Goal: Communication & Community: Answer question/provide support

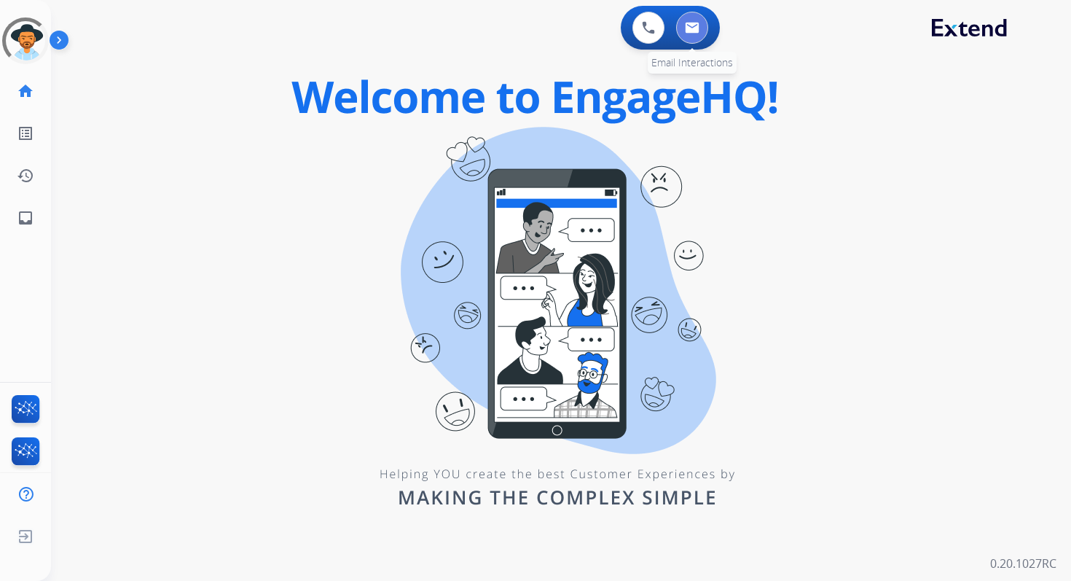
click at [691, 29] on img at bounding box center [692, 28] width 15 height 12
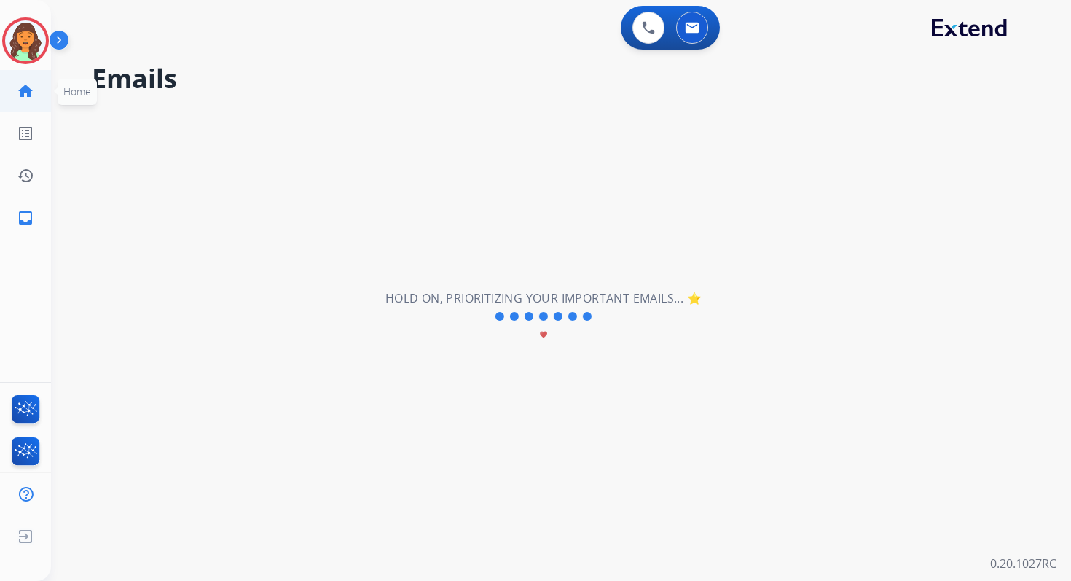
click at [24, 94] on mat-icon "home" at bounding box center [25, 90] width 17 height 17
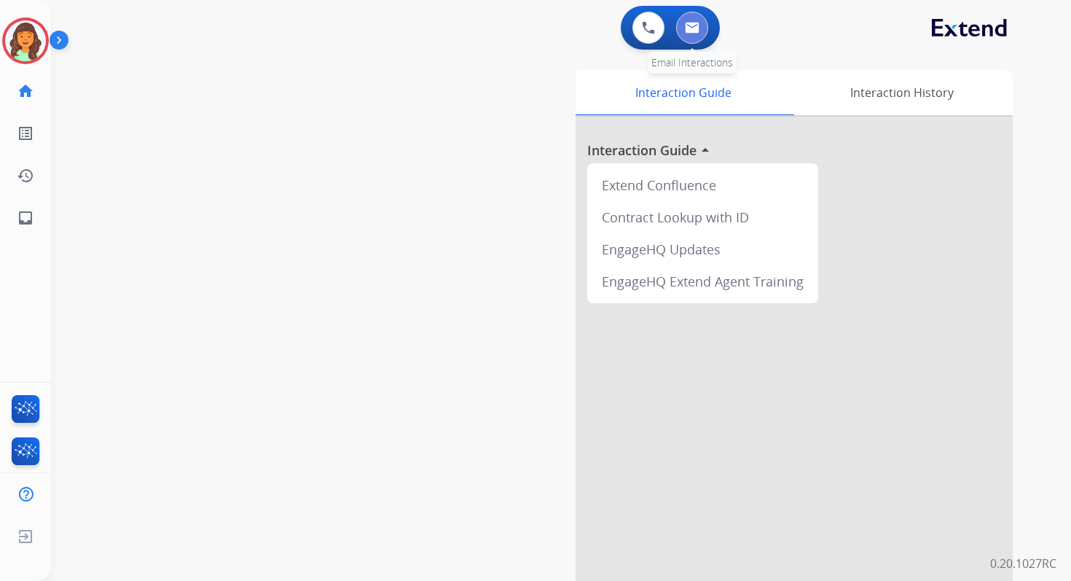
click at [694, 39] on button at bounding box center [692, 28] width 32 height 32
select select "**********"
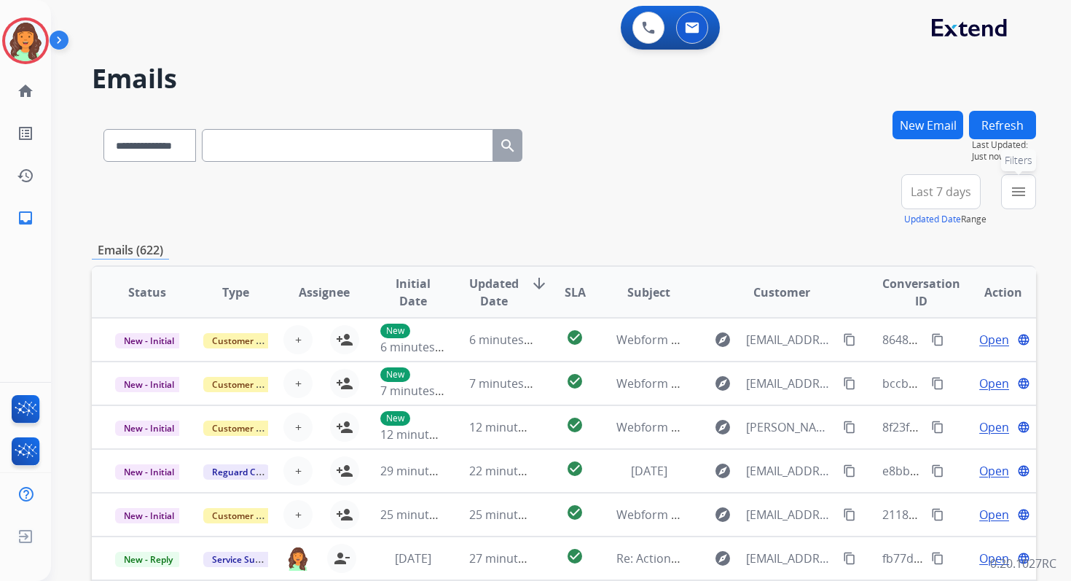
click at [1015, 194] on mat-icon "menu" at bounding box center [1018, 191] width 17 height 17
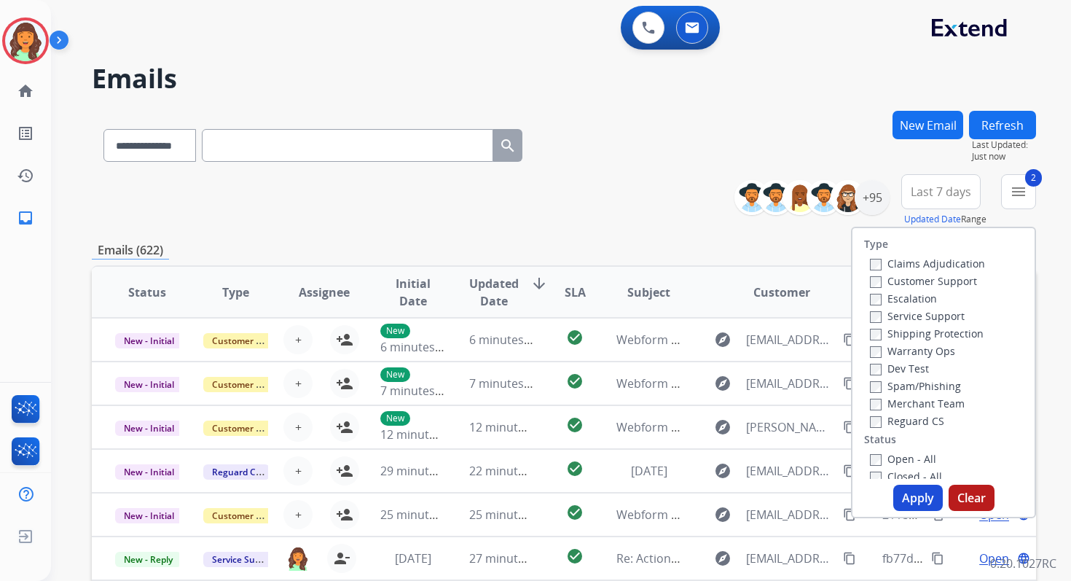
click at [908, 497] on button "Apply" at bounding box center [919, 498] width 50 height 26
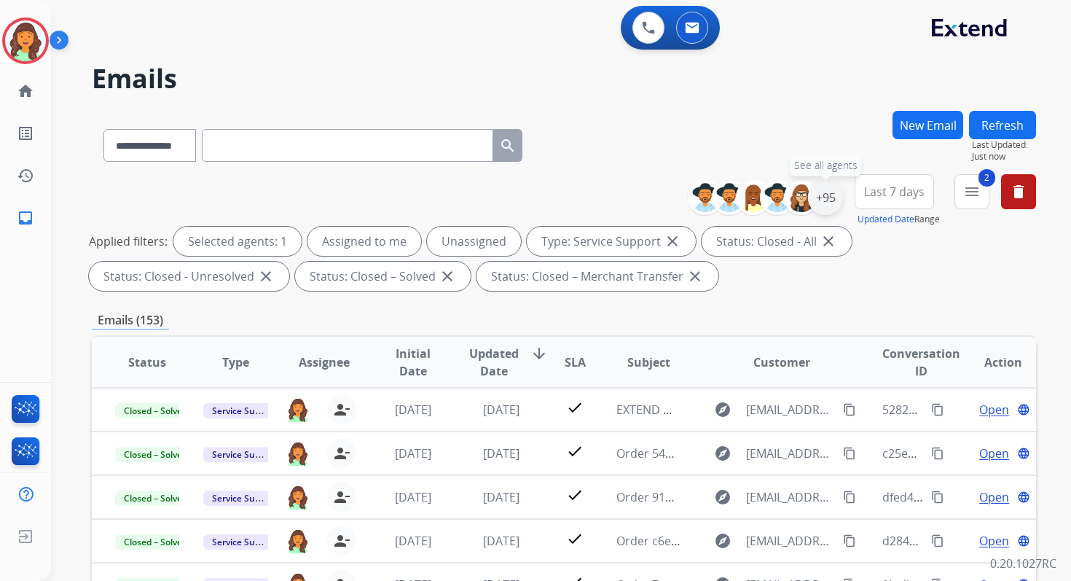
click at [824, 209] on div "+95" at bounding box center [825, 197] width 35 height 35
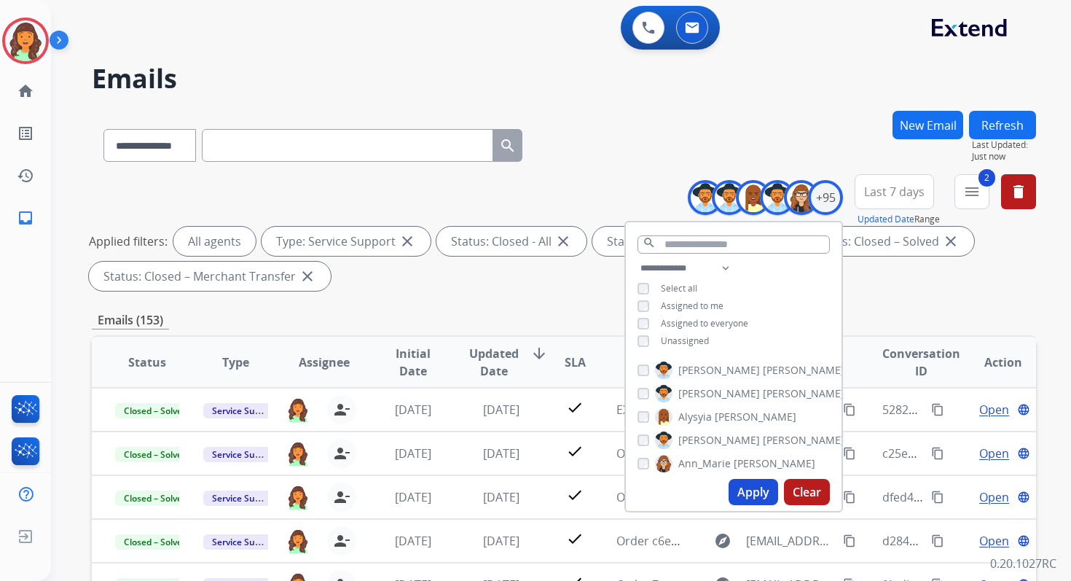
click at [753, 498] on button "Apply" at bounding box center [754, 492] width 50 height 26
click at [850, 291] on div "**********" at bounding box center [564, 235] width 945 height 122
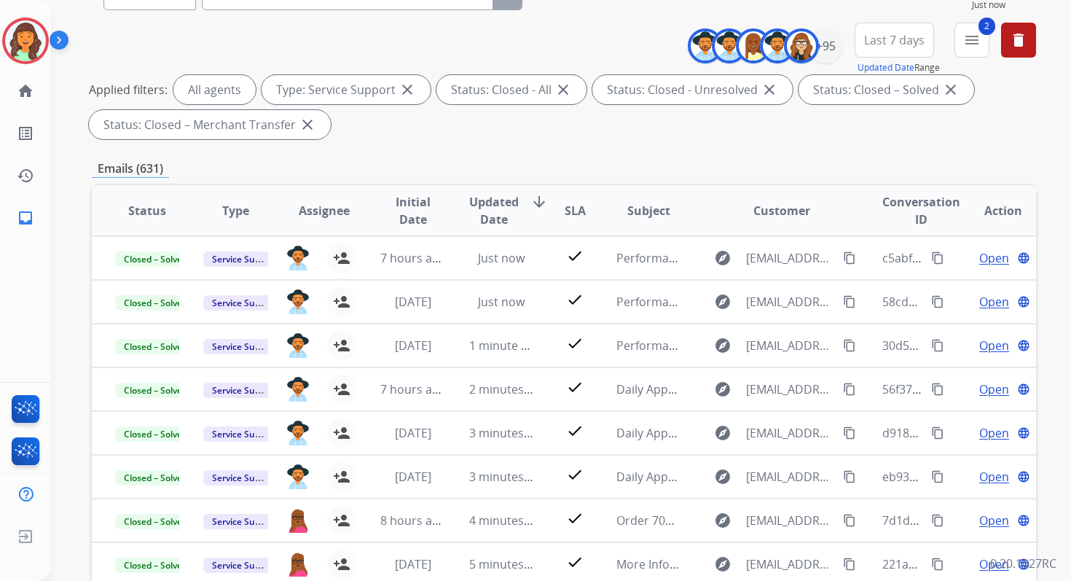
scroll to position [319, 0]
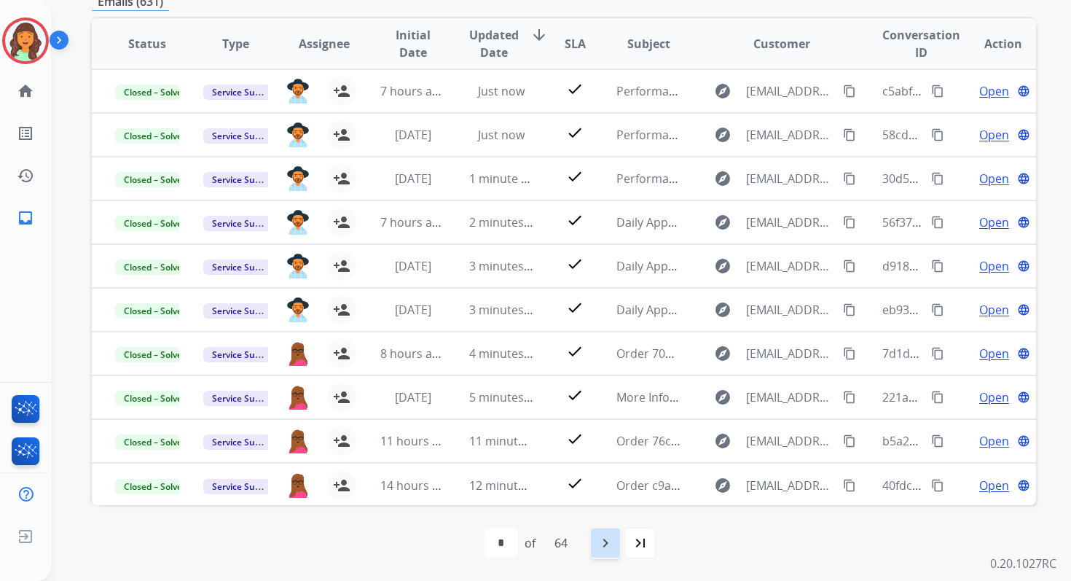
click at [612, 531] on div "navigate_next" at bounding box center [606, 543] width 32 height 32
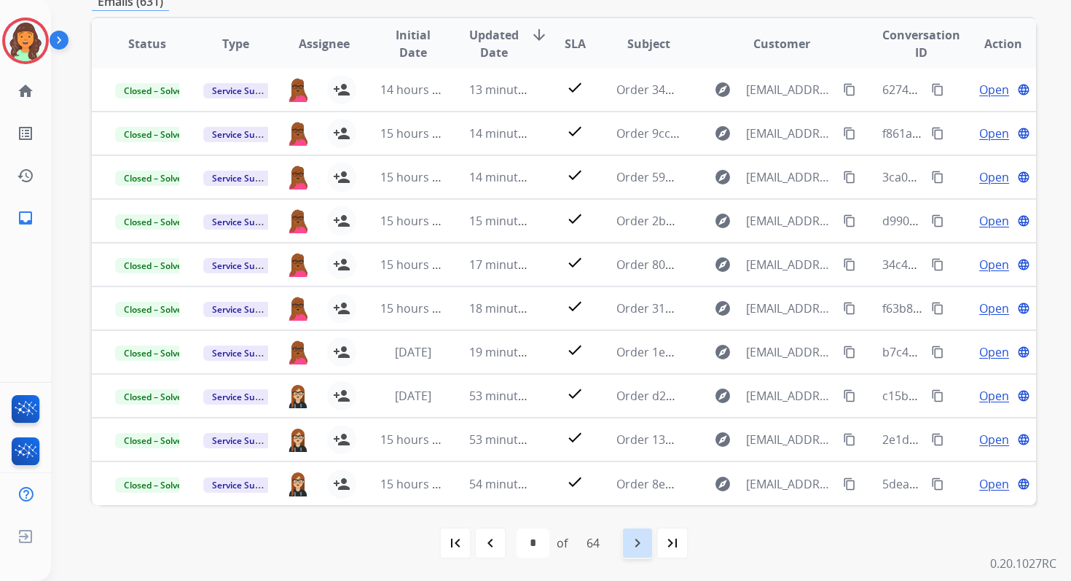
click at [641, 543] on mat-icon "navigate_next" at bounding box center [637, 542] width 17 height 17
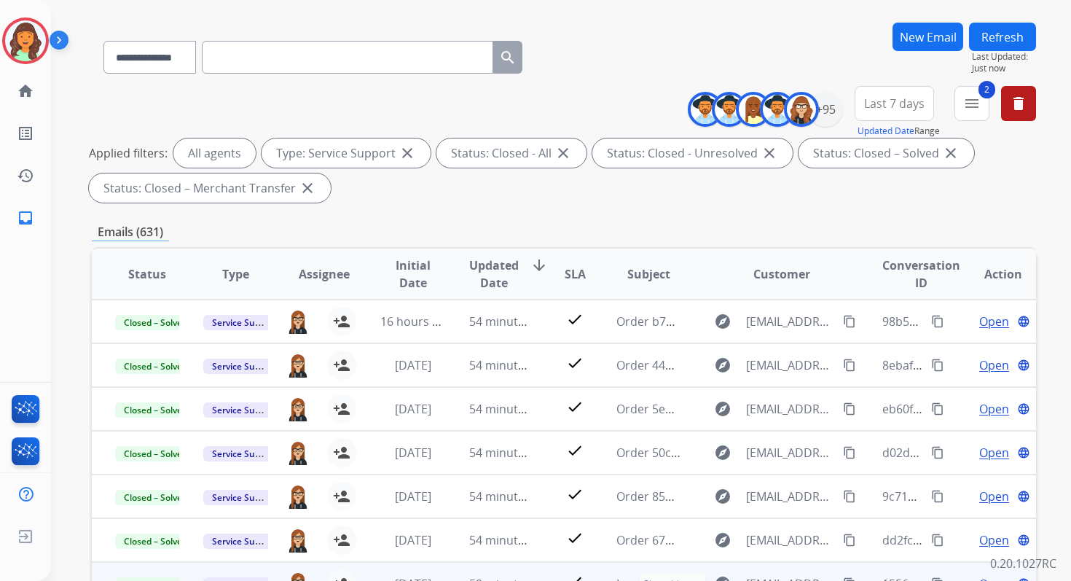
scroll to position [0, 0]
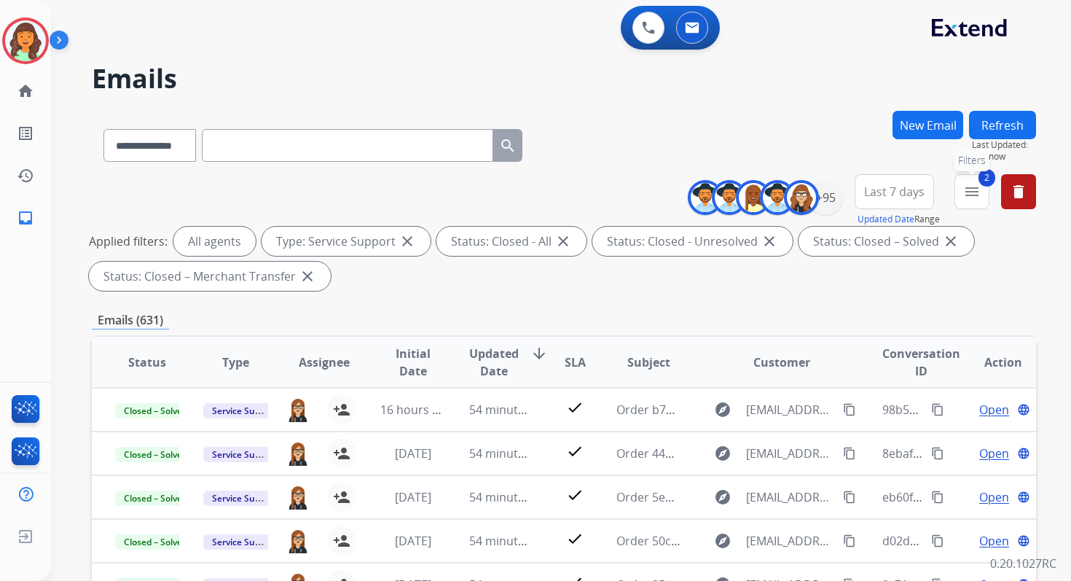
click at [968, 193] on mat-icon "menu" at bounding box center [972, 191] width 17 height 17
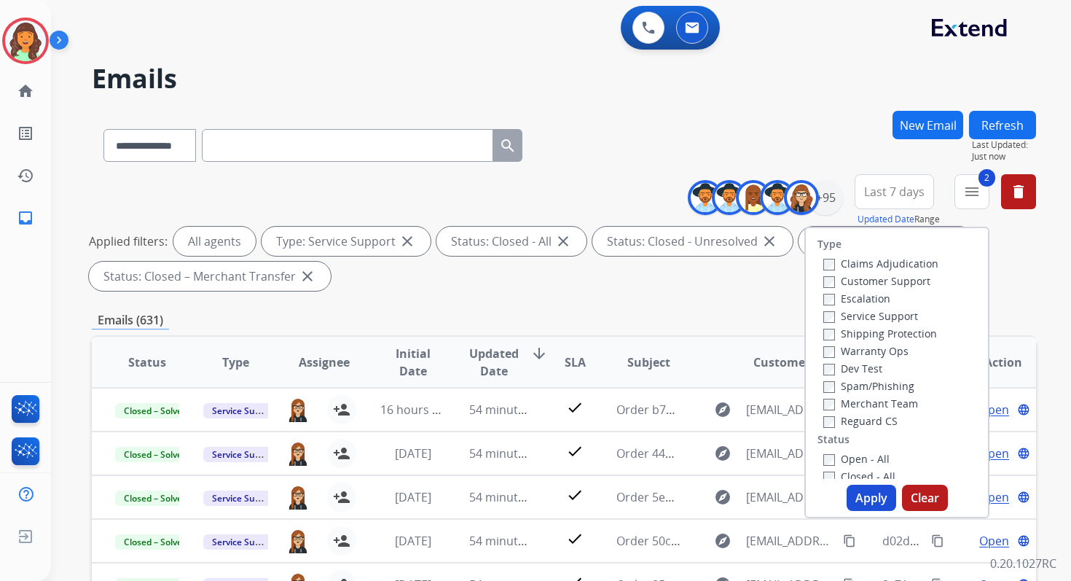
click at [862, 508] on button "Apply" at bounding box center [872, 498] width 50 height 26
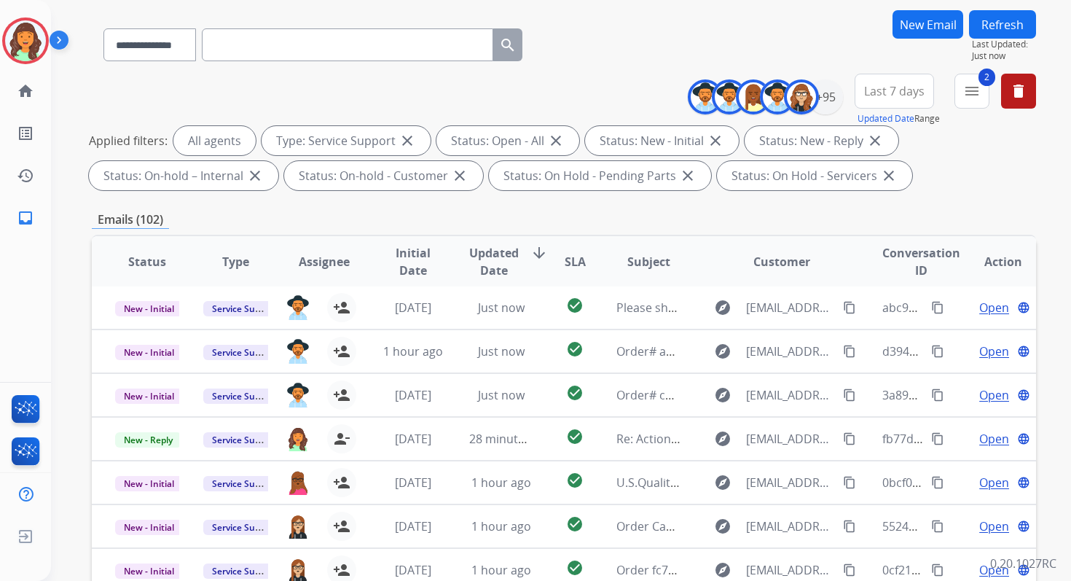
scroll to position [319, 0]
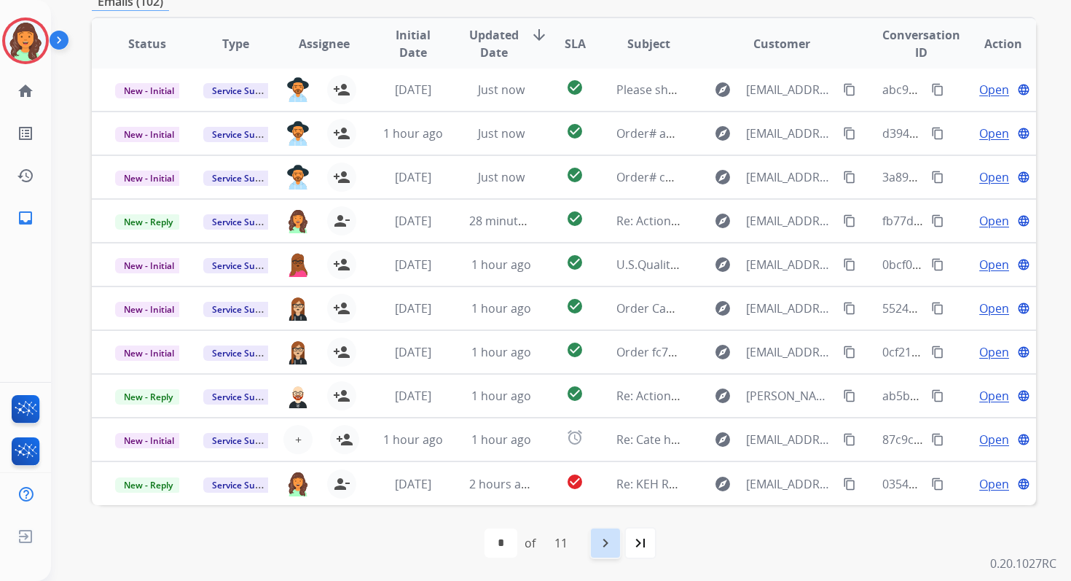
click at [610, 550] on mat-icon "navigate_next" at bounding box center [605, 542] width 17 height 17
select select "*"
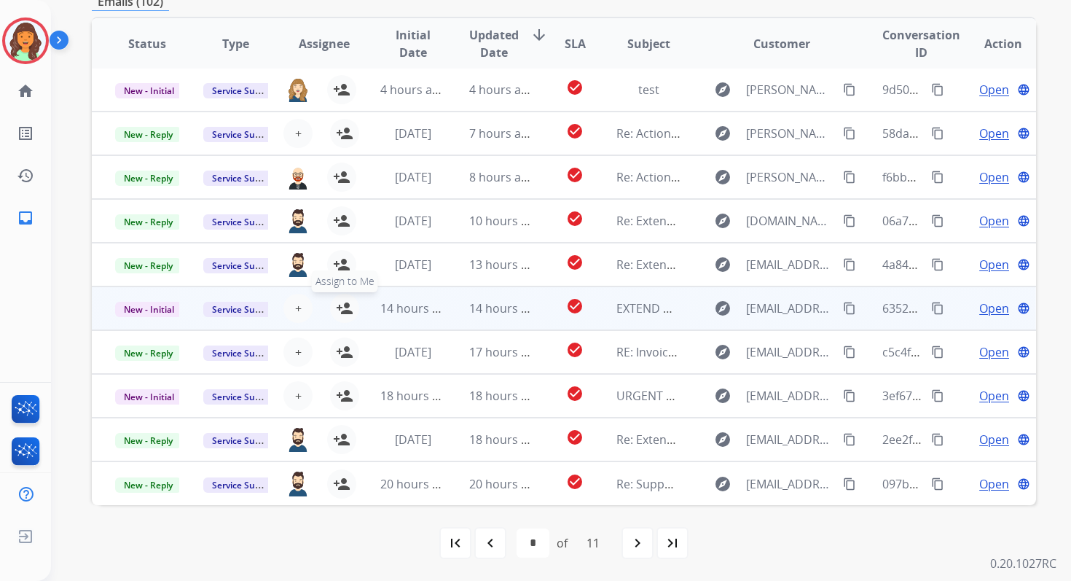
click at [341, 309] on mat-icon "person_add" at bounding box center [344, 308] width 17 height 17
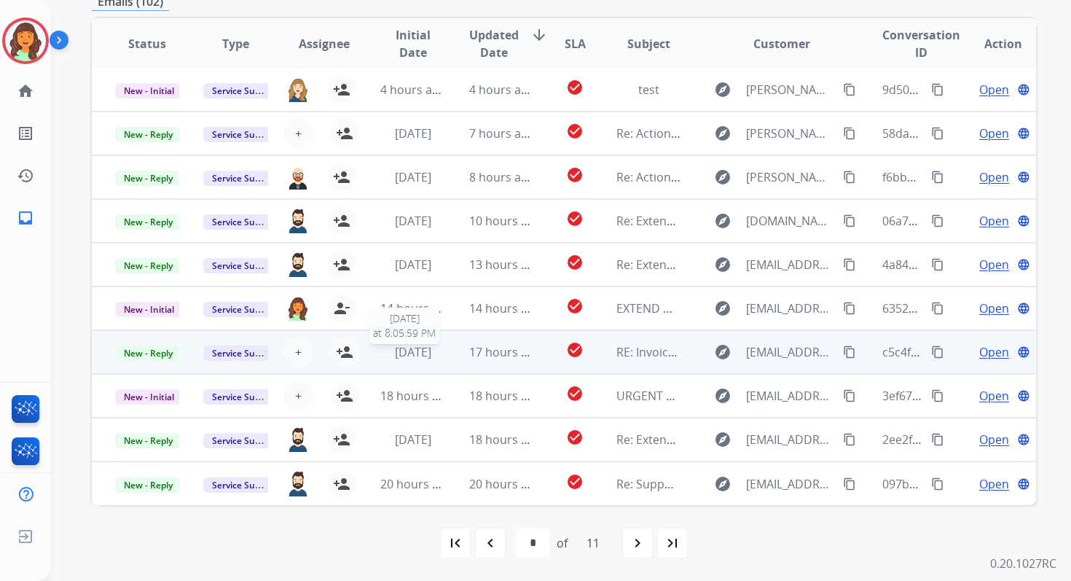
click at [411, 353] on span "[DATE]" at bounding box center [413, 352] width 36 height 16
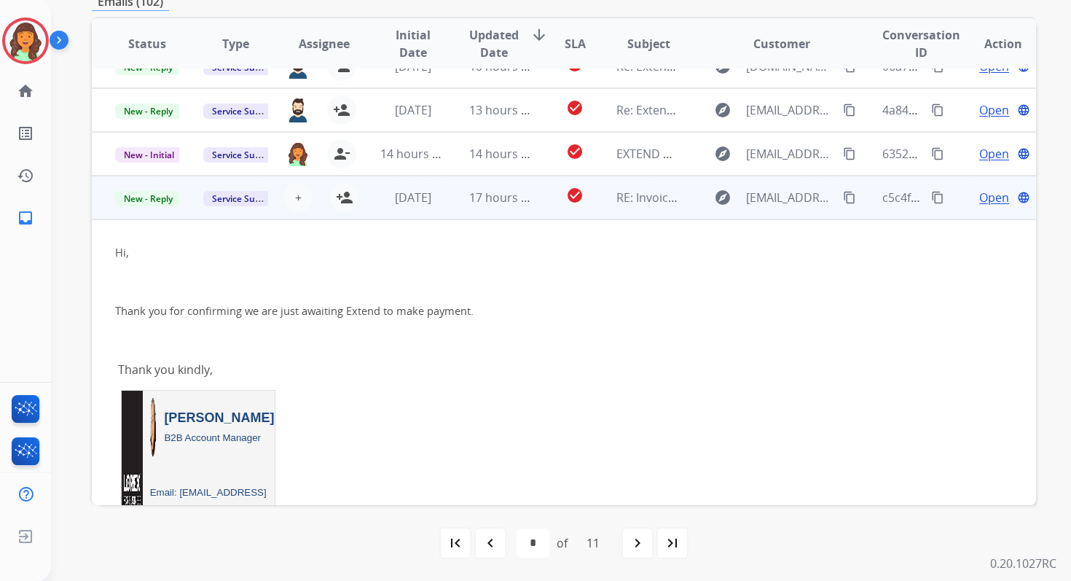
scroll to position [86, 0]
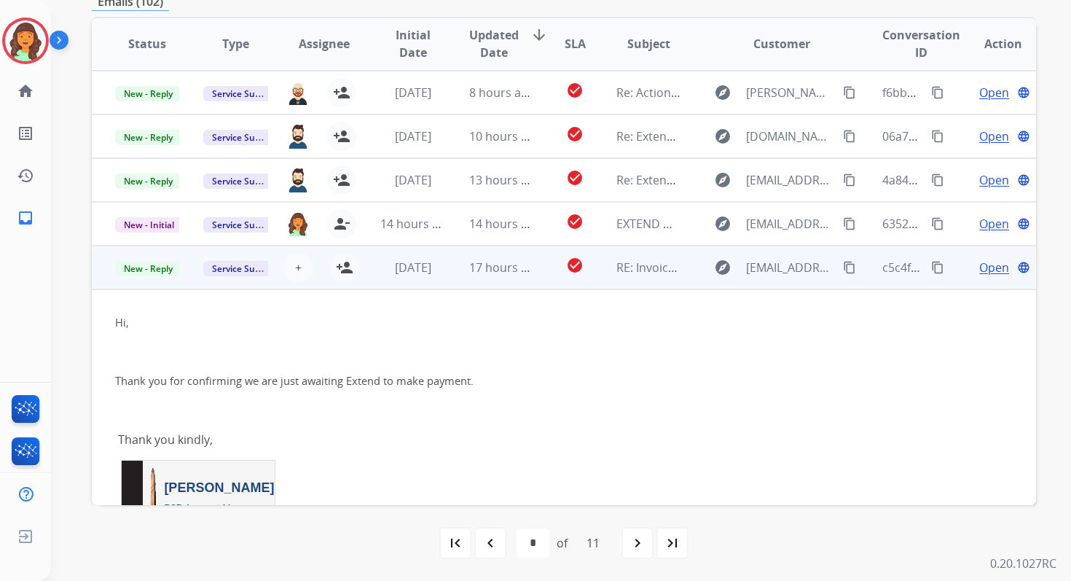
click at [985, 269] on span "Open" at bounding box center [995, 267] width 30 height 17
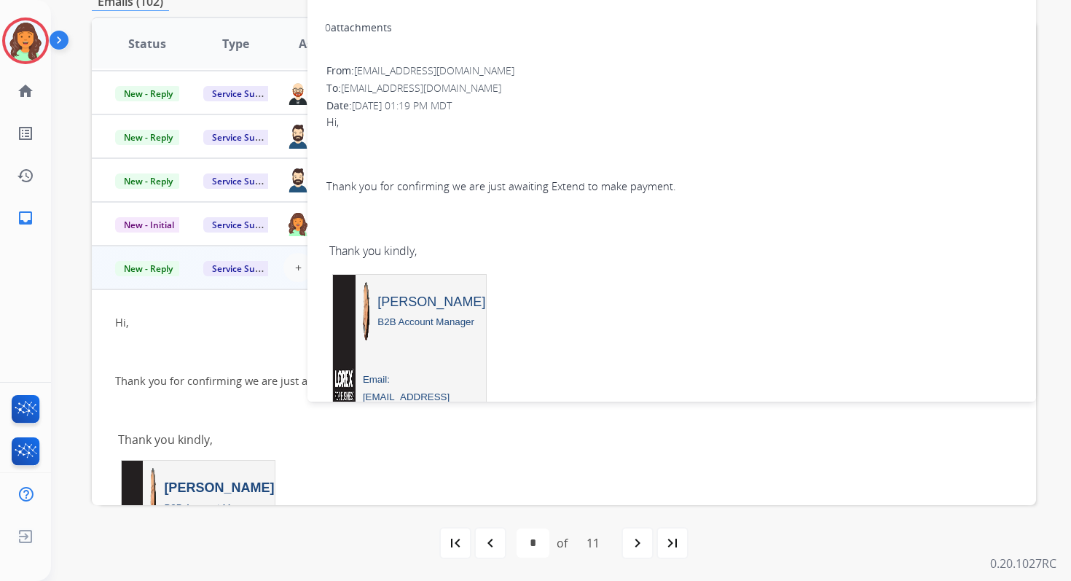
scroll to position [0, 0]
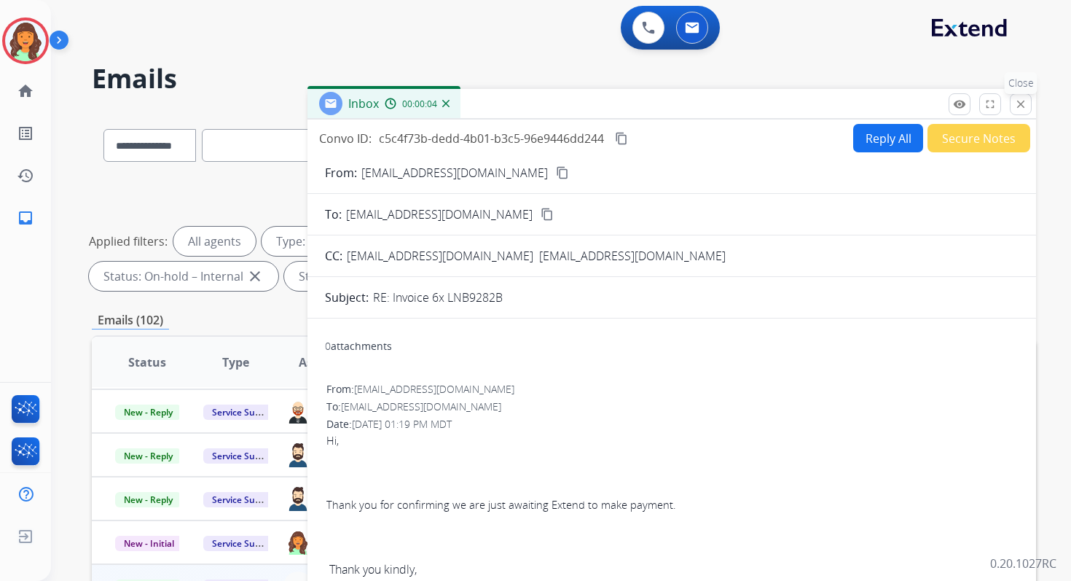
click at [1023, 107] on mat-icon "close" at bounding box center [1021, 104] width 13 height 13
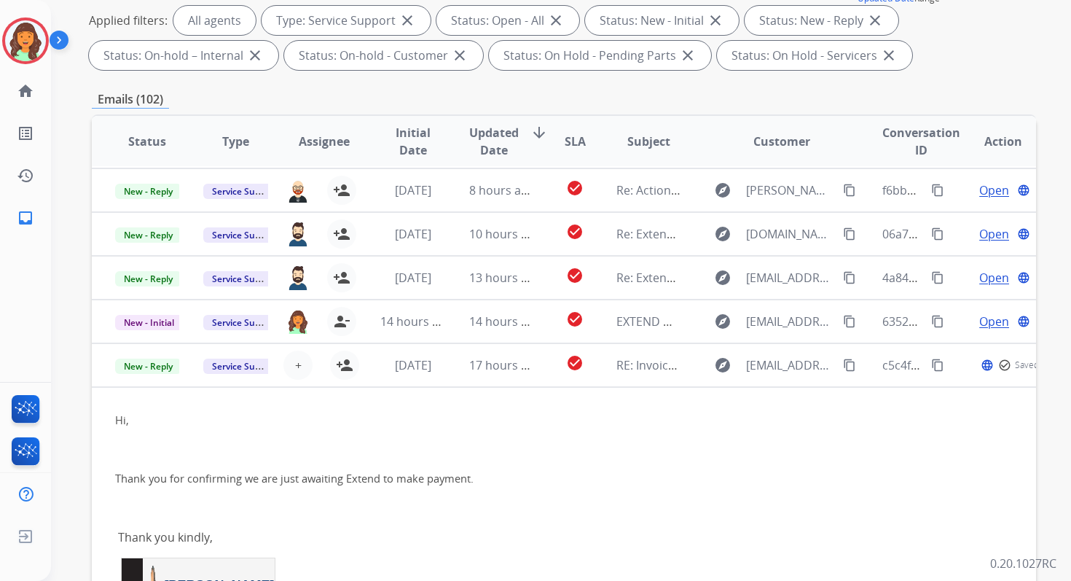
scroll to position [319, 0]
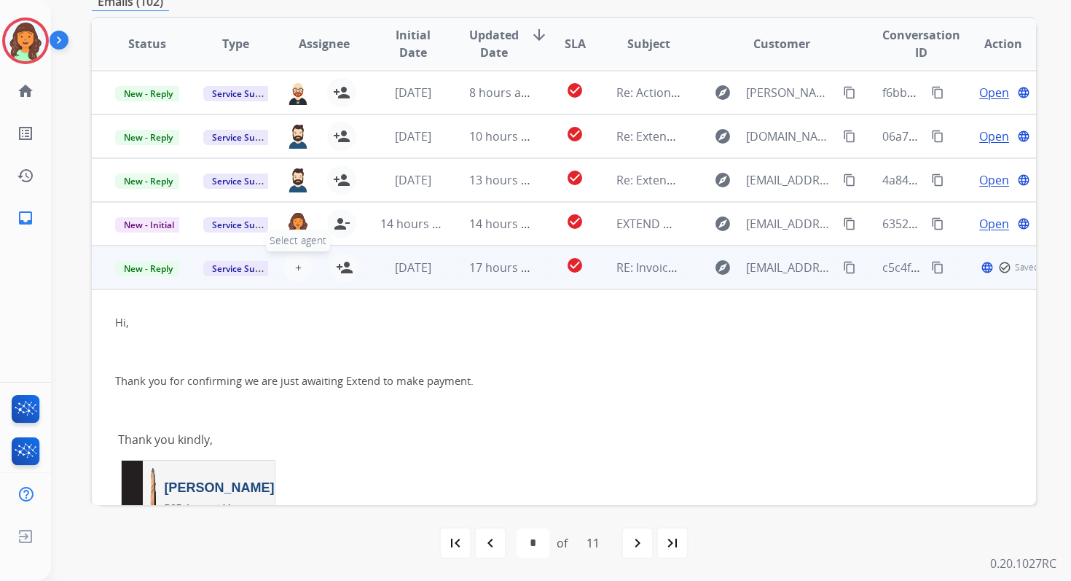
click at [296, 267] on span "+" at bounding box center [298, 267] width 7 height 17
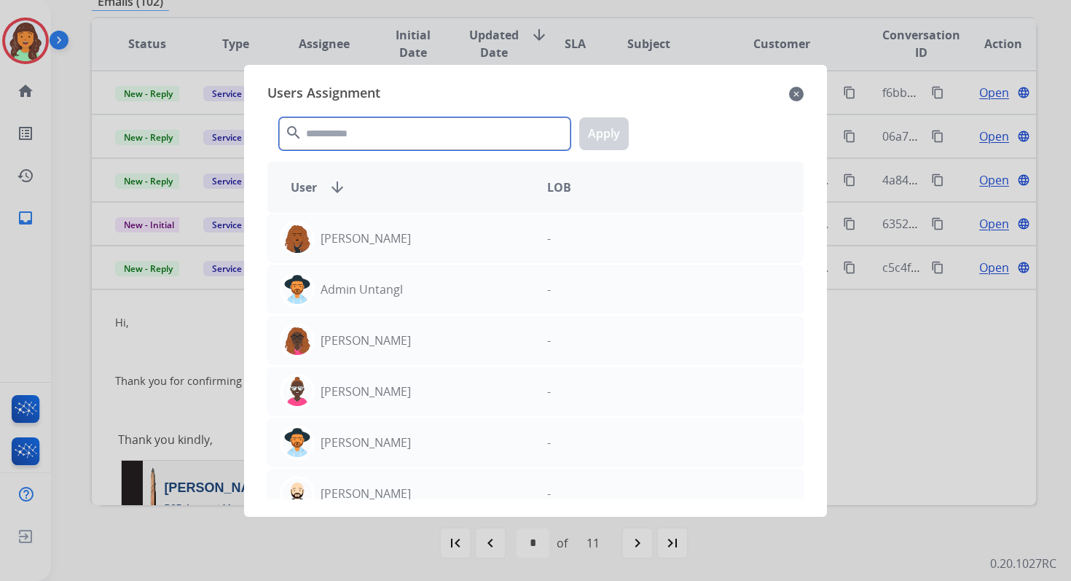
click at [386, 130] on input "text" at bounding box center [425, 133] width 292 height 33
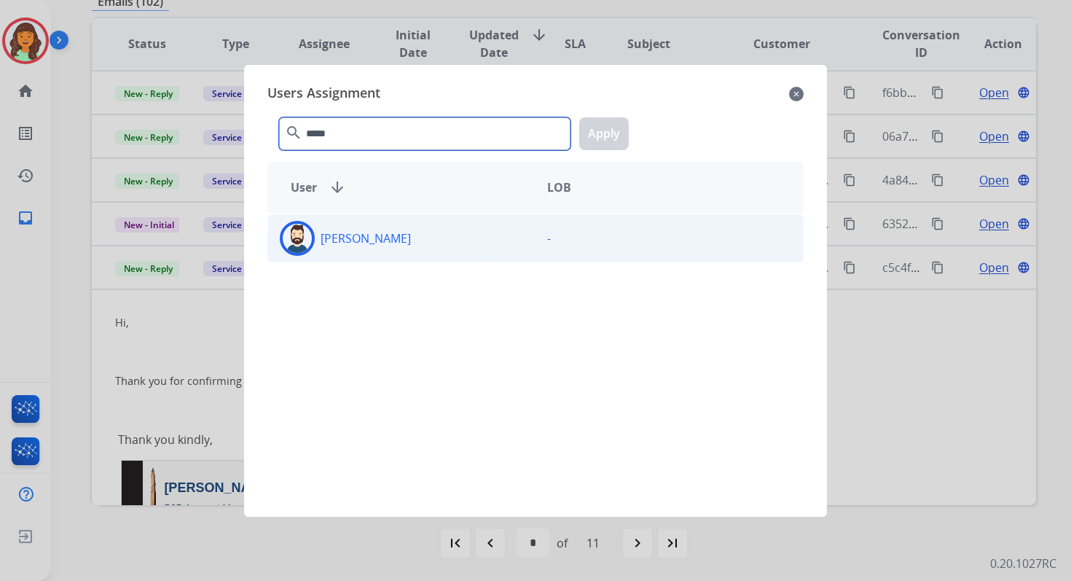
type input "*****"
click at [406, 240] on div "[PERSON_NAME]" at bounding box center [401, 238] width 267 height 35
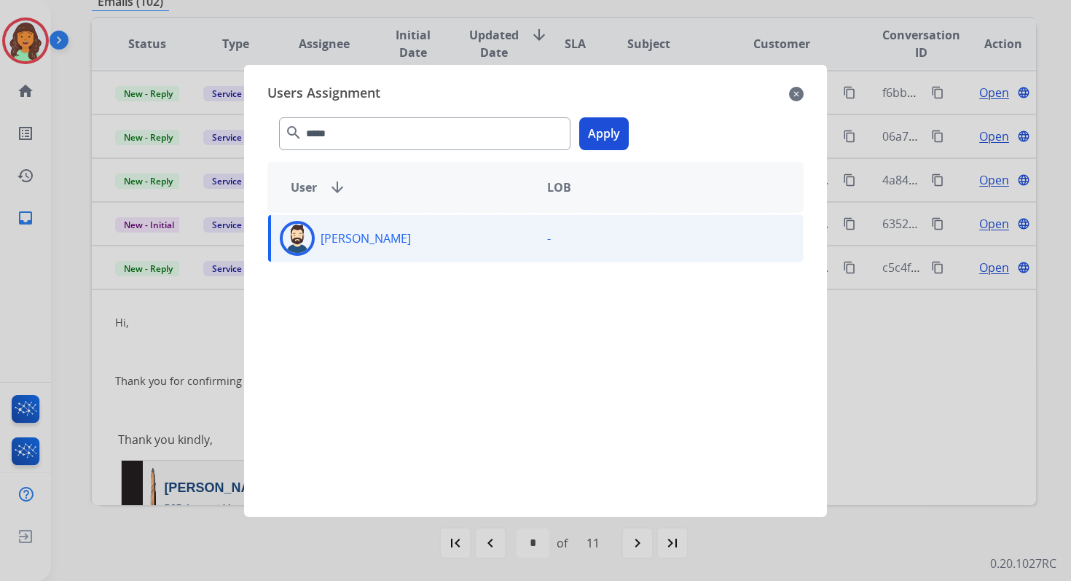
click at [602, 141] on button "Apply" at bounding box center [604, 133] width 50 height 33
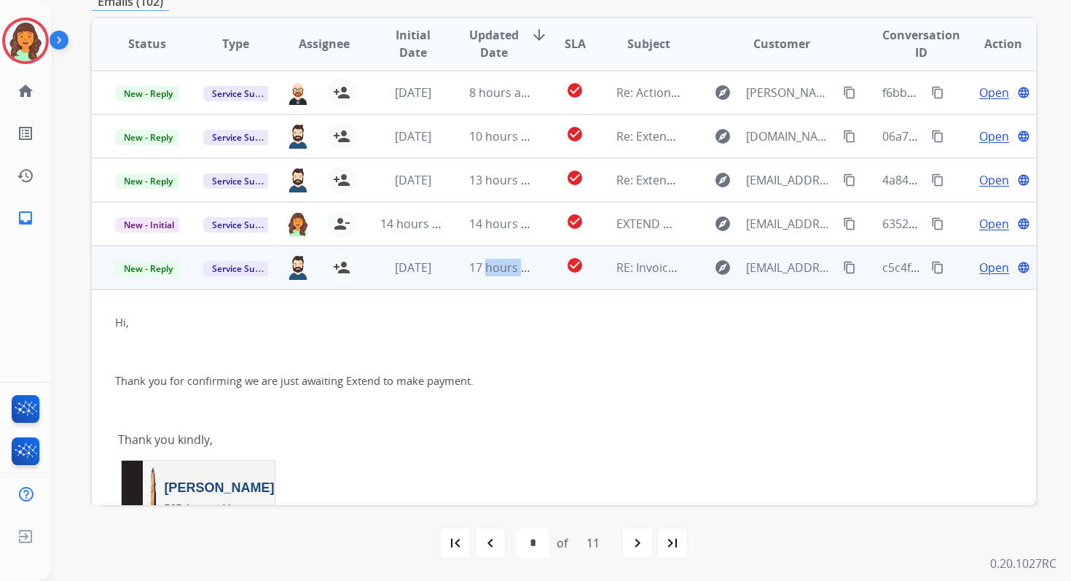
click at [482, 276] on td "17 hours ago" at bounding box center [490, 268] width 88 height 44
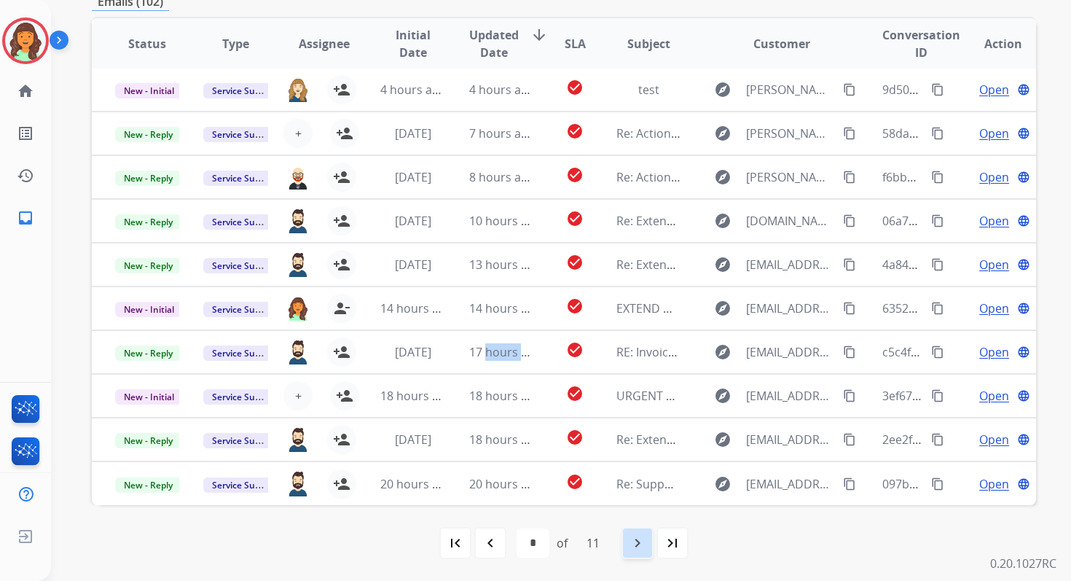
click at [646, 543] on mat-icon "navigate_next" at bounding box center [637, 542] width 17 height 17
select select "*"
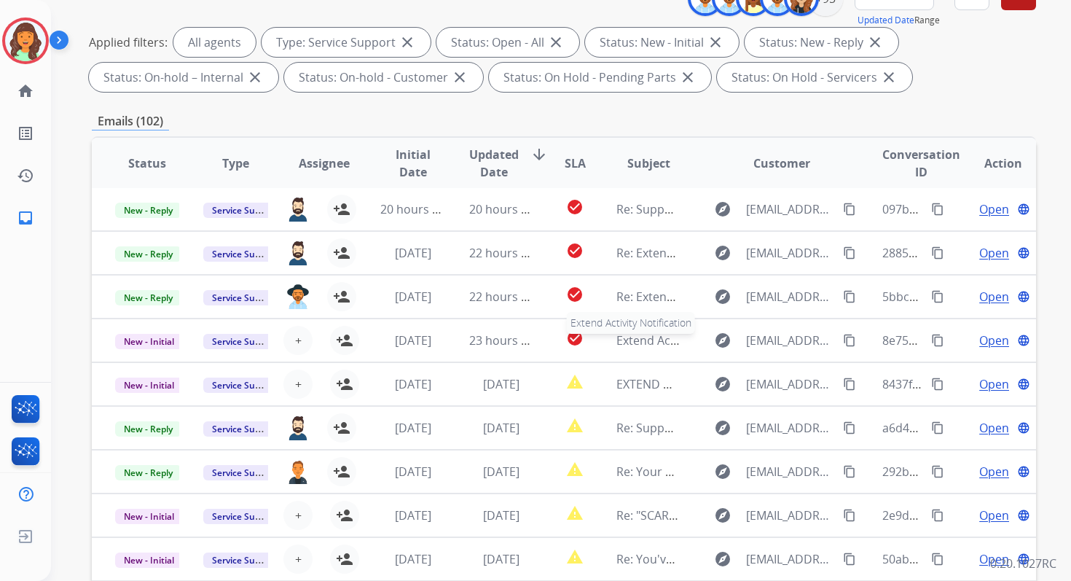
scroll to position [319, 0]
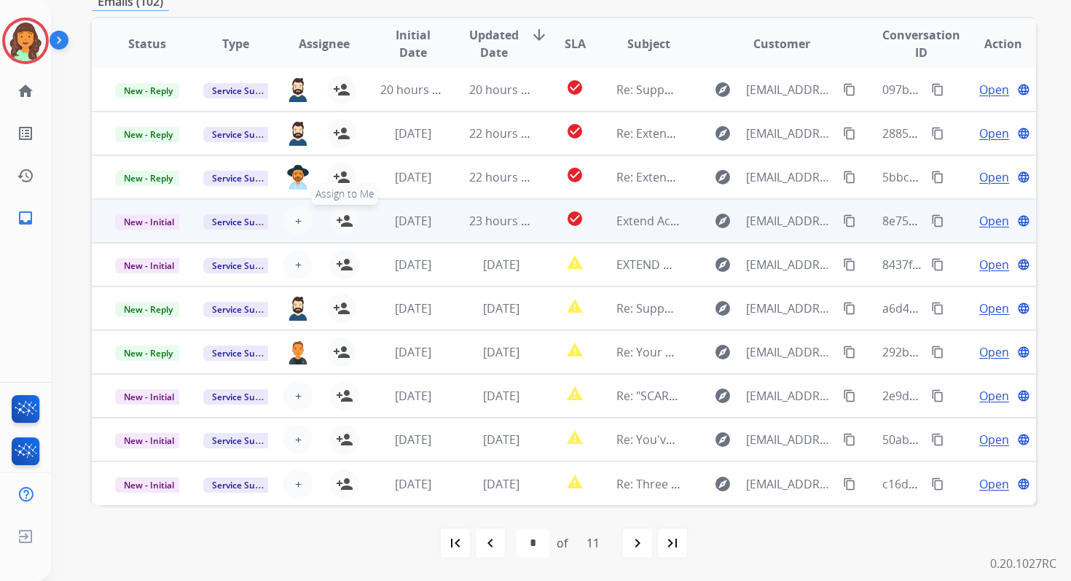
click at [345, 221] on mat-icon "person_add" at bounding box center [344, 220] width 17 height 17
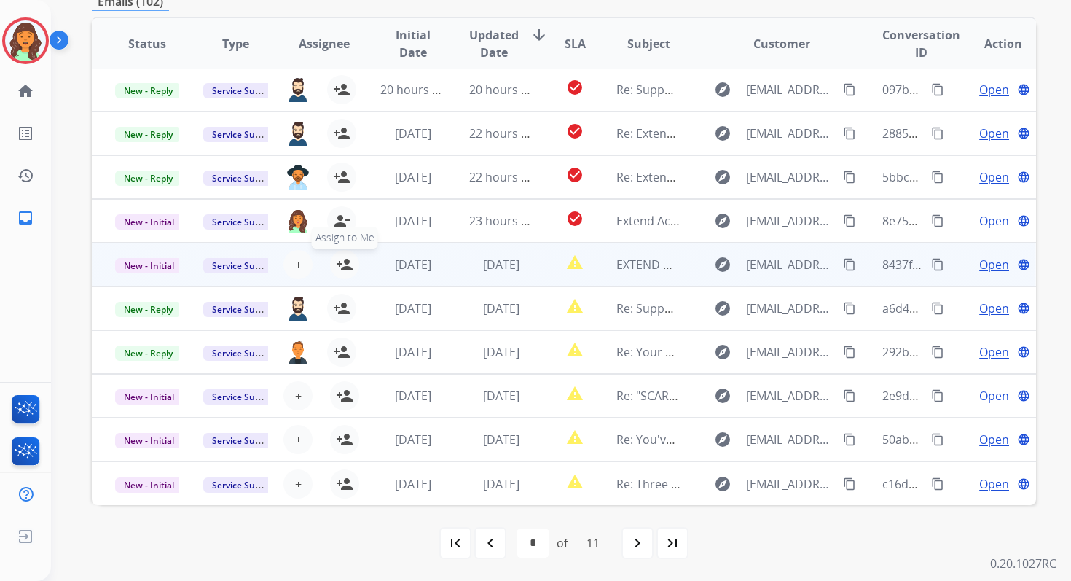
click at [341, 265] on mat-icon "person_add" at bounding box center [344, 264] width 17 height 17
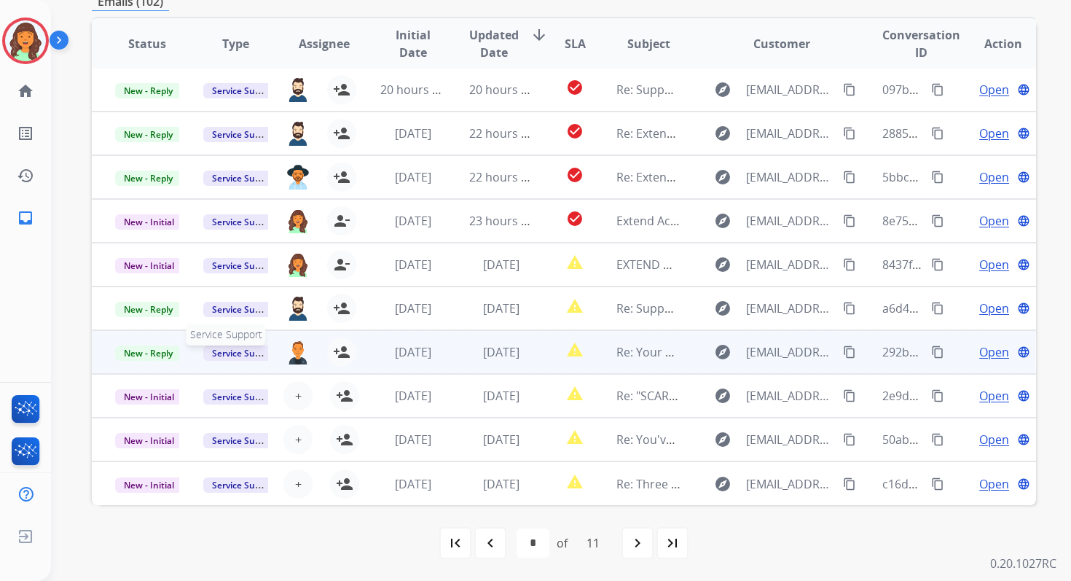
click at [242, 355] on span "Service Support" at bounding box center [244, 352] width 83 height 15
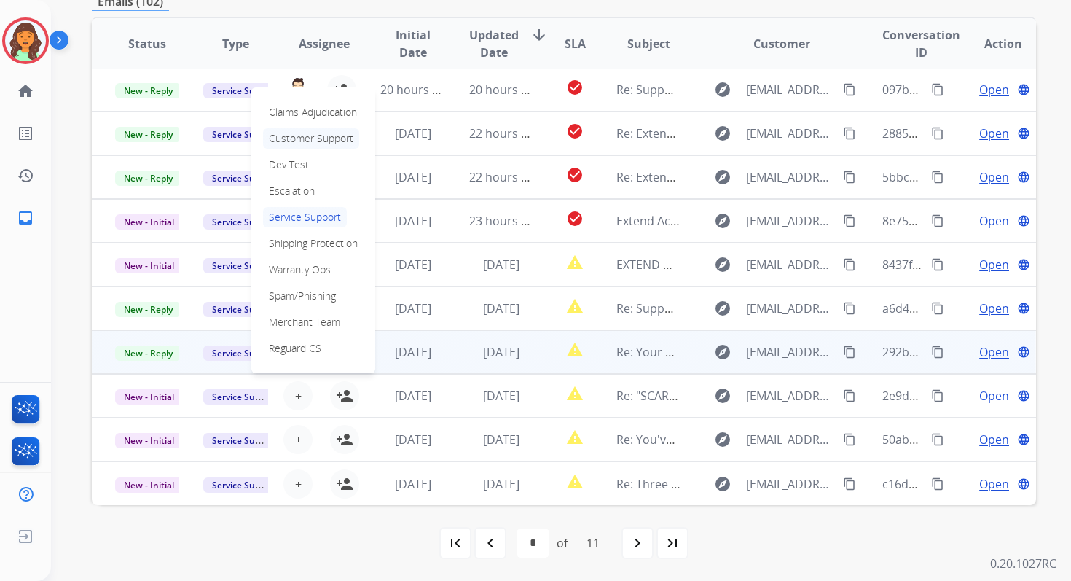
click at [323, 136] on p "Customer Support" at bounding box center [311, 138] width 96 height 20
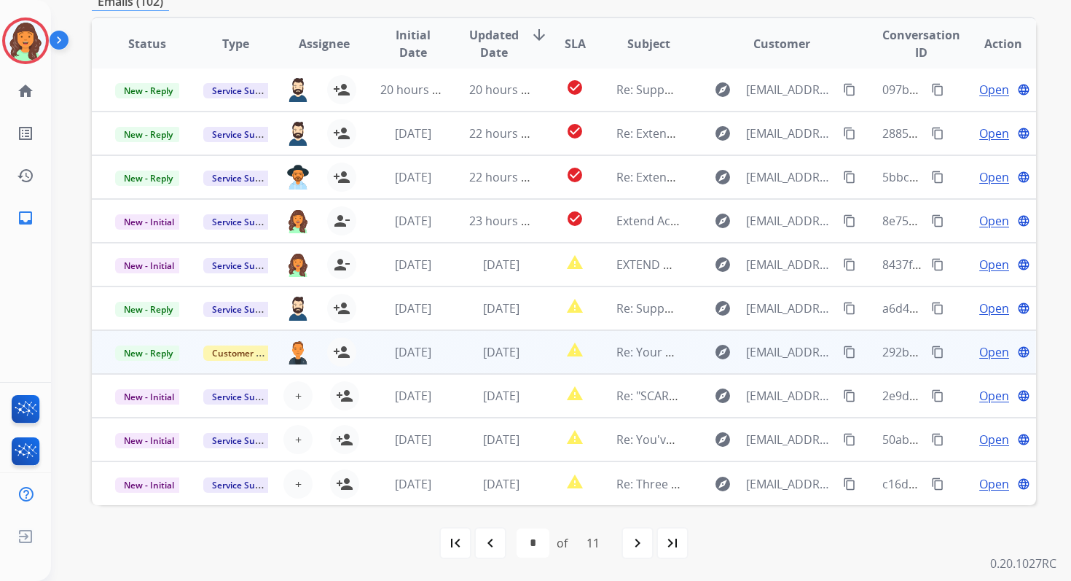
click at [462, 349] on td "[DATE]" at bounding box center [490, 352] width 88 height 44
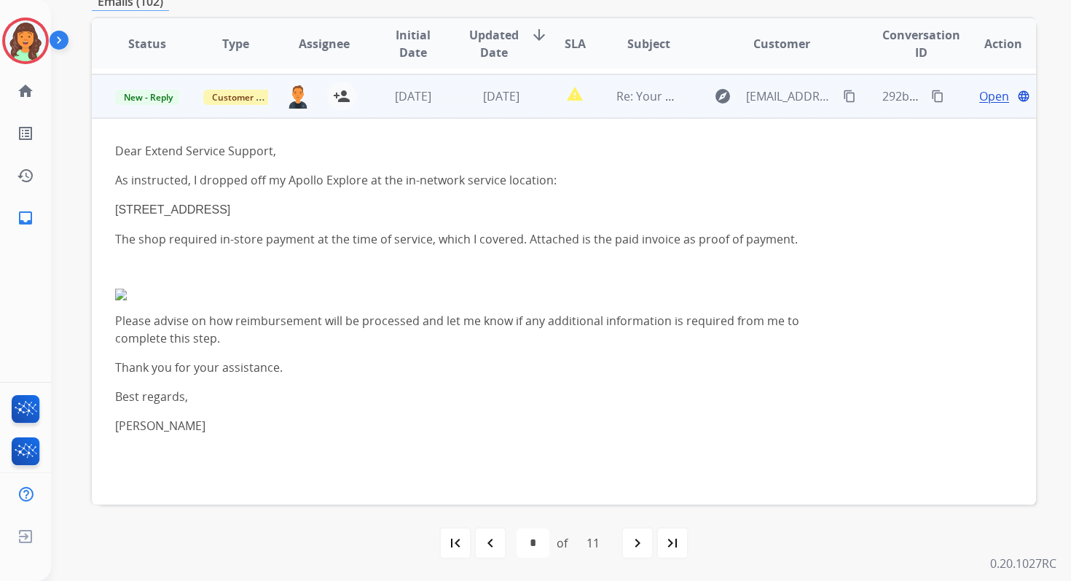
scroll to position [262, 0]
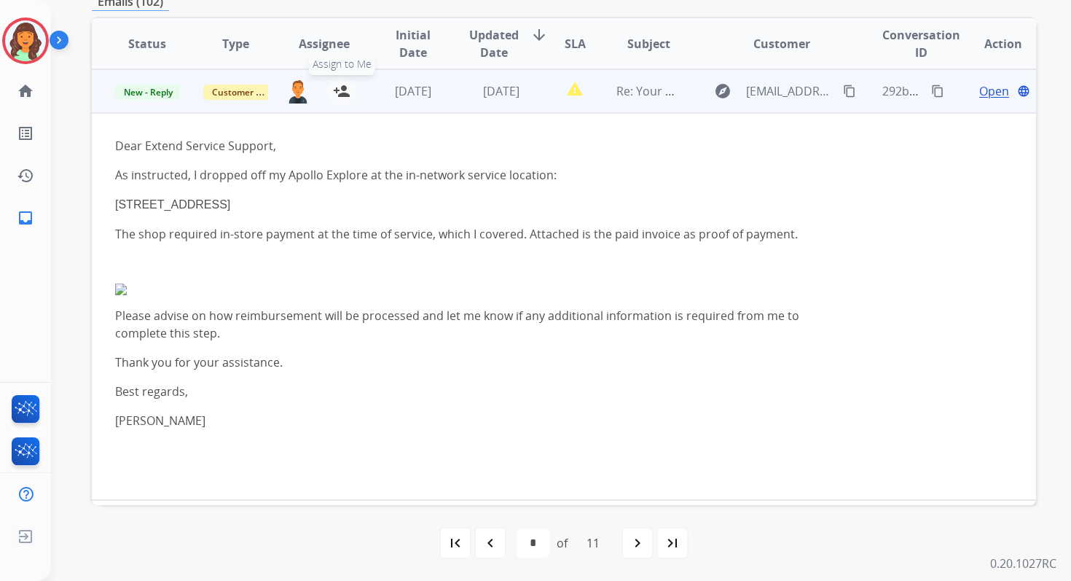
click at [337, 91] on mat-icon "person_add" at bounding box center [341, 90] width 17 height 17
click at [243, 93] on span "Customer Support" at bounding box center [250, 92] width 95 height 15
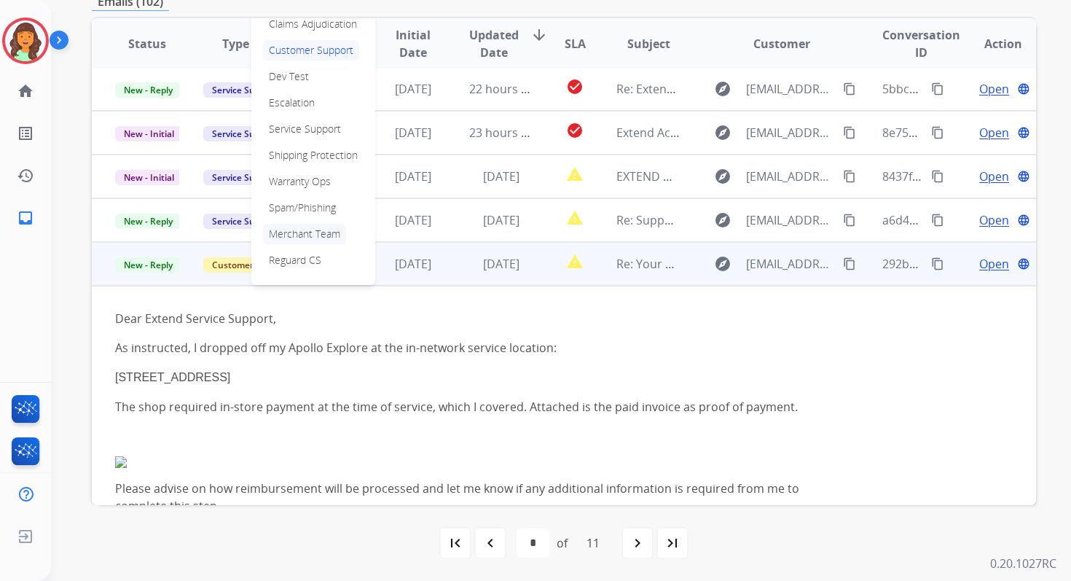
scroll to position [74, 0]
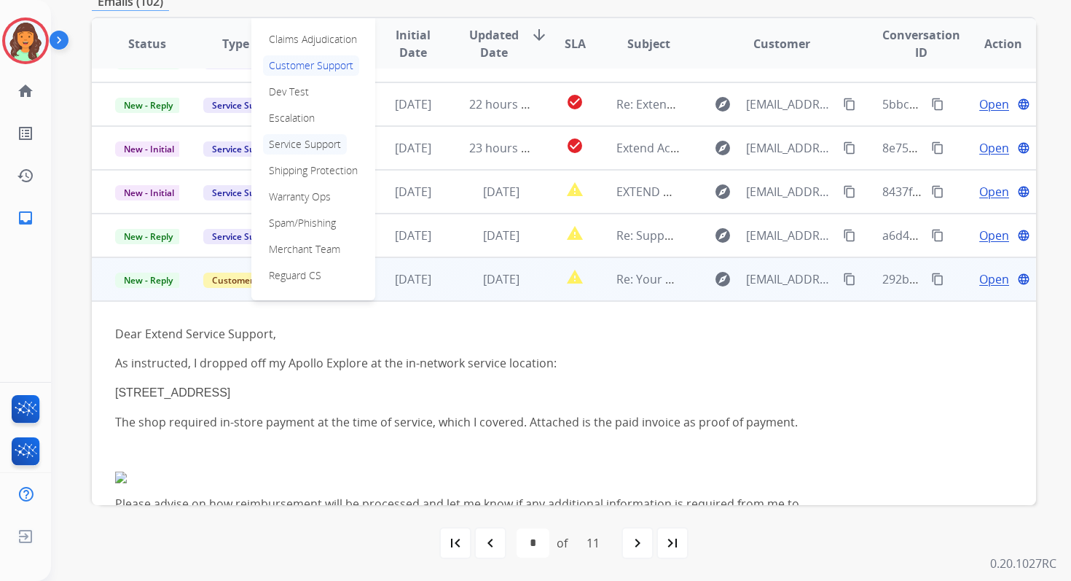
click at [302, 143] on p "Service Support" at bounding box center [305, 144] width 84 height 20
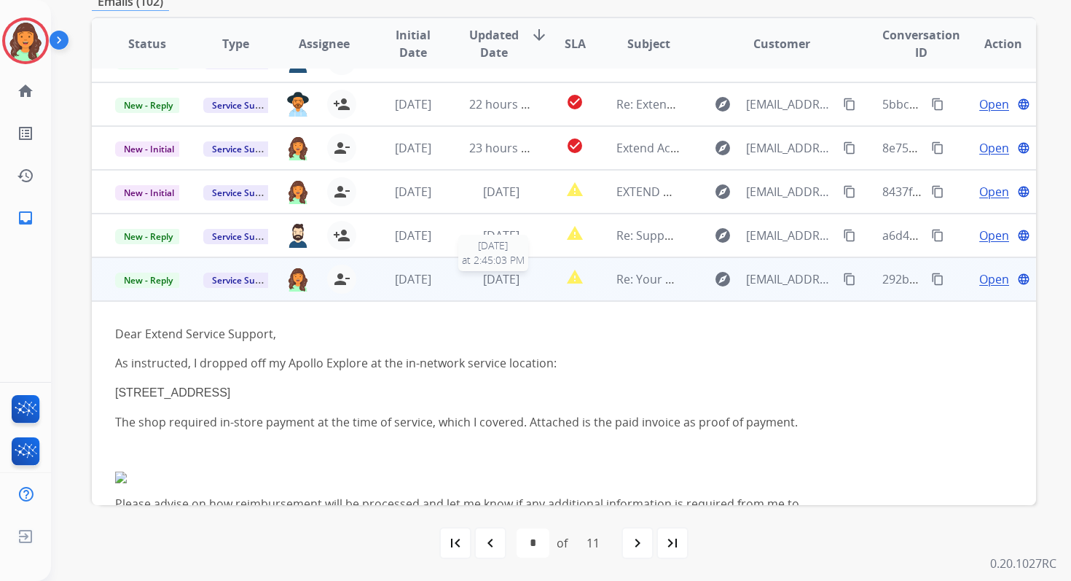
click at [495, 278] on span "[DATE]" at bounding box center [501, 279] width 36 height 16
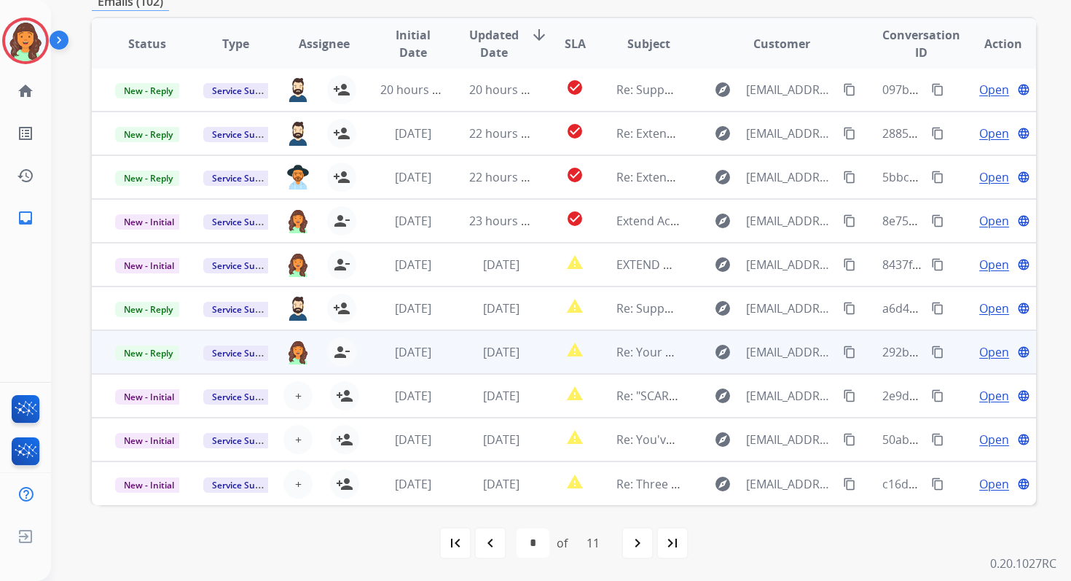
scroll to position [1, 0]
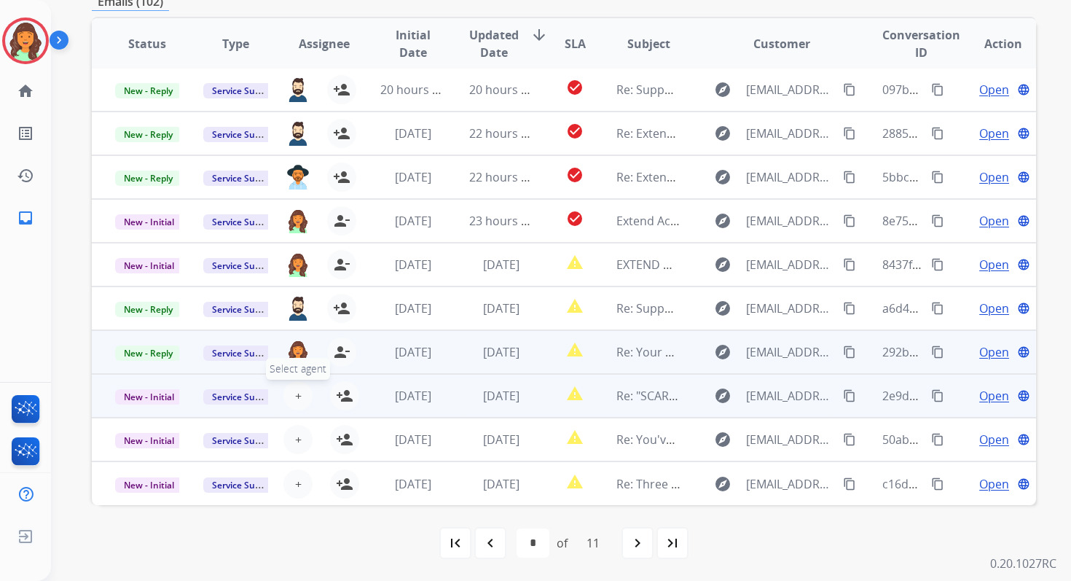
click at [286, 394] on button "+ Select agent" at bounding box center [298, 395] width 29 height 29
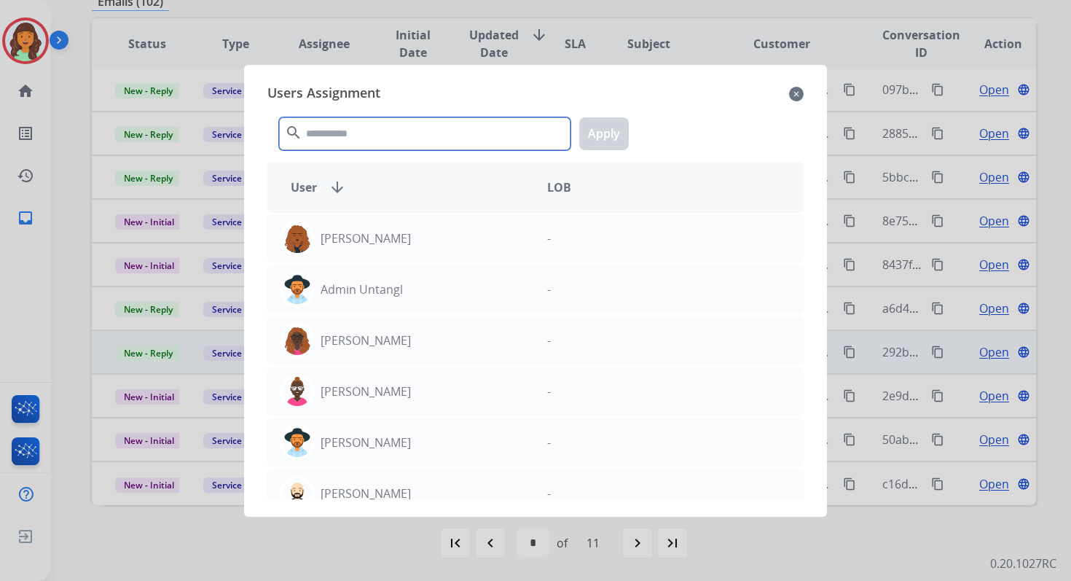
click at [372, 132] on input "text" at bounding box center [425, 133] width 292 height 33
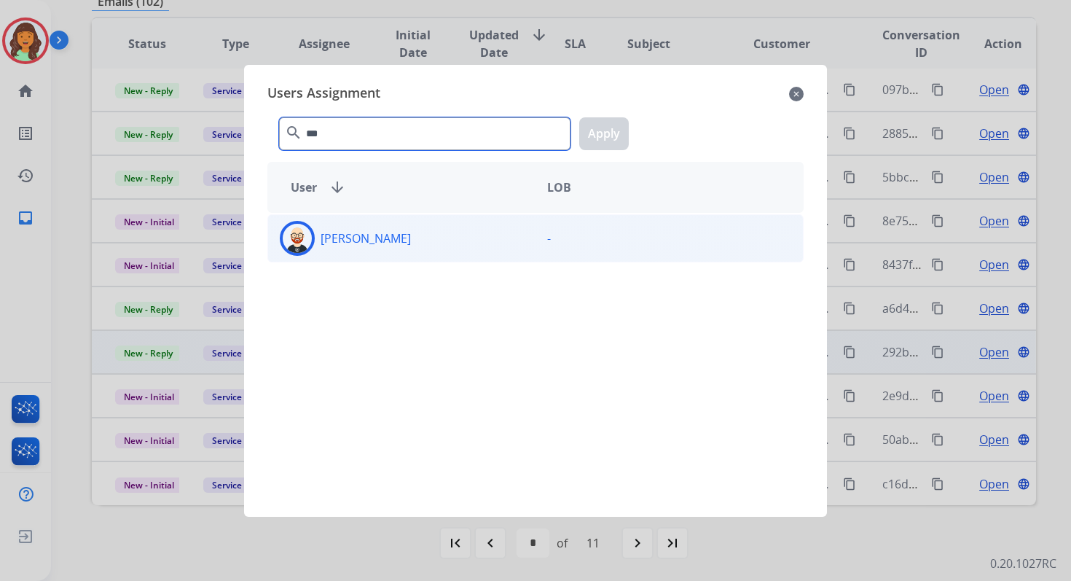
type input "***"
click at [392, 243] on div "[PERSON_NAME]" at bounding box center [401, 238] width 267 height 35
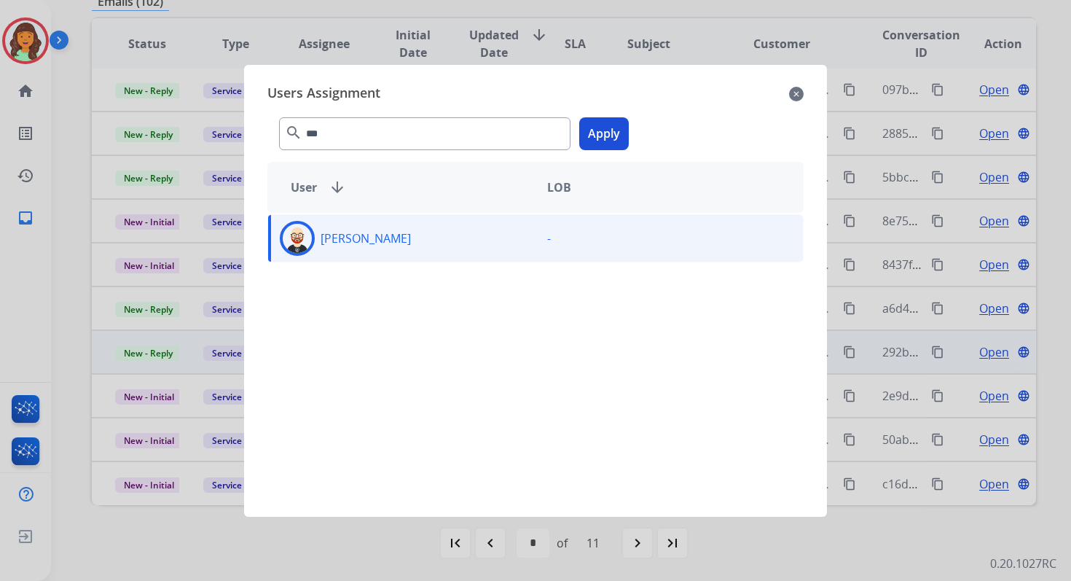
click at [624, 127] on button "Apply" at bounding box center [604, 133] width 50 height 33
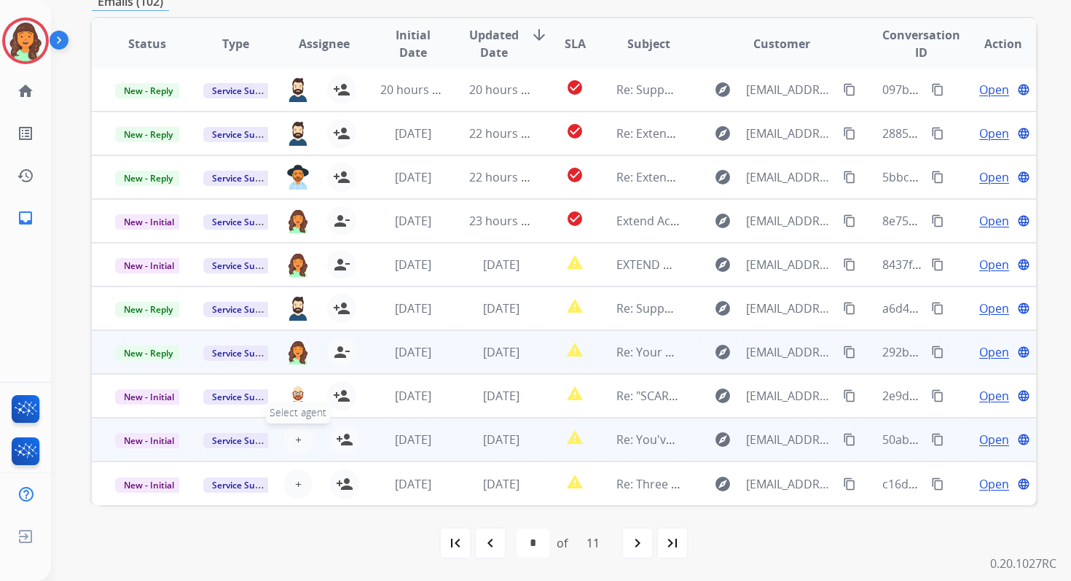
click at [297, 441] on span "+" at bounding box center [298, 439] width 7 height 17
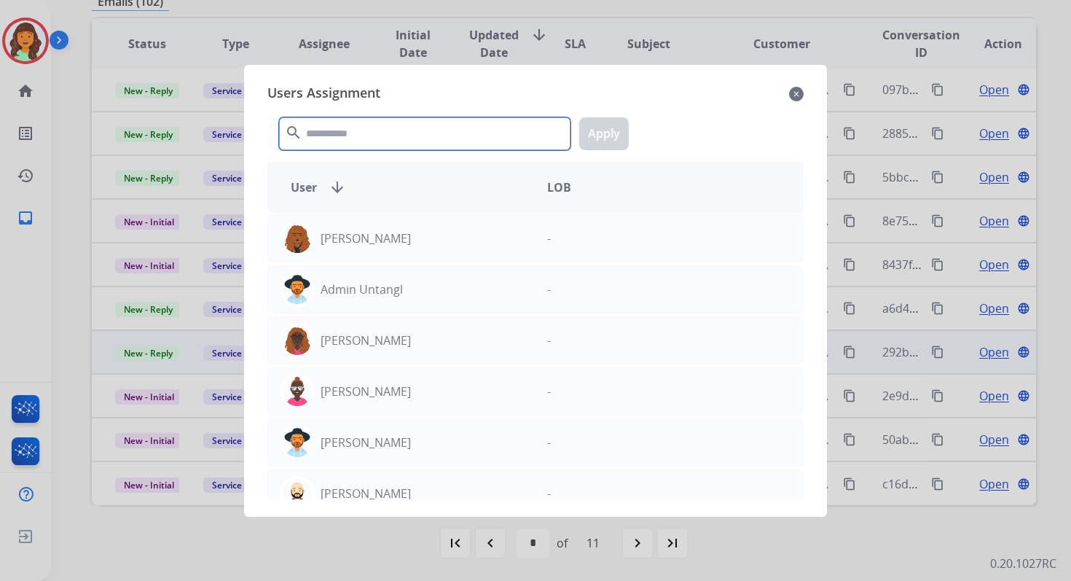
click at [370, 130] on input "text" at bounding box center [425, 133] width 292 height 33
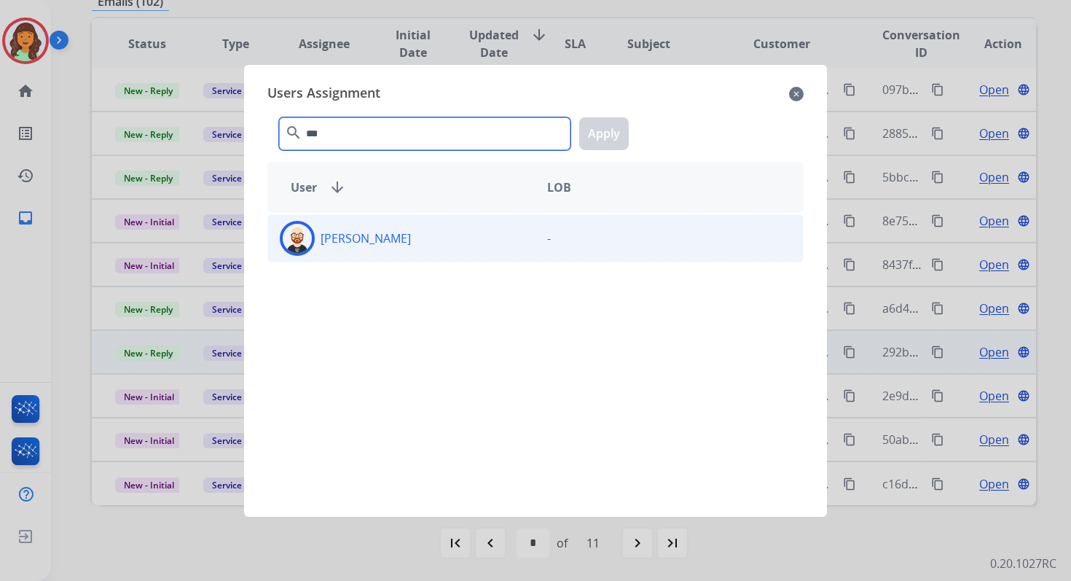
type input "***"
click at [408, 240] on div "[PERSON_NAME]" at bounding box center [401, 238] width 267 height 35
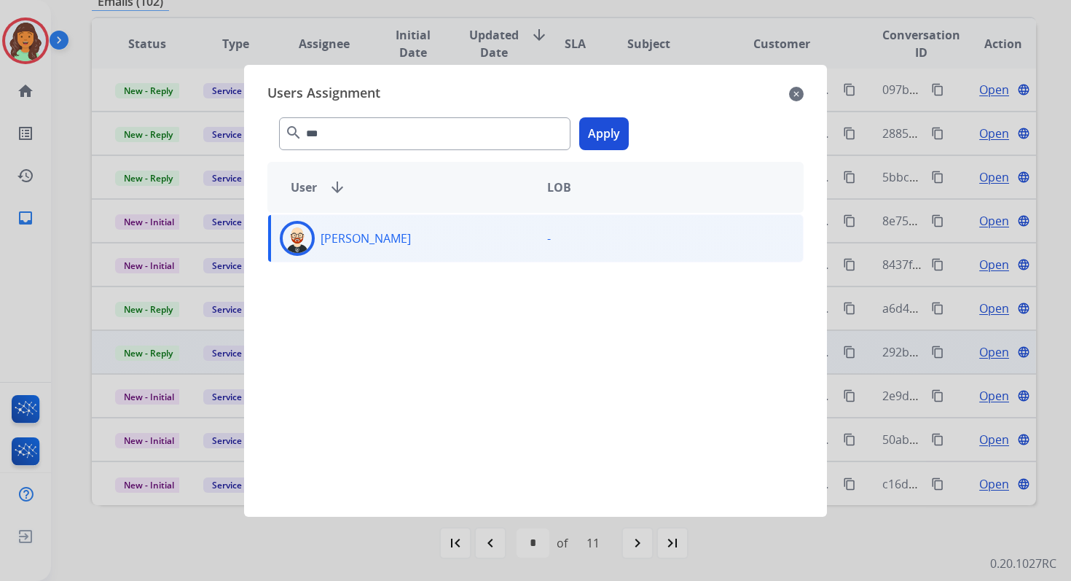
click at [609, 141] on button "Apply" at bounding box center [604, 133] width 50 height 33
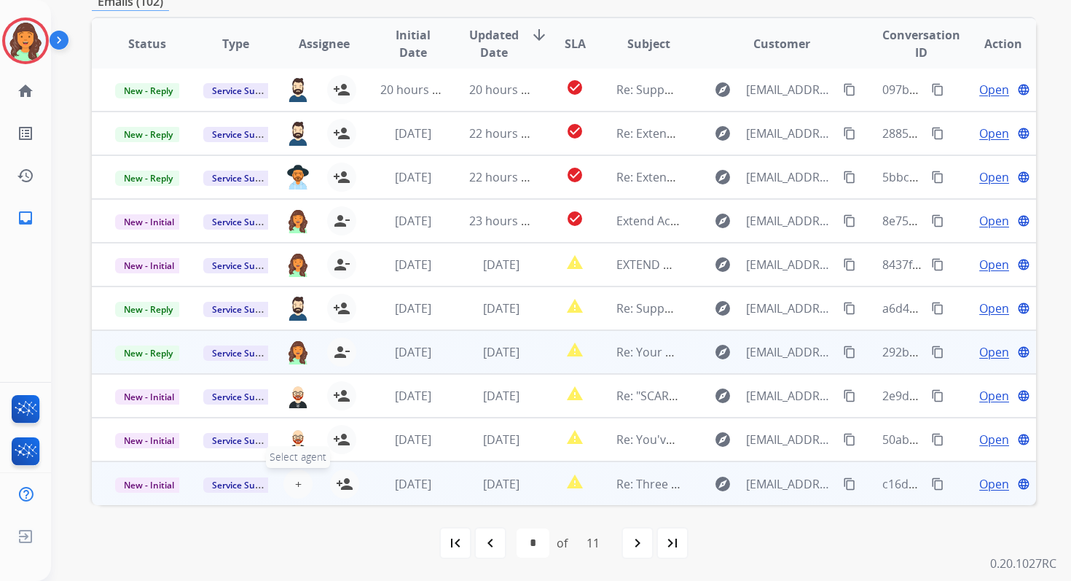
click at [295, 482] on span "+" at bounding box center [298, 483] width 7 height 17
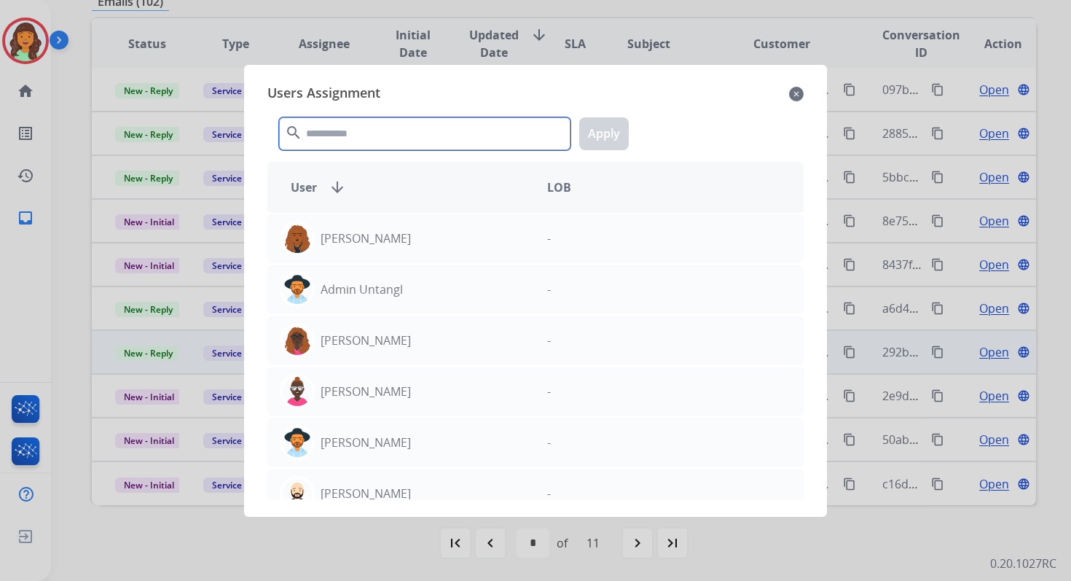
click at [388, 130] on input "text" at bounding box center [425, 133] width 292 height 33
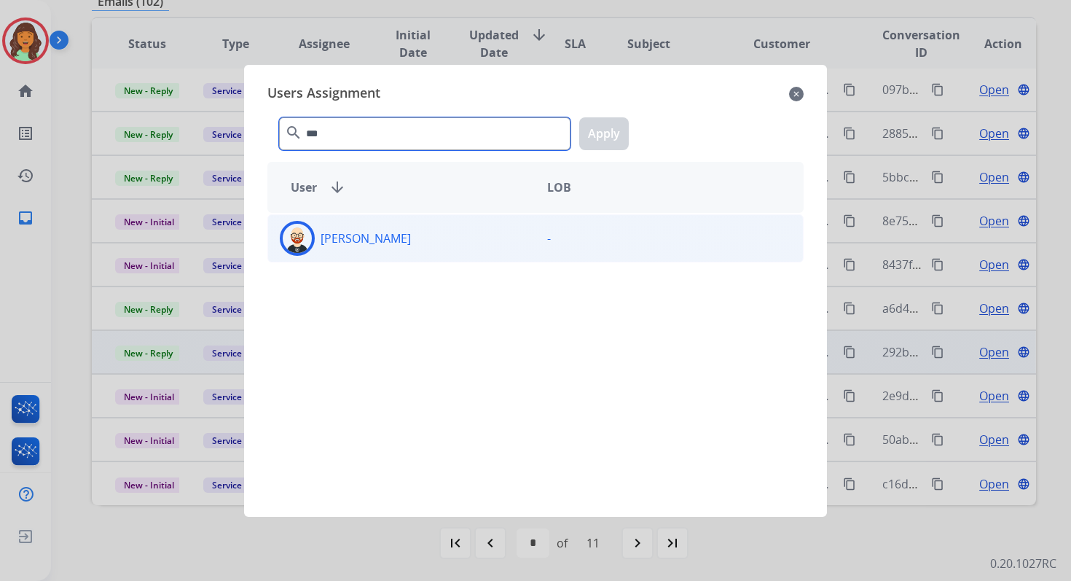
type input "***"
click at [410, 243] on div "[PERSON_NAME]" at bounding box center [401, 238] width 267 height 35
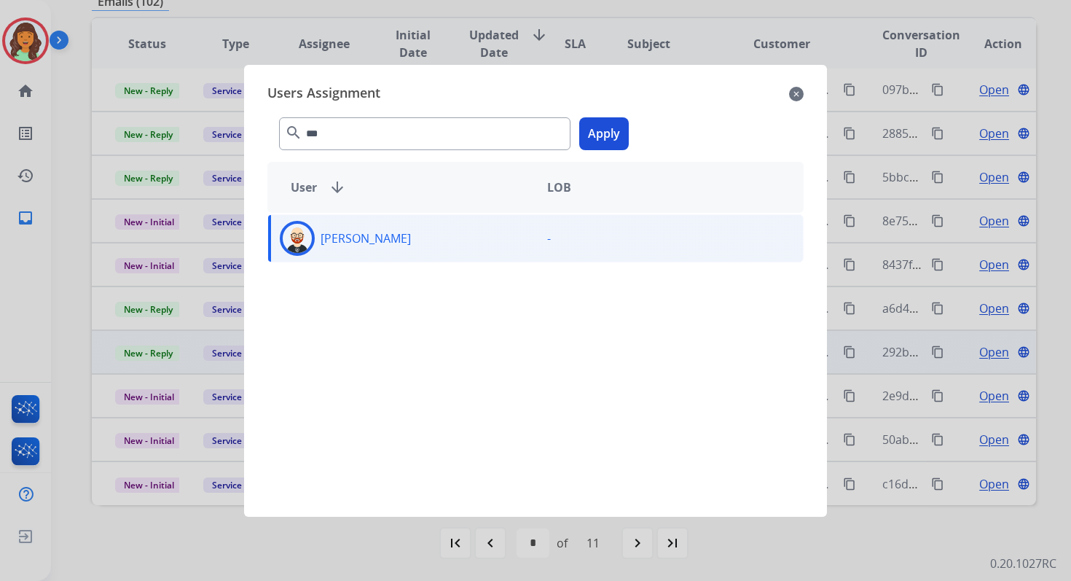
click at [628, 125] on div "*** search Apply" at bounding box center [535, 131] width 536 height 50
click at [603, 132] on button "Apply" at bounding box center [604, 133] width 50 height 33
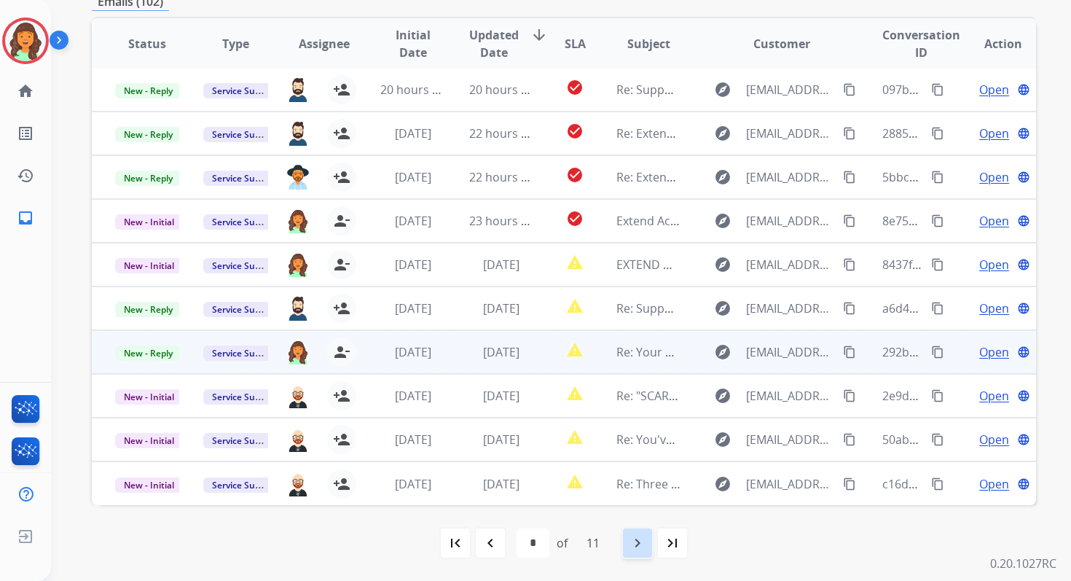
click at [636, 545] on mat-icon "navigate_next" at bounding box center [637, 542] width 17 height 17
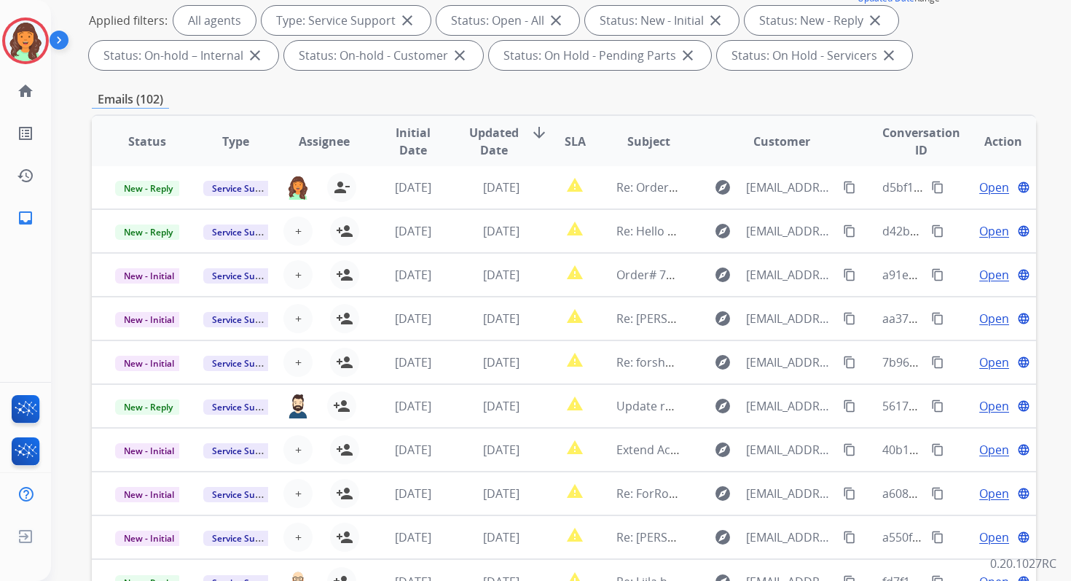
scroll to position [319, 0]
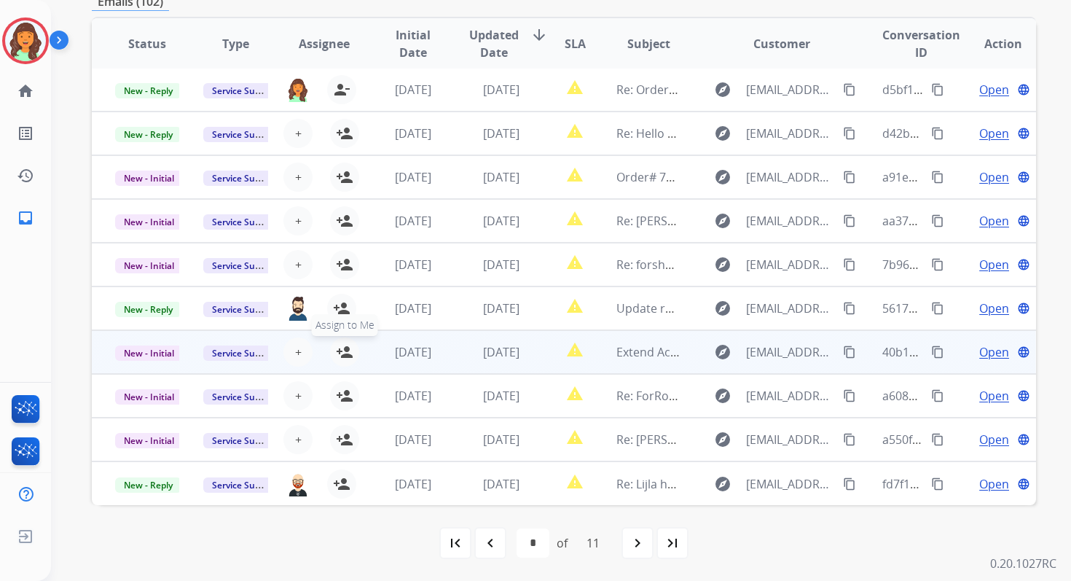
click at [339, 351] on mat-icon "person_add" at bounding box center [344, 351] width 17 height 17
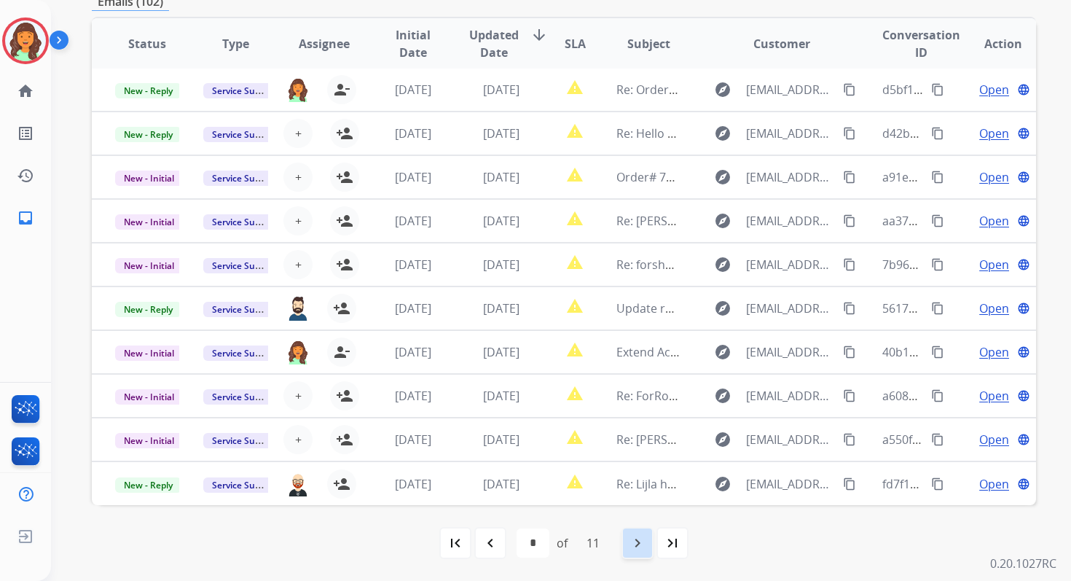
click at [638, 544] on mat-icon "navigate_next" at bounding box center [637, 542] width 17 height 17
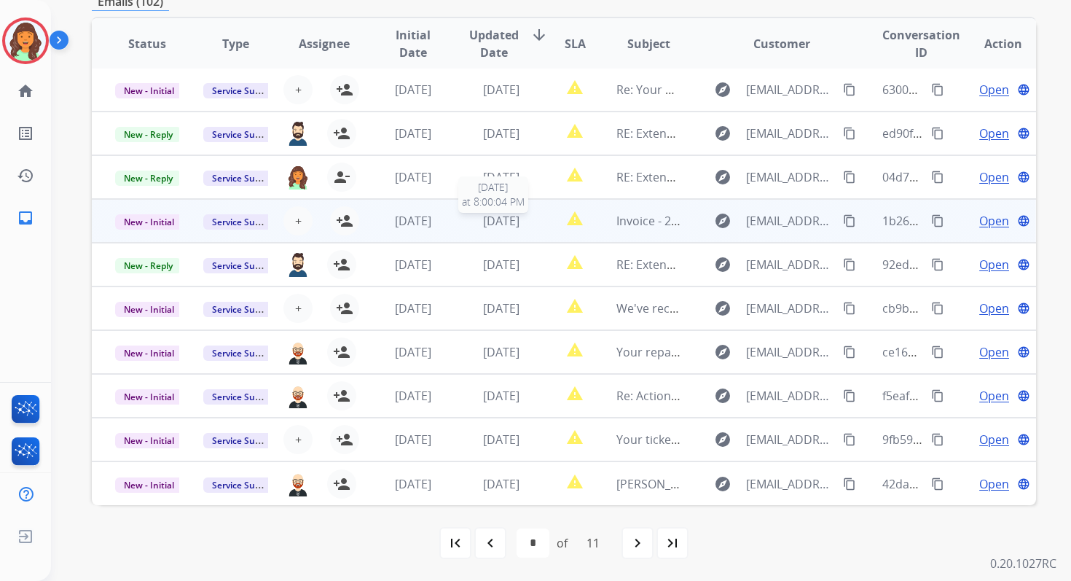
click at [519, 215] on span "[DATE]" at bounding box center [501, 221] width 36 height 16
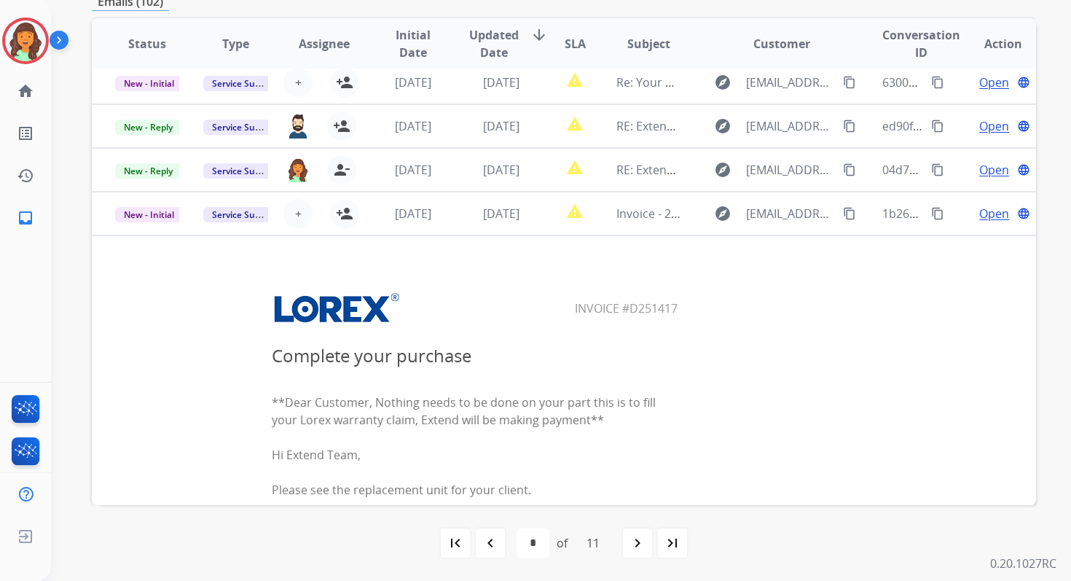
scroll to position [0, 0]
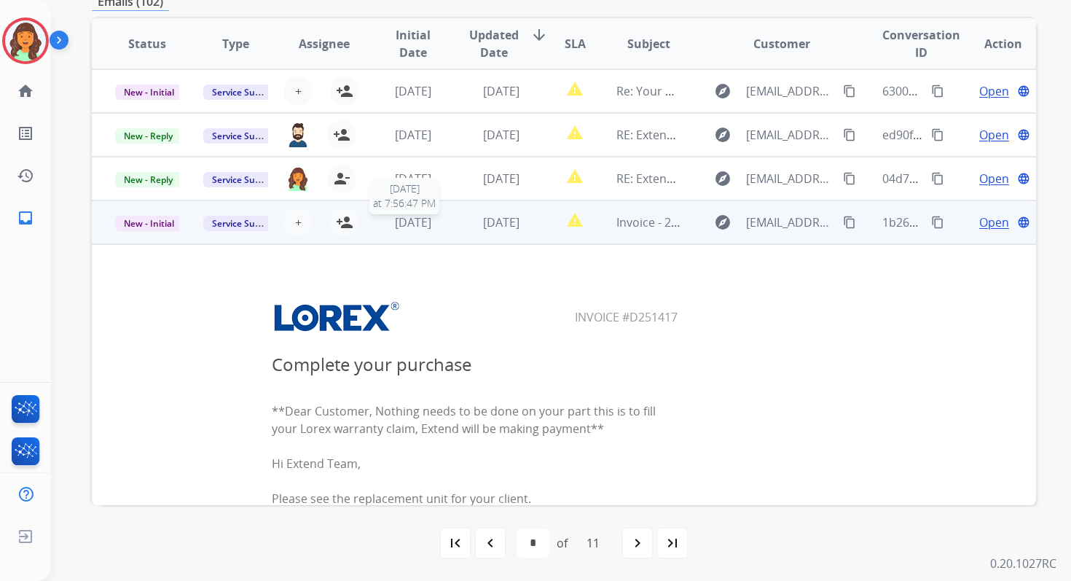
click at [431, 222] on span "[DATE]" at bounding box center [413, 222] width 36 height 16
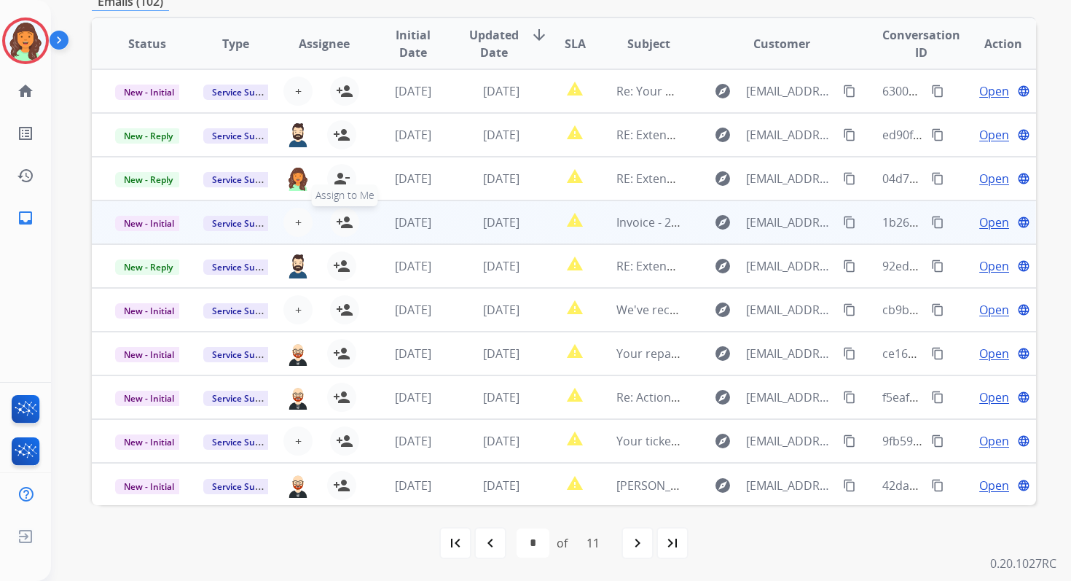
click at [343, 224] on mat-icon "person_add" at bounding box center [344, 222] width 17 height 17
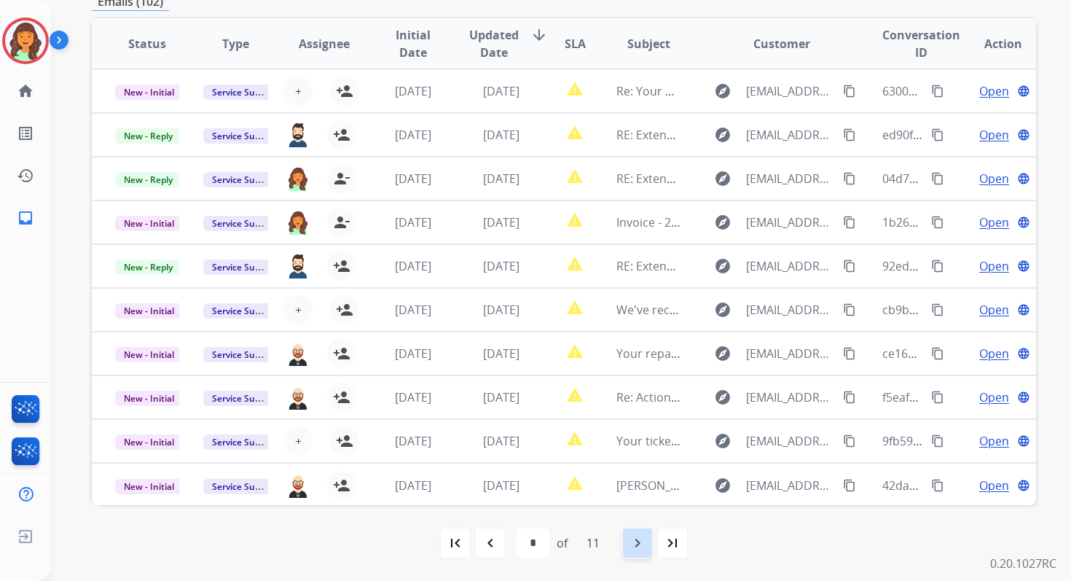
click at [649, 546] on div "navigate_next" at bounding box center [638, 543] width 32 height 32
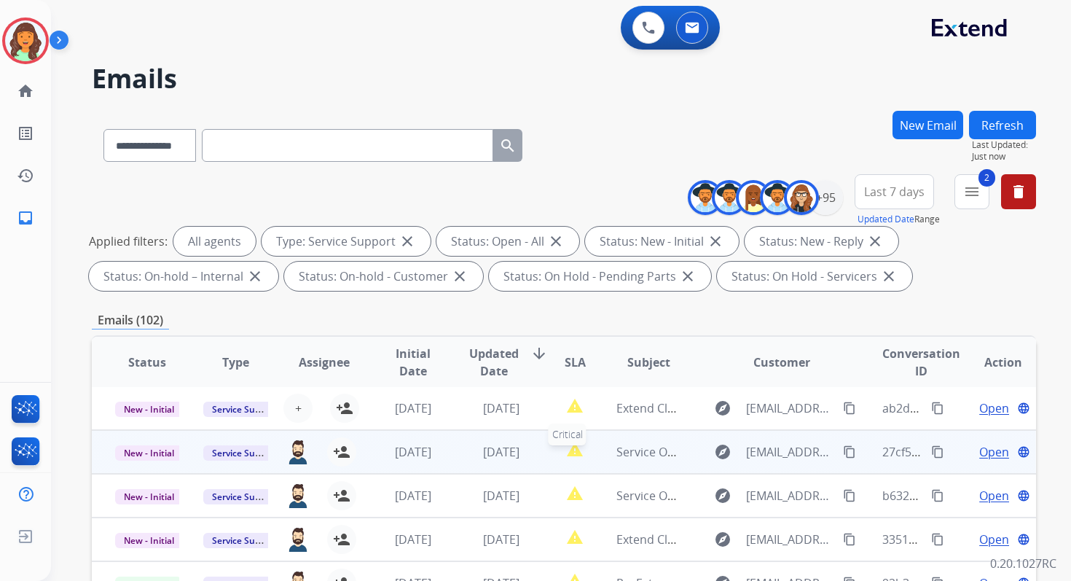
scroll to position [319, 0]
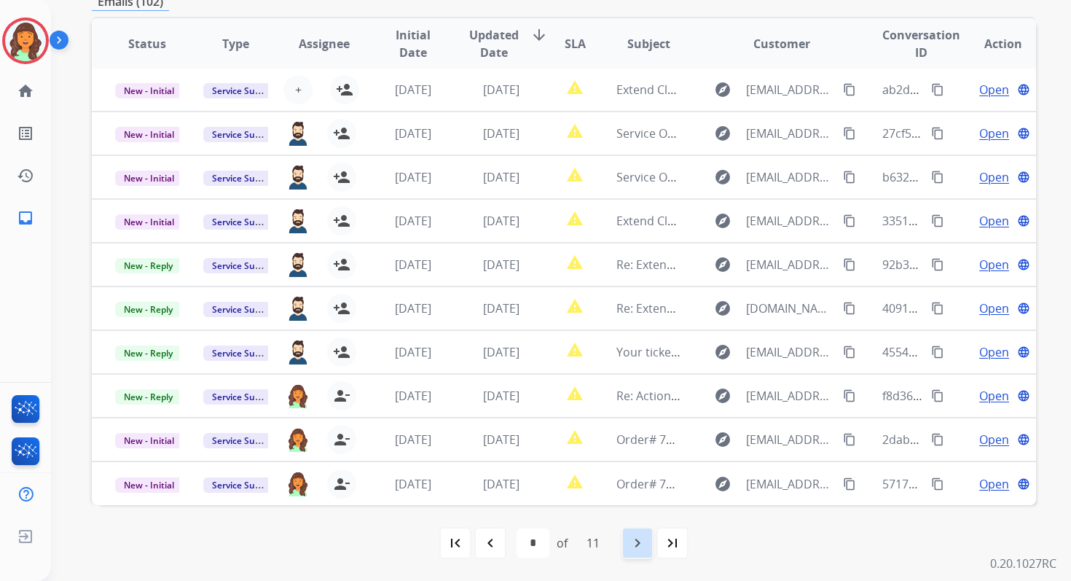
click at [644, 540] on mat-icon "navigate_next" at bounding box center [637, 542] width 17 height 17
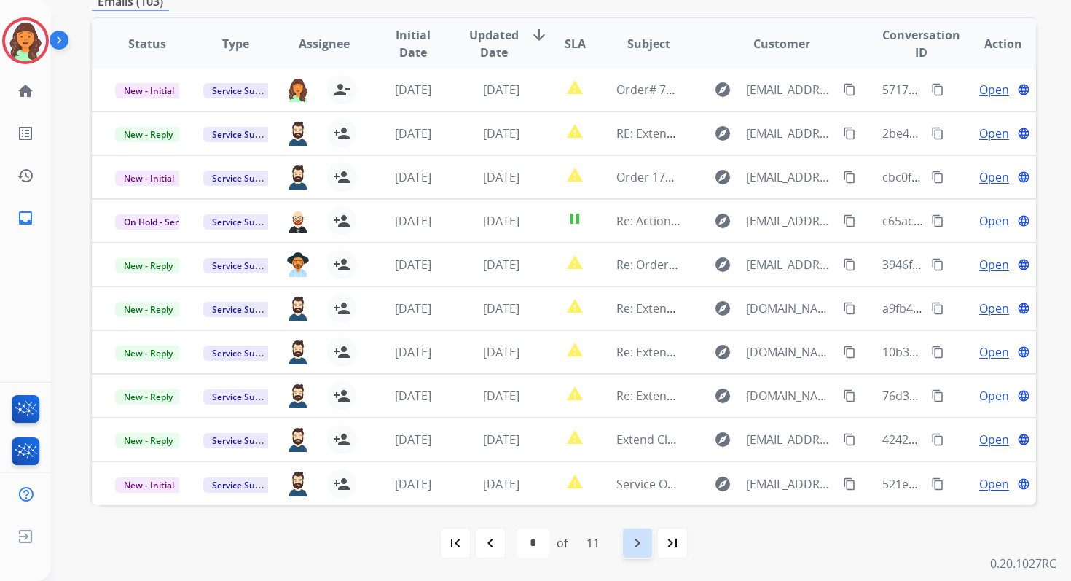
click at [646, 539] on mat-icon "navigate_next" at bounding box center [637, 542] width 17 height 17
select select "*"
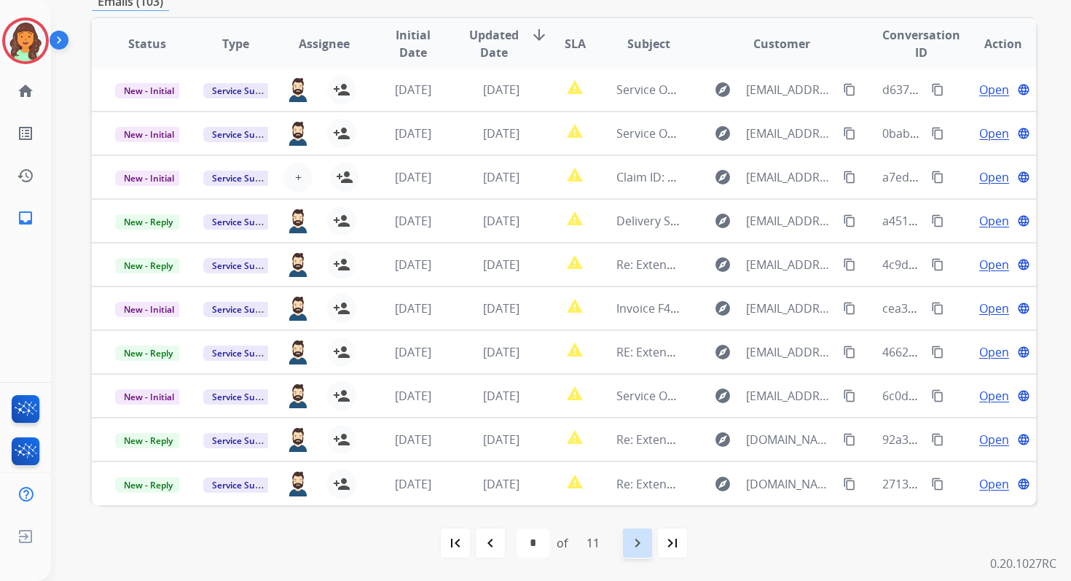
click at [646, 539] on mat-icon "navigate_next" at bounding box center [637, 542] width 17 height 17
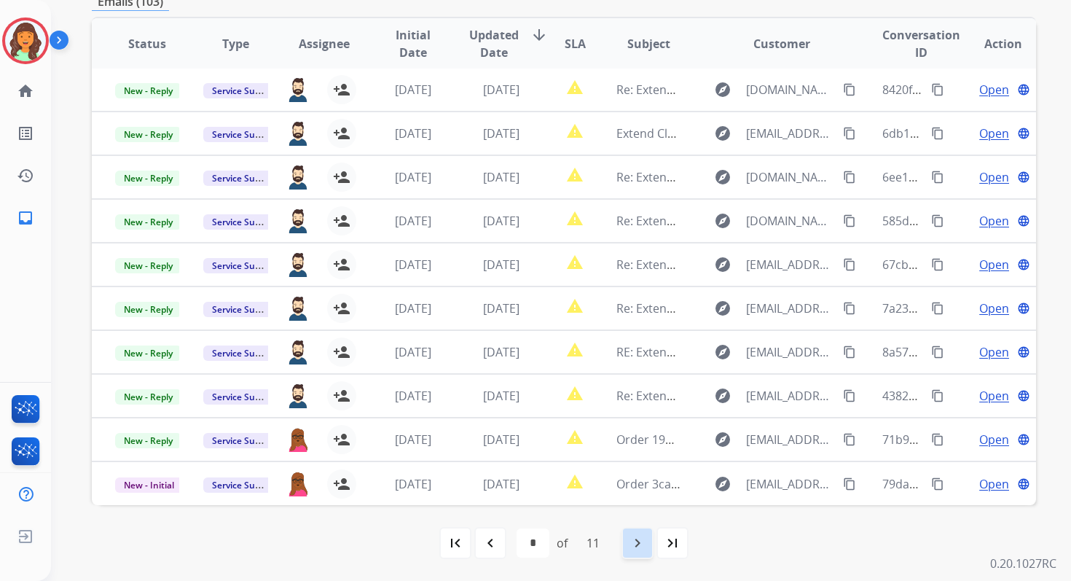
click at [646, 539] on mat-icon "navigate_next" at bounding box center [637, 542] width 17 height 17
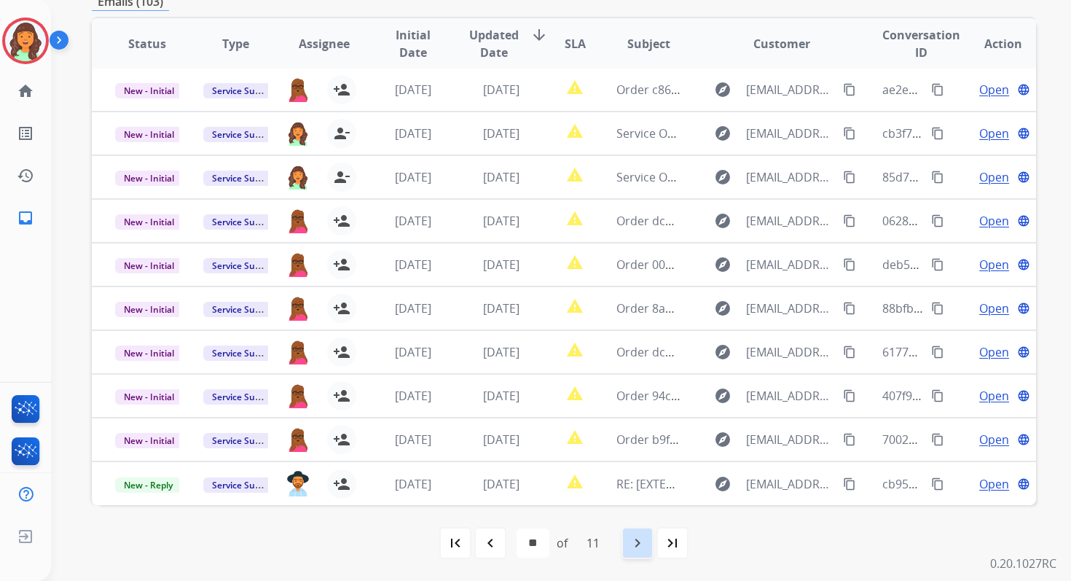
click at [646, 539] on mat-icon "navigate_next" at bounding box center [637, 542] width 17 height 17
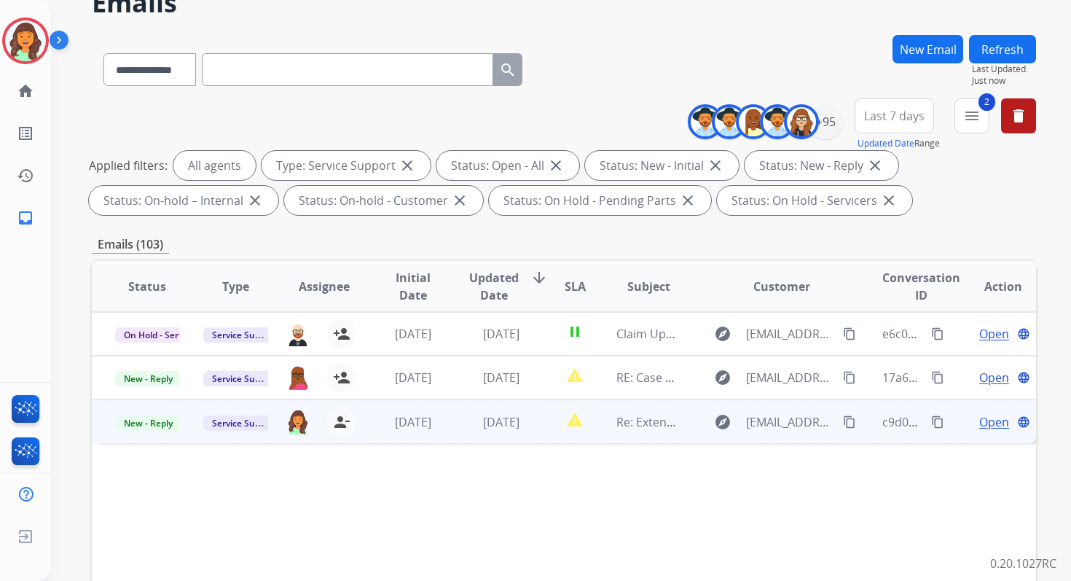
scroll to position [12, 0]
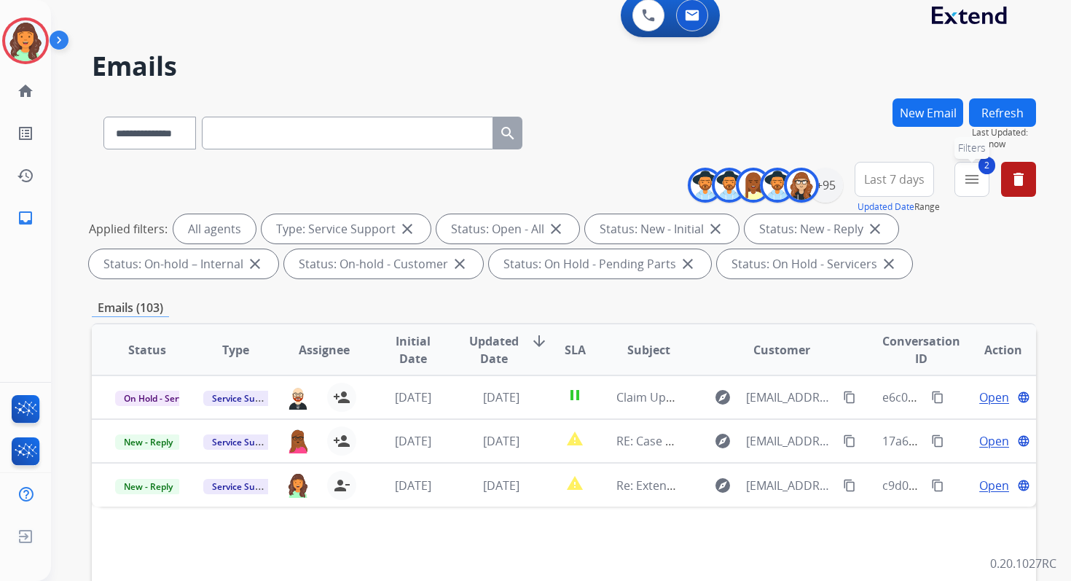
click at [970, 189] on button "2 menu Filters" at bounding box center [972, 179] width 35 height 35
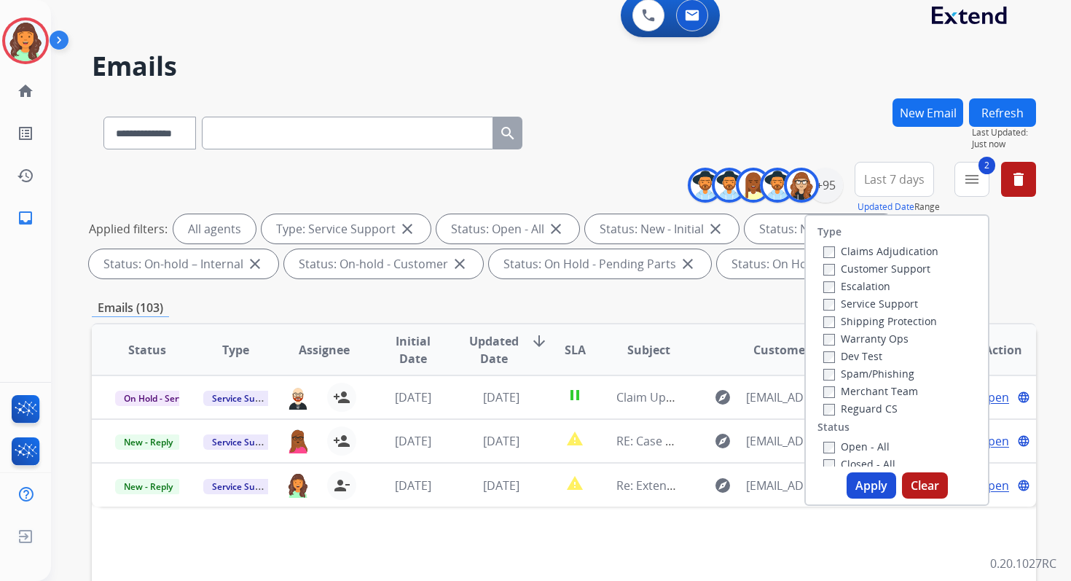
click at [862, 483] on button "Apply" at bounding box center [872, 485] width 50 height 26
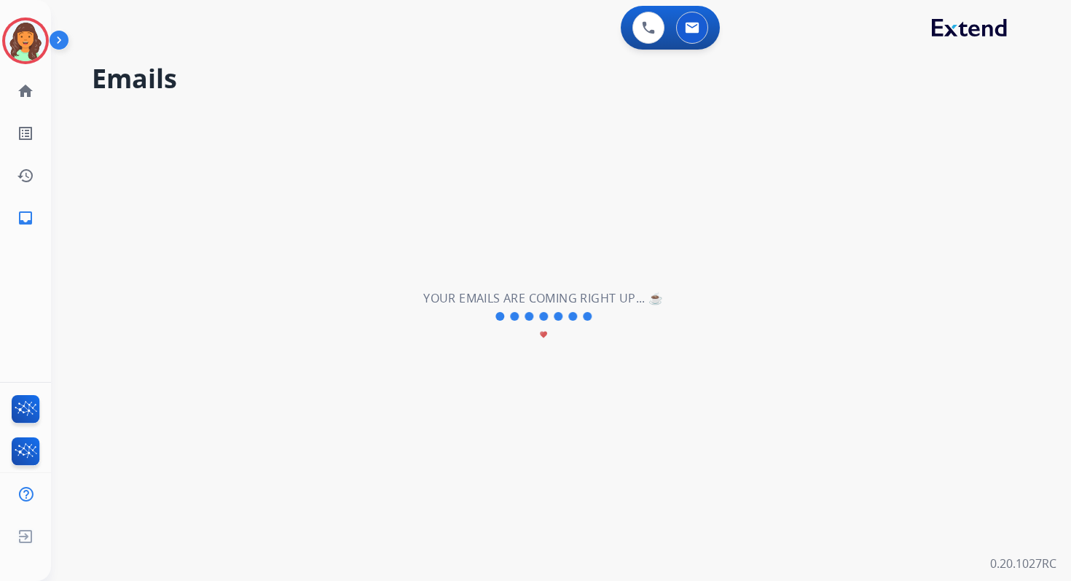
scroll to position [0, 0]
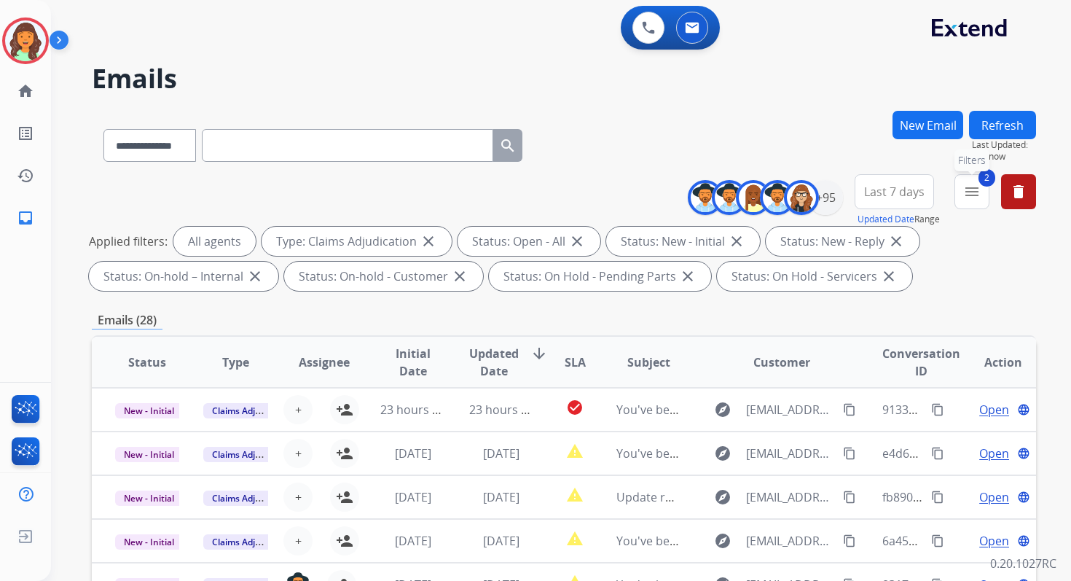
click at [976, 197] on mat-icon "menu" at bounding box center [972, 191] width 17 height 17
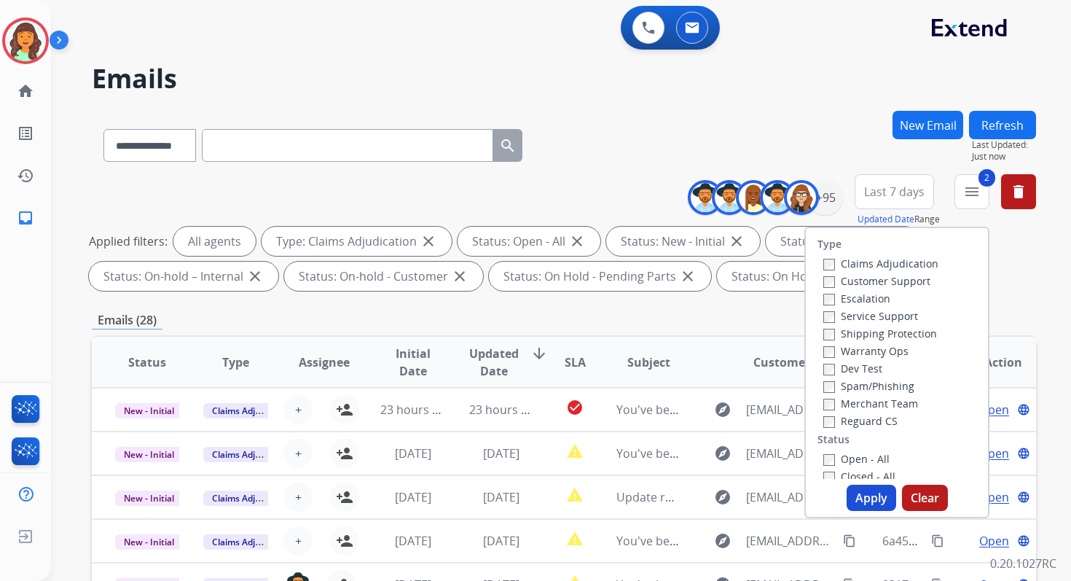
click at [862, 496] on button "Apply" at bounding box center [872, 498] width 50 height 26
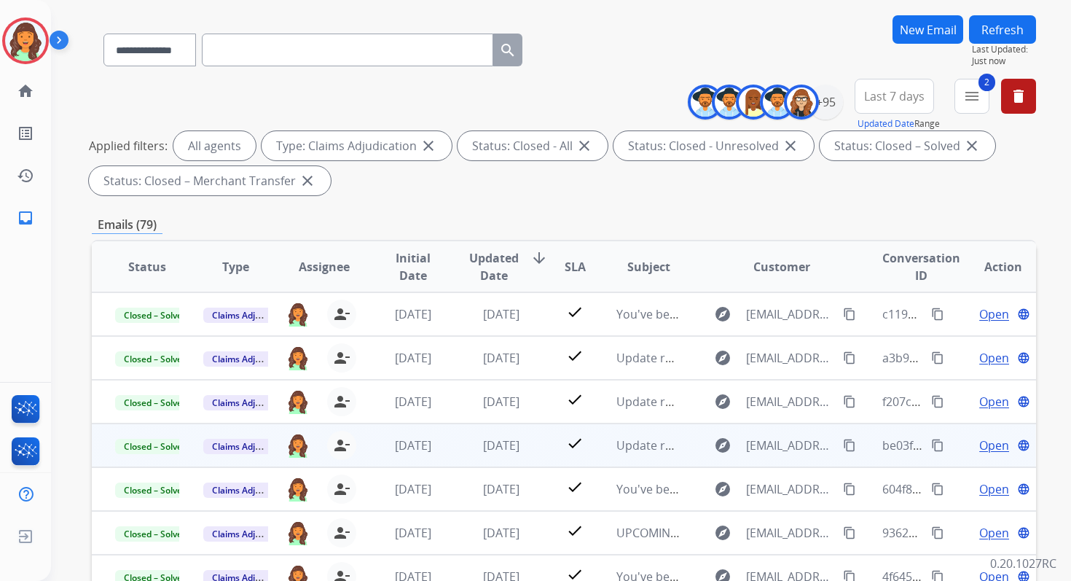
scroll to position [1, 0]
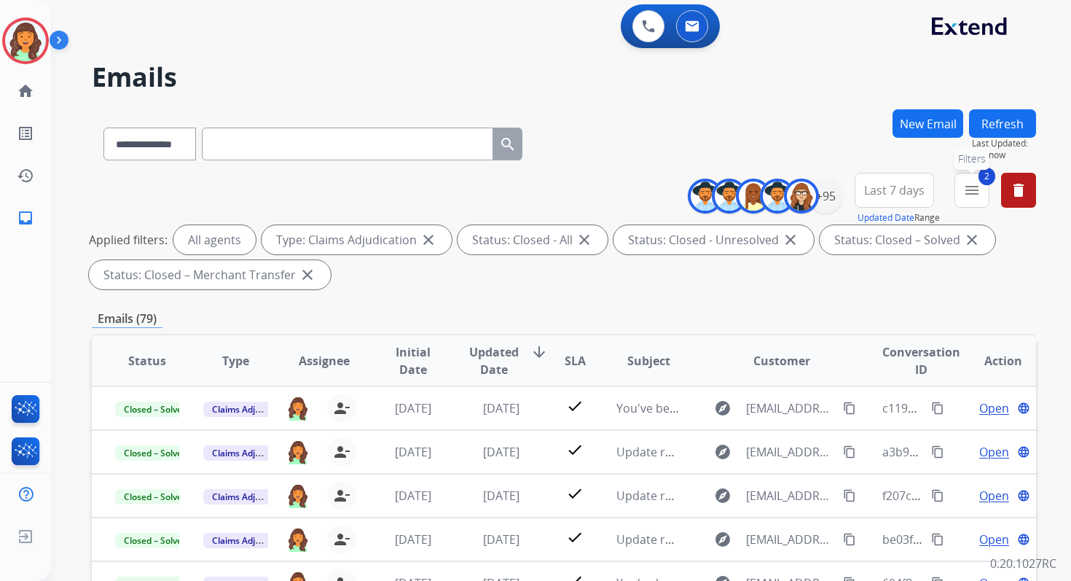
click at [963, 188] on button "2 menu Filters" at bounding box center [972, 190] width 35 height 35
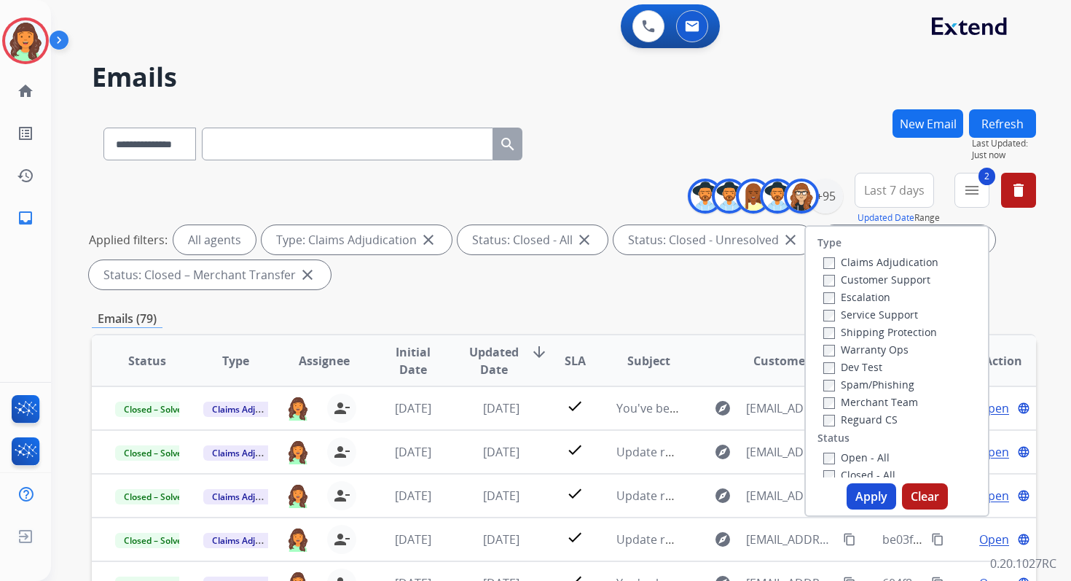
click at [862, 496] on button "Apply" at bounding box center [872, 496] width 50 height 26
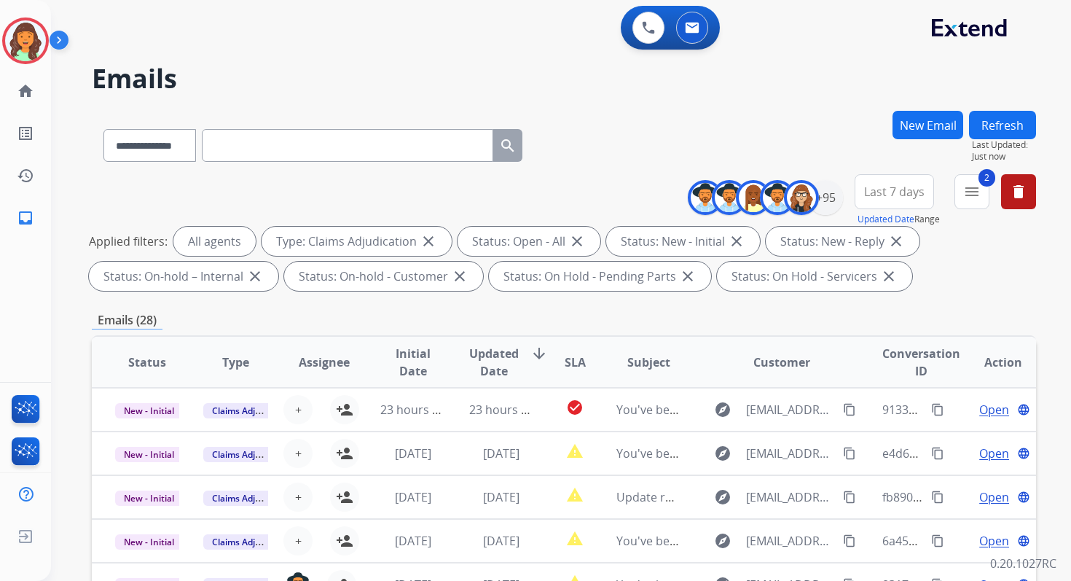
scroll to position [319, 0]
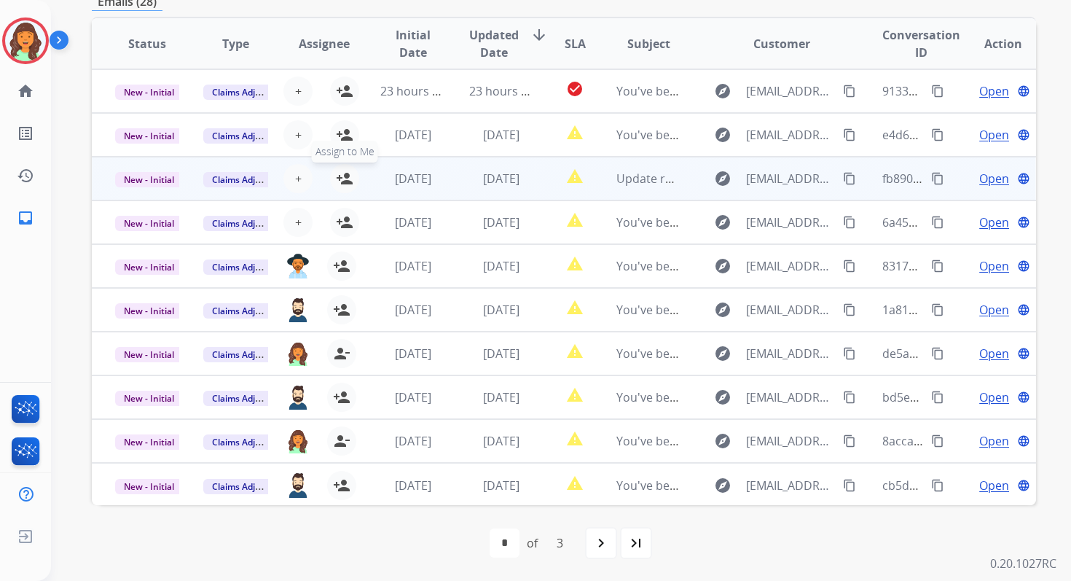
click at [343, 177] on mat-icon "person_add" at bounding box center [344, 178] width 17 height 17
click at [138, 177] on span "New - Initial" at bounding box center [149, 179] width 68 height 15
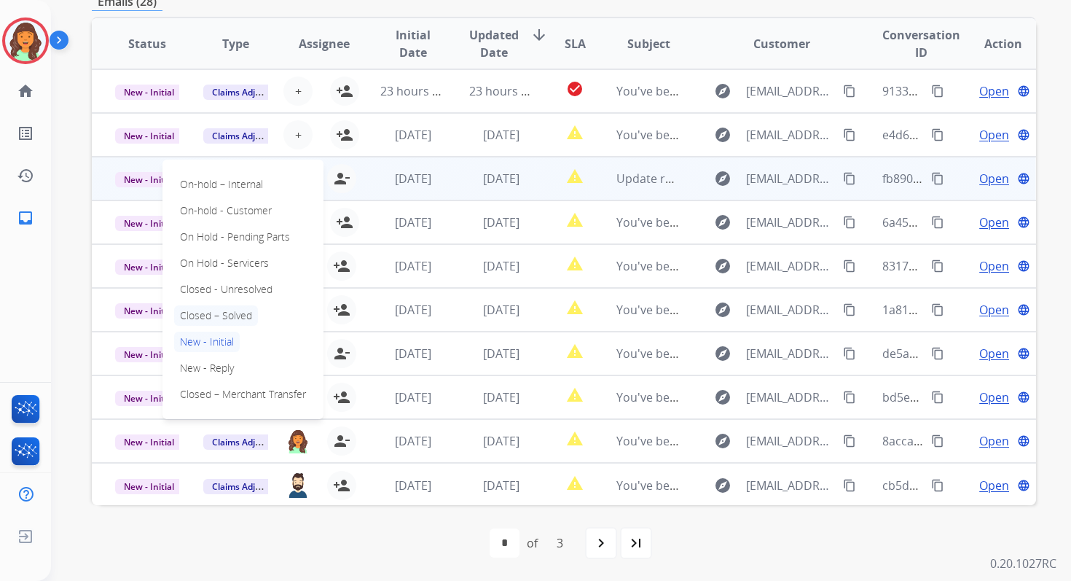
click at [206, 316] on p "Closed – Solved" at bounding box center [216, 315] width 84 height 20
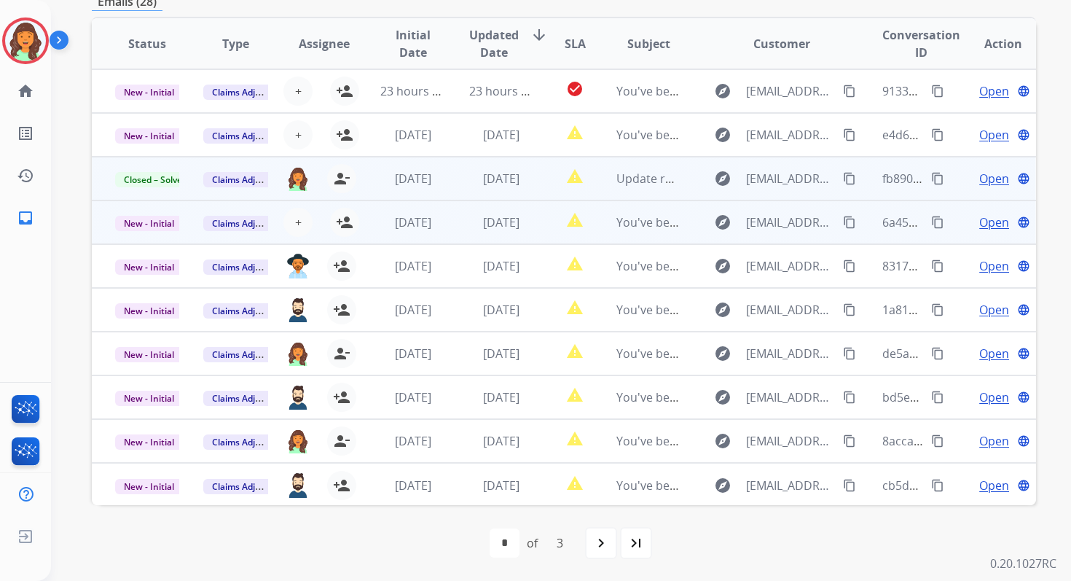
click at [457, 230] on td "[DATE]" at bounding box center [490, 222] width 88 height 44
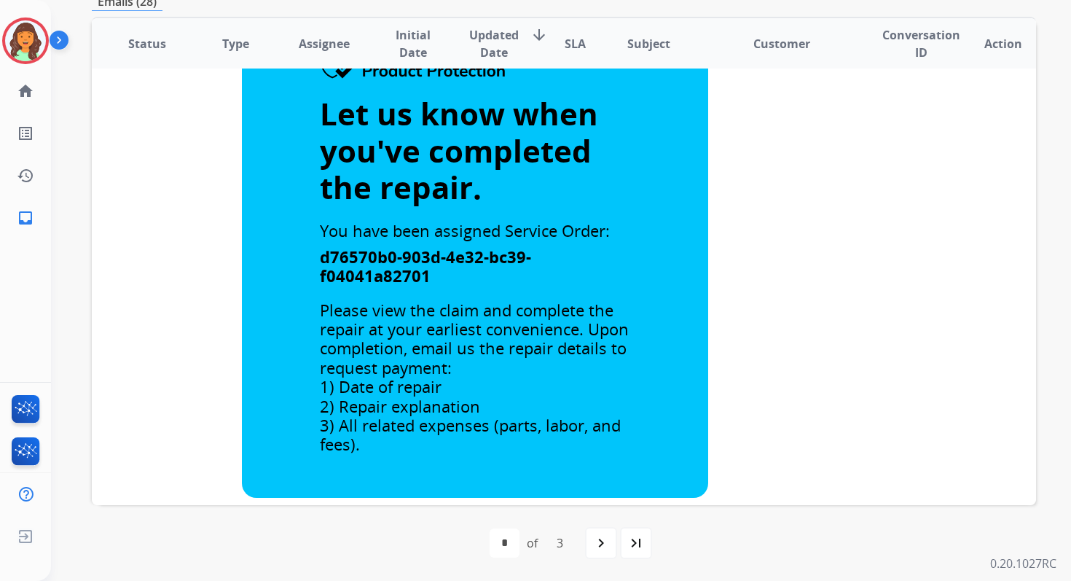
scroll to position [0, 0]
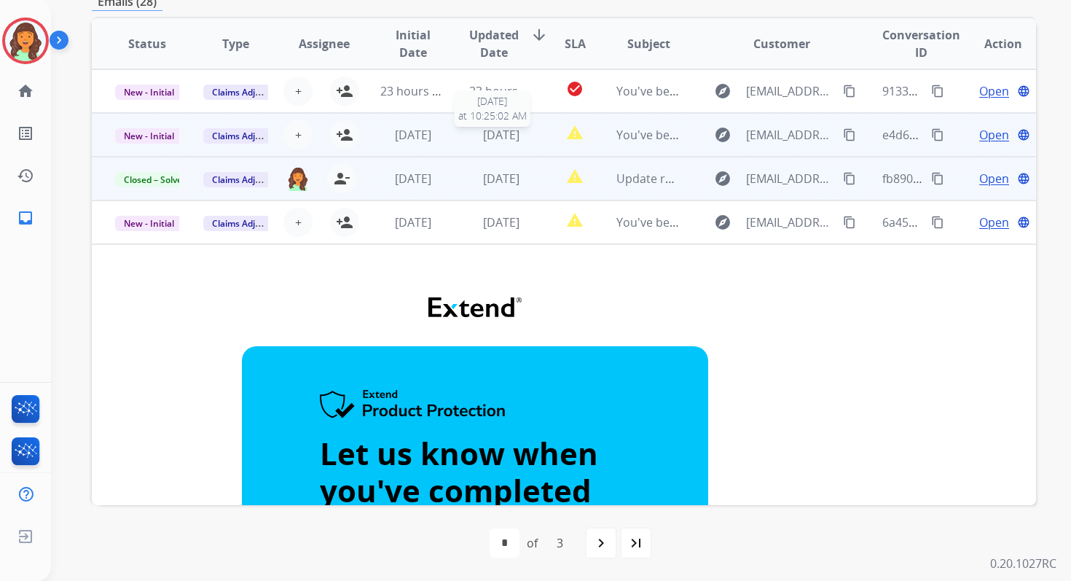
click at [469, 138] on div "[DATE]" at bounding box center [501, 134] width 64 height 17
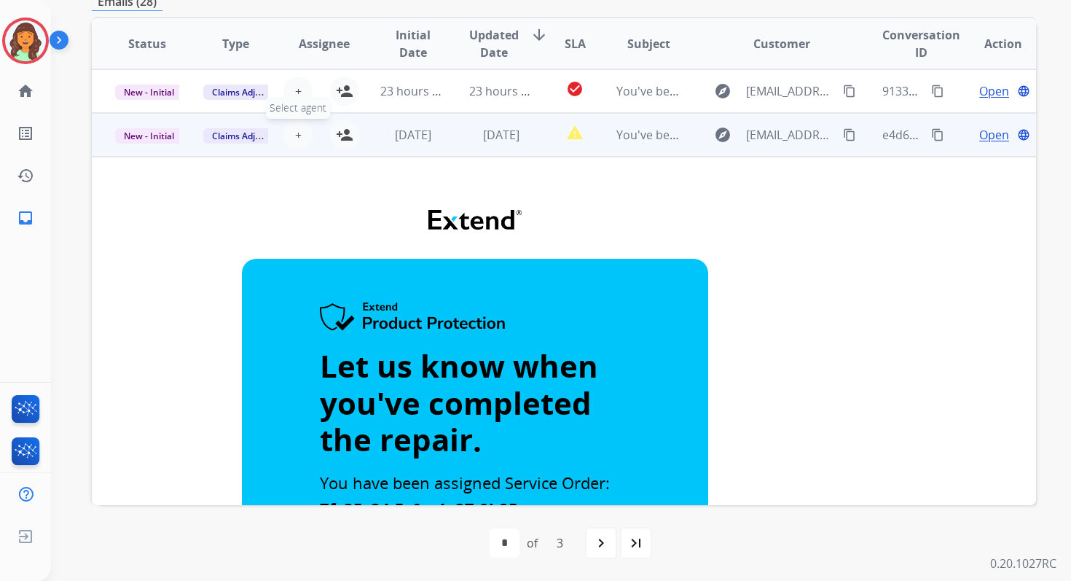
click at [295, 136] on span "+" at bounding box center [298, 134] width 7 height 17
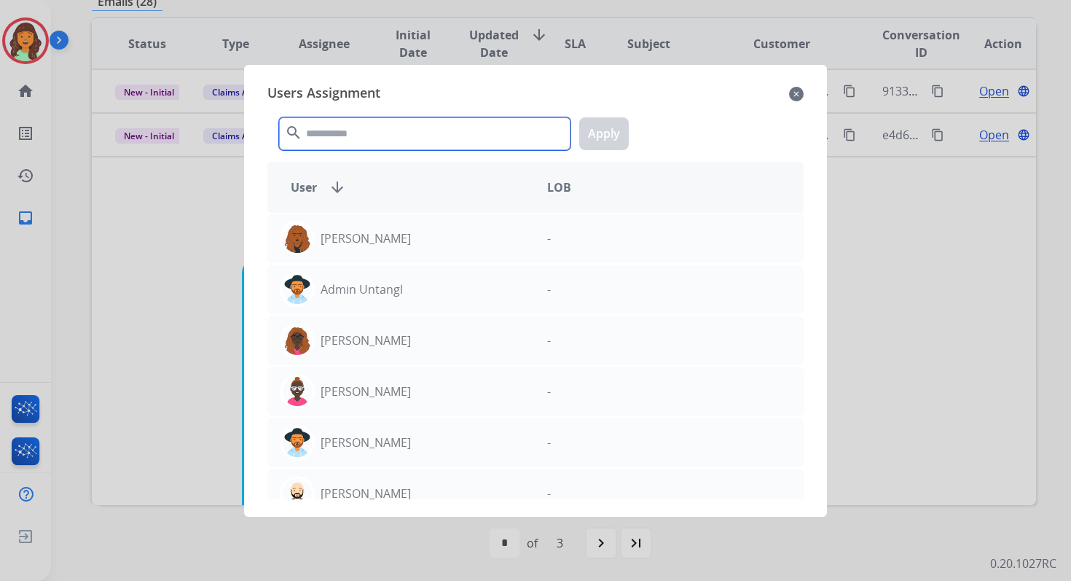
click at [322, 125] on input "text" at bounding box center [425, 133] width 292 height 33
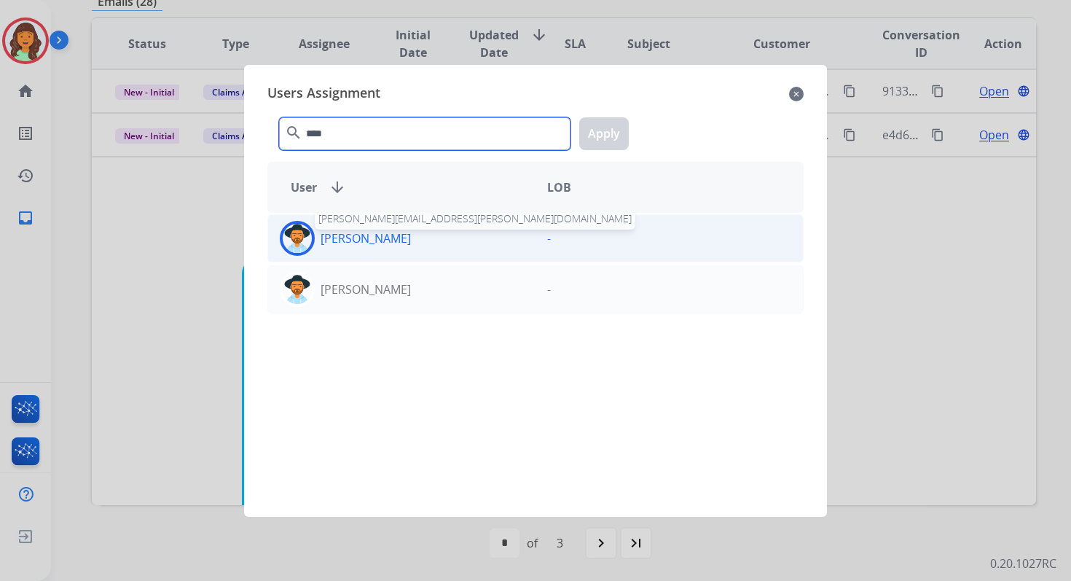
type input "****"
click at [336, 235] on p "[PERSON_NAME]" at bounding box center [366, 238] width 90 height 17
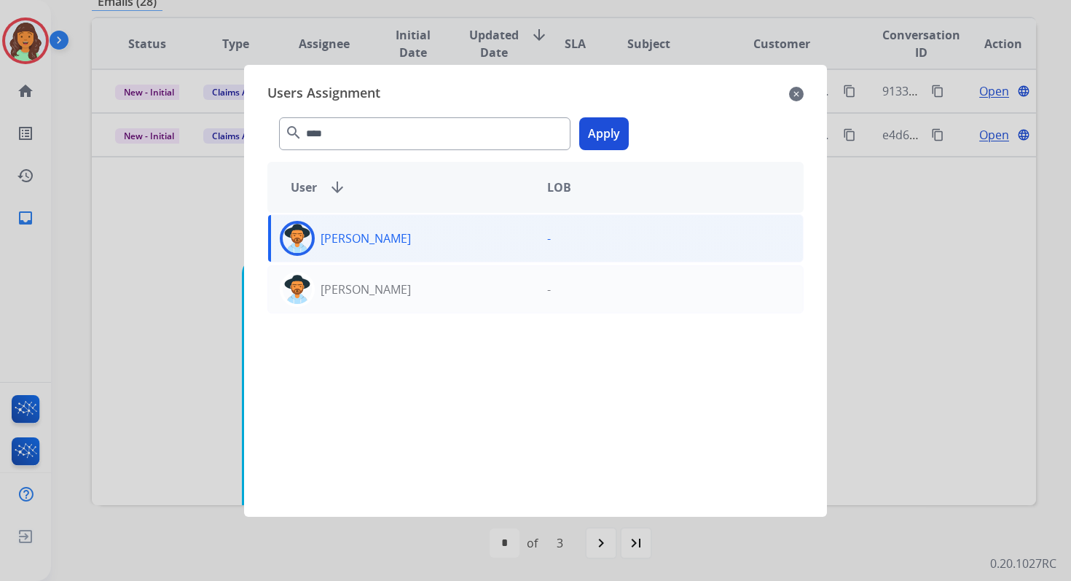
click at [597, 141] on button "Apply" at bounding box center [604, 133] width 50 height 33
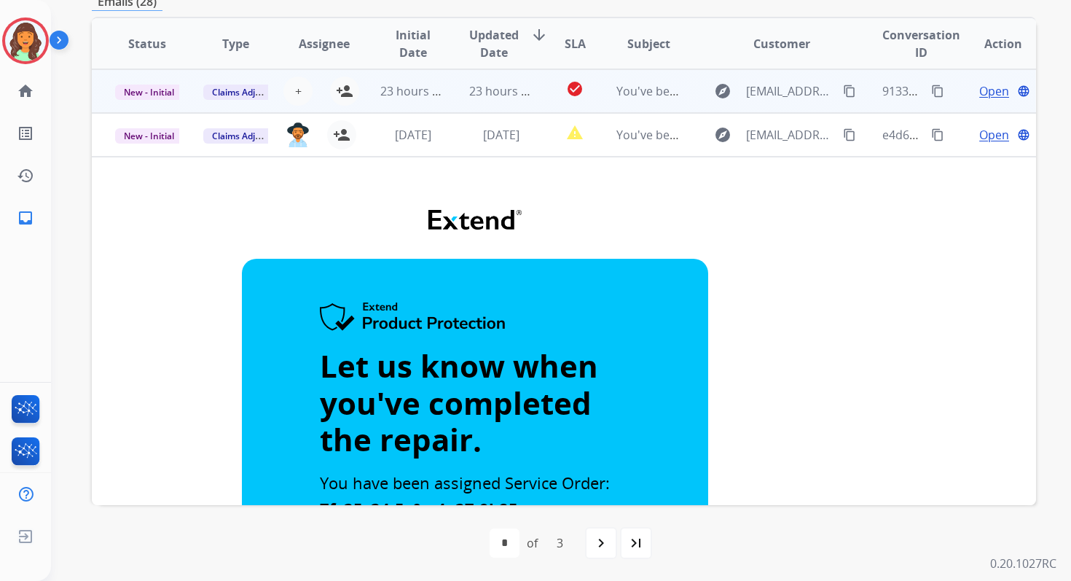
click at [480, 101] on td "23 hours ago" at bounding box center [490, 91] width 88 height 44
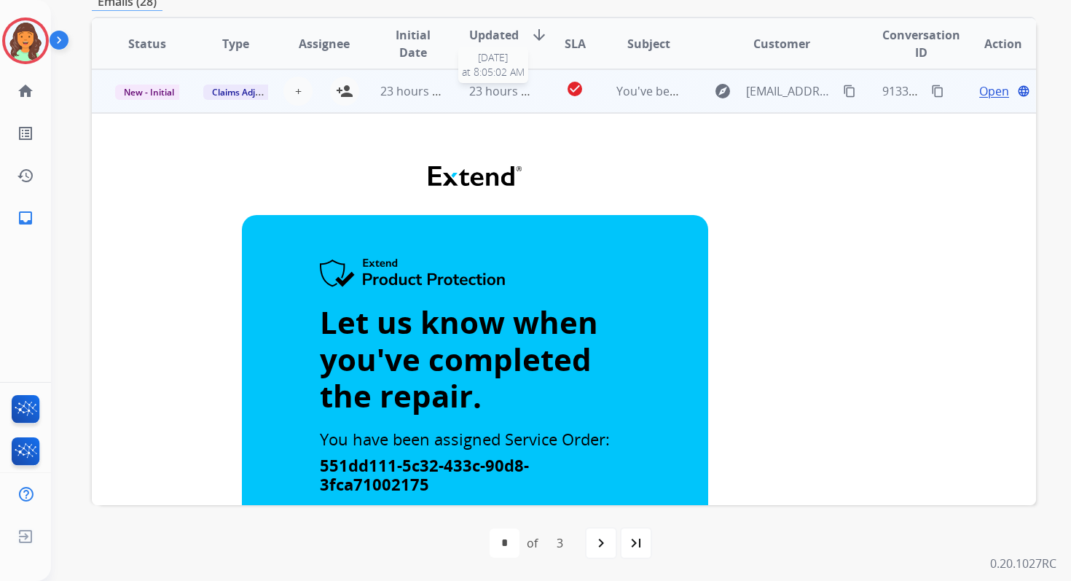
click at [507, 85] on span "23 hours ago" at bounding box center [505, 91] width 72 height 16
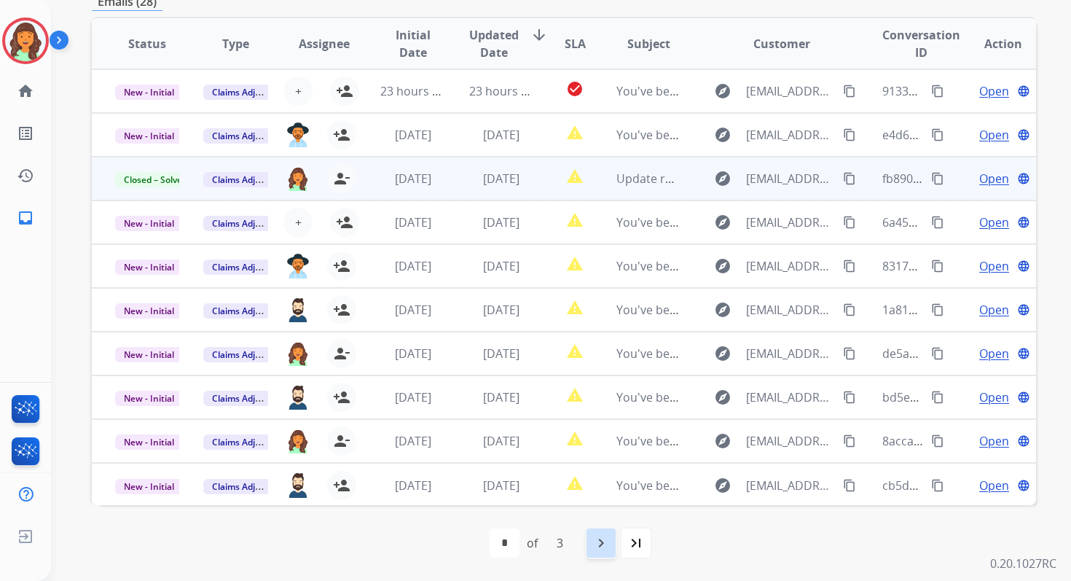
click at [609, 539] on mat-icon "navigate_next" at bounding box center [601, 542] width 17 height 17
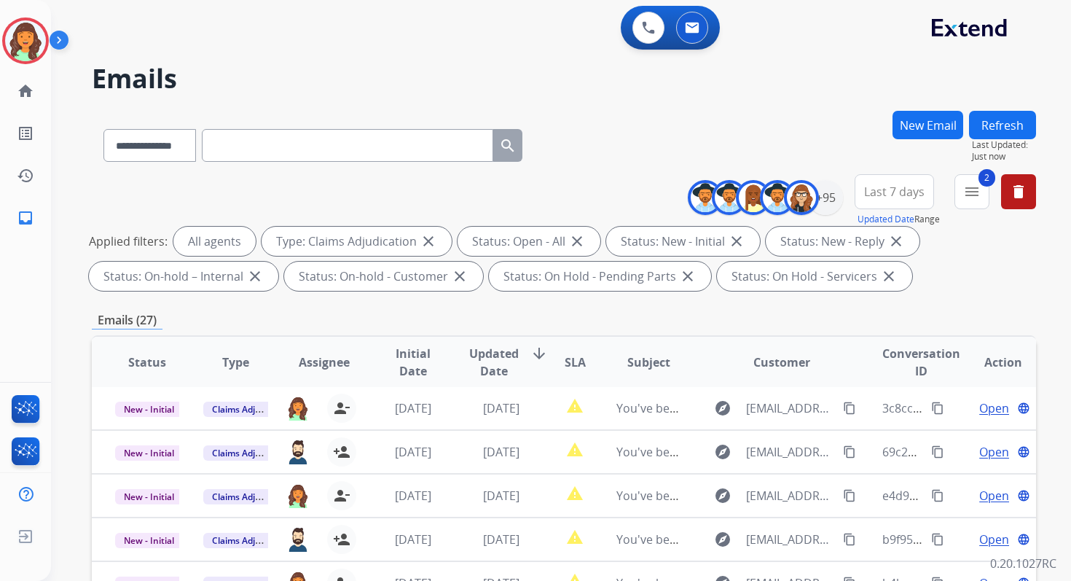
scroll to position [319, 0]
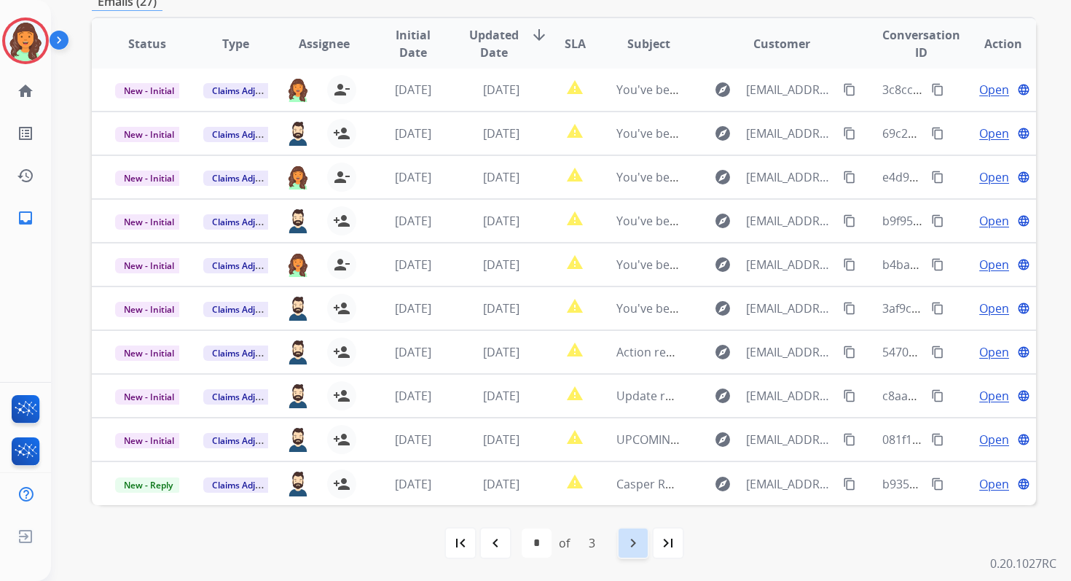
click at [639, 537] on mat-icon "navigate_next" at bounding box center [633, 542] width 17 height 17
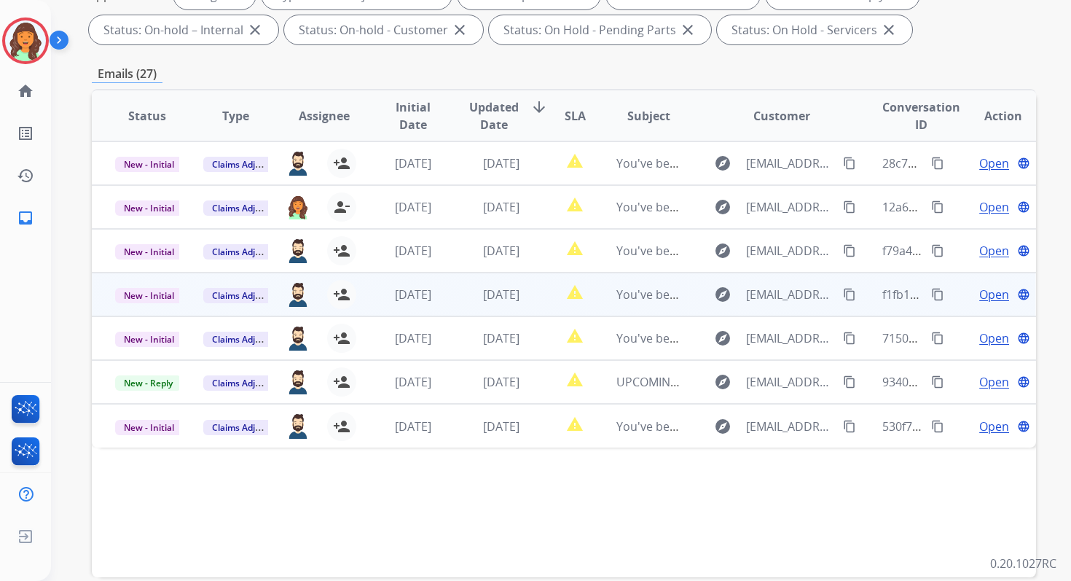
scroll to position [0, 0]
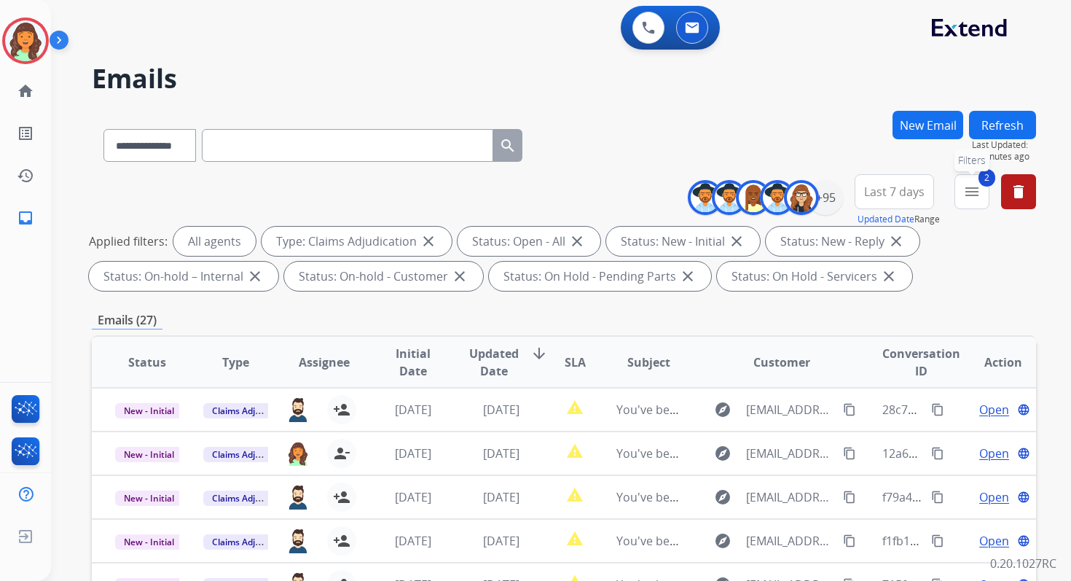
click at [966, 190] on mat-icon "menu" at bounding box center [972, 191] width 17 height 17
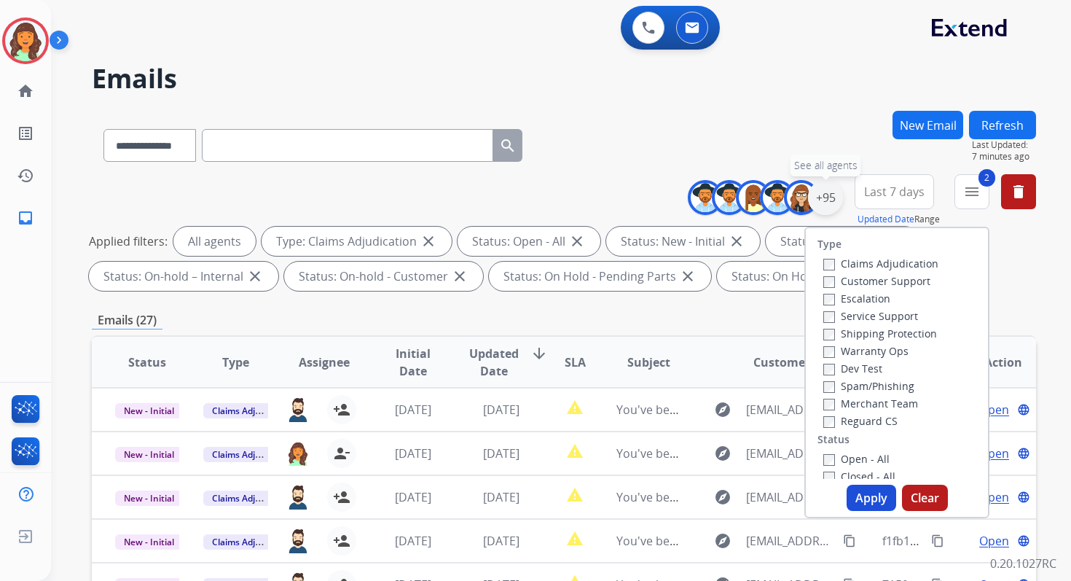
click at [827, 193] on div "+95" at bounding box center [825, 197] width 35 height 35
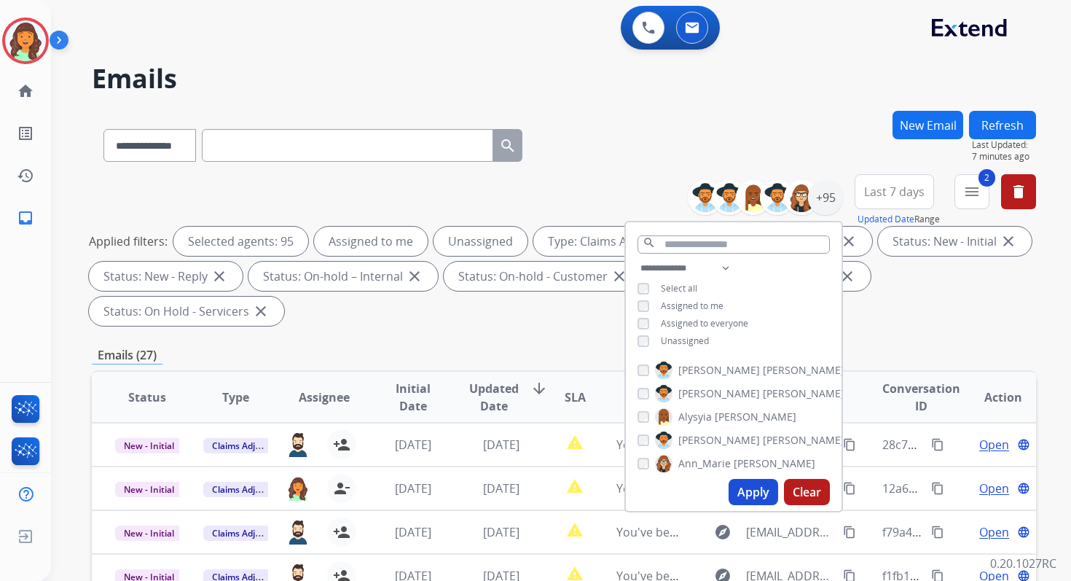
click at [748, 492] on button "Apply" at bounding box center [754, 492] width 50 height 26
select select "*"
click at [973, 206] on button "2 menu Filters" at bounding box center [972, 191] width 35 height 35
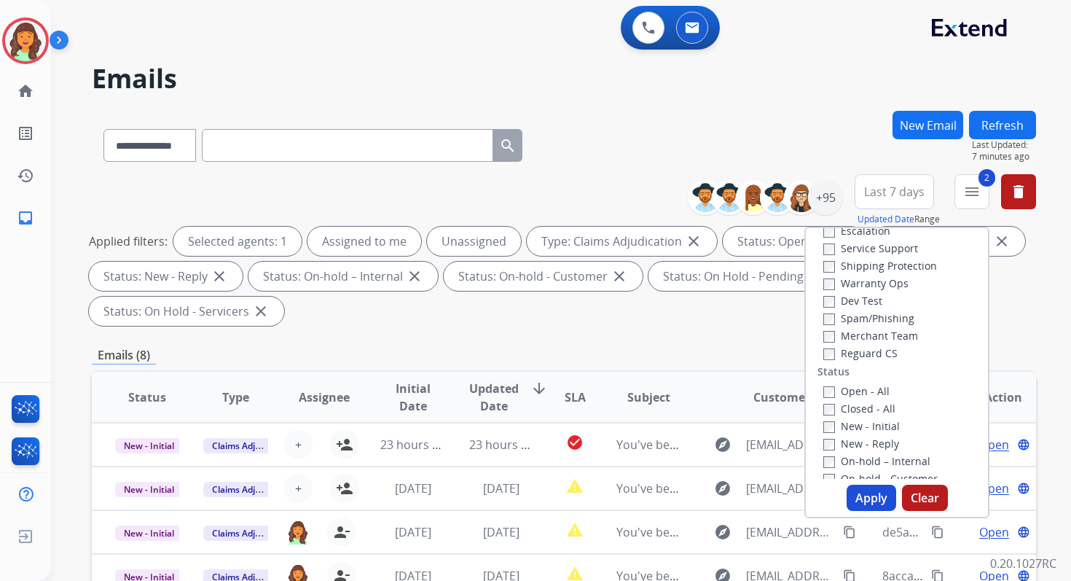
scroll to position [95, 0]
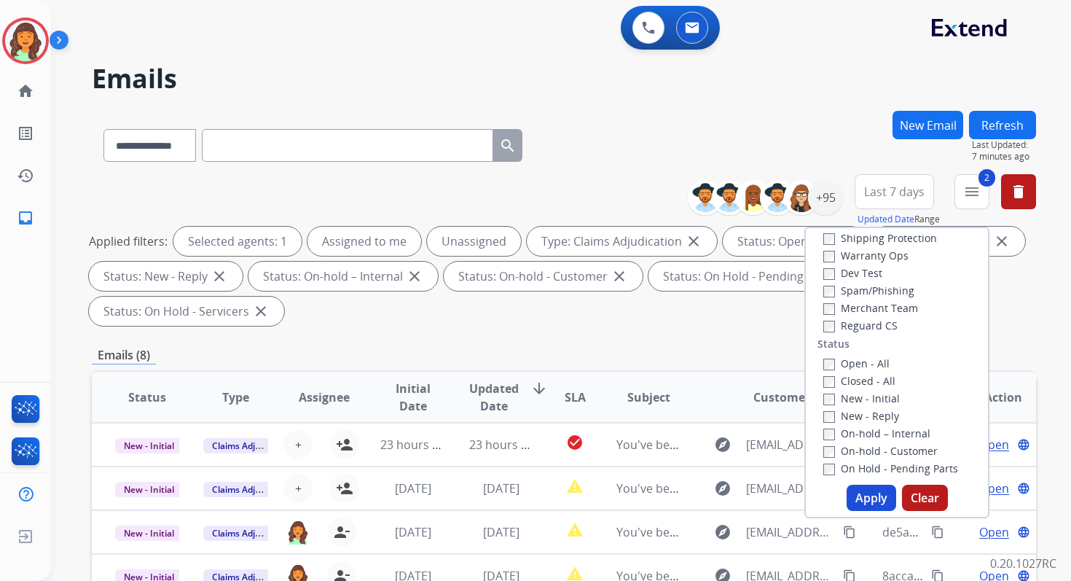
click at [1009, 296] on div "Applied filters: Selected agents: 1 Assigned to me Unassigned Type: Claims Adju…" at bounding box center [561, 276] width 945 height 99
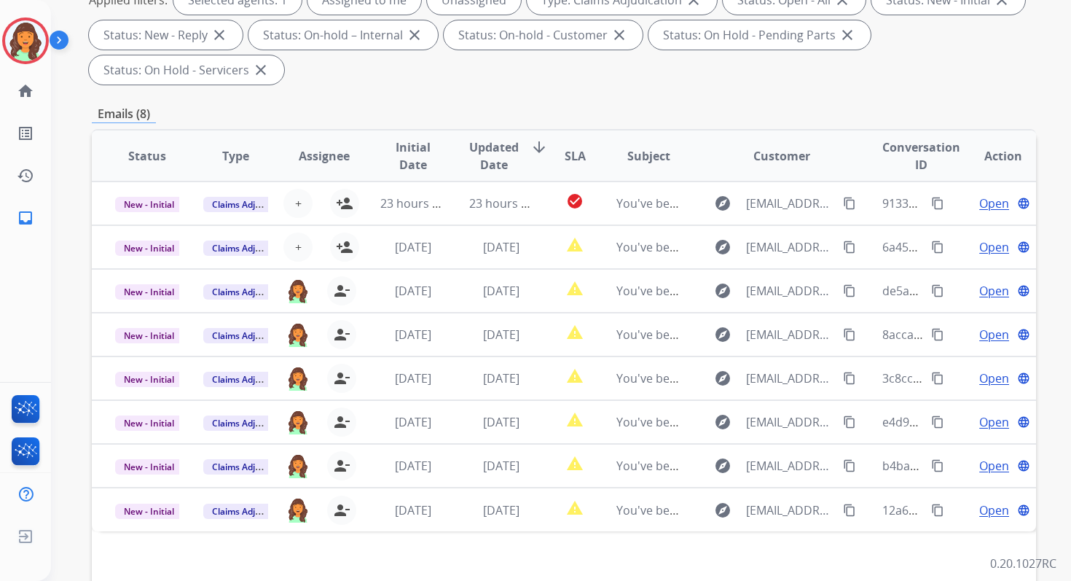
scroll to position [242, 0]
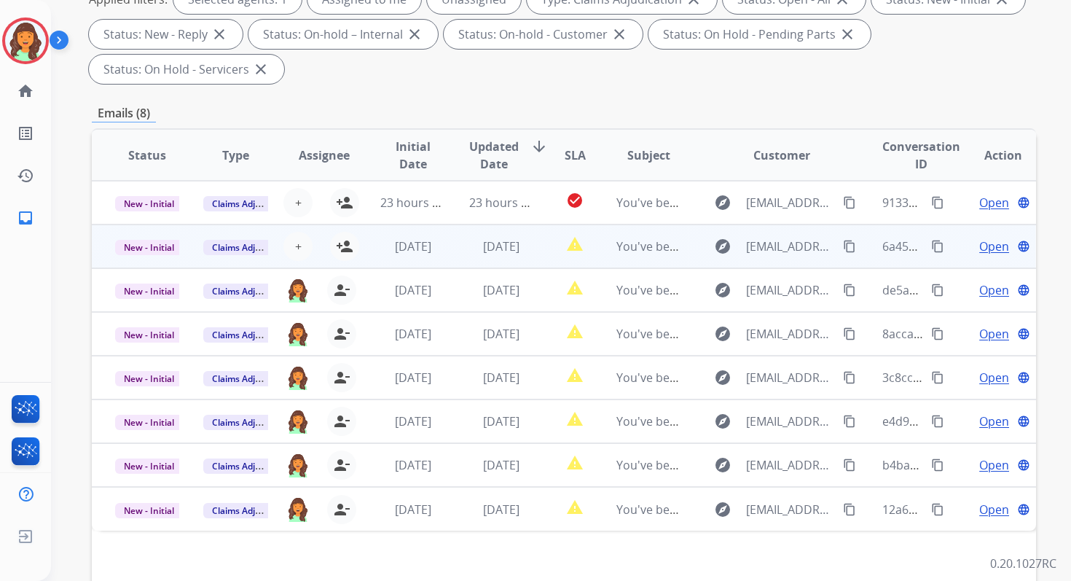
click at [496, 256] on td "[DATE]" at bounding box center [490, 246] width 88 height 44
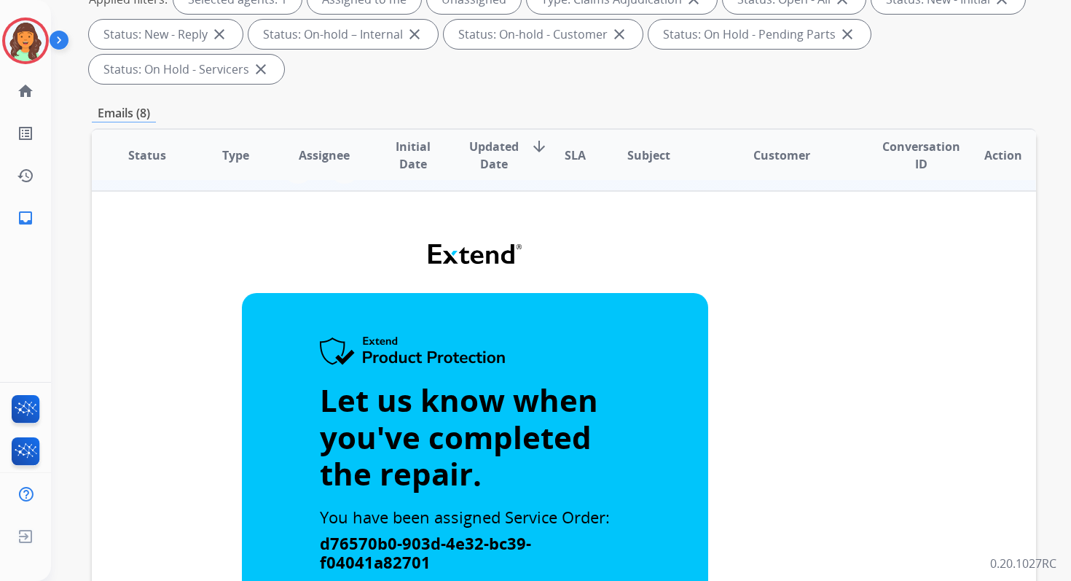
scroll to position [0, 0]
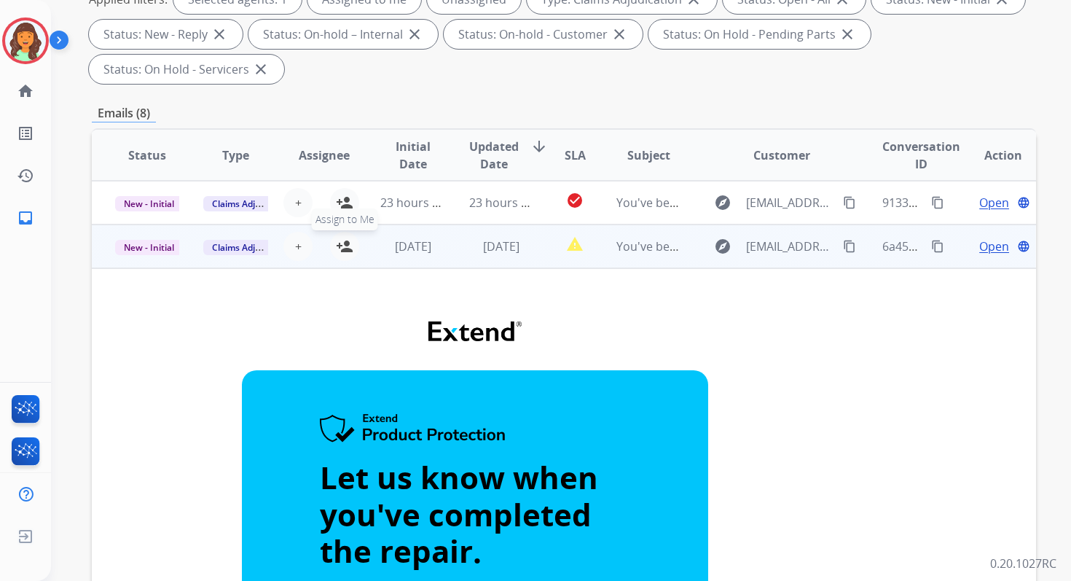
click at [343, 244] on mat-icon "person_add" at bounding box center [344, 246] width 17 height 17
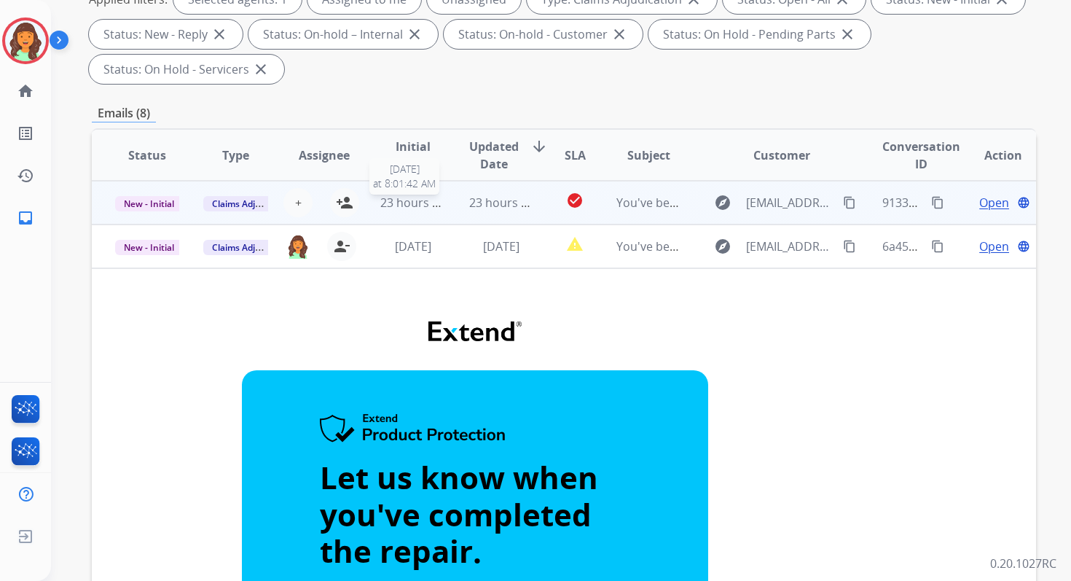
click at [409, 204] on span "23 hours ago" at bounding box center [416, 203] width 72 height 16
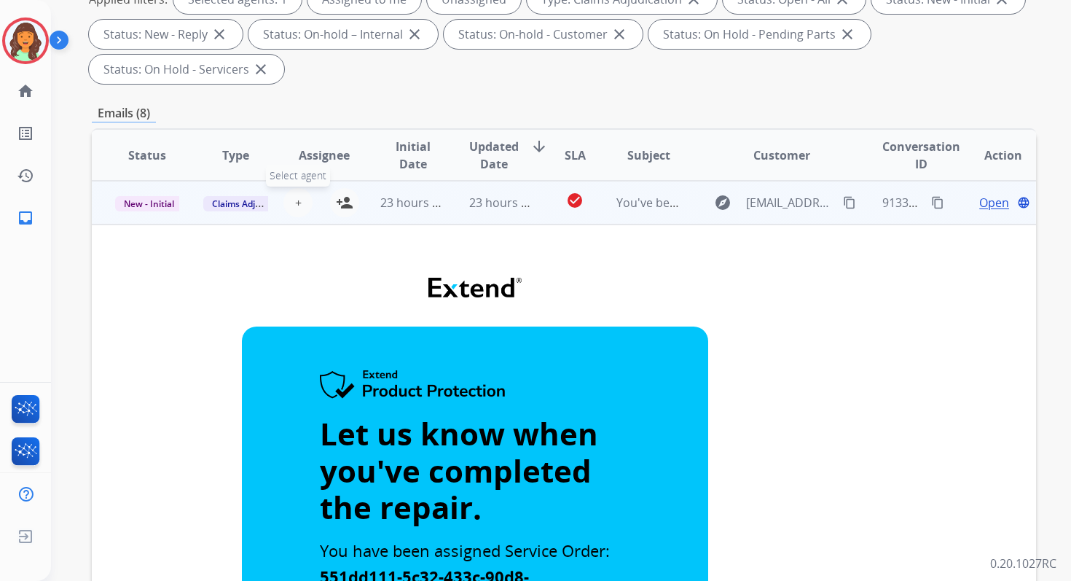
click at [296, 203] on span "+" at bounding box center [298, 202] width 7 height 17
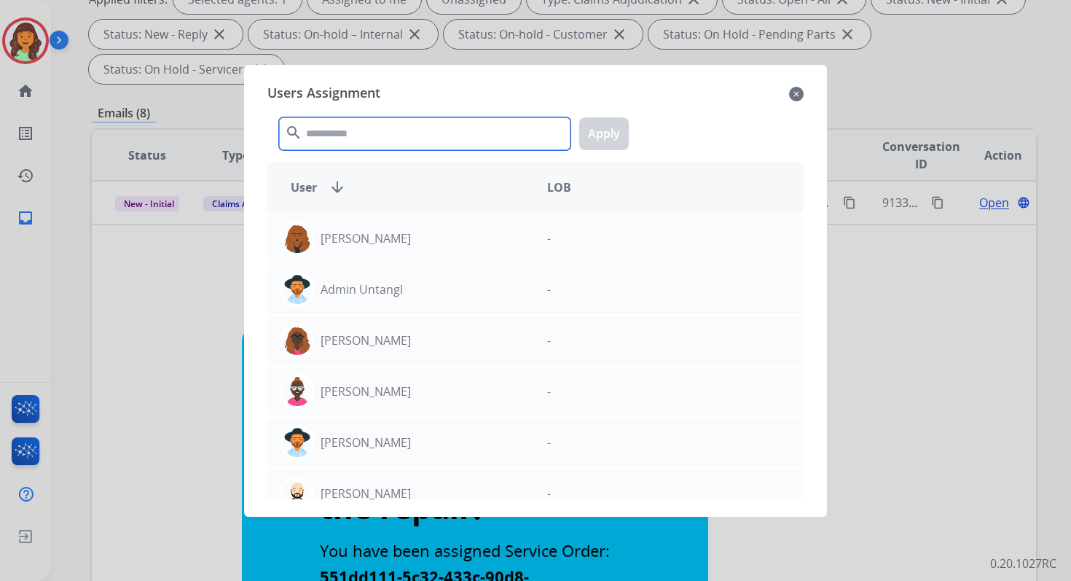
click at [346, 136] on input "text" at bounding box center [425, 133] width 292 height 33
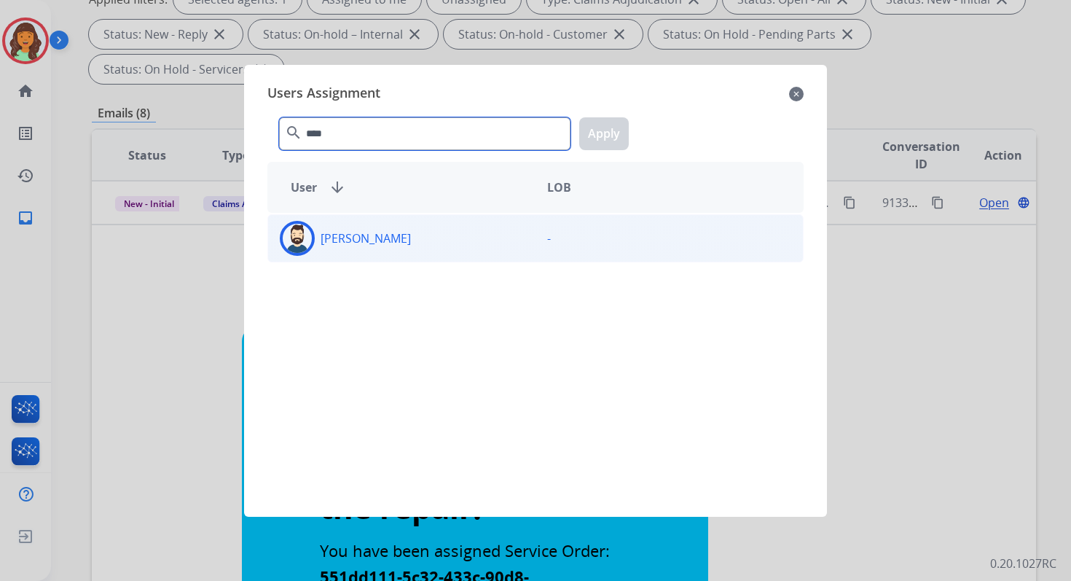
type input "****"
click at [366, 236] on p "[PERSON_NAME]" at bounding box center [366, 238] width 90 height 17
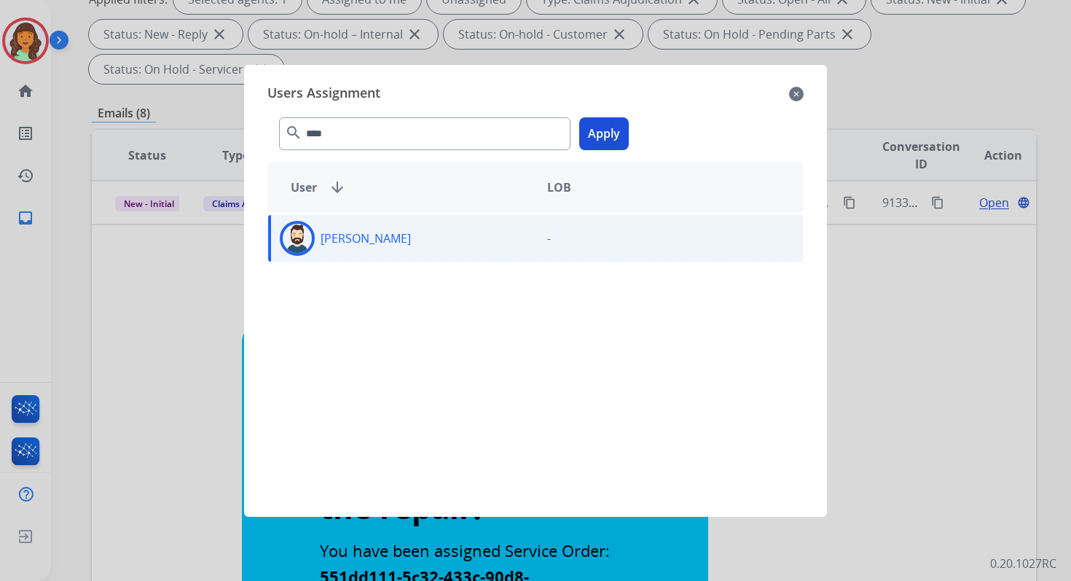
click at [608, 141] on button "Apply" at bounding box center [604, 133] width 50 height 33
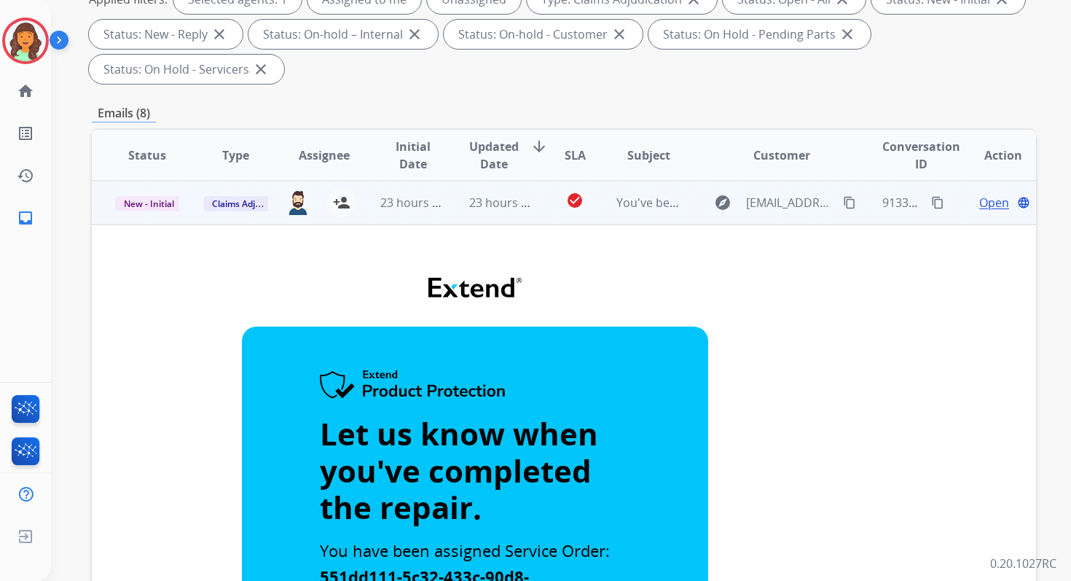
click at [491, 219] on td "23 hours ago" at bounding box center [490, 203] width 88 height 44
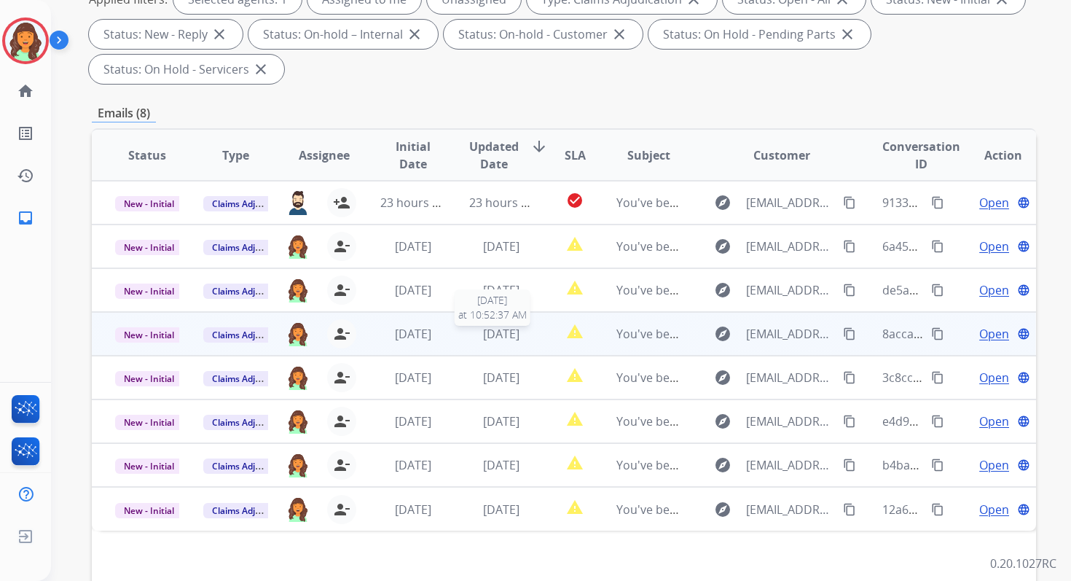
click at [509, 326] on span "[DATE]" at bounding box center [501, 334] width 36 height 16
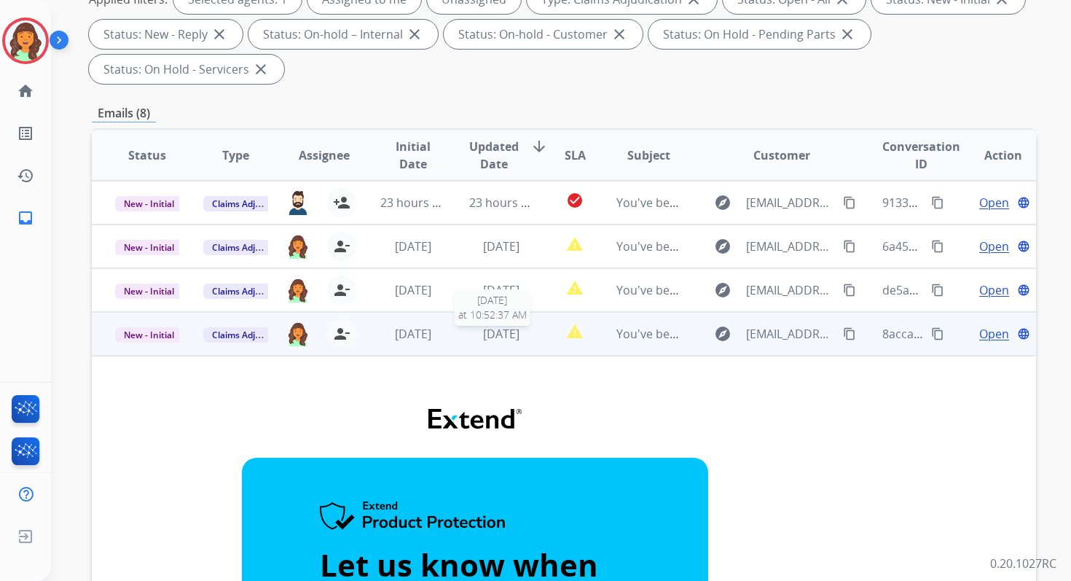
click at [499, 335] on span "[DATE]" at bounding box center [501, 334] width 36 height 16
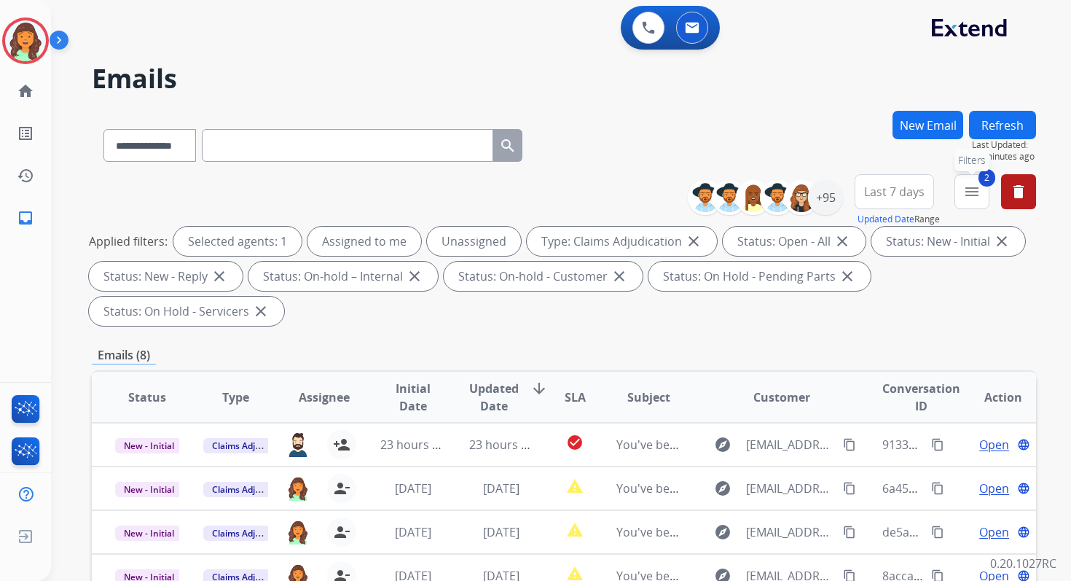
click at [976, 198] on mat-icon "menu" at bounding box center [972, 191] width 17 height 17
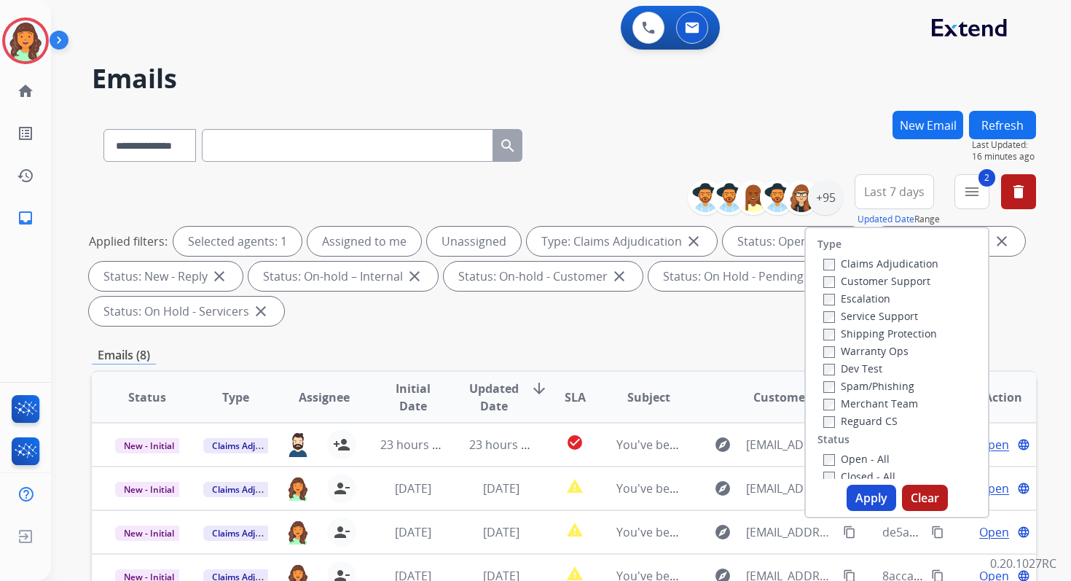
click at [855, 490] on button "Apply" at bounding box center [872, 498] width 50 height 26
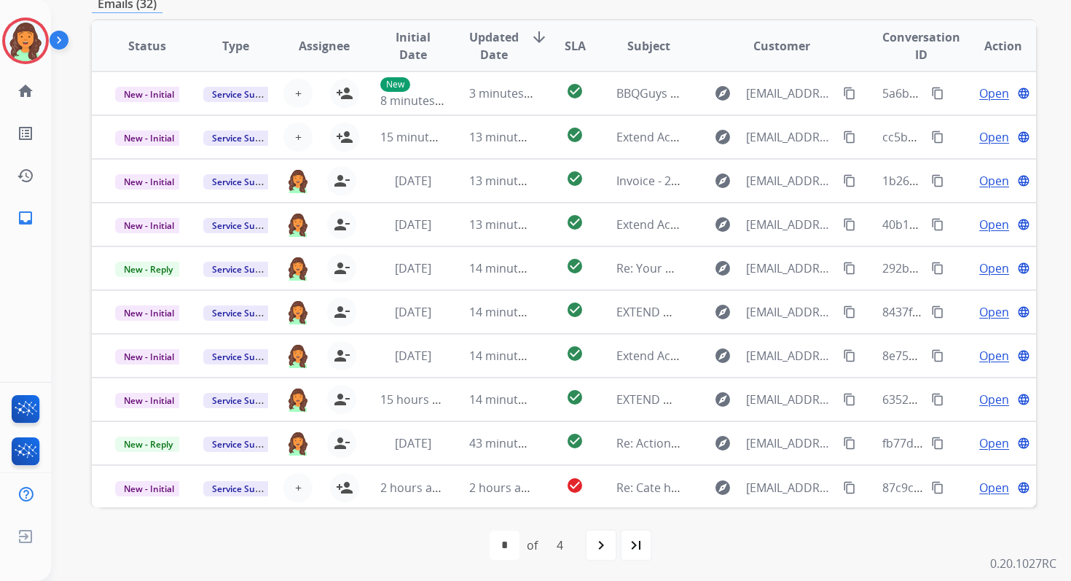
scroll to position [353, 0]
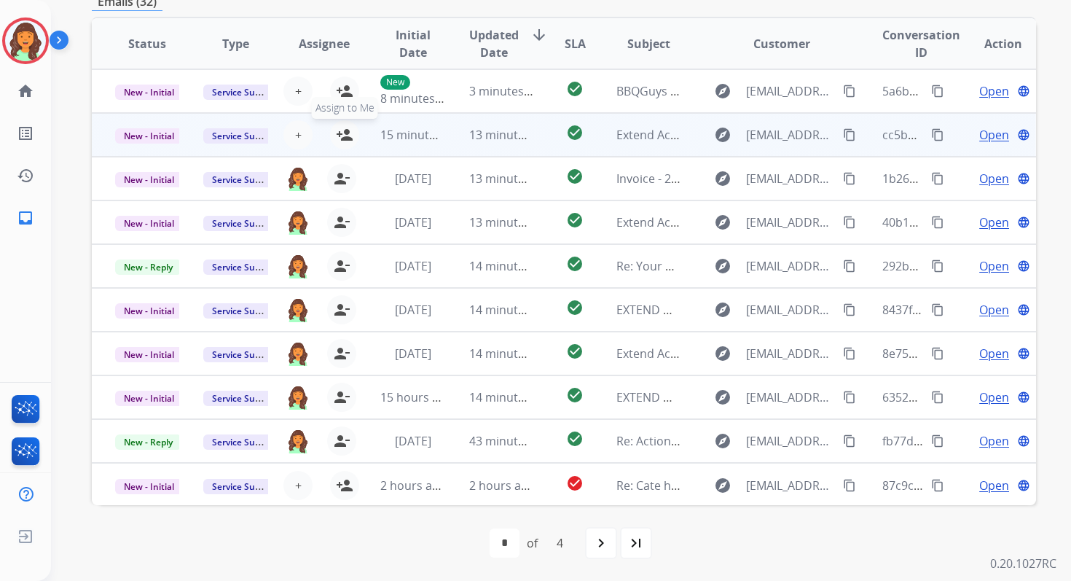
click at [344, 138] on mat-icon "person_add" at bounding box center [344, 134] width 17 height 17
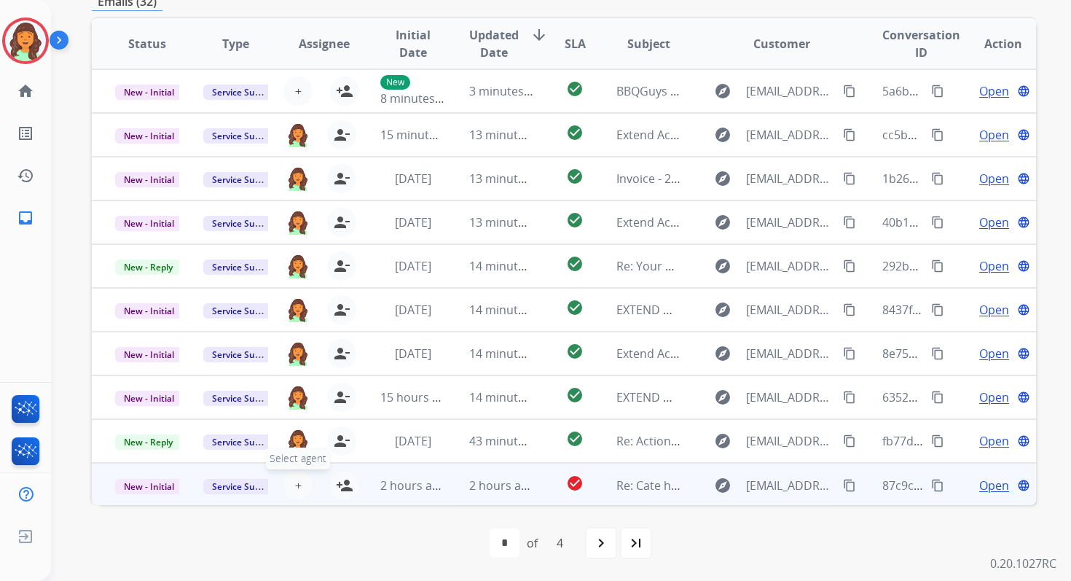
click at [297, 485] on span "+" at bounding box center [298, 485] width 7 height 17
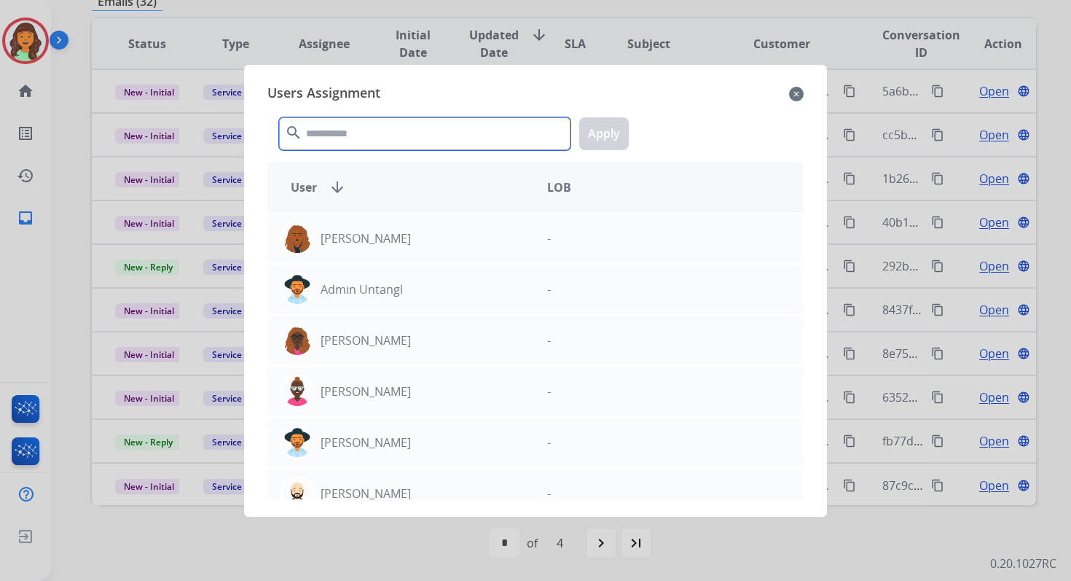
click at [414, 143] on input "text" at bounding box center [425, 133] width 292 height 33
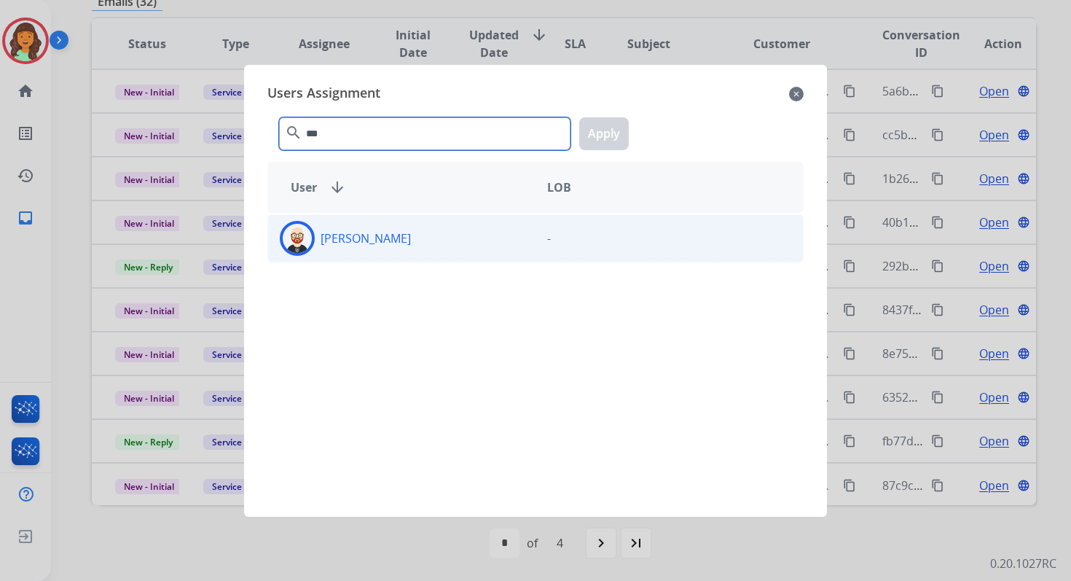
type input "***"
click at [425, 241] on div "[PERSON_NAME]" at bounding box center [401, 238] width 267 height 35
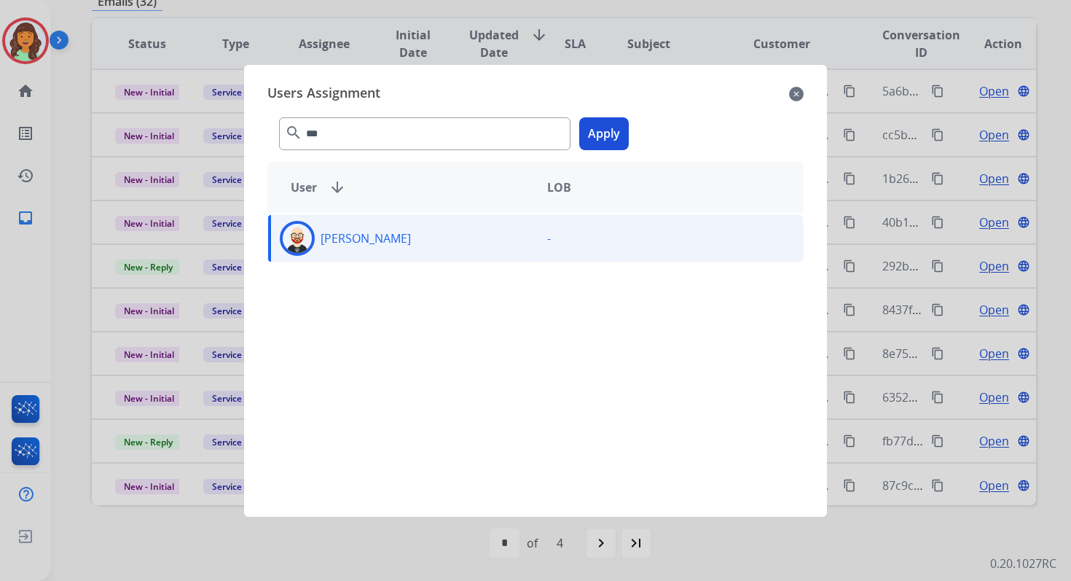
click at [612, 130] on button "Apply" at bounding box center [604, 133] width 50 height 33
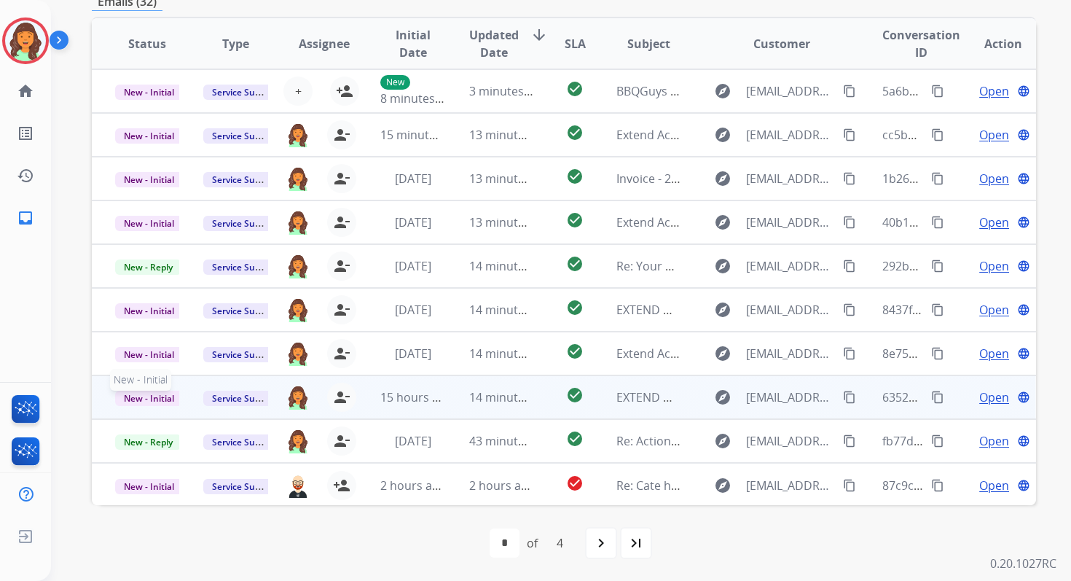
click at [163, 400] on span "New - Initial" at bounding box center [149, 398] width 68 height 15
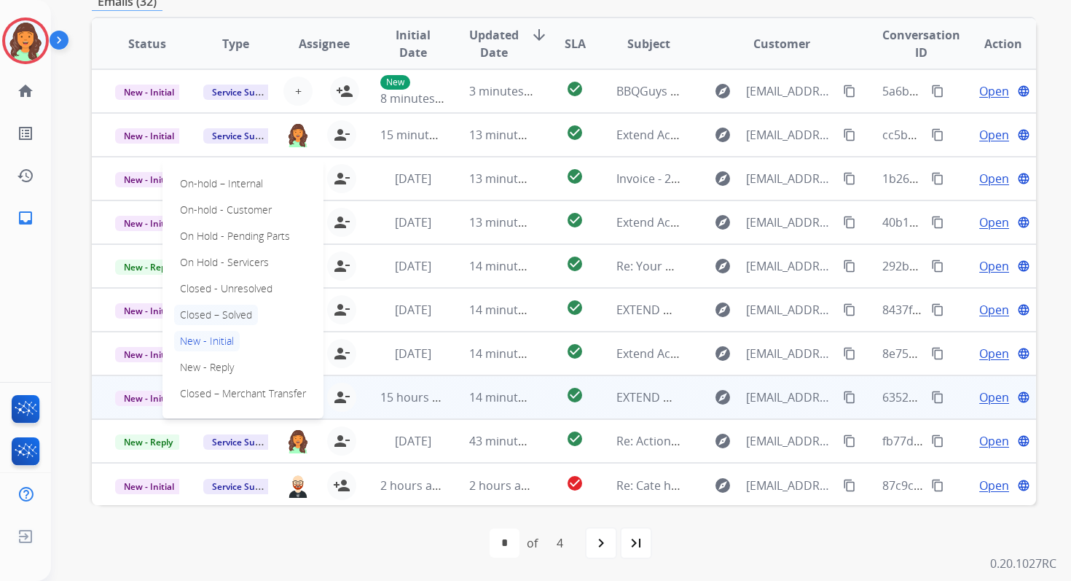
click at [201, 311] on p "Closed – Solved" at bounding box center [216, 315] width 84 height 20
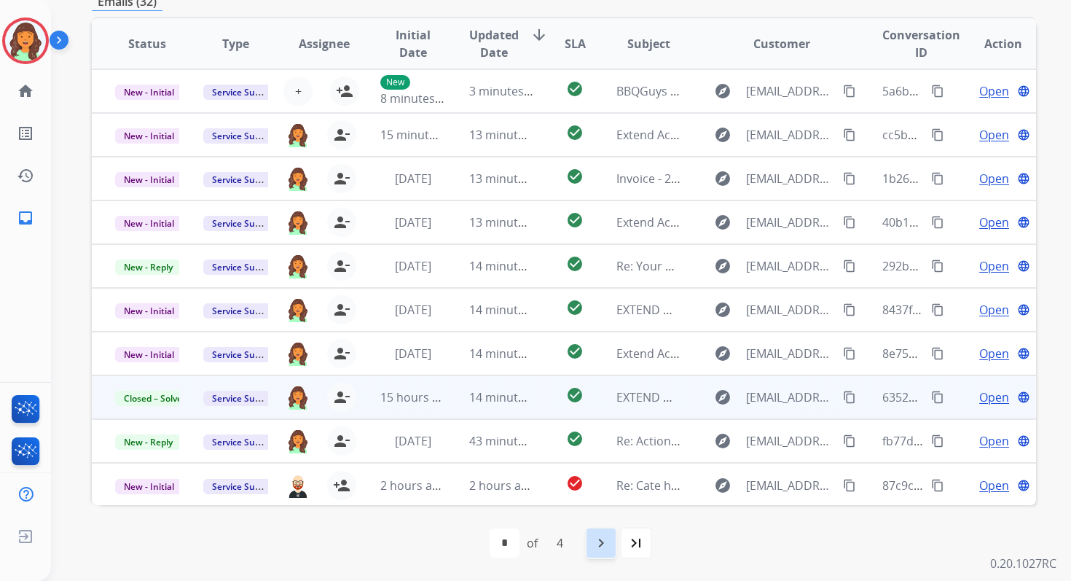
click at [603, 538] on mat-icon "navigate_next" at bounding box center [601, 542] width 17 height 17
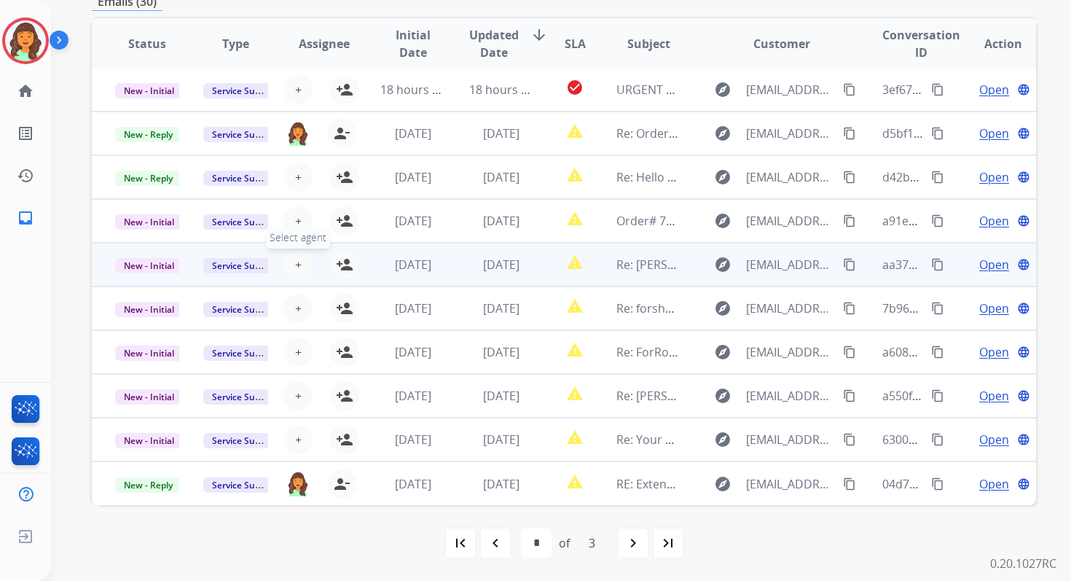
click at [295, 264] on span "+" at bounding box center [298, 264] width 7 height 17
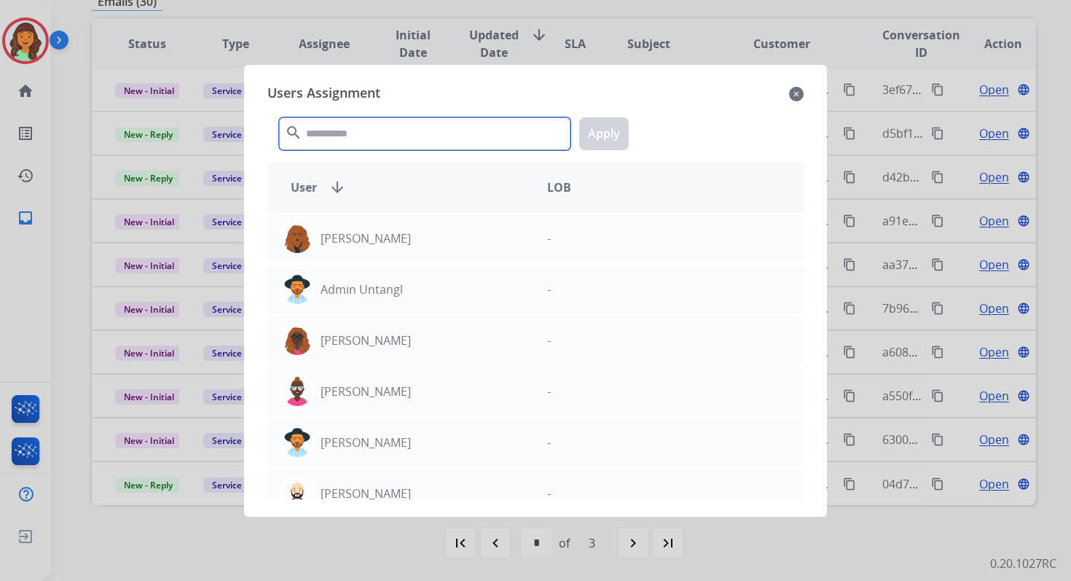
click at [352, 143] on input "text" at bounding box center [425, 133] width 292 height 33
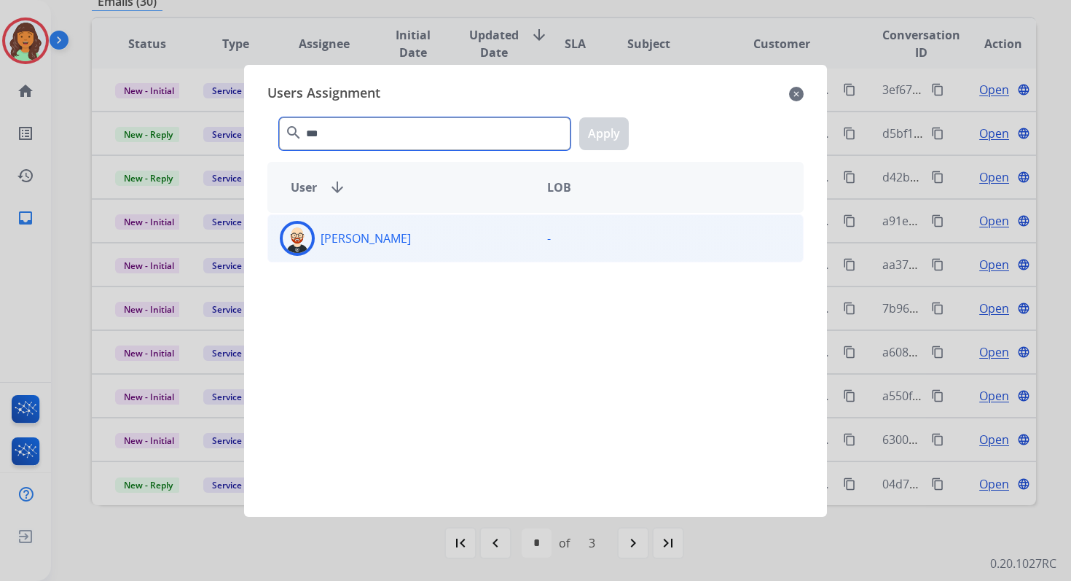
type input "***"
click at [378, 247] on div "[PERSON_NAME]" at bounding box center [401, 238] width 267 height 35
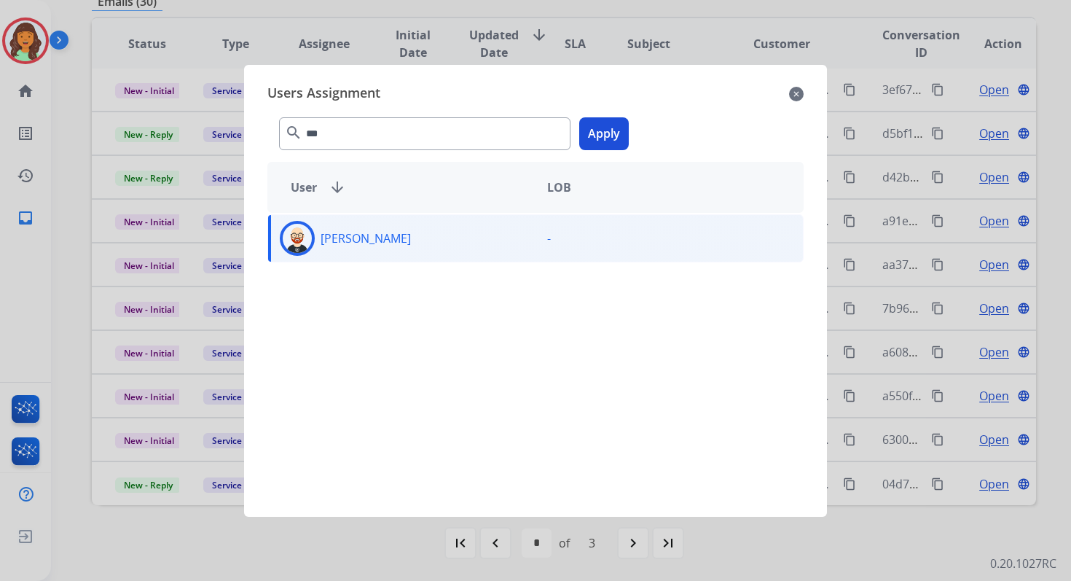
click at [608, 130] on button "Apply" at bounding box center [604, 133] width 50 height 33
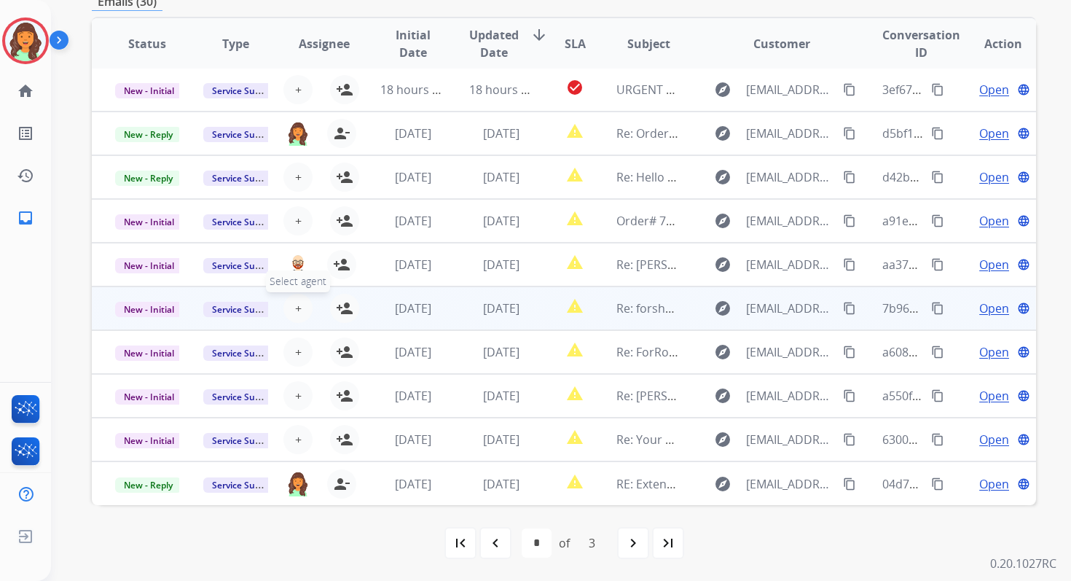
click at [295, 313] on span "+" at bounding box center [298, 308] width 7 height 17
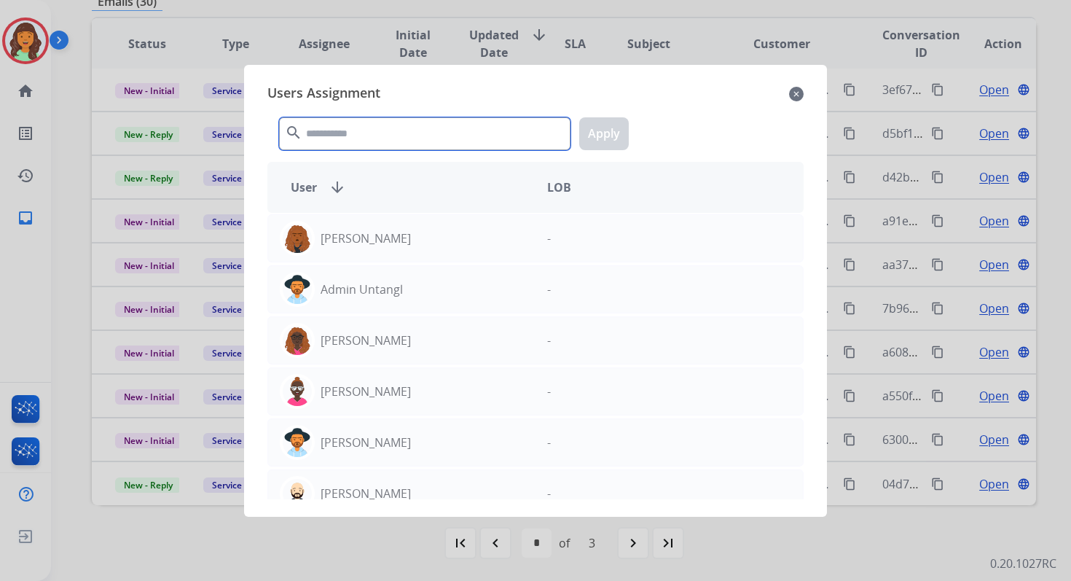
click at [397, 129] on input "text" at bounding box center [425, 133] width 292 height 33
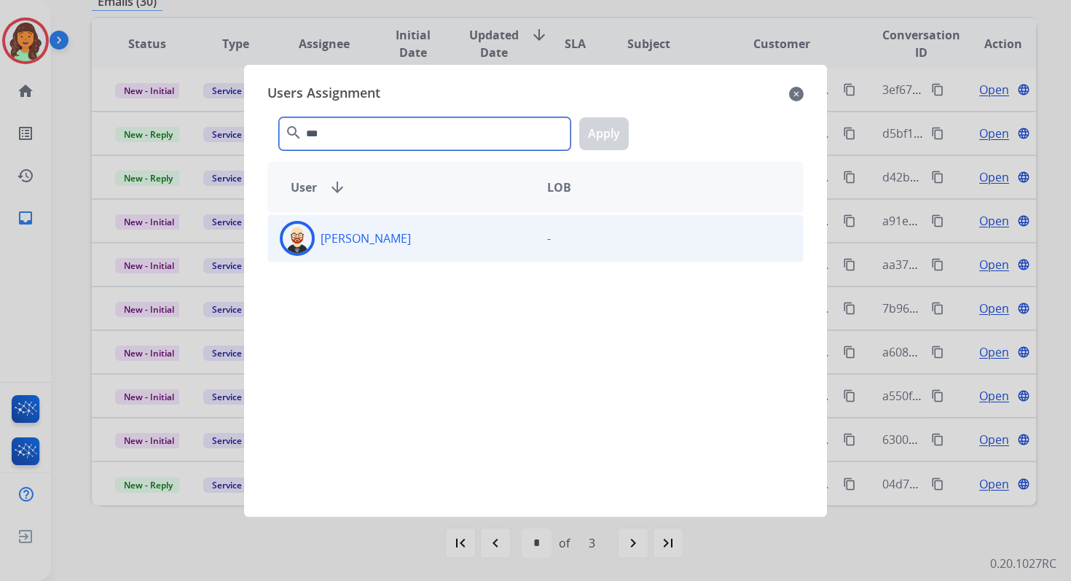
type input "***"
click at [420, 256] on div "Ezra Barnes -" at bounding box center [535, 238] width 536 height 48
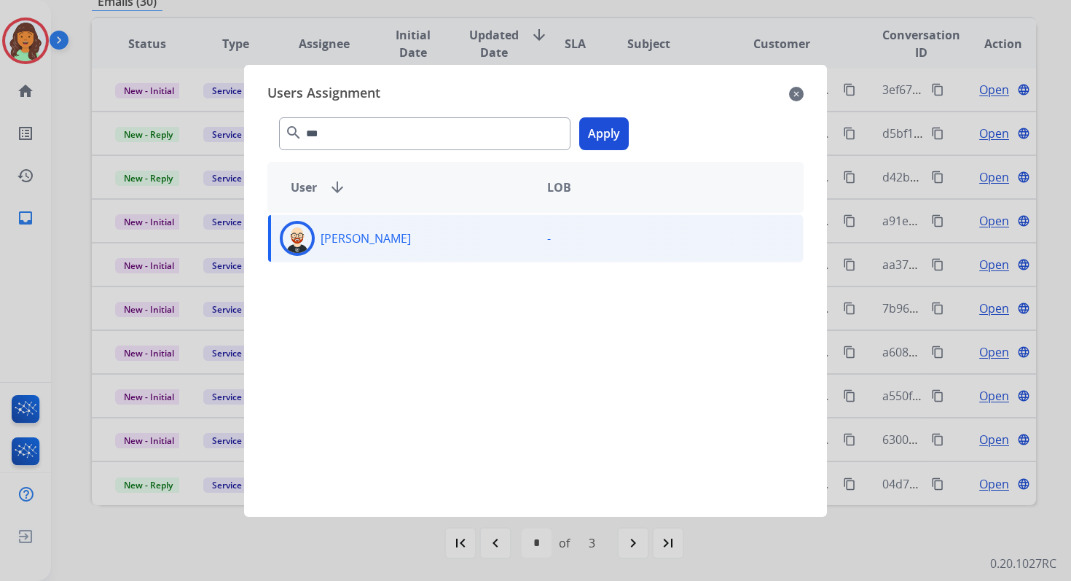
click at [603, 125] on button "Apply" at bounding box center [604, 133] width 50 height 33
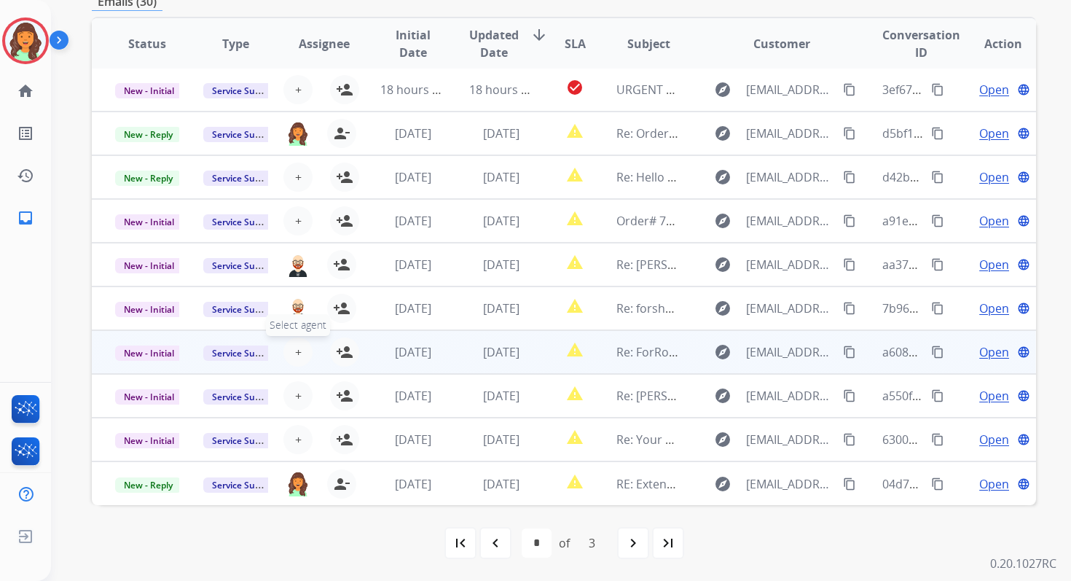
click at [295, 354] on span "+" at bounding box center [298, 351] width 7 height 17
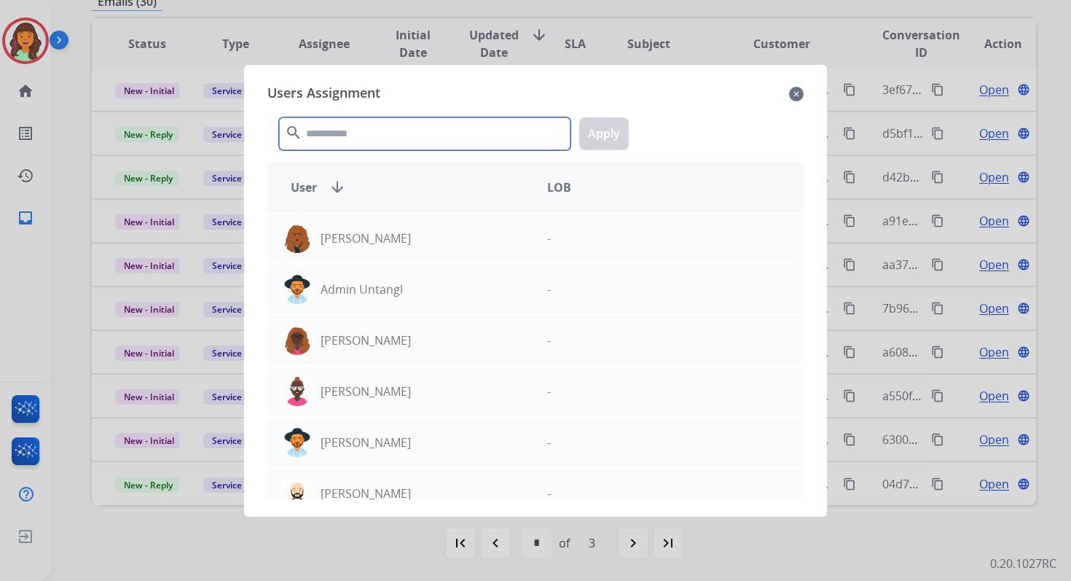
click at [359, 129] on input "text" at bounding box center [425, 133] width 292 height 33
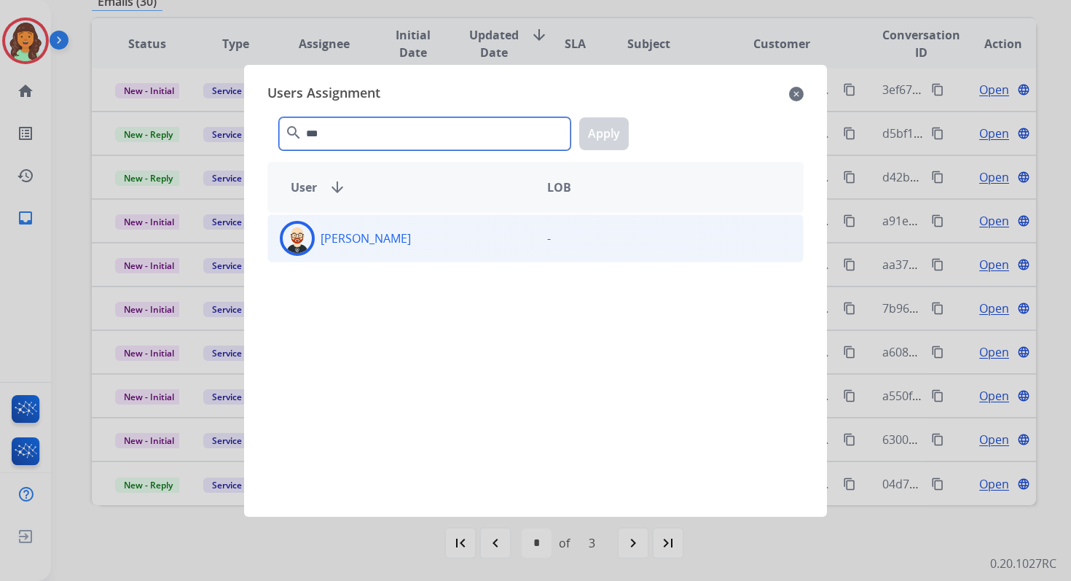
type input "***"
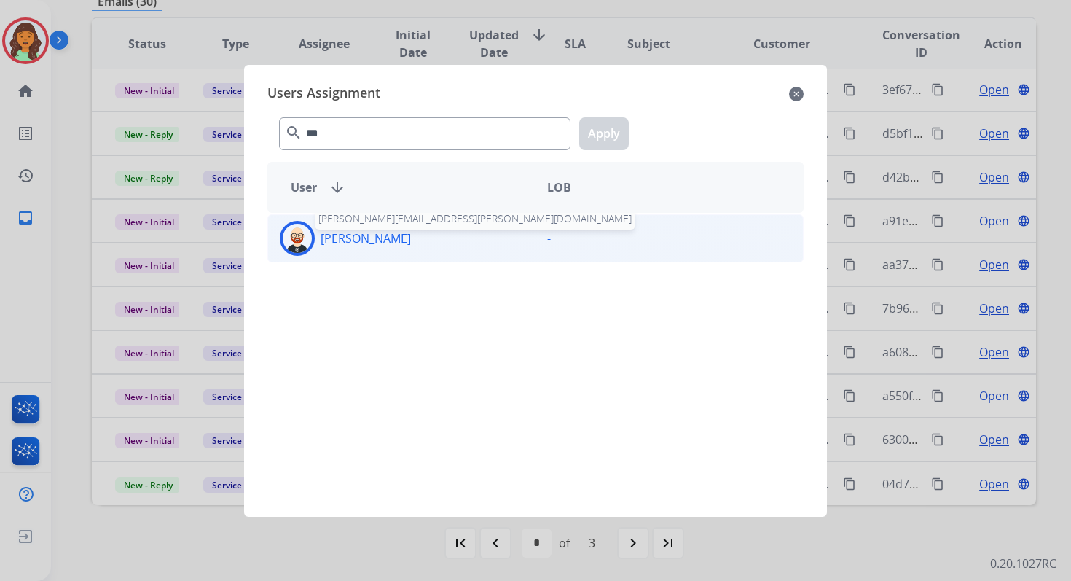
click at [381, 243] on p "[PERSON_NAME]" at bounding box center [366, 238] width 90 height 17
click at [607, 133] on button "Apply" at bounding box center [604, 133] width 50 height 33
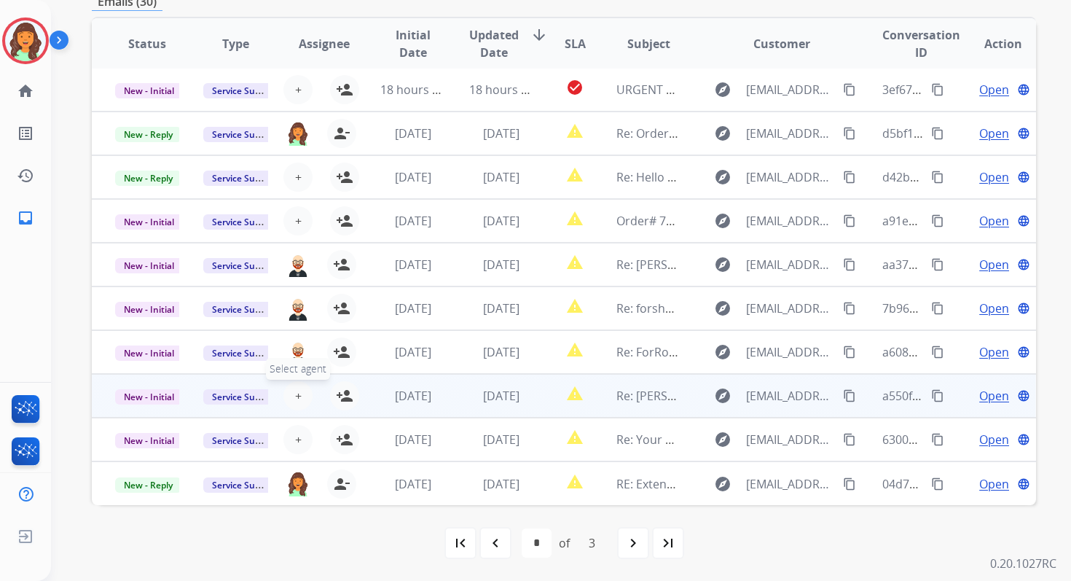
click at [295, 394] on span "+" at bounding box center [298, 395] width 7 height 17
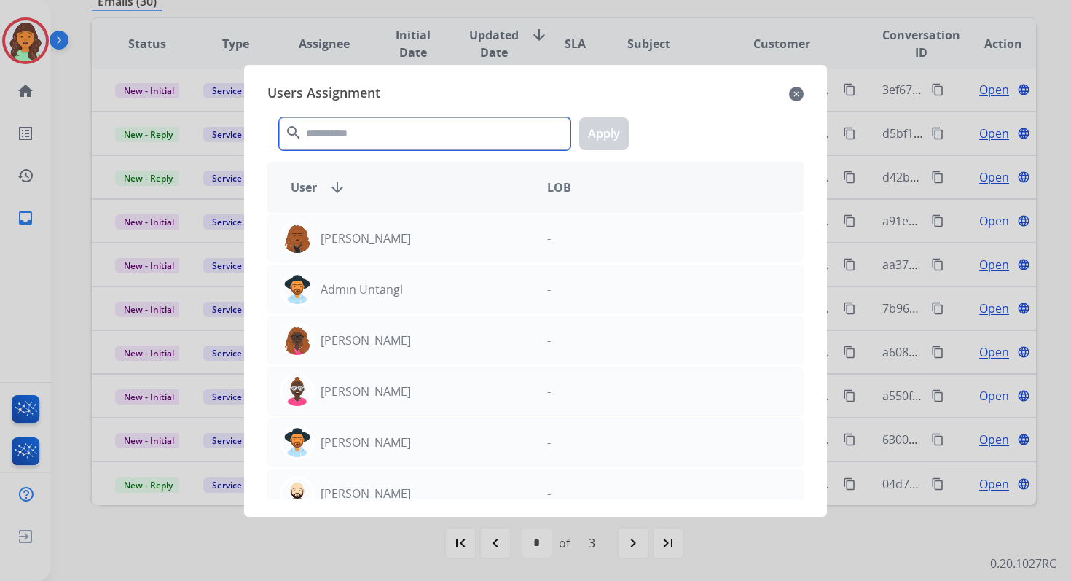
click at [386, 130] on input "text" at bounding box center [425, 133] width 292 height 33
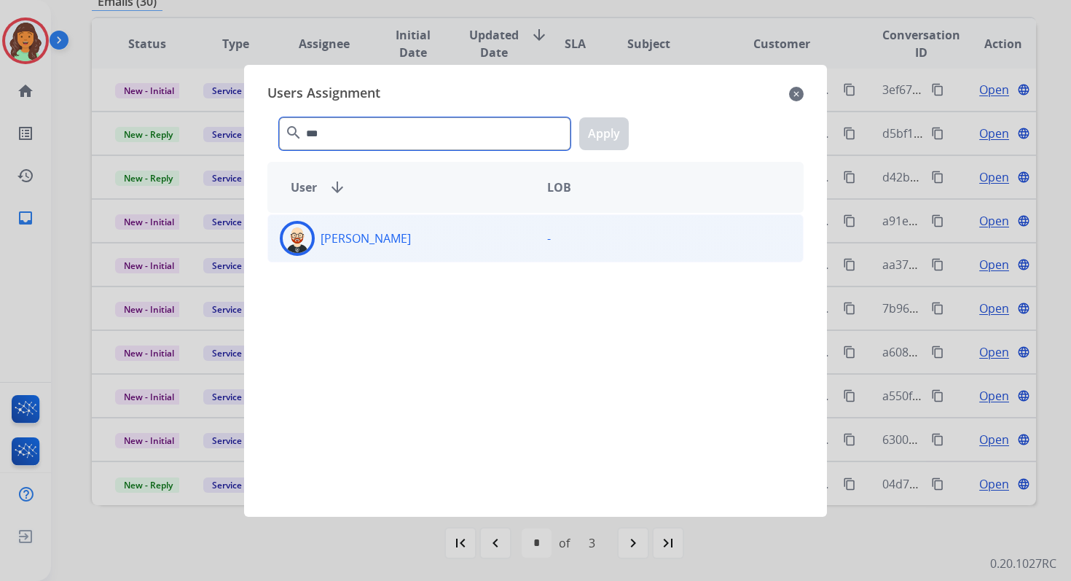
type input "***"
click at [402, 231] on div "[PERSON_NAME]" at bounding box center [401, 238] width 267 height 35
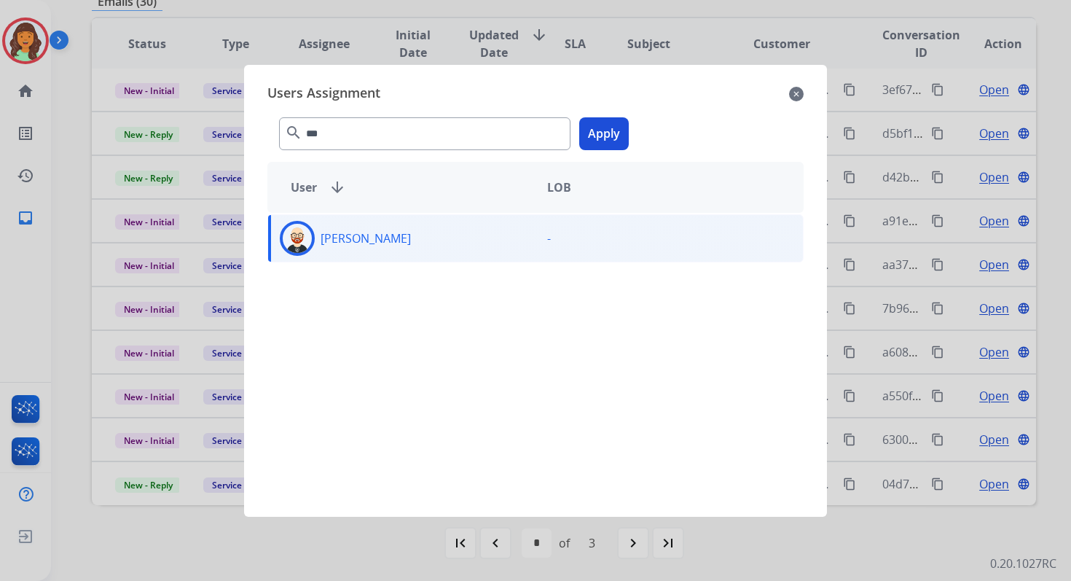
click at [602, 136] on button "Apply" at bounding box center [604, 133] width 50 height 33
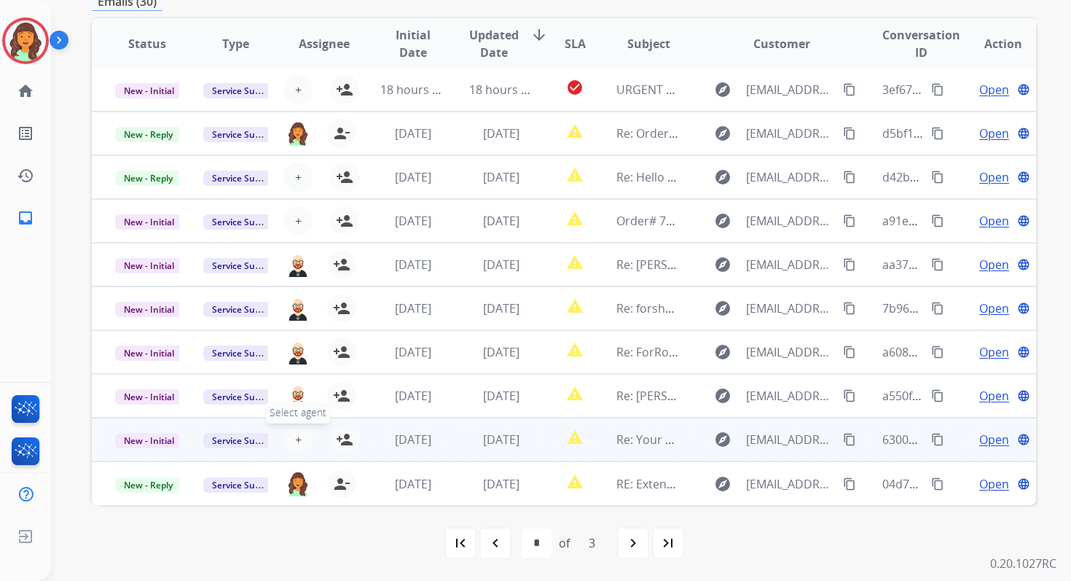
click at [299, 436] on button "+ Select agent" at bounding box center [298, 439] width 29 height 29
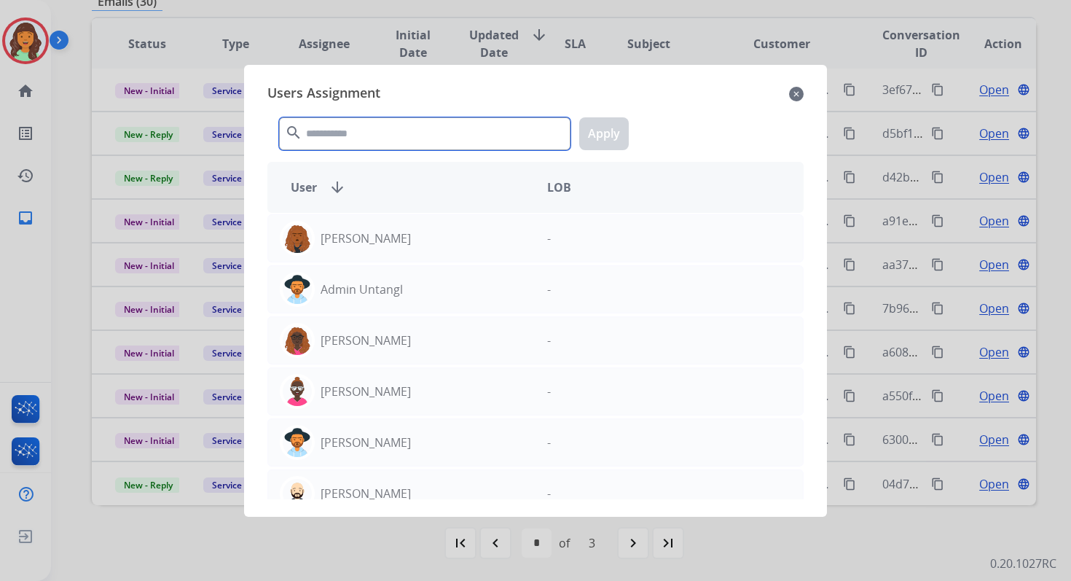
click at [351, 142] on input "text" at bounding box center [425, 133] width 292 height 33
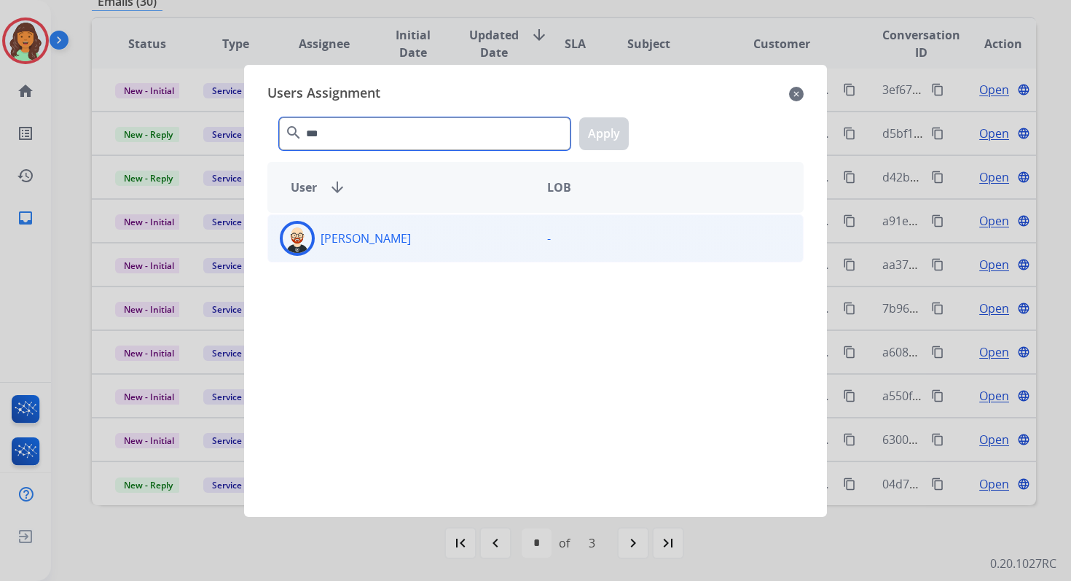
type input "***"
click at [388, 246] on div "[PERSON_NAME]" at bounding box center [401, 238] width 267 height 35
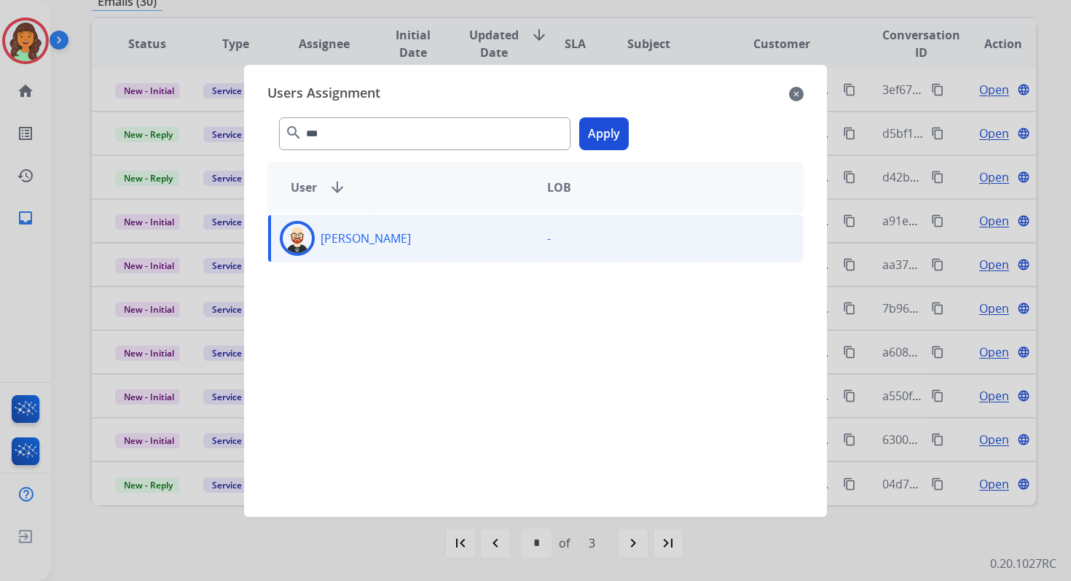
click at [607, 126] on button "Apply" at bounding box center [604, 133] width 50 height 33
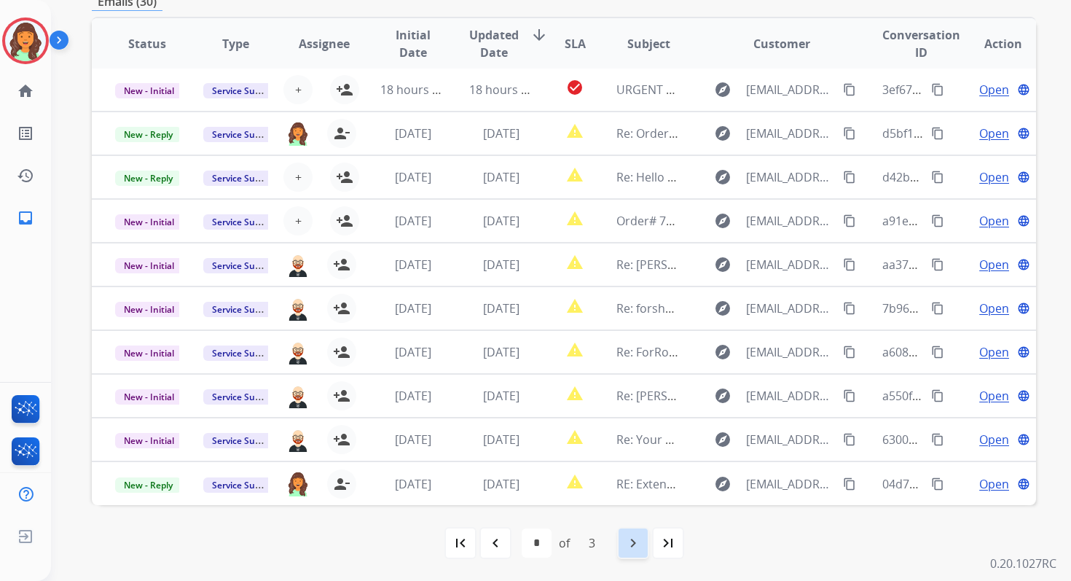
click at [635, 548] on mat-icon "navigate_next" at bounding box center [633, 542] width 17 height 17
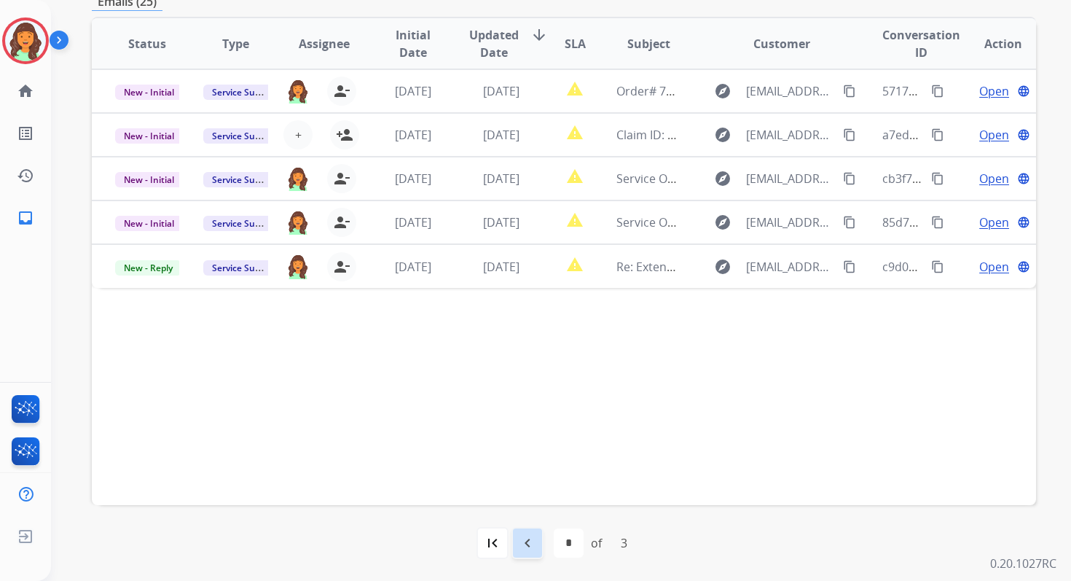
click at [523, 534] on mat-icon "navigate_before" at bounding box center [527, 542] width 17 height 17
select select "*"
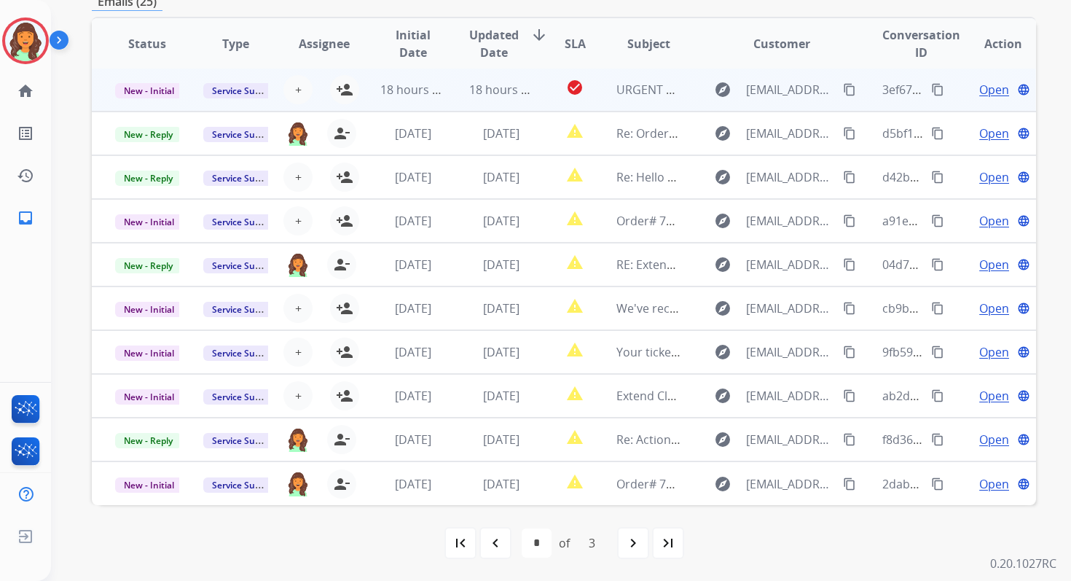
click at [446, 88] on td "18 hours ago" at bounding box center [490, 90] width 88 height 44
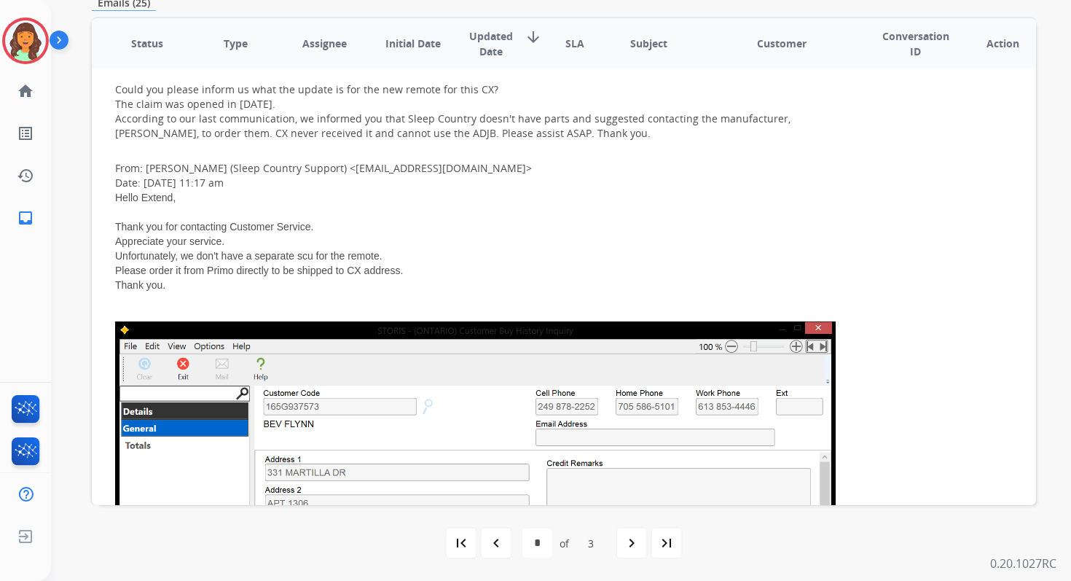
scroll to position [0, 0]
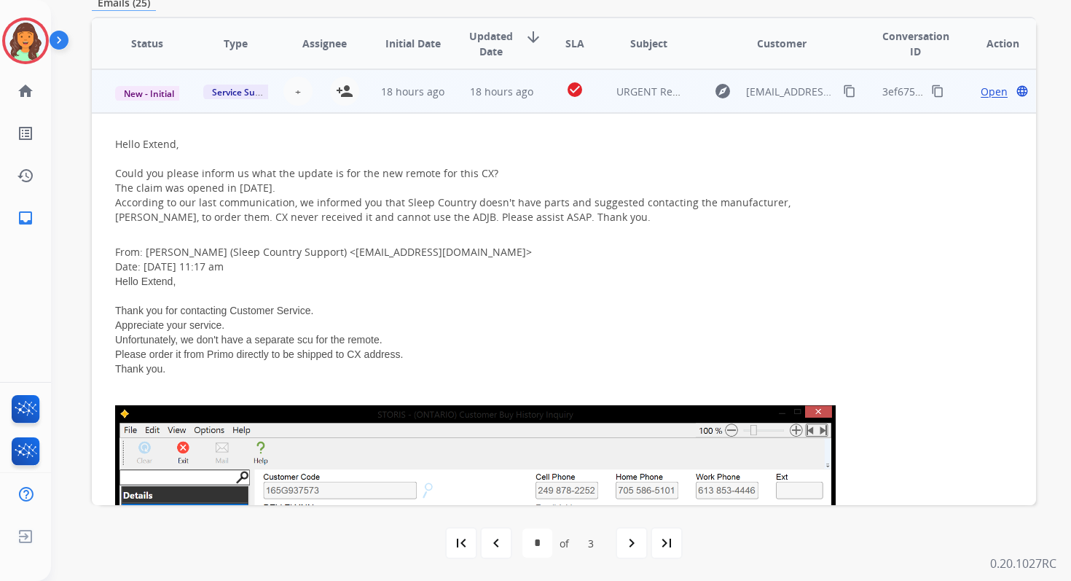
click at [981, 89] on span "Open" at bounding box center [994, 91] width 27 height 15
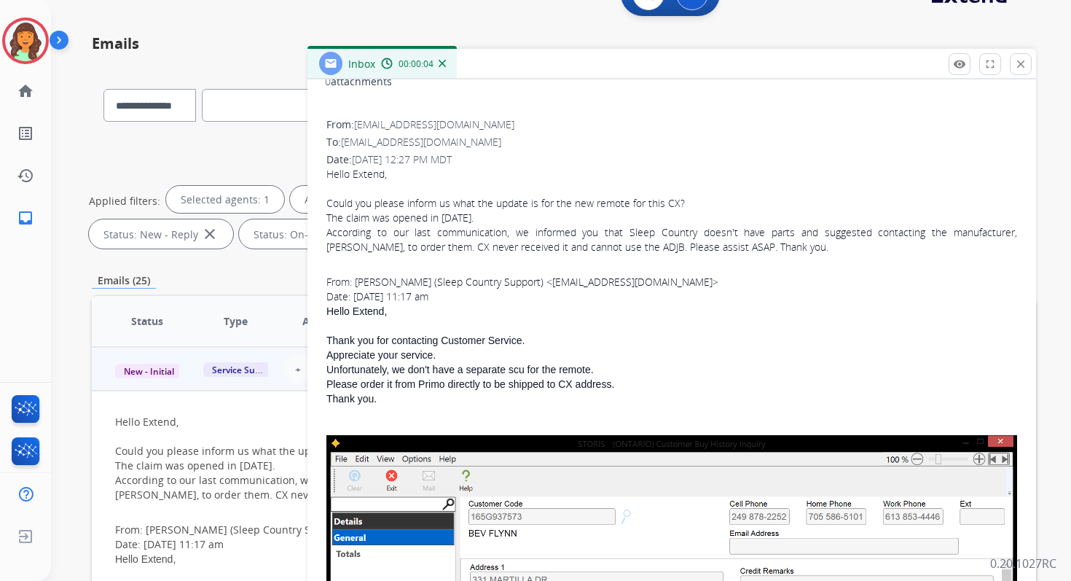
scroll to position [478, 0]
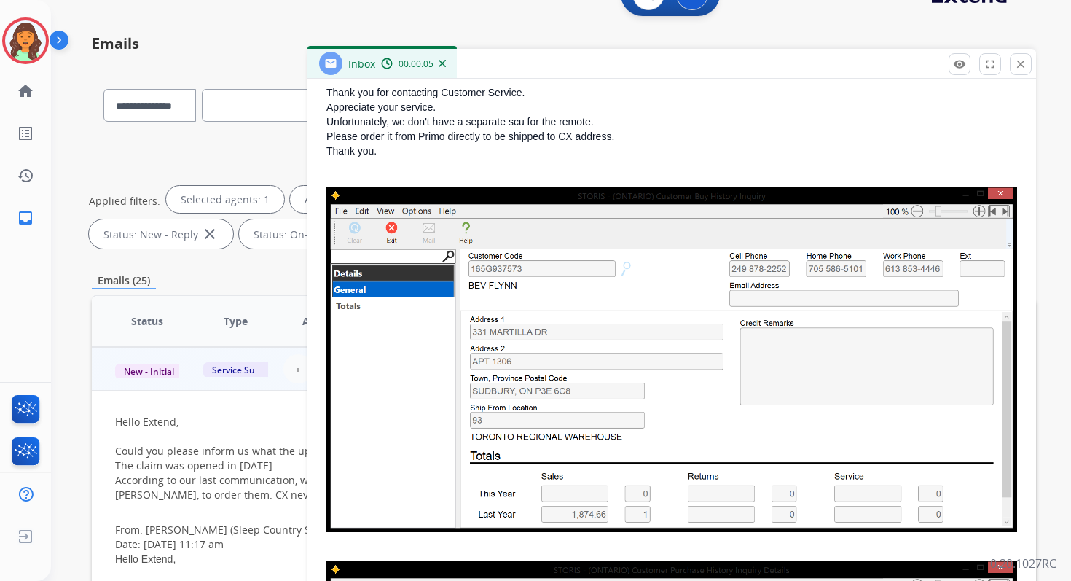
click at [747, 268] on img at bounding box center [672, 359] width 691 height 345
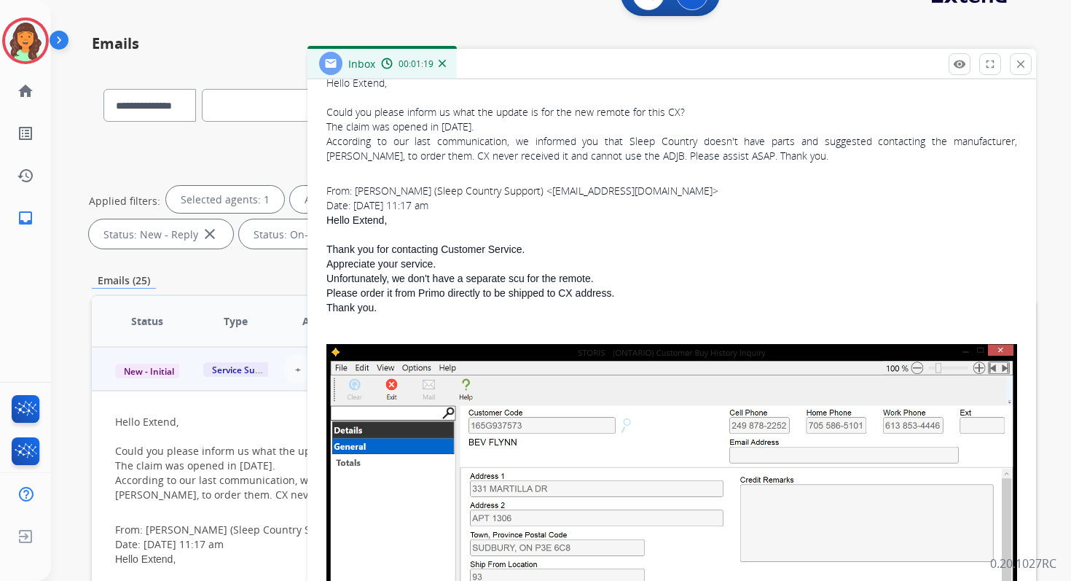
scroll to position [0, 0]
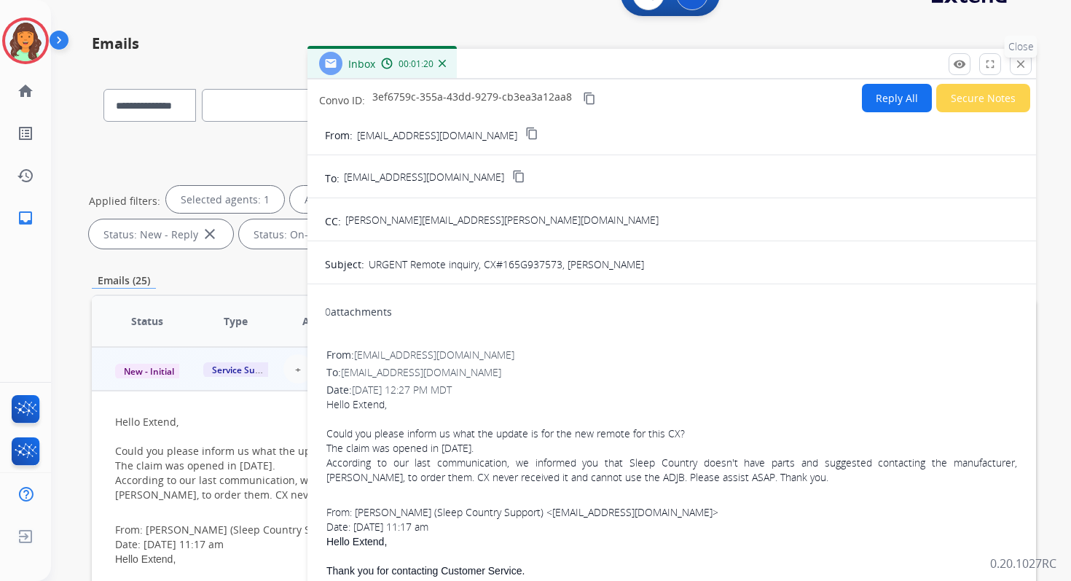
click at [1023, 62] on mat-icon "close" at bounding box center [1021, 64] width 13 height 13
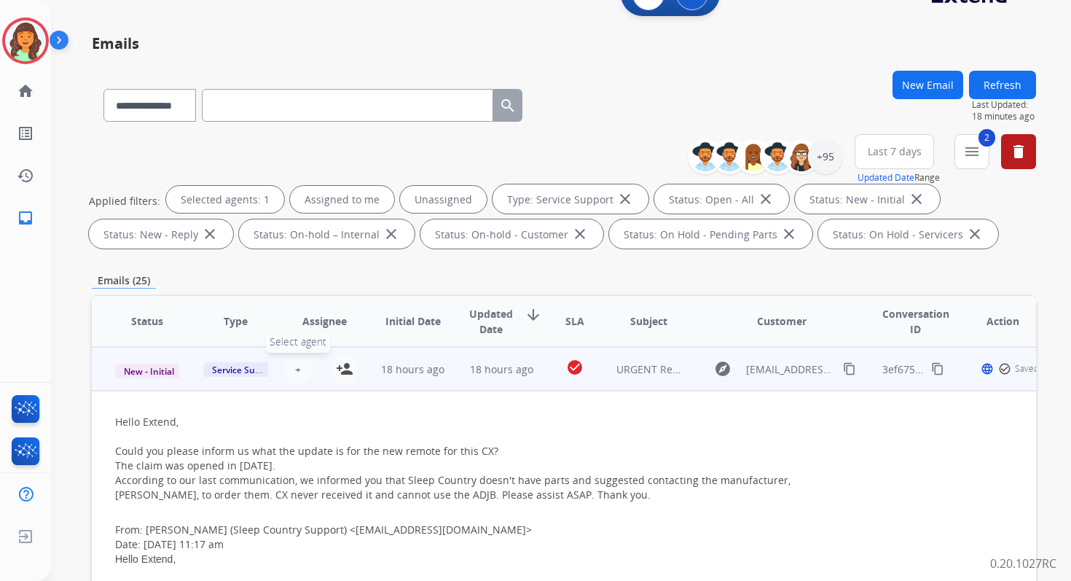
click at [297, 369] on span "+" at bounding box center [298, 369] width 6 height 15
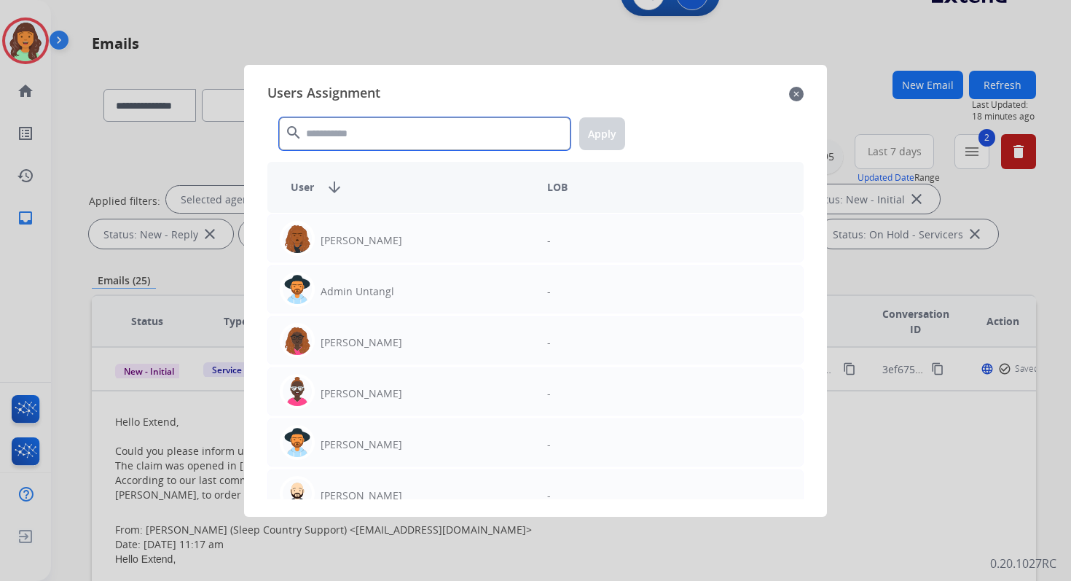
click at [376, 140] on input "text" at bounding box center [425, 133] width 292 height 33
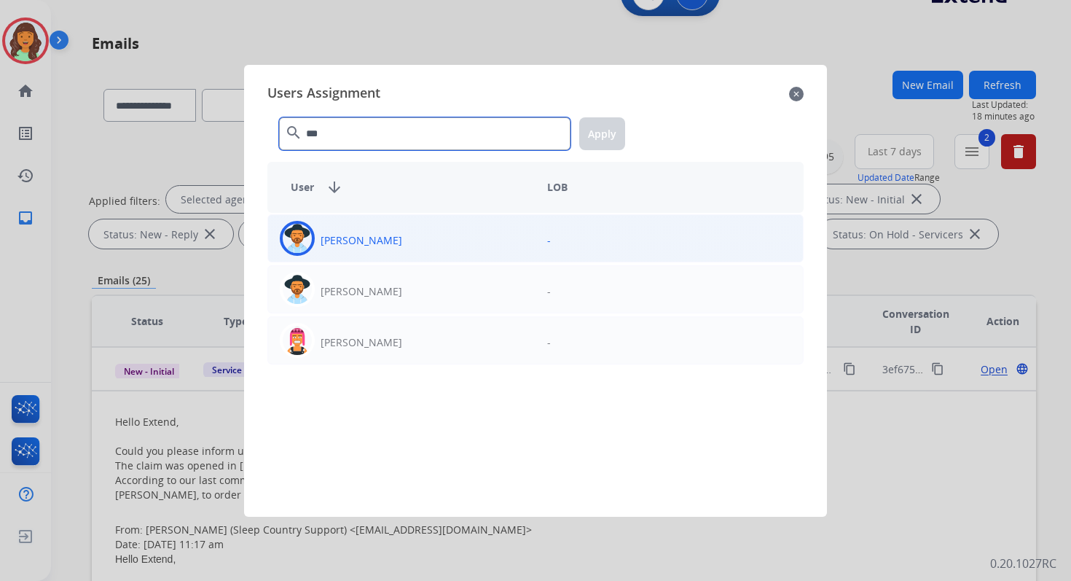
type input "***"
click at [397, 252] on div "[PERSON_NAME]" at bounding box center [401, 238] width 267 height 35
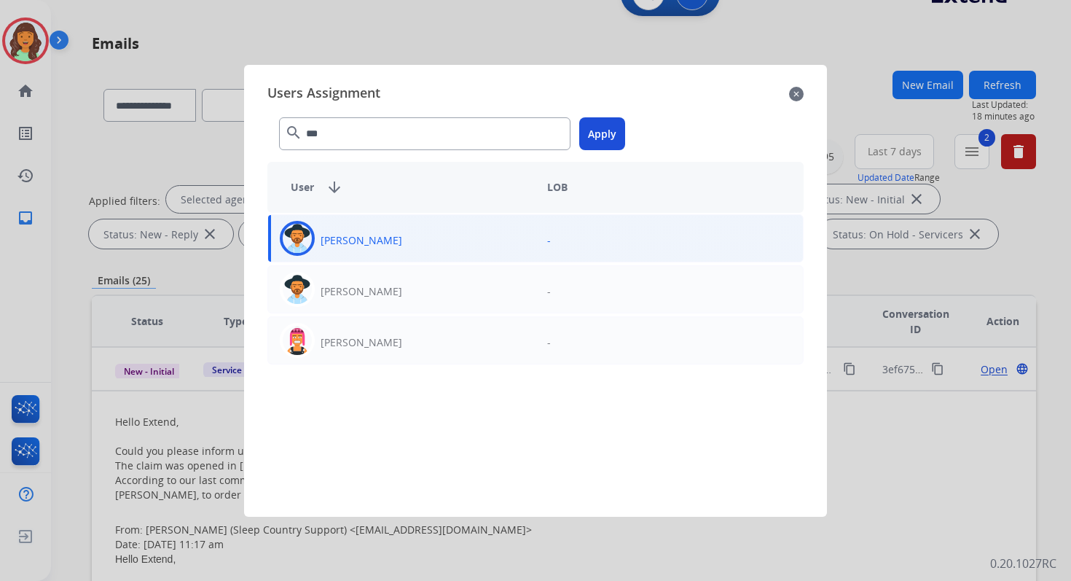
click at [602, 129] on button "Apply" at bounding box center [602, 133] width 46 height 33
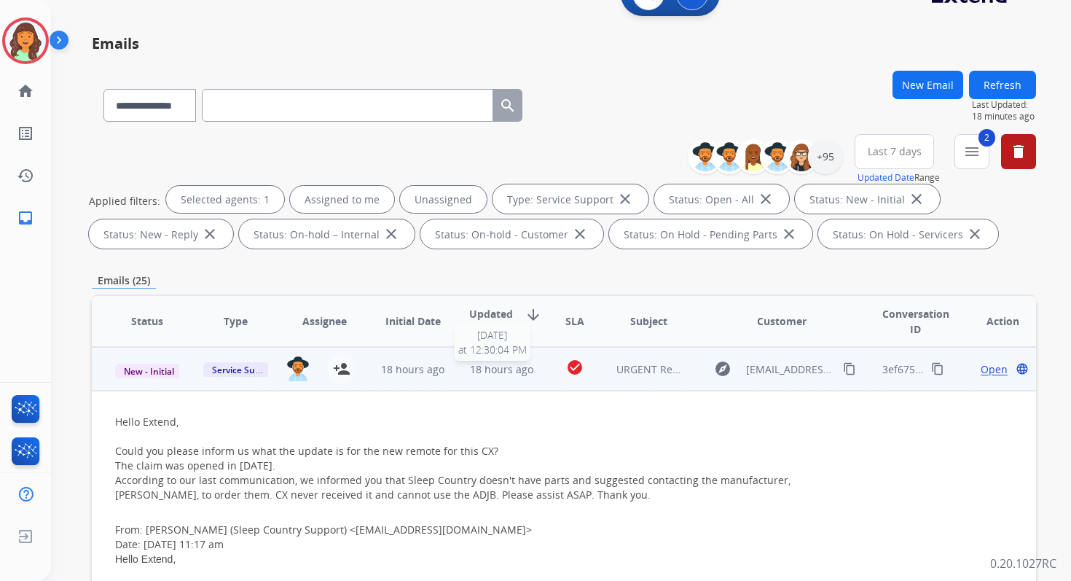
click at [507, 370] on span "18 hours ago" at bounding box center [501, 369] width 63 height 14
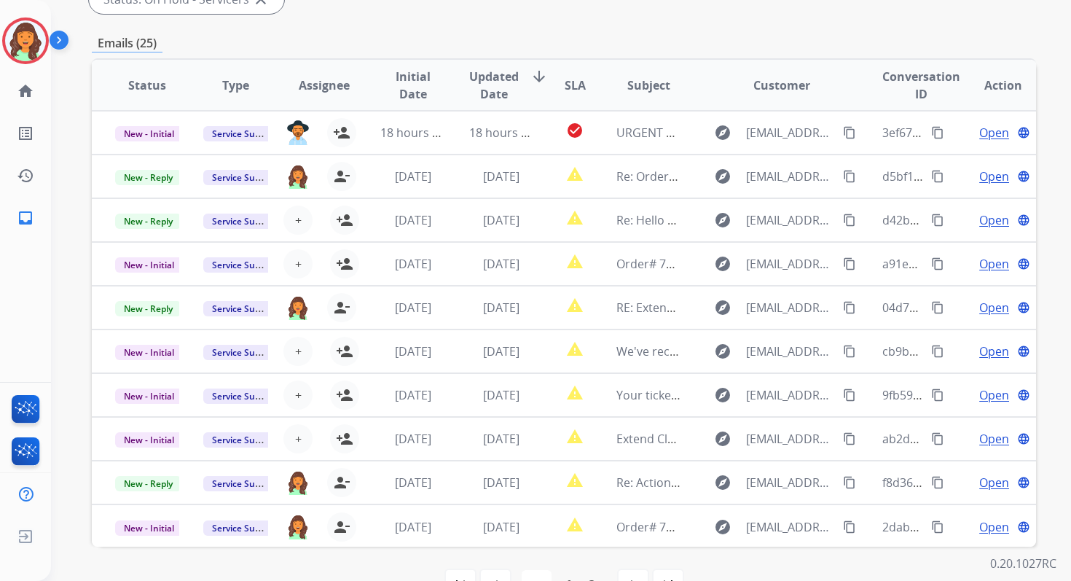
scroll to position [353, 0]
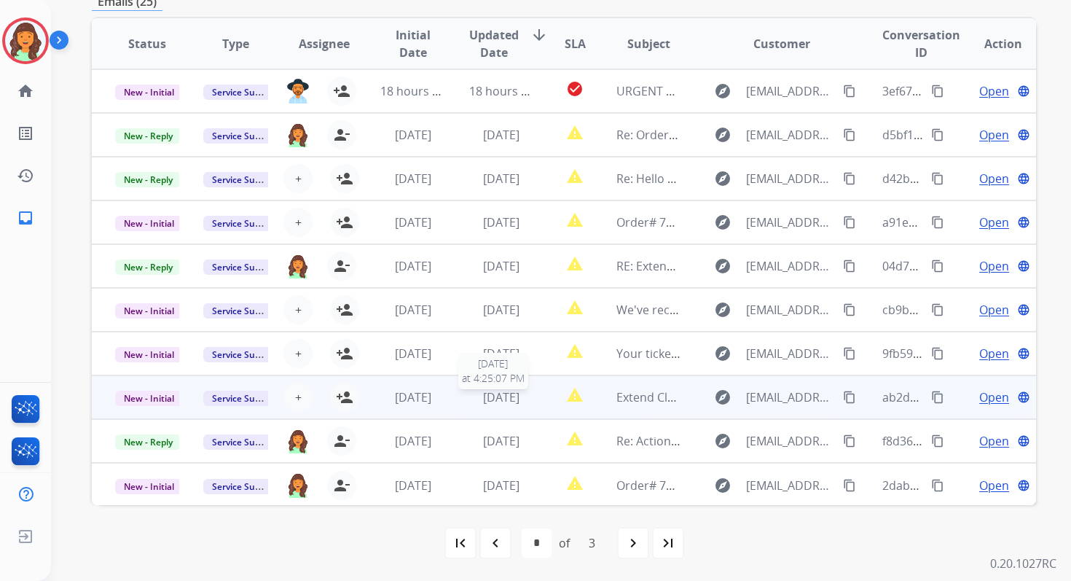
click at [499, 398] on span "[DATE]" at bounding box center [501, 397] width 36 height 16
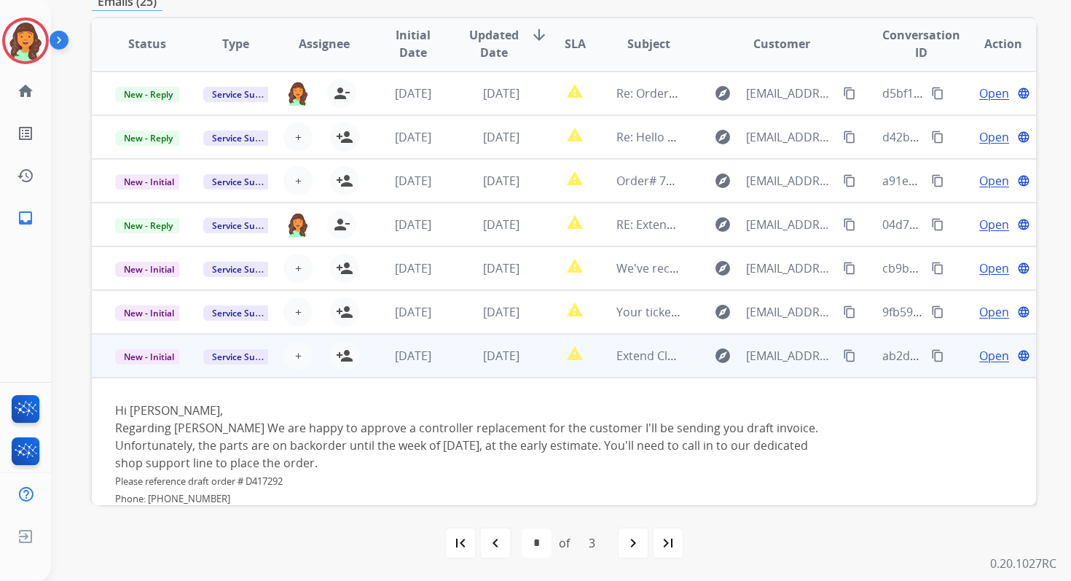
scroll to position [39, 0]
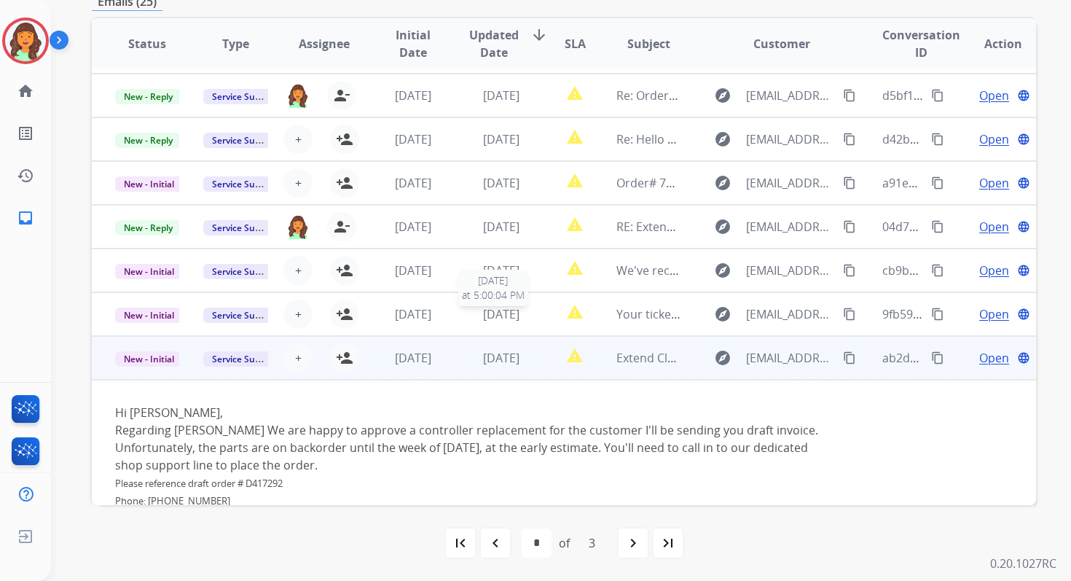
click at [469, 315] on div "[DATE]" at bounding box center [501, 313] width 64 height 17
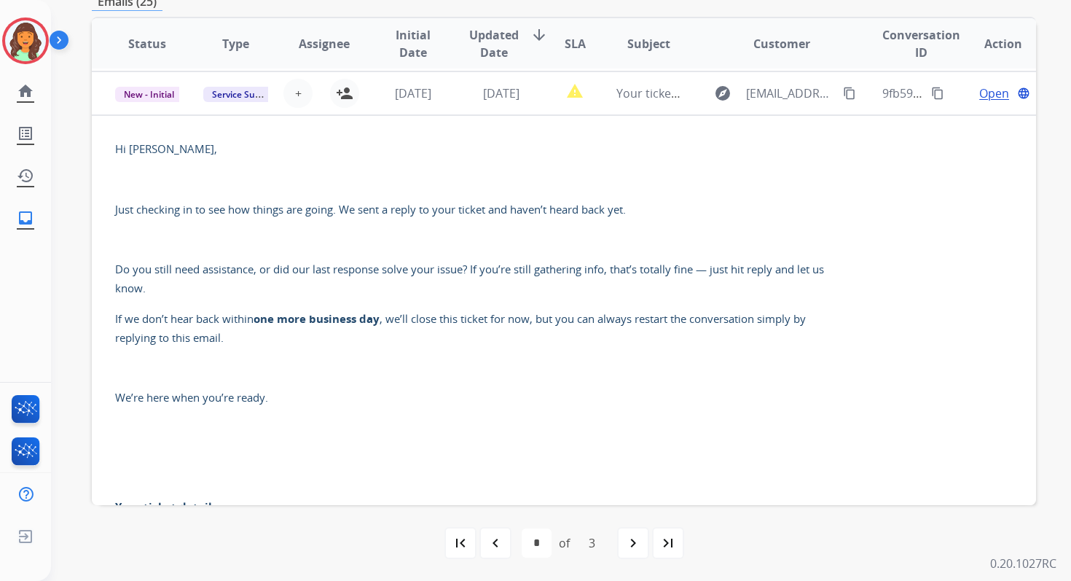
scroll to position [262, 0]
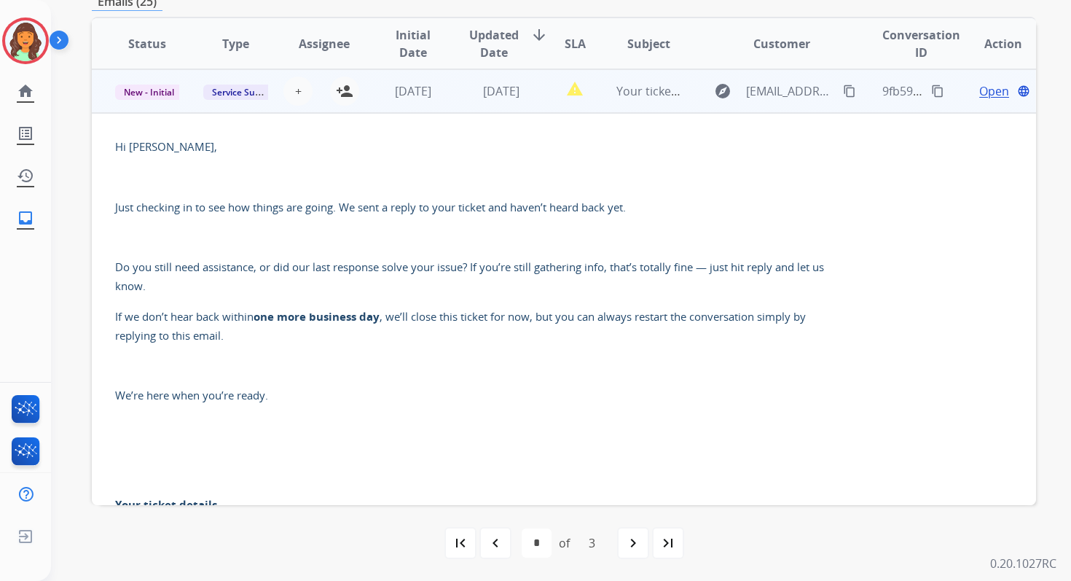
click at [986, 87] on span "Open" at bounding box center [995, 90] width 30 height 17
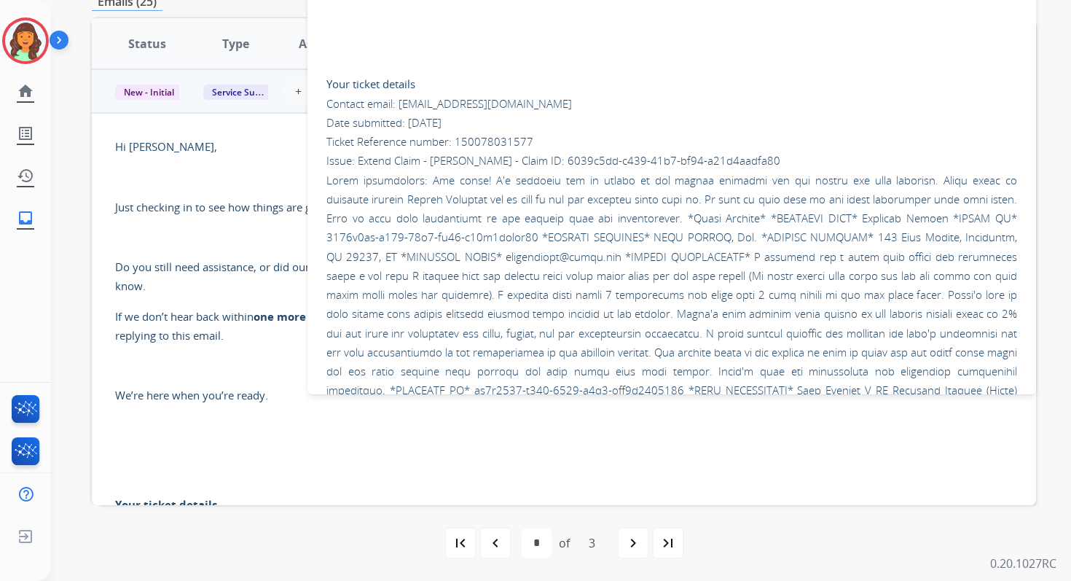
scroll to position [355, 0]
drag, startPoint x: 564, startPoint y: 164, endPoint x: 778, endPoint y: 171, distance: 214.4
click at [779, 171] on p "Your ticket details Contact email: servicesupport@extend.com Date submitted: 09…" at bounding box center [672, 335] width 691 height 555
copy p "6039c5dd-c439-41b7-bf94-a21d4aadfa80"
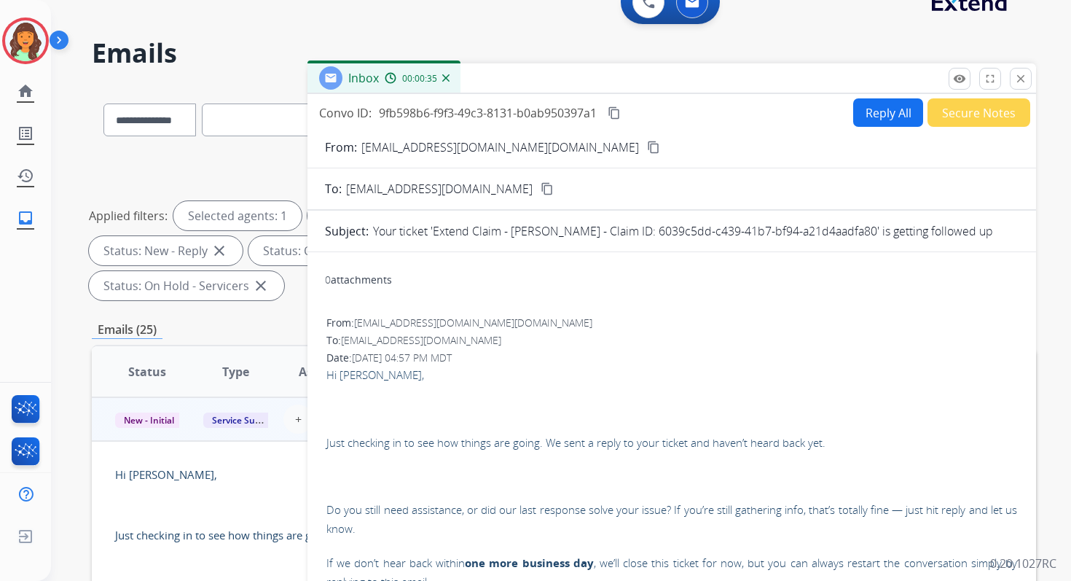
scroll to position [0, 0]
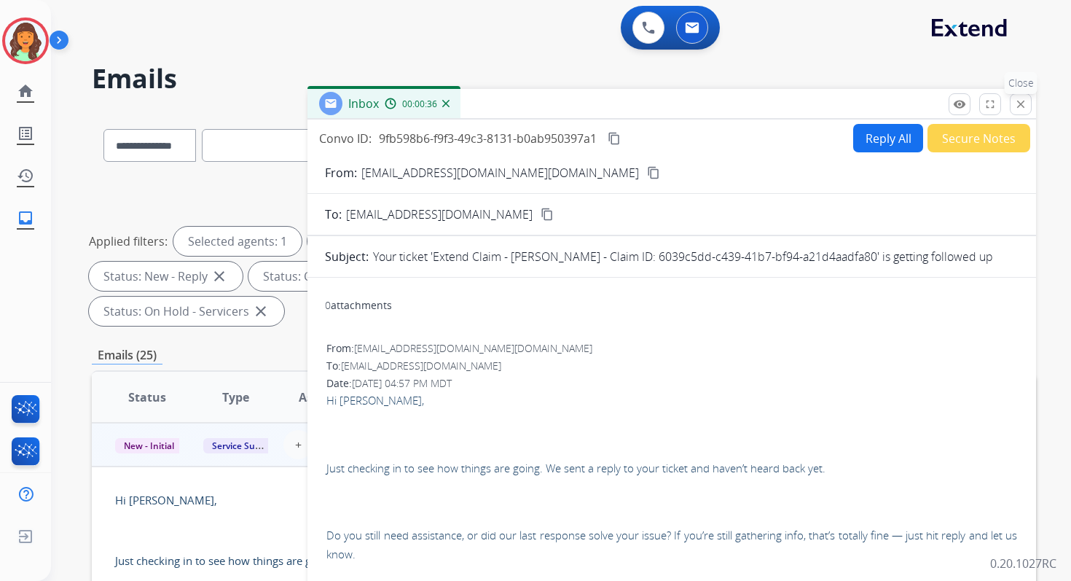
click at [1020, 101] on mat-icon "close" at bounding box center [1021, 104] width 13 height 13
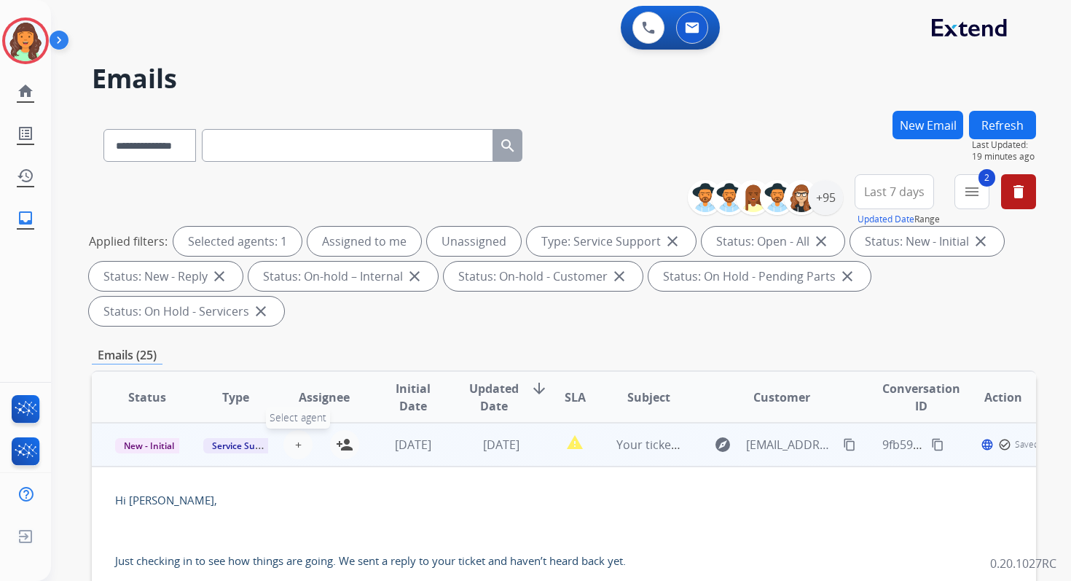
click at [299, 438] on button "+ Select agent" at bounding box center [298, 444] width 29 height 29
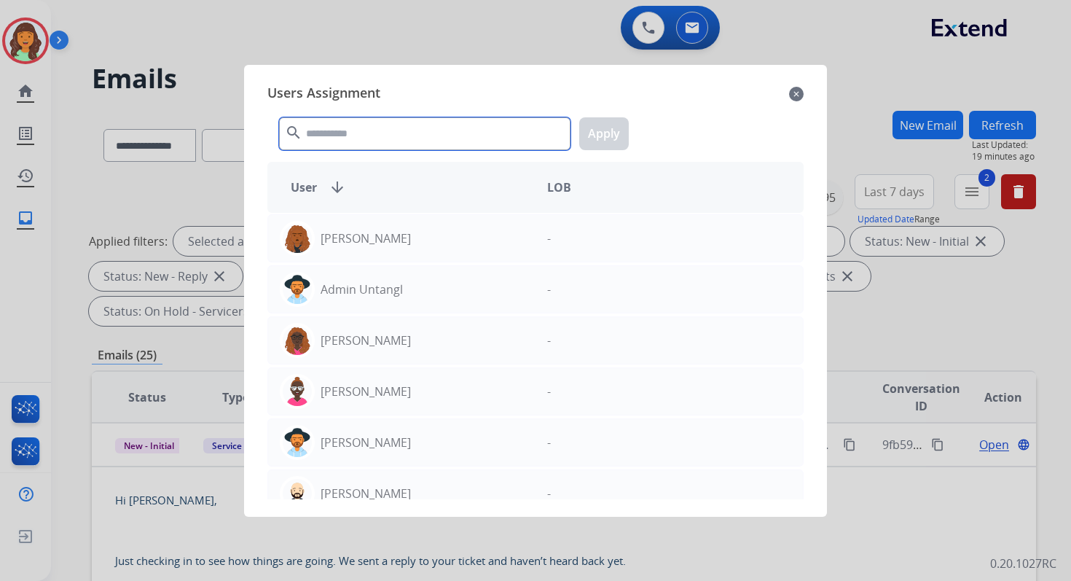
click at [384, 136] on input "text" at bounding box center [425, 133] width 292 height 33
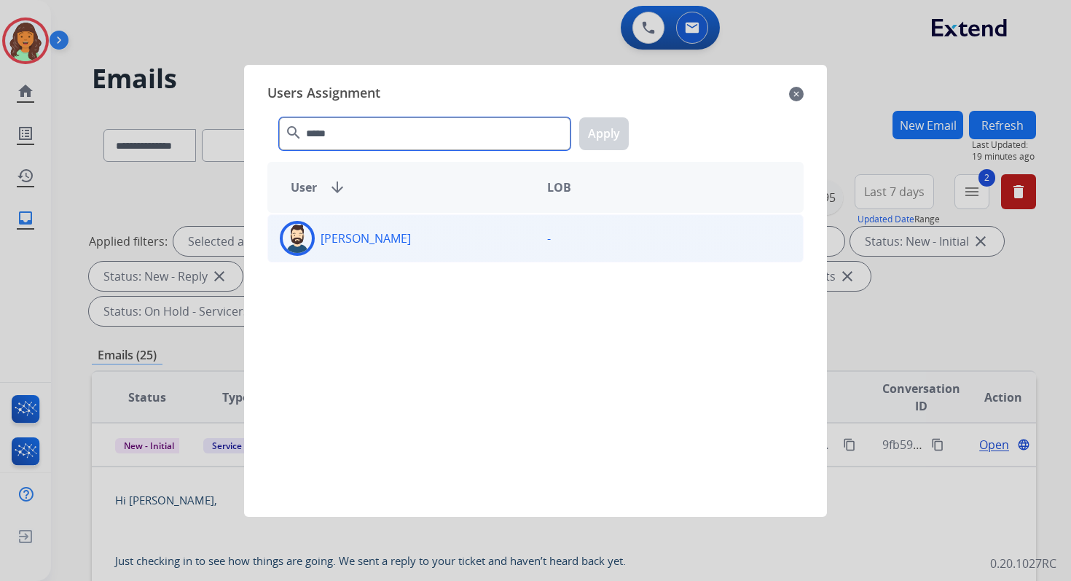
type input "*****"
click at [399, 254] on div "[PERSON_NAME]" at bounding box center [401, 238] width 267 height 35
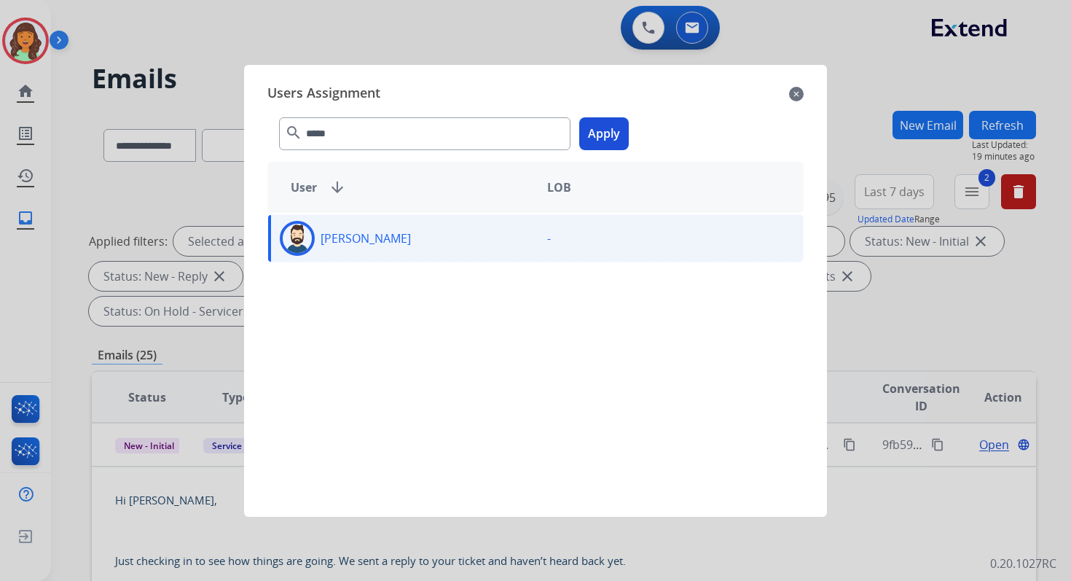
click at [603, 143] on button "Apply" at bounding box center [604, 133] width 50 height 33
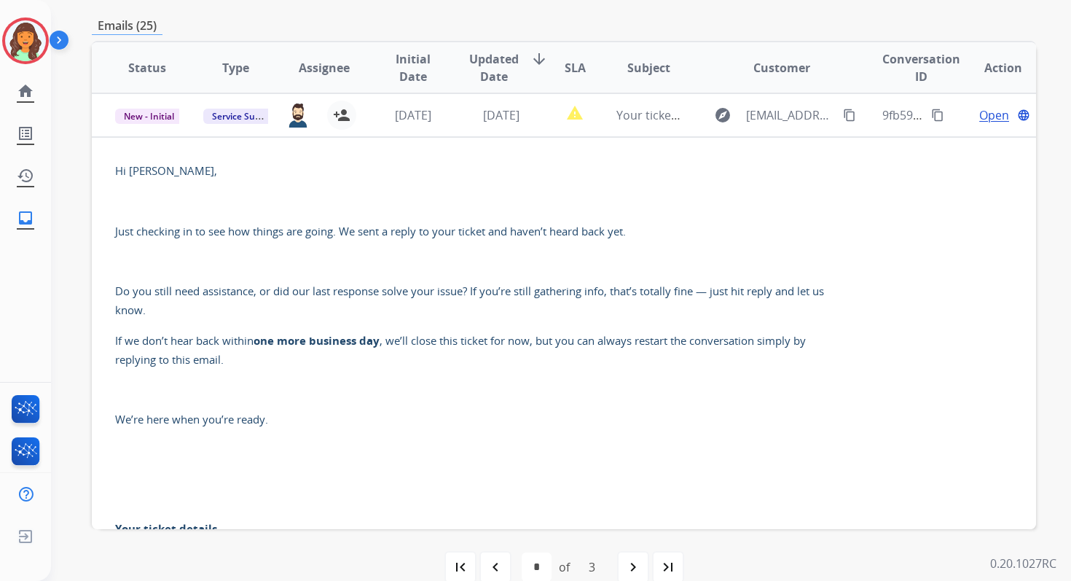
scroll to position [353, 0]
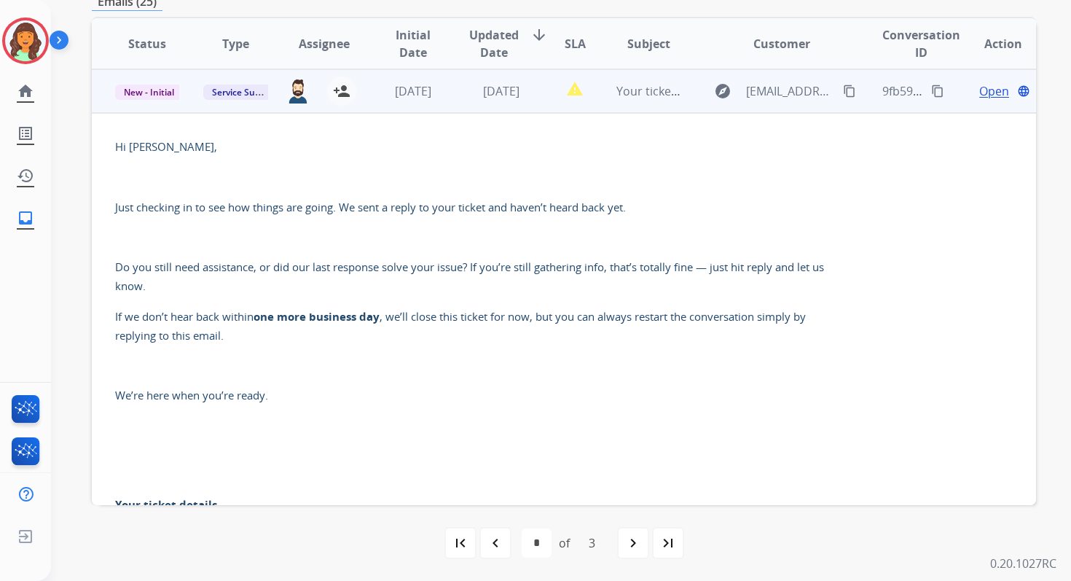
click at [534, 80] on td "report_problem" at bounding box center [563, 91] width 59 height 44
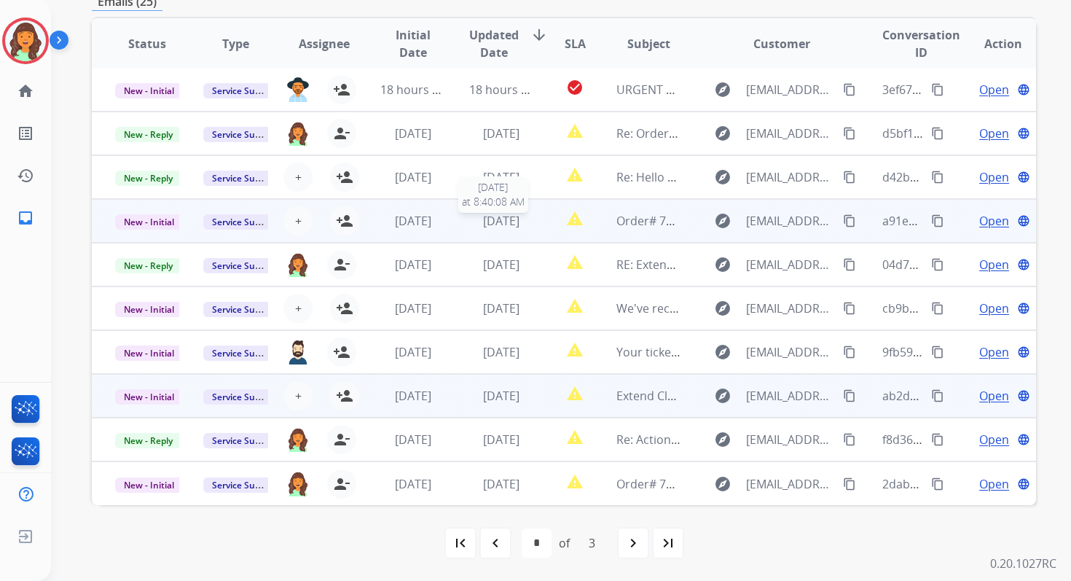
click at [504, 223] on span "[DATE]" at bounding box center [501, 221] width 36 height 16
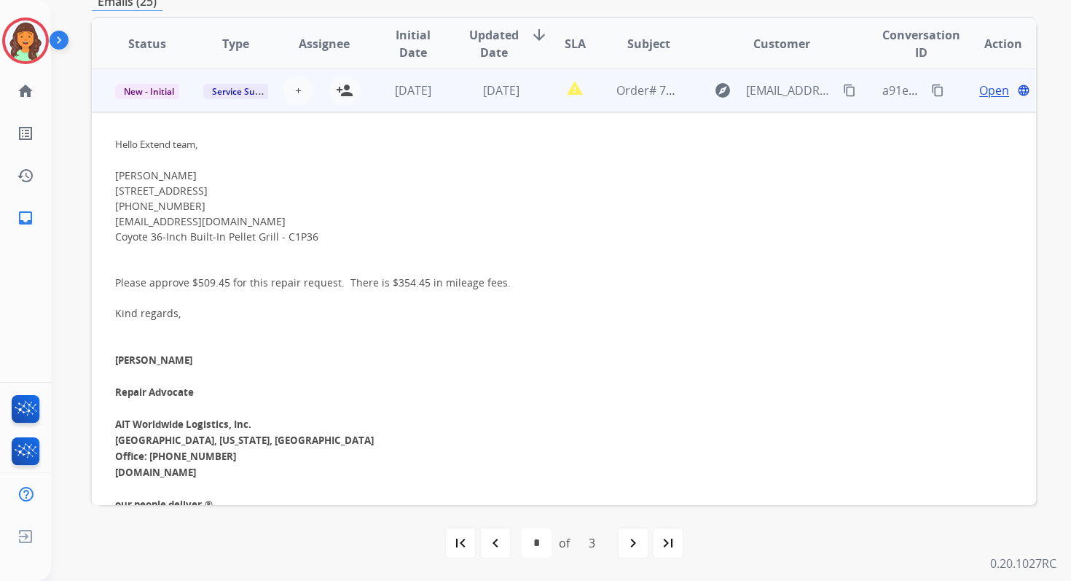
scroll to position [131, 0]
drag, startPoint x: 250, startPoint y: 223, endPoint x: 118, endPoint y: 227, distance: 132.0
click at [118, 227] on div "courtneykc93@hotmail.com" at bounding box center [475, 221] width 721 height 15
copy div "ourtneykc93@hotmail.com"
drag, startPoint x: 197, startPoint y: 284, endPoint x: 222, endPoint y: 284, distance: 25.5
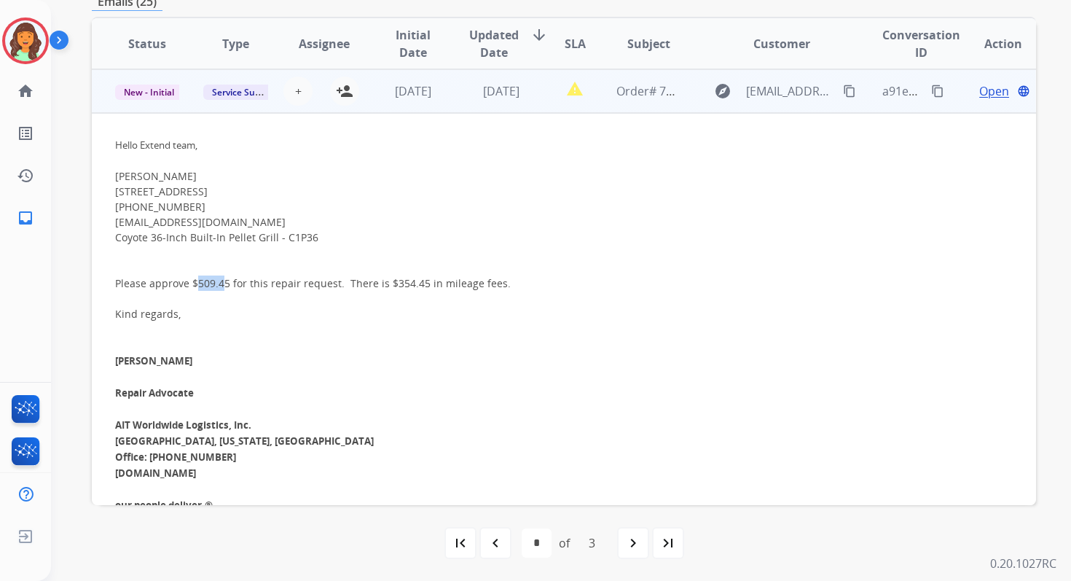
click at [222, 284] on div "Please approve $509.45 for this repair request. There is $354.45 in mileage fee…" at bounding box center [475, 283] width 721 height 15
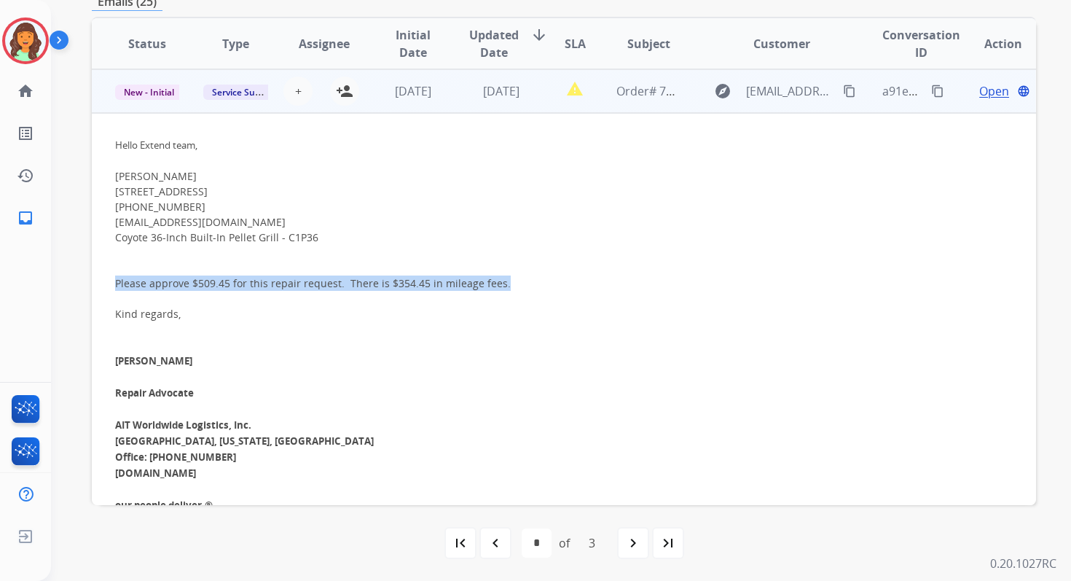
drag, startPoint x: 117, startPoint y: 282, endPoint x: 534, endPoint y: 286, distance: 416.2
click at [534, 286] on div "Please approve $509.45 for this repair request. There is $354.45 in mileage fee…" at bounding box center [475, 283] width 721 height 15
copy div "Please approve $509.45 for this repair request. There is $354.45 in mileage fee…"
click at [931, 90] on mat-icon "content_copy" at bounding box center [937, 91] width 13 height 13
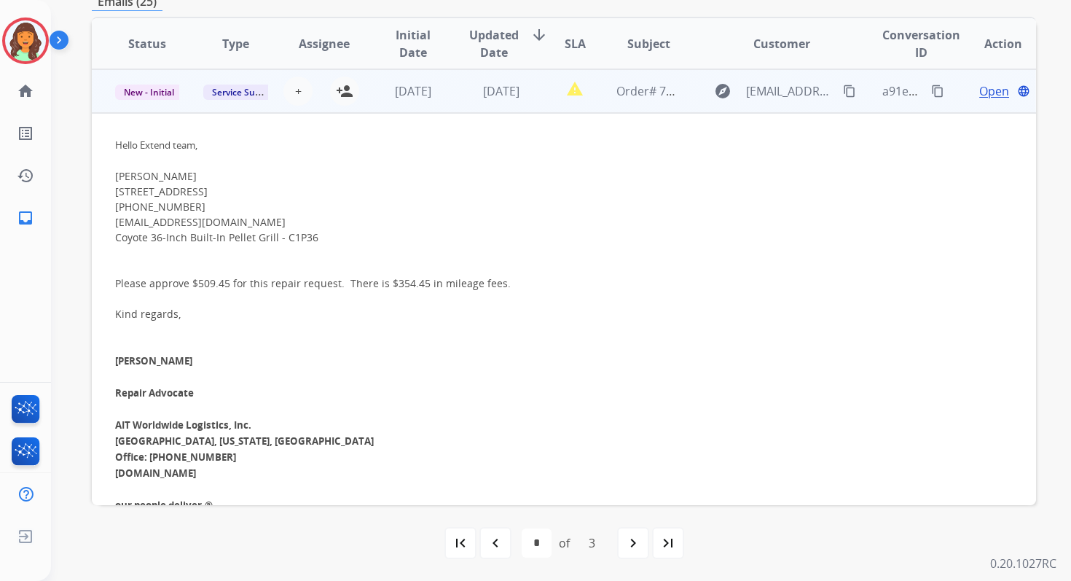
click at [981, 87] on span "Open" at bounding box center [995, 90] width 30 height 17
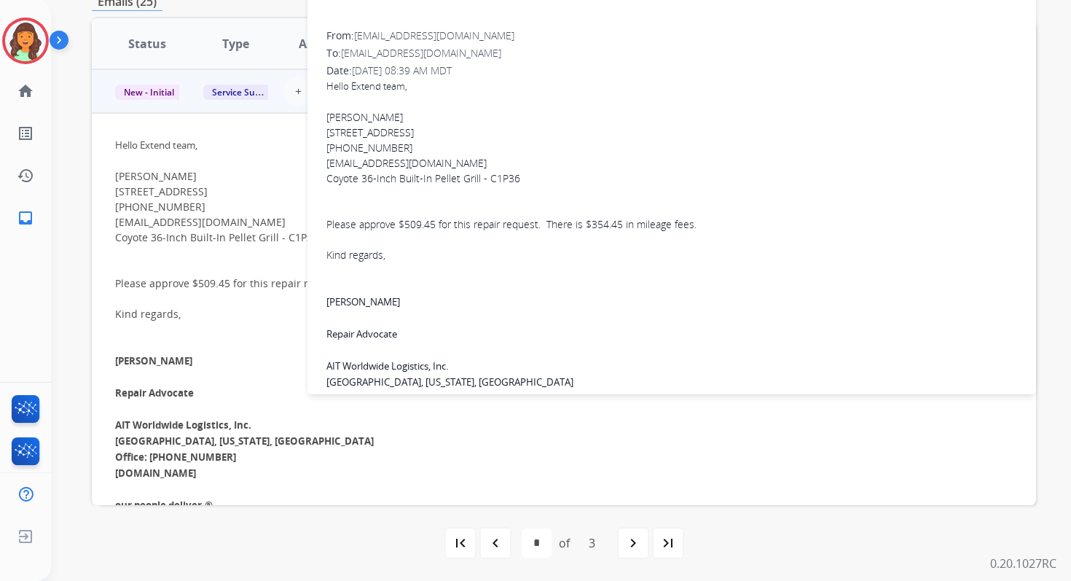
scroll to position [0, 0]
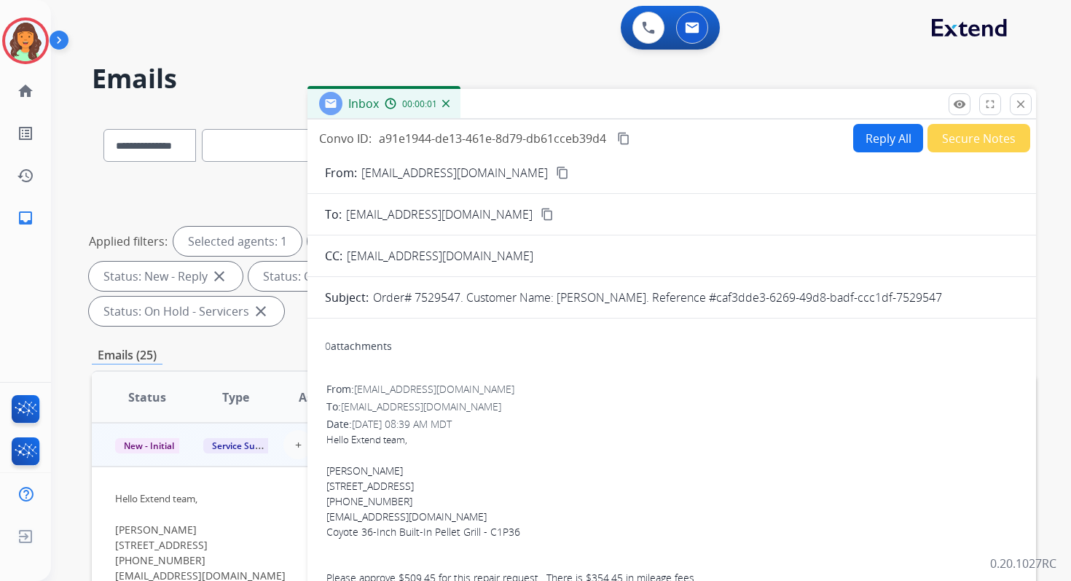
click at [886, 136] on button "Reply All" at bounding box center [888, 138] width 70 height 28
select select "**********"
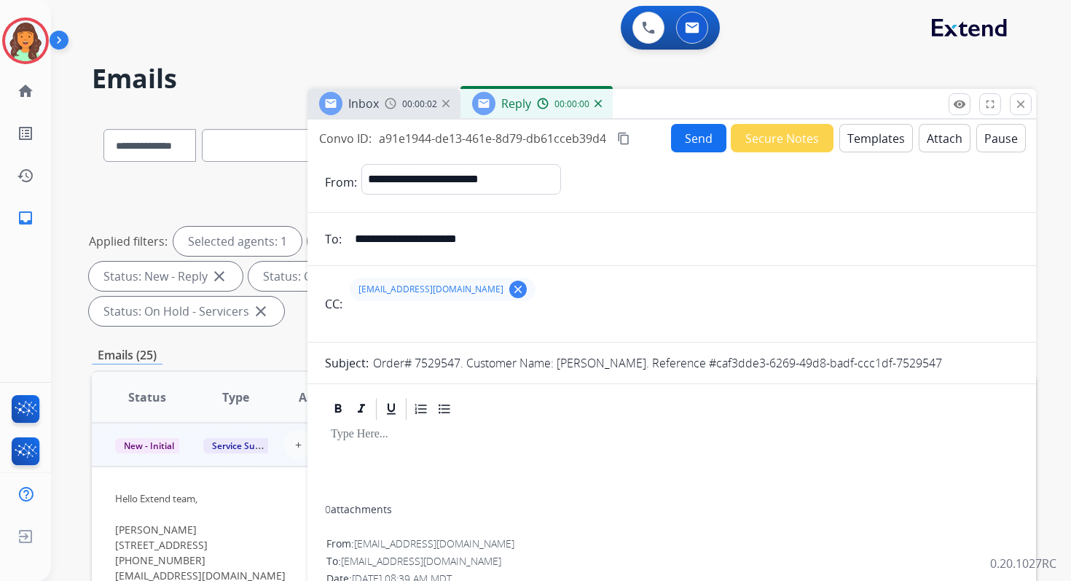
click at [872, 138] on button "Templates" at bounding box center [877, 138] width 74 height 28
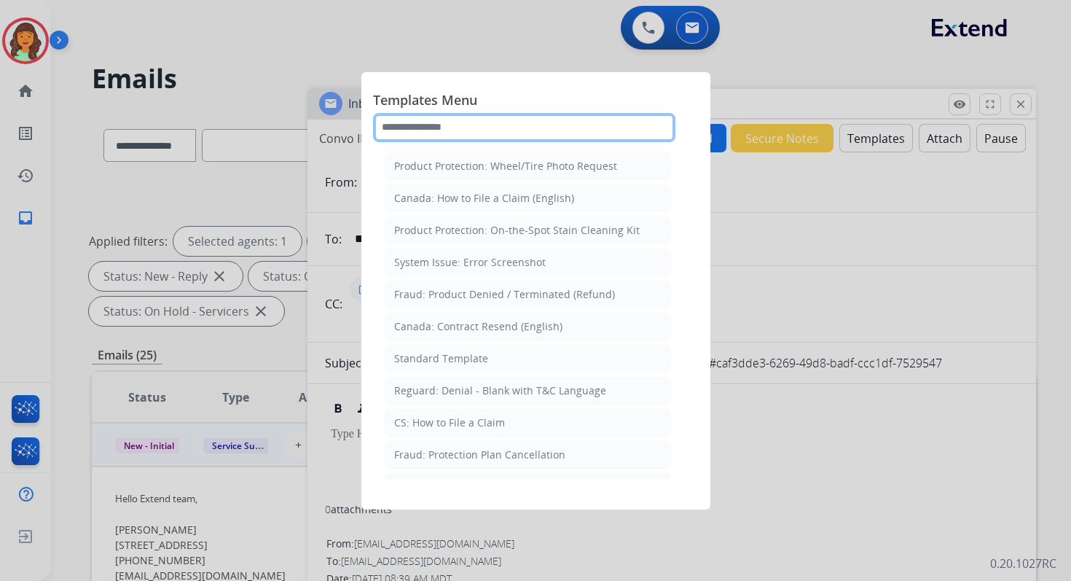
click at [548, 131] on input "text" at bounding box center [524, 127] width 302 height 29
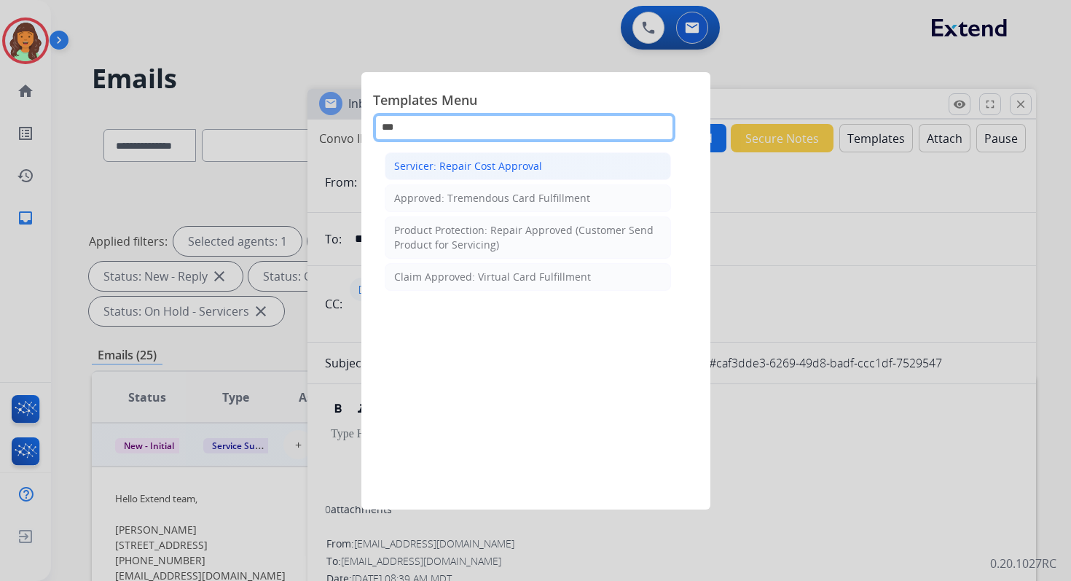
type input "***"
click at [483, 168] on div "Servicer: Repair Cost Approval" at bounding box center [468, 166] width 148 height 15
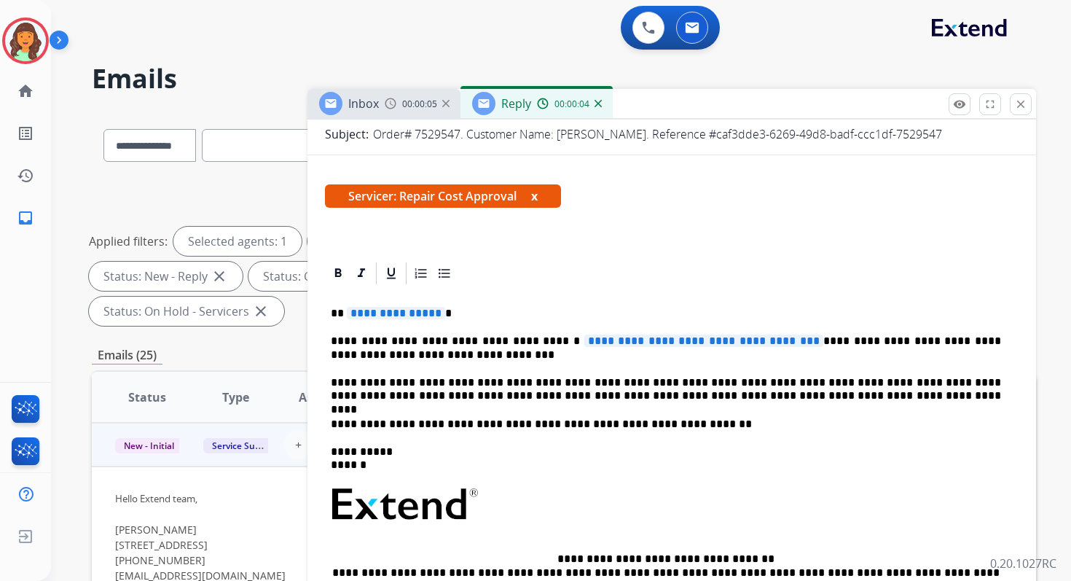
scroll to position [247, 0]
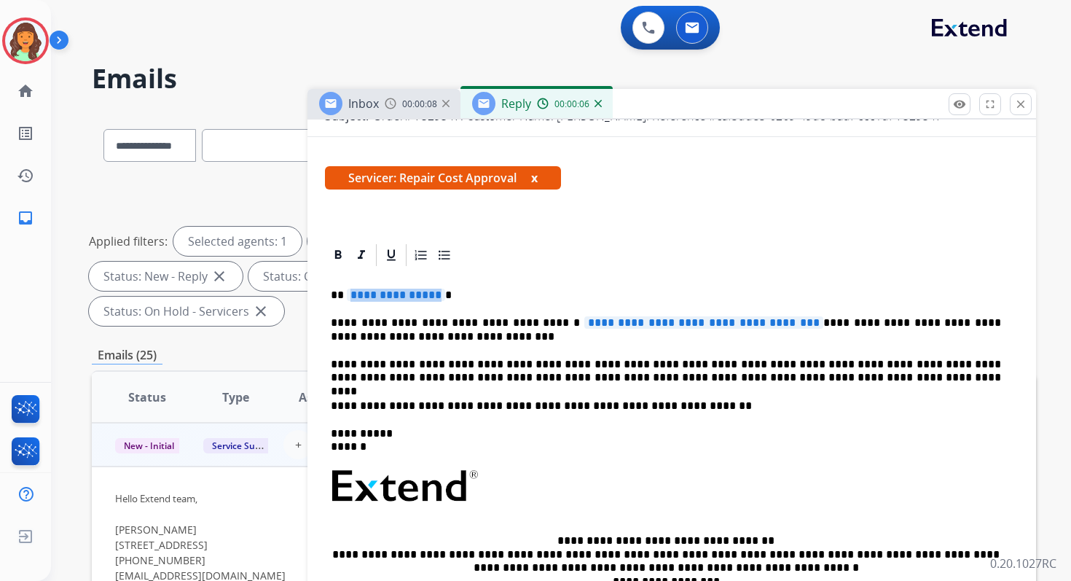
drag, startPoint x: 430, startPoint y: 296, endPoint x: 353, endPoint y: 298, distance: 77.3
click at [352, 297] on p "**********" at bounding box center [666, 295] width 671 height 13
click at [353, 298] on span "**********" at bounding box center [396, 295] width 98 height 12
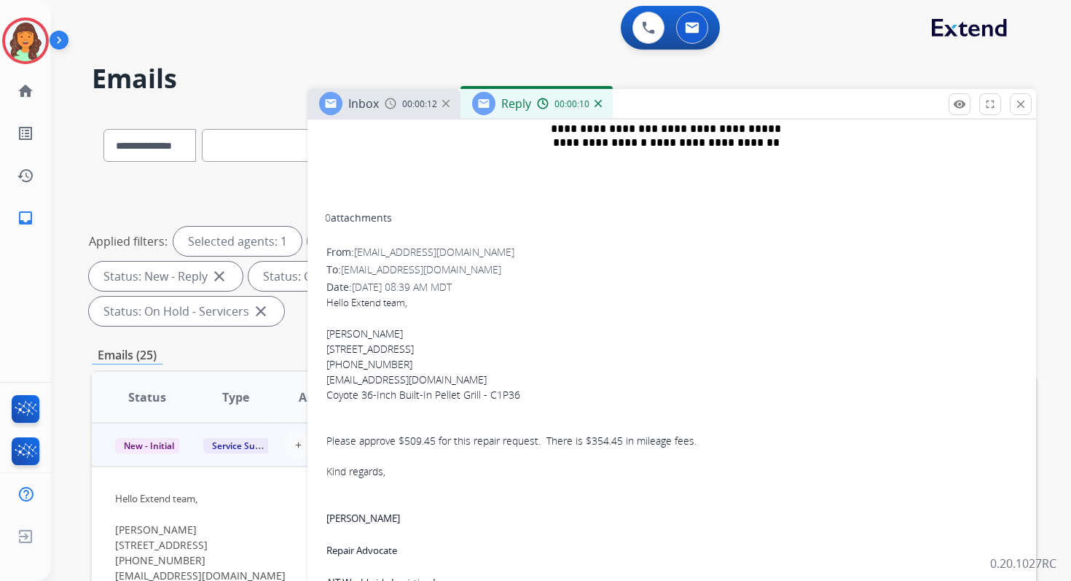
scroll to position [412, 0]
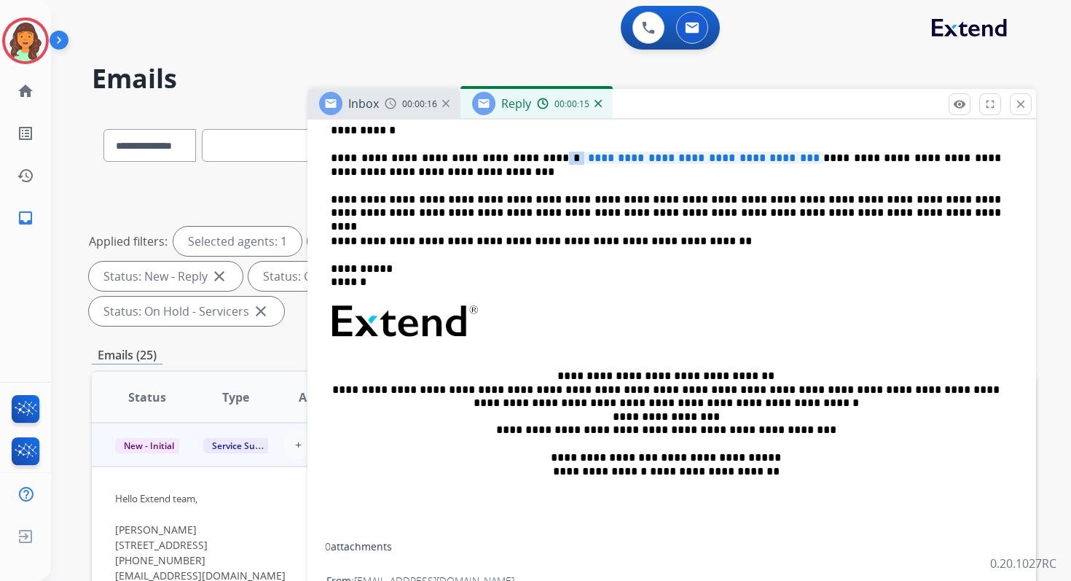
drag, startPoint x: 783, startPoint y: 156, endPoint x: 520, endPoint y: 157, distance: 262.4
click at [519, 157] on p "**********" at bounding box center [666, 165] width 671 height 27
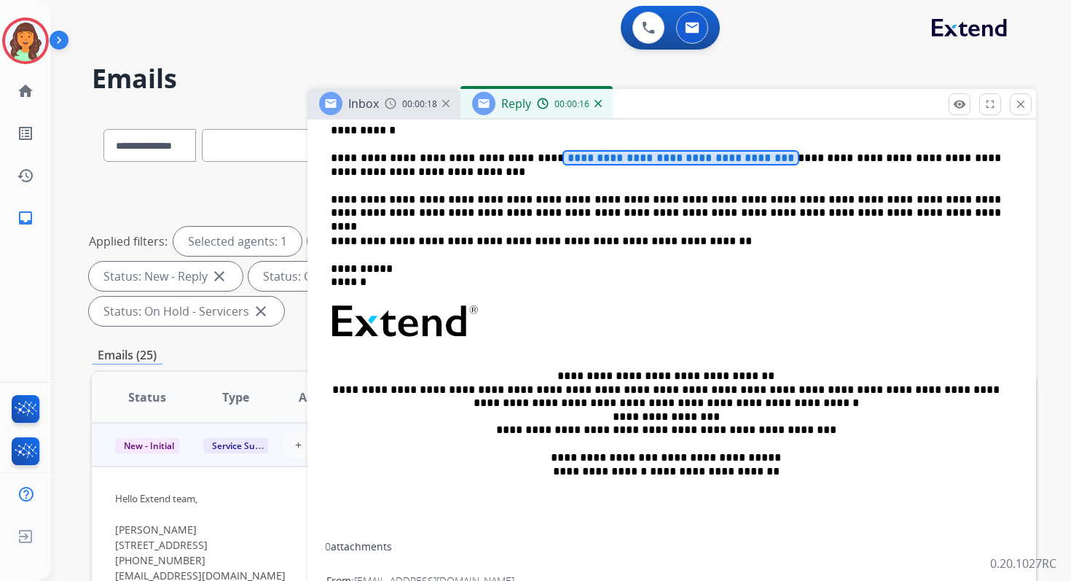
click at [564, 155] on span "**********" at bounding box center [681, 158] width 234 height 12
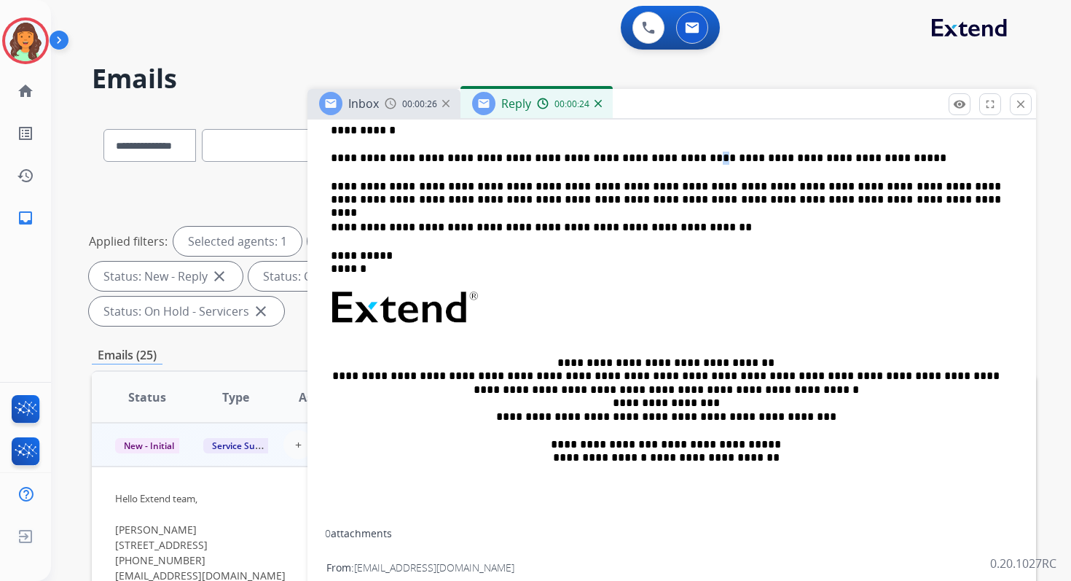
click at [657, 158] on p "**********" at bounding box center [666, 158] width 671 height 13
drag, startPoint x: 717, startPoint y: 160, endPoint x: 675, endPoint y: 160, distance: 42.3
click at [675, 160] on p "**********" at bounding box center [666, 158] width 671 height 13
click at [747, 159] on p "**********" at bounding box center [666, 158] width 671 height 13
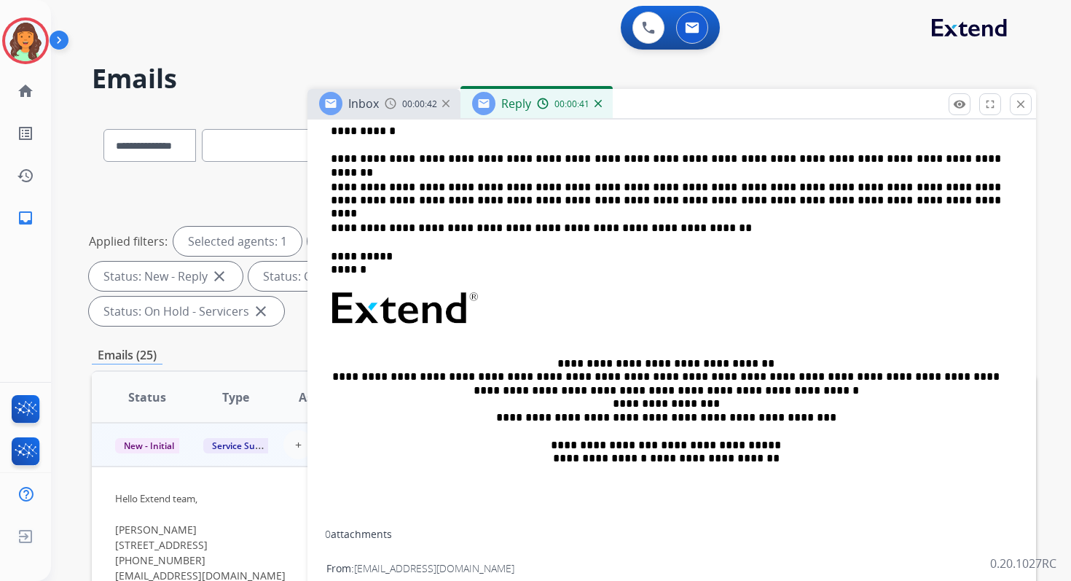
click at [531, 195] on p "**********" at bounding box center [666, 194] width 671 height 27
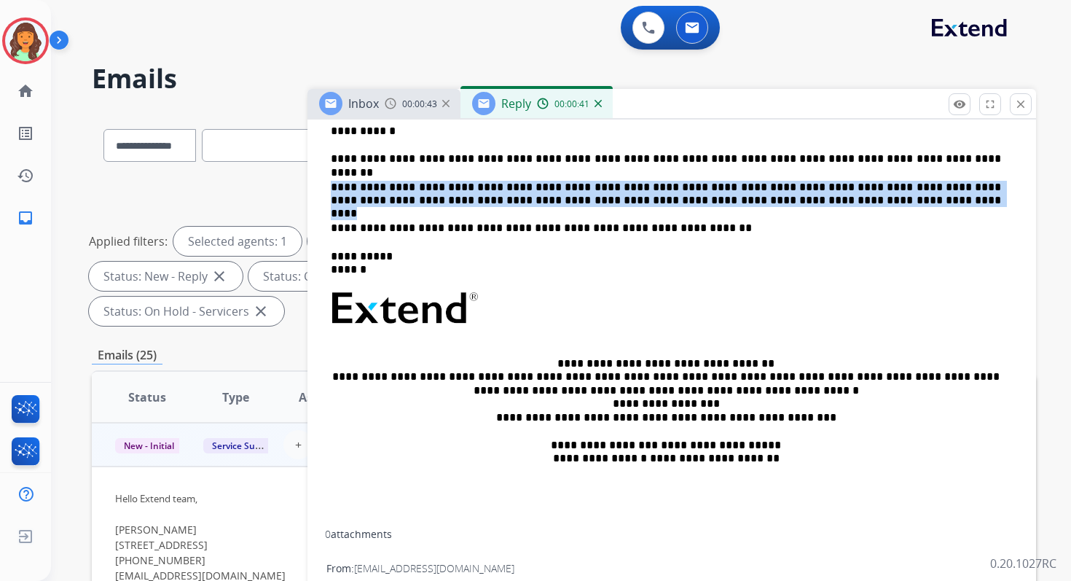
click at [531, 195] on p "**********" at bounding box center [666, 194] width 671 height 27
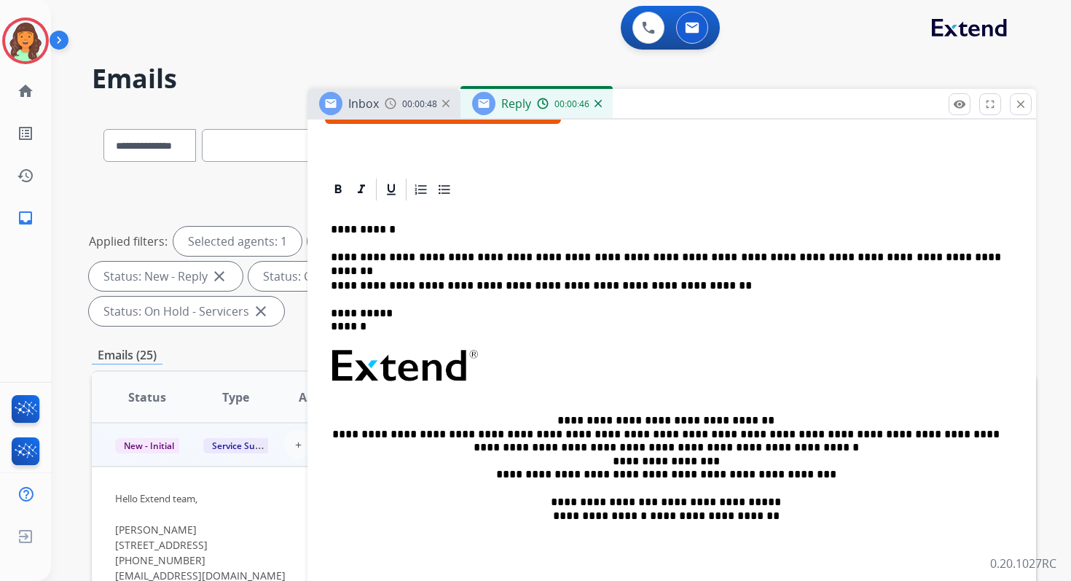
scroll to position [0, 0]
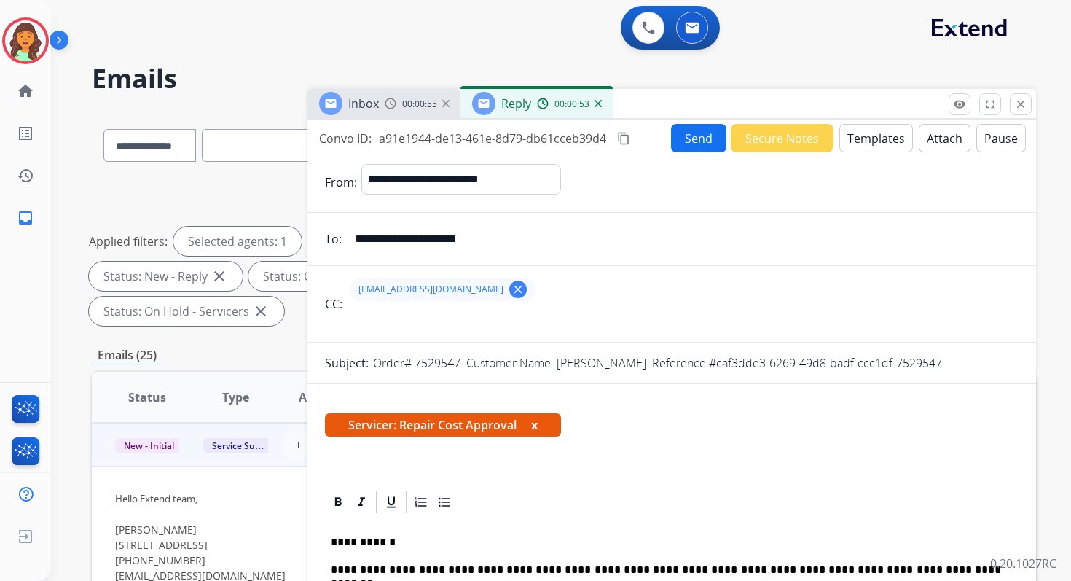
click at [683, 137] on button "Send" at bounding box center [698, 138] width 55 height 28
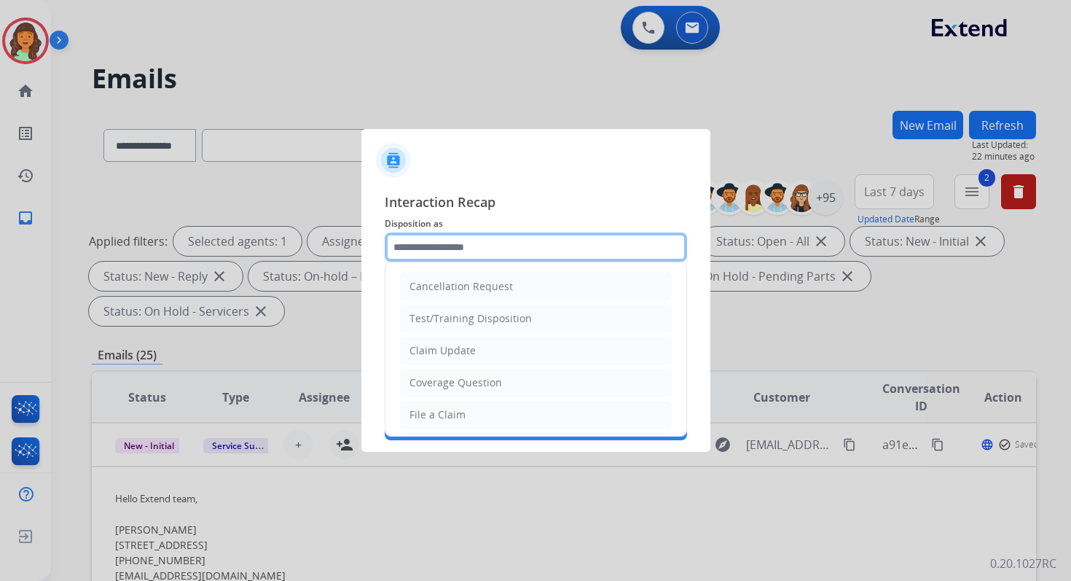
click at [469, 257] on input "text" at bounding box center [536, 247] width 302 height 29
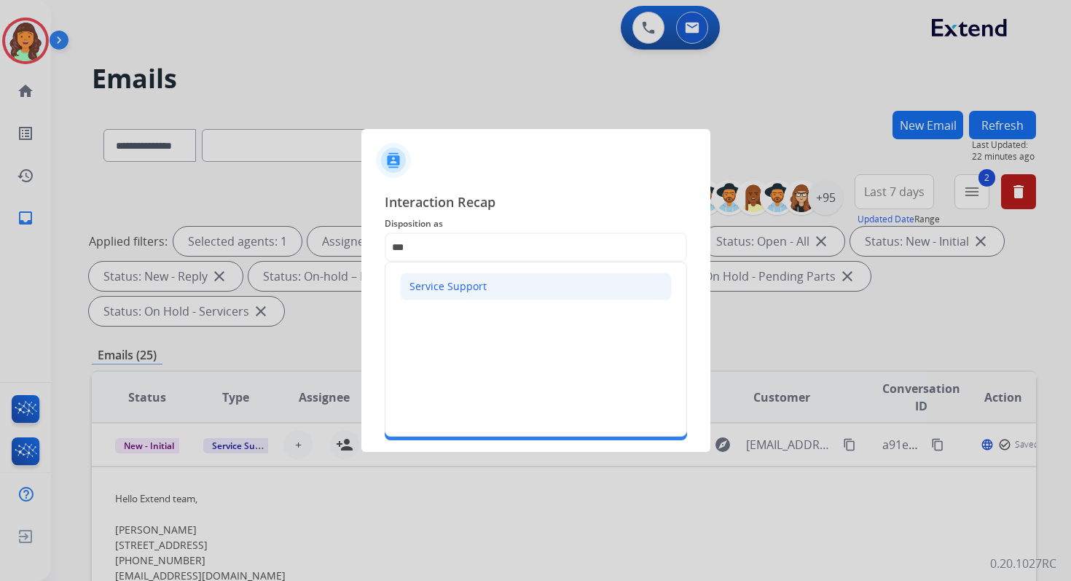
click at [470, 286] on div "Service Support" at bounding box center [448, 286] width 77 height 15
type input "**********"
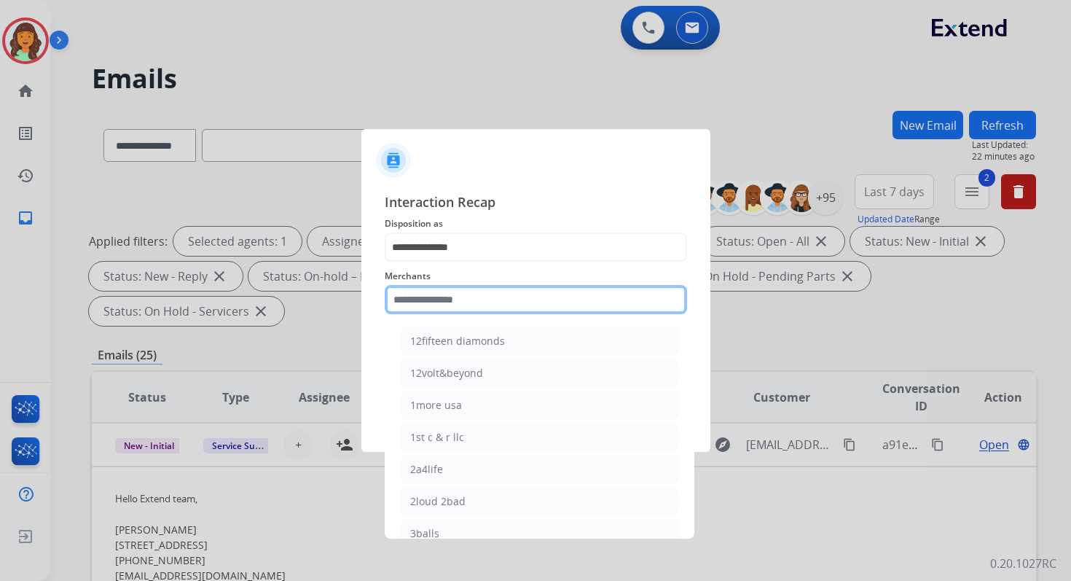
click at [460, 298] on input "text" at bounding box center [536, 299] width 302 height 29
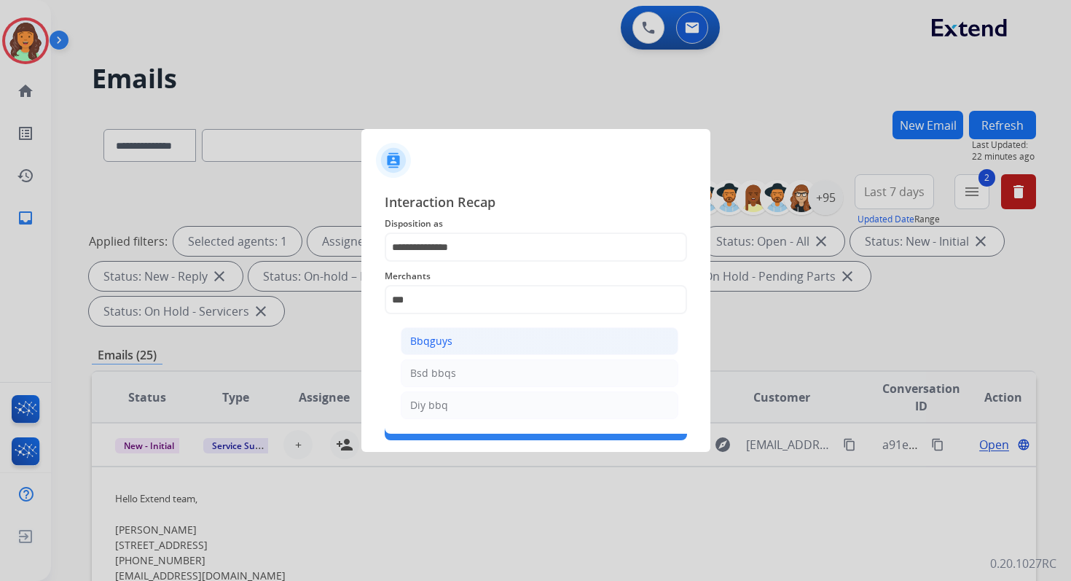
click at [461, 342] on li "Bbqguys" at bounding box center [540, 341] width 278 height 28
type input "*******"
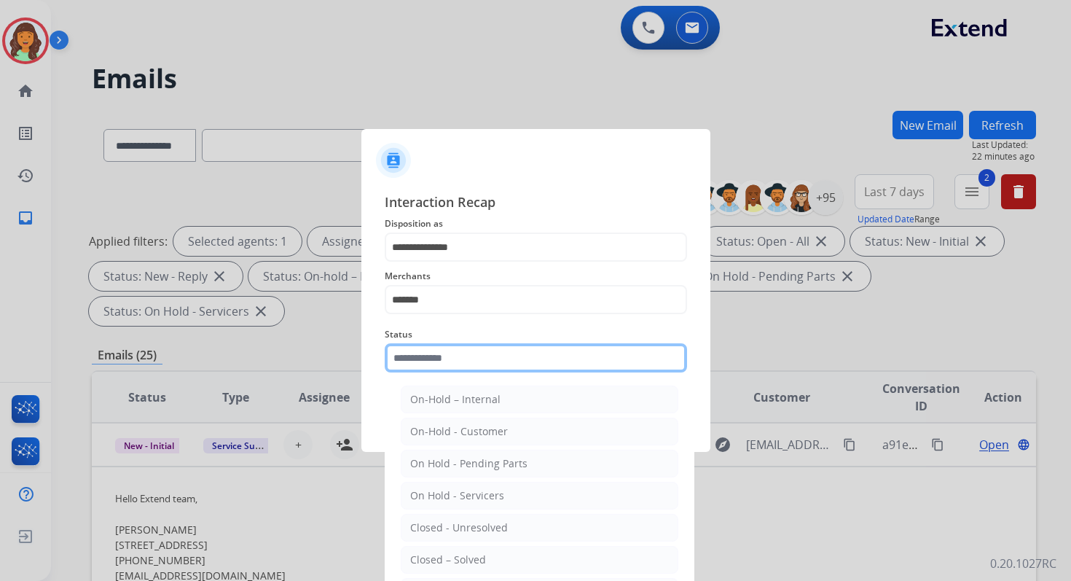
click at [456, 359] on input "text" at bounding box center [536, 357] width 302 height 29
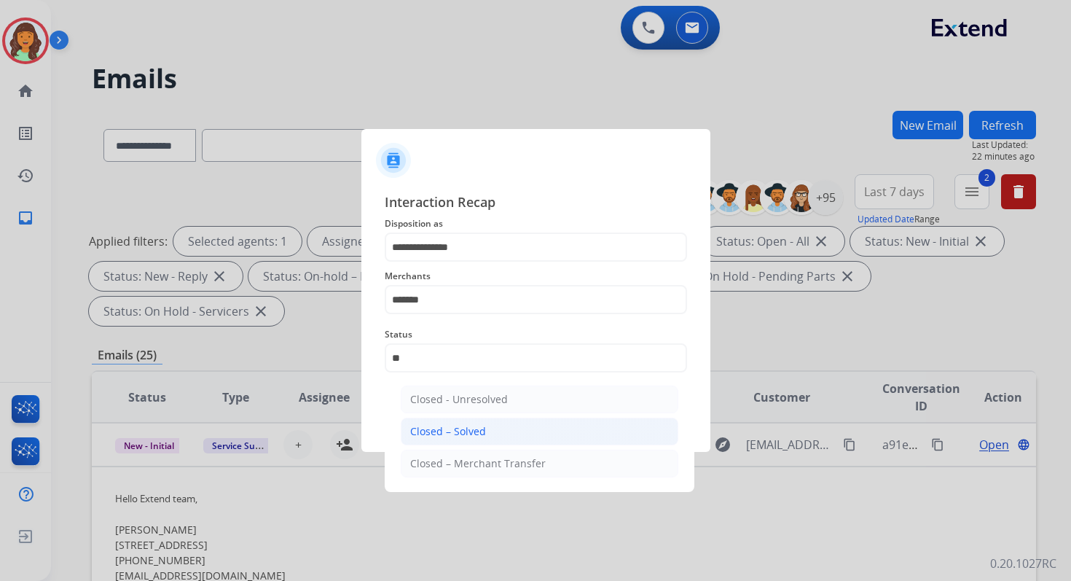
click at [476, 426] on div "Closed – Solved" at bounding box center [448, 431] width 76 height 15
type input "**********"
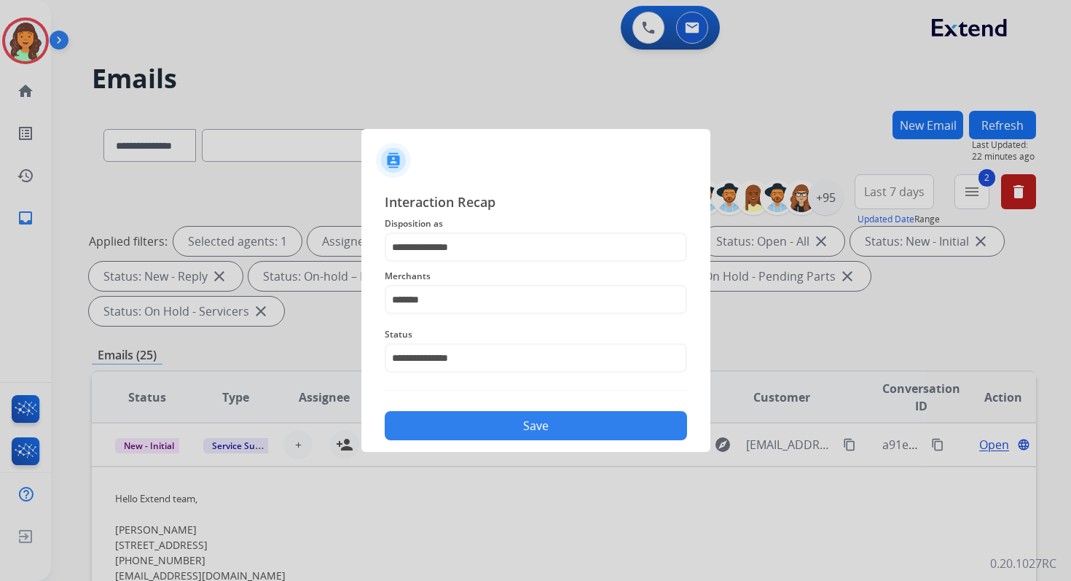
click at [483, 426] on button "Save" at bounding box center [536, 425] width 302 height 29
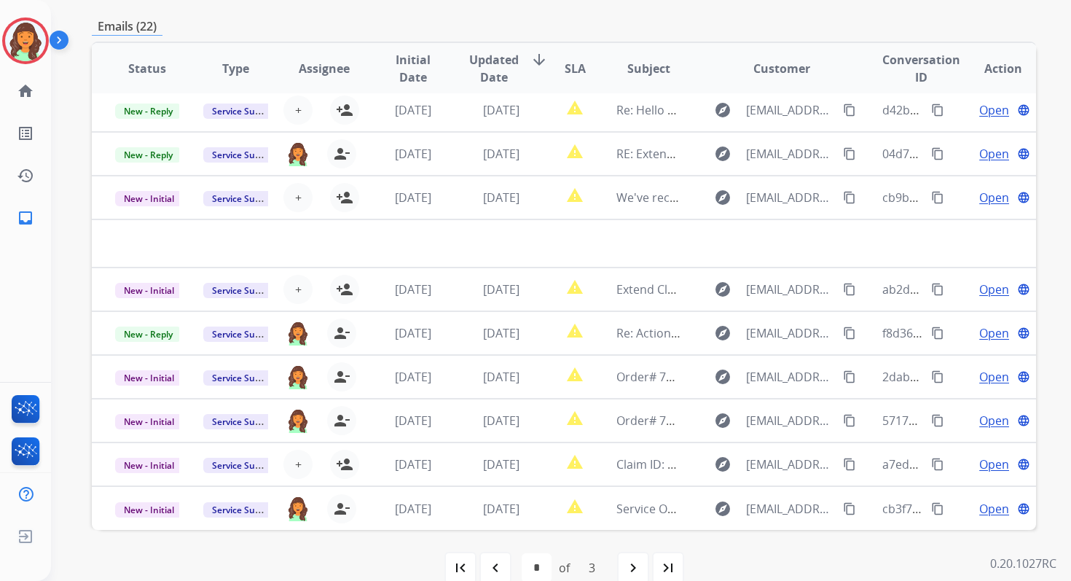
scroll to position [353, 0]
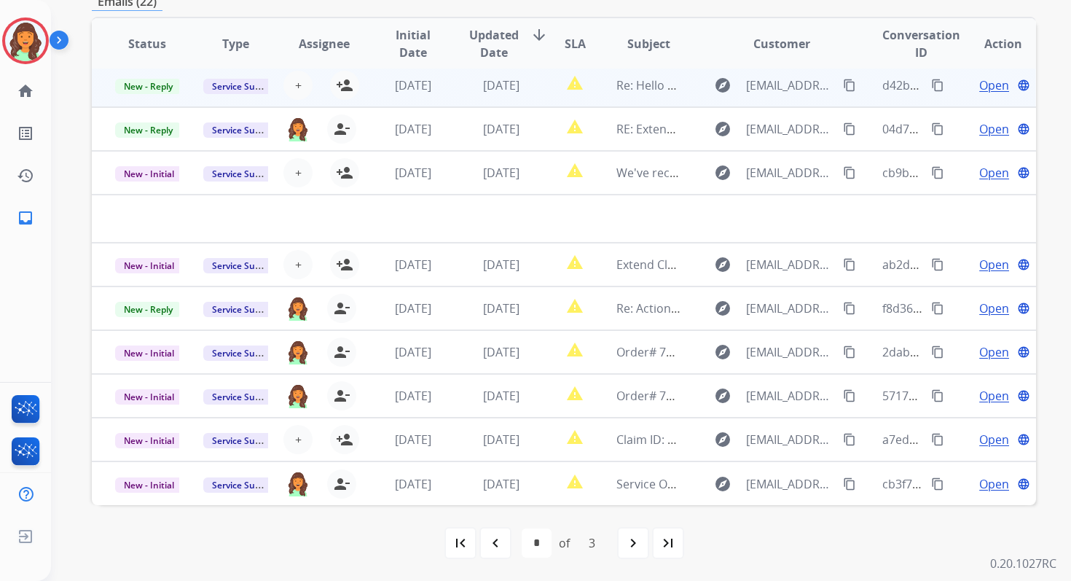
click at [505, 92] on span "[DATE]" at bounding box center [501, 85] width 36 height 16
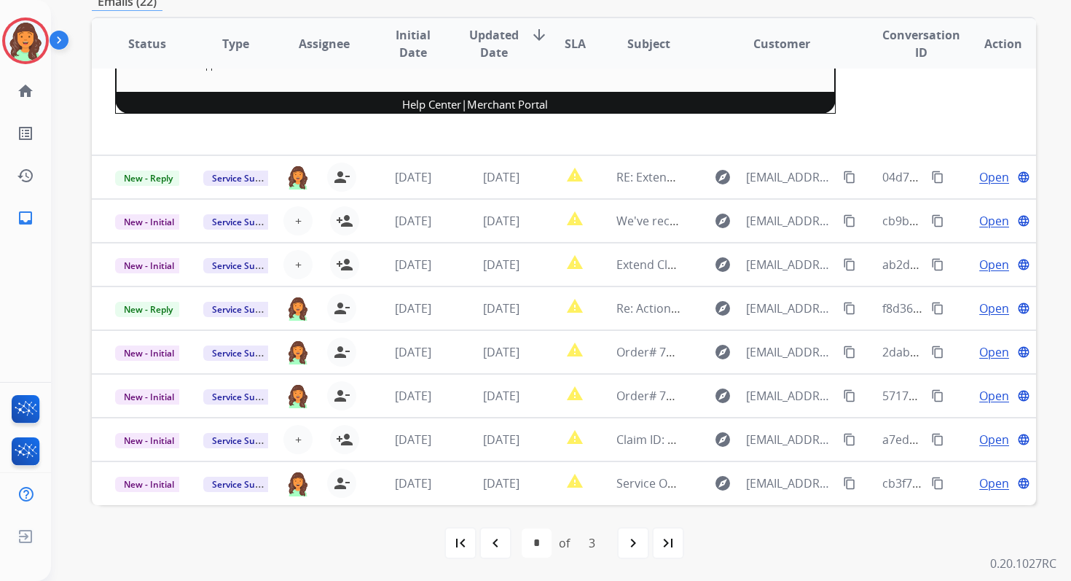
scroll to position [0, 0]
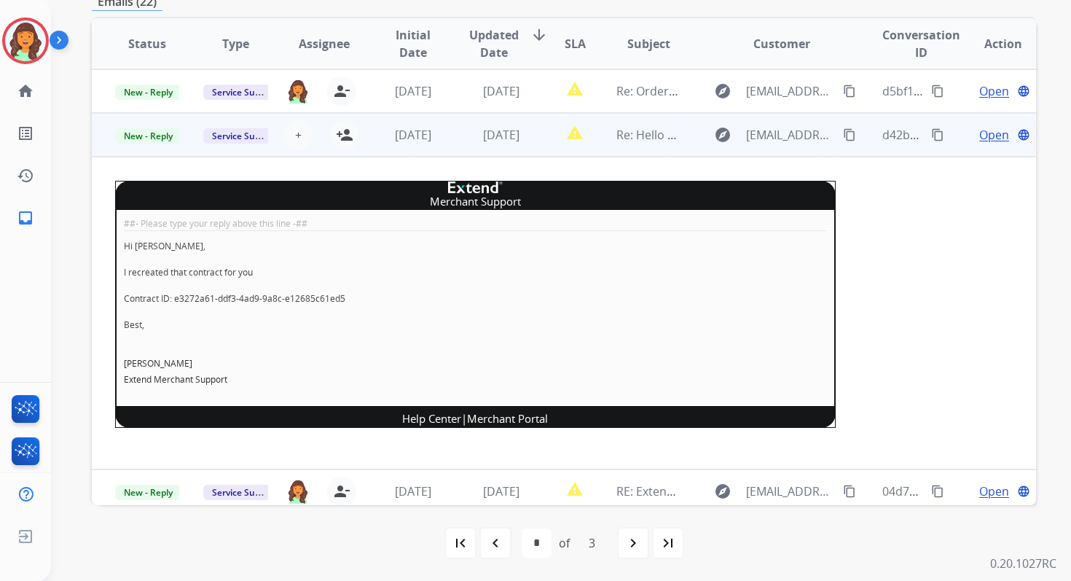
click at [983, 136] on span "Open" at bounding box center [995, 134] width 30 height 17
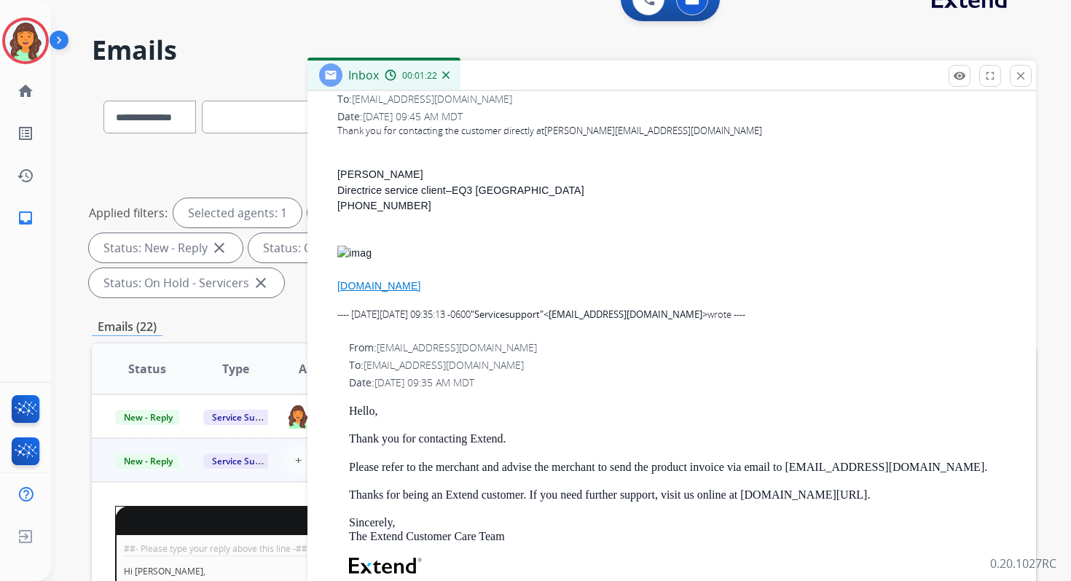
scroll to position [622, 1]
copy link "mickael.marchand@hotmail.com"
drag, startPoint x: 690, startPoint y: 131, endPoint x: 551, endPoint y: 133, distance: 138.5
click at [551, 133] on div "Thank you for contacting the customer directly at mickael.marchand@hotmail.com" at bounding box center [676, 129] width 679 height 15
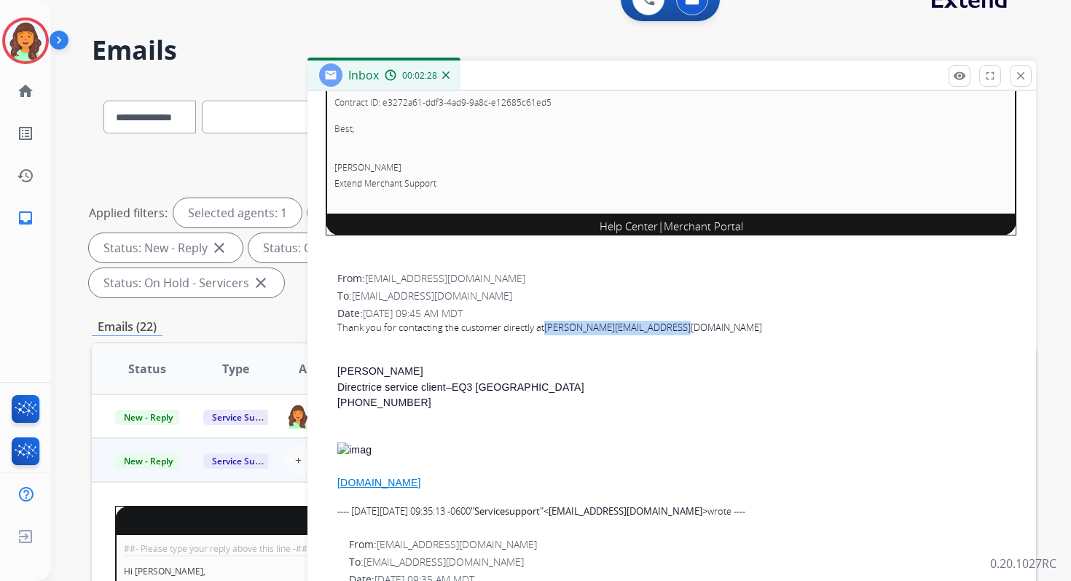
scroll to position [0, 1]
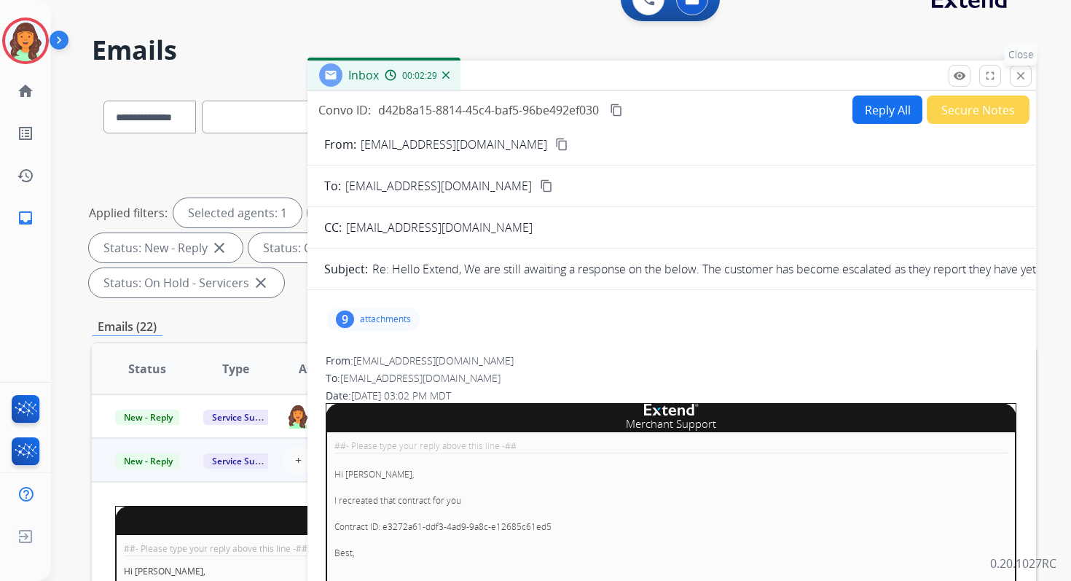
click at [1023, 74] on mat-icon "close" at bounding box center [1021, 75] width 13 height 13
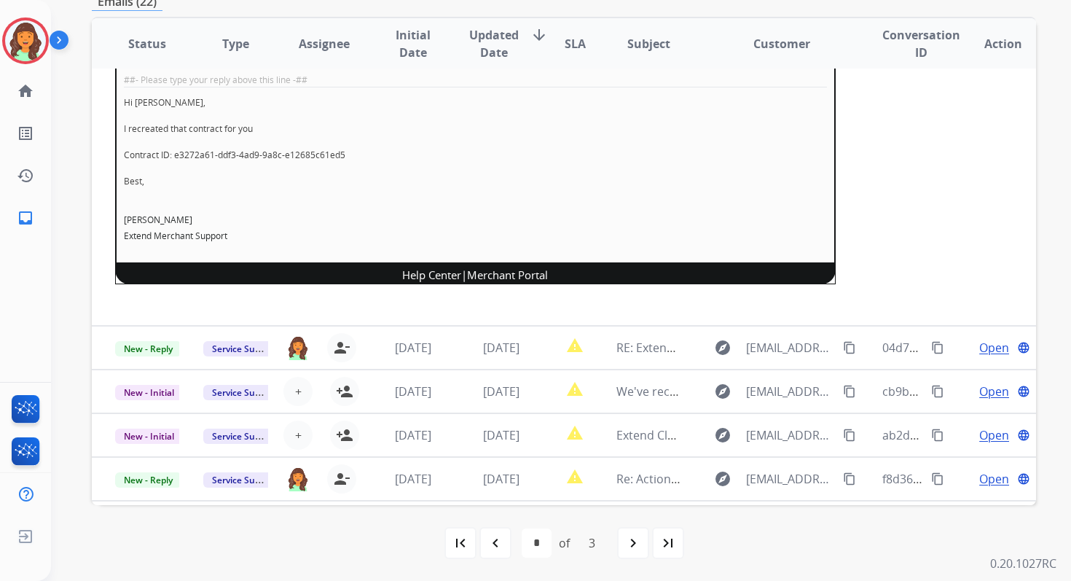
scroll to position [314, 0]
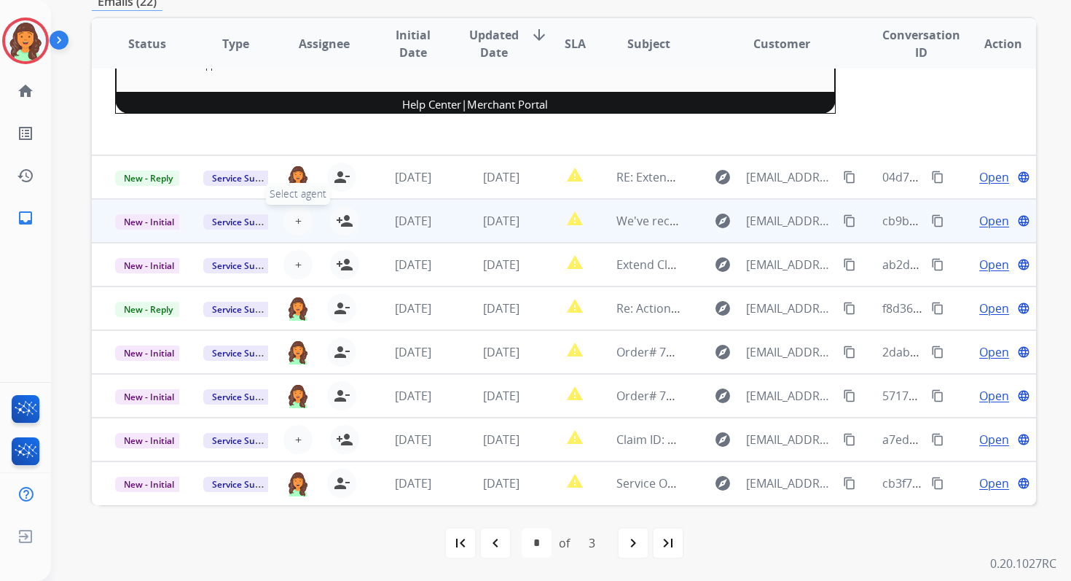
click at [299, 217] on button "+ Select agent" at bounding box center [298, 220] width 29 height 29
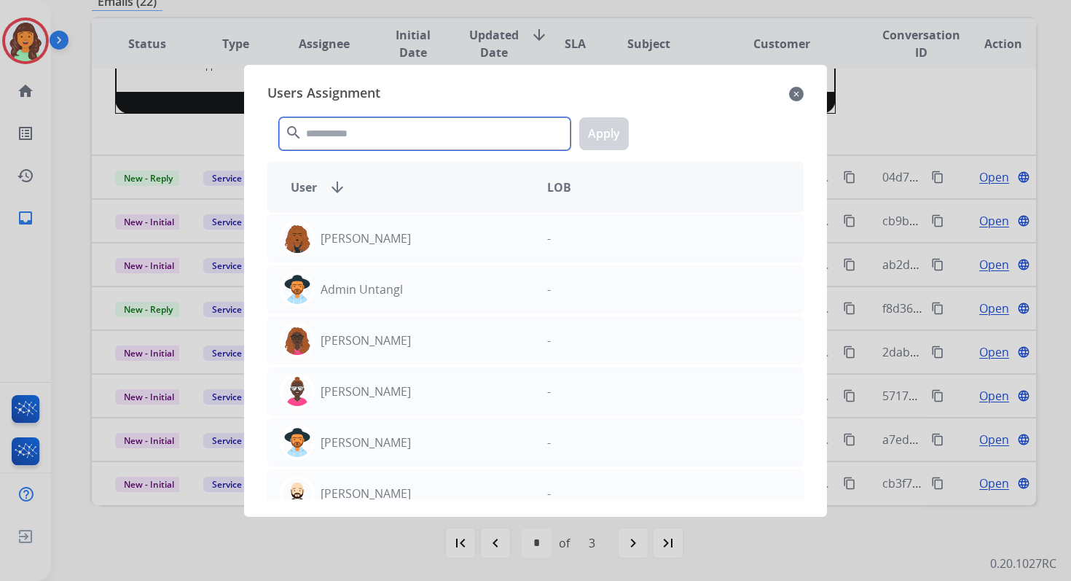
click at [370, 144] on input "text" at bounding box center [425, 133] width 292 height 33
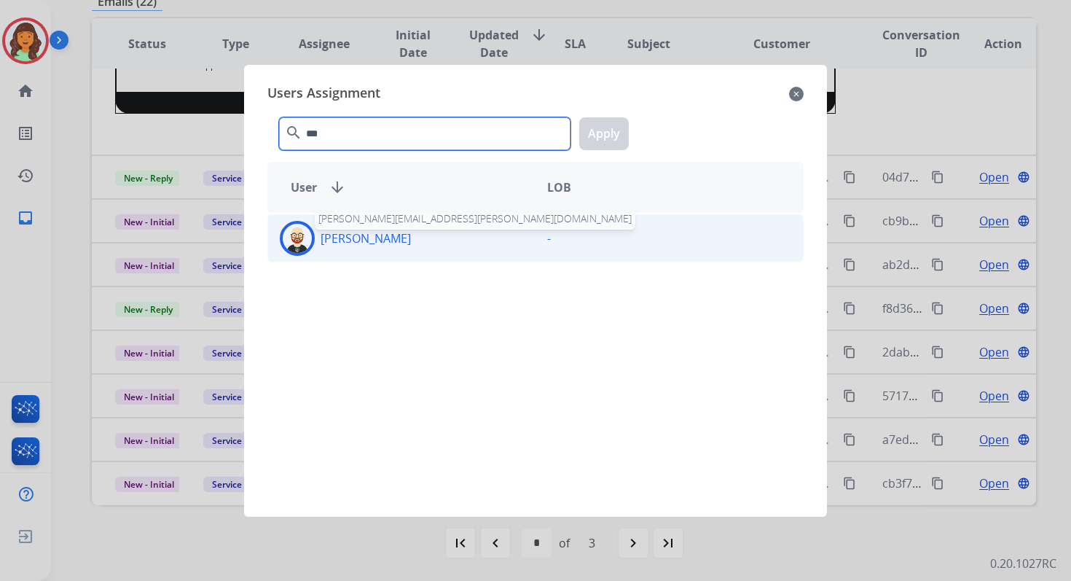
type input "***"
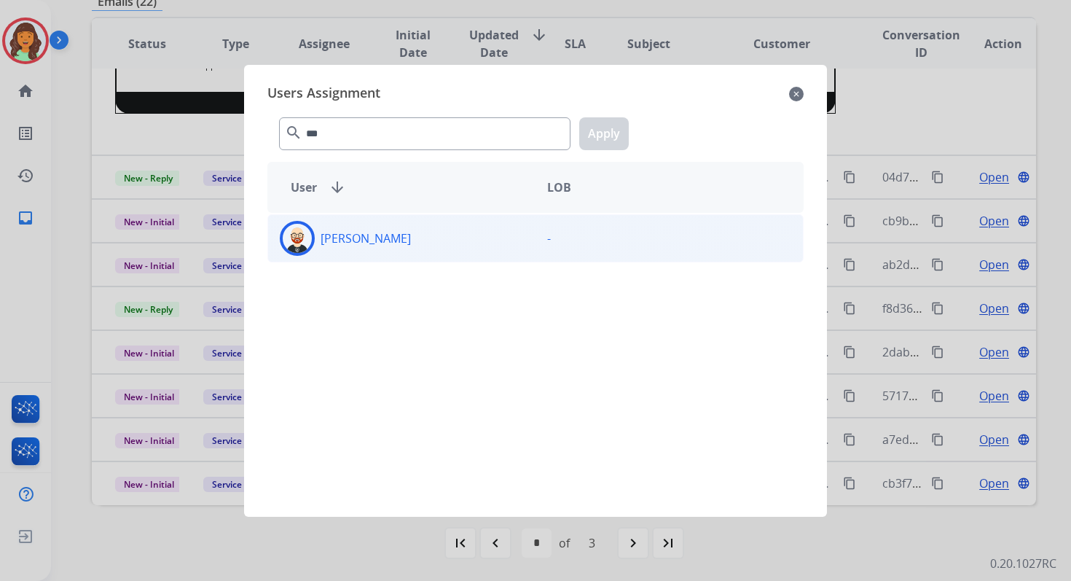
click at [384, 253] on div "[PERSON_NAME]" at bounding box center [401, 238] width 267 height 35
click at [598, 136] on button "Apply" at bounding box center [604, 133] width 50 height 33
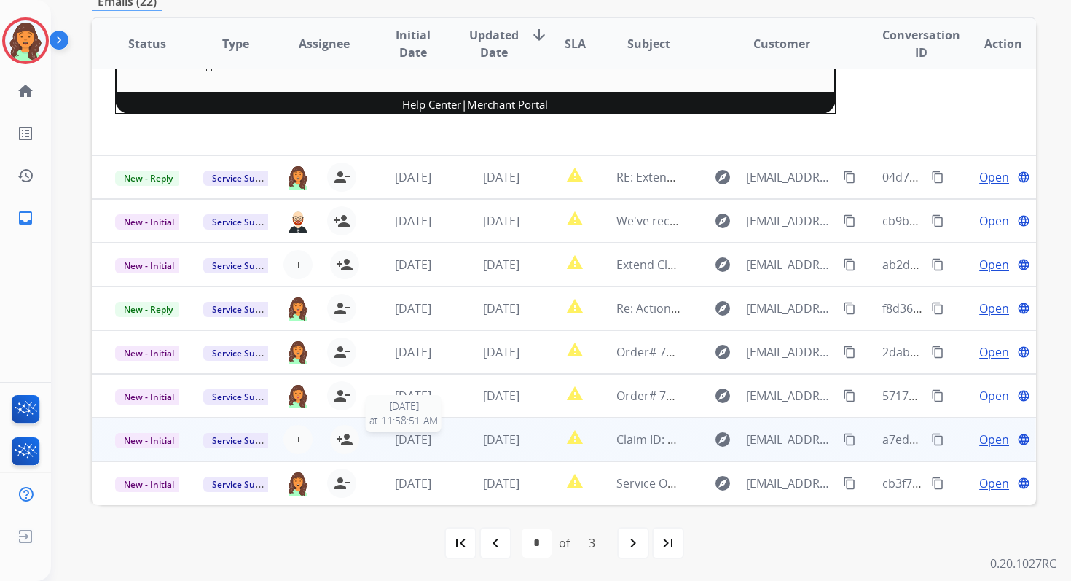
click at [431, 438] on span "[DATE]" at bounding box center [413, 439] width 36 height 16
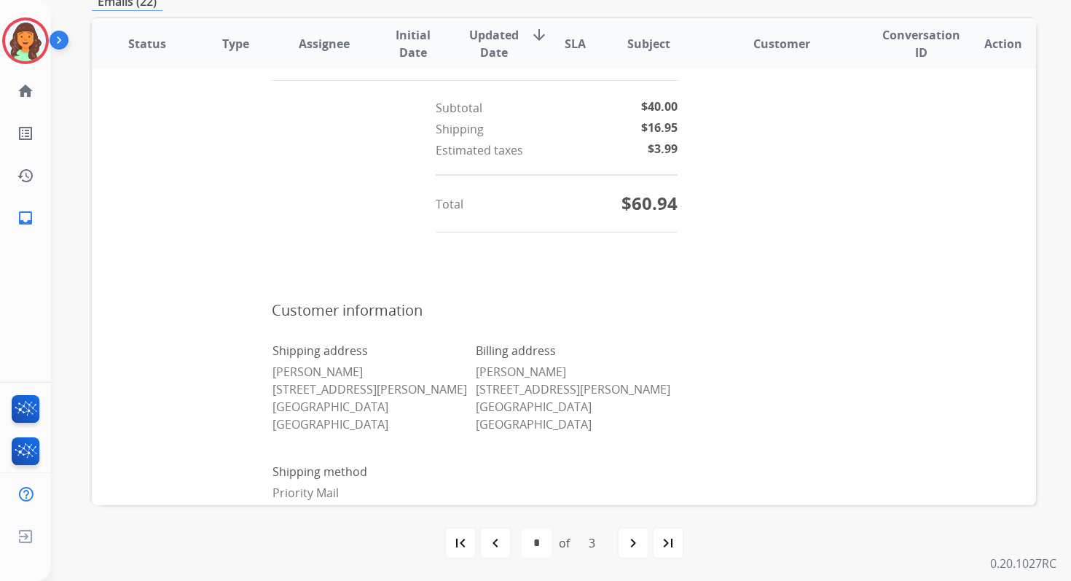
scroll to position [911, 0]
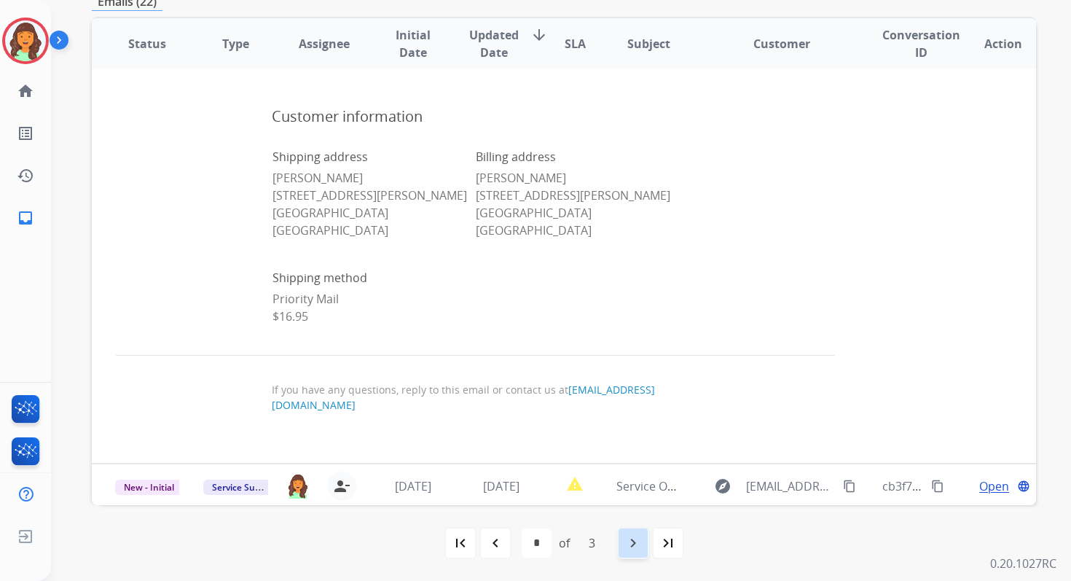
click at [622, 543] on div "navigate_next" at bounding box center [633, 543] width 32 height 32
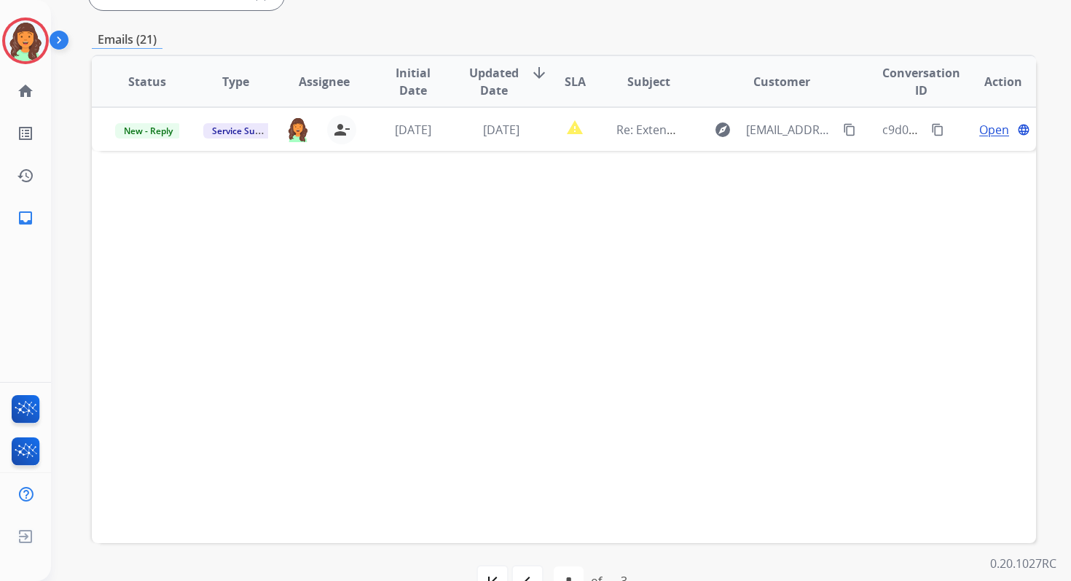
scroll to position [353, 0]
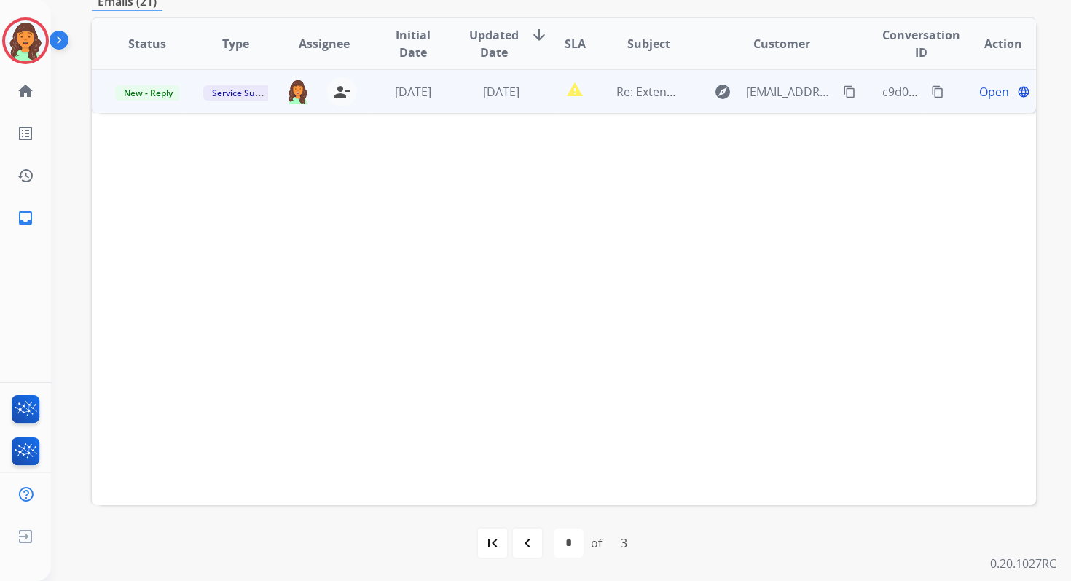
click at [463, 91] on td "6 days ago" at bounding box center [490, 91] width 88 height 44
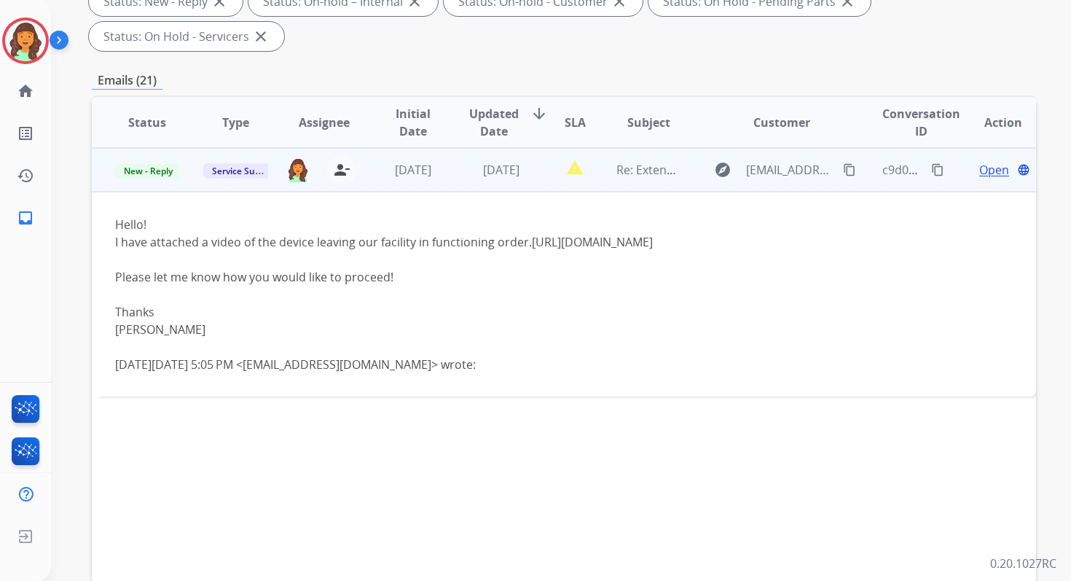
scroll to position [141, 0]
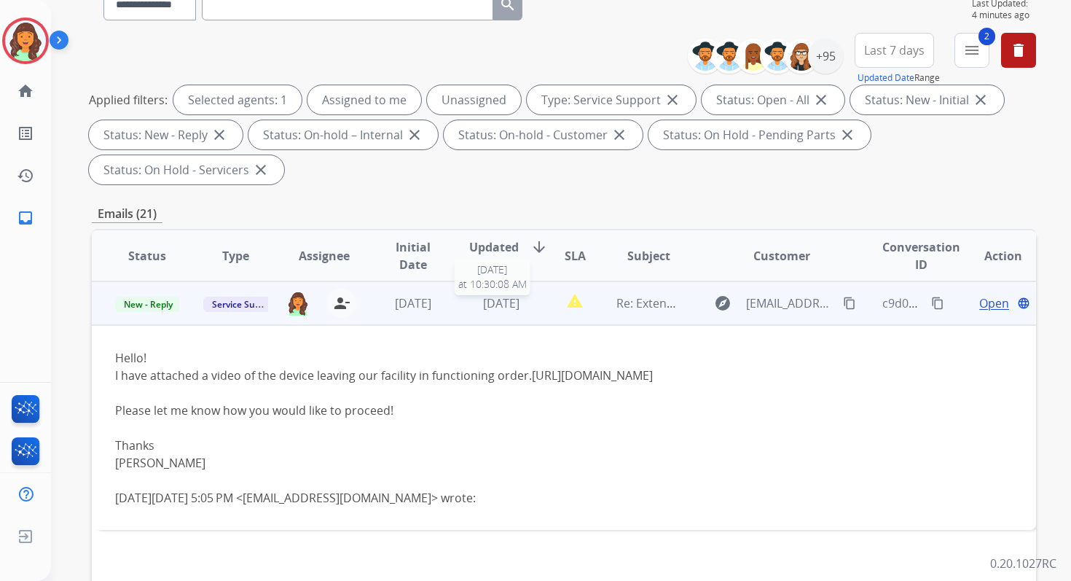
click at [507, 303] on span "6 days ago" at bounding box center [501, 303] width 36 height 16
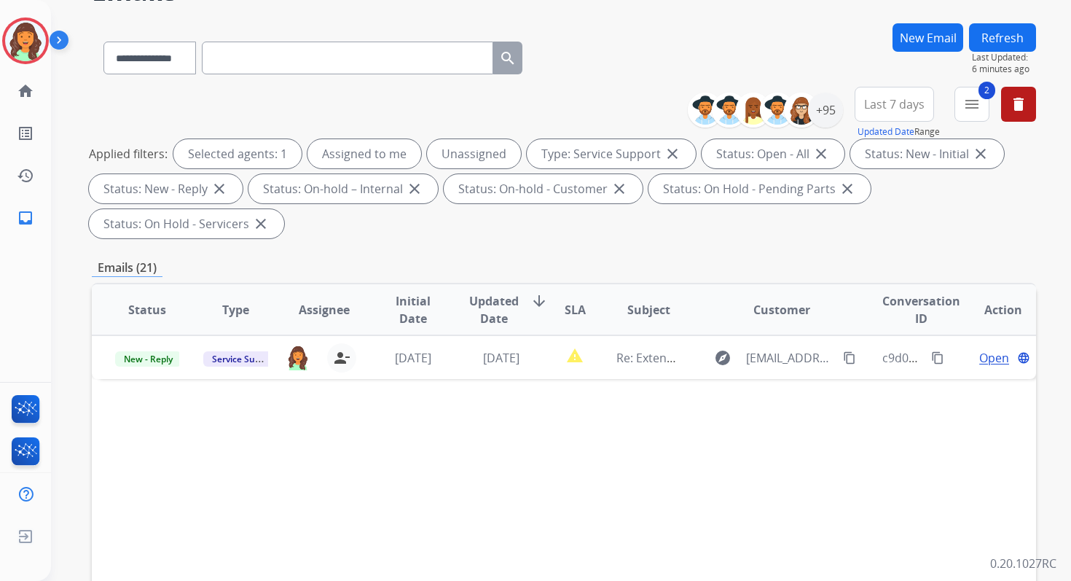
scroll to position [50, 0]
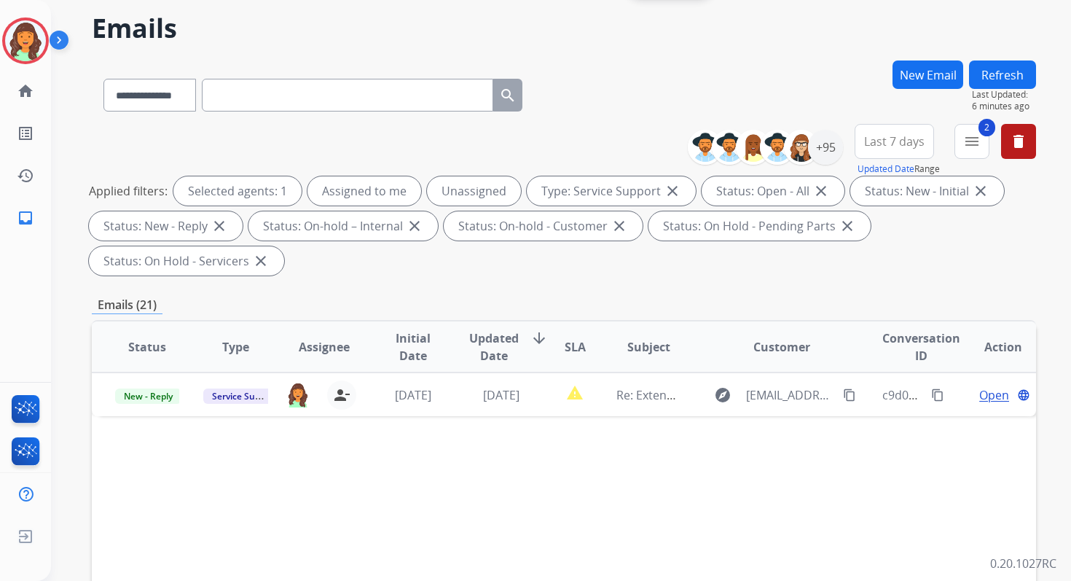
click at [905, 140] on span "Last 7 days" at bounding box center [894, 141] width 60 height 6
click at [860, 316] on div "Last 90 days" at bounding box center [890, 319] width 80 height 22
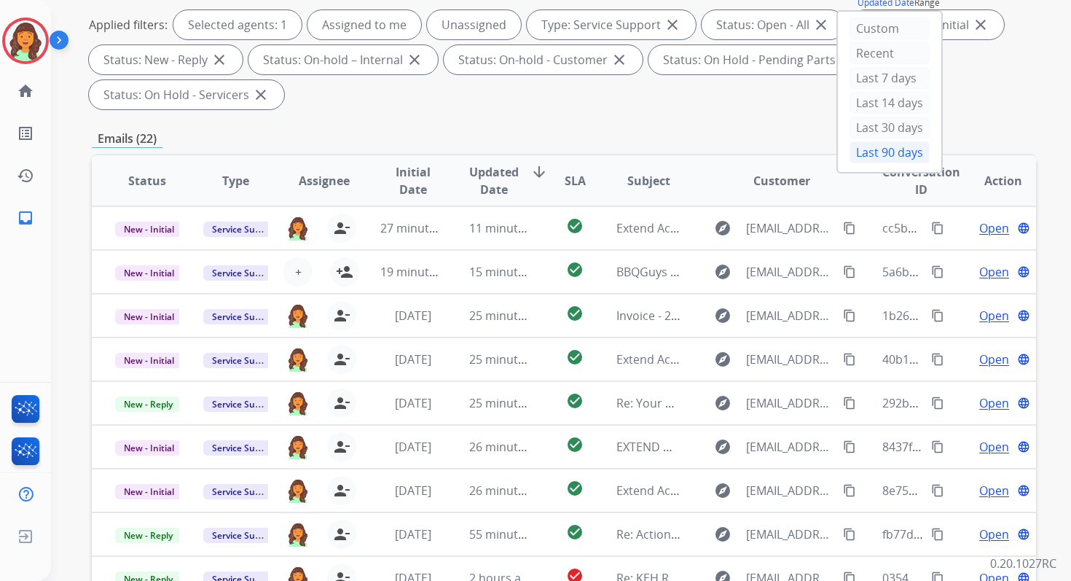
scroll to position [353, 0]
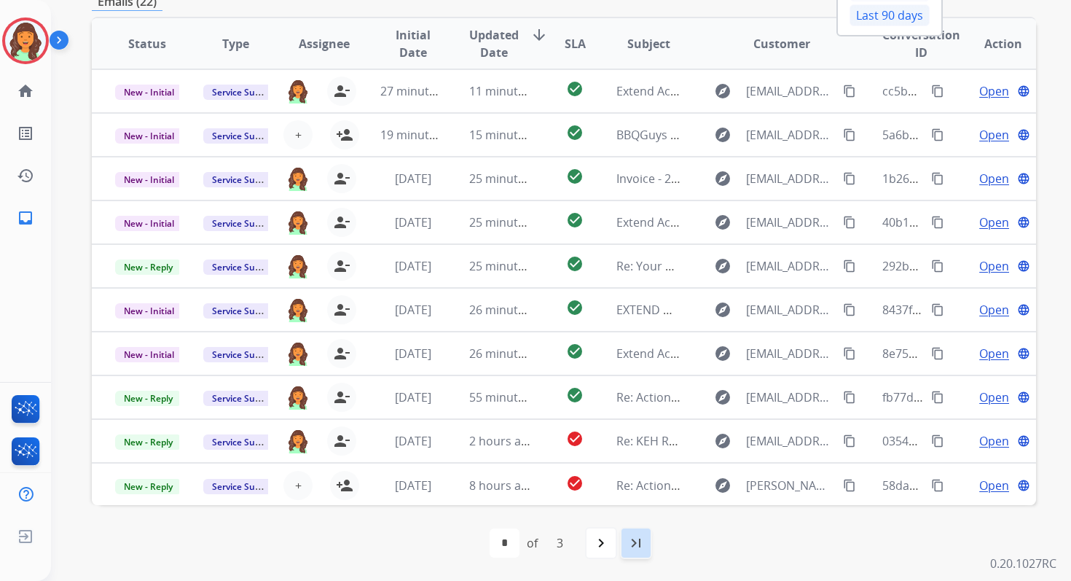
click at [636, 542] on mat-icon "last_page" at bounding box center [636, 542] width 17 height 17
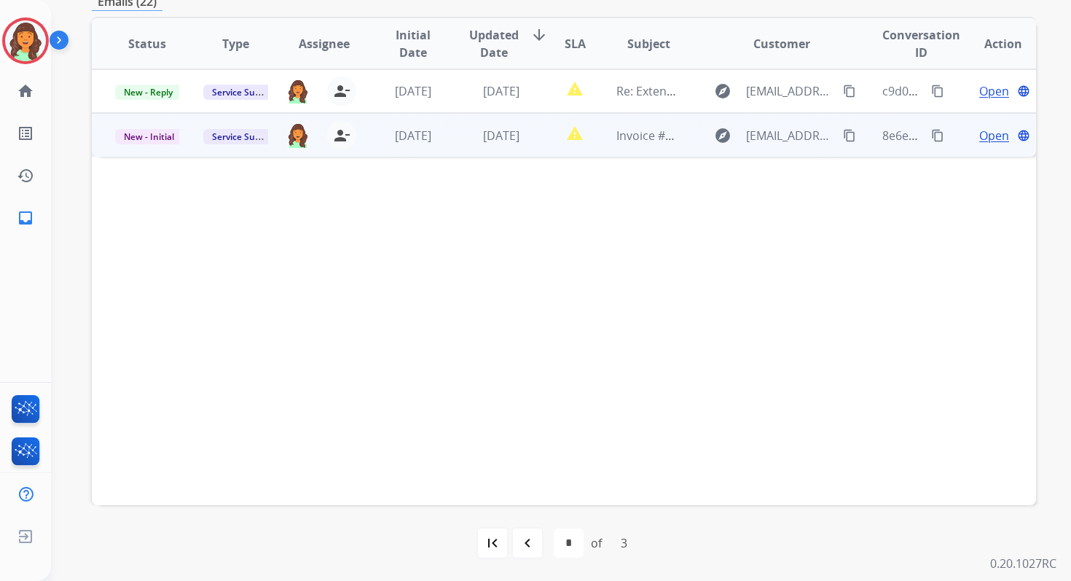
click at [497, 125] on td "[DATE]" at bounding box center [490, 135] width 88 height 44
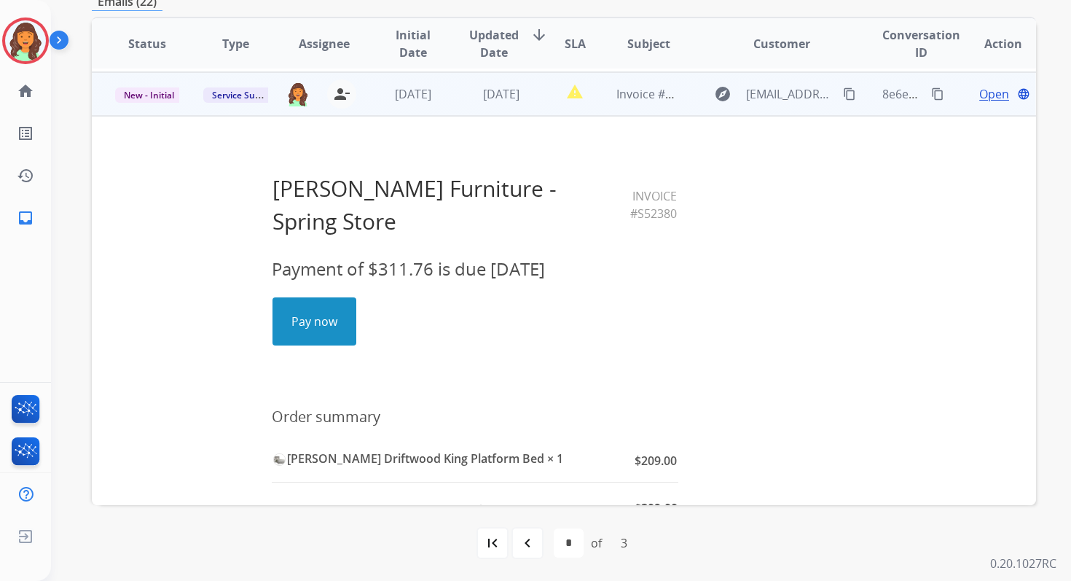
scroll to position [44, 0]
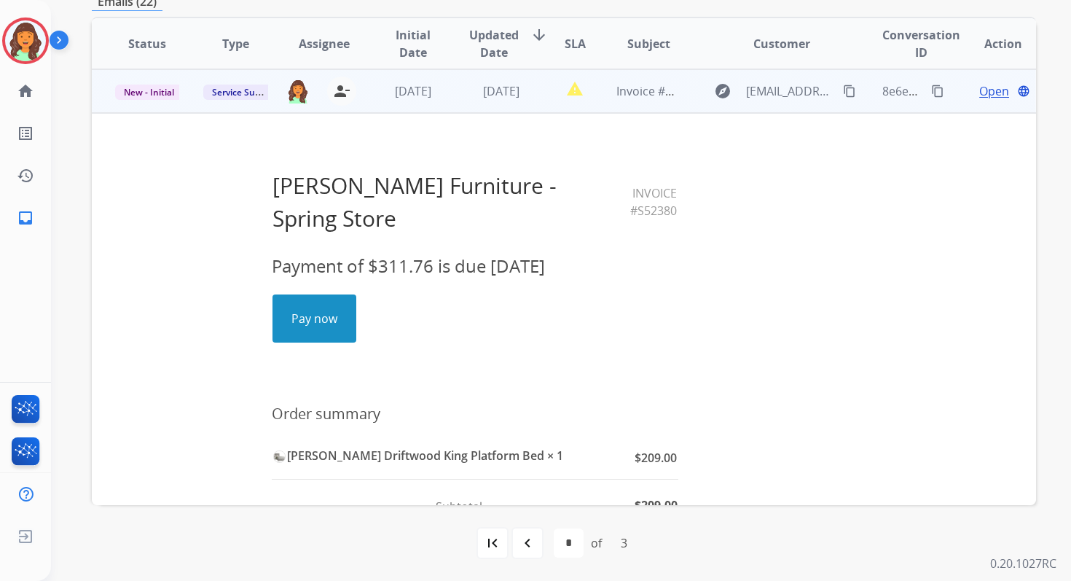
click at [316, 295] on link "Pay now" at bounding box center [314, 318] width 82 height 47
click at [145, 93] on span "New - Initial" at bounding box center [149, 92] width 68 height 15
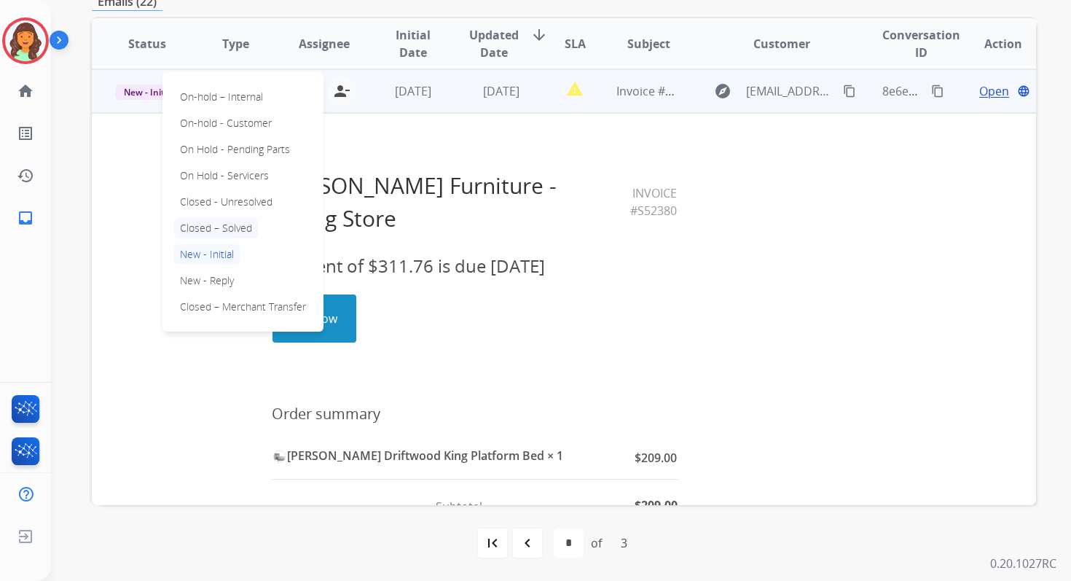
click at [193, 227] on p "Closed – Solved" at bounding box center [216, 228] width 84 height 20
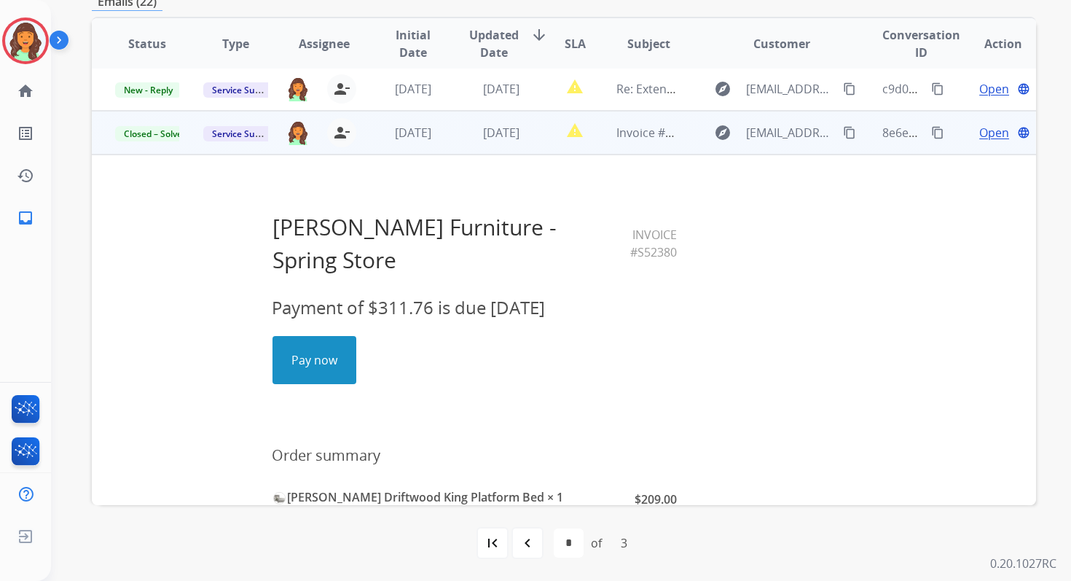
scroll to position [0, 0]
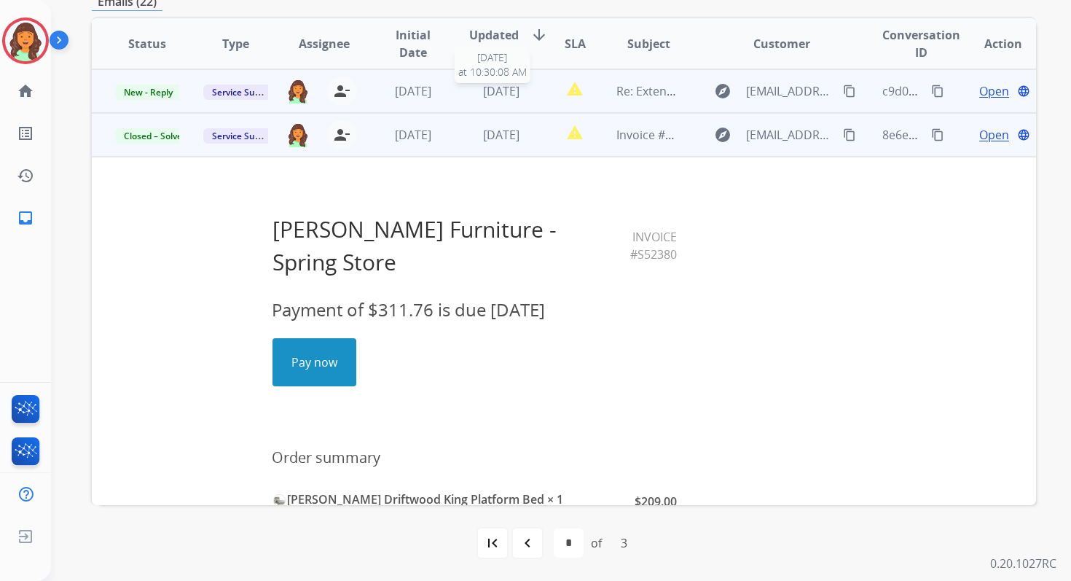
click at [516, 90] on span "6 days ago" at bounding box center [501, 91] width 36 height 16
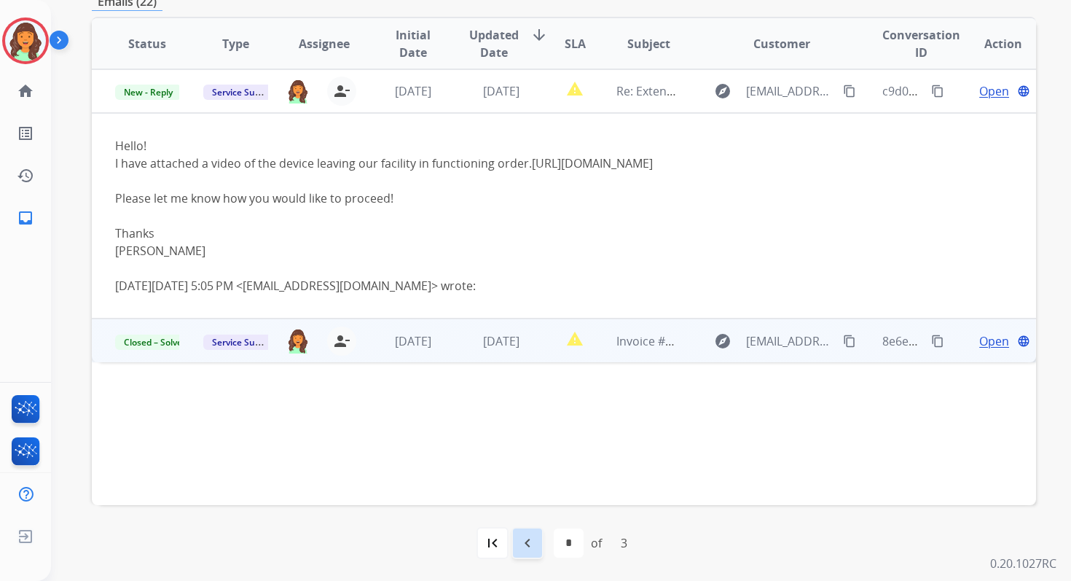
click at [531, 542] on mat-icon "navigate_before" at bounding box center [527, 542] width 17 height 17
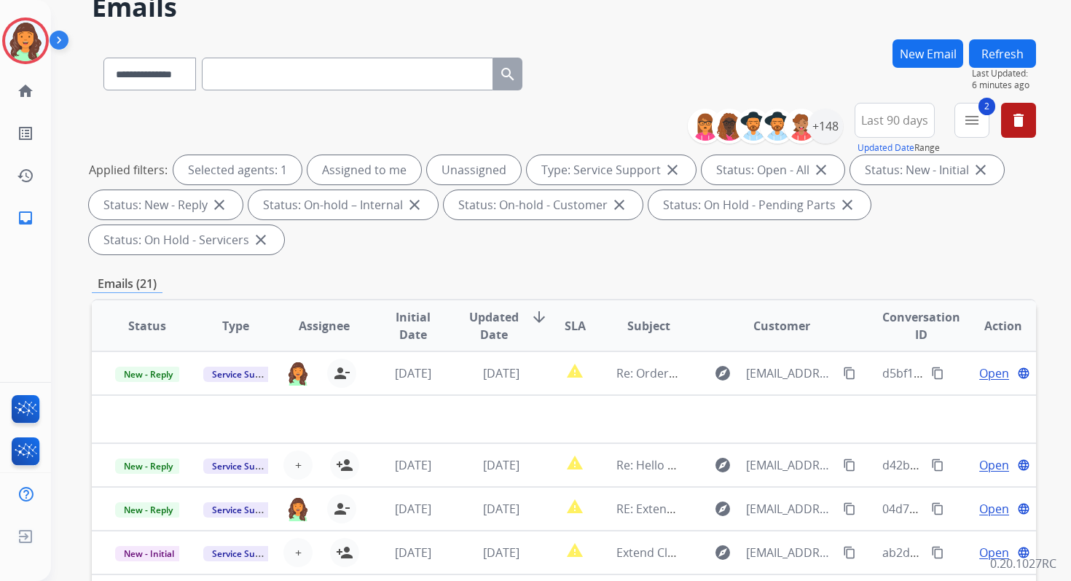
scroll to position [353, 0]
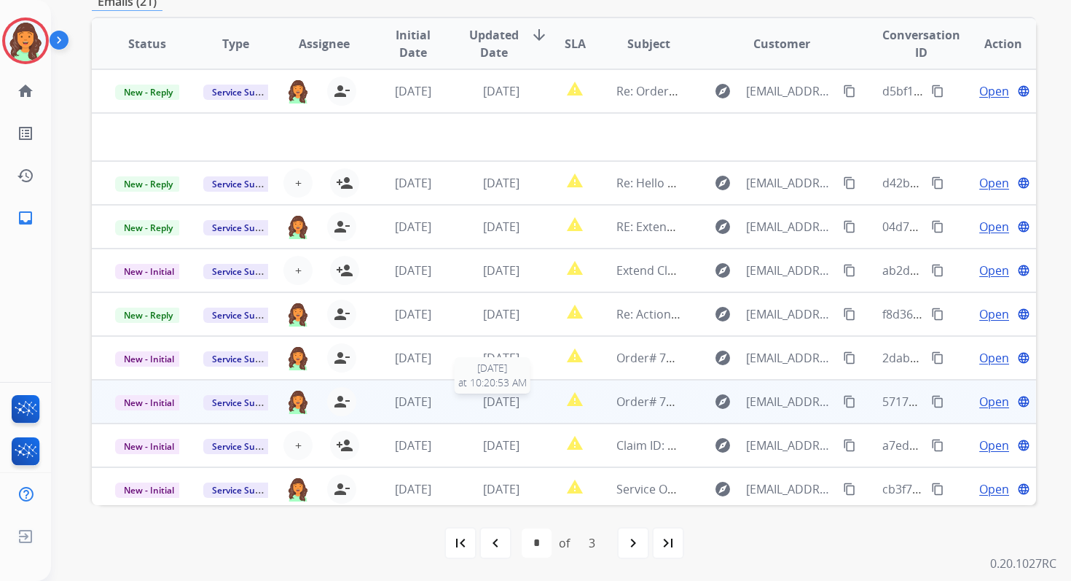
click at [496, 407] on span "[DATE]" at bounding box center [501, 402] width 36 height 16
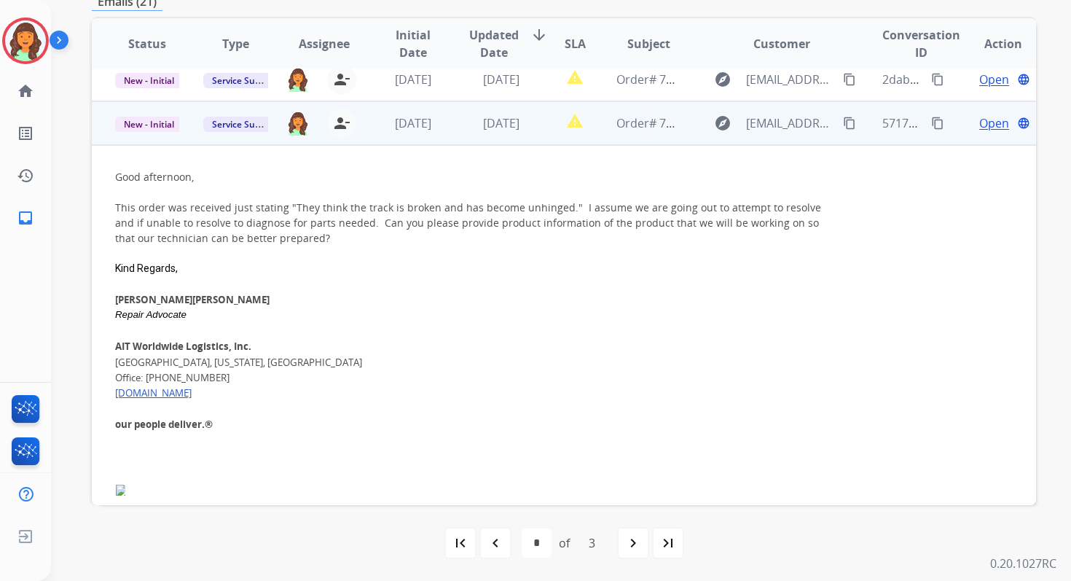
scroll to position [262, 0]
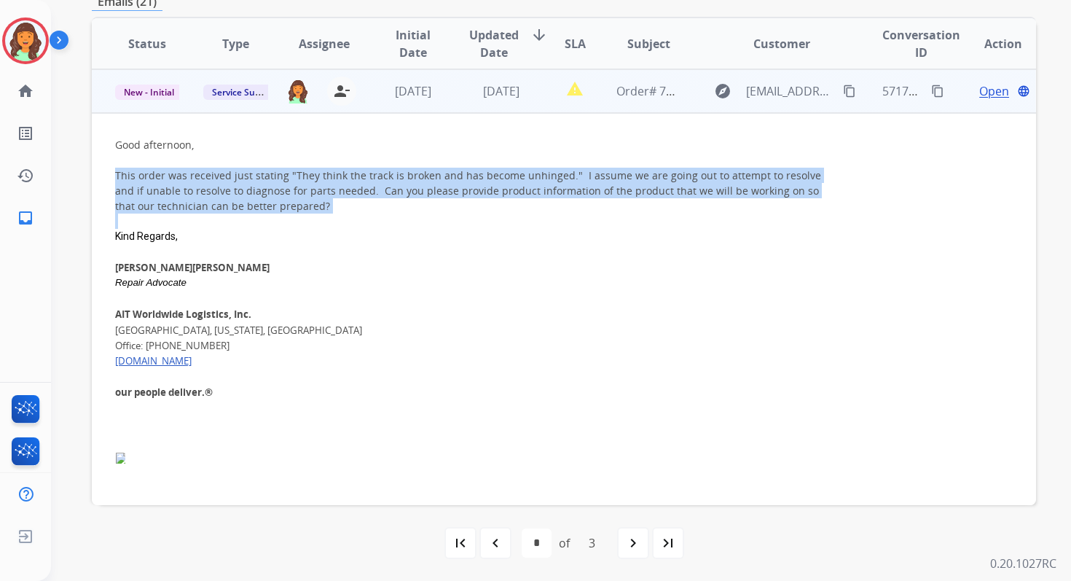
drag, startPoint x: 117, startPoint y: 176, endPoint x: 303, endPoint y: 215, distance: 190.7
click at [303, 215] on div "Good afternoon, This order was received just stating "They think the track is b…" at bounding box center [475, 321] width 721 height 368
copy div "This order was received just stating "They think the track is broken and has be…"
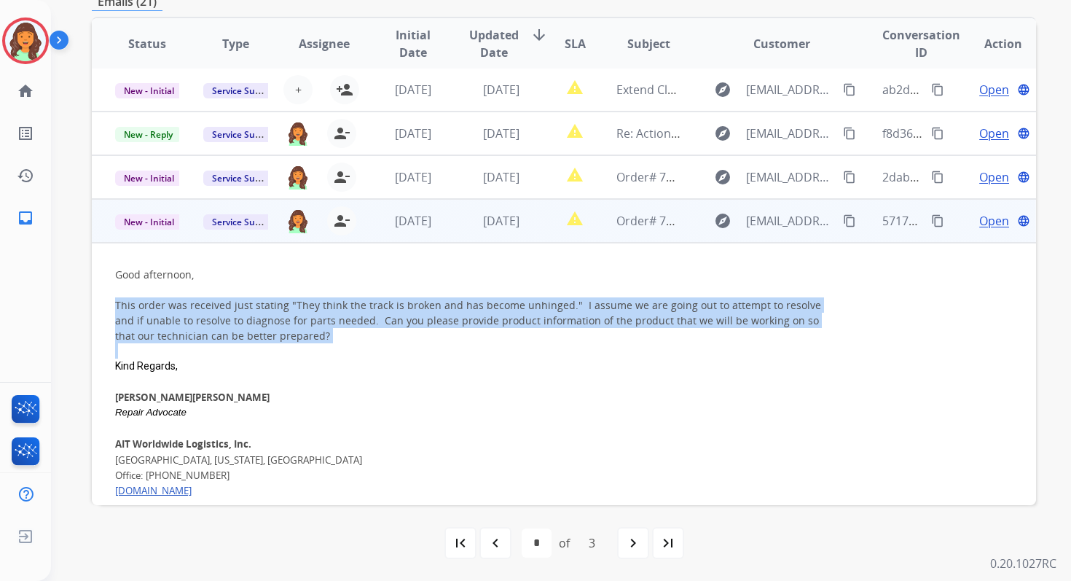
scroll to position [0, 0]
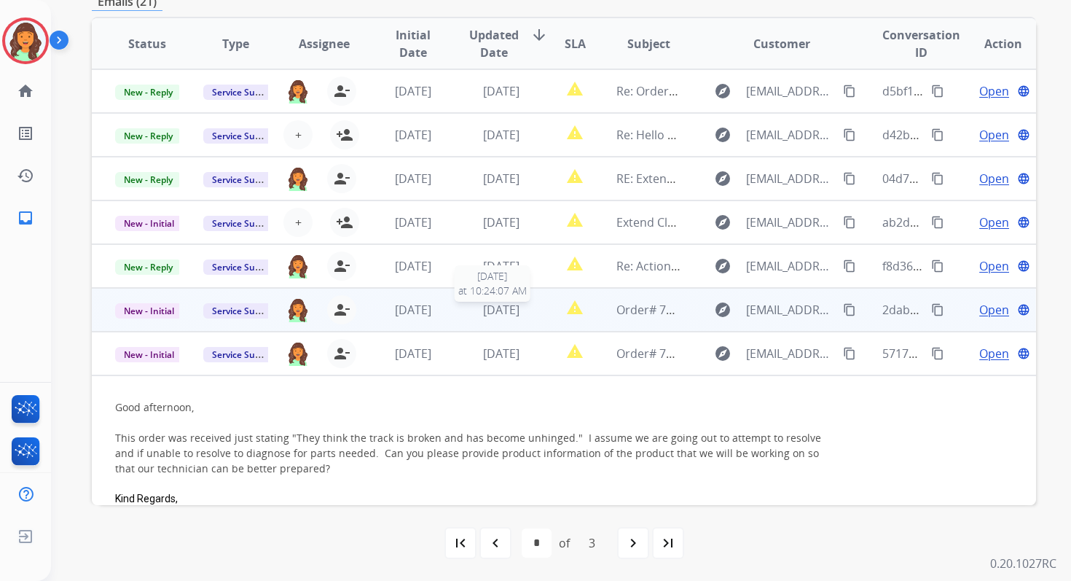
click at [483, 315] on span "[DATE]" at bounding box center [501, 310] width 36 height 16
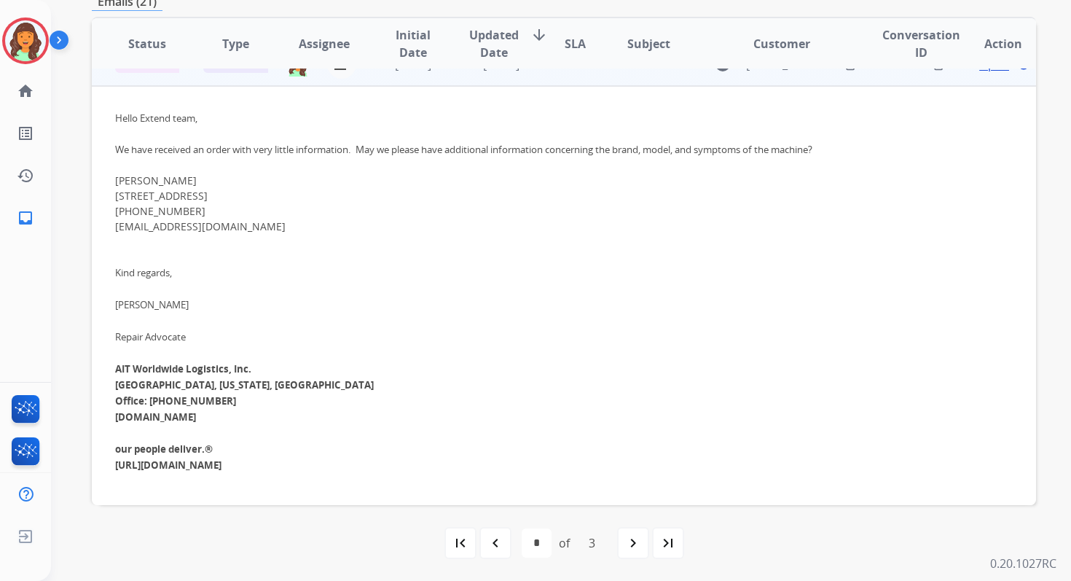
scroll to position [241, 0]
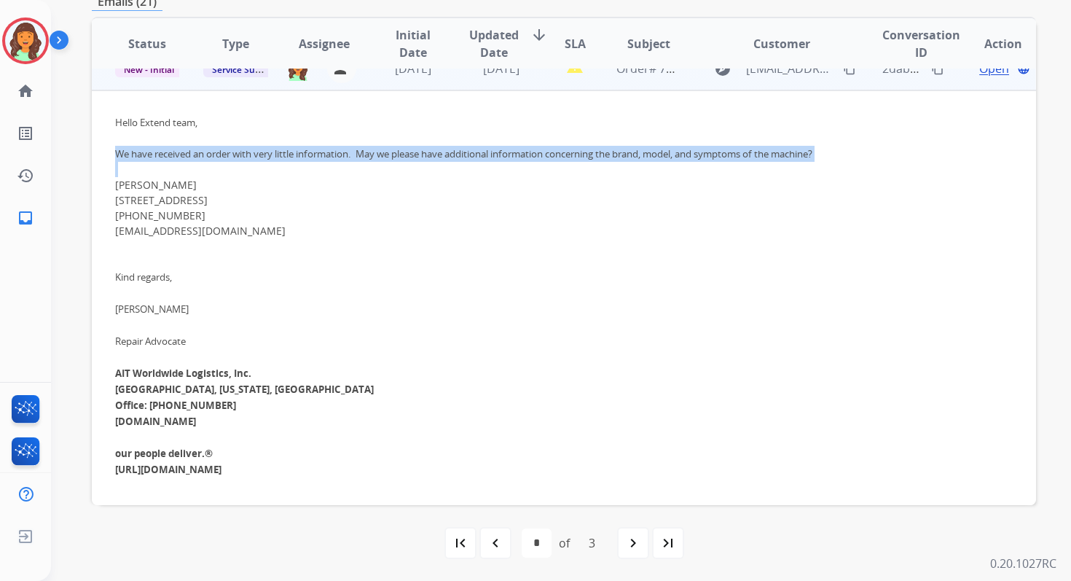
drag, startPoint x: 114, startPoint y: 151, endPoint x: 202, endPoint y: 187, distance: 94.8
click at [202, 187] on td "Hello Extend team, We have received an order with very little information. May …" at bounding box center [475, 318] width 767 height 457
copy div "We have received an order with very little information. May we please have addi…"
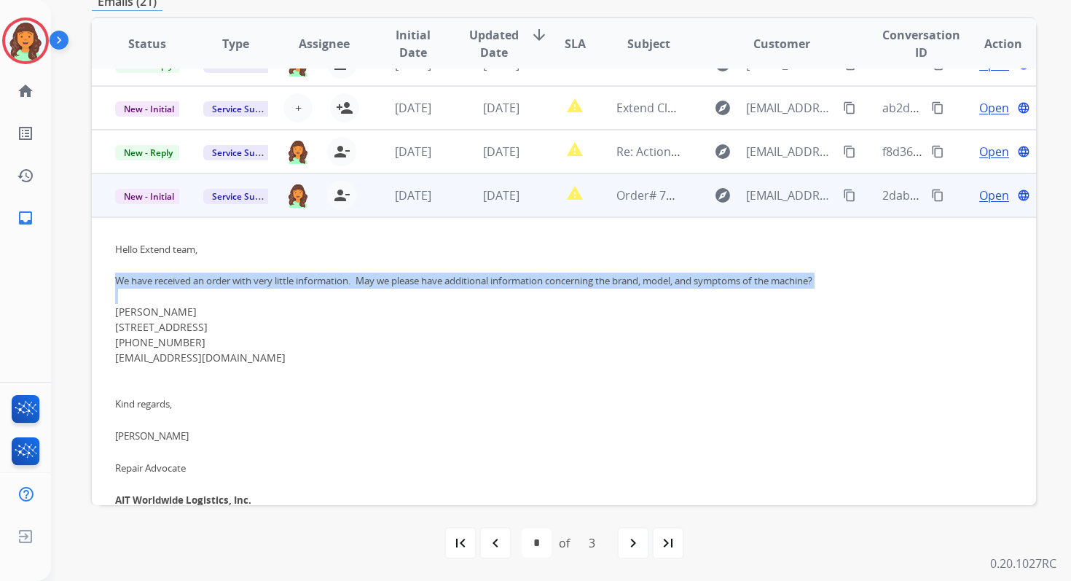
scroll to position [0, 0]
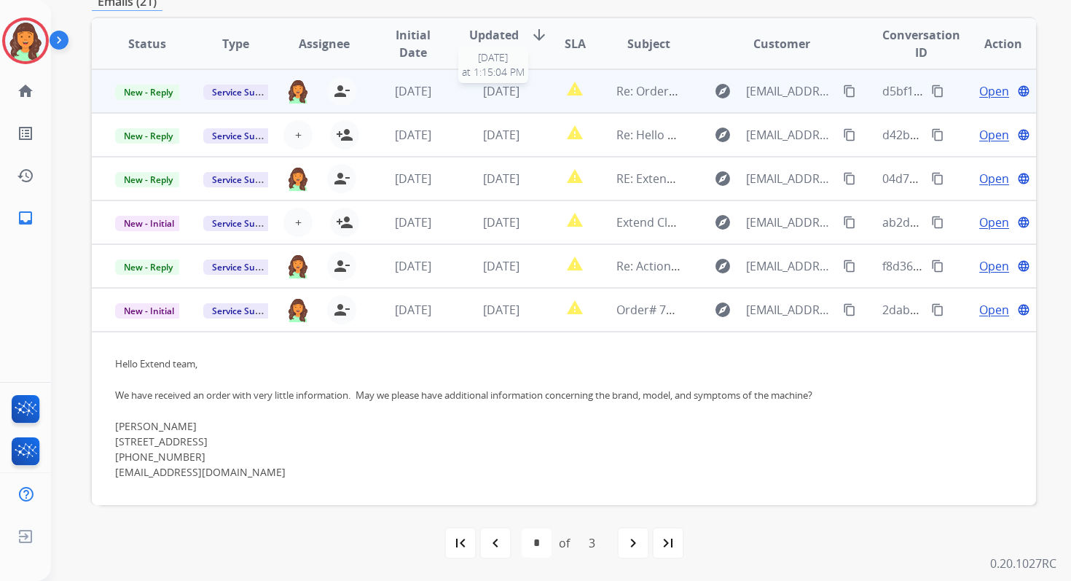
click at [483, 96] on span "[DATE]" at bounding box center [501, 91] width 36 height 16
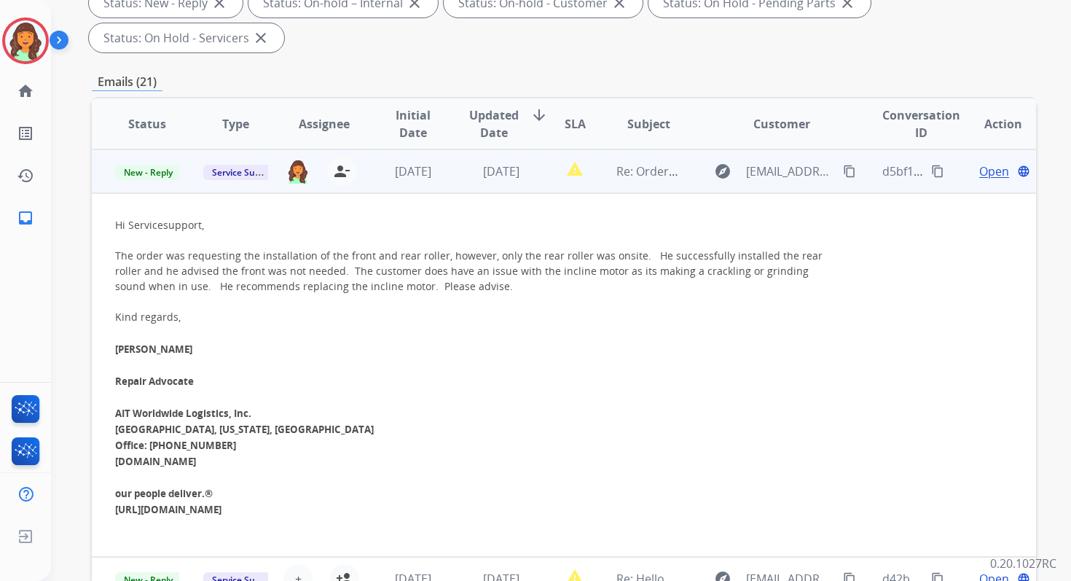
scroll to position [266, 0]
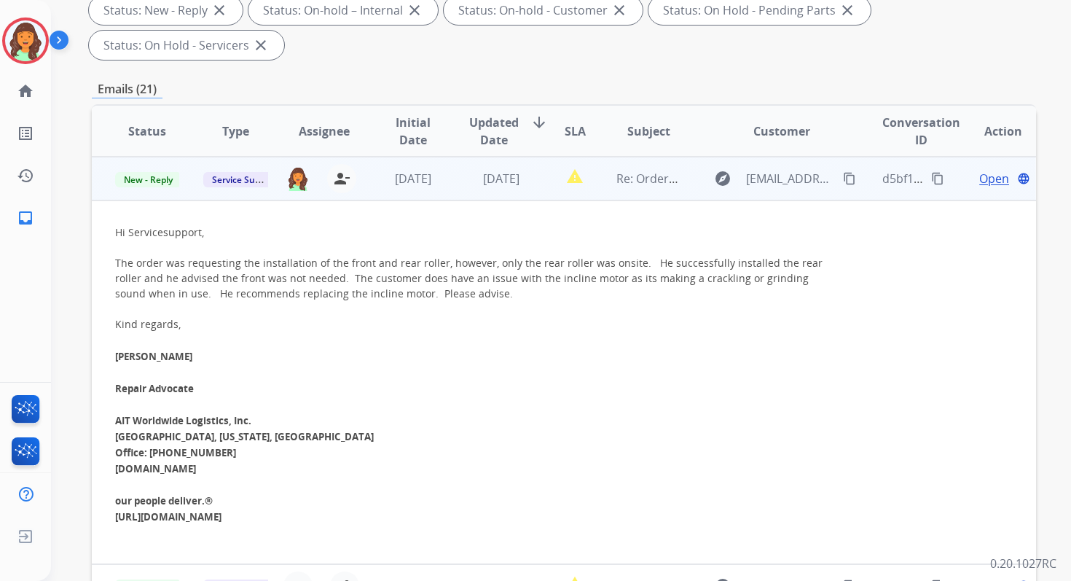
click at [492, 167] on td "[DATE]" at bounding box center [490, 179] width 88 height 44
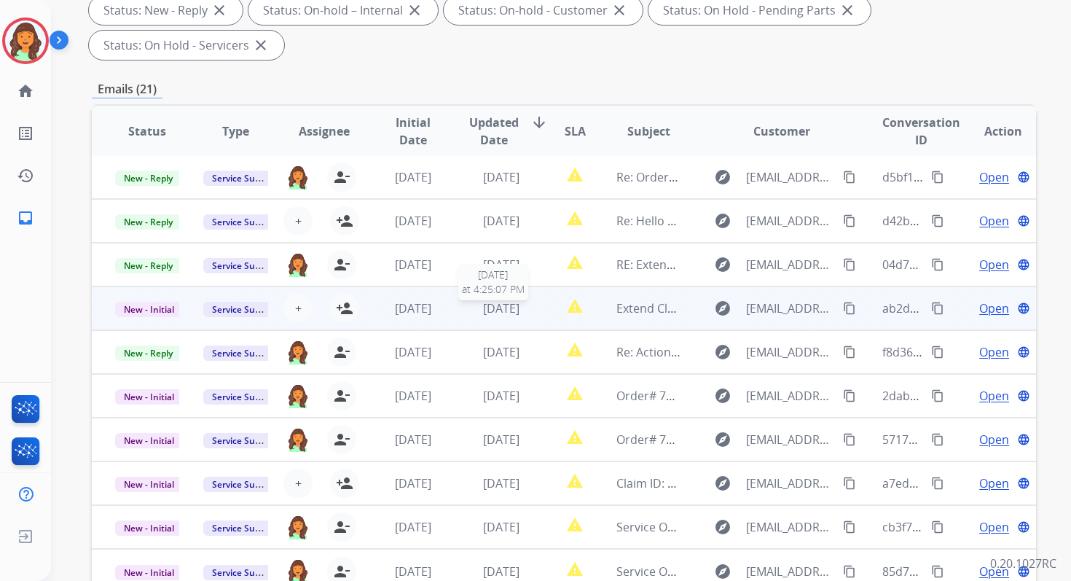
scroll to position [353, 0]
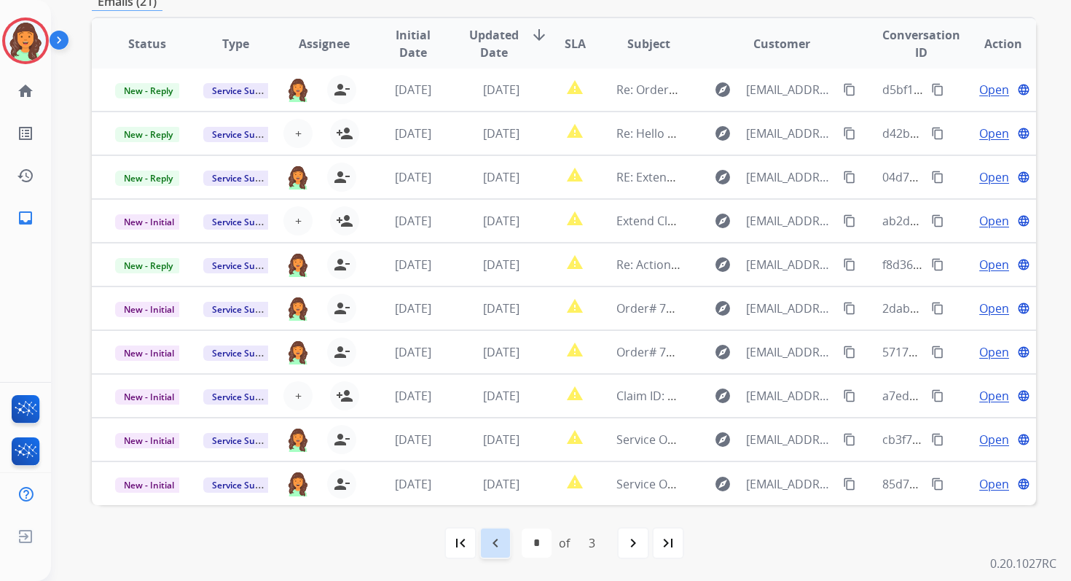
click at [503, 538] on mat-icon "navigate_before" at bounding box center [495, 542] width 17 height 17
select select "*"
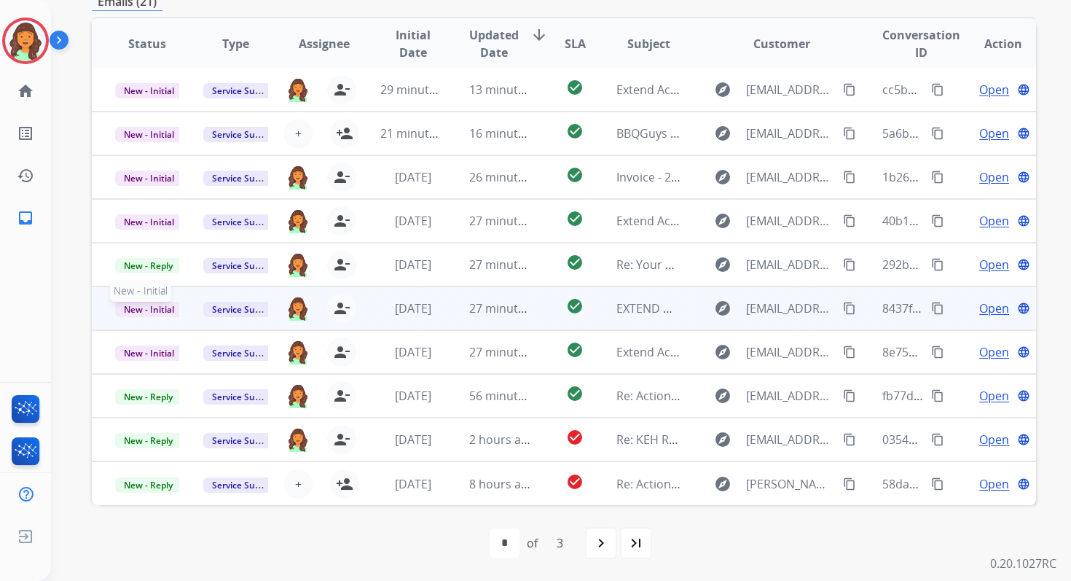
click at [165, 306] on span "New - Initial" at bounding box center [149, 309] width 68 height 15
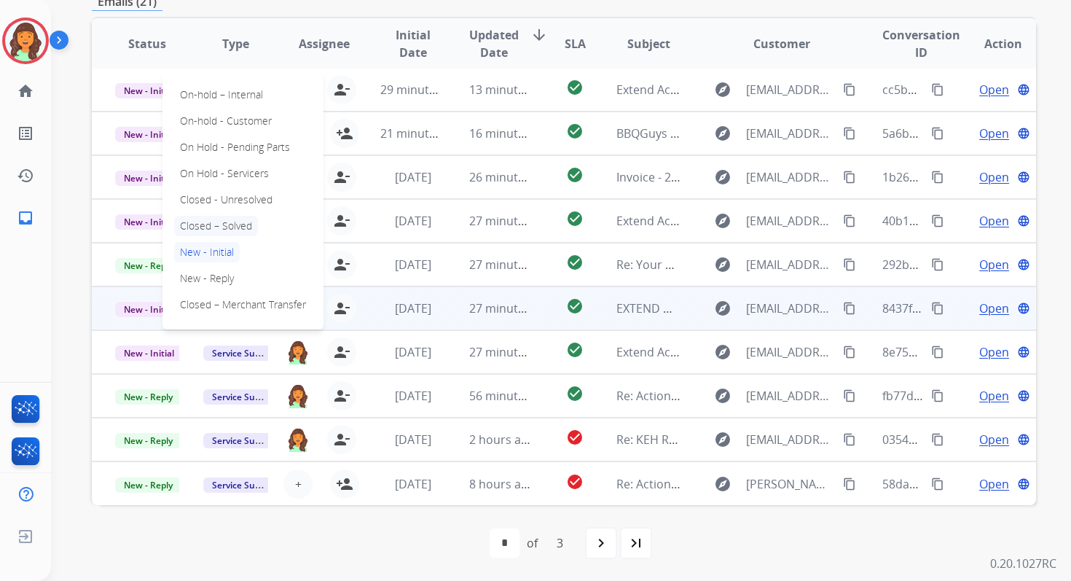
click at [224, 216] on p "Closed – Solved" at bounding box center [216, 226] width 84 height 20
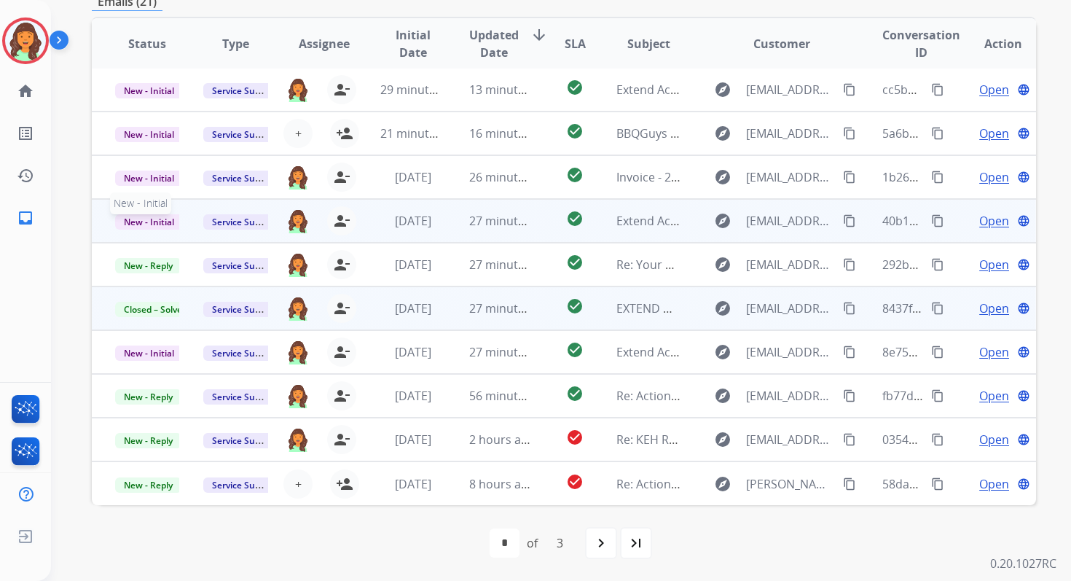
click at [170, 220] on span "New - Initial" at bounding box center [149, 221] width 68 height 15
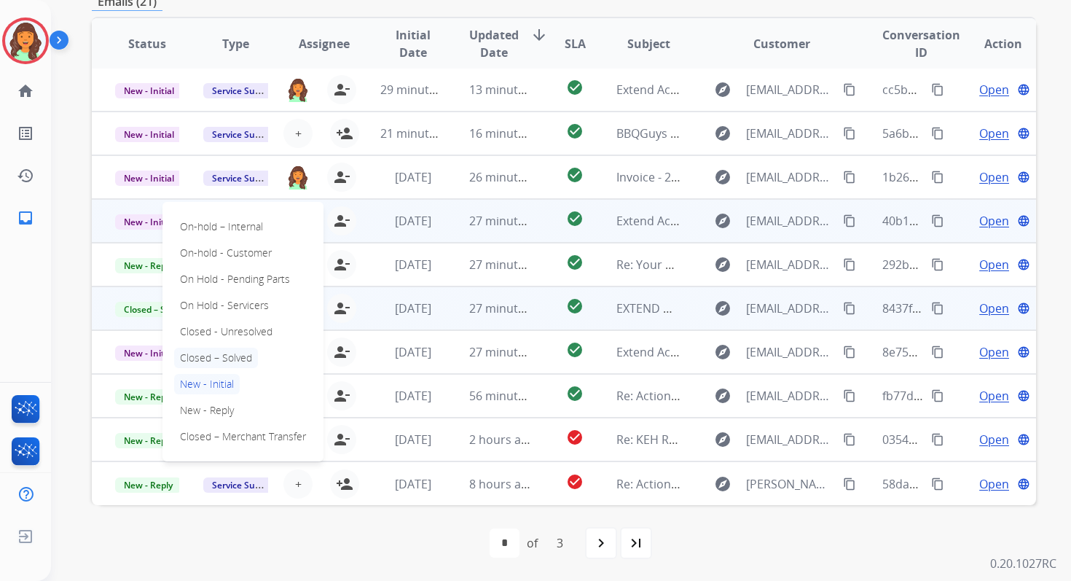
click at [204, 362] on p "Closed – Solved" at bounding box center [216, 358] width 84 height 20
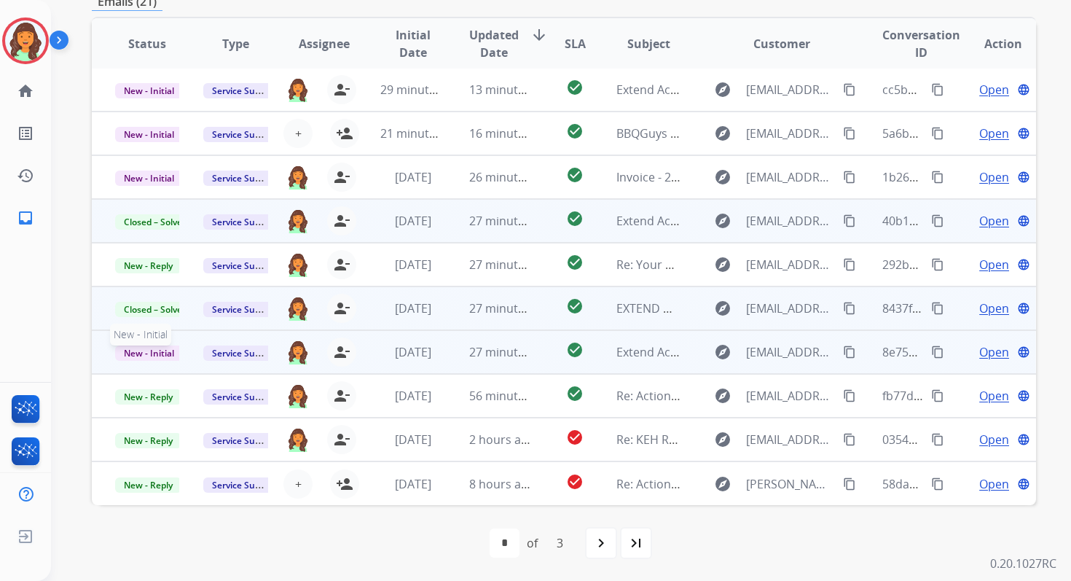
click at [157, 352] on span "New - Initial" at bounding box center [149, 352] width 68 height 15
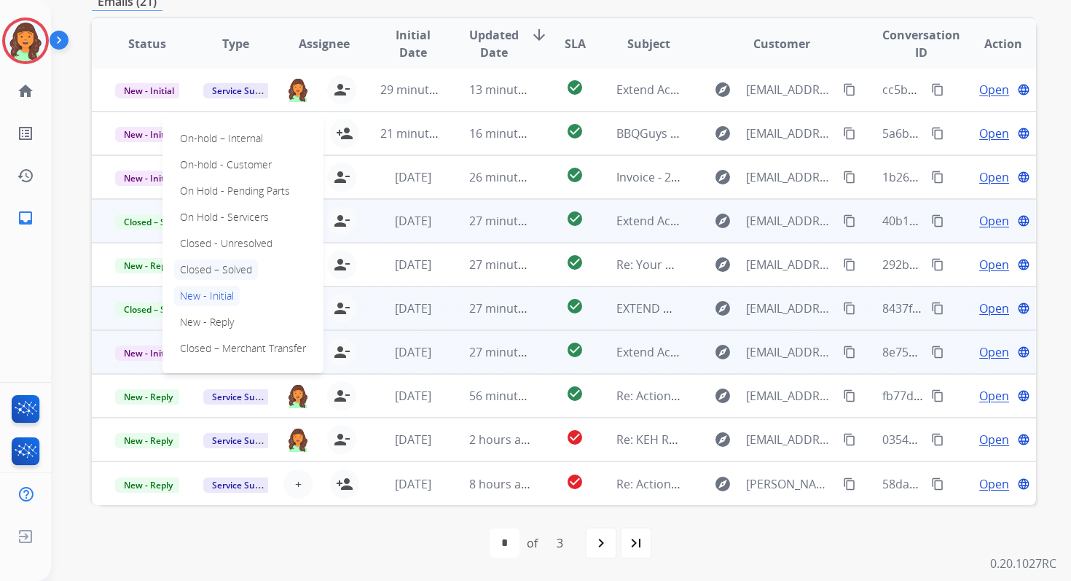
click at [219, 269] on p "Closed – Solved" at bounding box center [216, 269] width 84 height 20
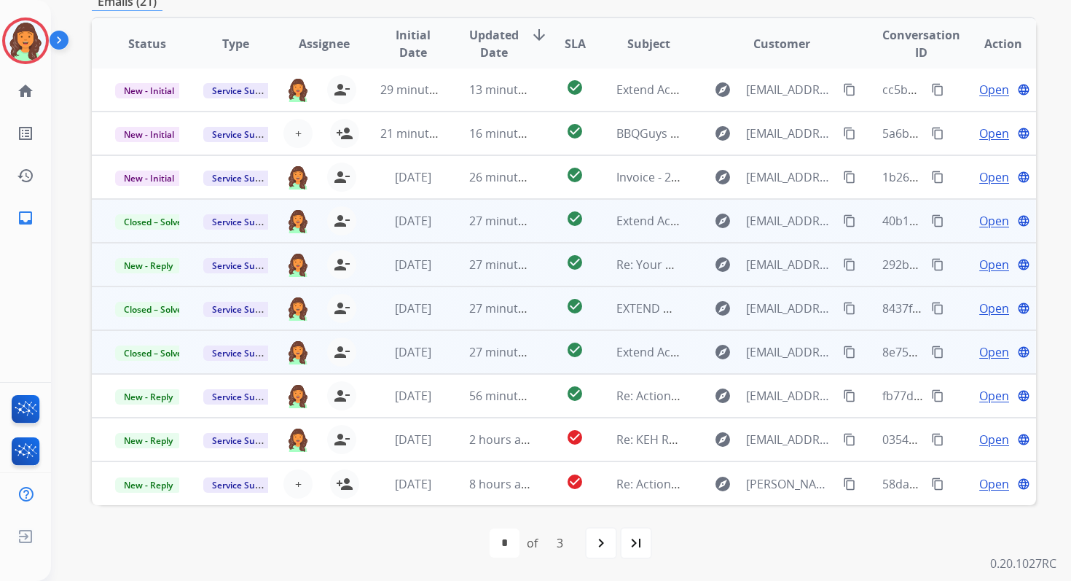
scroll to position [0, 0]
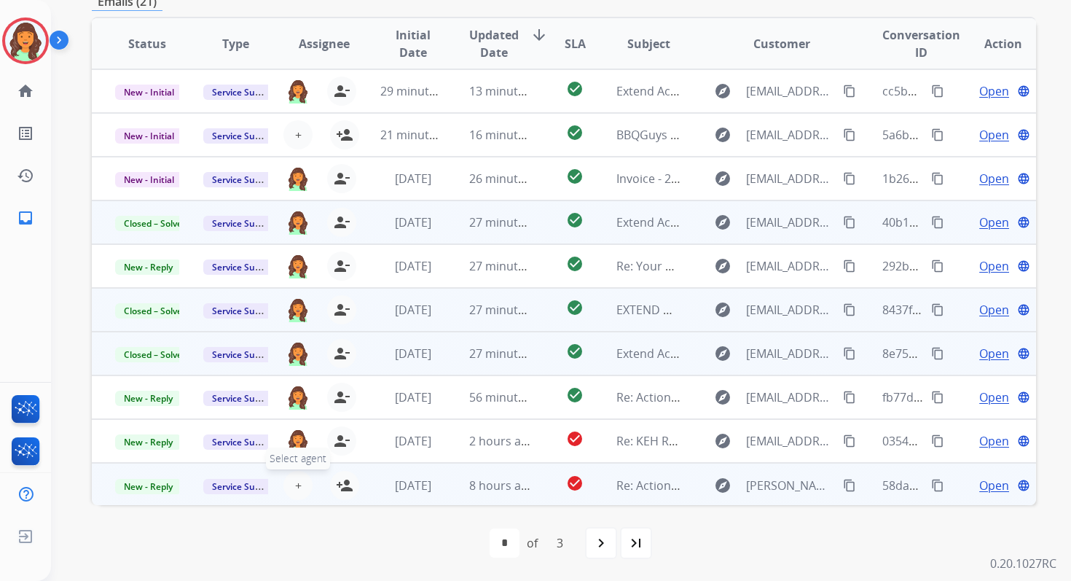
click at [295, 487] on span "+" at bounding box center [298, 485] width 7 height 17
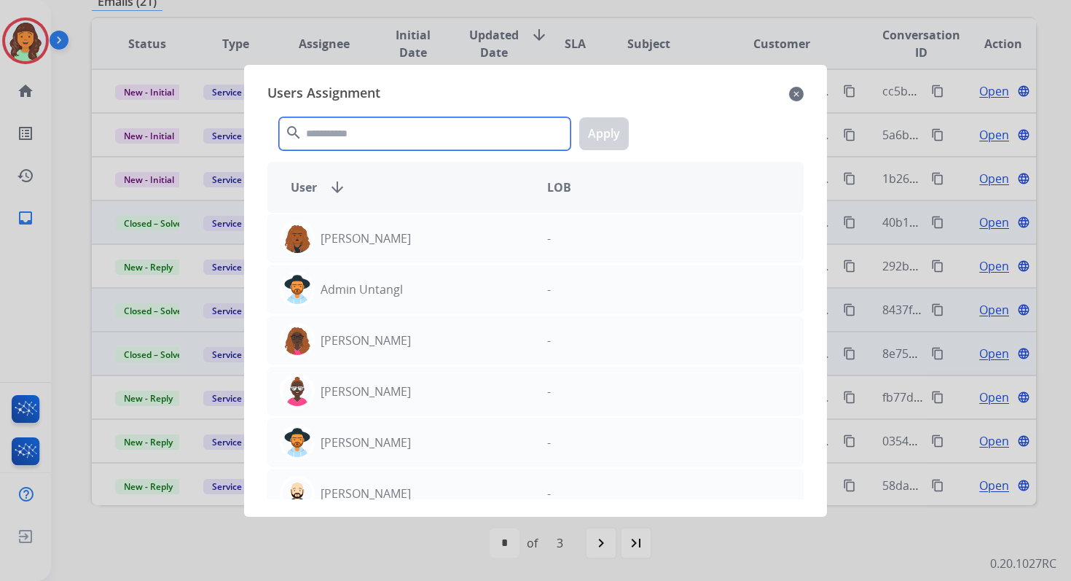
click at [396, 127] on input "text" at bounding box center [425, 133] width 292 height 33
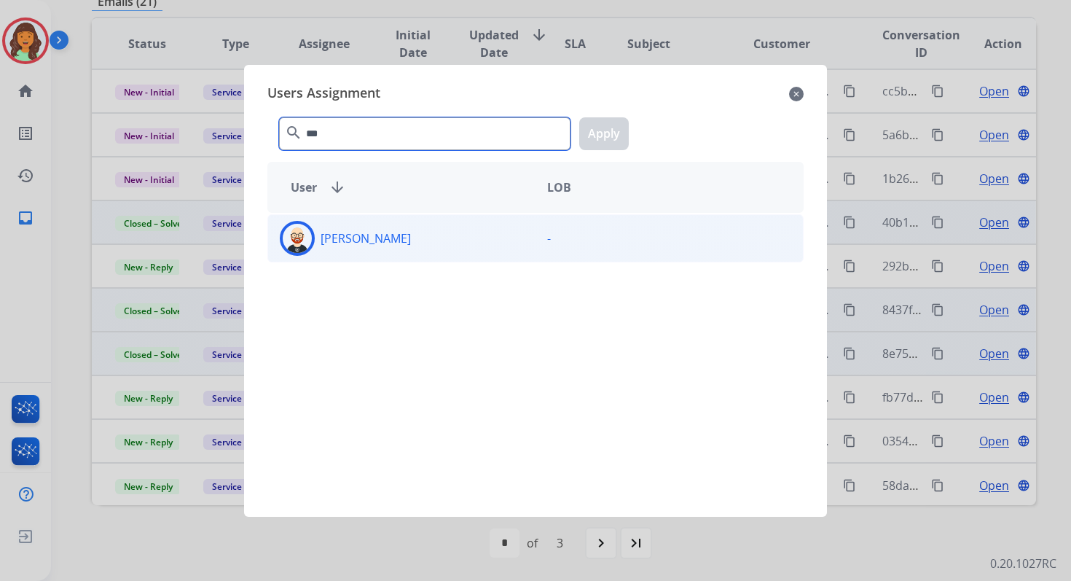
type input "***"
click at [428, 251] on div "[PERSON_NAME]" at bounding box center [401, 238] width 267 height 35
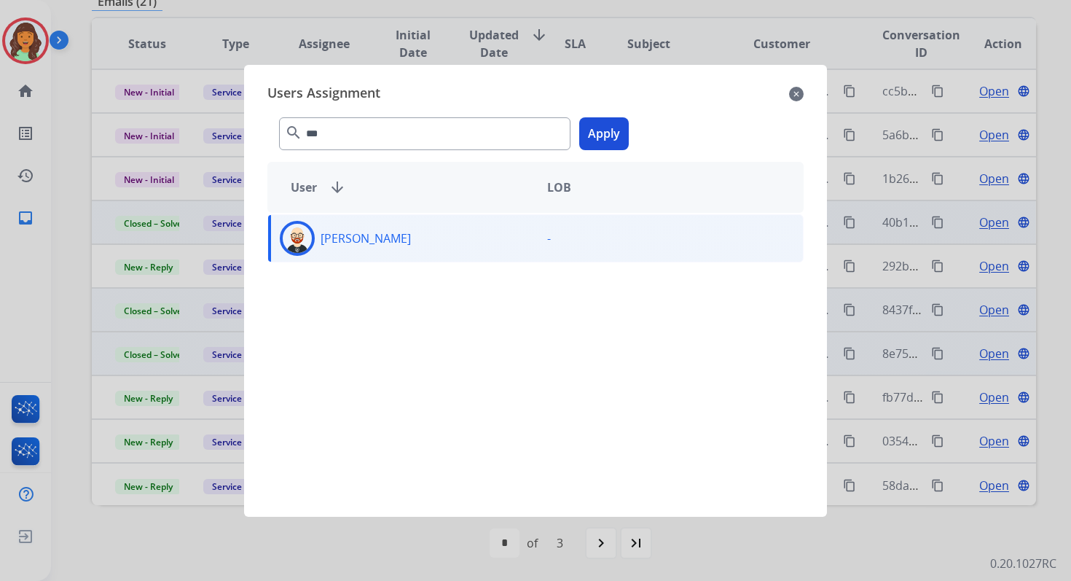
click at [598, 133] on button "Apply" at bounding box center [604, 133] width 50 height 33
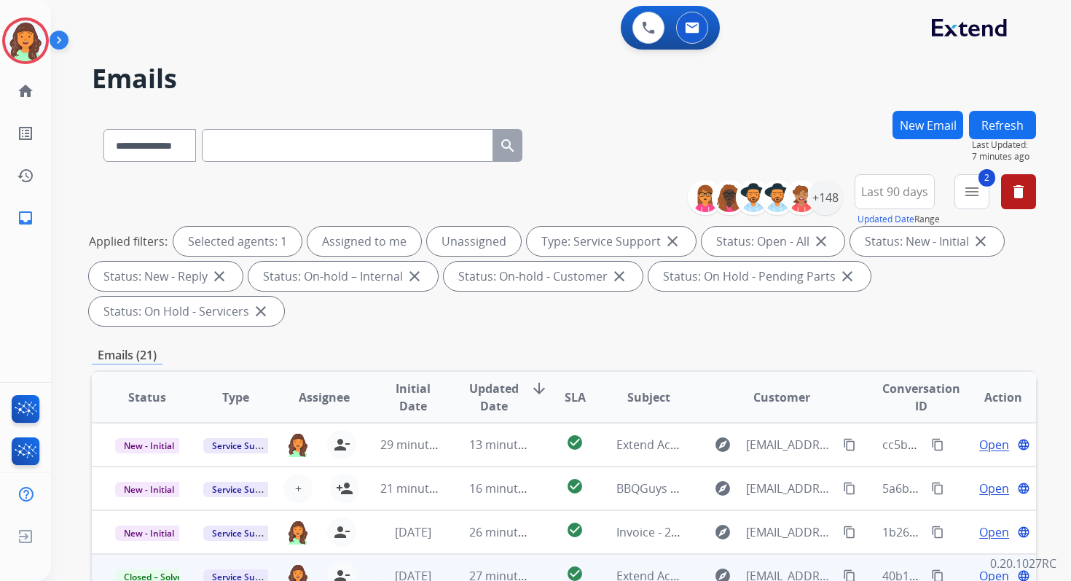
click at [991, 125] on button "Refresh" at bounding box center [1002, 125] width 67 height 28
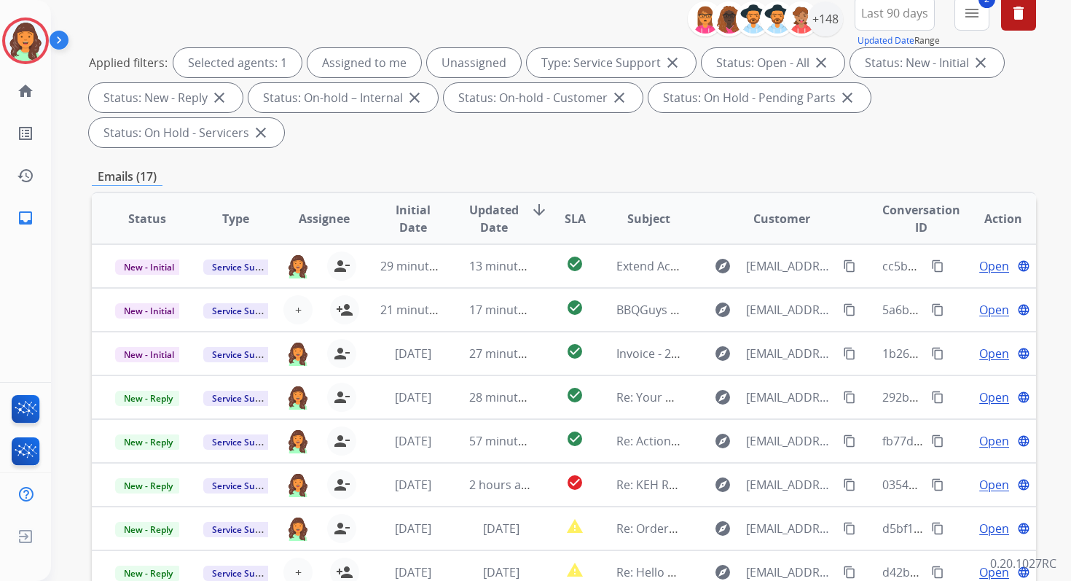
scroll to position [353, 0]
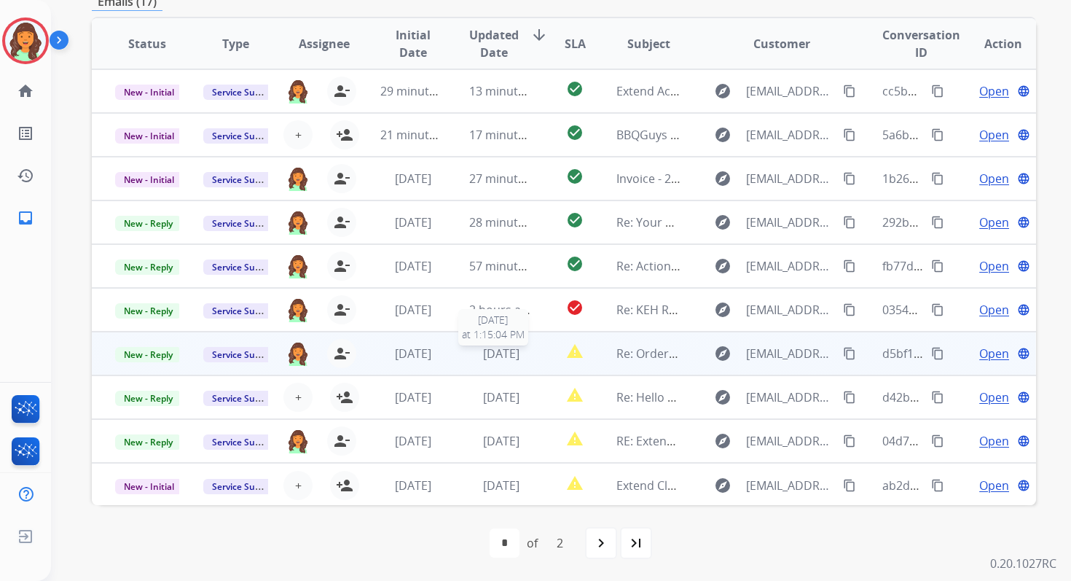
click at [501, 360] on span "[DATE]" at bounding box center [501, 353] width 36 height 16
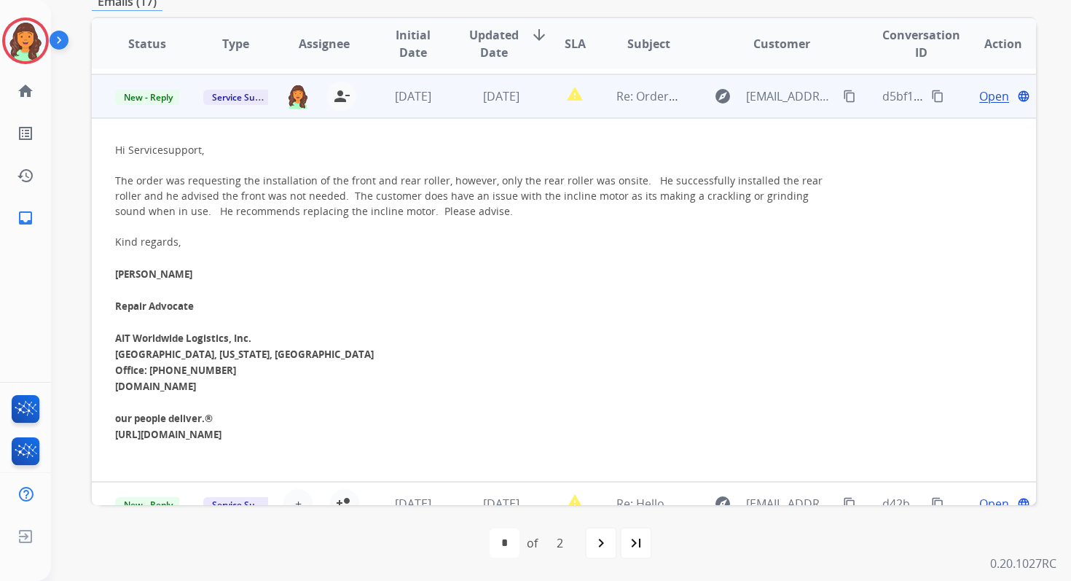
scroll to position [262, 0]
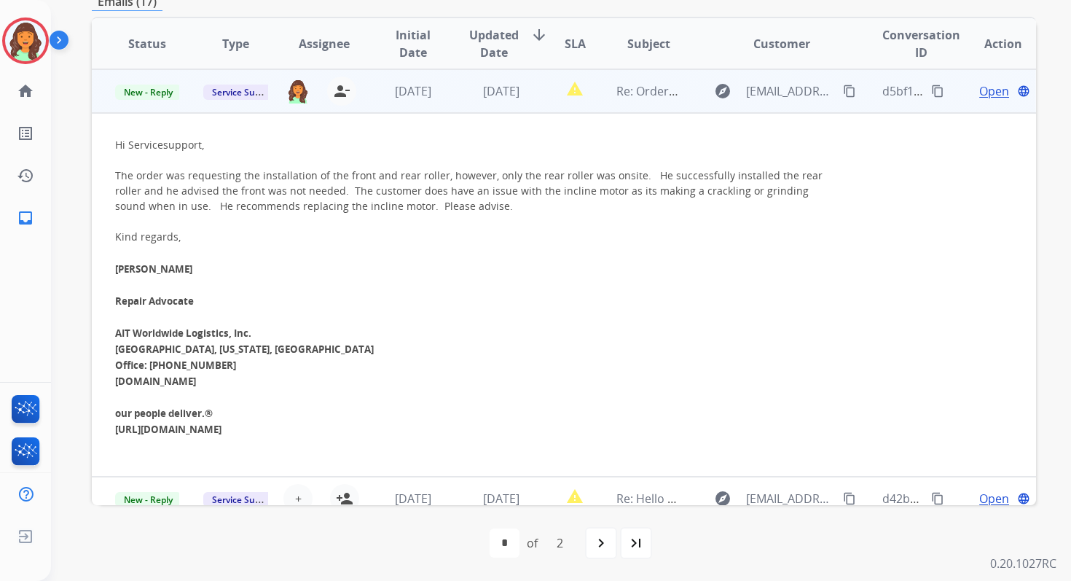
click at [491, 100] on td "[DATE]" at bounding box center [490, 91] width 88 height 44
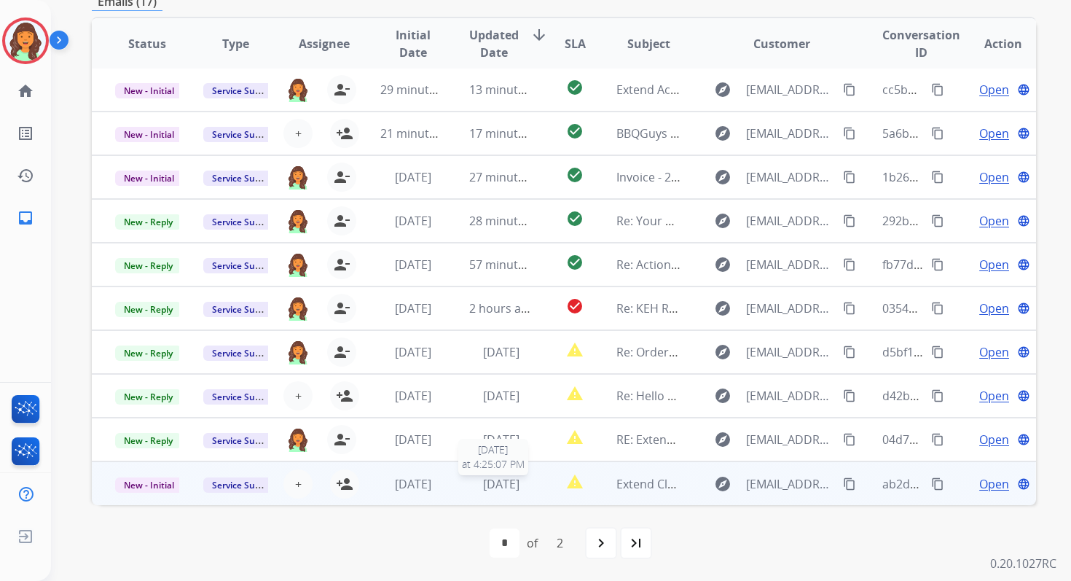
click at [483, 488] on span "[DATE]" at bounding box center [501, 484] width 36 height 16
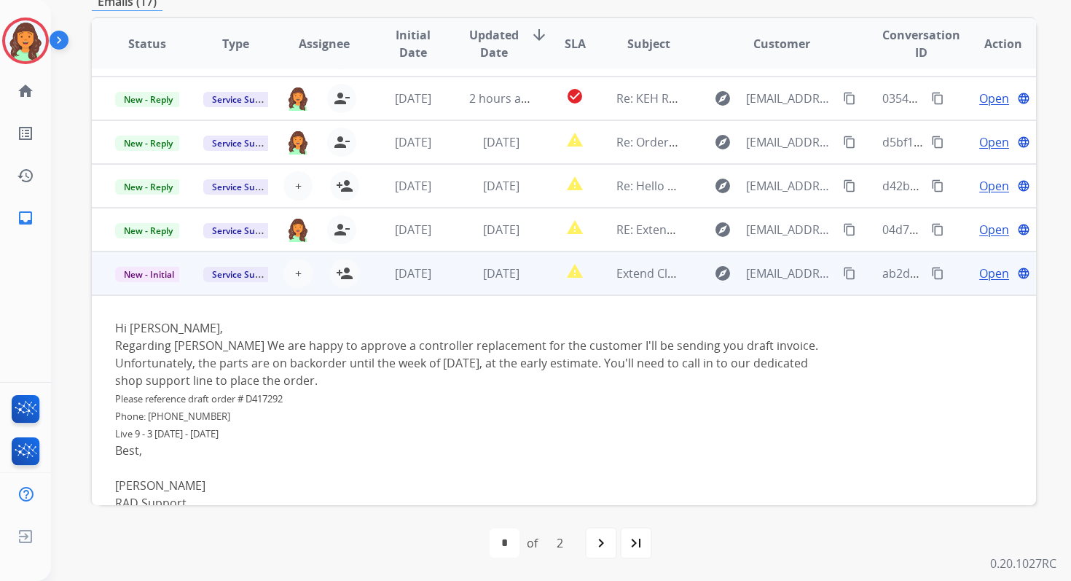
scroll to position [192, 0]
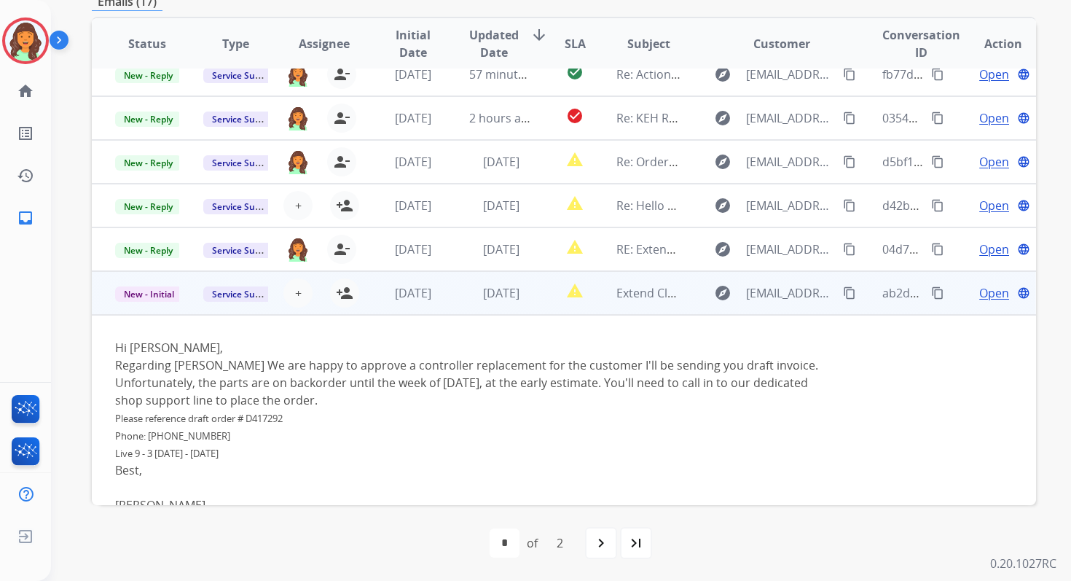
drag, startPoint x: 251, startPoint y: 418, endPoint x: 313, endPoint y: 421, distance: 62.0
click at [313, 421] on div "Please reference draft order # D417292" at bounding box center [475, 417] width 721 height 17
copy span "D417292"
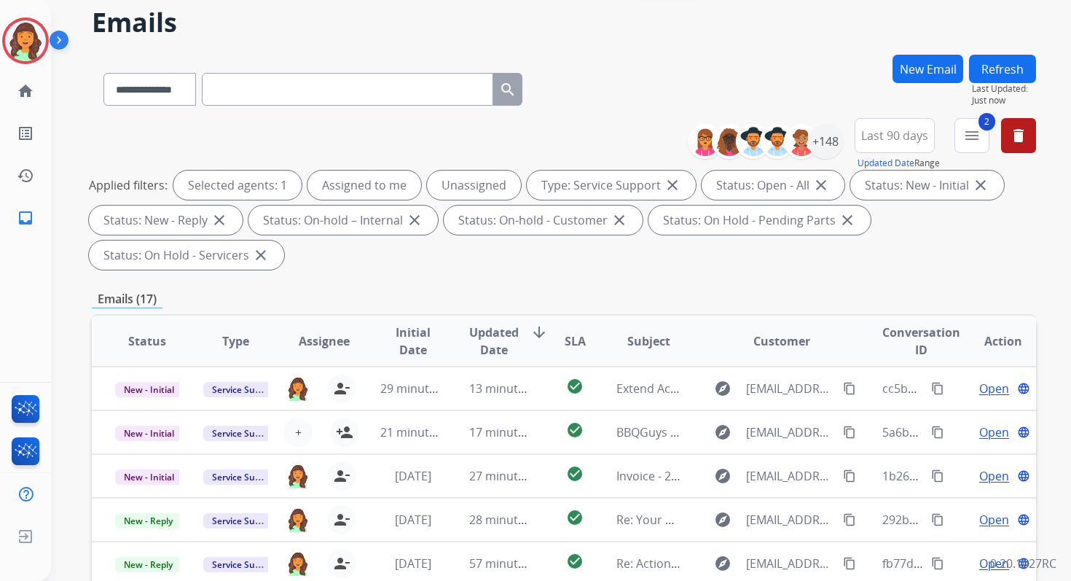
scroll to position [0, 0]
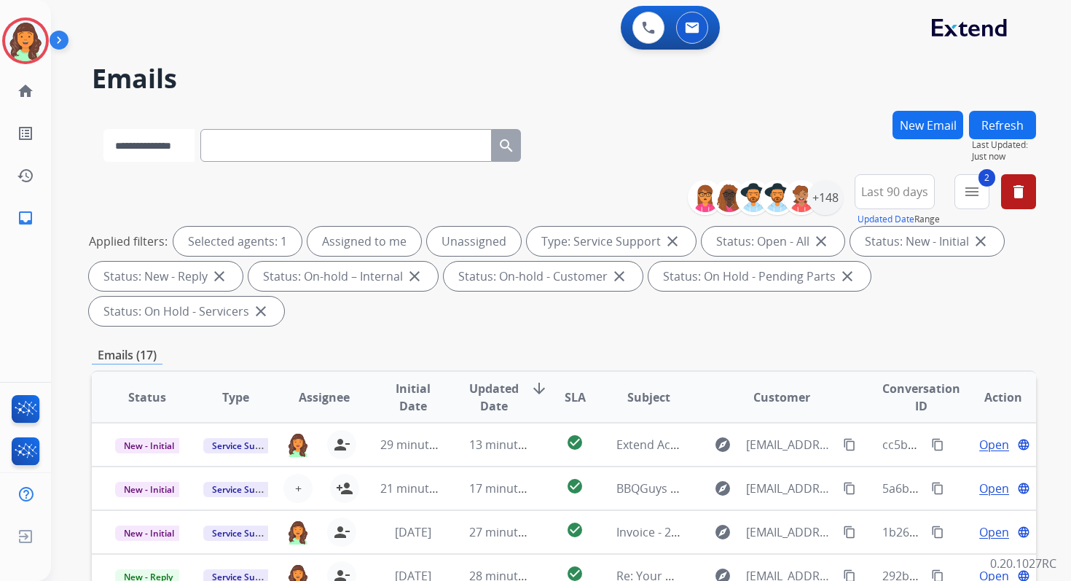
click at [179, 150] on select "**********" at bounding box center [148, 145] width 91 height 33
select select "**********"
click at [103, 129] on select "**********" at bounding box center [148, 145] width 91 height 33
click at [262, 145] on input "text" at bounding box center [348, 145] width 292 height 33
paste input "*******"
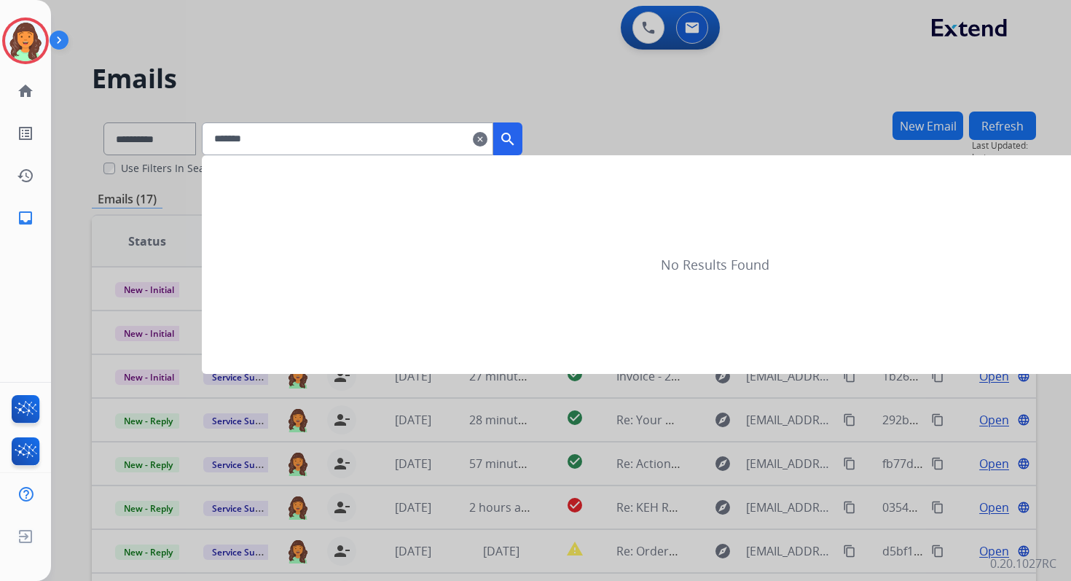
type input "*******"
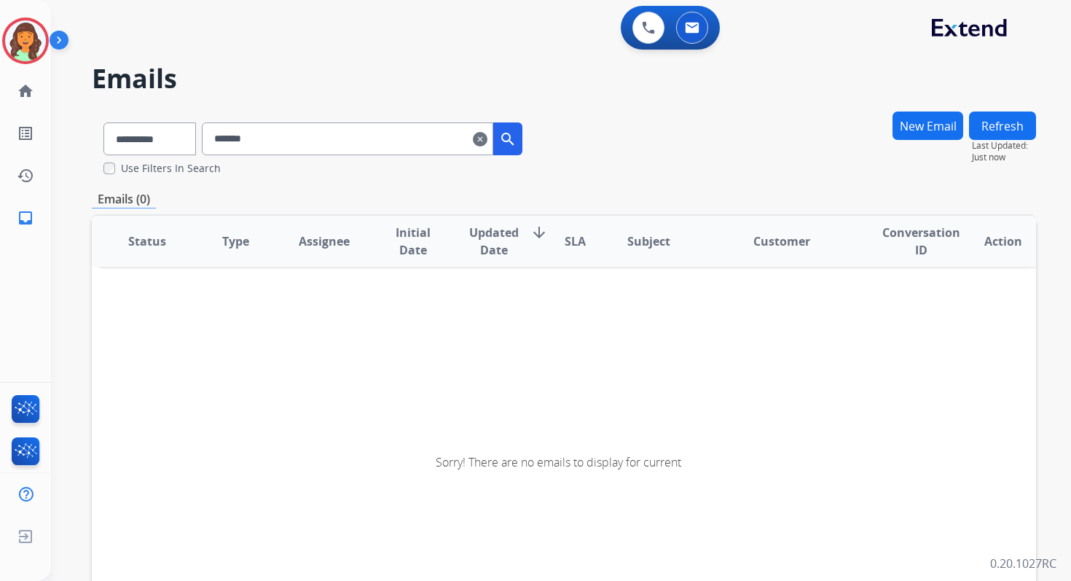
click at [302, 141] on input "*******" at bounding box center [348, 138] width 292 height 33
click at [234, 140] on input "*******" at bounding box center [348, 138] width 292 height 33
click at [488, 132] on mat-icon "clear" at bounding box center [480, 138] width 15 height 17
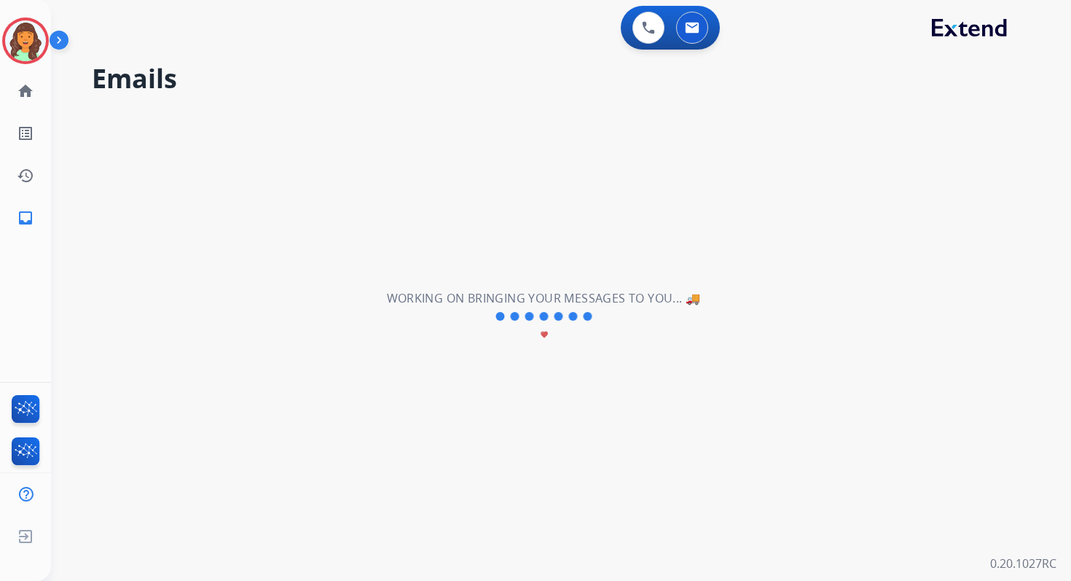
select select "**********"
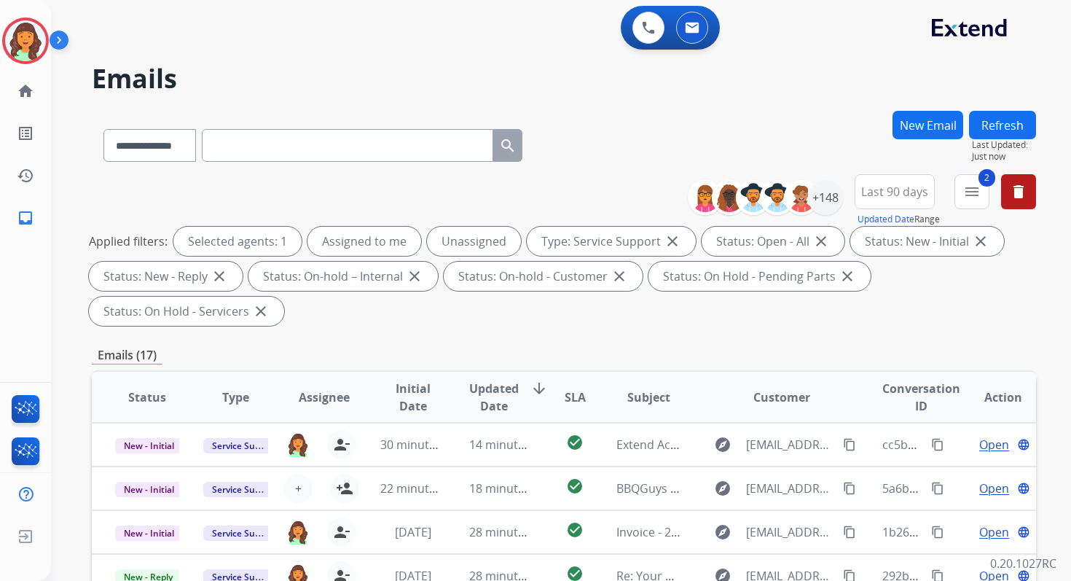
click at [493, 132] on input "text" at bounding box center [348, 145] width 292 height 33
click at [603, 153] on div "**********" at bounding box center [564, 142] width 945 height 63
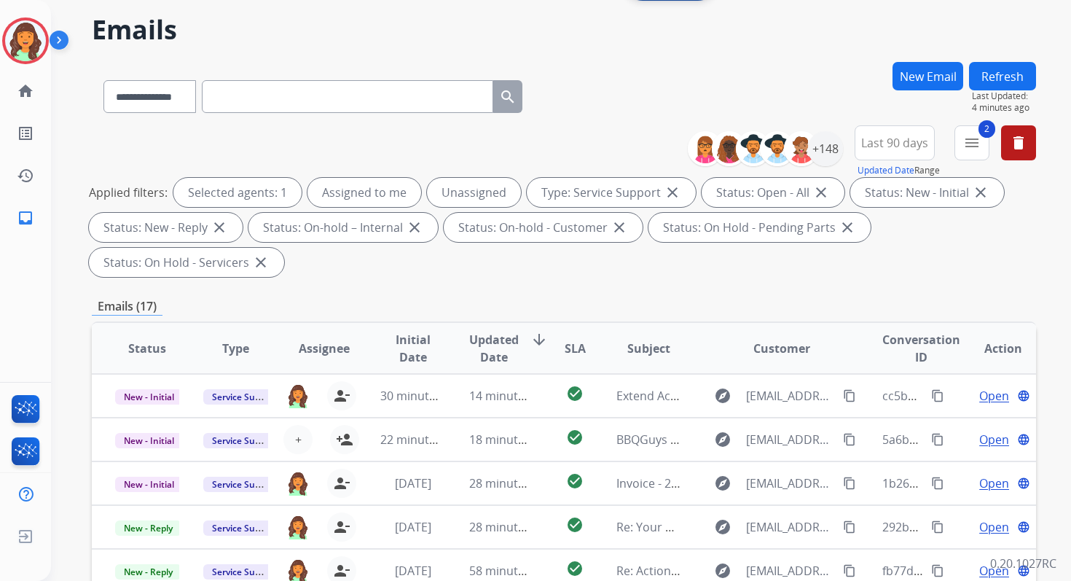
scroll to position [49, 0]
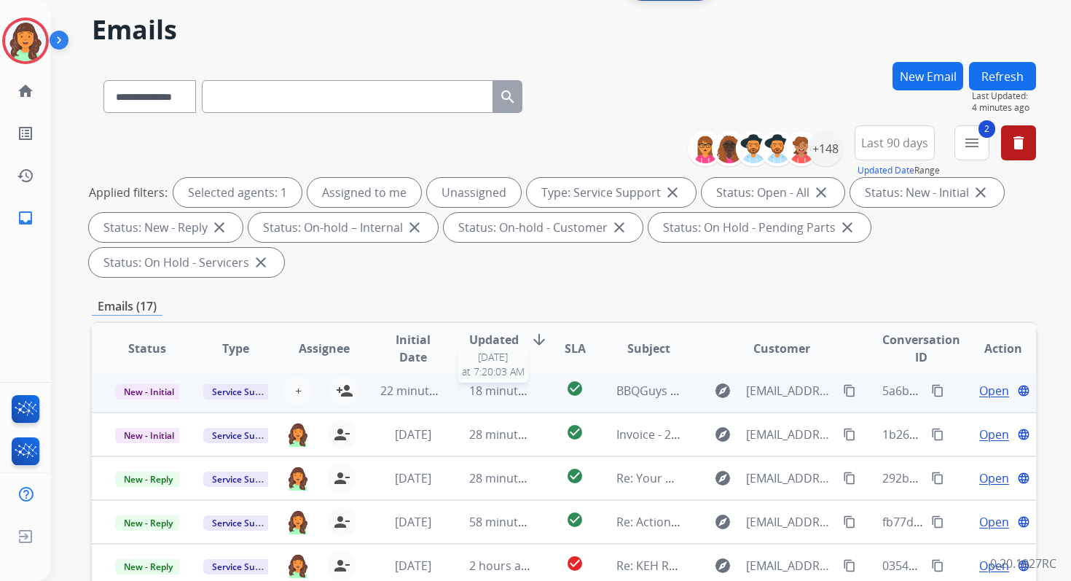
click at [505, 395] on span "18 minutes ago" at bounding box center [511, 391] width 85 height 16
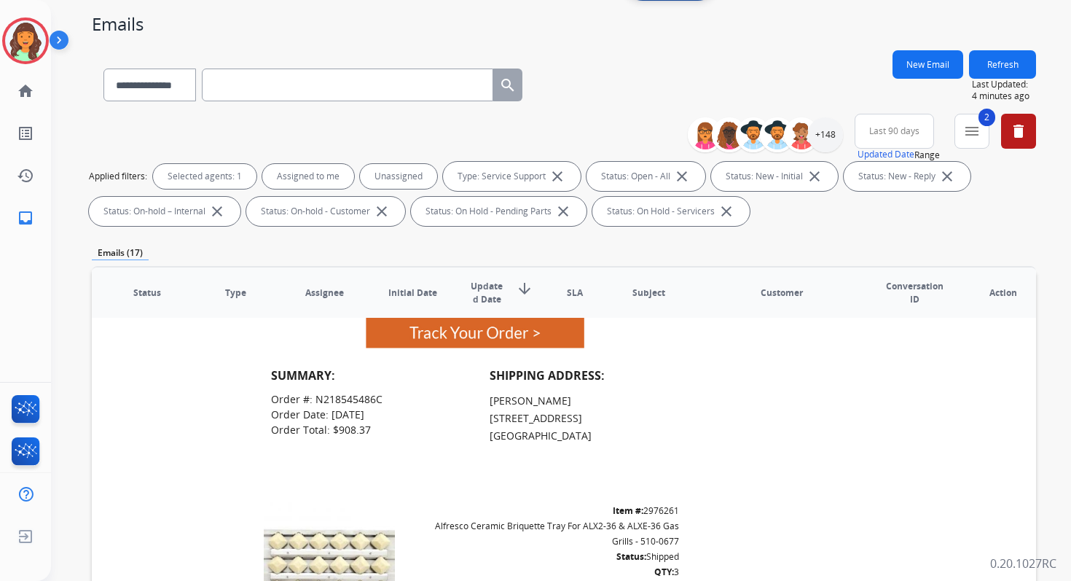
scroll to position [485, 0]
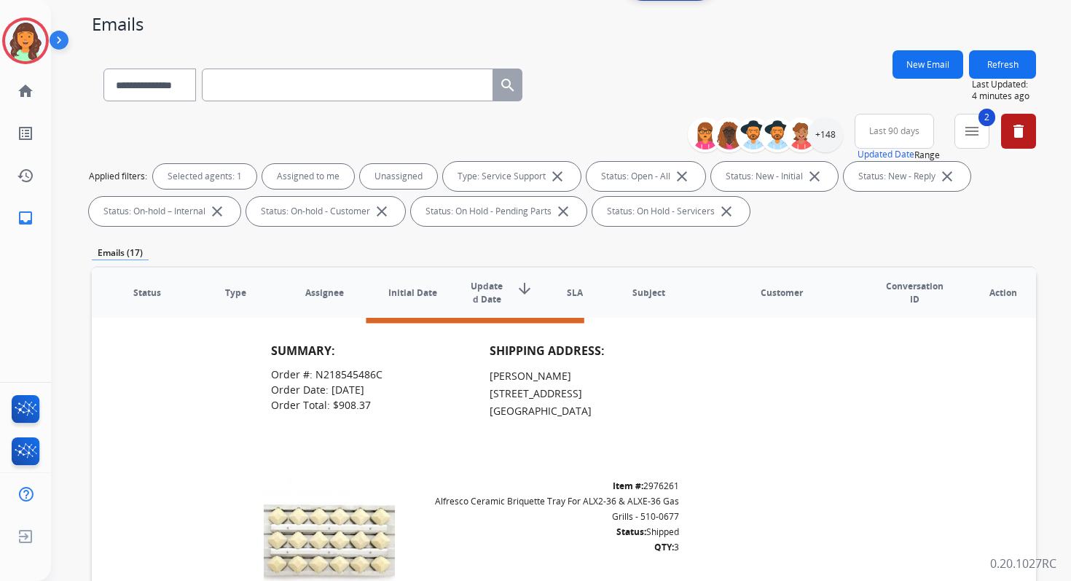
drag, startPoint x: 488, startPoint y: 377, endPoint x: 555, endPoint y: 378, distance: 67.8
click at [555, 378] on td "Curtis Johnson 15242 186th Ave NE Woodinville, WA 98072" at bounding box center [584, 392] width 219 height 67
copy span "Curtis Johnson"
click at [129, 88] on select "**********" at bounding box center [148, 85] width 91 height 33
select select "**********"
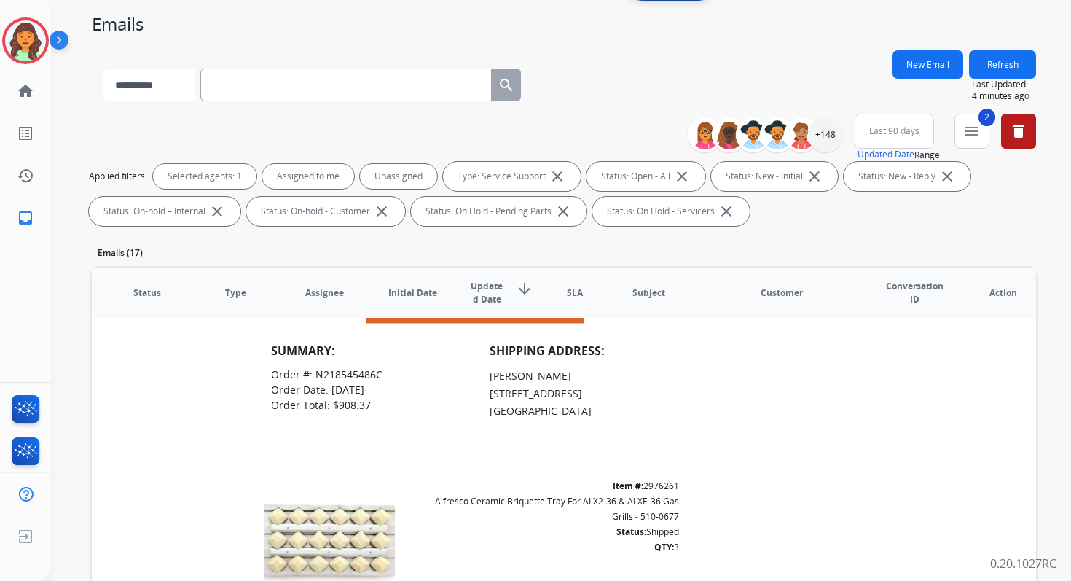
click at [103, 69] on select "**********" at bounding box center [148, 85] width 91 height 33
click at [270, 84] on input "text" at bounding box center [348, 85] width 292 height 33
paste input "**********"
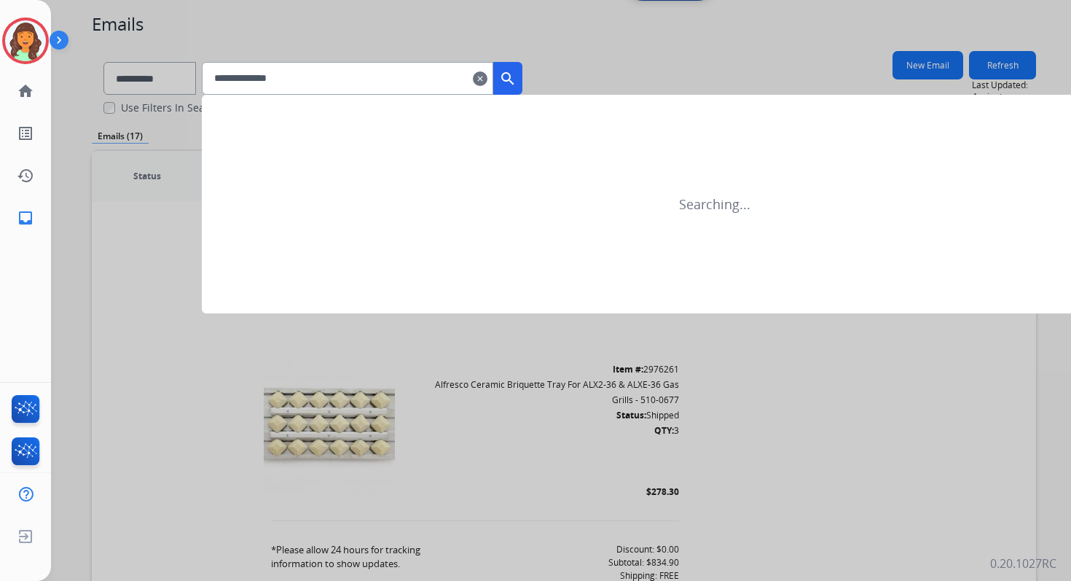
type input "**********"
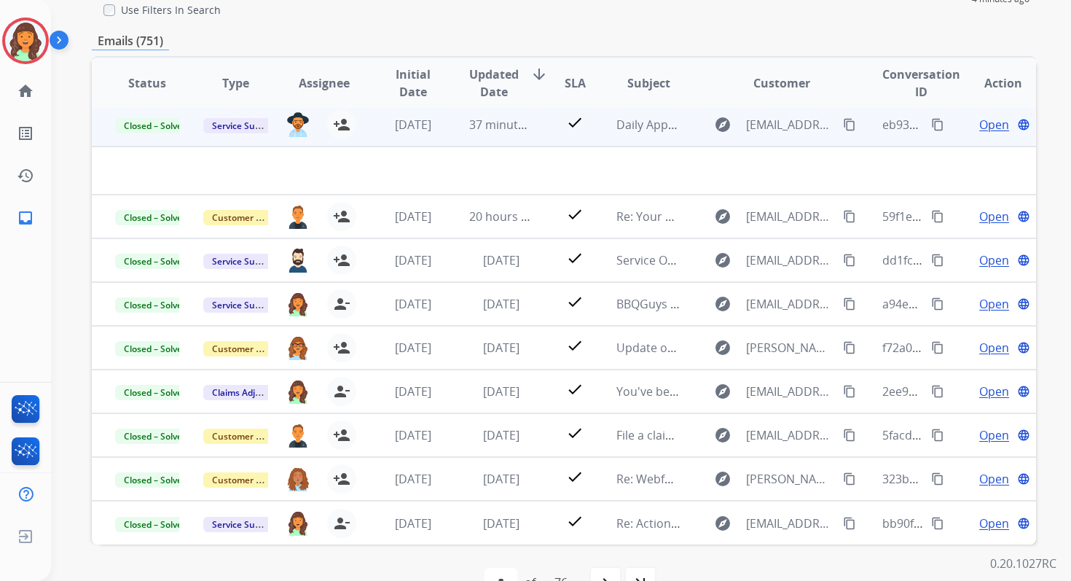
scroll to position [198, 0]
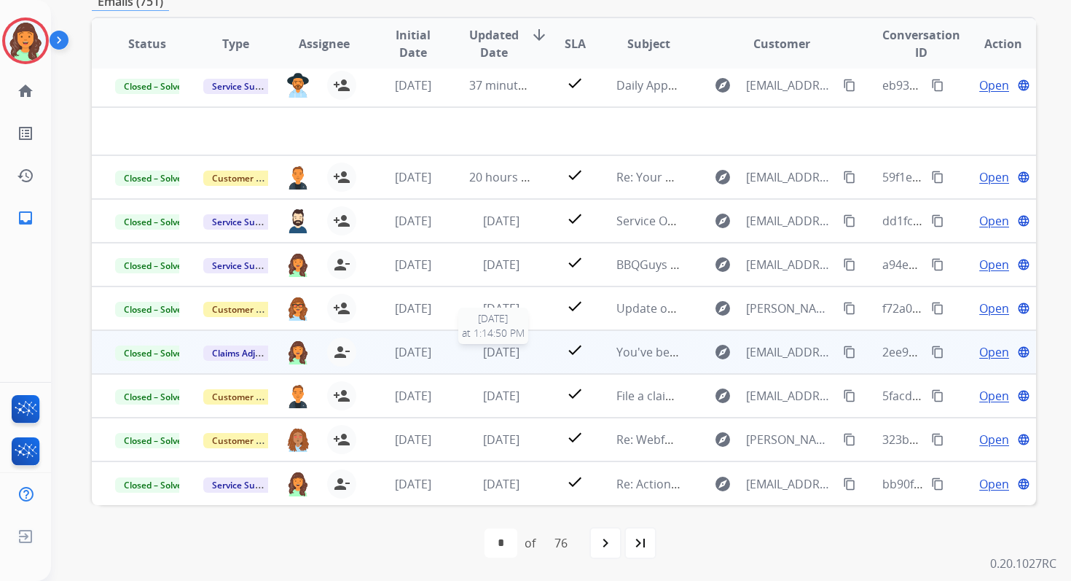
click at [483, 358] on span "[DATE]" at bounding box center [501, 352] width 36 height 16
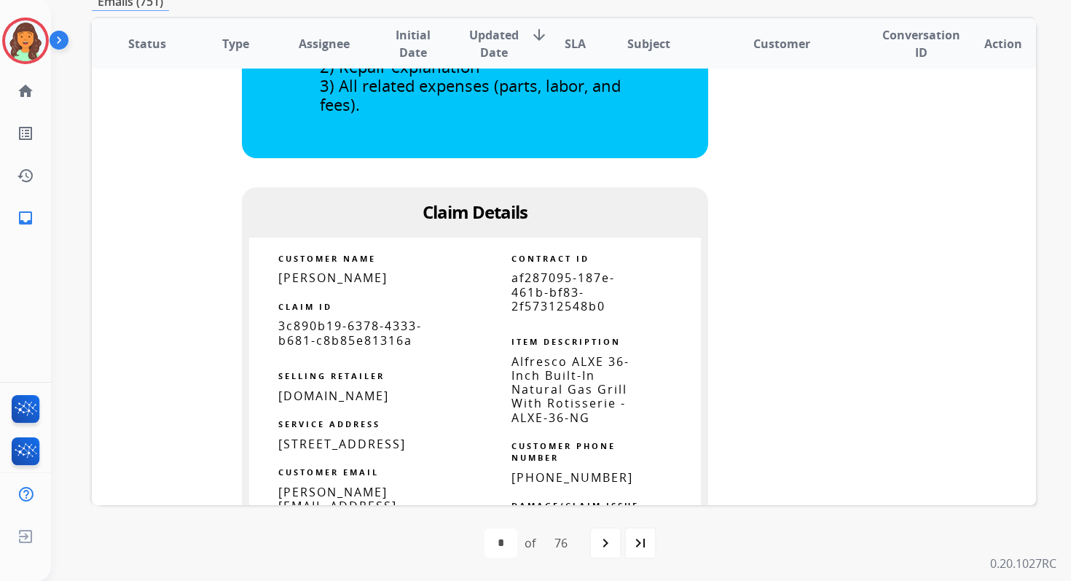
scroll to position [844, 0]
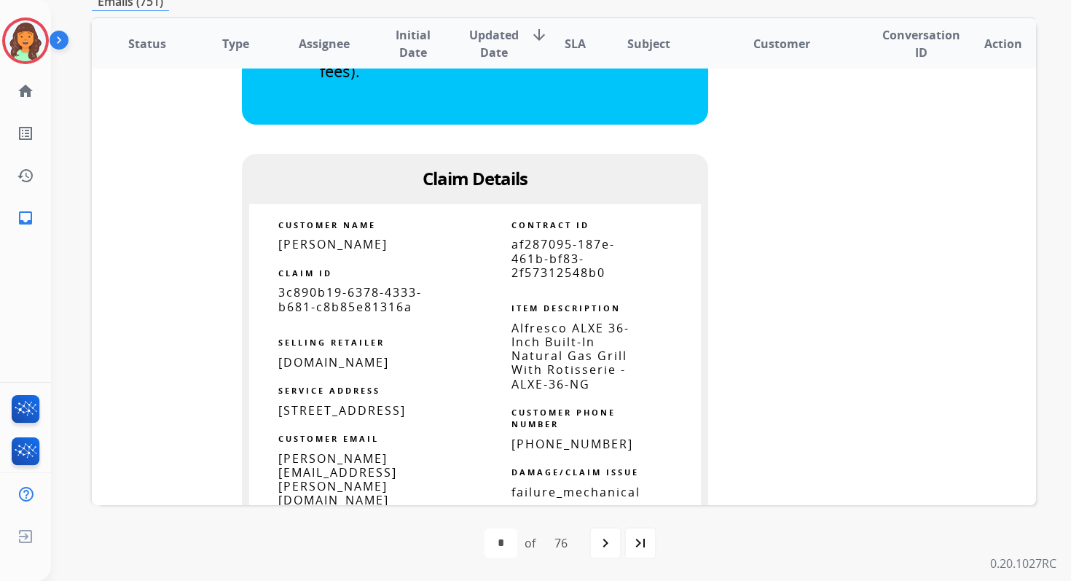
click at [535, 262] on span "af287095-187e-461b-bf83-2f57312548b0" at bounding box center [563, 258] width 103 height 44
copy tbody
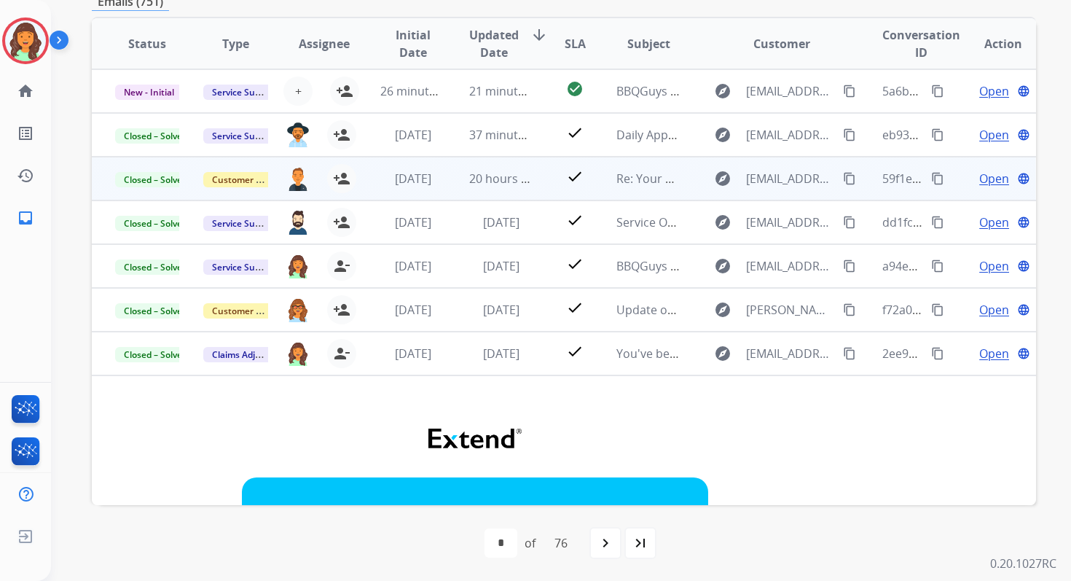
scroll to position [0, 0]
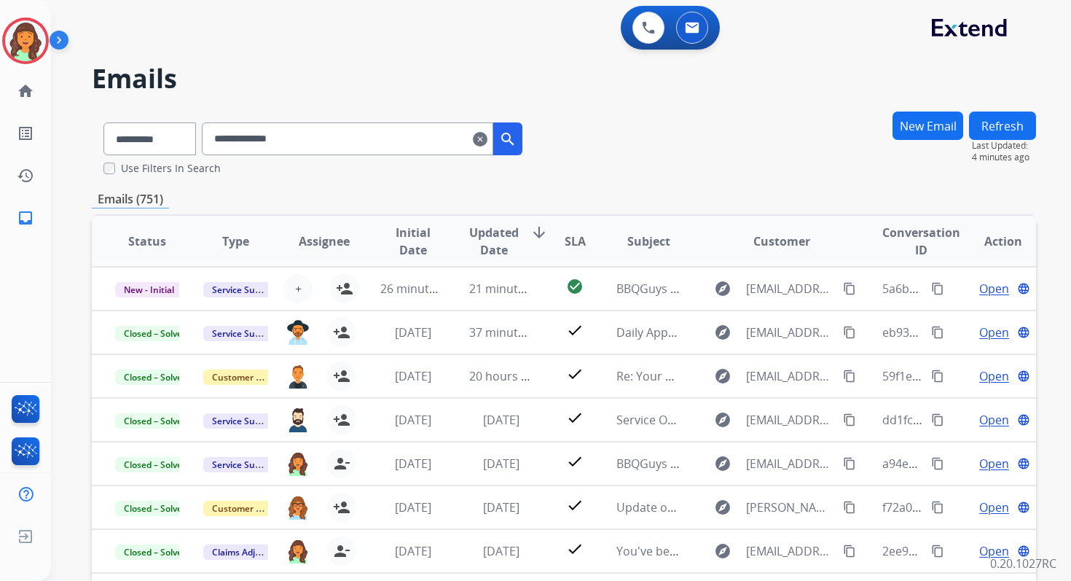
click at [488, 135] on mat-icon "clear" at bounding box center [480, 138] width 15 height 17
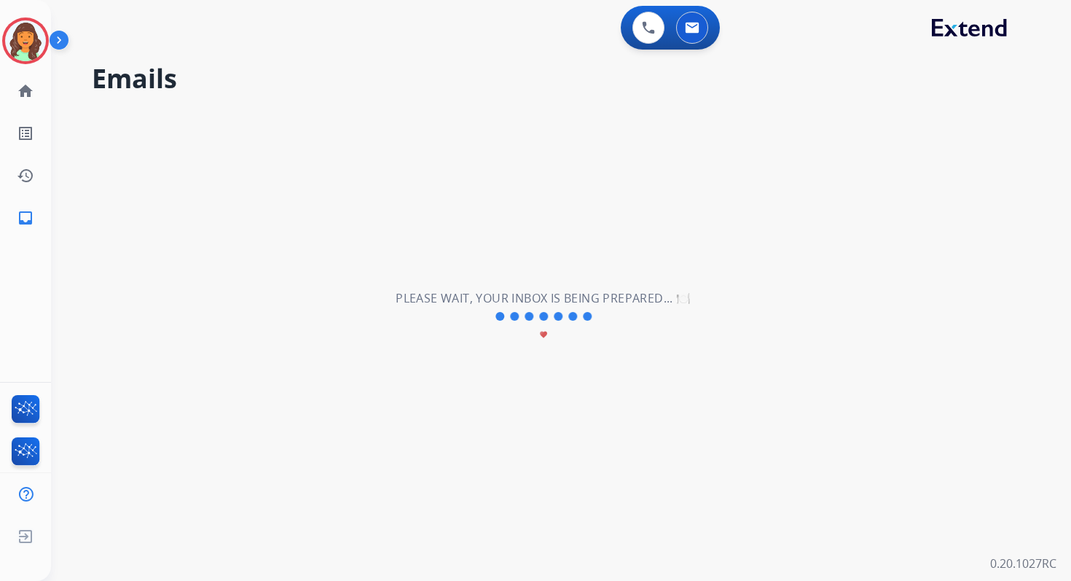
select select "**********"
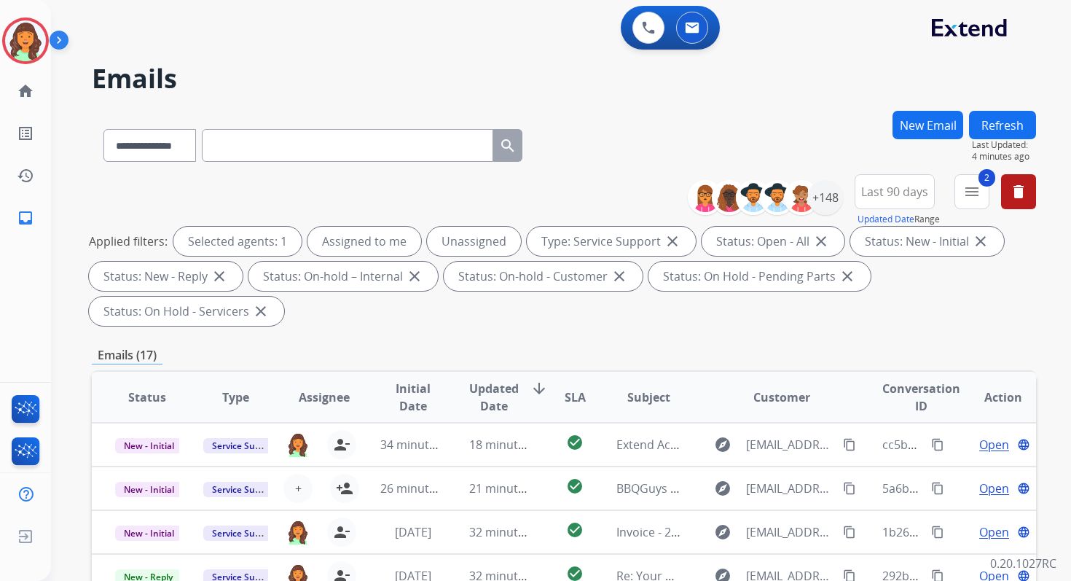
scroll to position [353, 0]
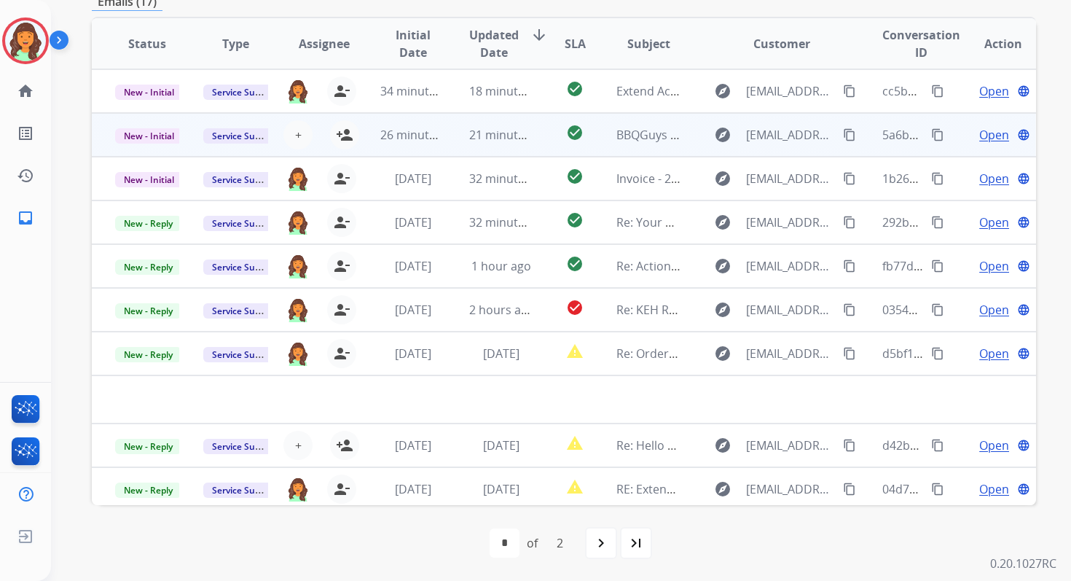
click at [545, 118] on td "check_circle" at bounding box center [563, 135] width 59 height 44
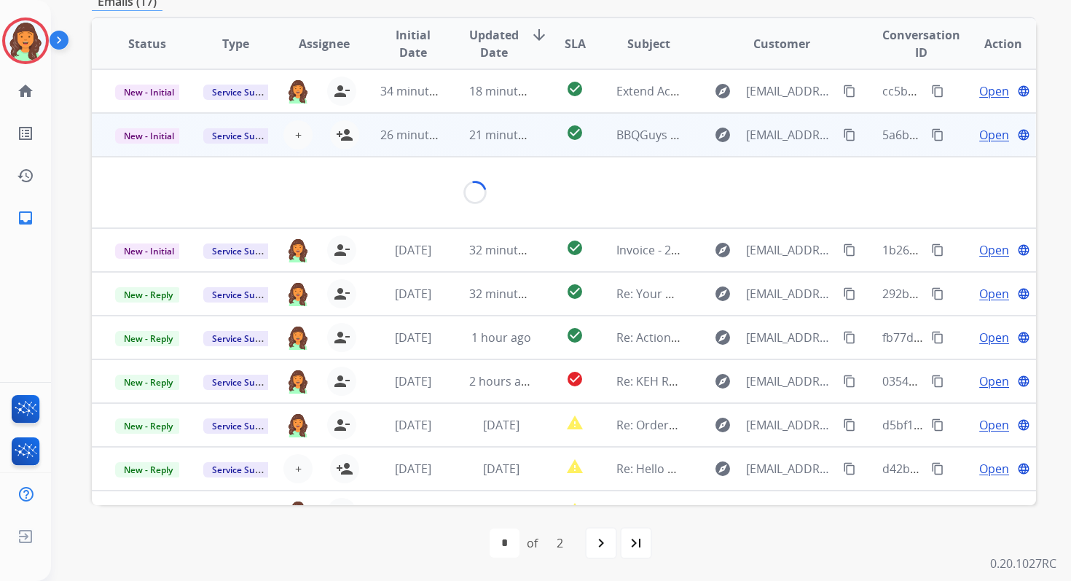
scroll to position [298, 0]
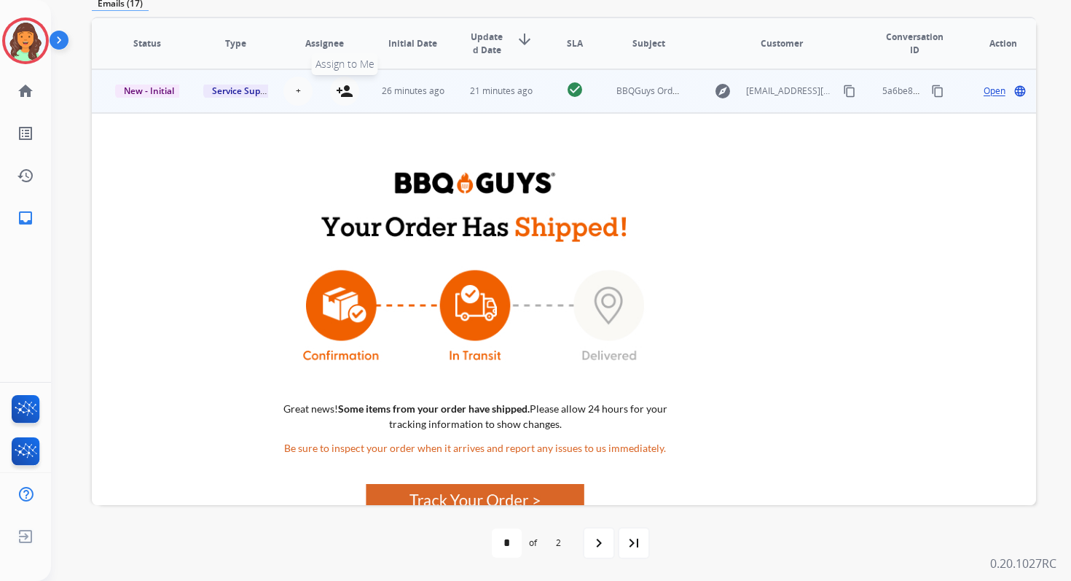
click at [343, 97] on mat-icon "person_add" at bounding box center [344, 90] width 17 height 17
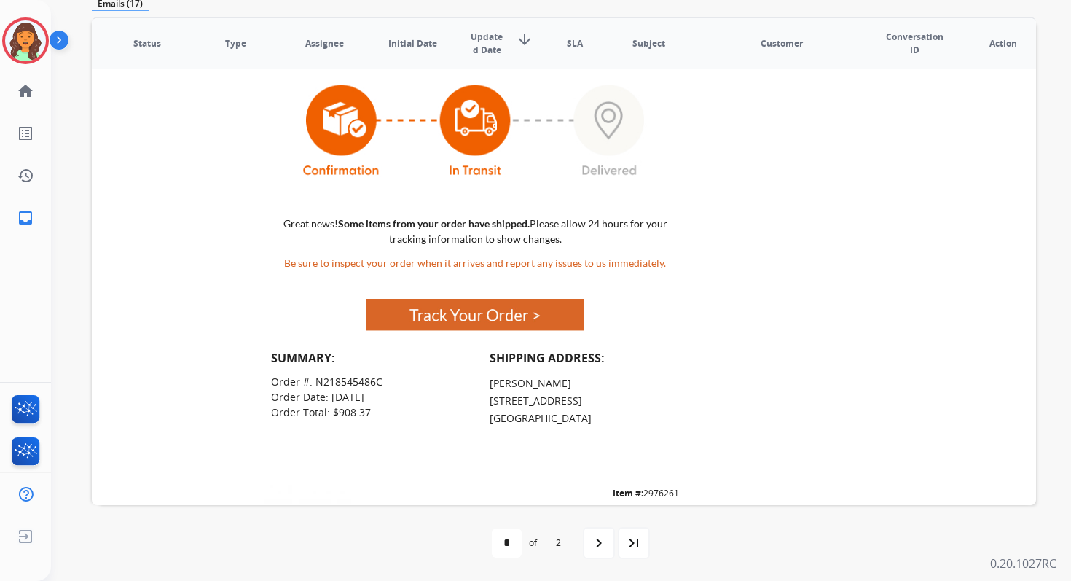
scroll to position [266, 0]
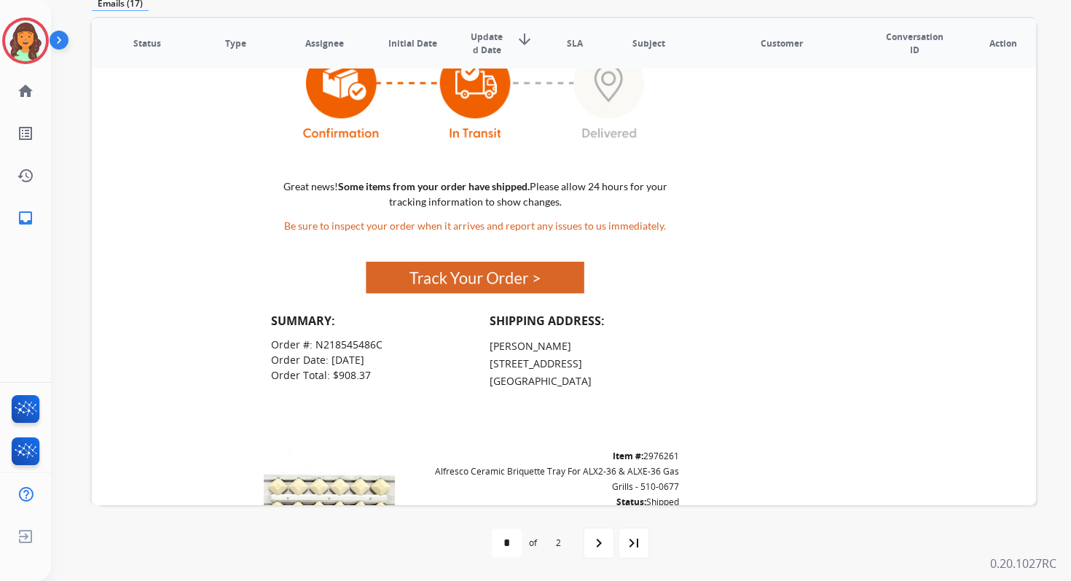
click at [456, 275] on img at bounding box center [475, 278] width 219 height 32
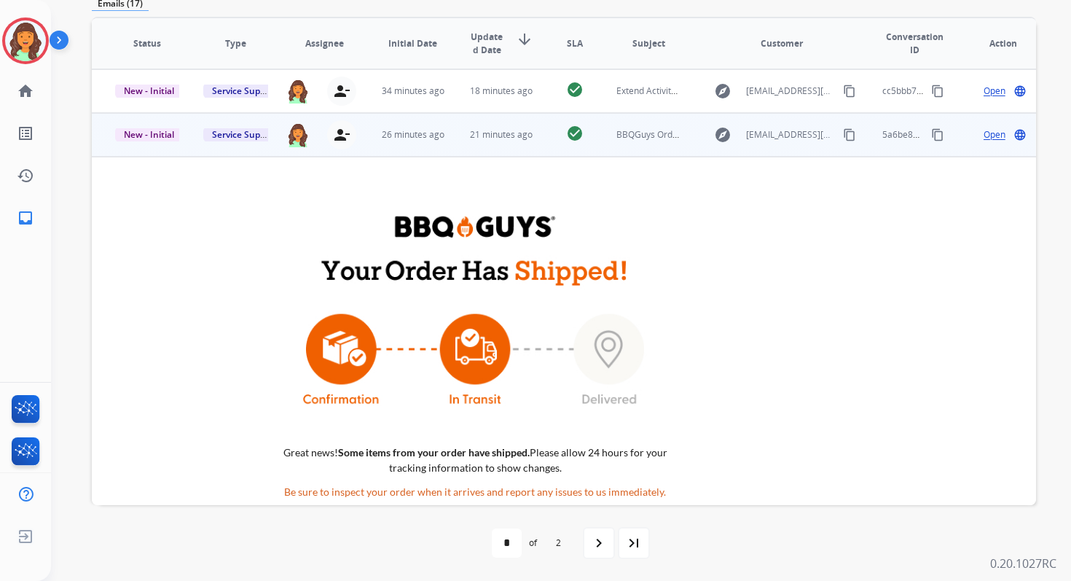
scroll to position [0, 0]
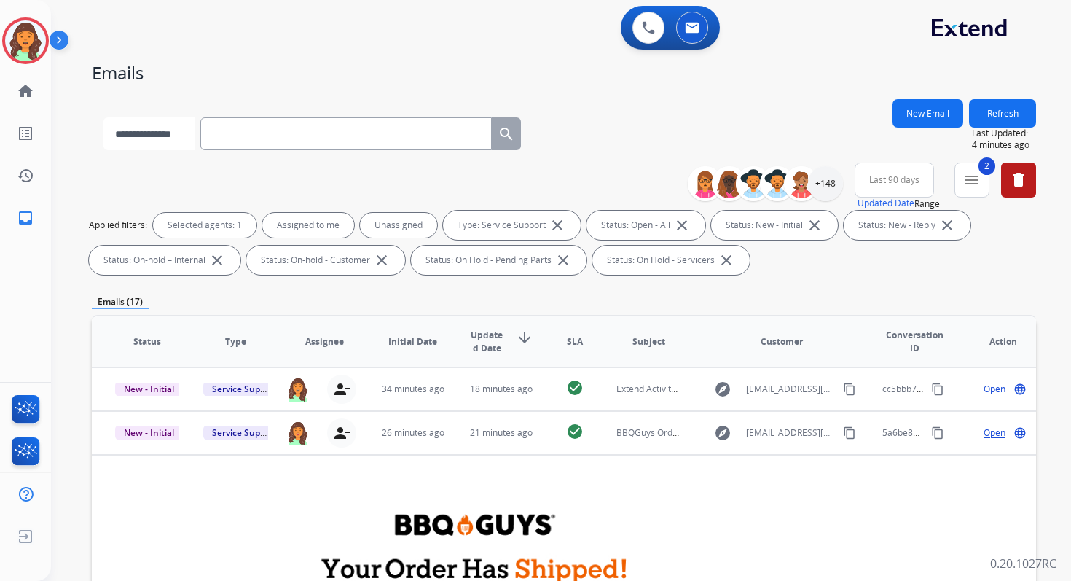
click at [170, 130] on select "**********" at bounding box center [148, 133] width 91 height 33
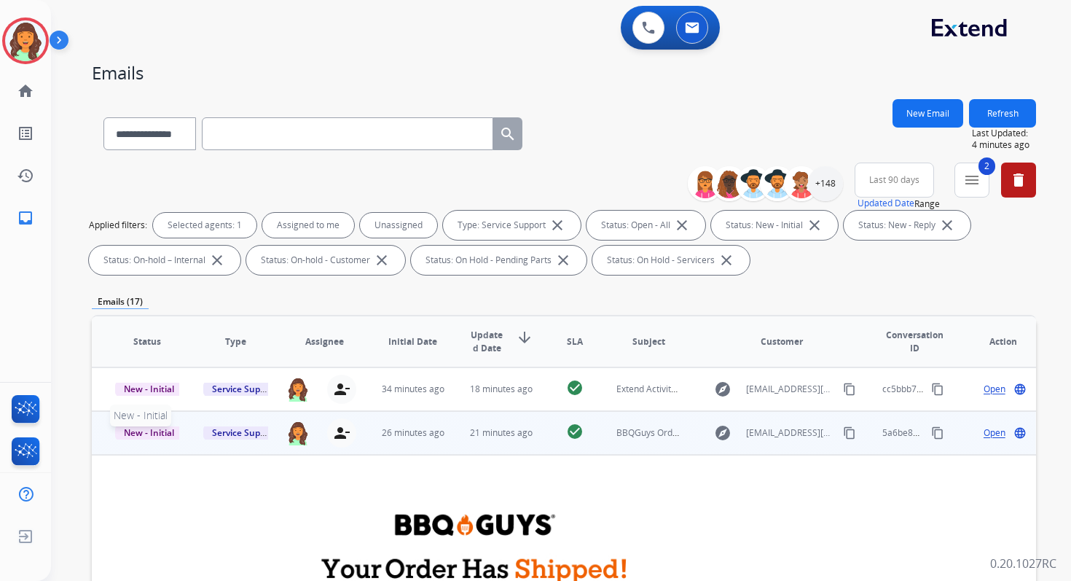
click at [163, 429] on span "New - Initial" at bounding box center [149, 432] width 68 height 15
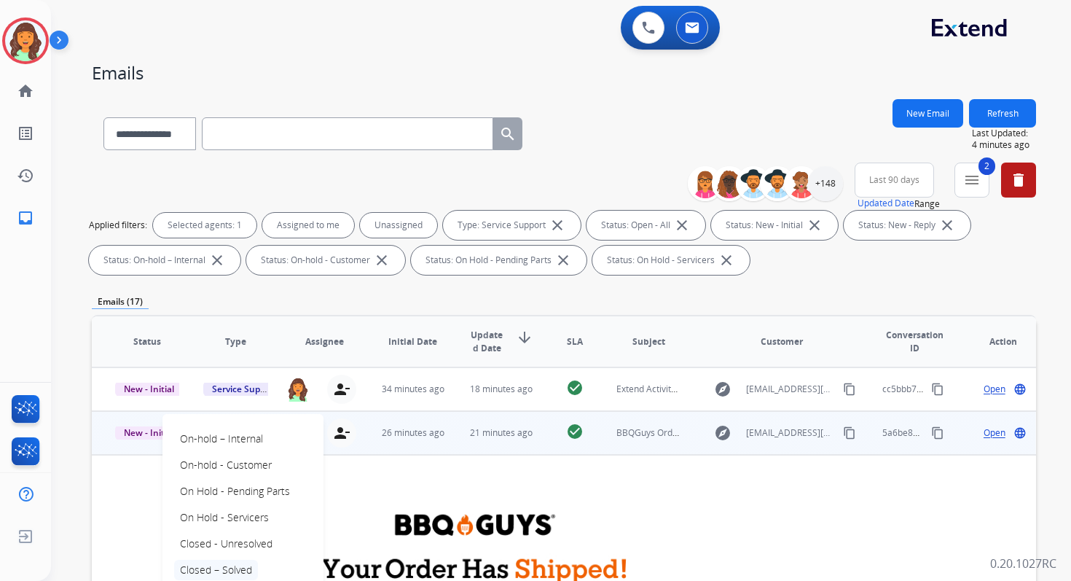
click at [221, 566] on p "Closed – Solved" at bounding box center [216, 570] width 84 height 20
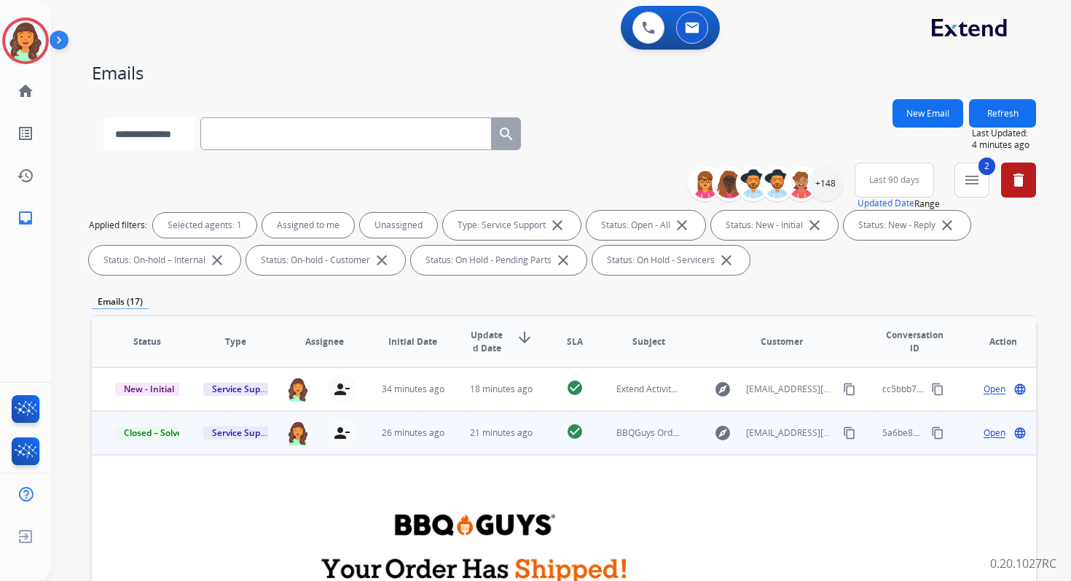
click at [171, 129] on select "**********" at bounding box center [148, 133] width 91 height 33
select select "**********"
click at [103, 117] on select "**********" at bounding box center [148, 133] width 91 height 33
click at [259, 135] on input "text" at bounding box center [348, 133] width 292 height 33
paste input "**********"
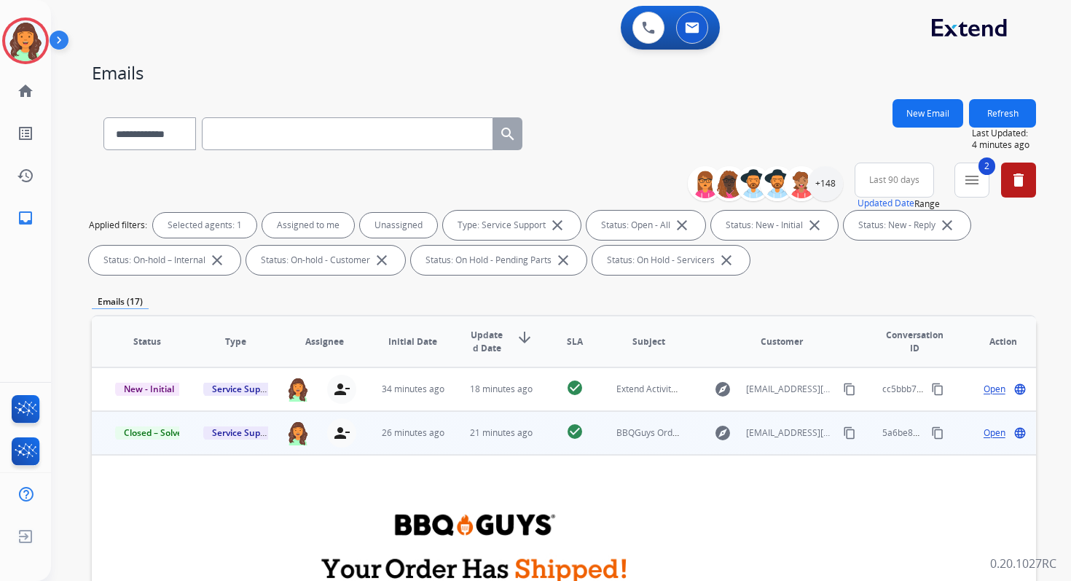
type input "**********"
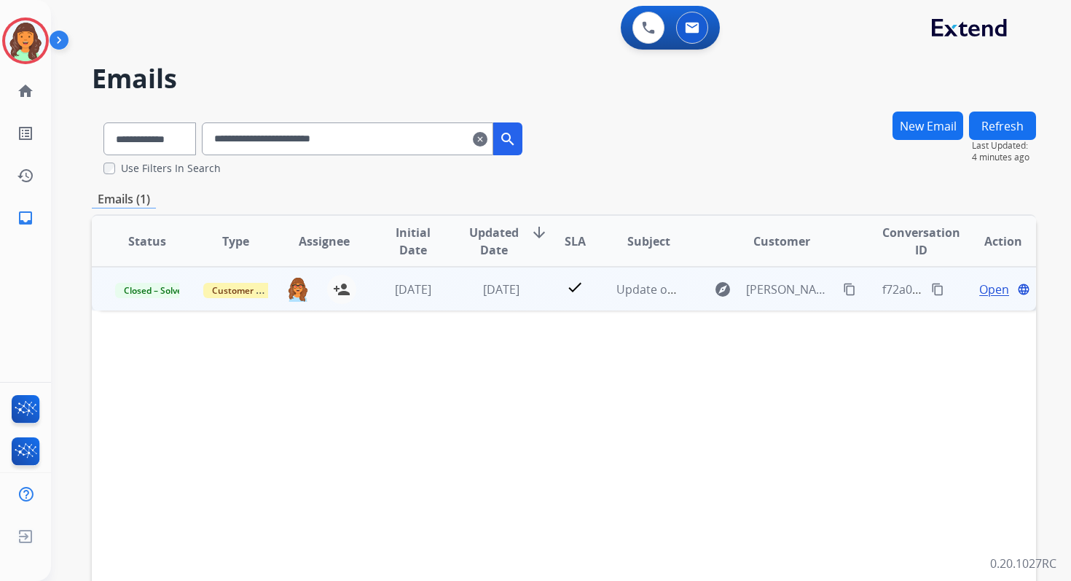
click at [980, 295] on span "Open" at bounding box center [995, 289] width 30 height 17
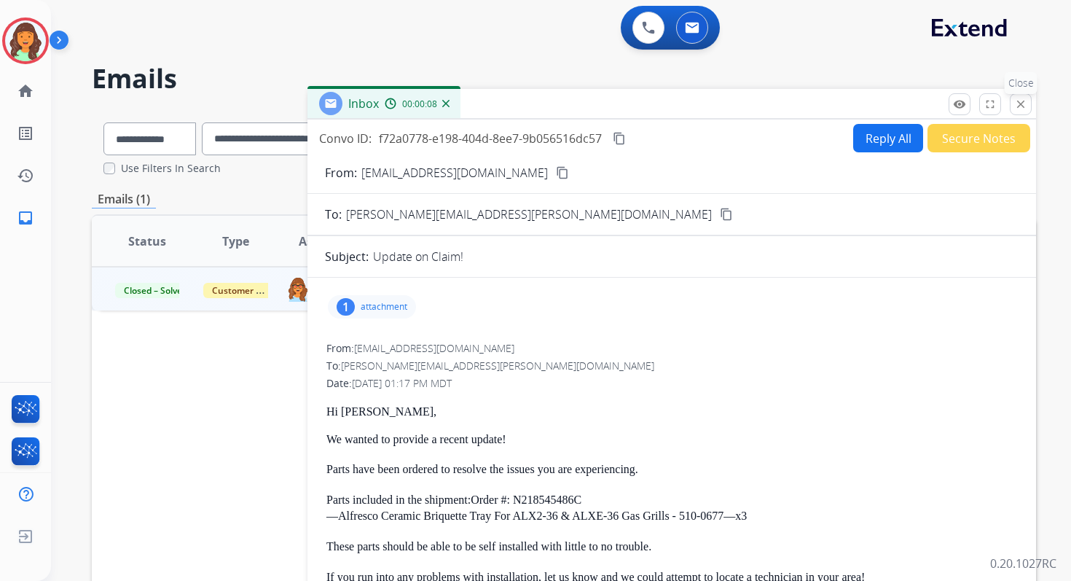
click at [1020, 102] on mat-icon "close" at bounding box center [1021, 104] width 13 height 13
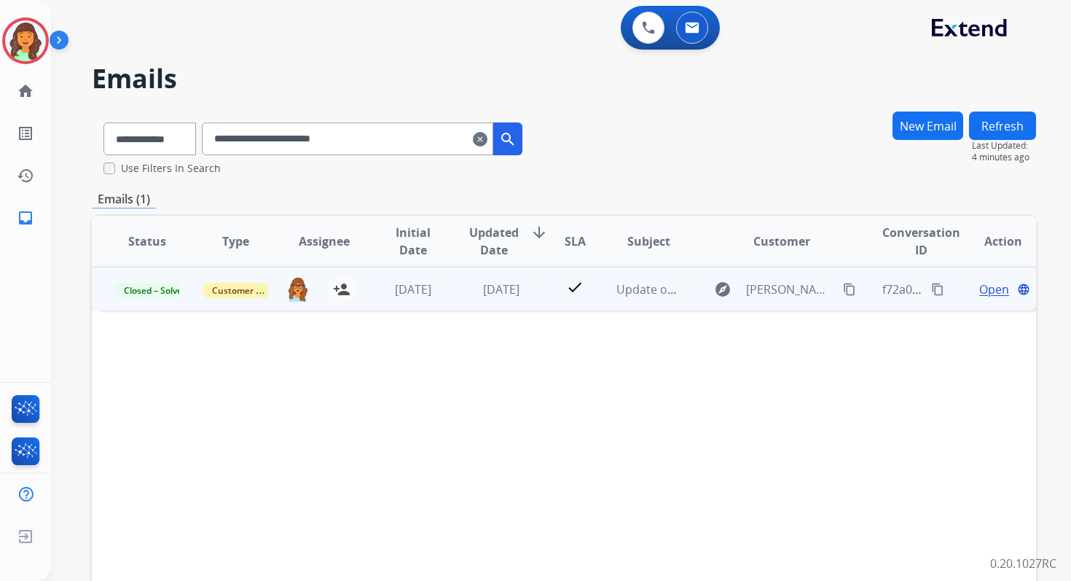
click at [980, 289] on span "Open" at bounding box center [995, 289] width 30 height 17
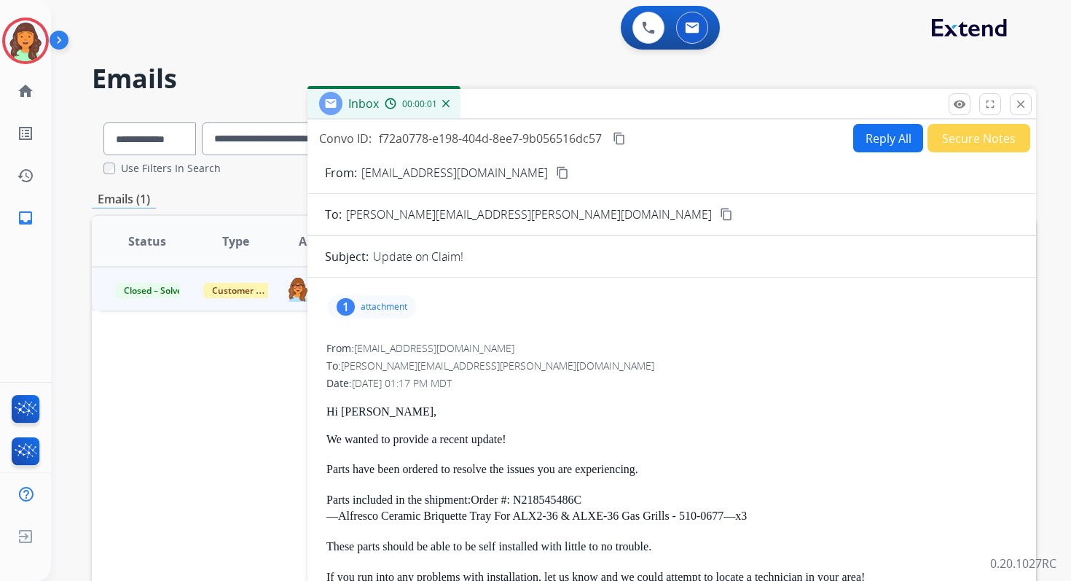
click at [883, 138] on button "Reply All" at bounding box center [888, 138] width 70 height 28
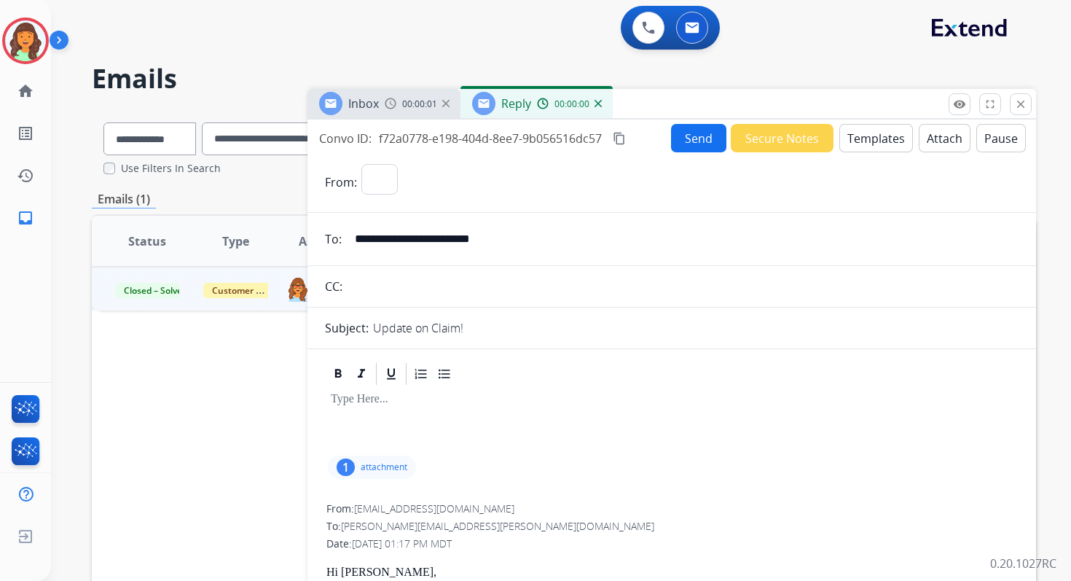
select select "**********"
click at [883, 138] on button "Templates" at bounding box center [877, 138] width 74 height 28
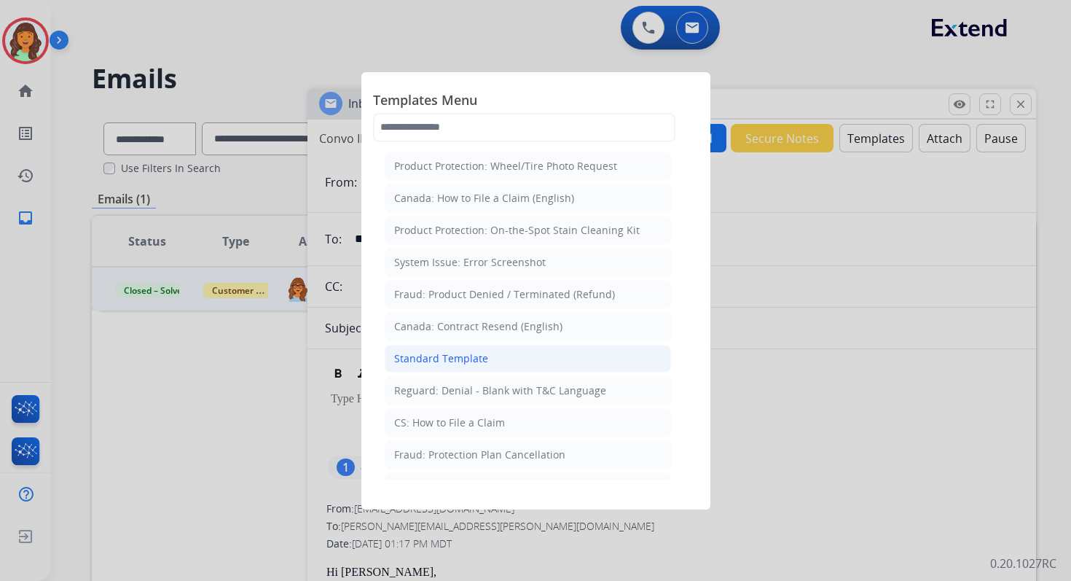
click at [444, 357] on div "Standard Template" at bounding box center [441, 358] width 94 height 15
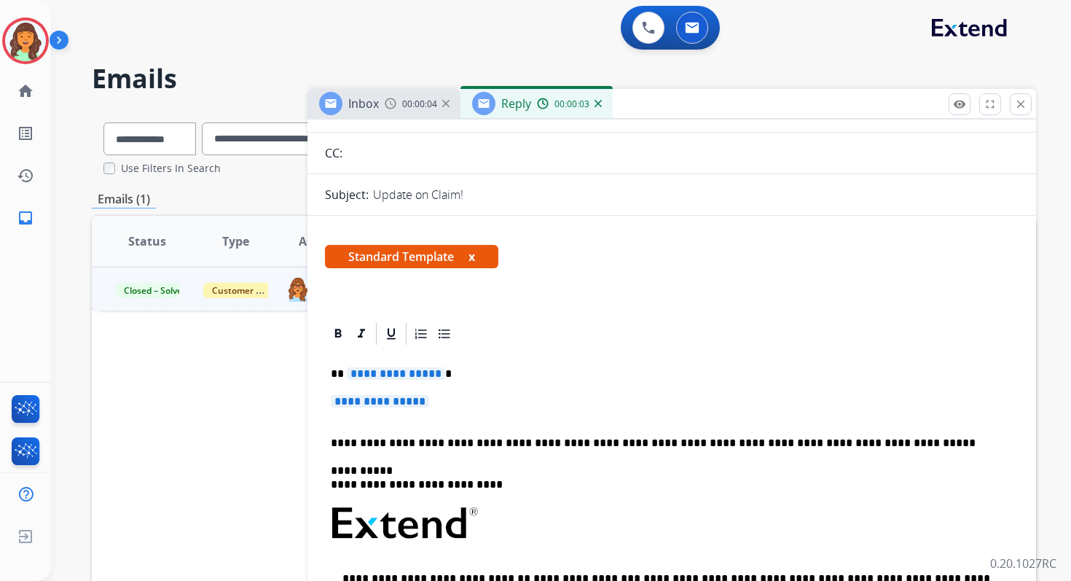
scroll to position [235, 0]
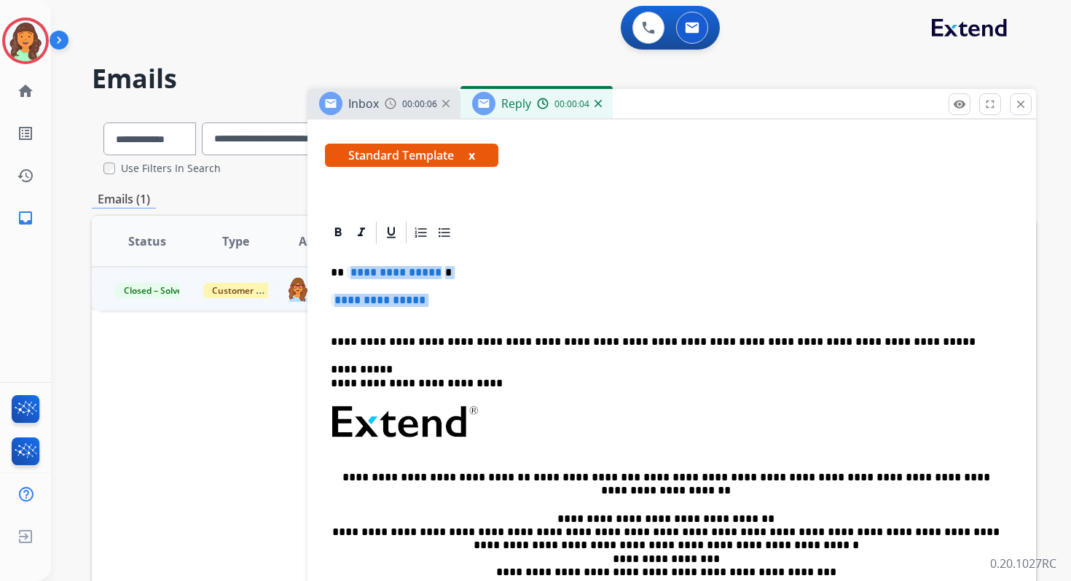
drag, startPoint x: 344, startPoint y: 272, endPoint x: 452, endPoint y: 313, distance: 115.3
click at [452, 313] on div "**********" at bounding box center [672, 456] width 694 height 421
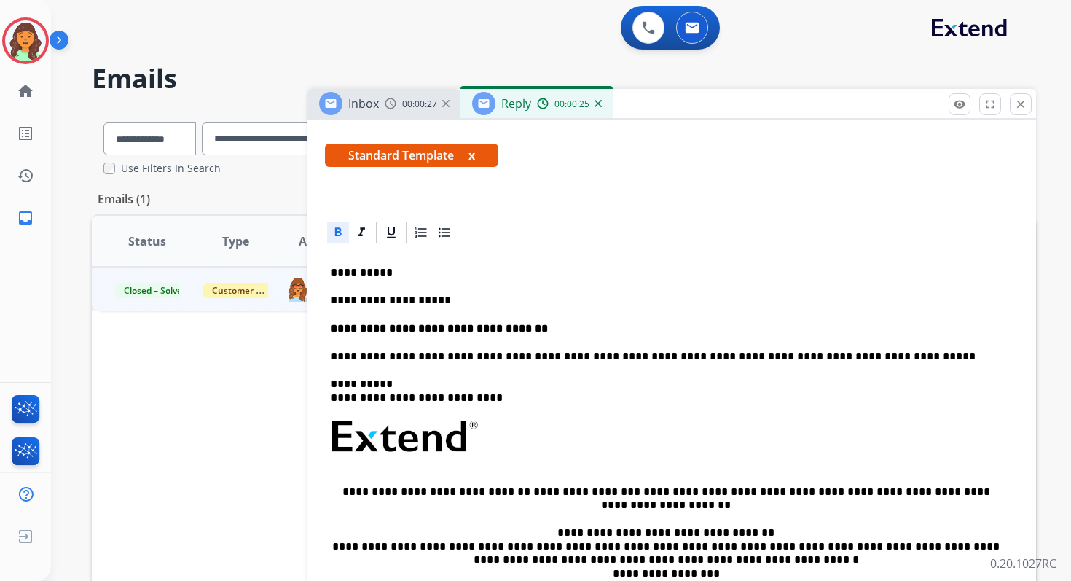
click at [443, 301] on p "**********" at bounding box center [666, 300] width 671 height 13
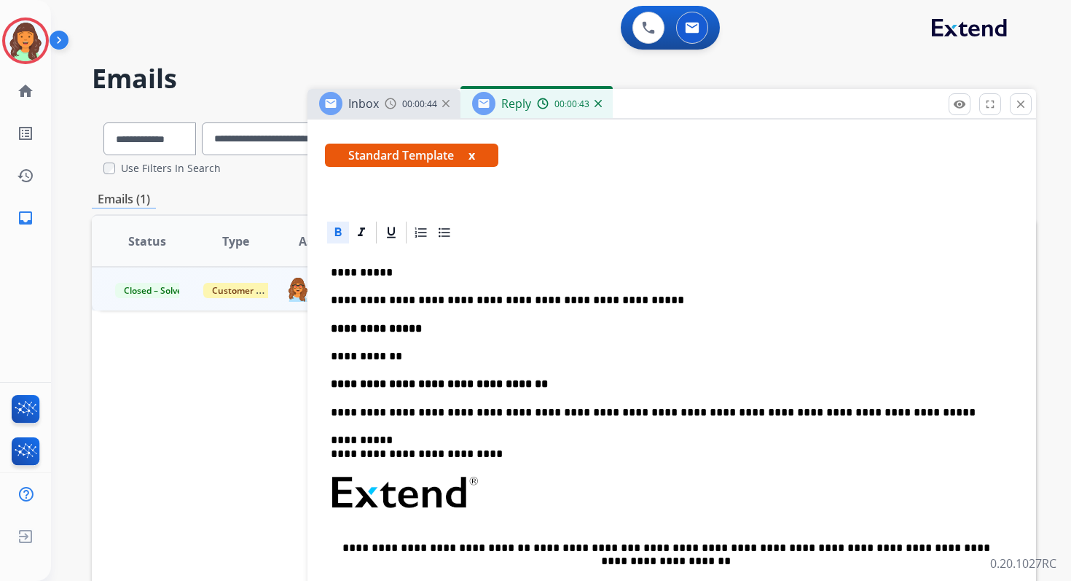
click at [332, 383] on strong "**********" at bounding box center [439, 383] width 217 height 11
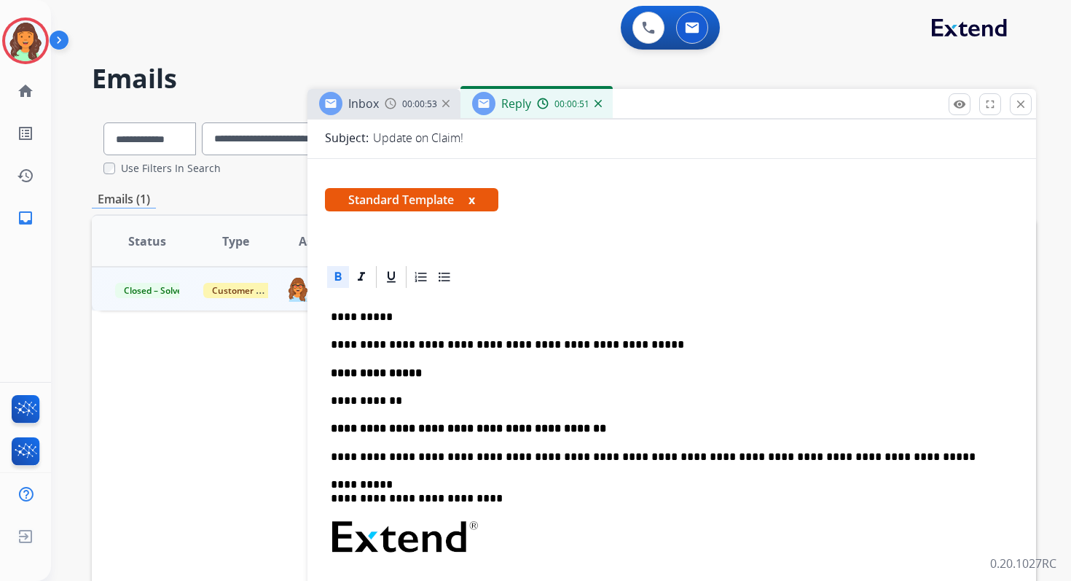
scroll to position [189, 0]
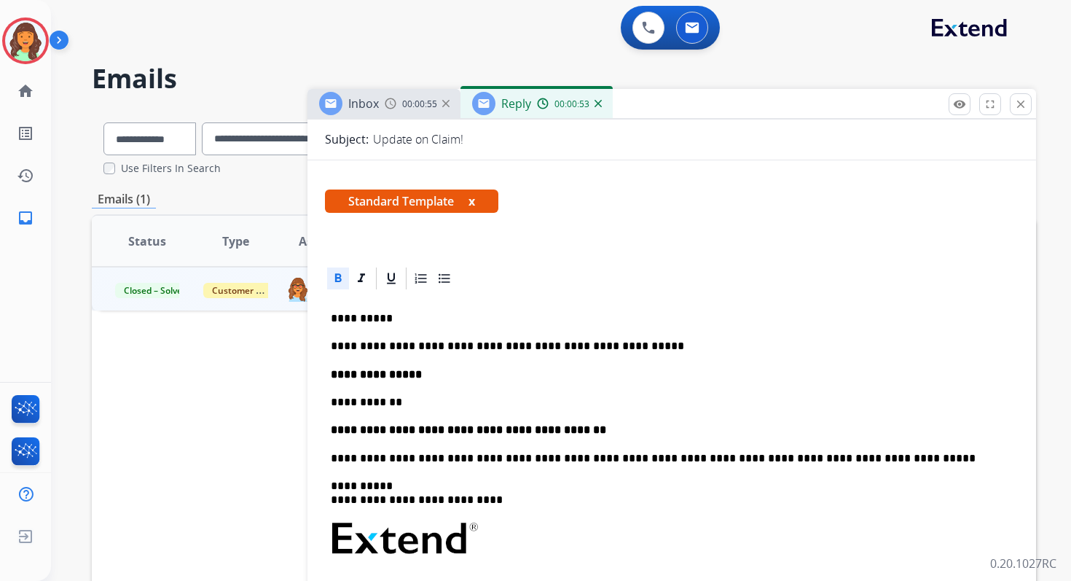
click at [601, 348] on p "**********" at bounding box center [666, 346] width 671 height 13
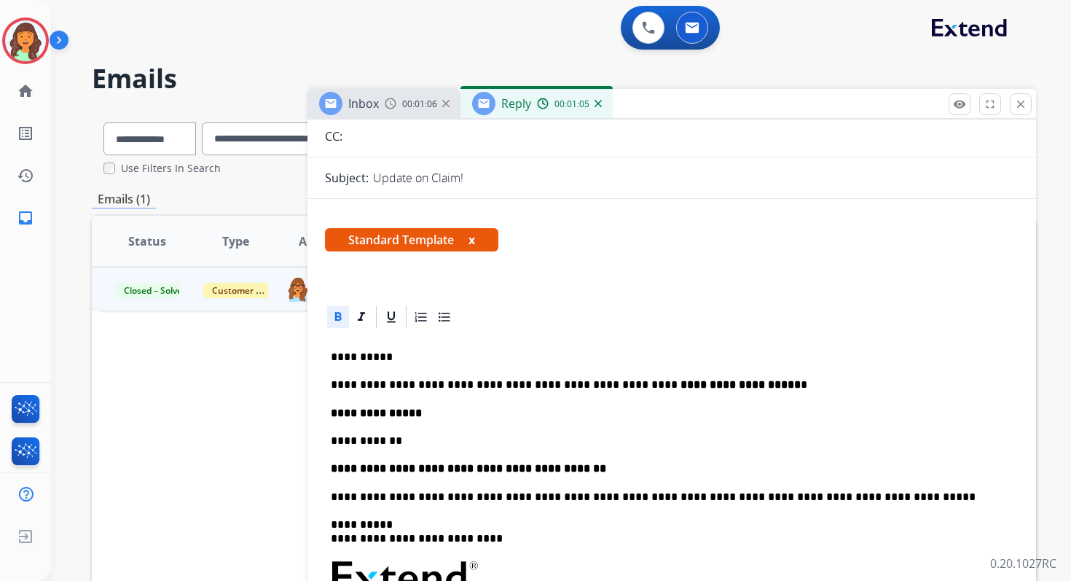
scroll to position [0, 0]
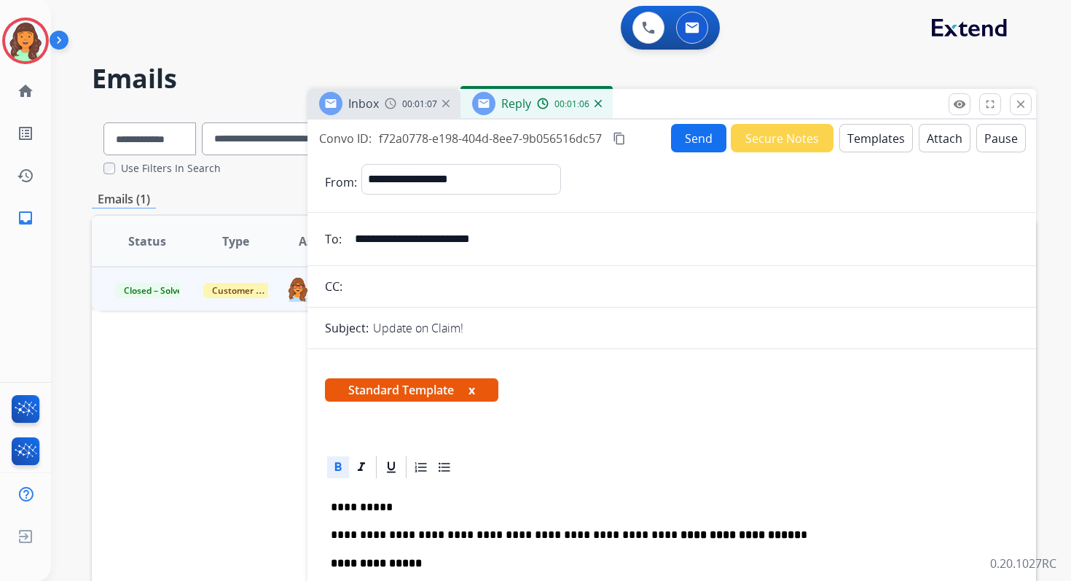
click at [685, 141] on button "Send" at bounding box center [698, 138] width 55 height 28
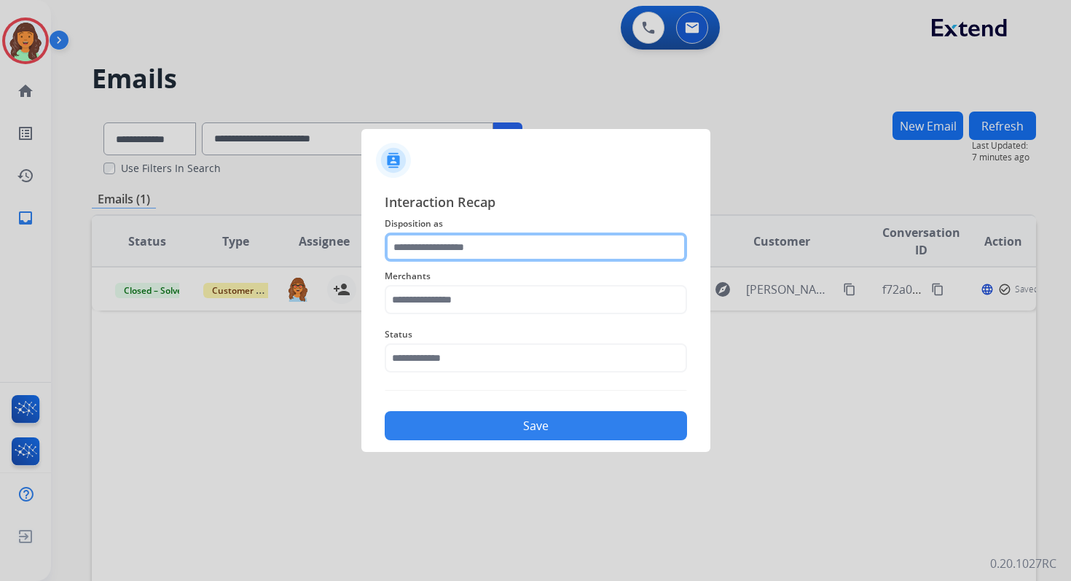
click at [427, 252] on input "text" at bounding box center [536, 247] width 302 height 29
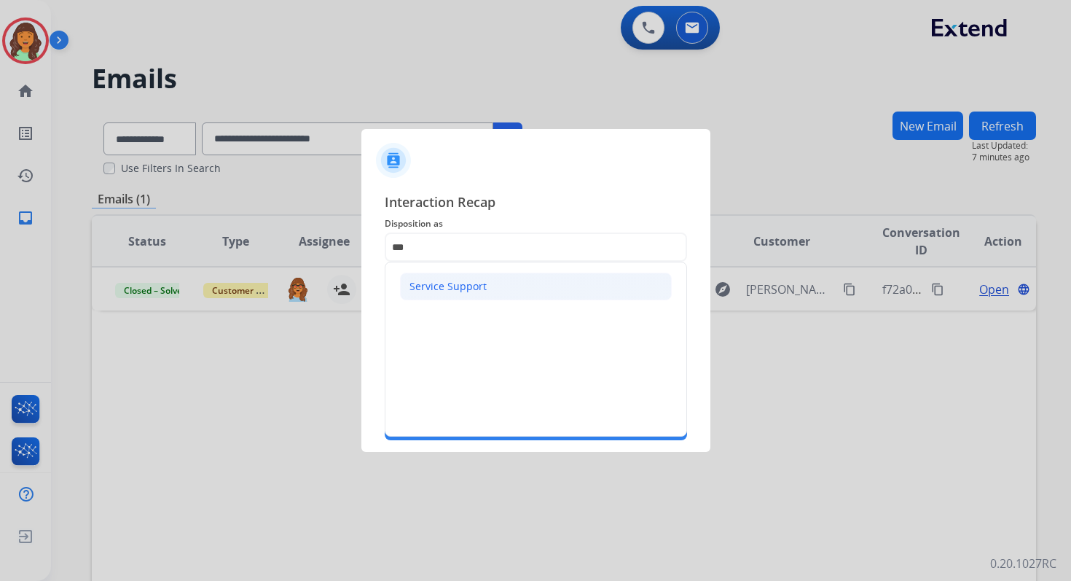
click at [444, 292] on div "Service Support" at bounding box center [448, 286] width 77 height 15
type input "**********"
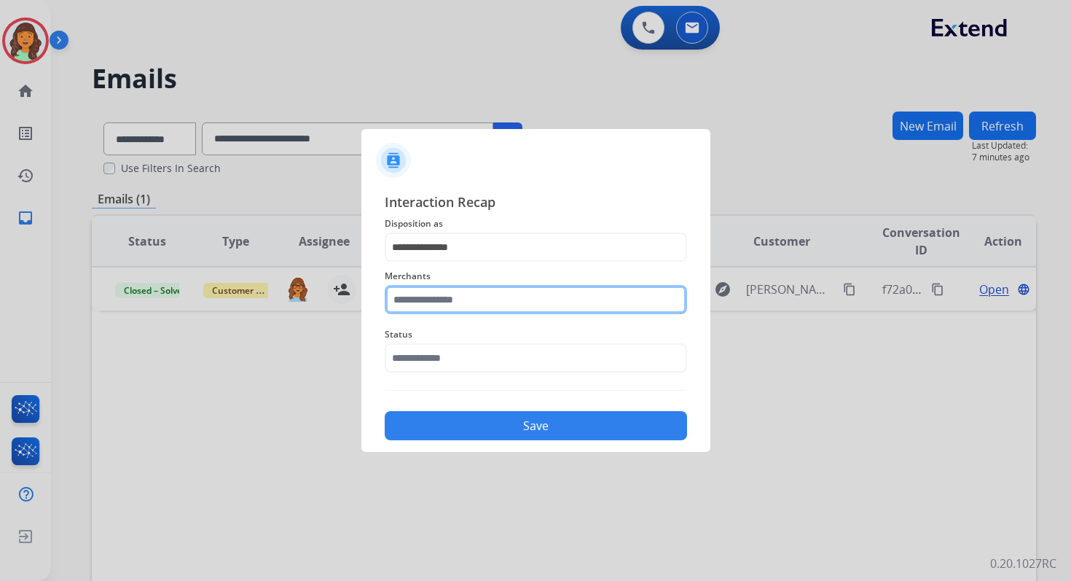
click at [444, 299] on input "text" at bounding box center [536, 299] width 302 height 29
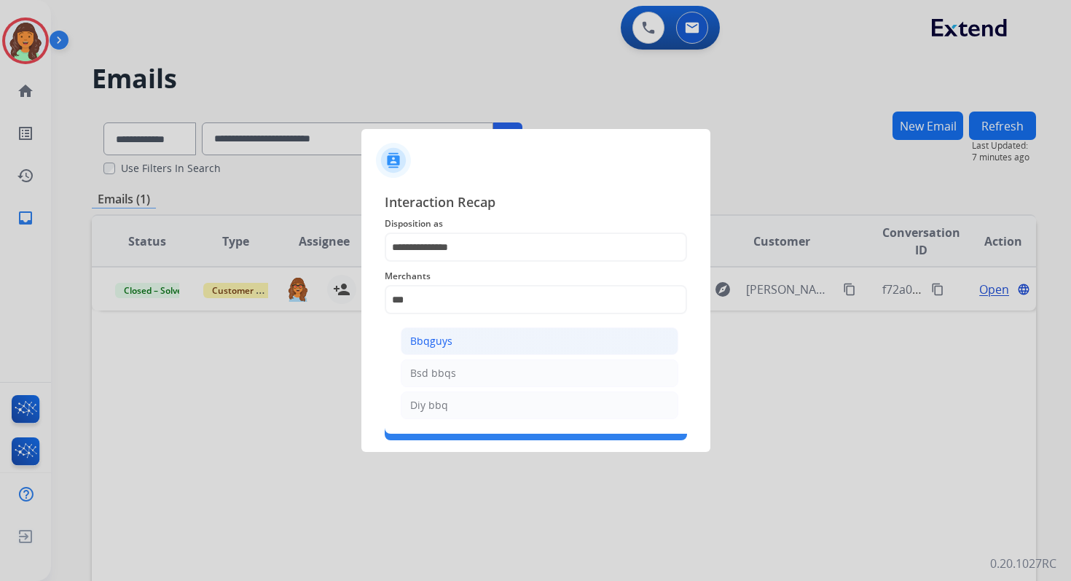
click at [459, 344] on li "Bbqguys" at bounding box center [540, 341] width 278 height 28
type input "*******"
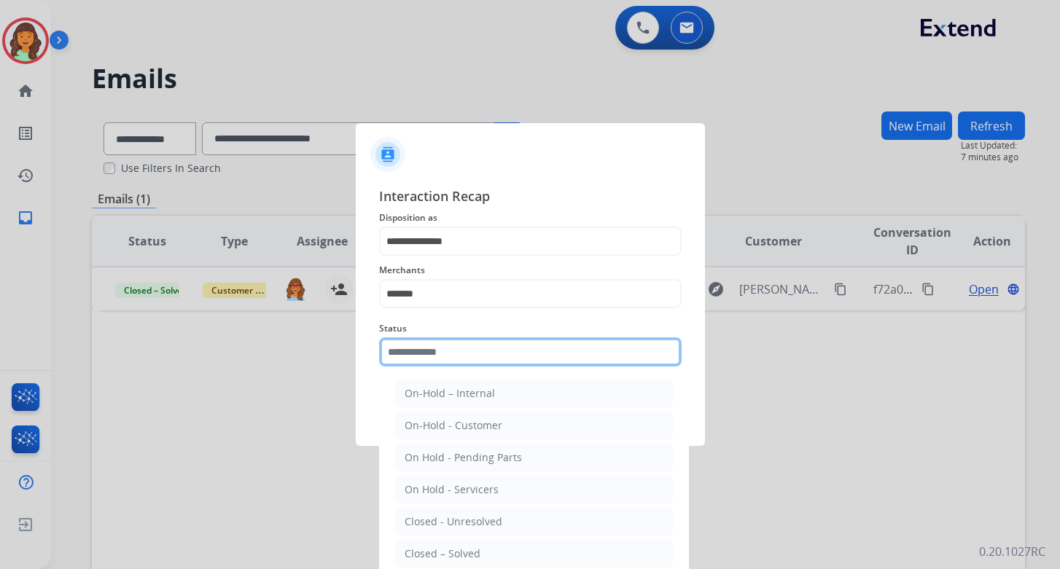
click at [457, 351] on input "text" at bounding box center [530, 351] width 302 height 29
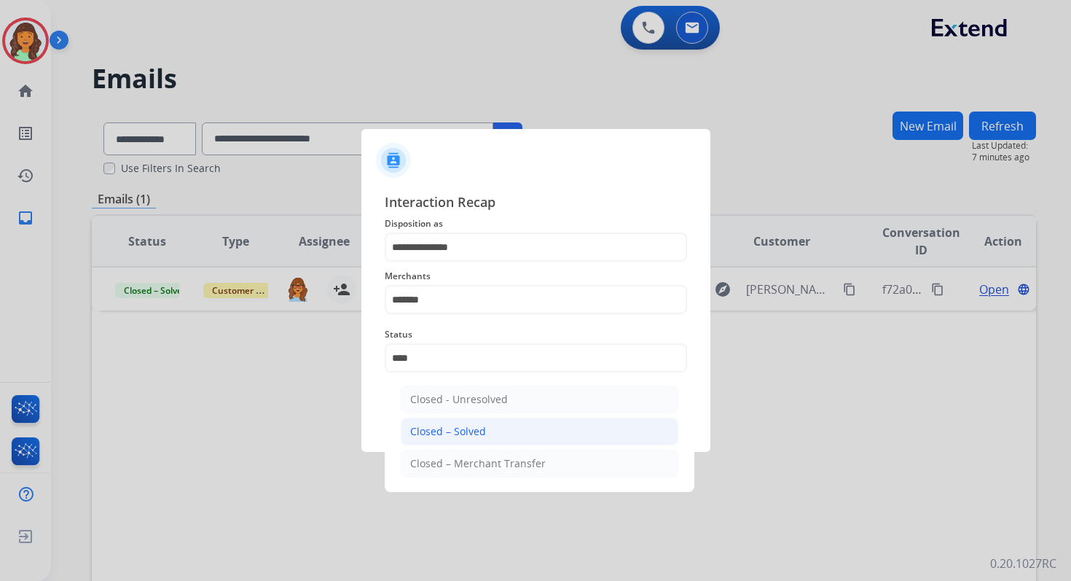
click at [473, 421] on li "Closed – Solved" at bounding box center [540, 432] width 278 height 28
type input "**********"
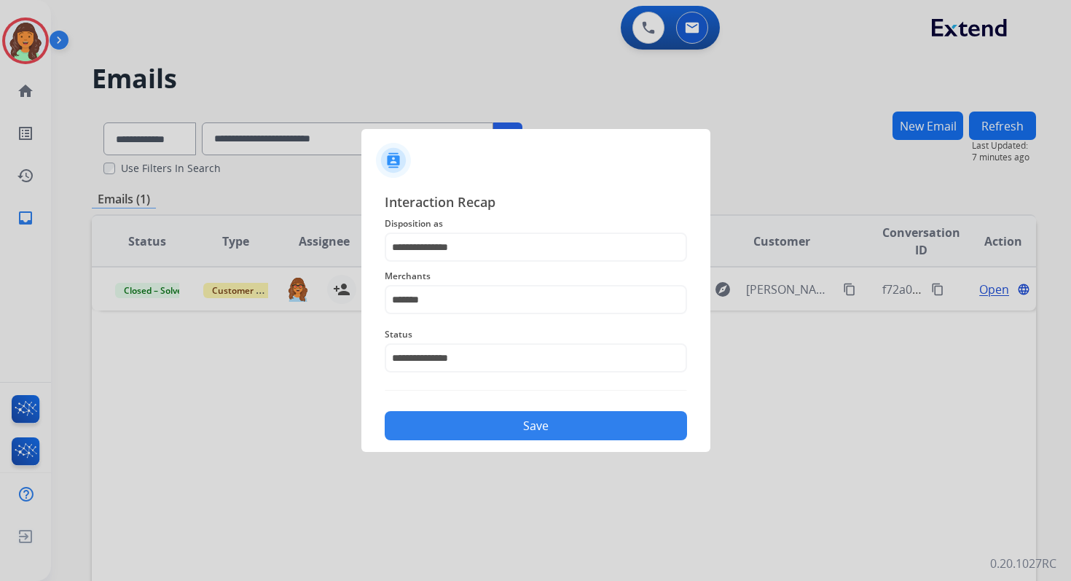
click at [473, 421] on button "Save" at bounding box center [536, 425] width 302 height 29
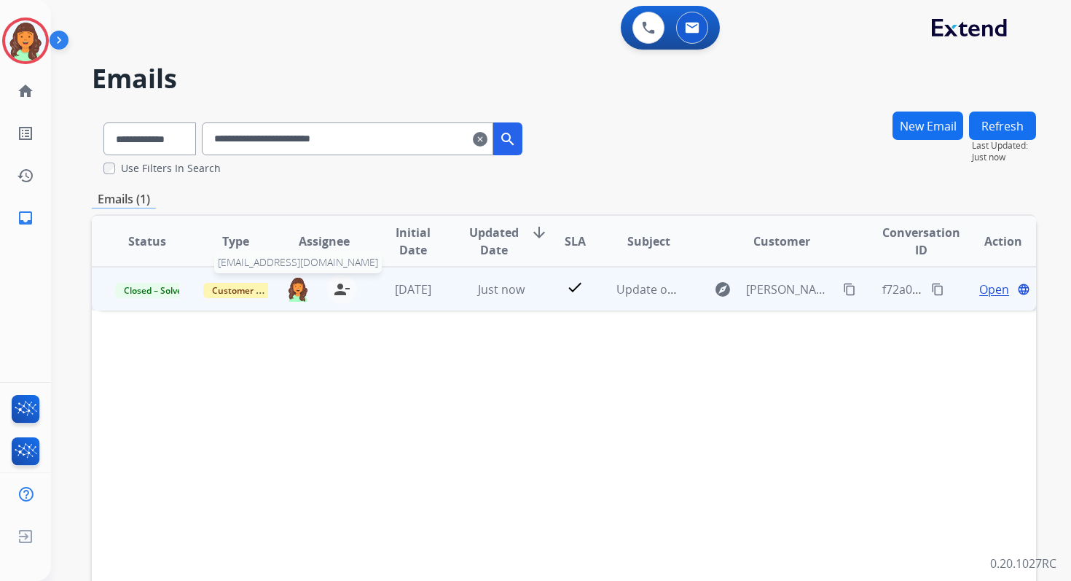
click at [296, 290] on img at bounding box center [297, 288] width 23 height 25
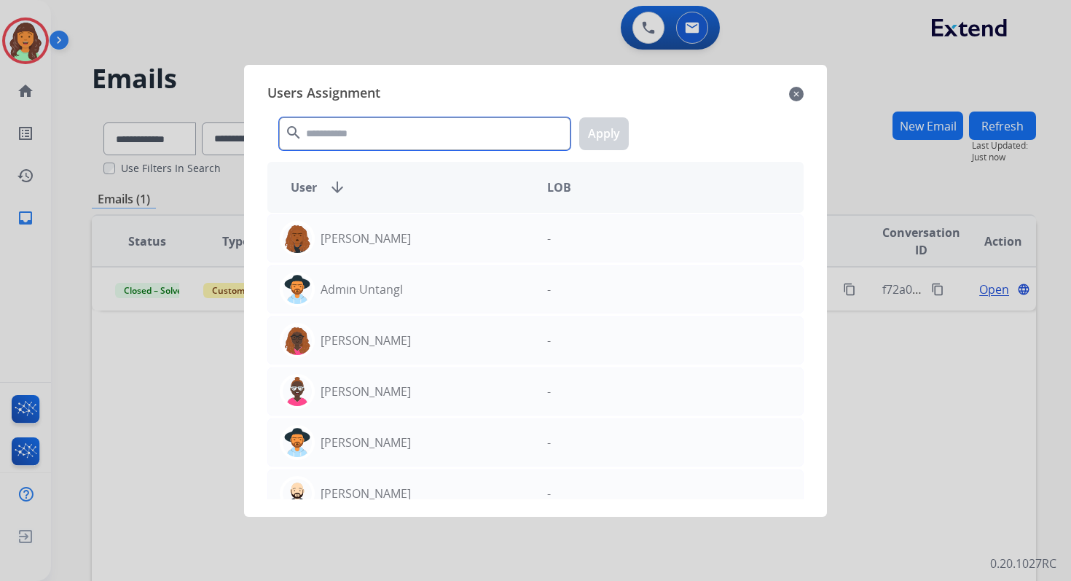
click at [340, 137] on input "text" at bounding box center [425, 133] width 292 height 33
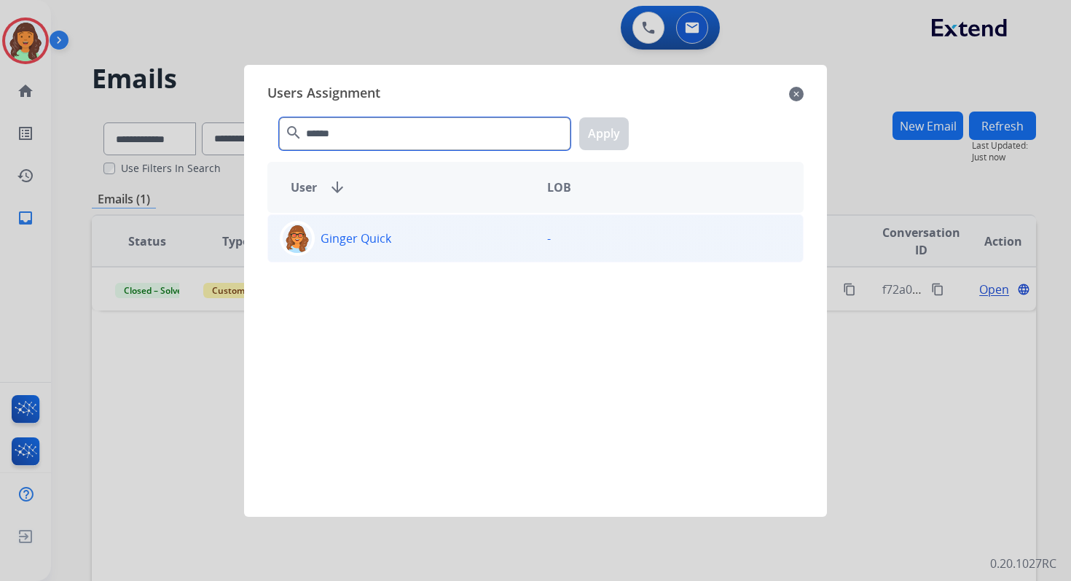
type input "******"
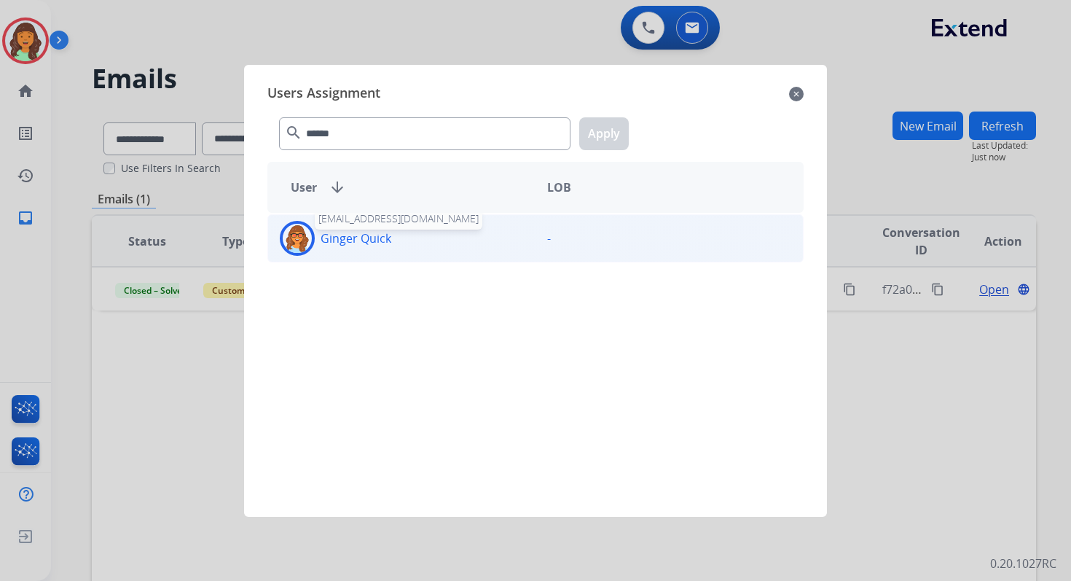
click at [364, 232] on p "Ginger Quick" at bounding box center [356, 238] width 71 height 17
click at [596, 147] on button "Apply" at bounding box center [604, 133] width 50 height 33
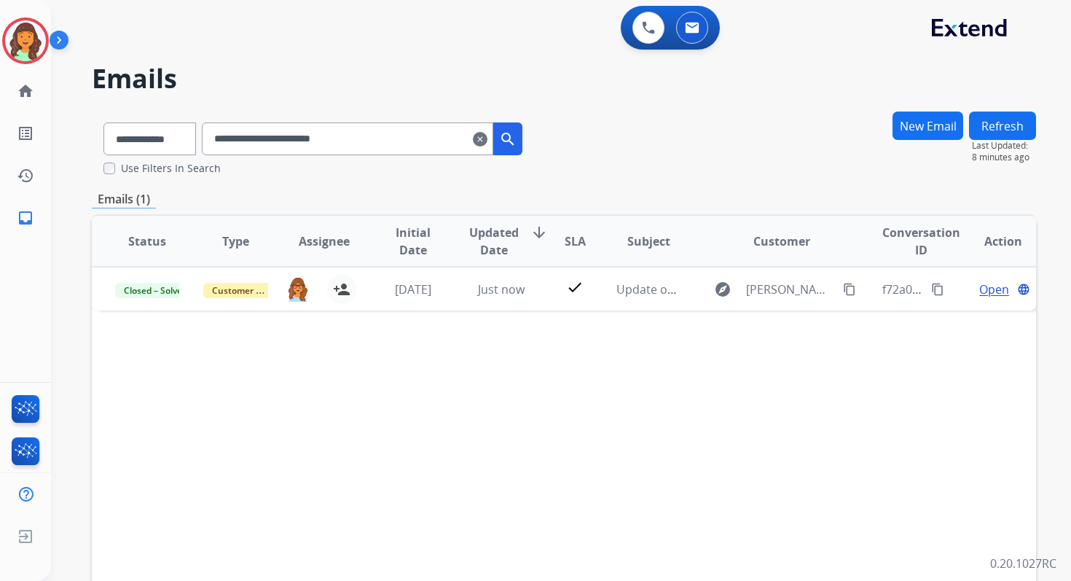
click at [488, 137] on mat-icon "clear" at bounding box center [480, 138] width 15 height 17
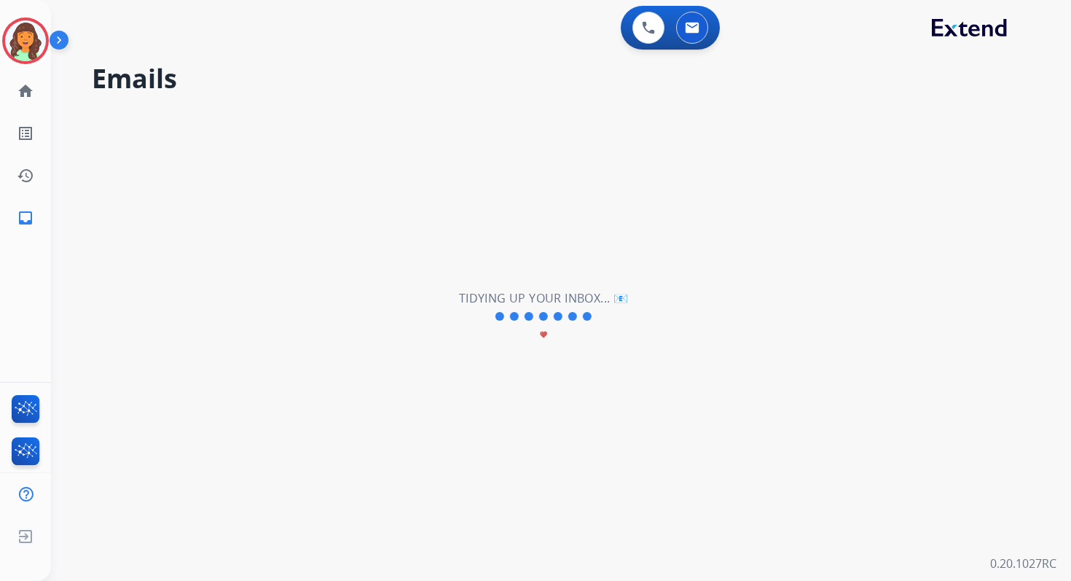
select select "**********"
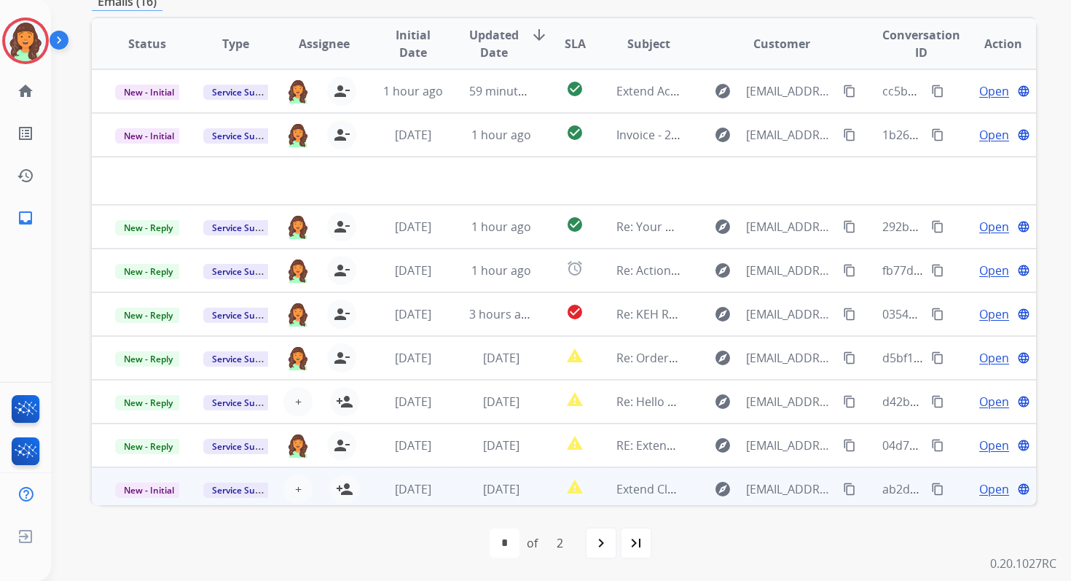
scroll to position [50, 0]
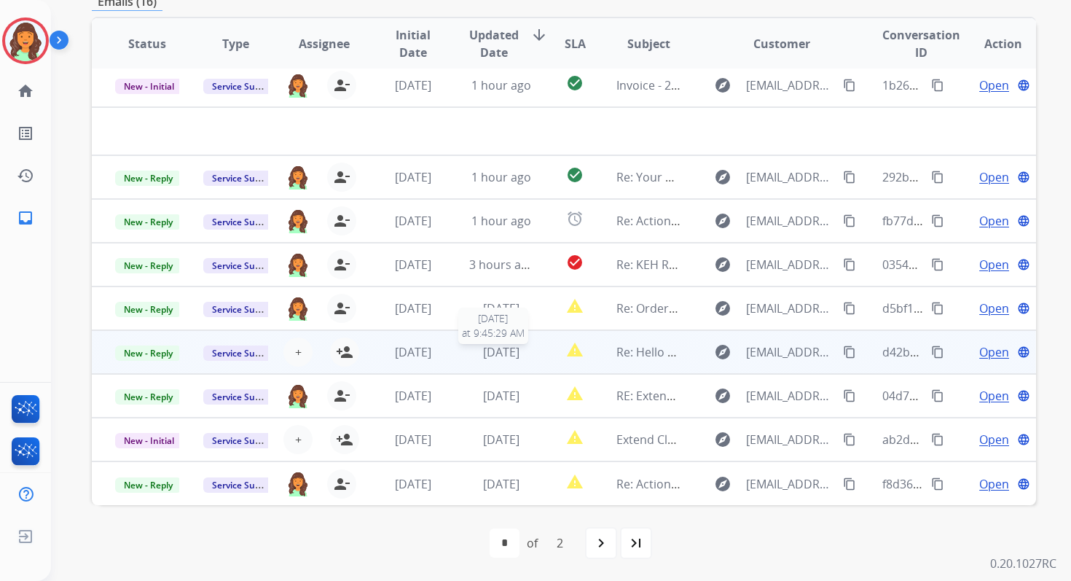
click at [515, 344] on span "[DATE]" at bounding box center [501, 352] width 36 height 16
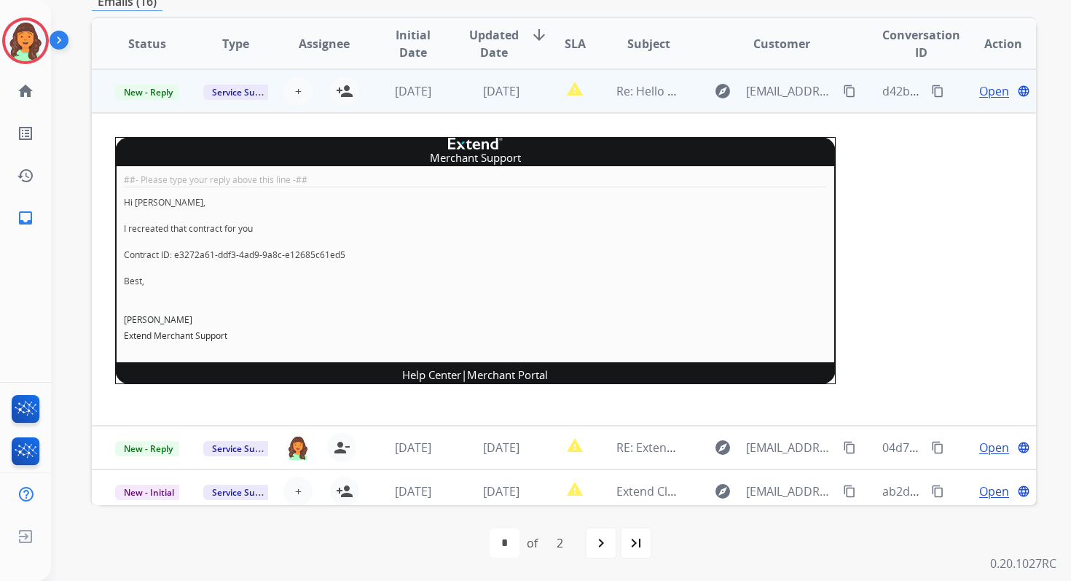
scroll to position [314, 0]
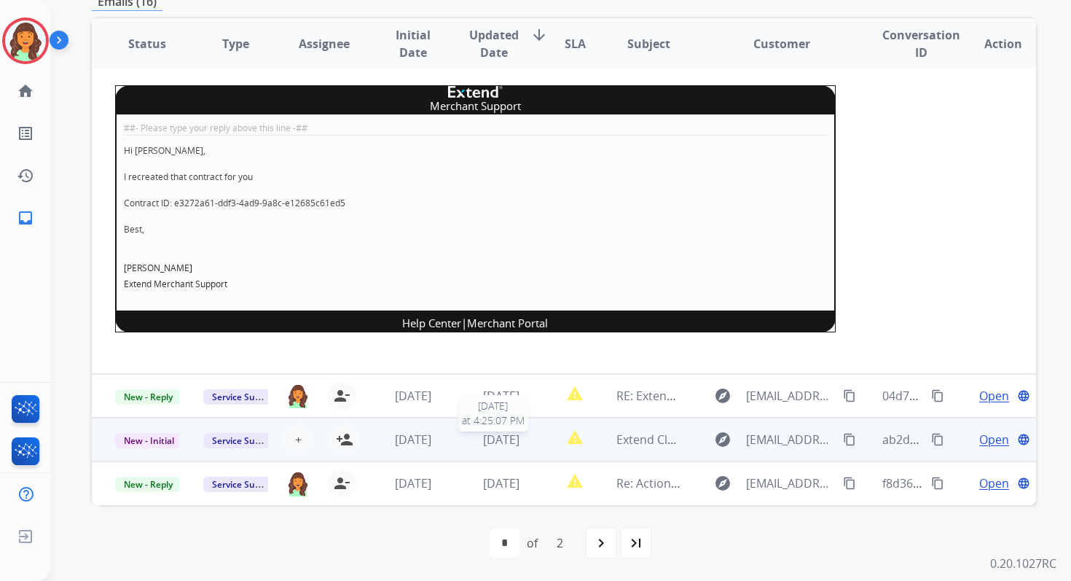
click at [510, 436] on span "[DATE]" at bounding box center [501, 439] width 36 height 16
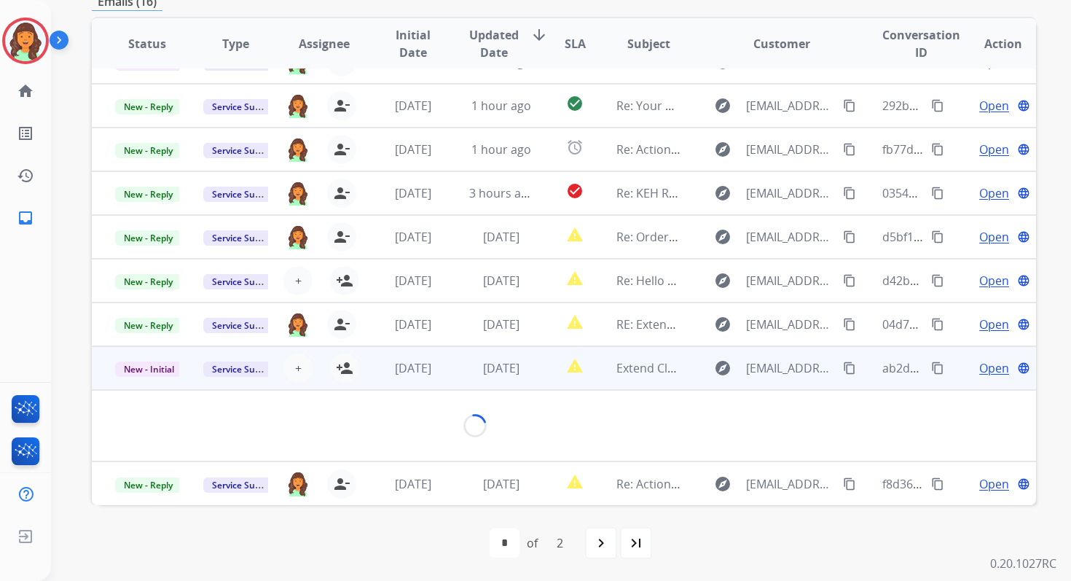
scroll to position [259, 0]
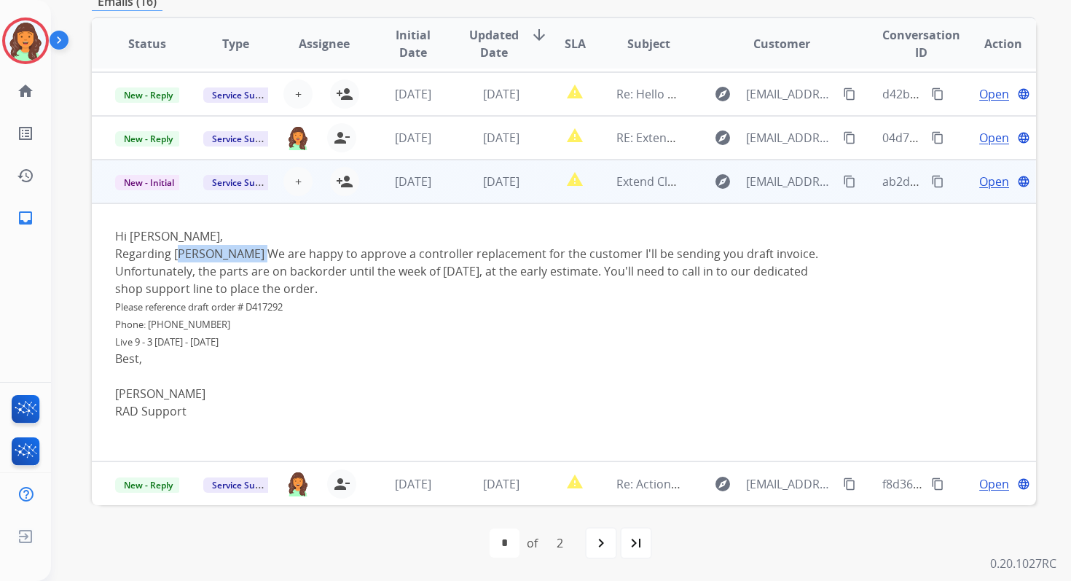
drag, startPoint x: 173, startPoint y: 254, endPoint x: 254, endPoint y: 254, distance: 81.6
click at [254, 254] on div "Regarding Emerson Smith We are happy to approve a controller replacement for th…" at bounding box center [475, 271] width 721 height 52
copy div "Emerson Smith"
click at [295, 177] on span "+" at bounding box center [298, 181] width 7 height 17
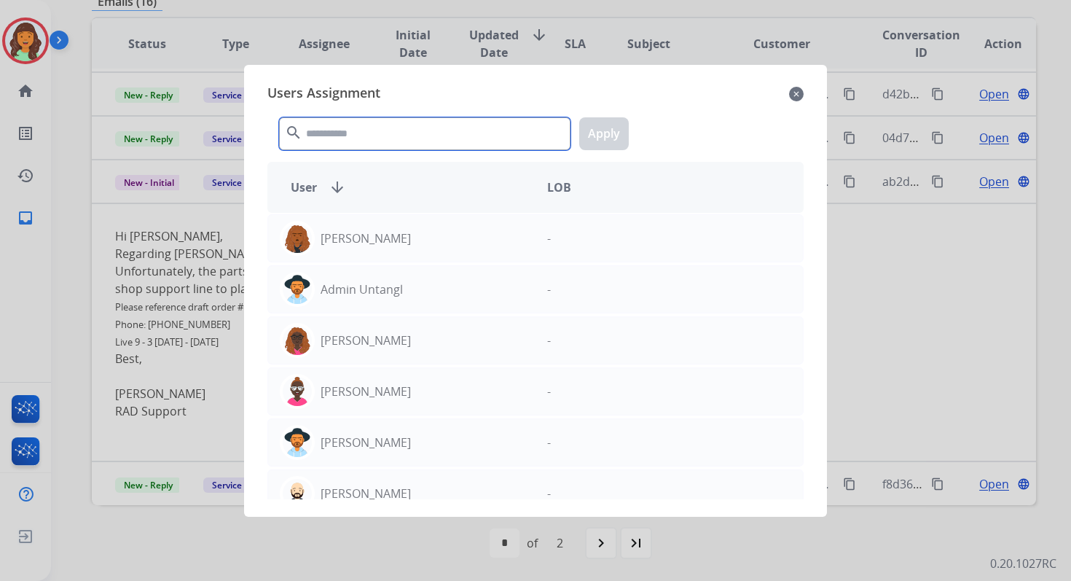
click at [370, 125] on input "text" at bounding box center [425, 133] width 292 height 33
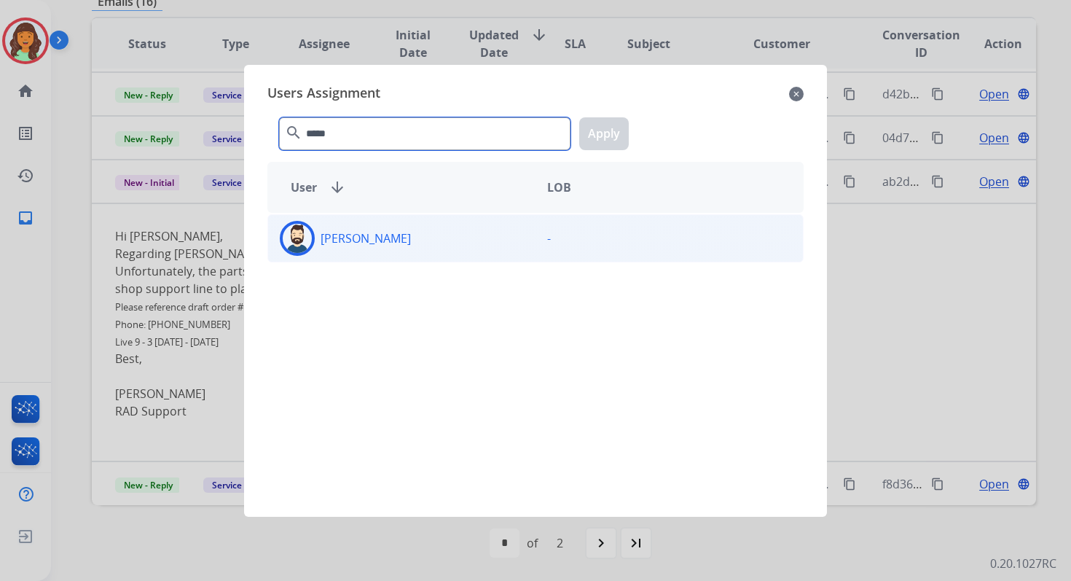
type input "*****"
click at [387, 230] on div "[PERSON_NAME]" at bounding box center [401, 238] width 267 height 35
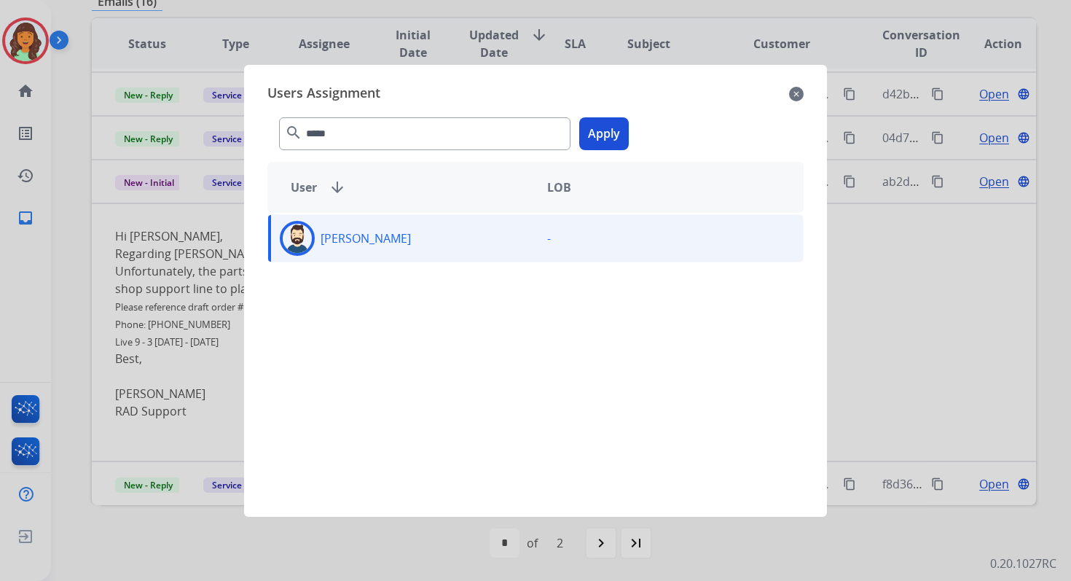
click at [599, 141] on button "Apply" at bounding box center [604, 133] width 50 height 33
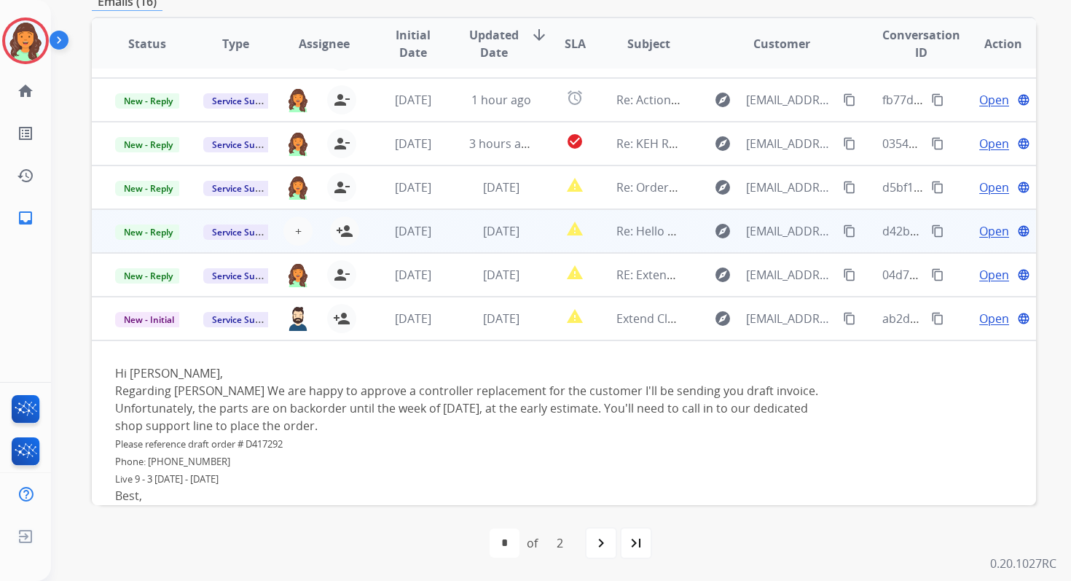
click at [498, 235] on span "[DATE]" at bounding box center [501, 231] width 36 height 16
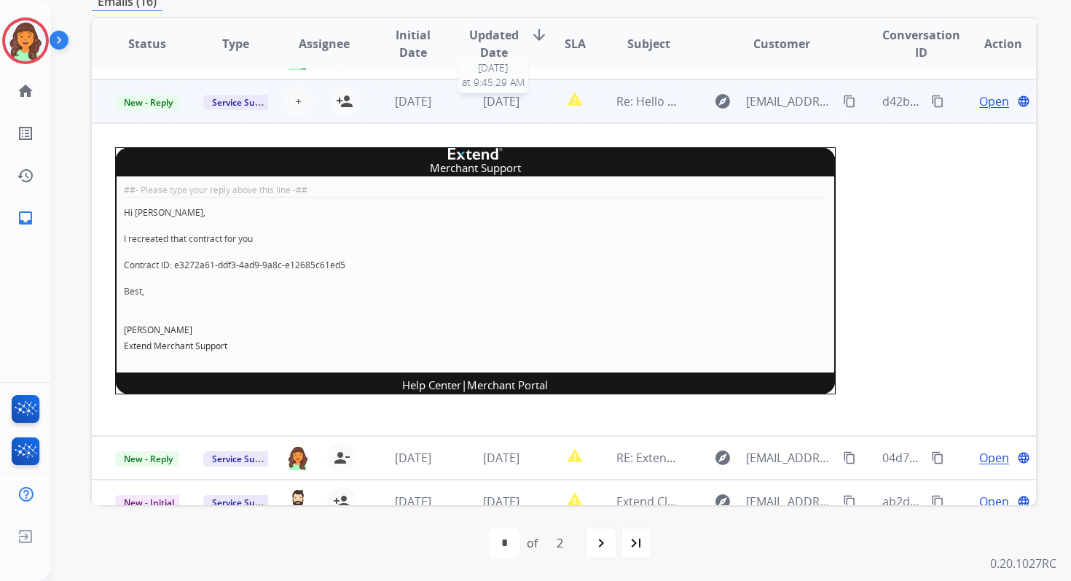
scroll to position [262, 0]
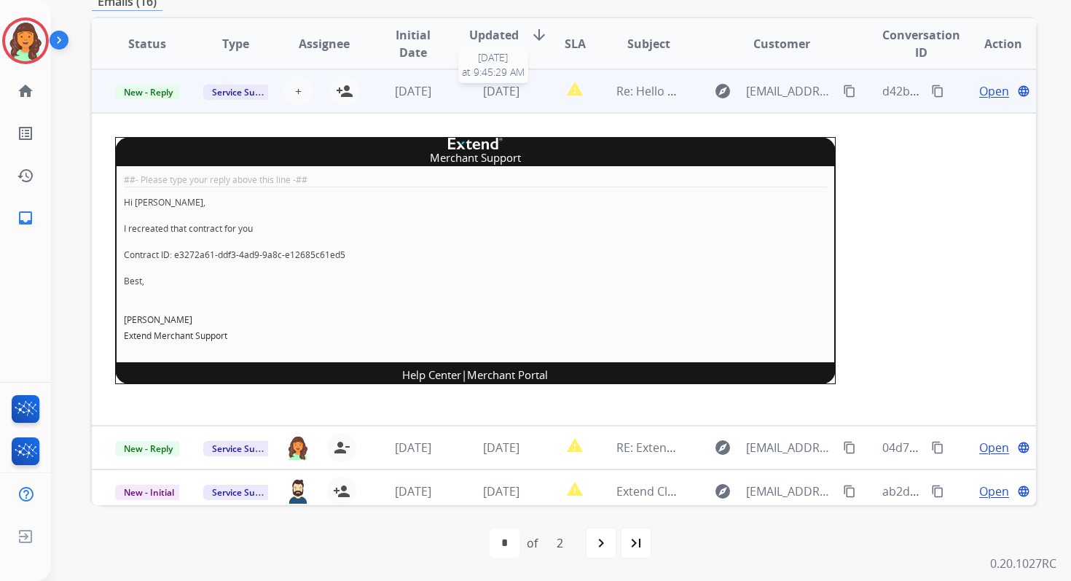
click at [503, 98] on span "[DATE]" at bounding box center [501, 91] width 36 height 16
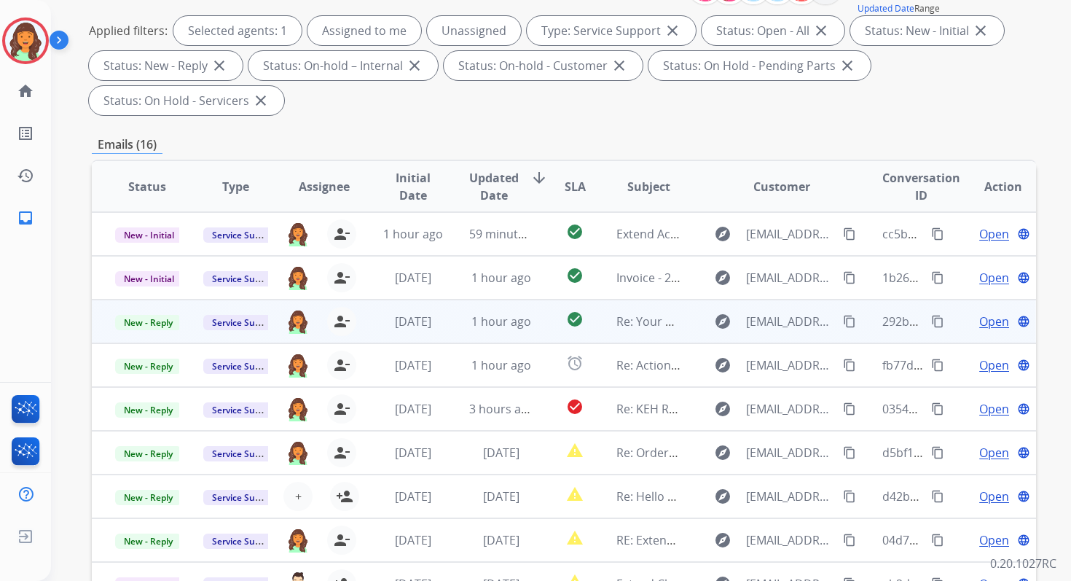
scroll to position [149, 0]
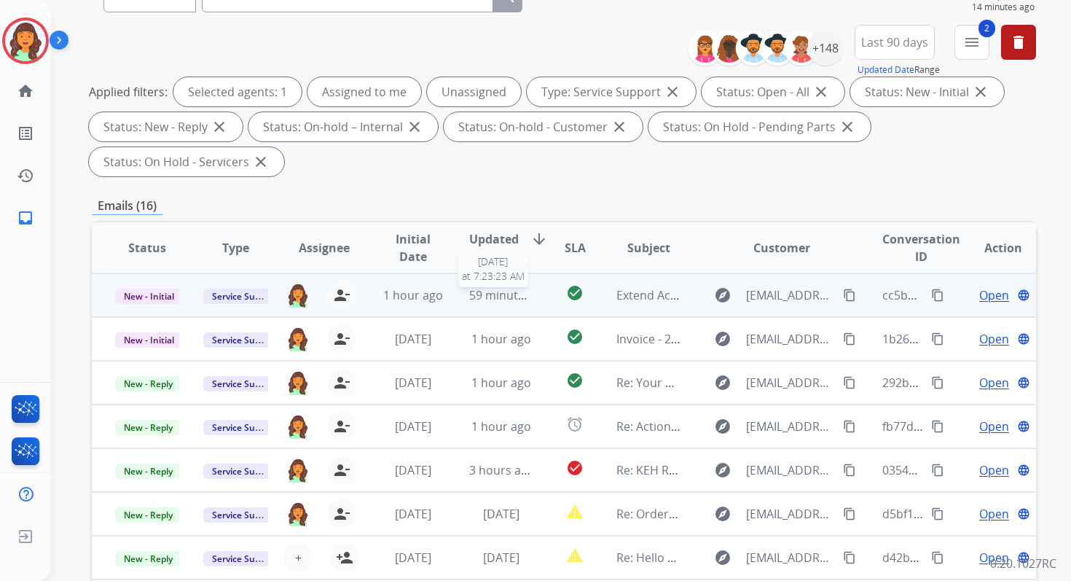
click at [501, 292] on span "59 minutes ago" at bounding box center [511, 295] width 85 height 16
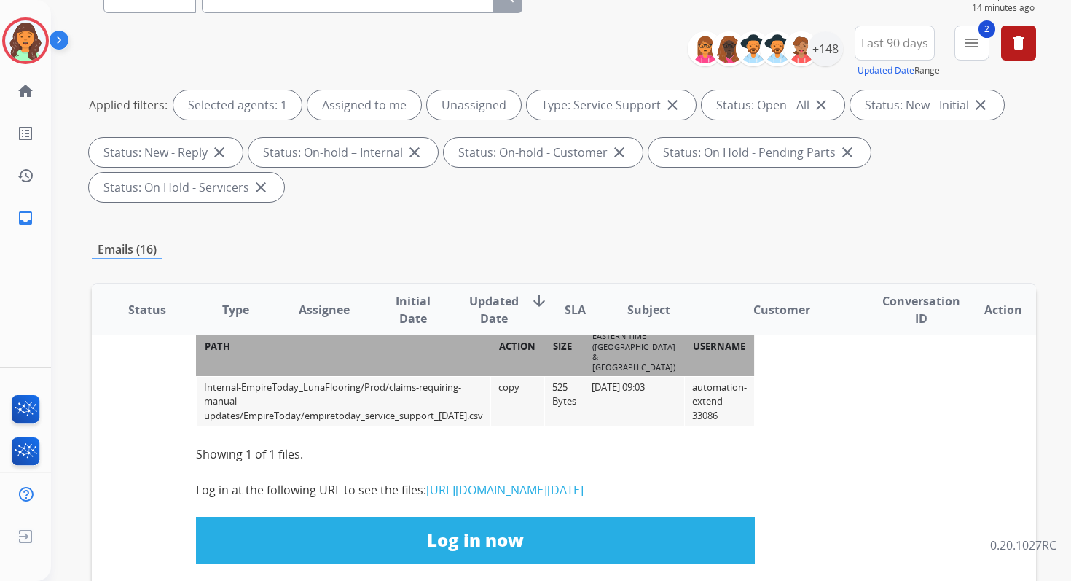
scroll to position [312, 0]
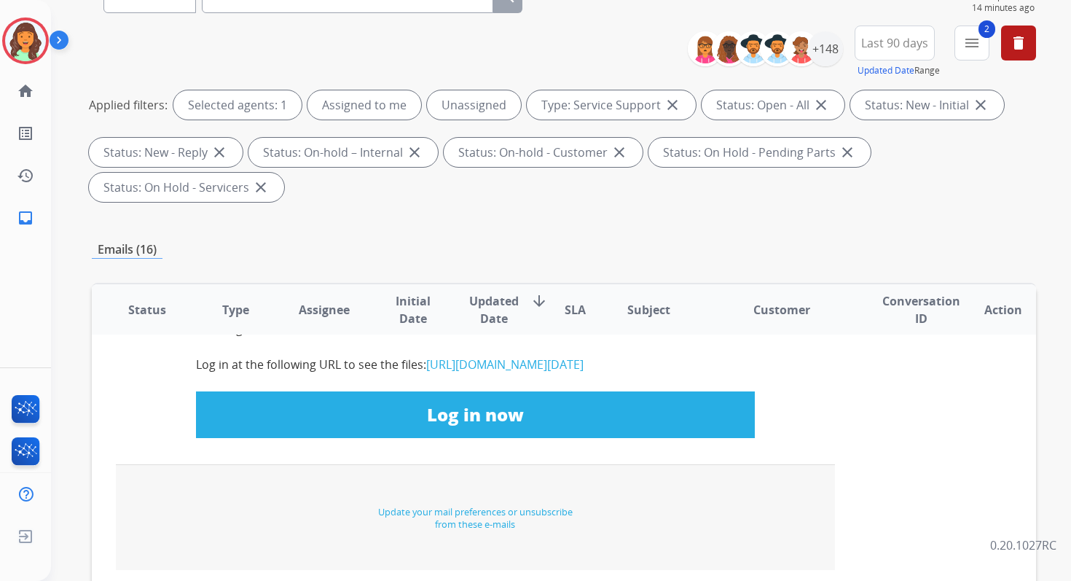
click at [464, 438] on link "Log in now" at bounding box center [475, 414] width 559 height 47
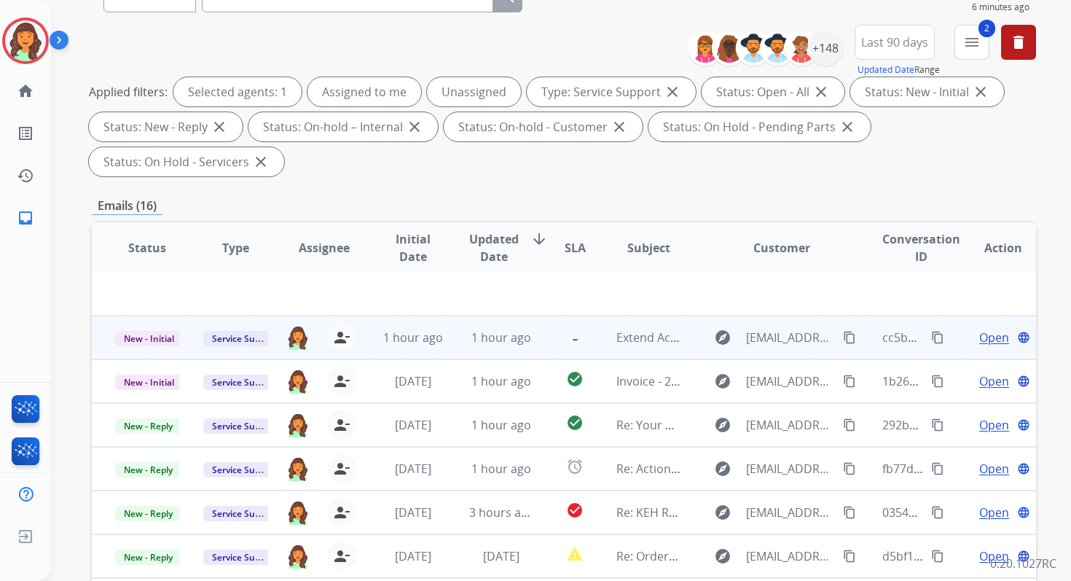
scroll to position [0, 0]
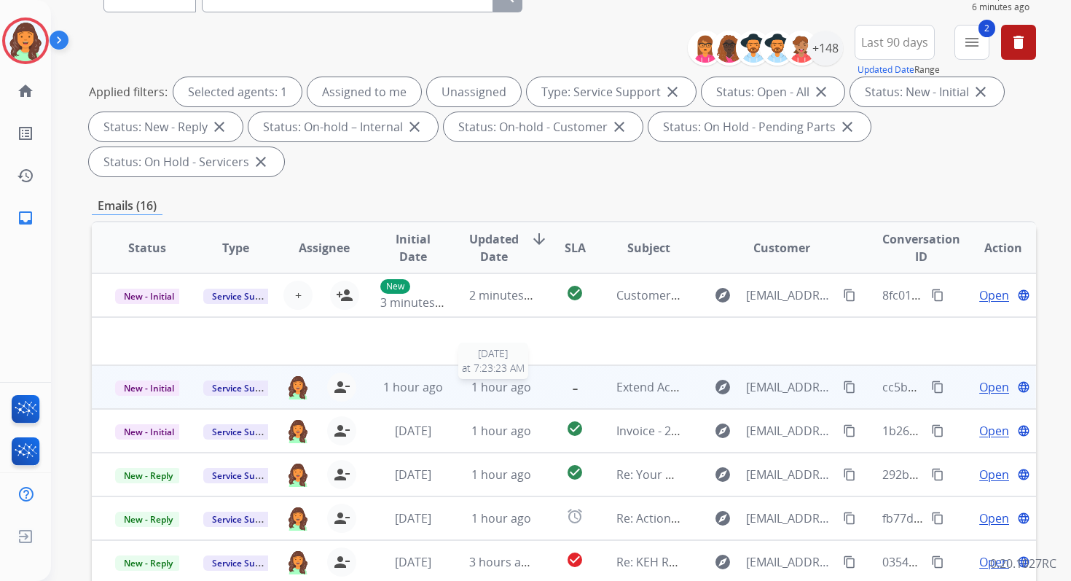
click at [495, 386] on span "1 hour ago" at bounding box center [502, 387] width 60 height 16
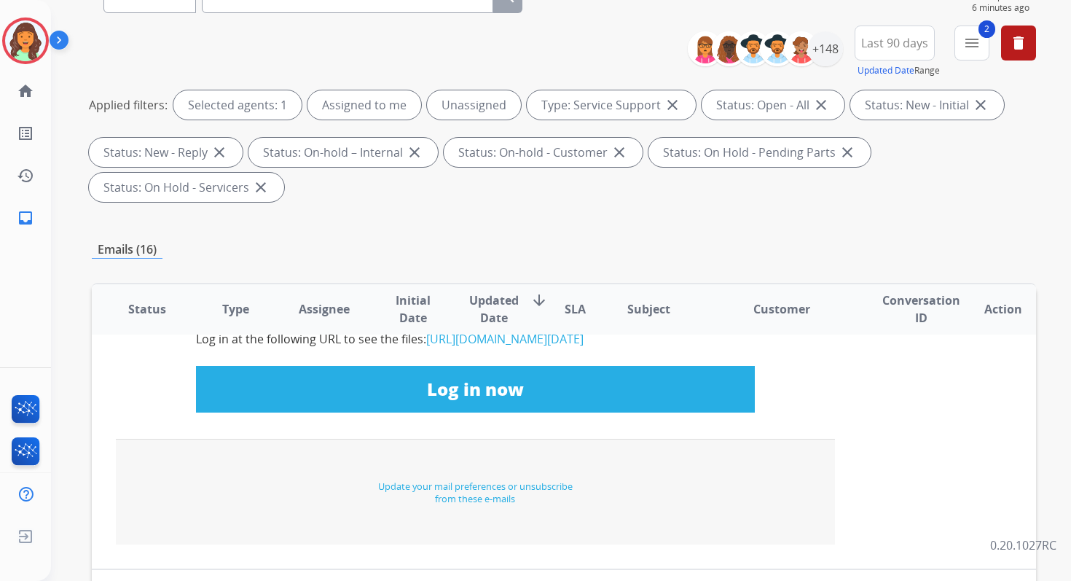
scroll to position [418, 0]
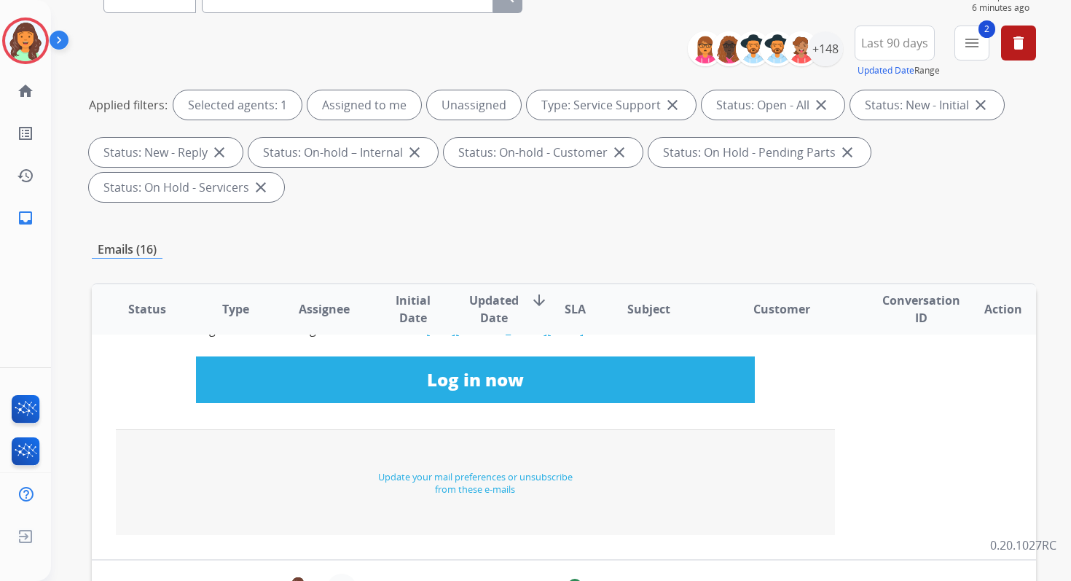
click at [486, 337] on link "https://files.extend.com/files/Internal-EmpireToday_LunaFlooring/Prod/claims-re…" at bounding box center [504, 329] width 157 height 16
click at [426, 337] on link "https://files.extend.com/files/Internal-EmpireToday_LunaFlooring/Prod/claims-re…" at bounding box center [504, 329] width 157 height 16
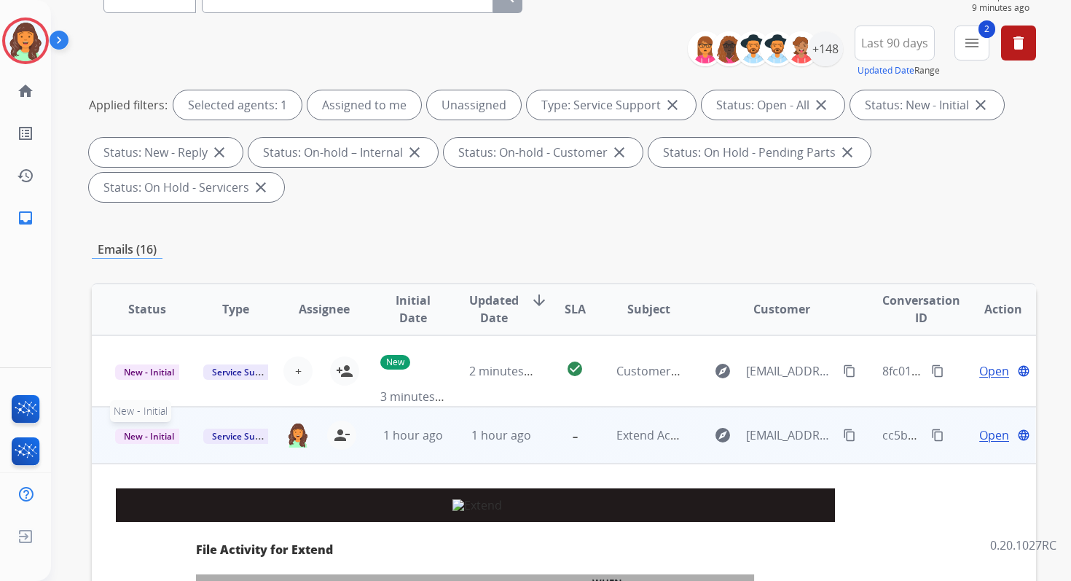
click at [141, 436] on span "New - Initial" at bounding box center [149, 436] width 68 height 15
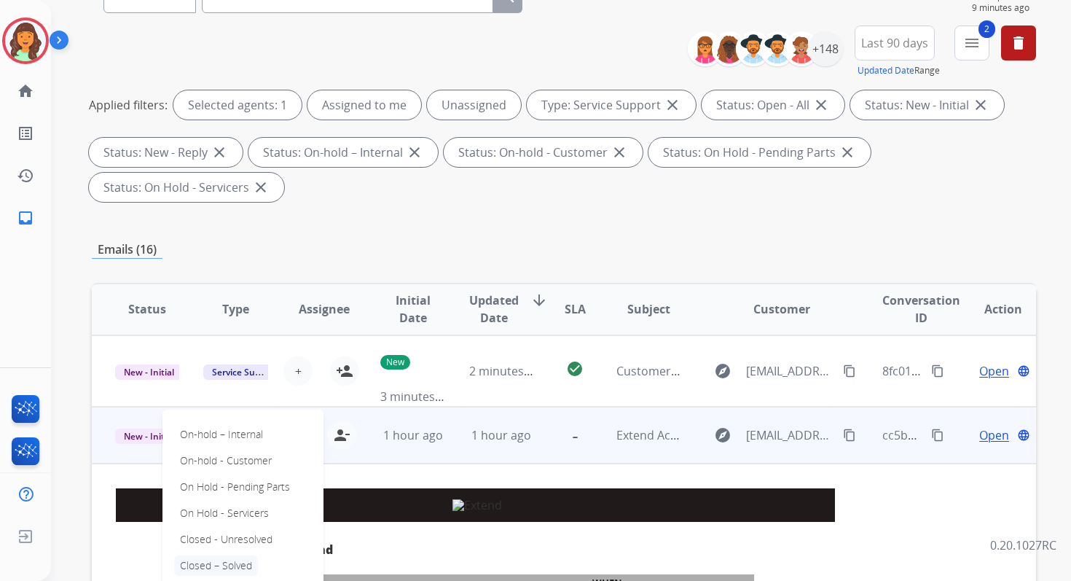
click at [219, 567] on p "Closed – Solved" at bounding box center [216, 565] width 84 height 20
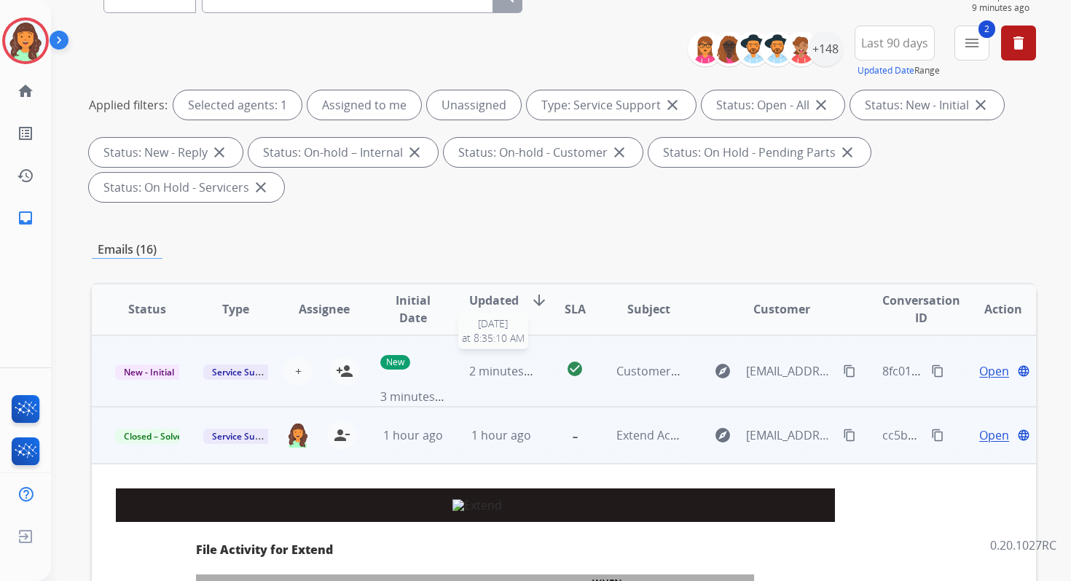
click at [509, 367] on span "2 minutes ago" at bounding box center [508, 371] width 78 height 16
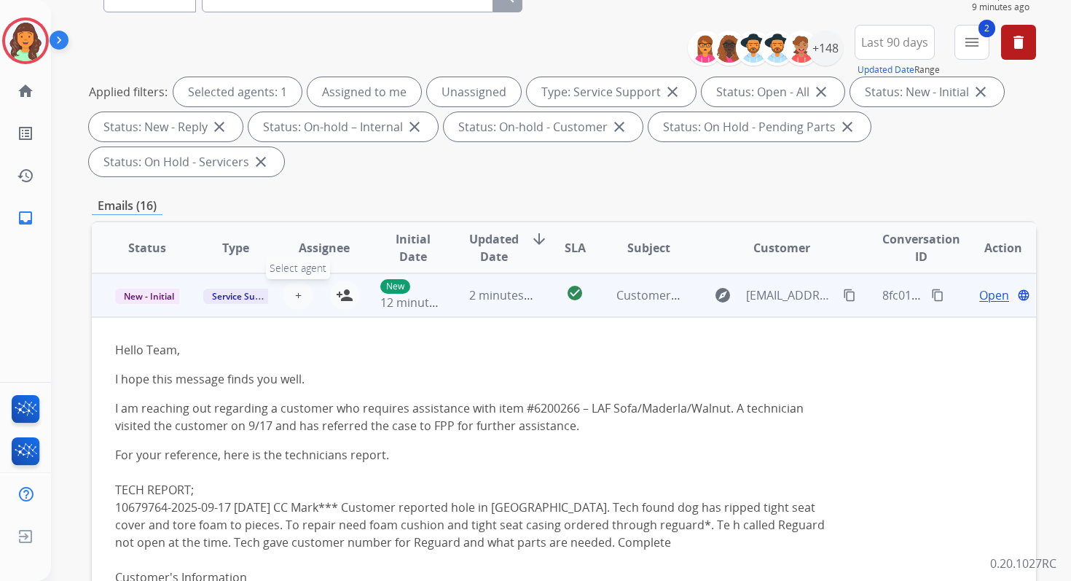
click at [297, 291] on span "+" at bounding box center [298, 294] width 7 height 17
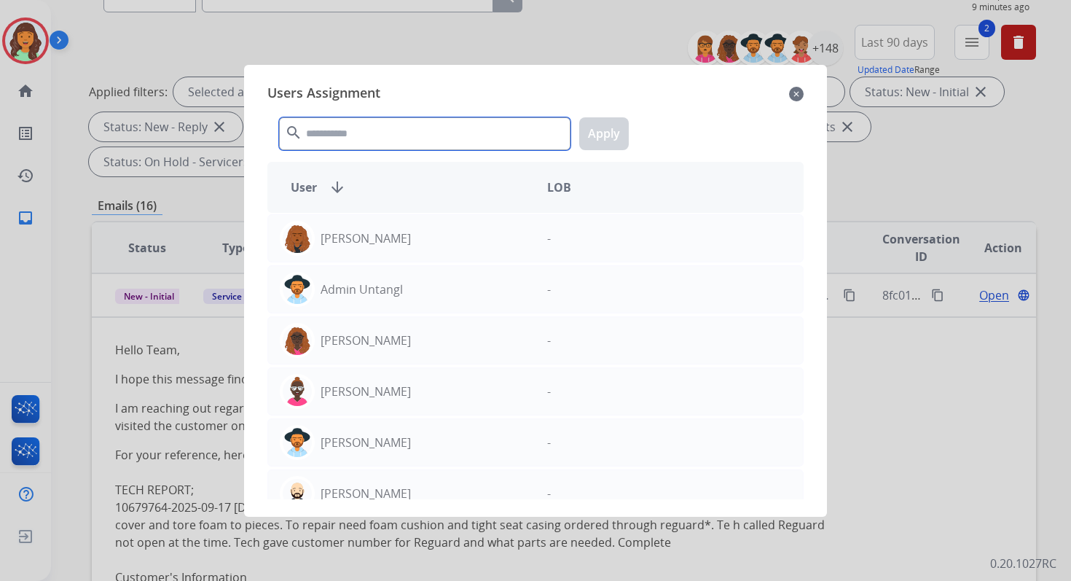
click at [346, 140] on input "text" at bounding box center [425, 133] width 292 height 33
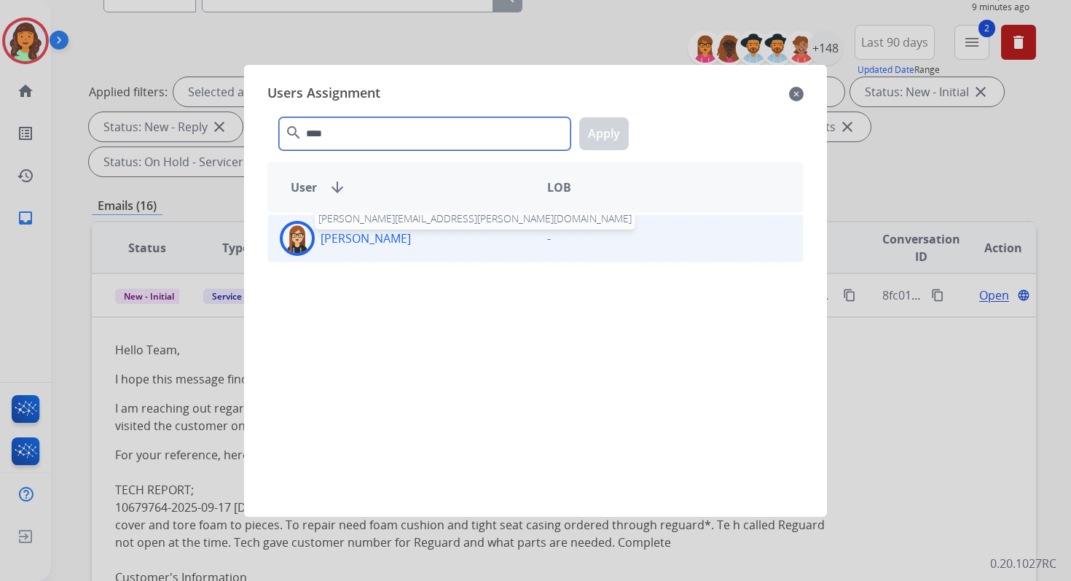
type input "****"
click at [374, 251] on div "Trisha Higgins trisha.higgins@extend.com" at bounding box center [401, 238] width 267 height 35
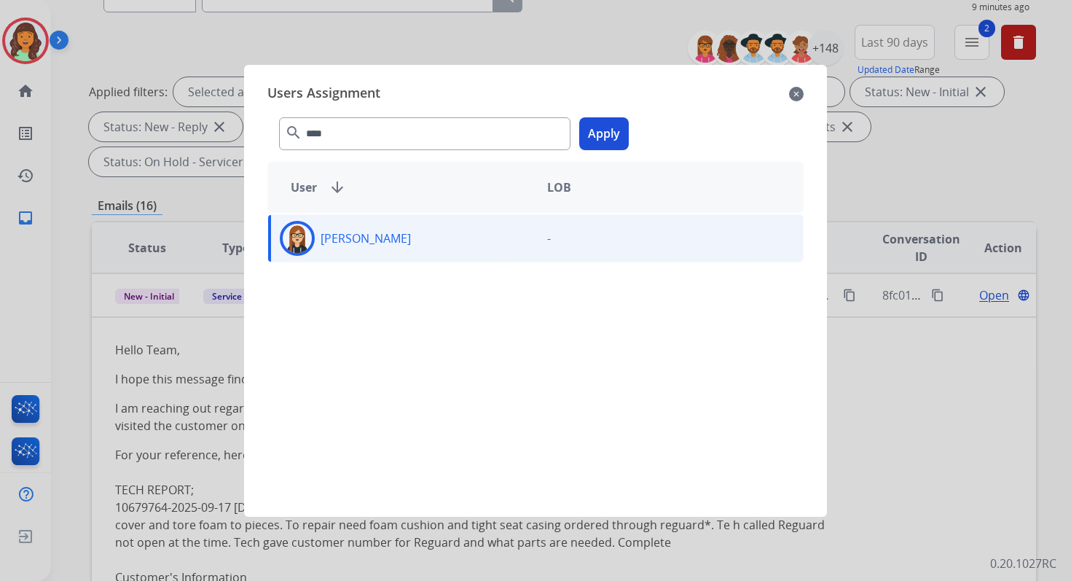
click at [614, 137] on button "Apply" at bounding box center [604, 133] width 50 height 33
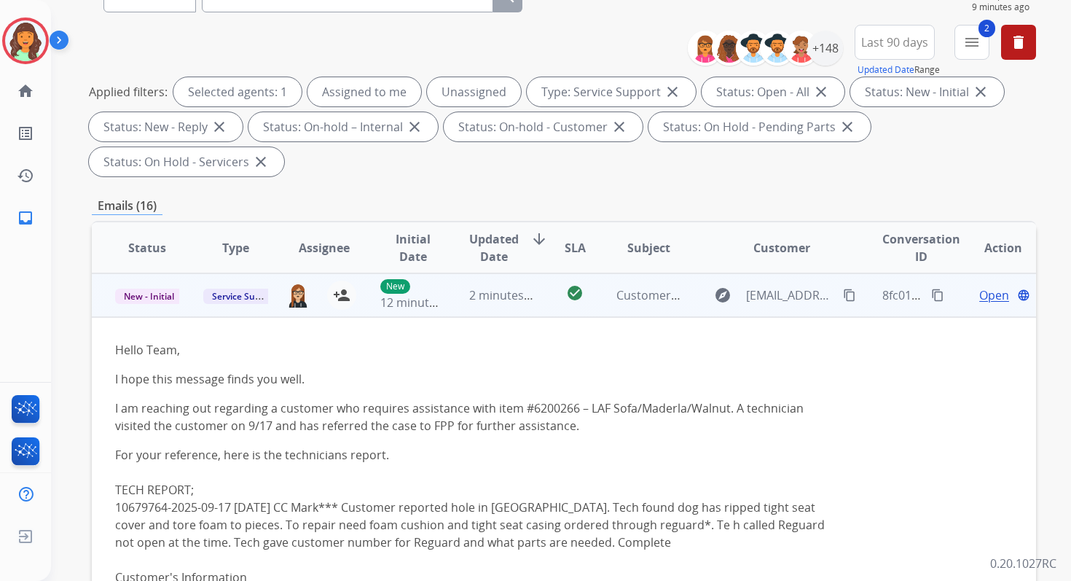
click at [482, 306] on td "2 minutes ago" at bounding box center [490, 295] width 88 height 44
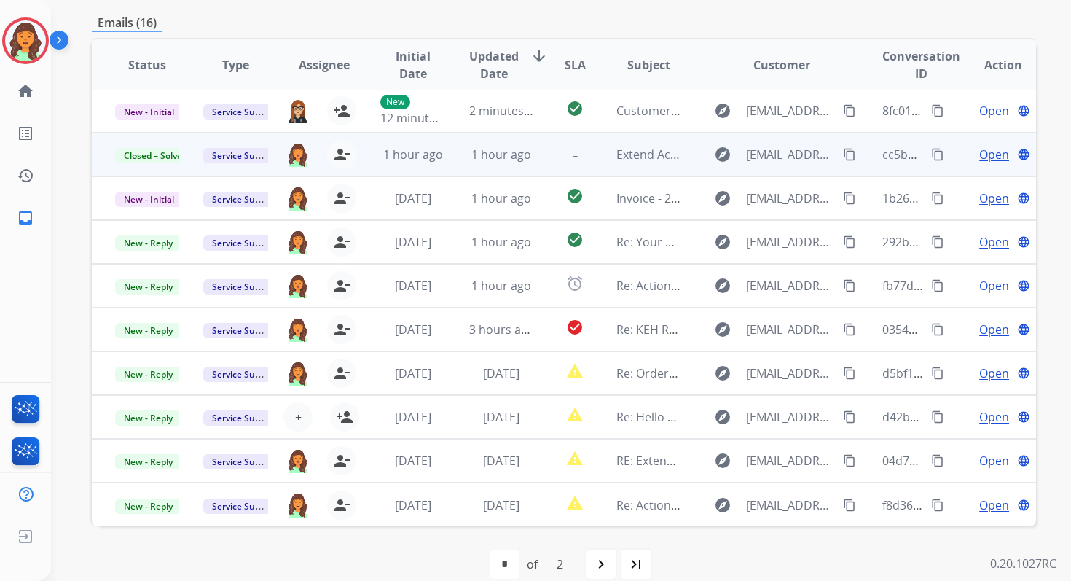
scroll to position [353, 0]
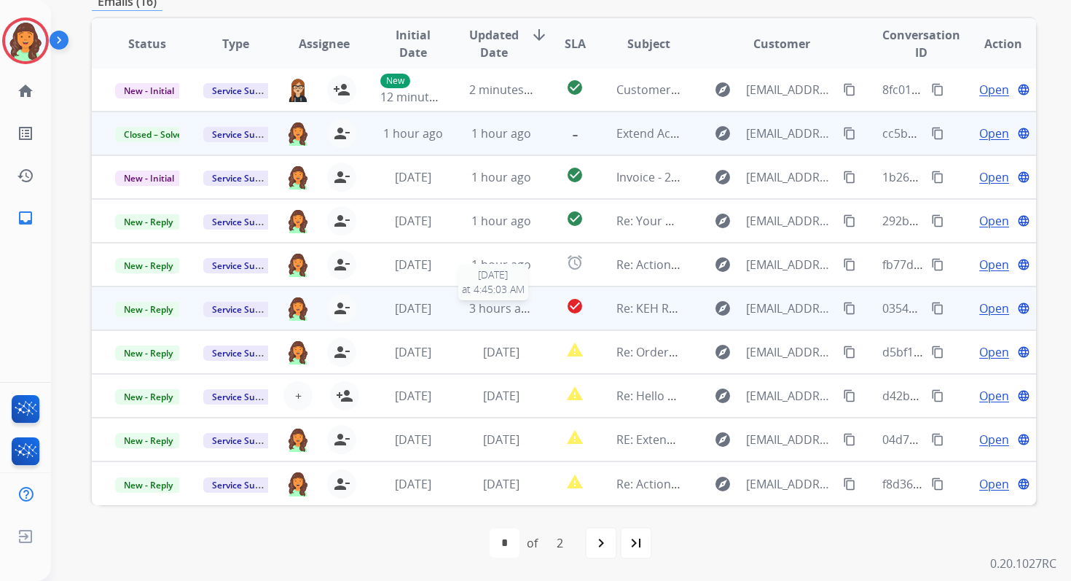
click at [501, 308] on span "3 hours ago" at bounding box center [502, 308] width 66 height 16
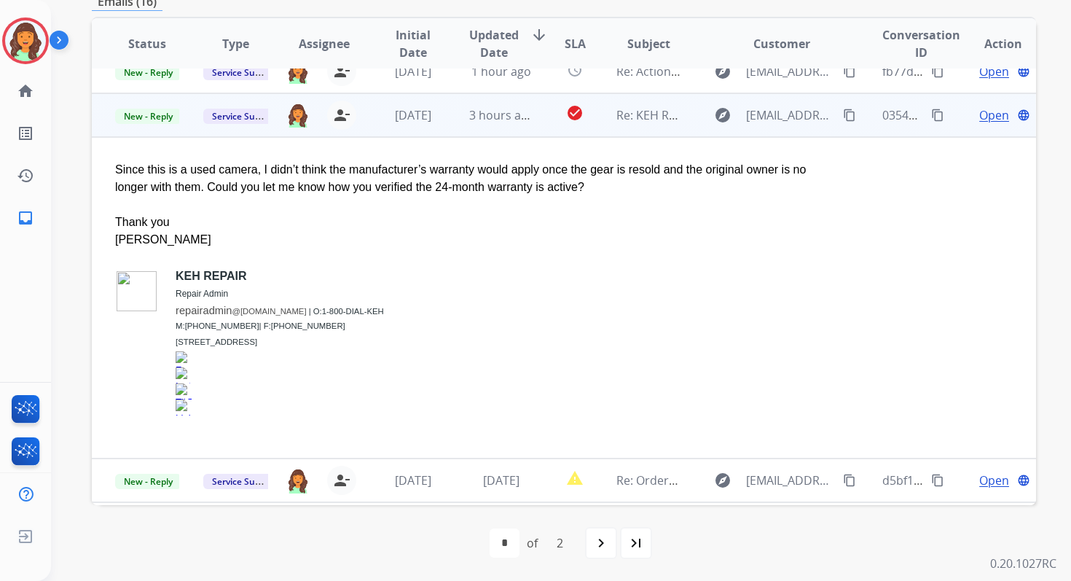
scroll to position [173, 0]
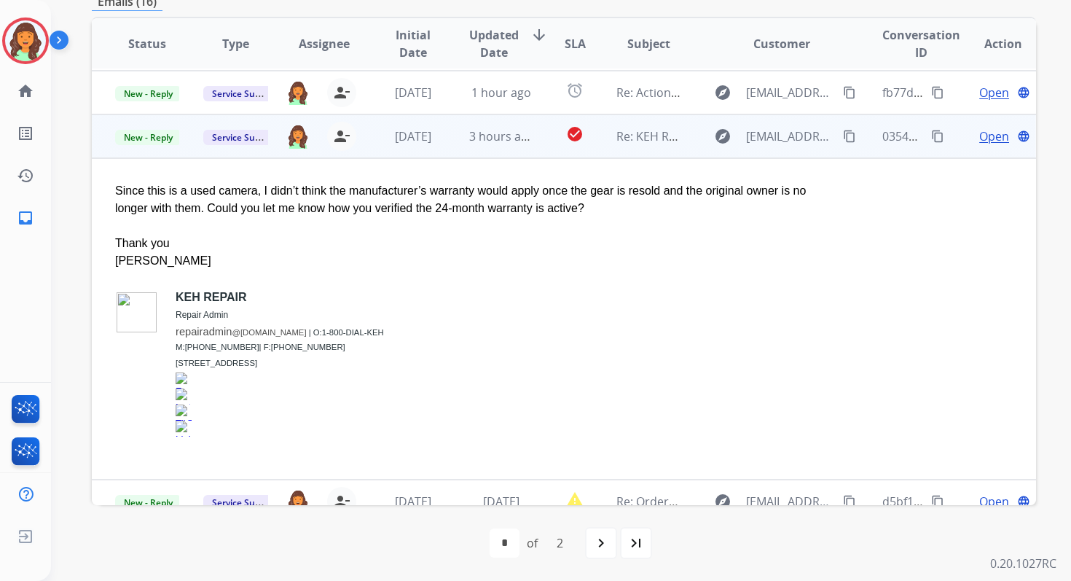
click at [983, 138] on span "Open" at bounding box center [995, 136] width 30 height 17
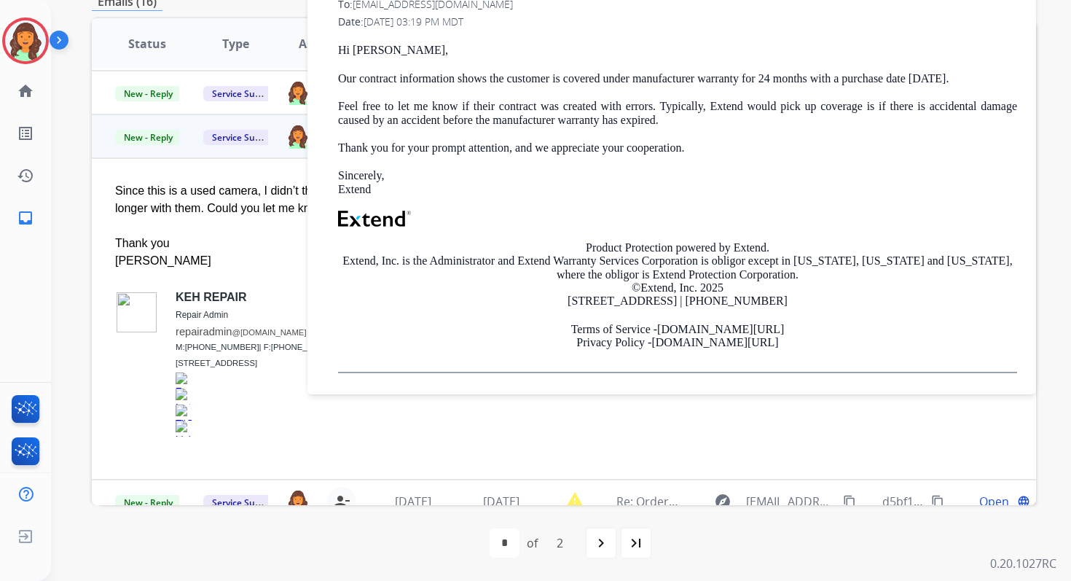
scroll to position [353, 0]
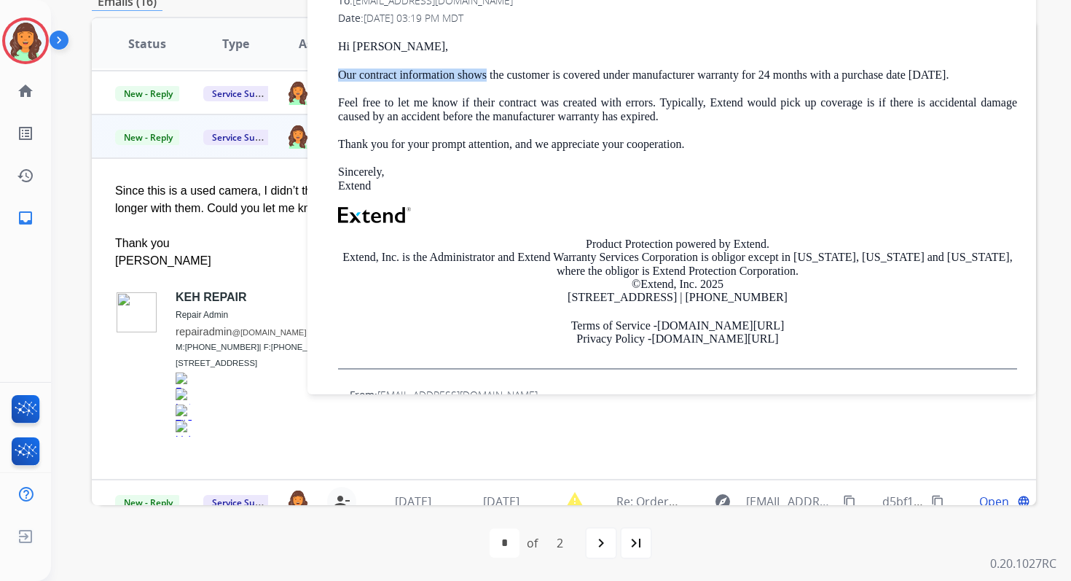
drag, startPoint x: 339, startPoint y: 76, endPoint x: 488, endPoint y: 82, distance: 148.8
click at [488, 82] on p "Our contract information shows the customer is covered under manufacturer warra…" at bounding box center [677, 75] width 679 height 13
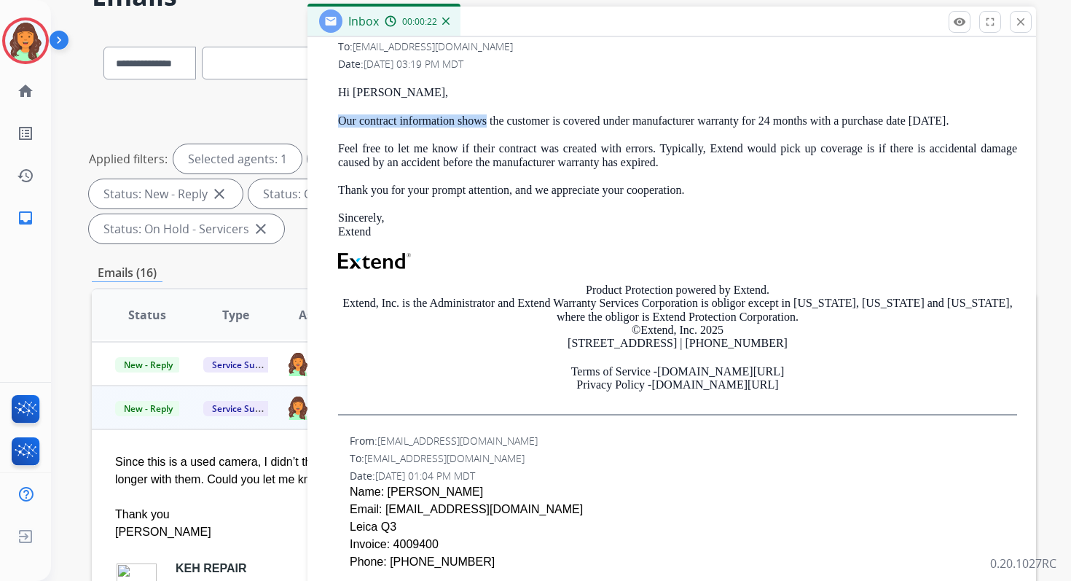
scroll to position [600, 0]
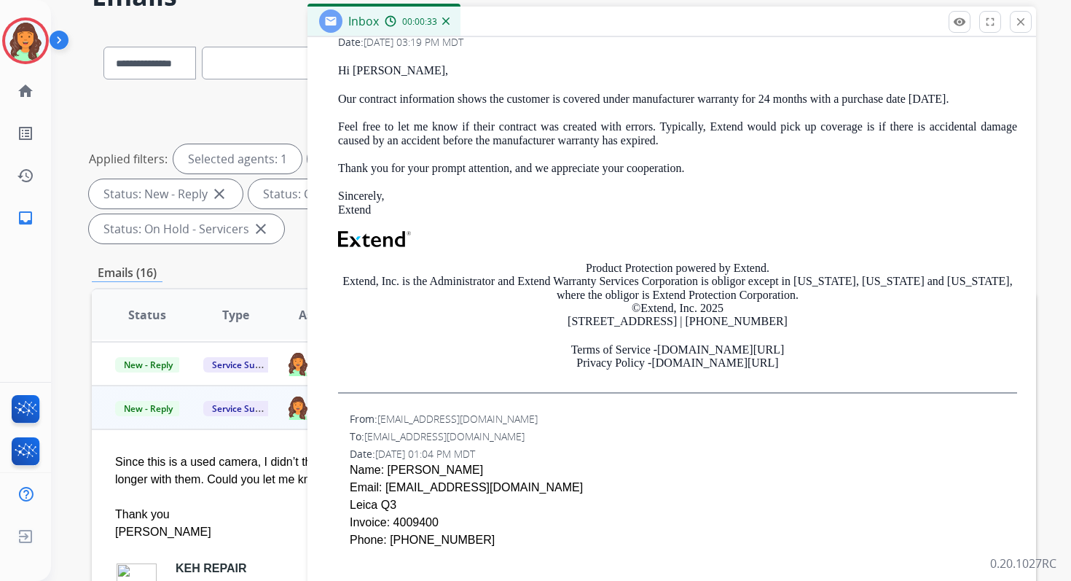
click at [498, 94] on p "Our contract information shows the customer is covered under manufacturer warra…" at bounding box center [677, 99] width 679 height 13
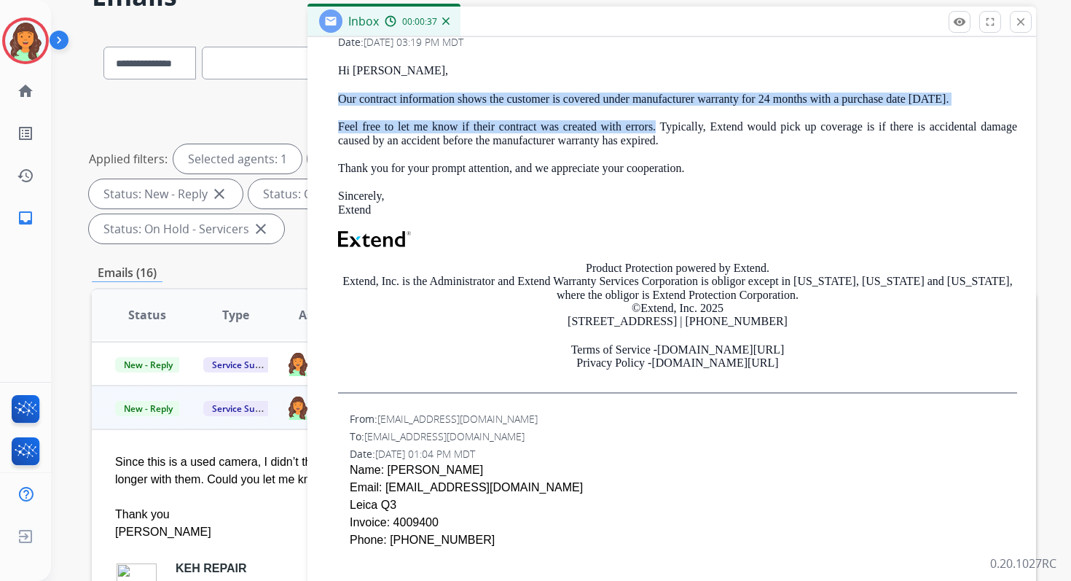
drag, startPoint x: 341, startPoint y: 99, endPoint x: 649, endPoint y: 130, distance: 309.9
click at [649, 130] on div "Hi Tina, Our contract information shows the customer is covered under manufactu…" at bounding box center [677, 228] width 679 height 329
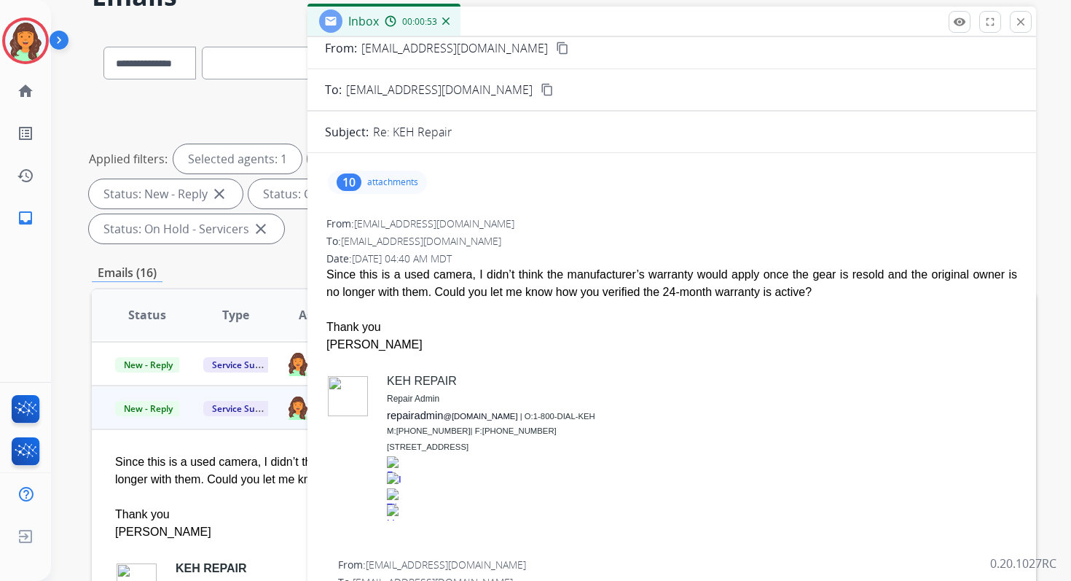
scroll to position [44, 0]
click at [380, 177] on p "attachments" at bounding box center [392, 180] width 51 height 12
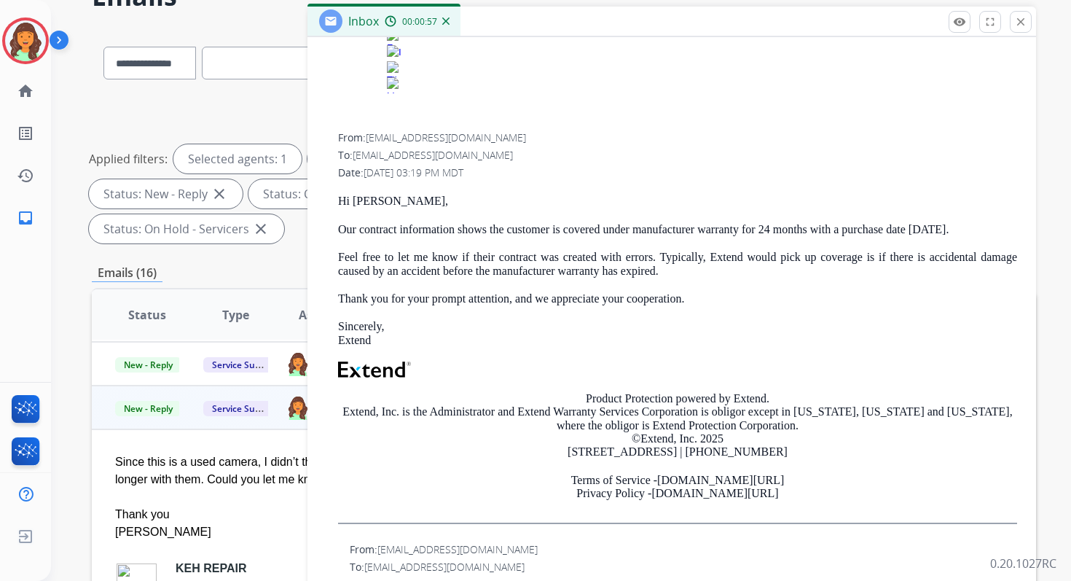
scroll to position [453, 0]
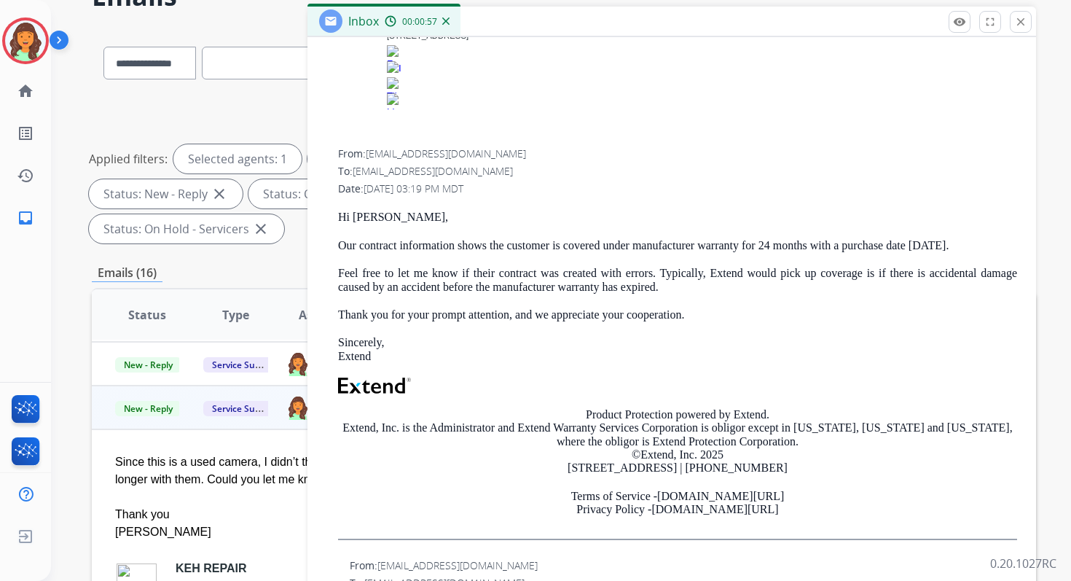
click at [446, 248] on p "Our contract information shows the customer is covered under manufacturer warra…" at bounding box center [677, 245] width 679 height 13
click at [1016, 28] on mat-icon "close" at bounding box center [1021, 21] width 13 height 13
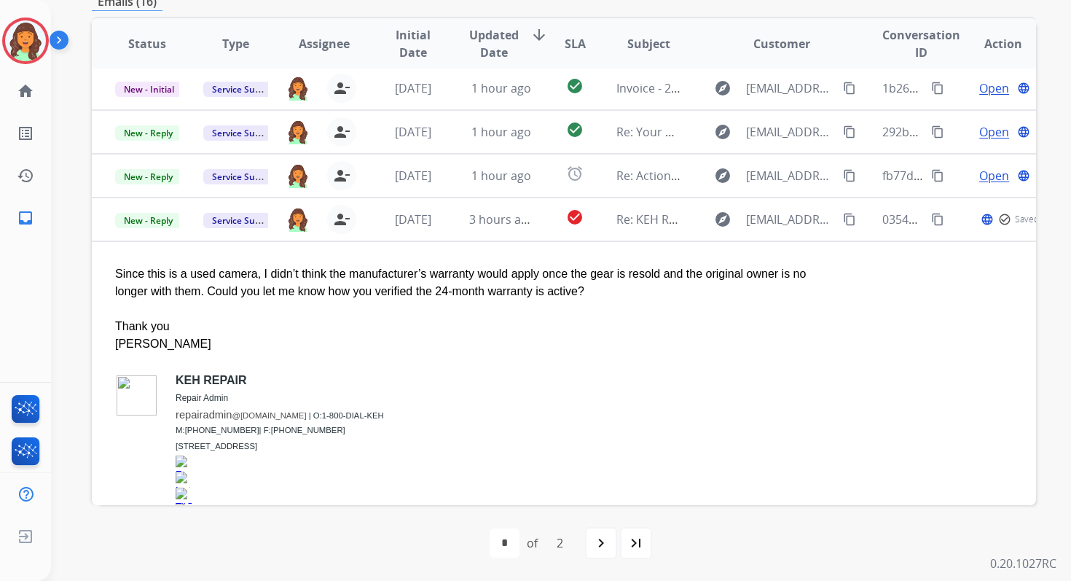
scroll to position [0, 0]
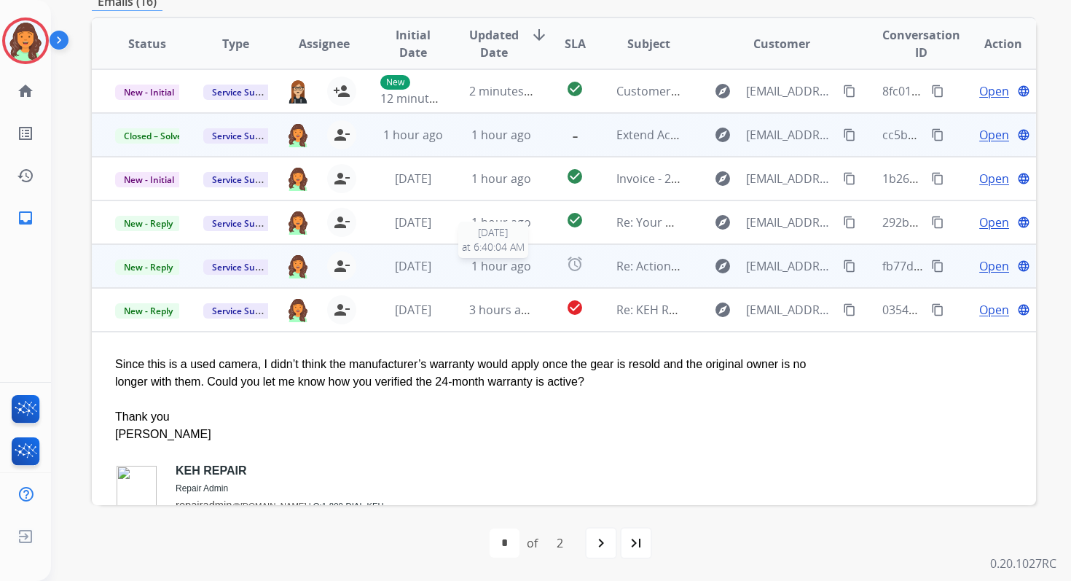
click at [523, 264] on span "1 hour ago" at bounding box center [502, 266] width 60 height 16
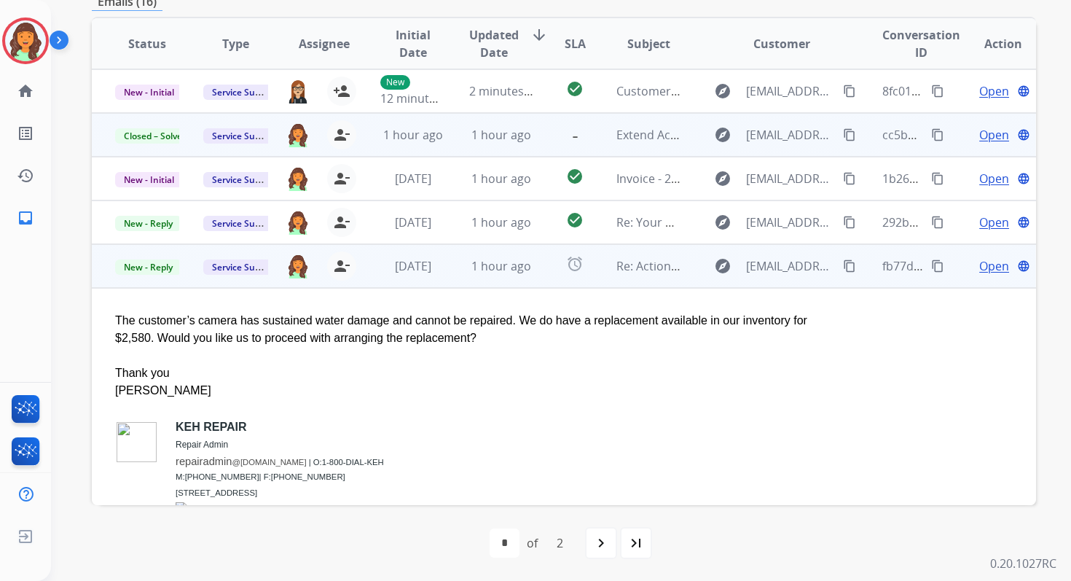
scroll to position [324, 0]
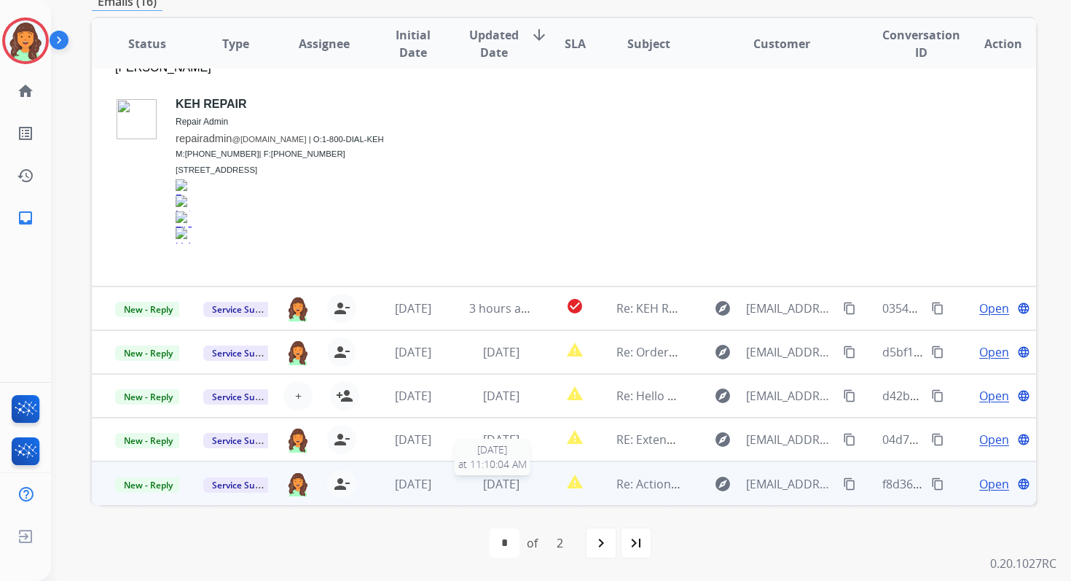
click at [486, 482] on span "[DATE]" at bounding box center [501, 484] width 36 height 16
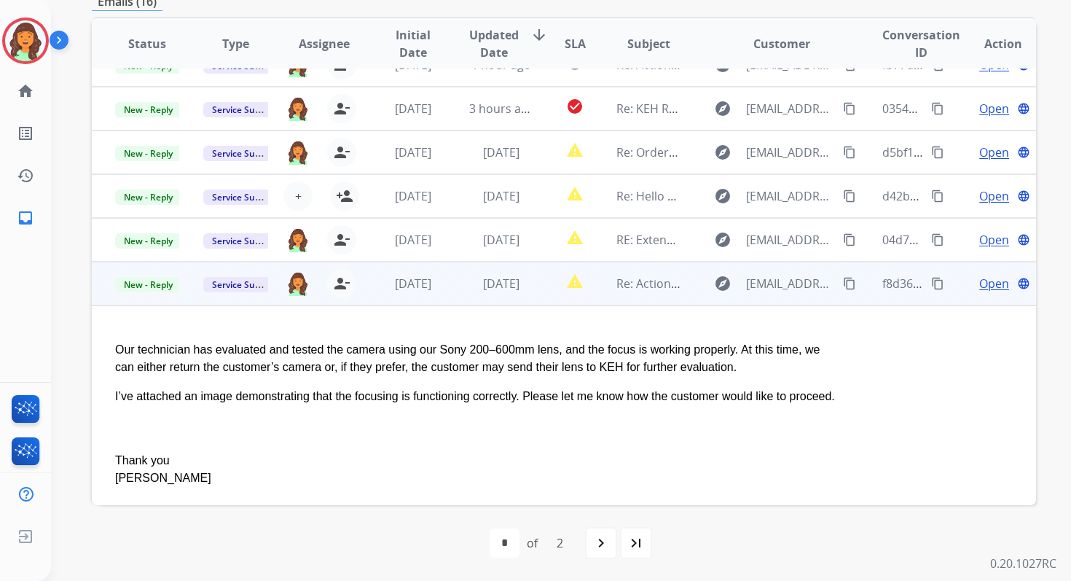
scroll to position [165, 0]
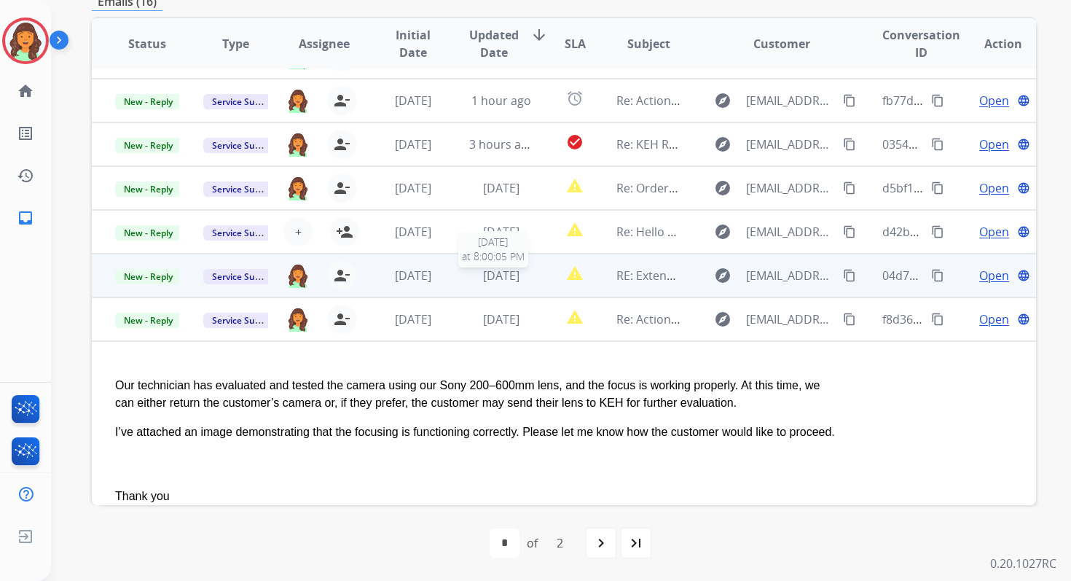
click at [498, 275] on span "[DATE]" at bounding box center [501, 275] width 36 height 16
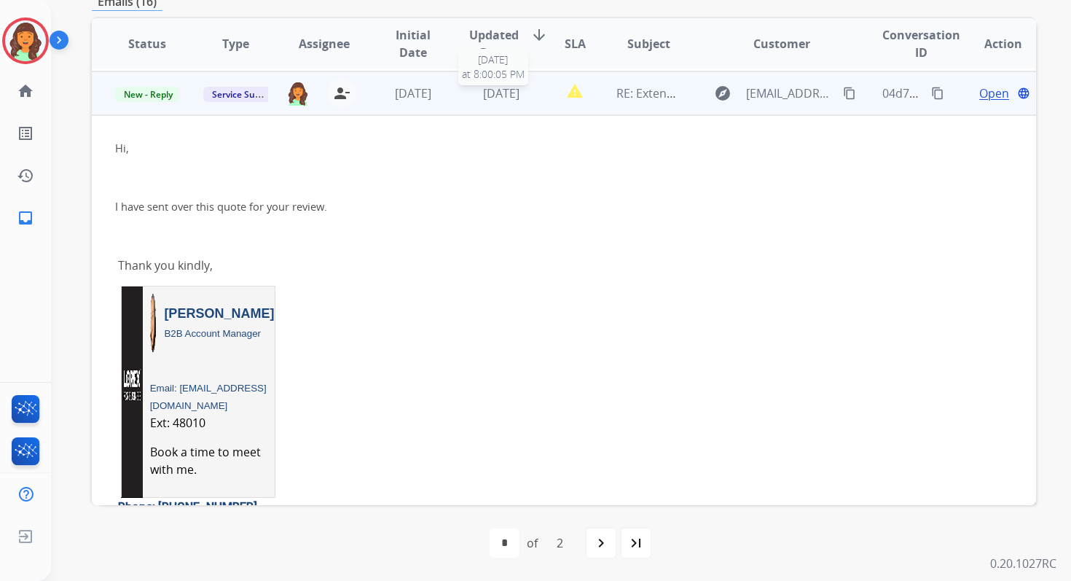
scroll to position [350, 0]
click at [157, 92] on span "New - Reply" at bounding box center [148, 92] width 66 height 15
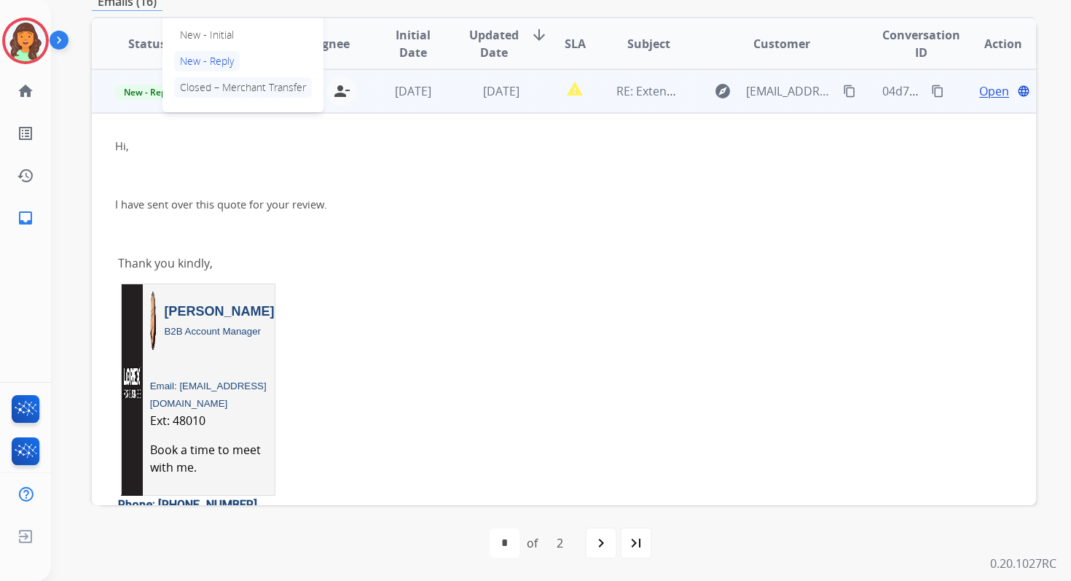
scroll to position [294, 0]
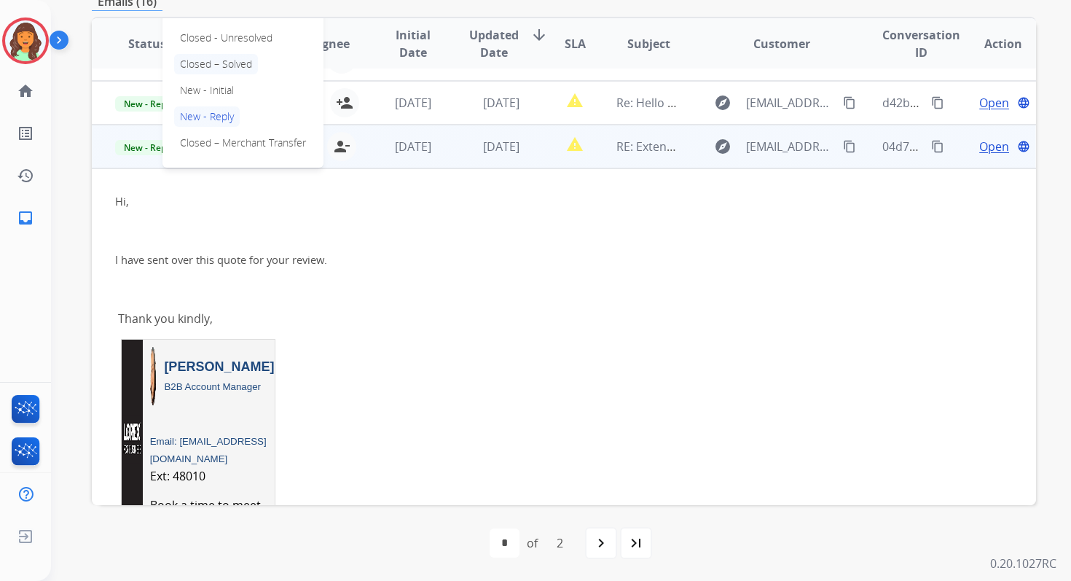
click at [203, 65] on p "Closed – Solved" at bounding box center [216, 64] width 84 height 20
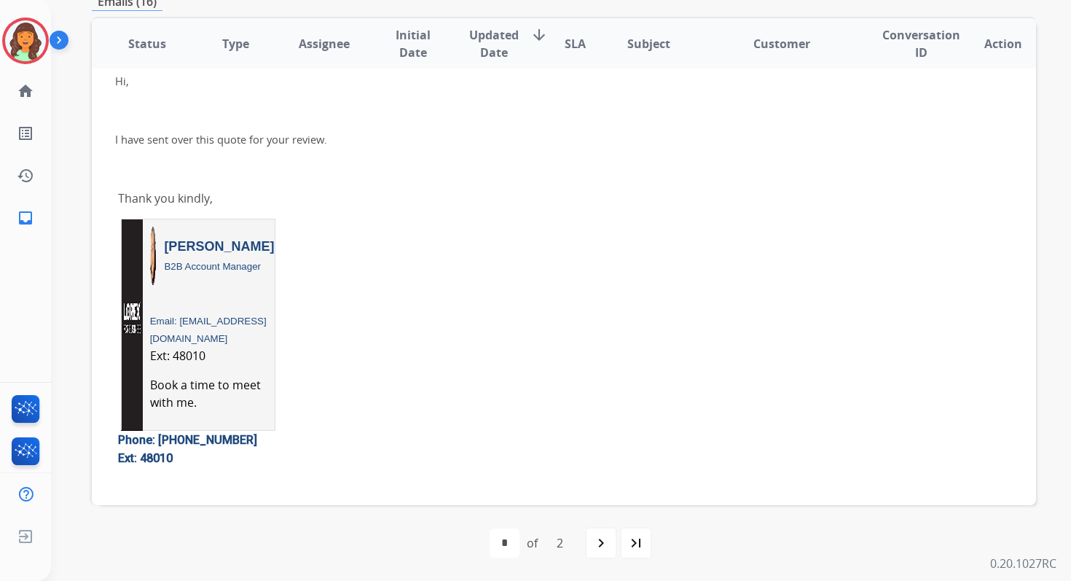
scroll to position [565, 0]
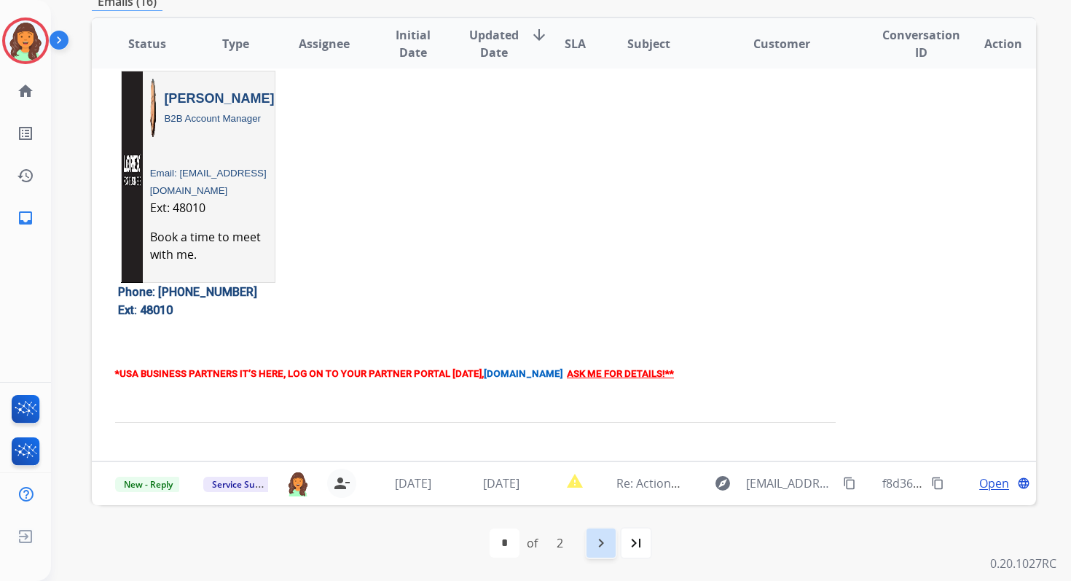
click at [610, 550] on div "navigate_next" at bounding box center [601, 543] width 32 height 32
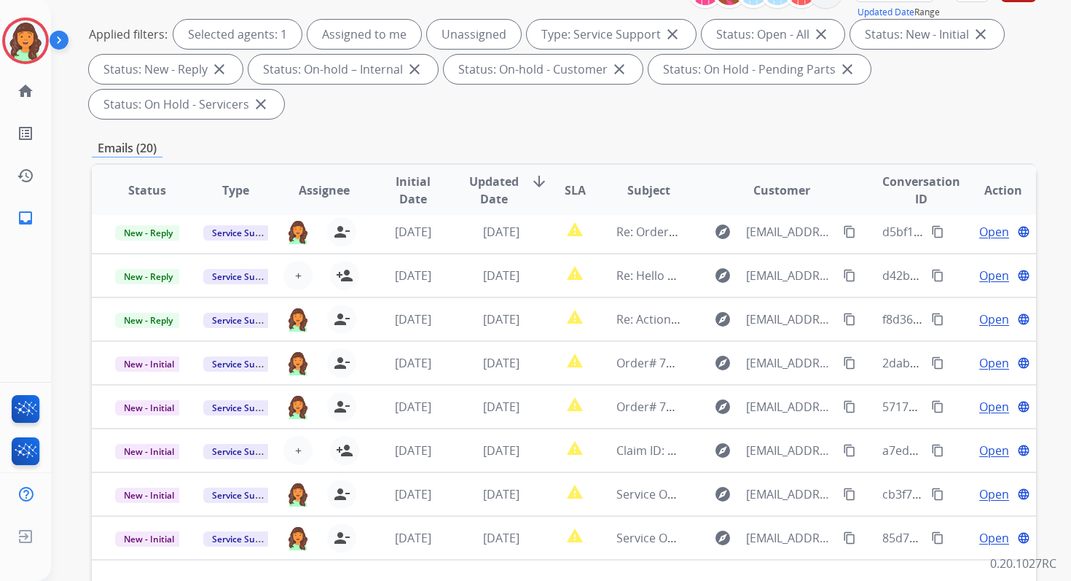
scroll to position [353, 0]
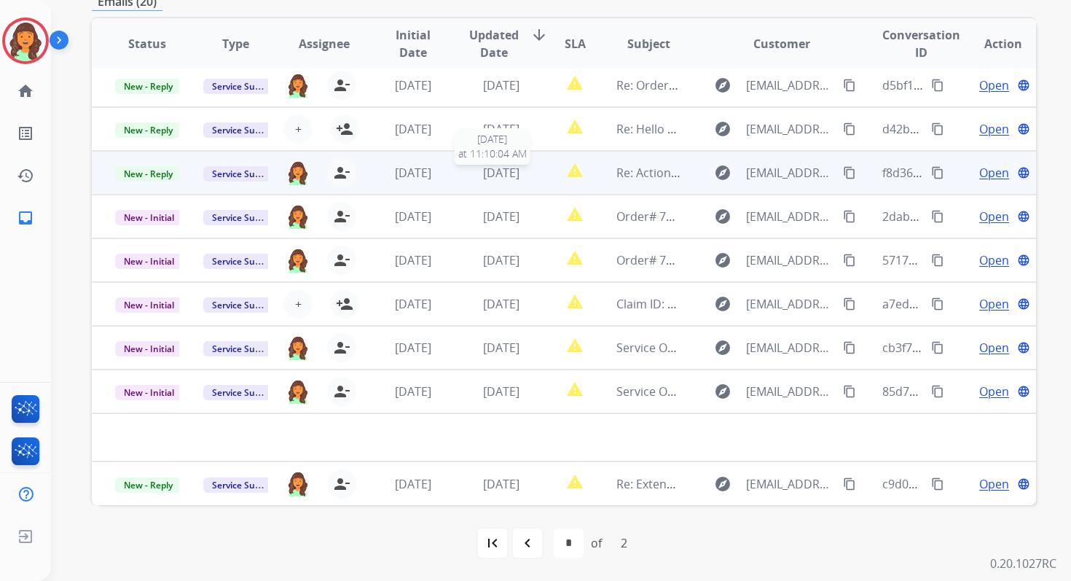
click at [519, 174] on span "[DATE]" at bounding box center [501, 173] width 36 height 16
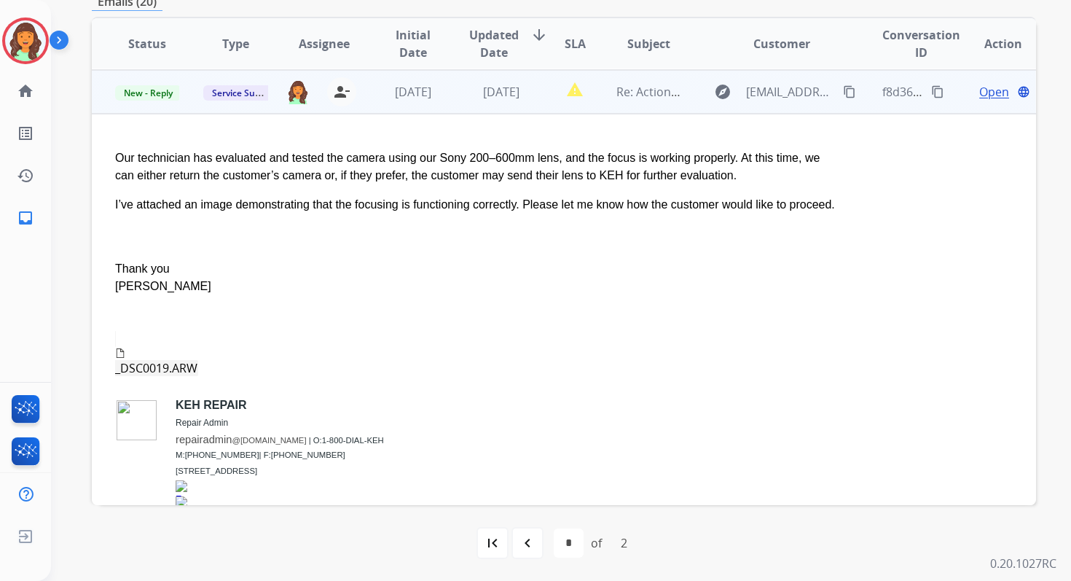
scroll to position [131, 0]
click at [507, 95] on span "[DATE]" at bounding box center [501, 91] width 36 height 16
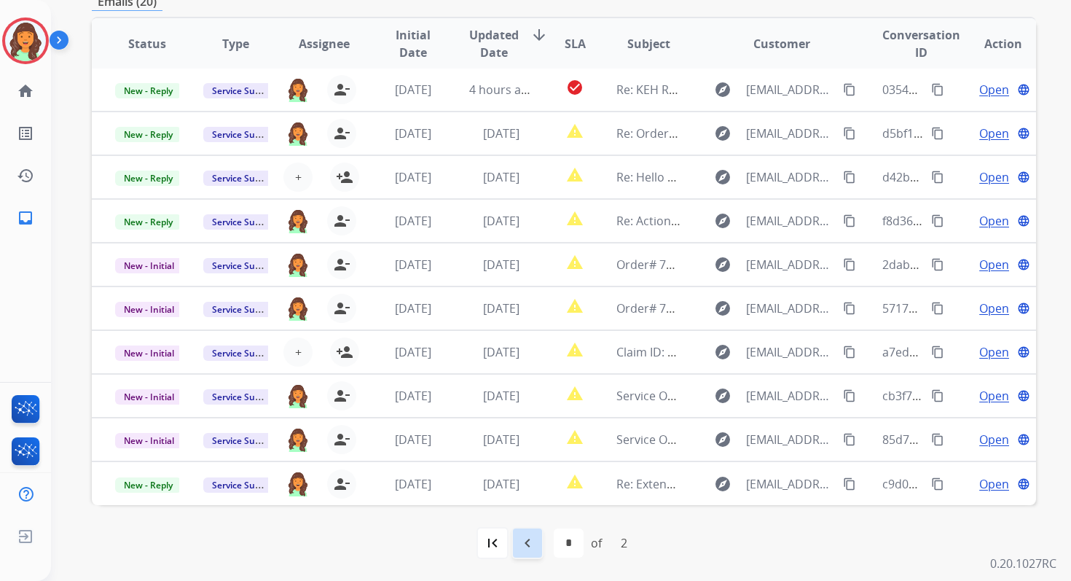
click at [524, 536] on mat-icon "navigate_before" at bounding box center [527, 542] width 17 height 17
select select "*"
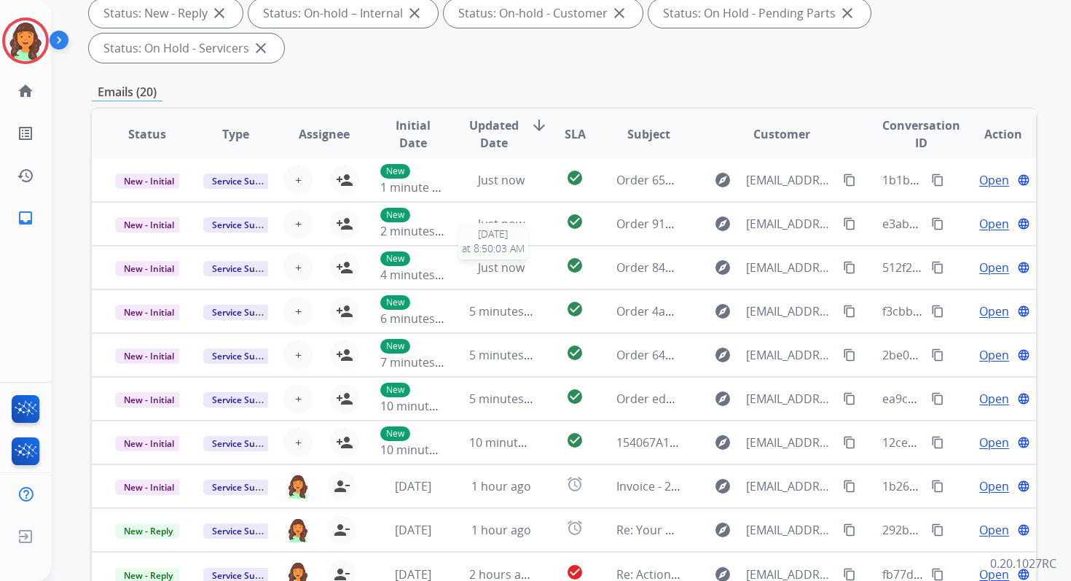
scroll to position [353, 0]
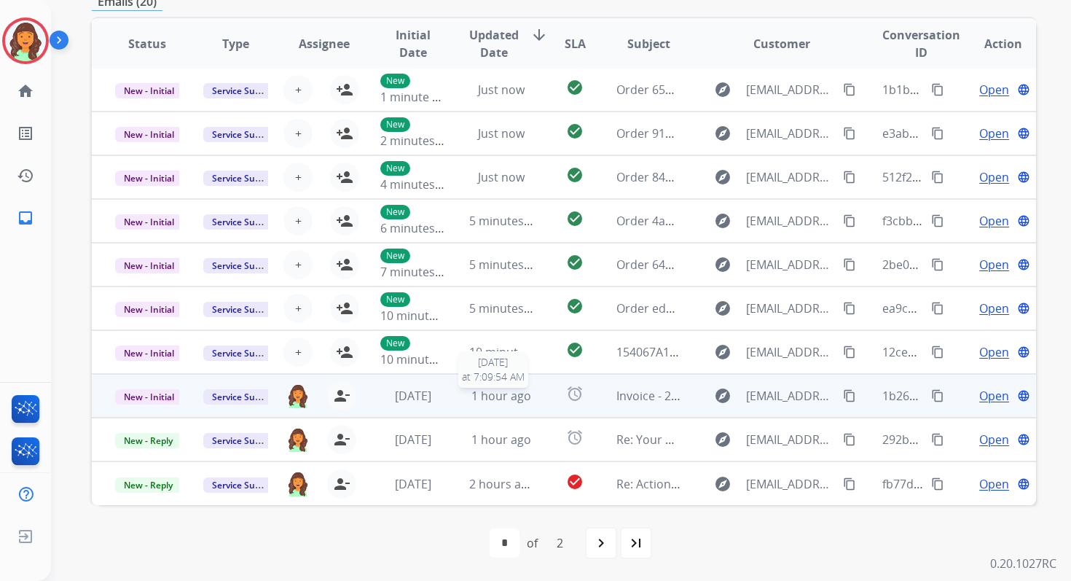
click at [469, 396] on div "1 hour ago" at bounding box center [501, 395] width 64 height 17
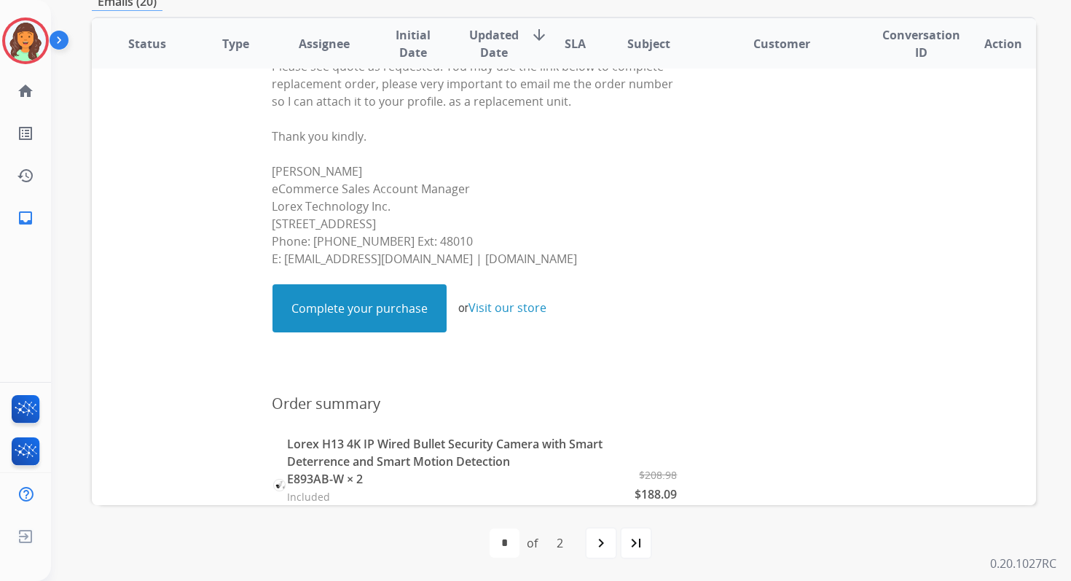
scroll to position [703, 0]
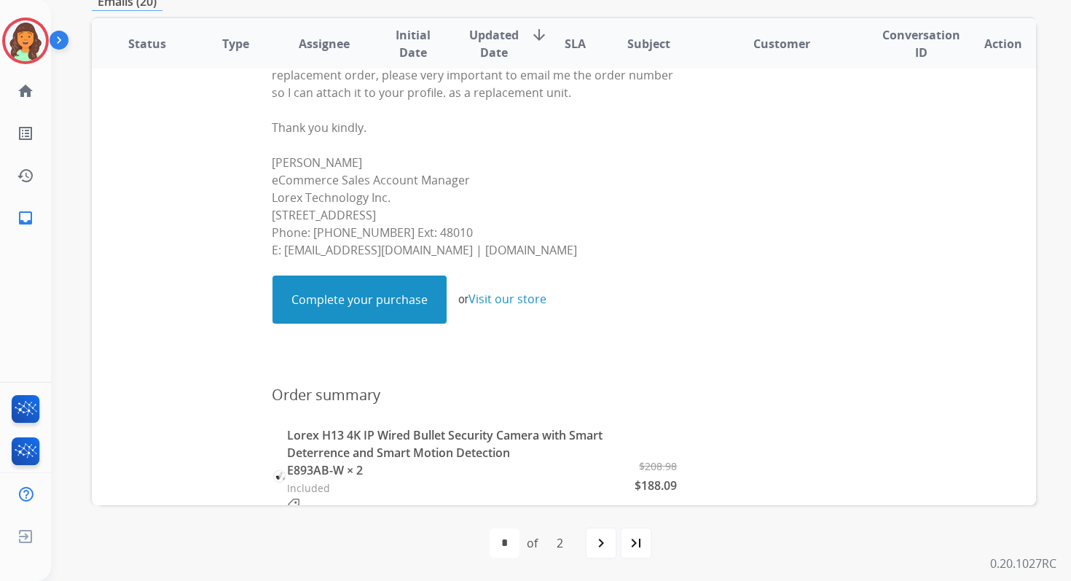
click at [383, 314] on link "Complete your purchase" at bounding box center [359, 299] width 173 height 47
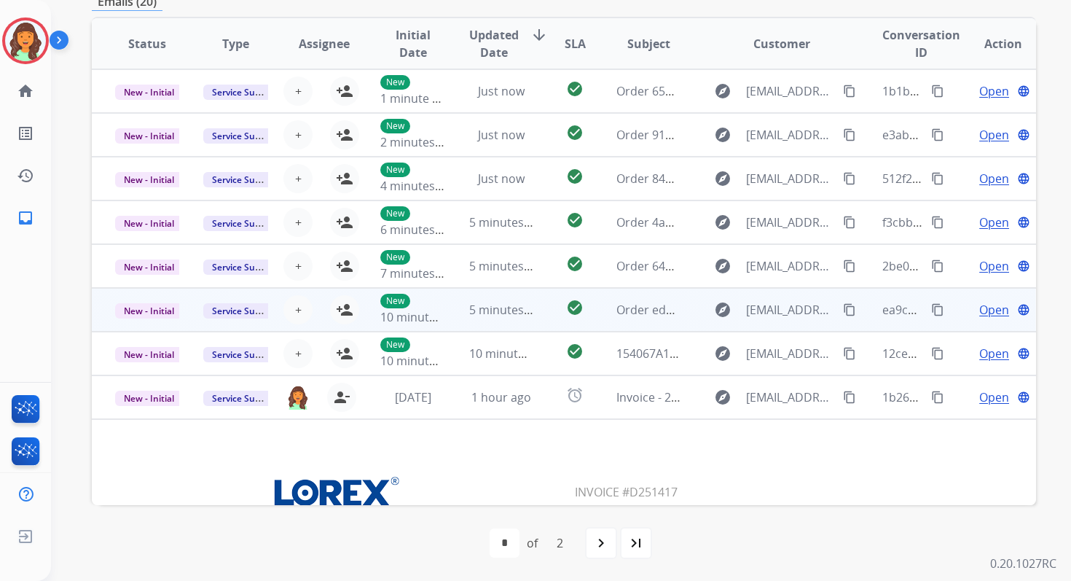
click at [480, 324] on td "5 minutes ago" at bounding box center [490, 310] width 88 height 44
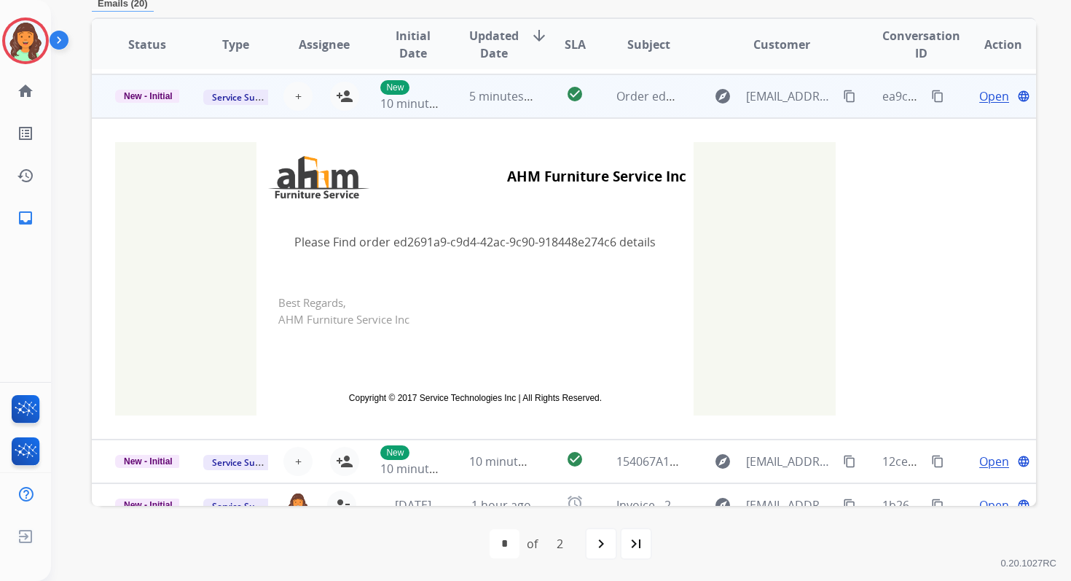
scroll to position [219, 0]
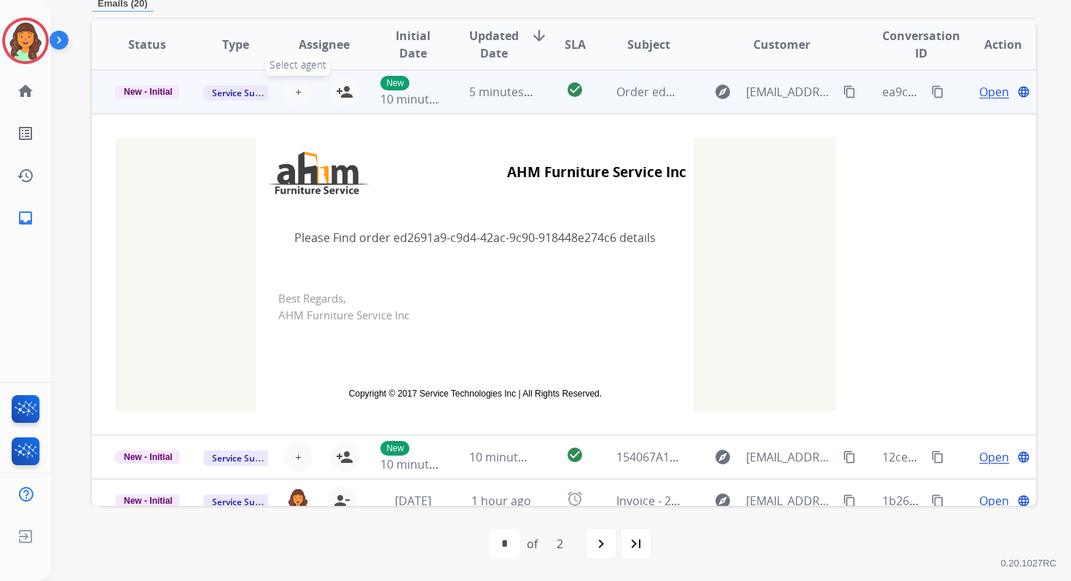
click at [295, 93] on span "+" at bounding box center [298, 91] width 7 height 17
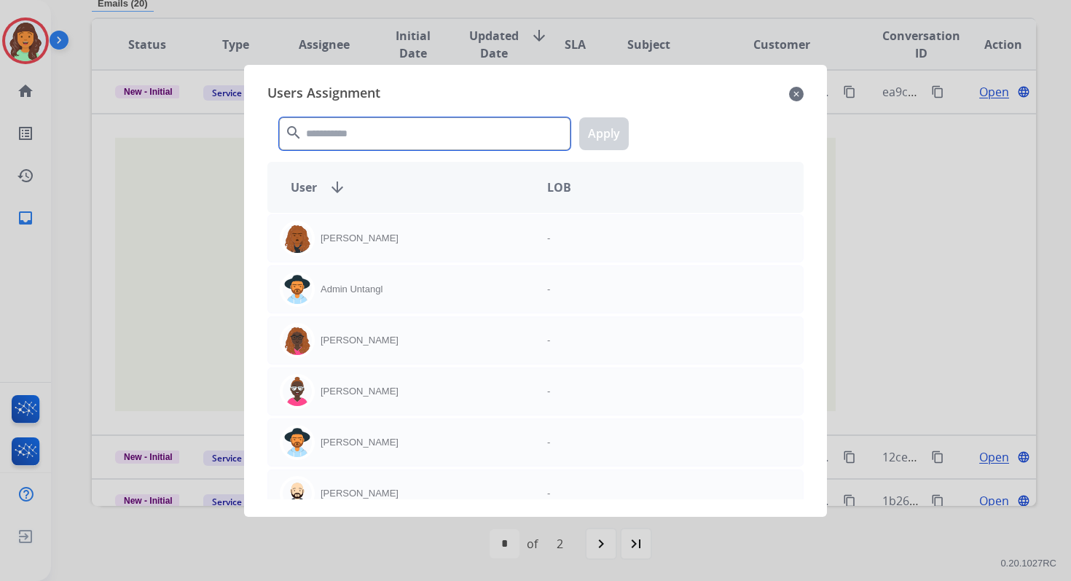
click at [337, 133] on input "text" at bounding box center [425, 133] width 292 height 33
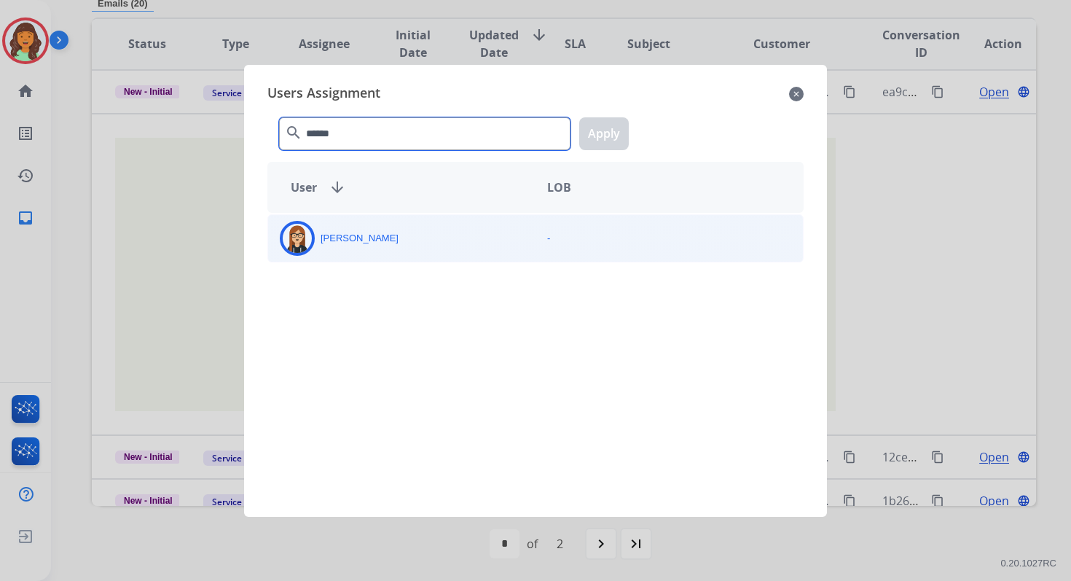
type input "******"
click at [393, 243] on div "[PERSON_NAME]" at bounding box center [401, 238] width 267 height 35
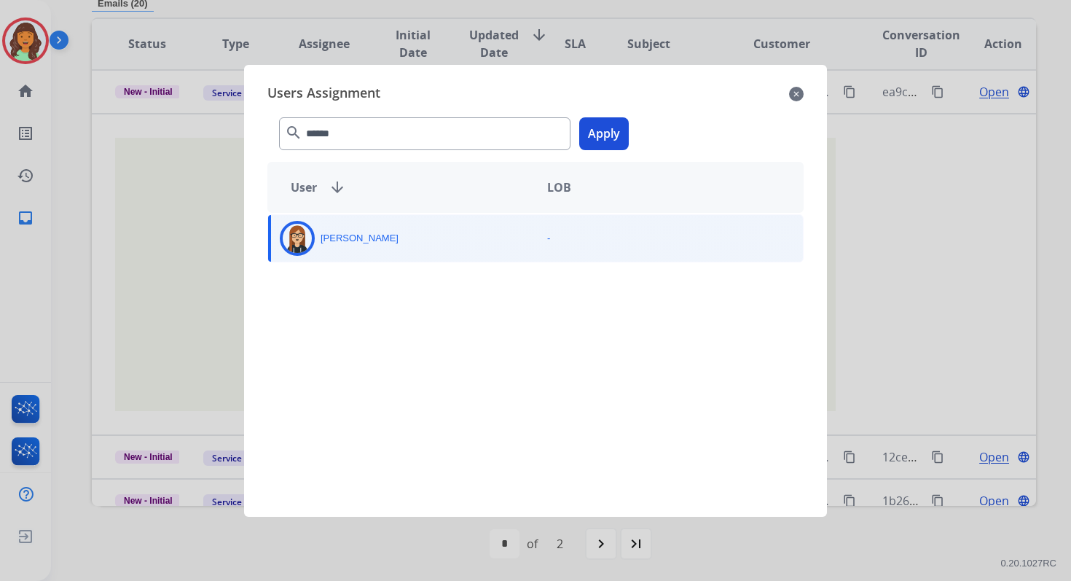
click at [618, 144] on button "Apply" at bounding box center [604, 133] width 50 height 33
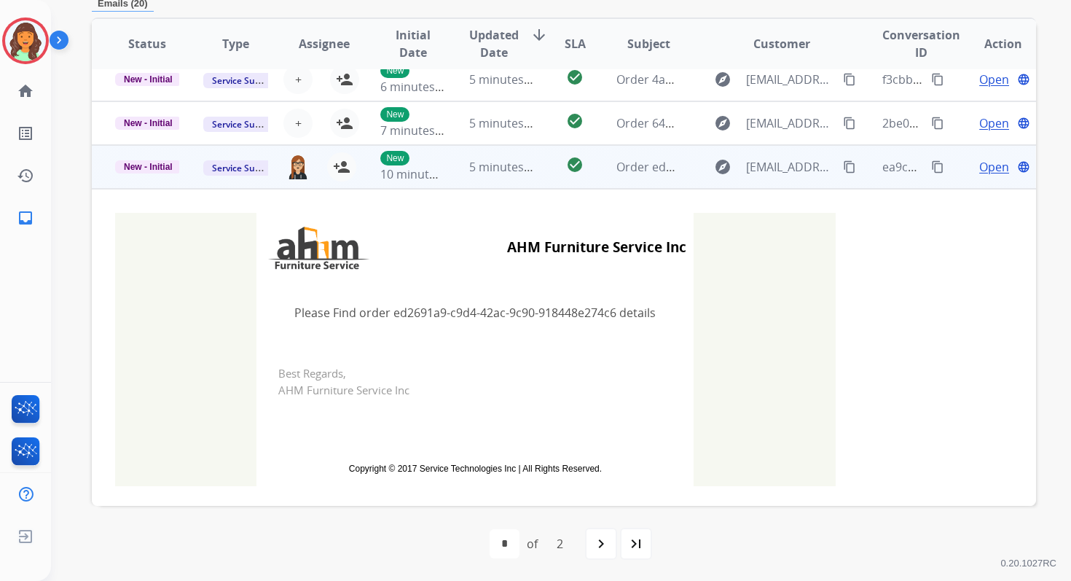
scroll to position [0, 0]
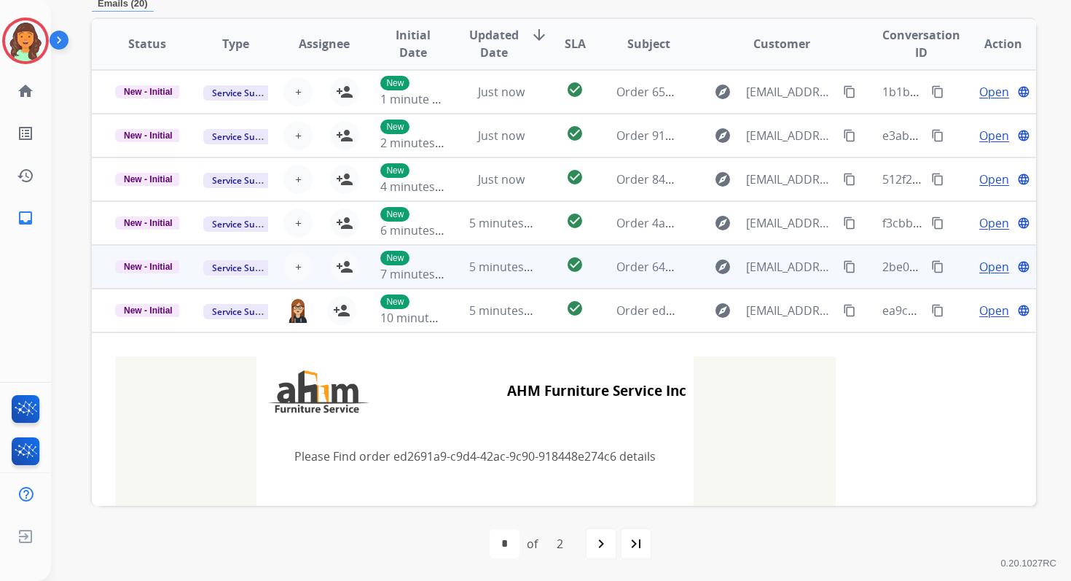
click at [452, 270] on td "5 minutes ago" at bounding box center [490, 267] width 88 height 44
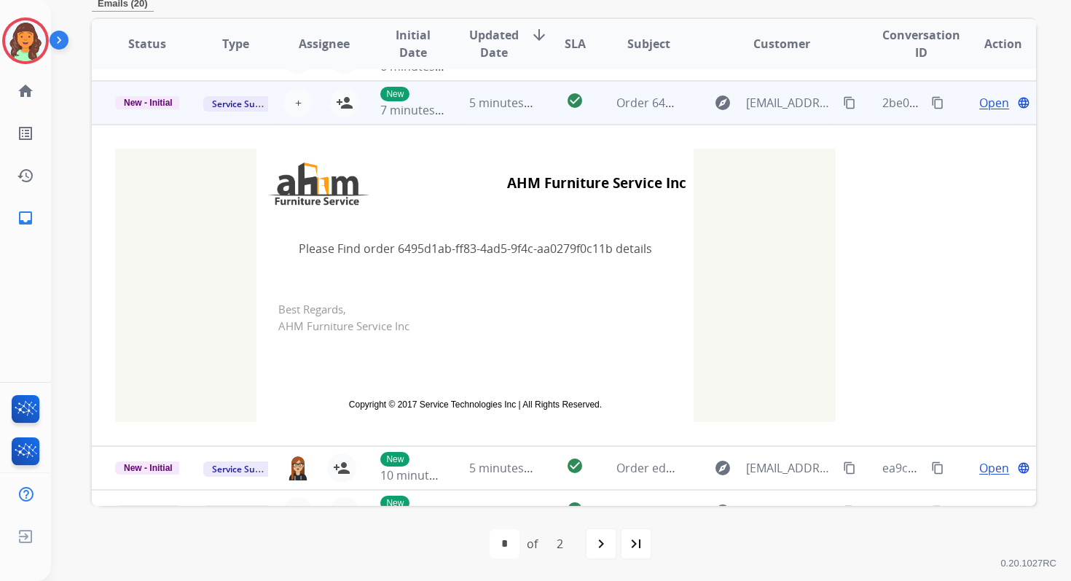
scroll to position [175, 0]
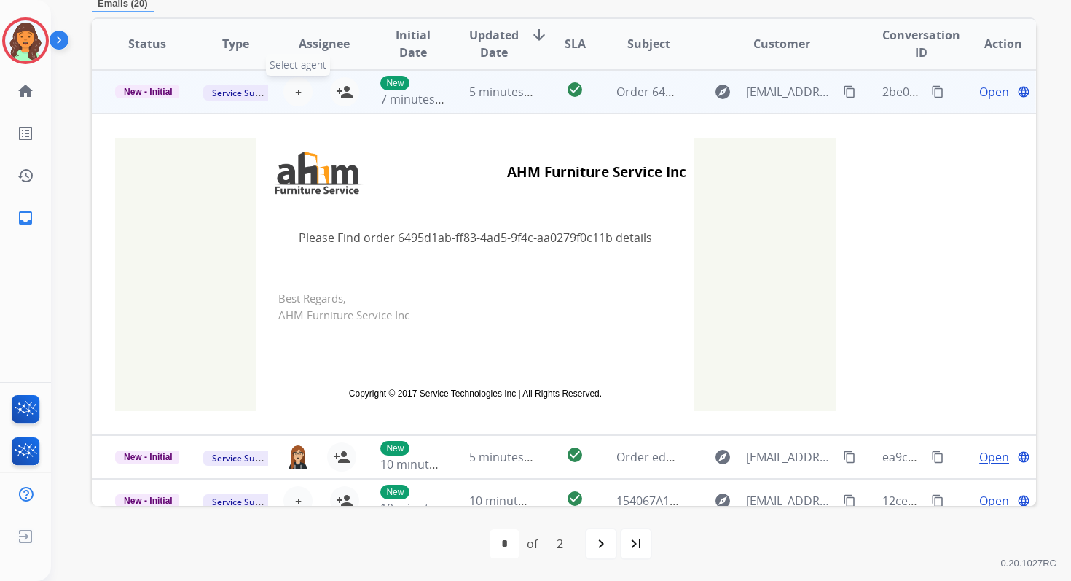
click at [295, 85] on span "+" at bounding box center [298, 91] width 7 height 17
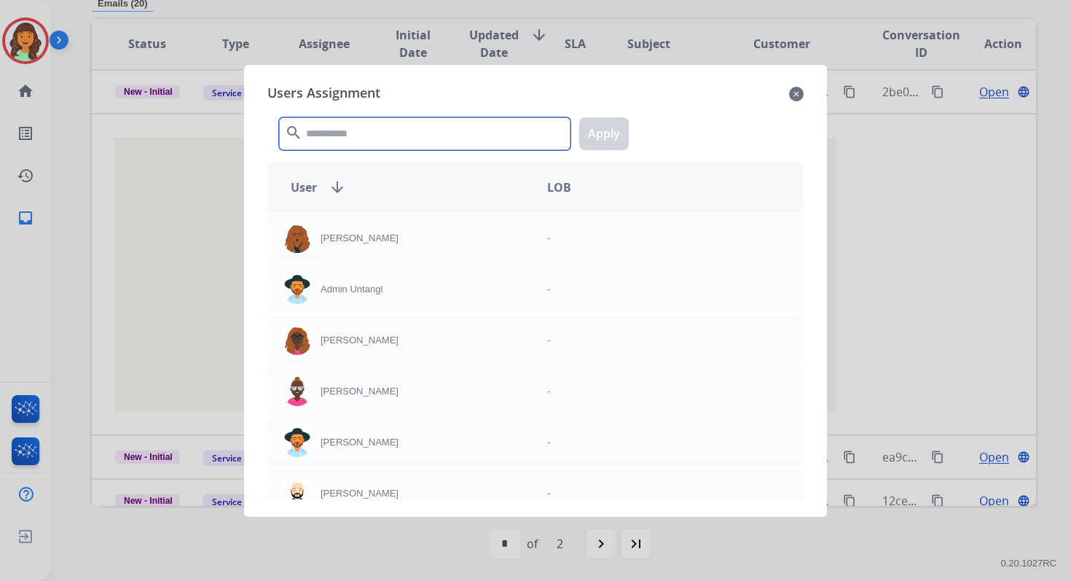
click at [336, 141] on input "text" at bounding box center [425, 133] width 292 height 33
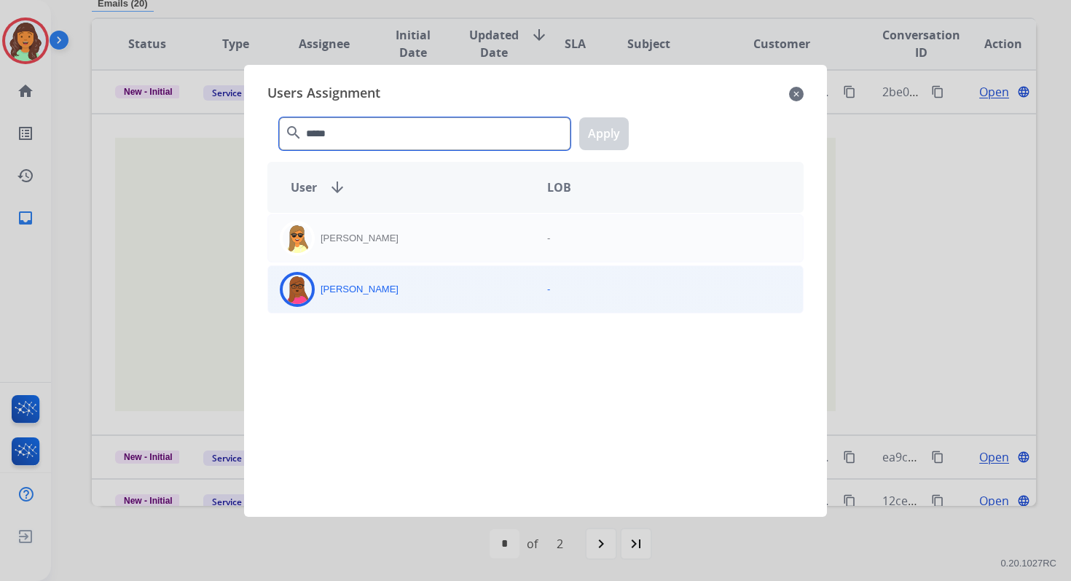
type input "*****"
click at [376, 297] on div "[PERSON_NAME]" at bounding box center [401, 289] width 267 height 35
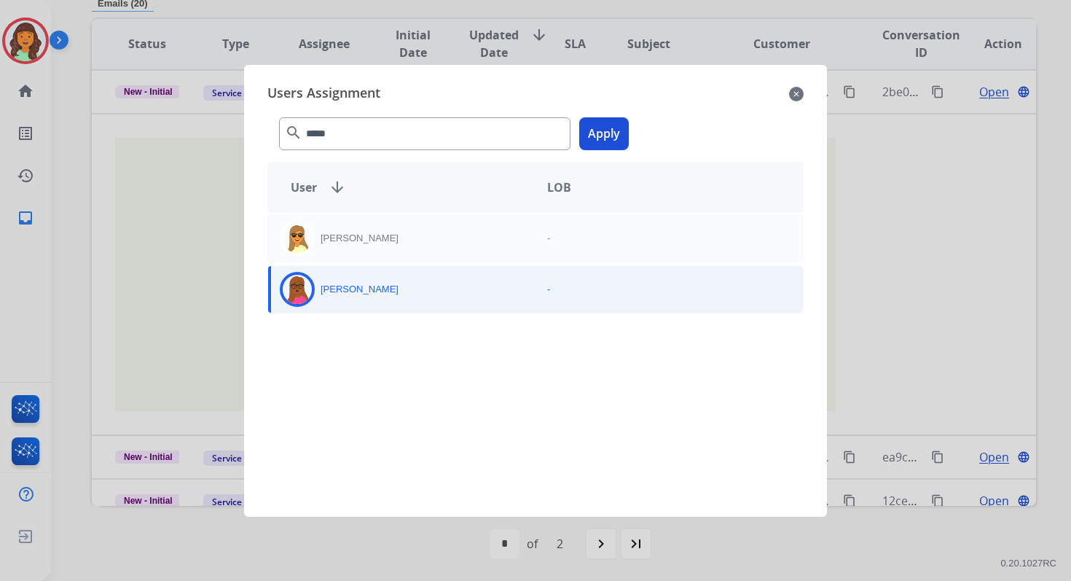
click at [598, 142] on button "Apply" at bounding box center [604, 133] width 50 height 33
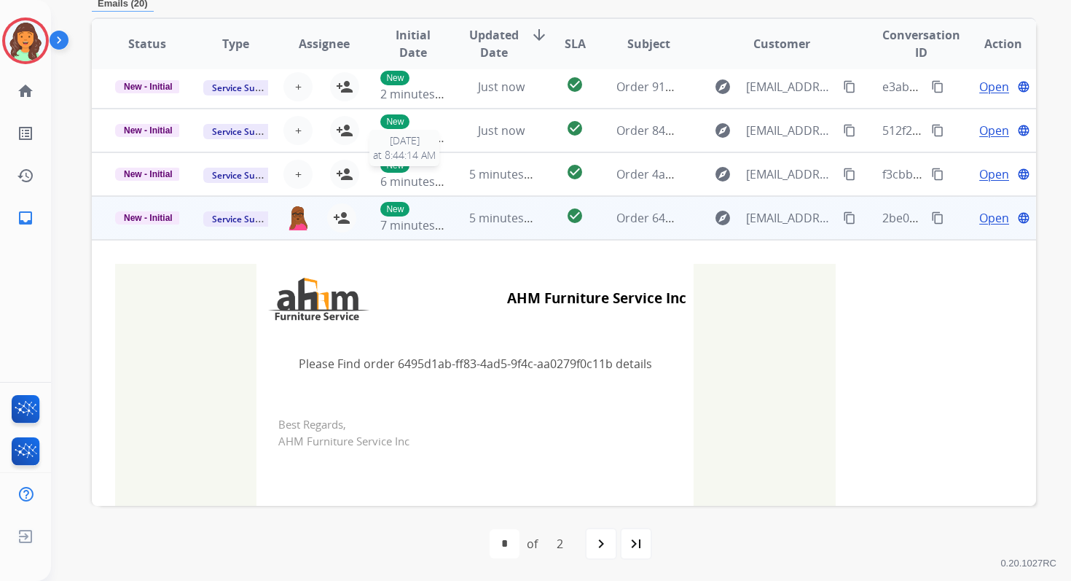
scroll to position [12, 0]
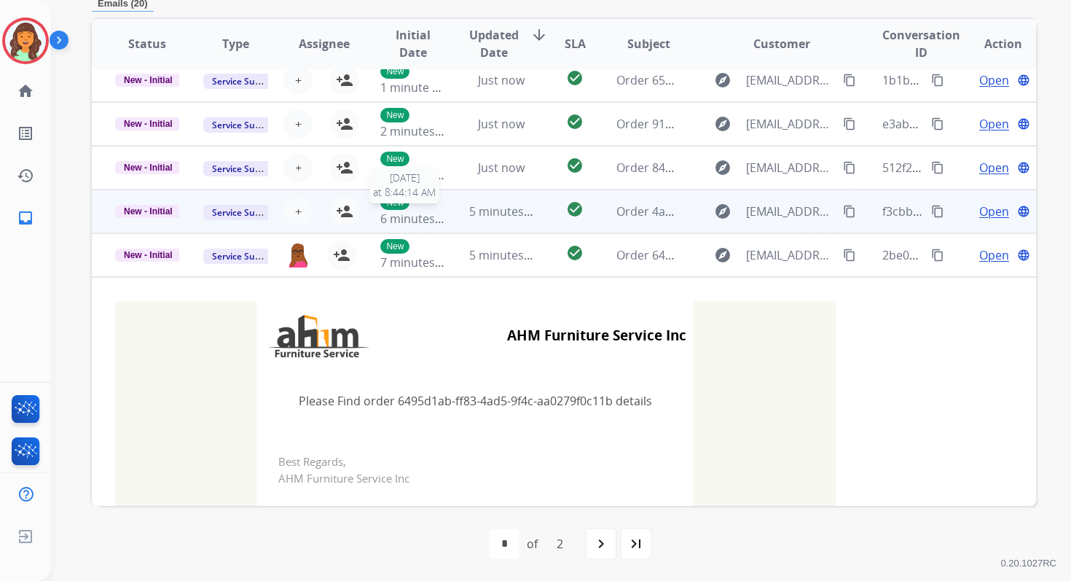
click at [429, 208] on div "New 6 minutes ago" at bounding box center [412, 211] width 64 height 32
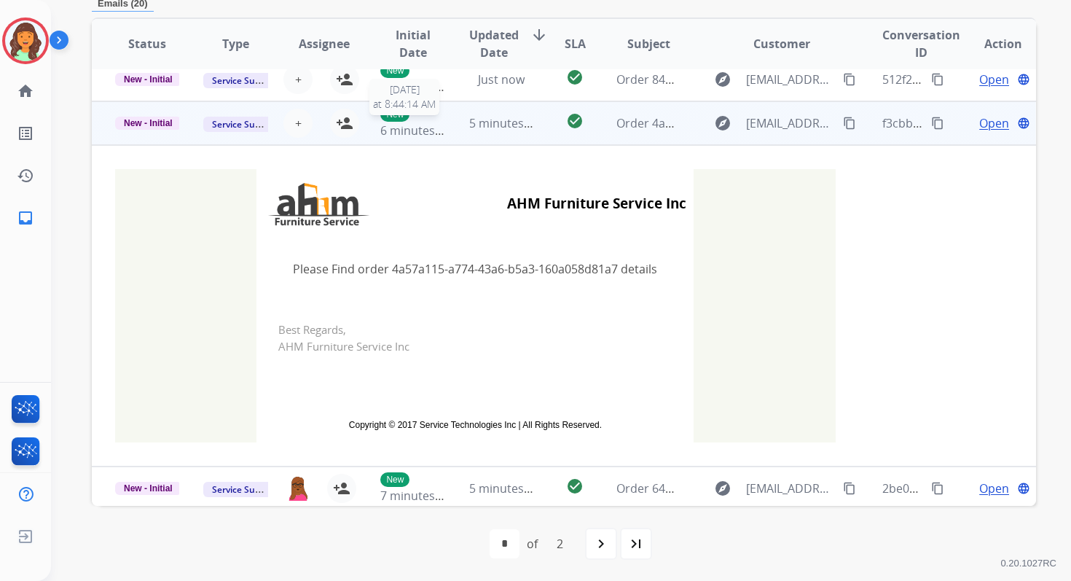
scroll to position [131, 0]
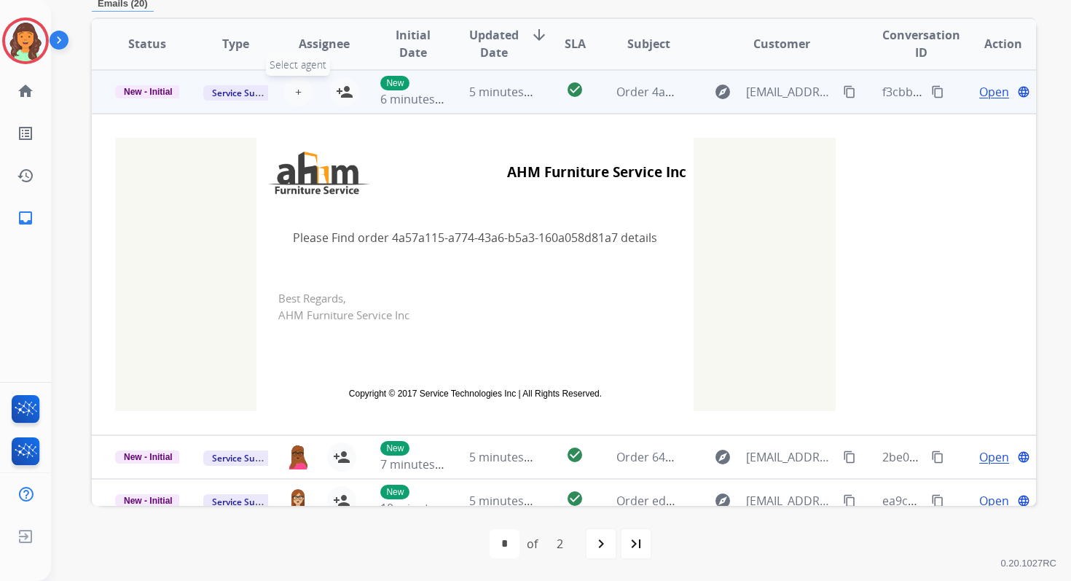
click at [298, 86] on span "+" at bounding box center [298, 91] width 7 height 17
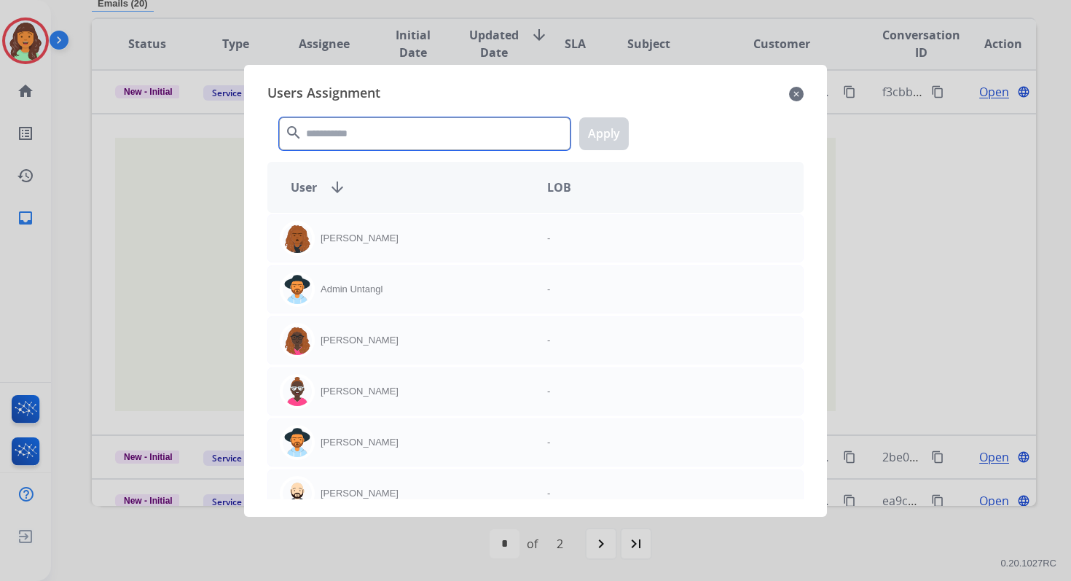
click at [325, 138] on input "text" at bounding box center [425, 133] width 292 height 33
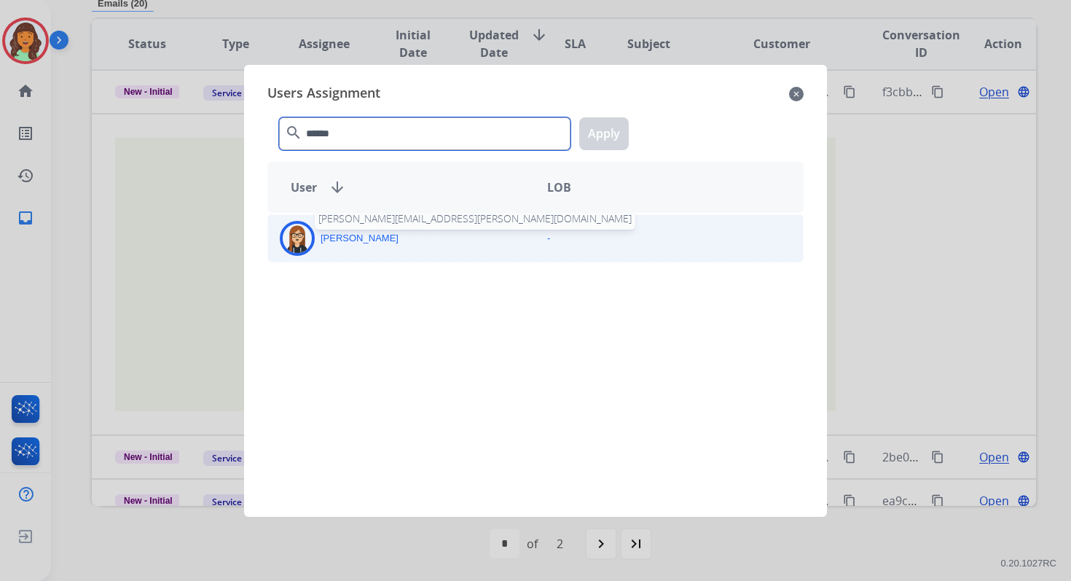
type input "******"
click at [358, 237] on p "[PERSON_NAME]" at bounding box center [360, 238] width 78 height 15
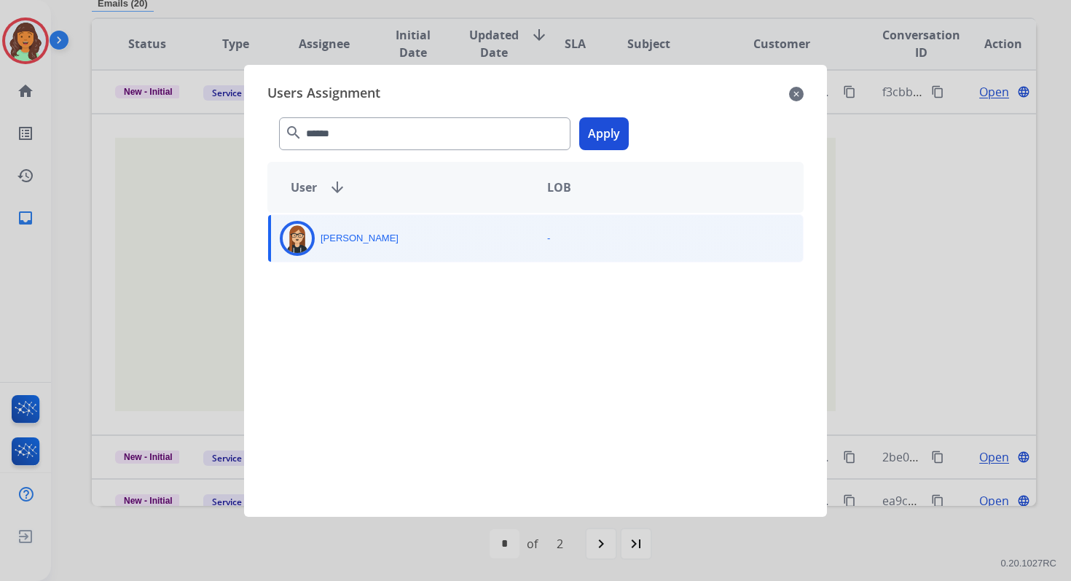
click at [610, 137] on button "Apply" at bounding box center [604, 133] width 50 height 33
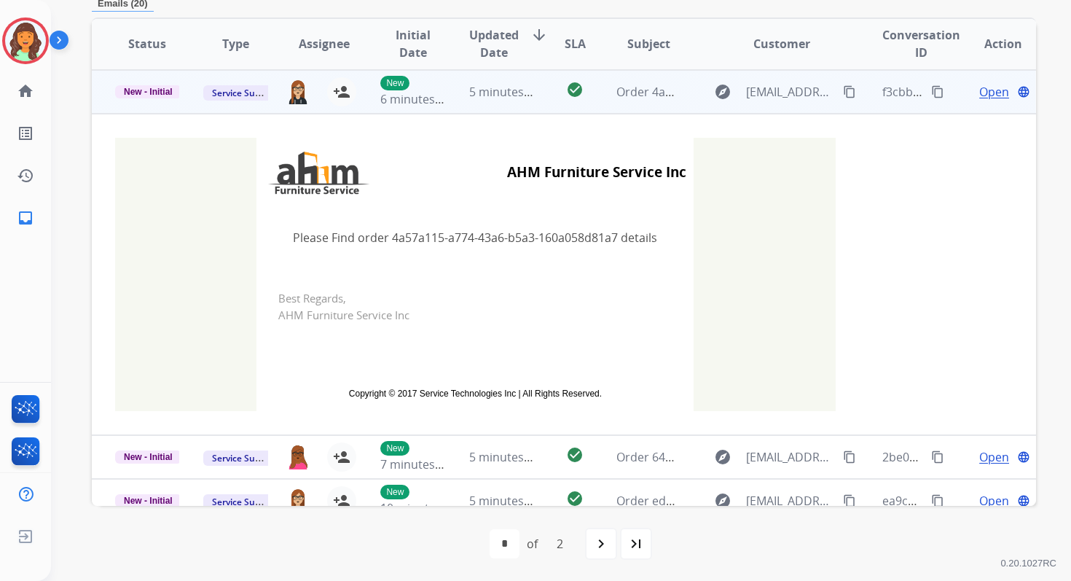
scroll to position [25, 0]
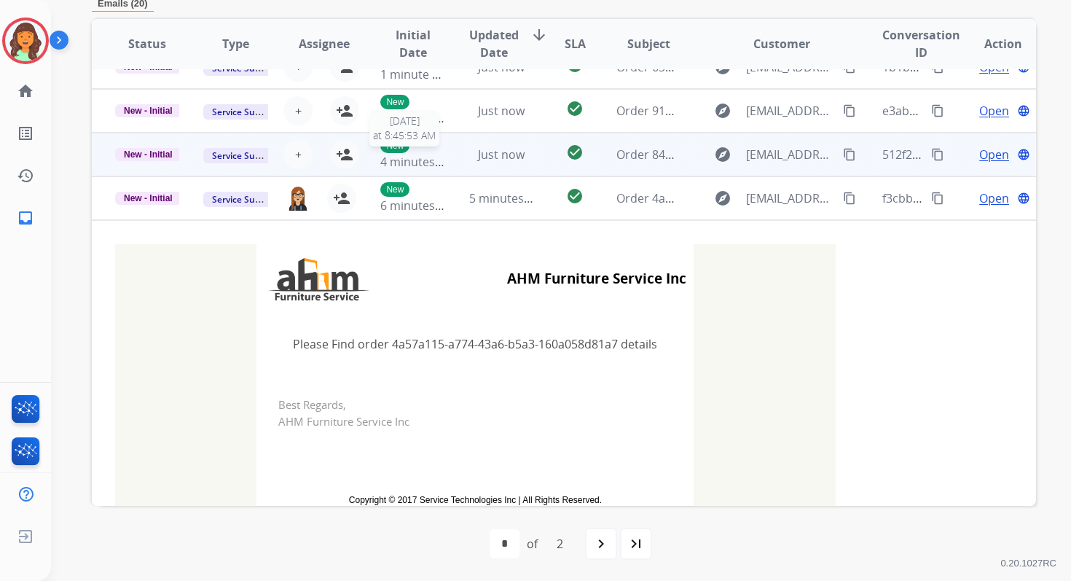
click at [438, 150] on div "New 4 minutes ago" at bounding box center [412, 154] width 64 height 32
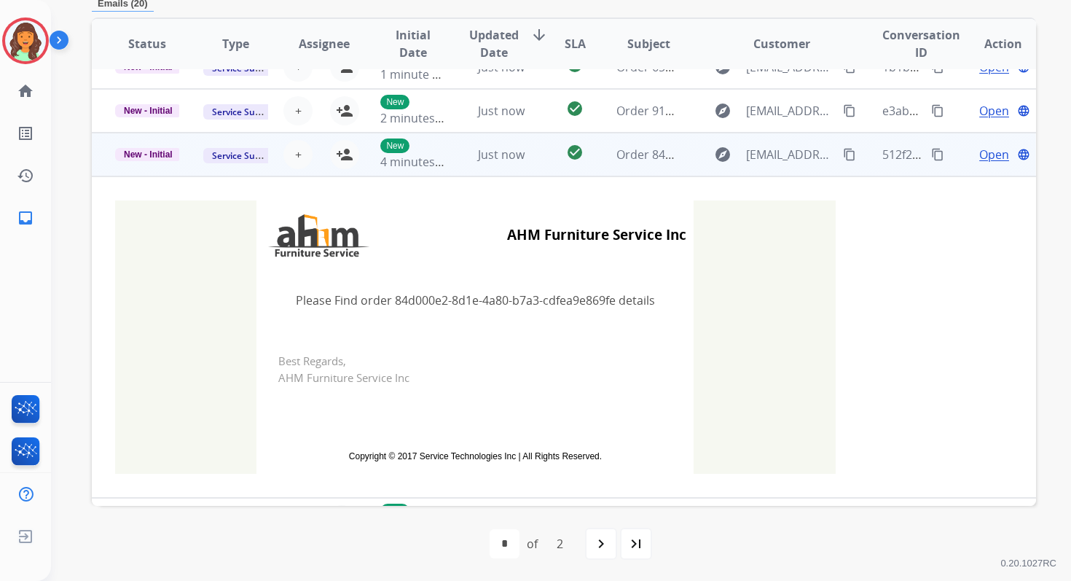
scroll to position [87, 0]
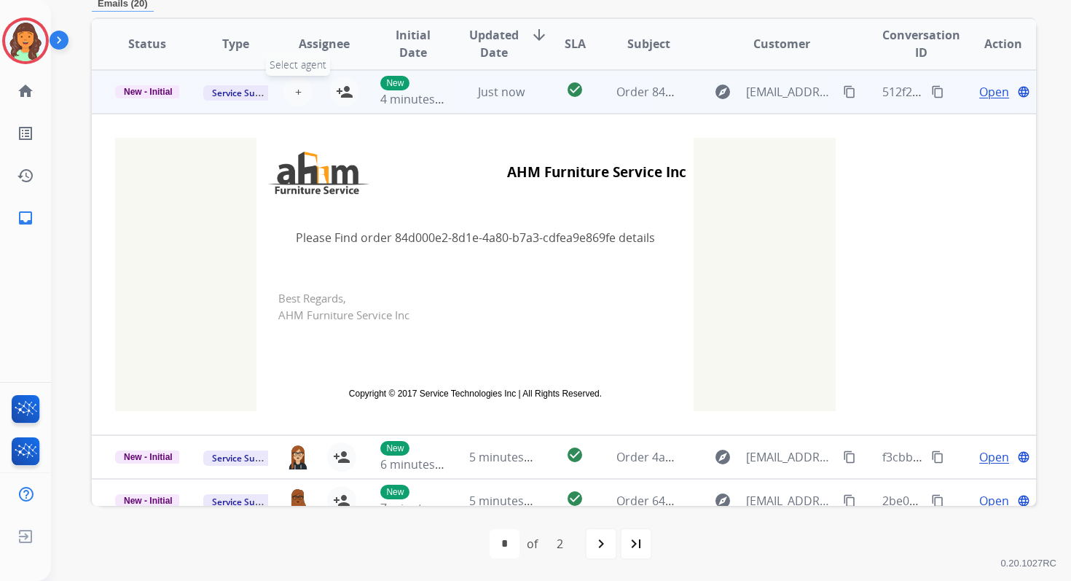
click at [295, 89] on span "+" at bounding box center [298, 91] width 7 height 17
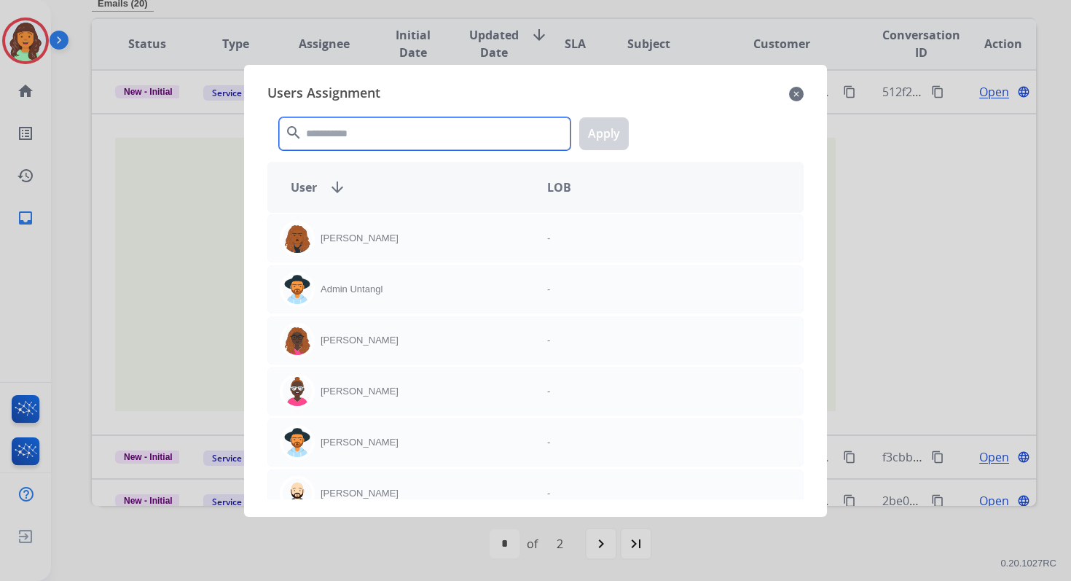
click at [340, 134] on input "text" at bounding box center [425, 133] width 292 height 33
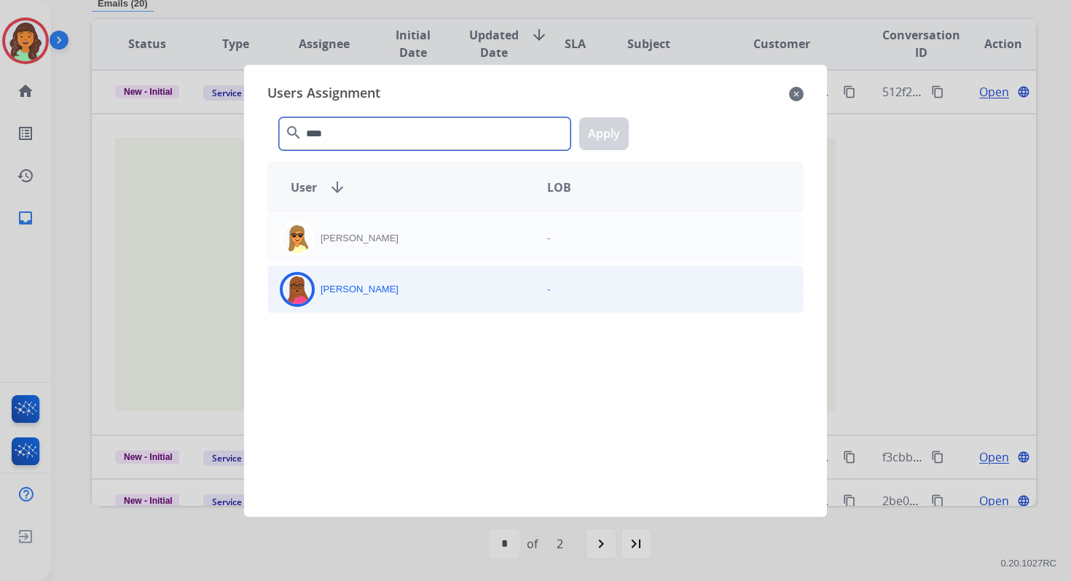
type input "****"
click at [405, 292] on div "[PERSON_NAME]" at bounding box center [401, 289] width 267 height 35
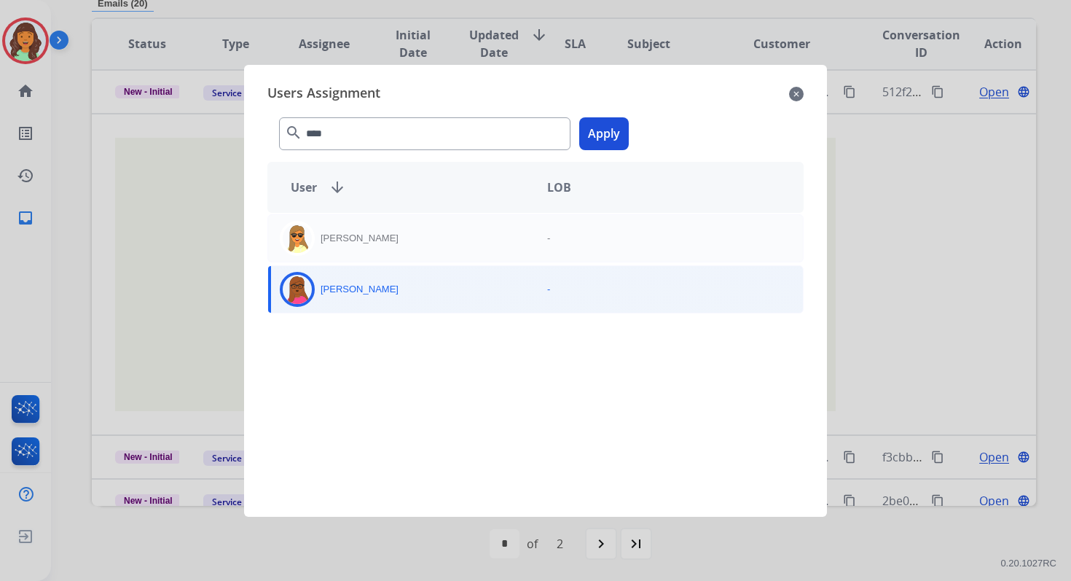
click at [611, 132] on button "Apply" at bounding box center [604, 133] width 50 height 33
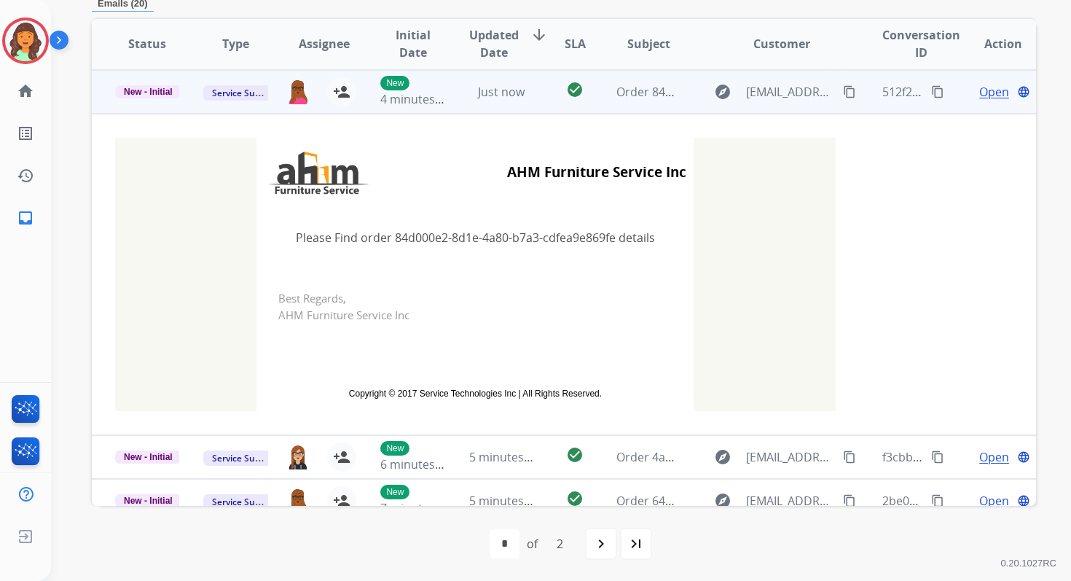
scroll to position [0, 0]
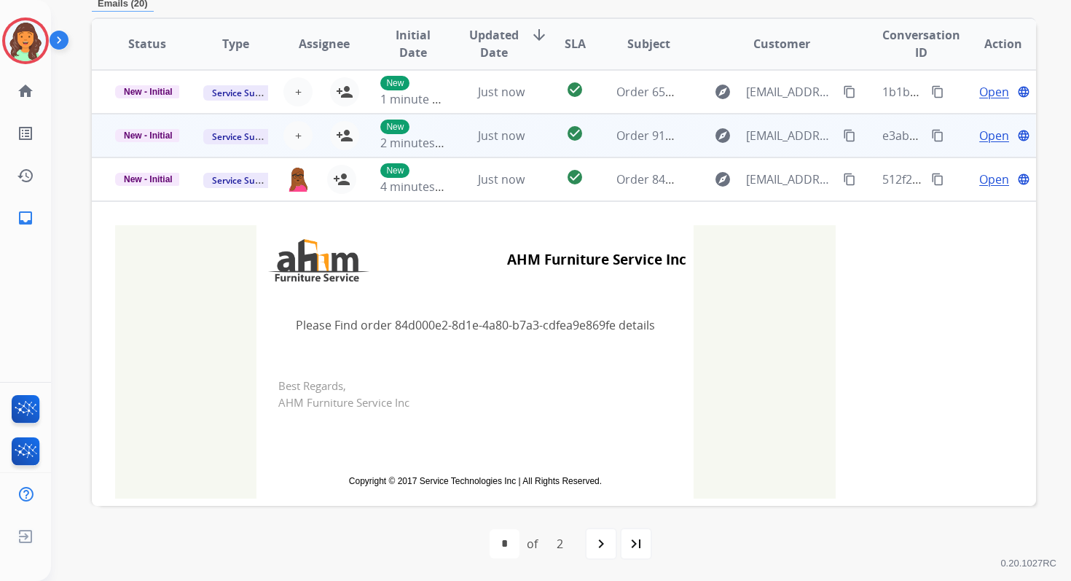
click at [446, 134] on td "Just now" at bounding box center [490, 136] width 88 height 44
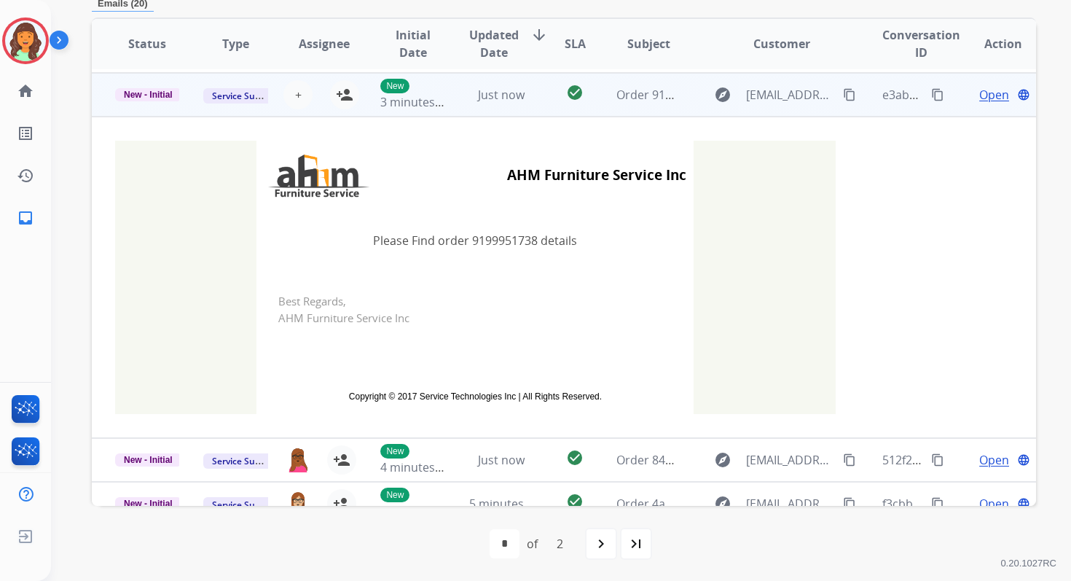
scroll to position [44, 0]
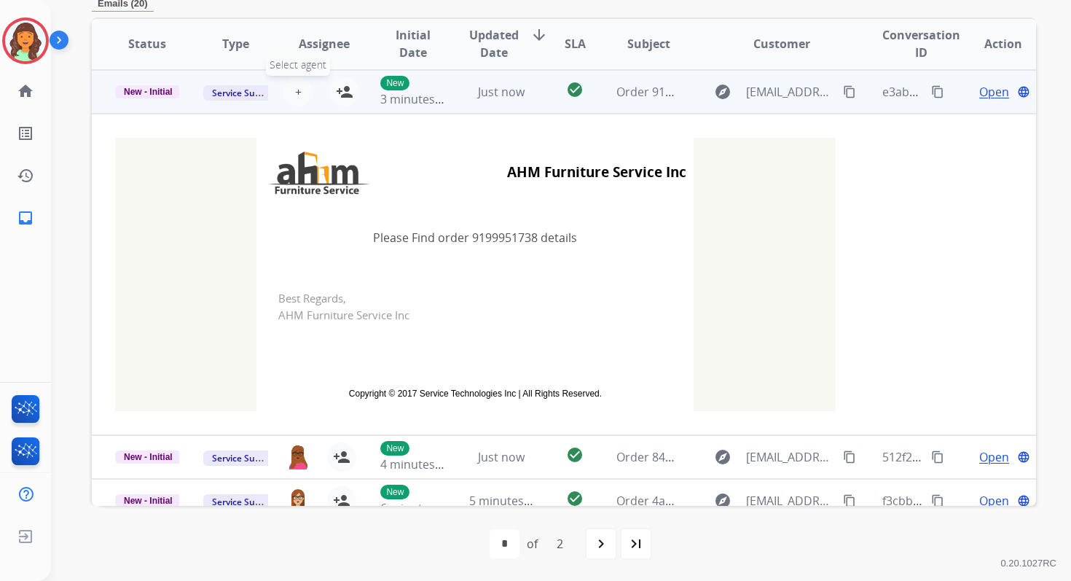
click at [297, 89] on span "+" at bounding box center [298, 91] width 7 height 17
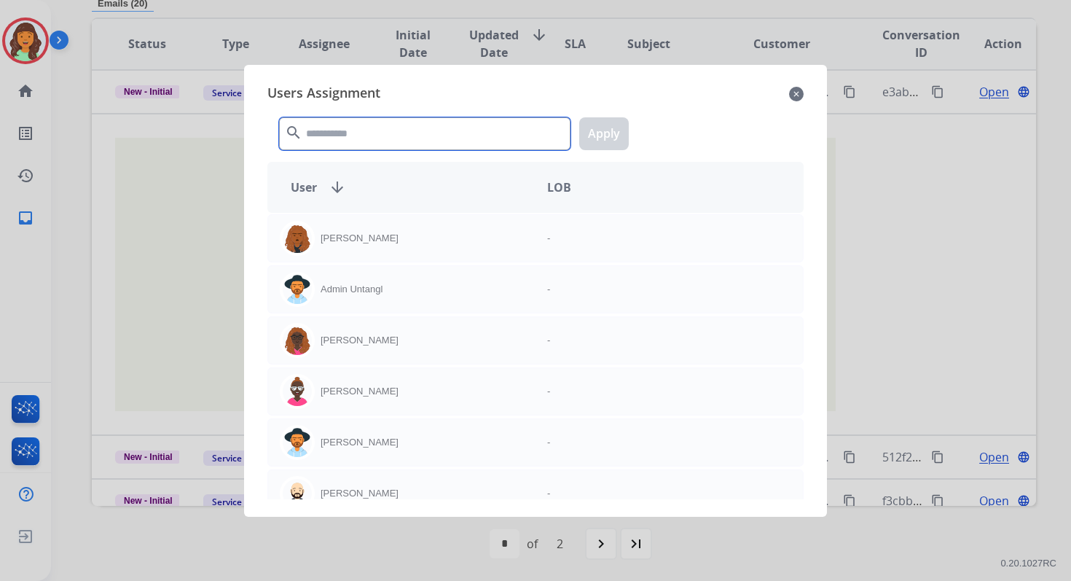
click at [330, 138] on input "text" at bounding box center [425, 133] width 292 height 33
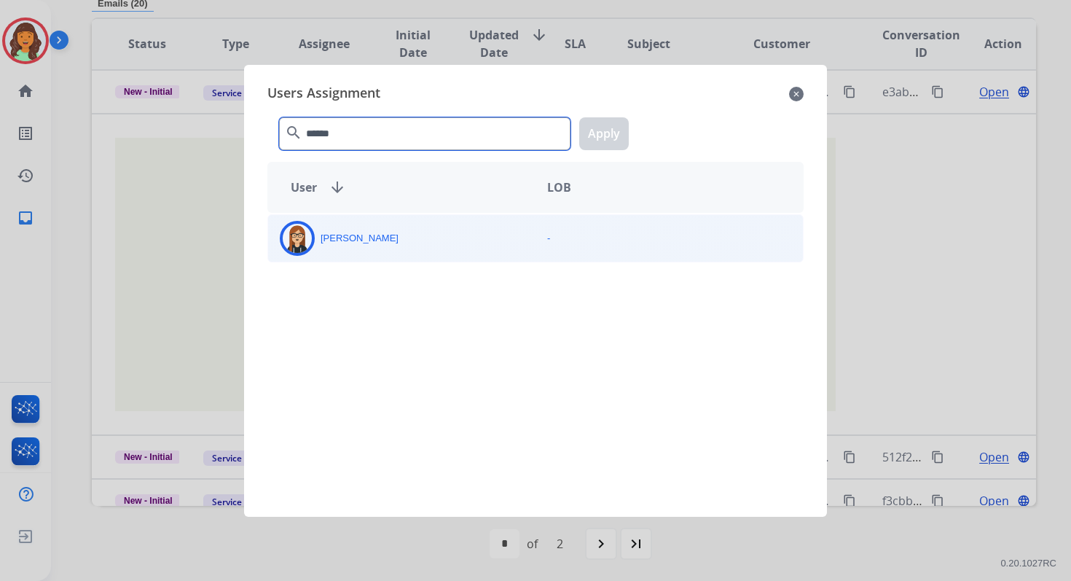
type input "******"
click at [367, 246] on div "[PERSON_NAME]" at bounding box center [401, 238] width 267 height 35
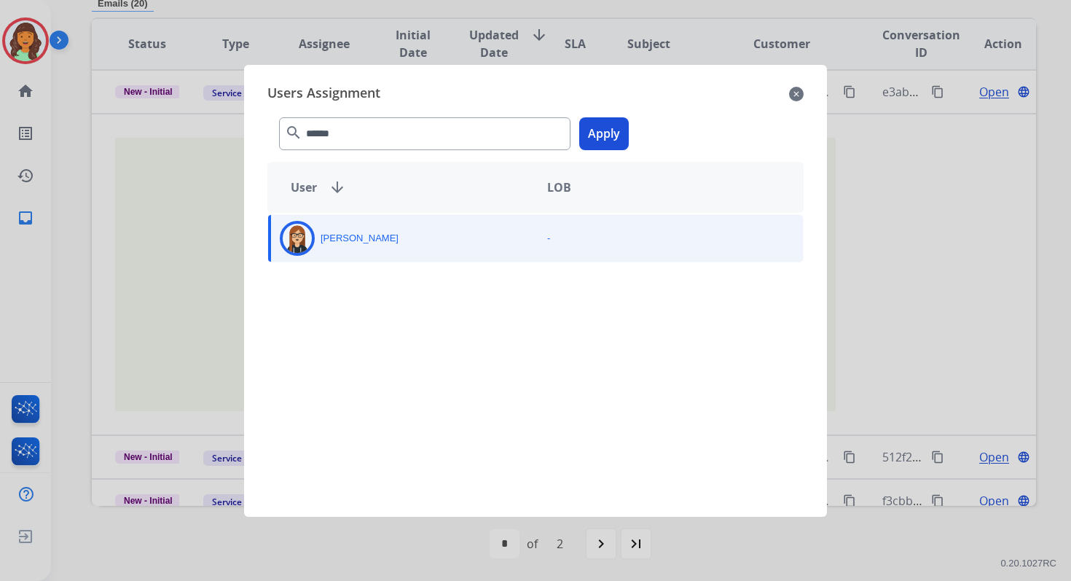
click at [607, 138] on button "Apply" at bounding box center [604, 133] width 50 height 33
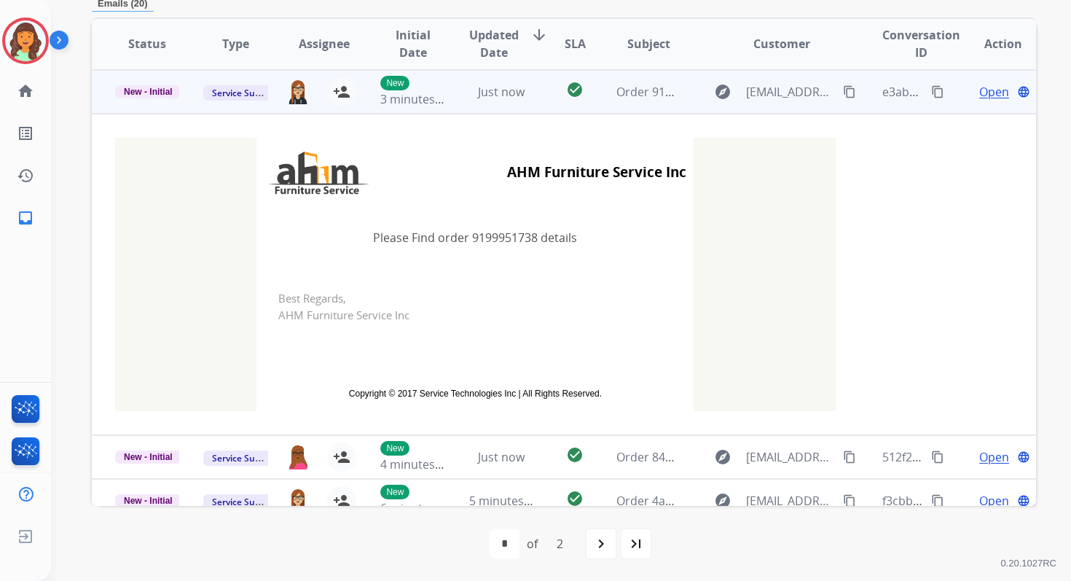
scroll to position [0, 0]
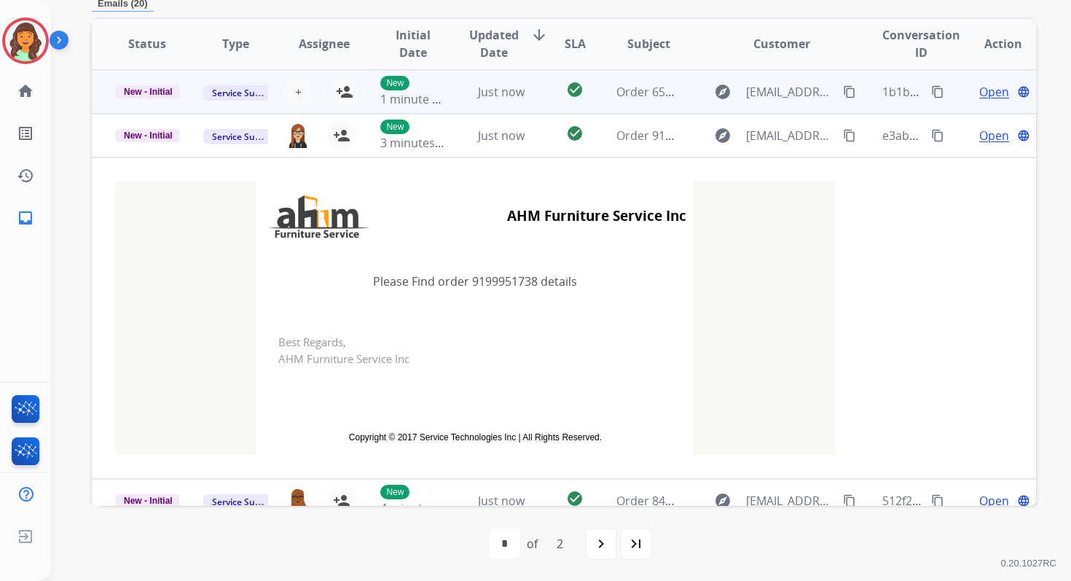
click at [463, 86] on td "Just now" at bounding box center [490, 92] width 88 height 44
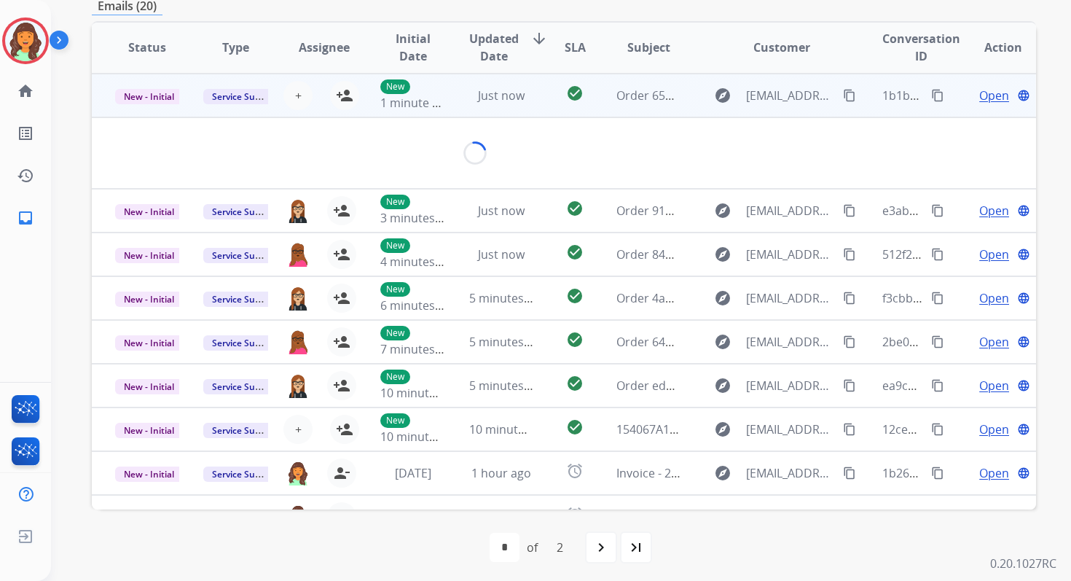
scroll to position [350, 0]
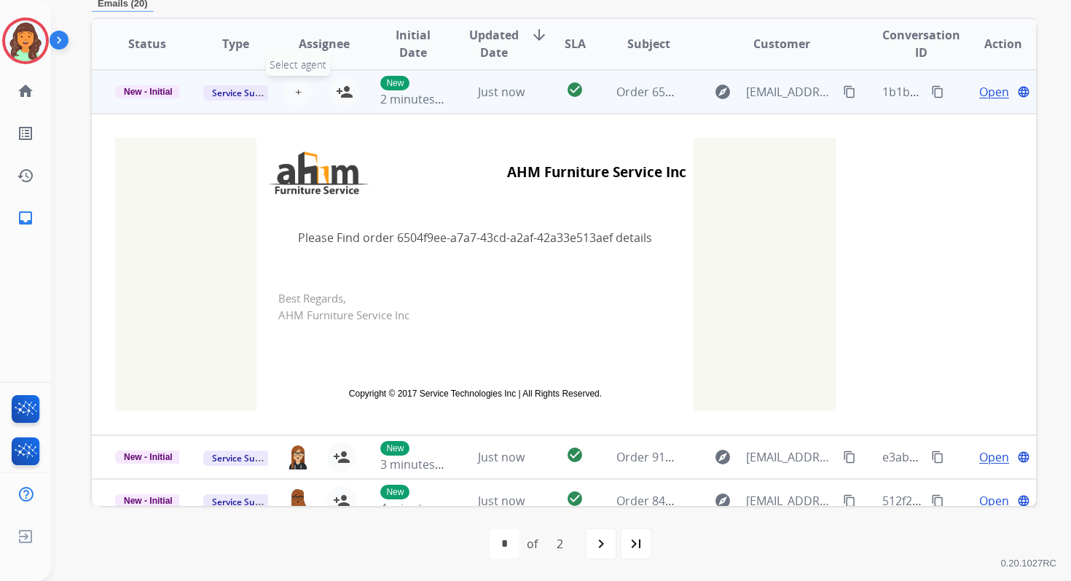
click at [296, 91] on span "+" at bounding box center [298, 91] width 7 height 17
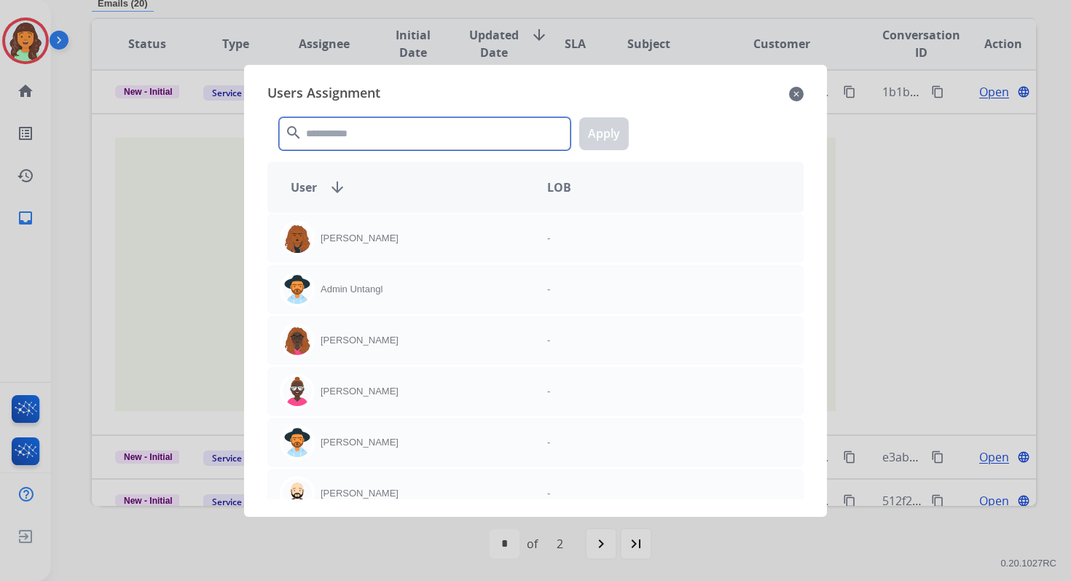
click at [346, 141] on input "text" at bounding box center [425, 133] width 292 height 33
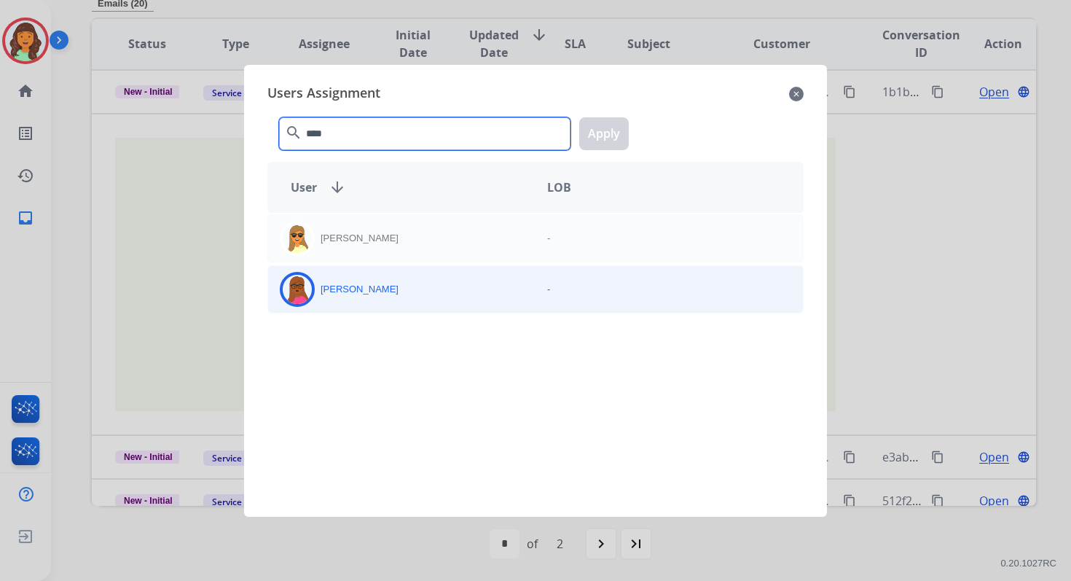
type input "****"
click at [414, 305] on div "Emily Thurman -" at bounding box center [535, 289] width 536 height 48
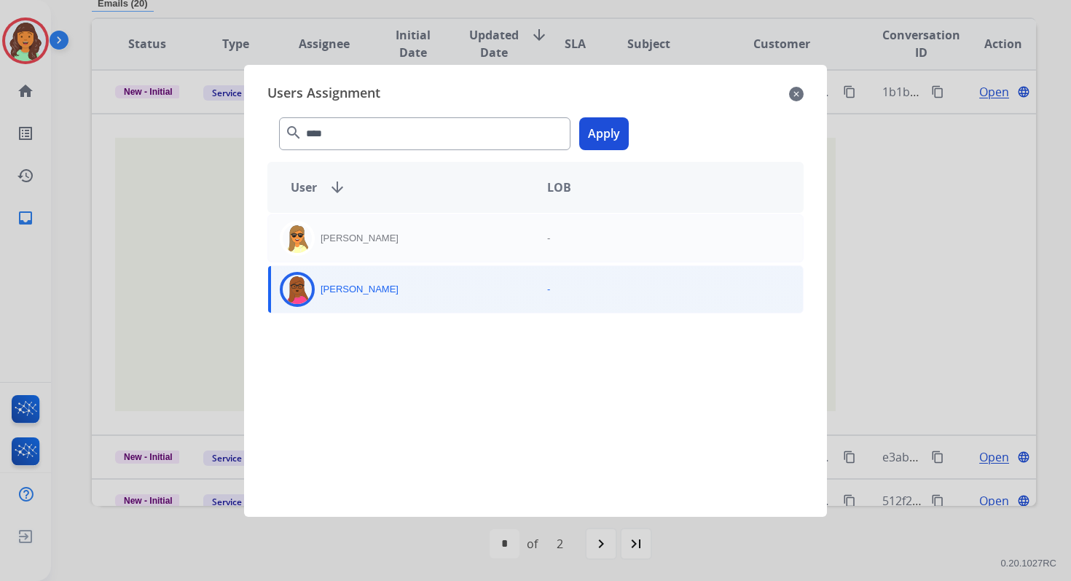
click at [614, 122] on button "Apply" at bounding box center [604, 133] width 50 height 33
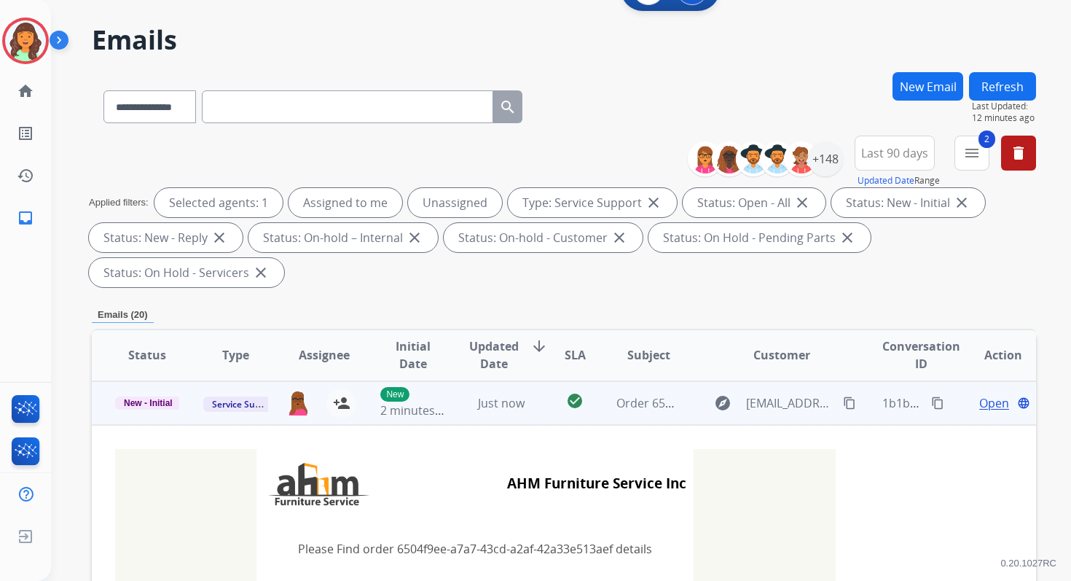
scroll to position [0, 0]
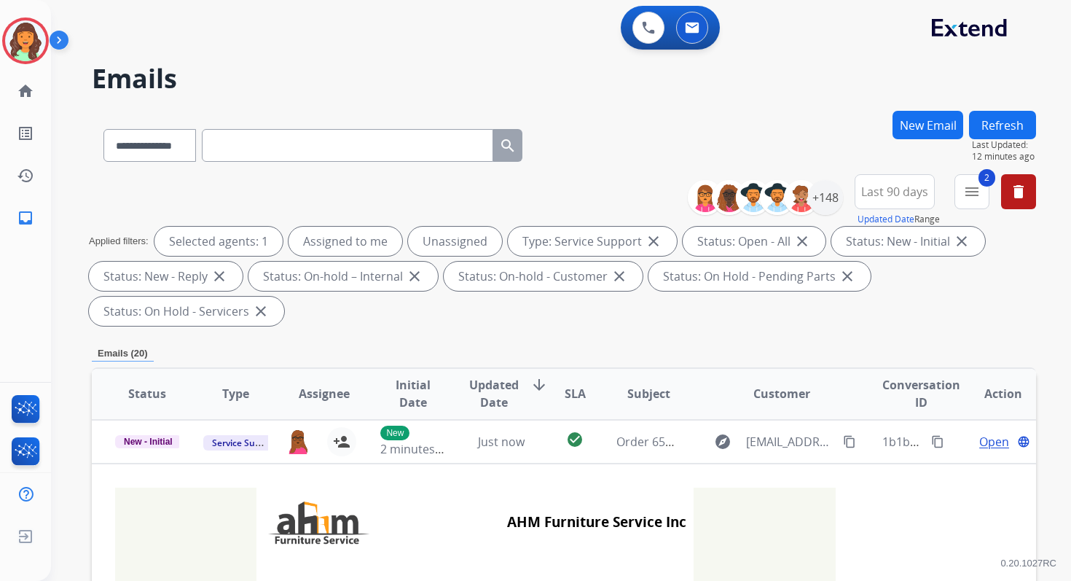
click at [990, 122] on button "Refresh" at bounding box center [1002, 125] width 67 height 28
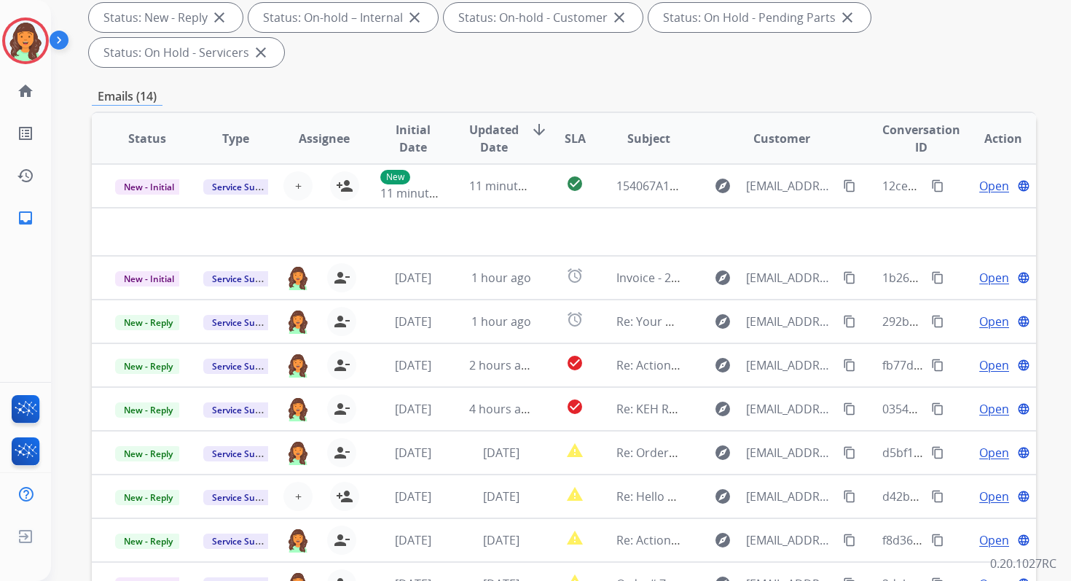
scroll to position [353, 0]
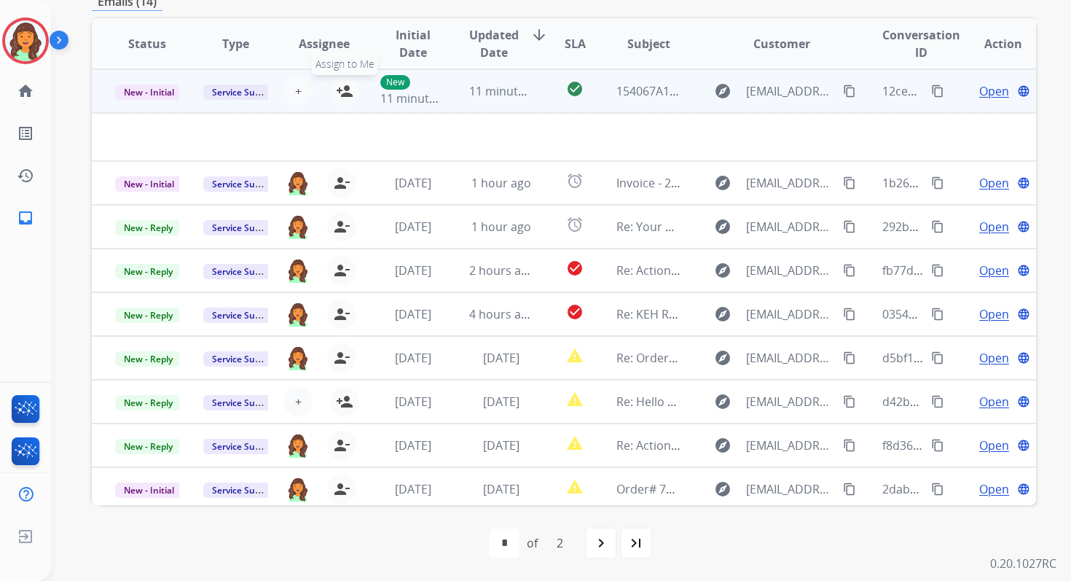
click at [344, 90] on mat-icon "person_add" at bounding box center [344, 90] width 17 height 17
click at [458, 91] on td "11 minutes ago" at bounding box center [490, 91] width 88 height 44
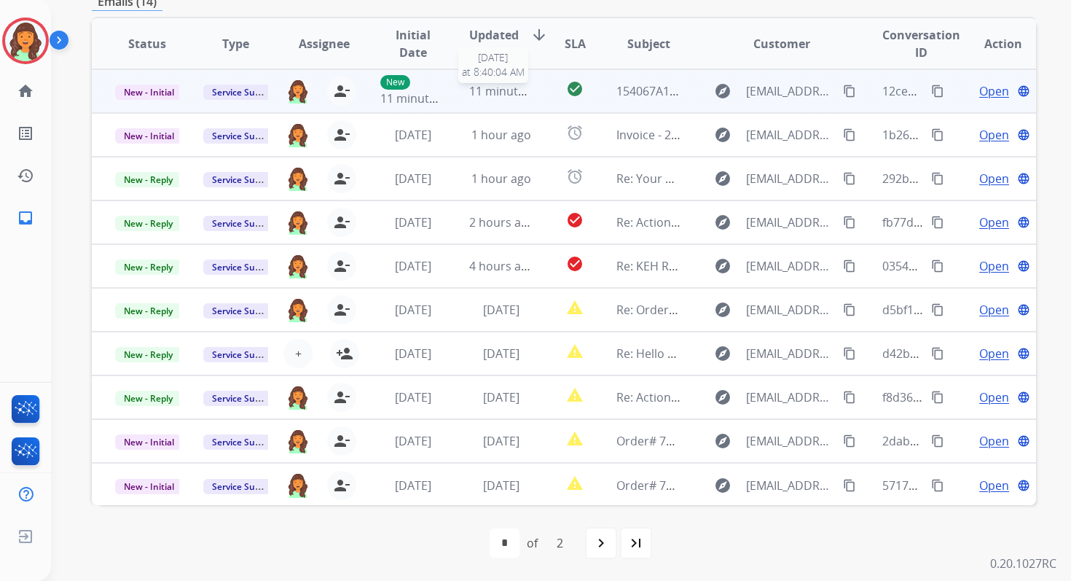
click at [511, 86] on span "11 minutes ago" at bounding box center [511, 91] width 85 height 16
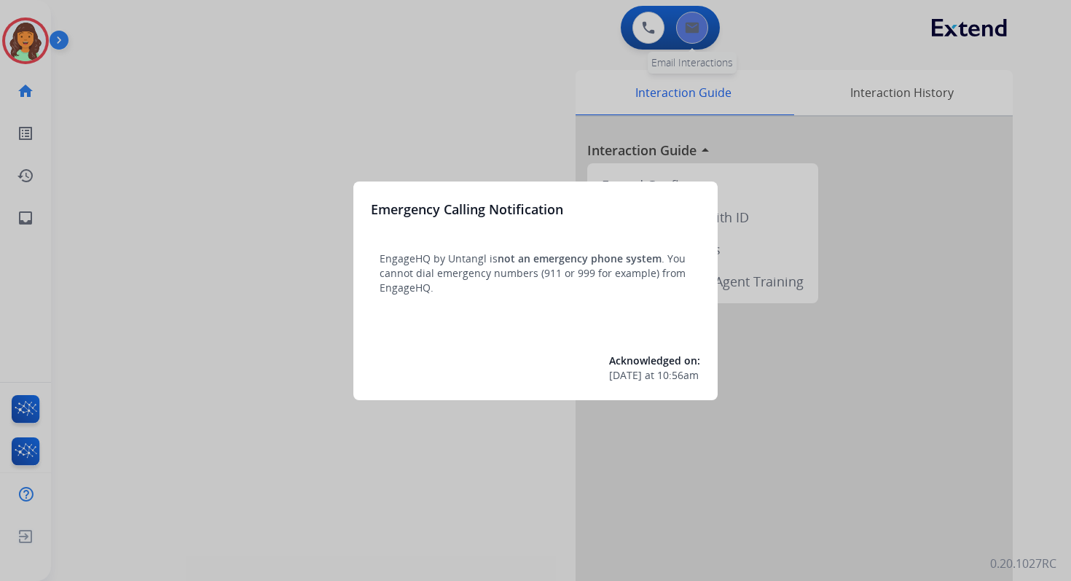
click at [684, 26] on div at bounding box center [535, 290] width 1071 height 581
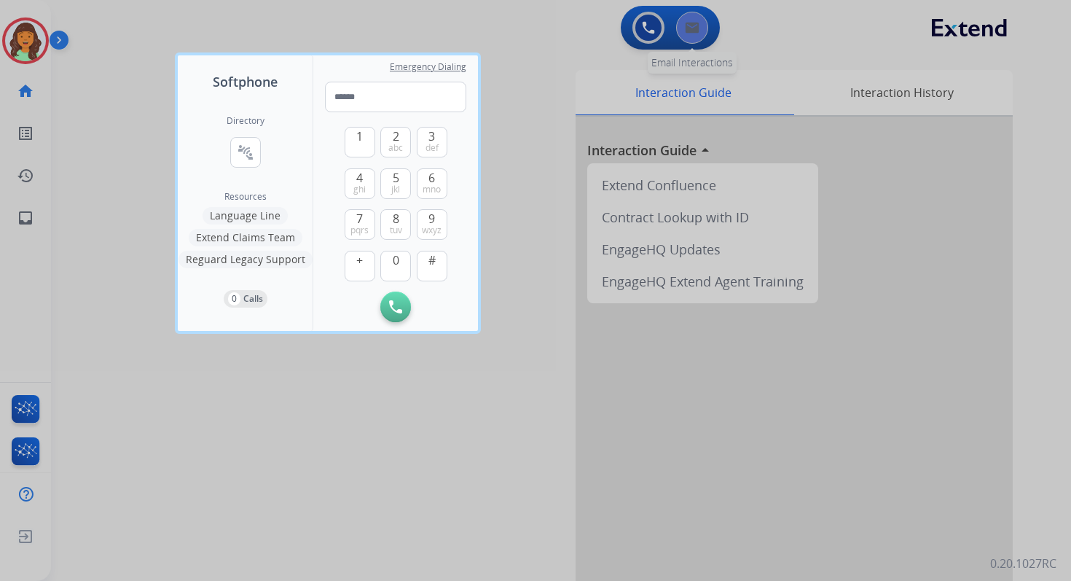
click at [684, 26] on div at bounding box center [535, 290] width 1071 height 581
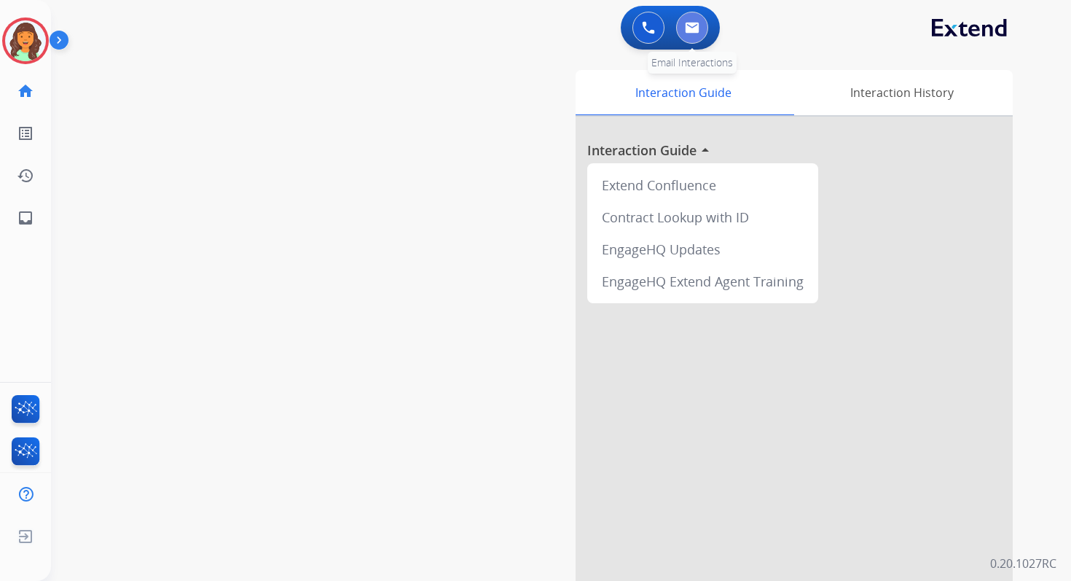
click at [690, 26] on img at bounding box center [692, 28] width 15 height 12
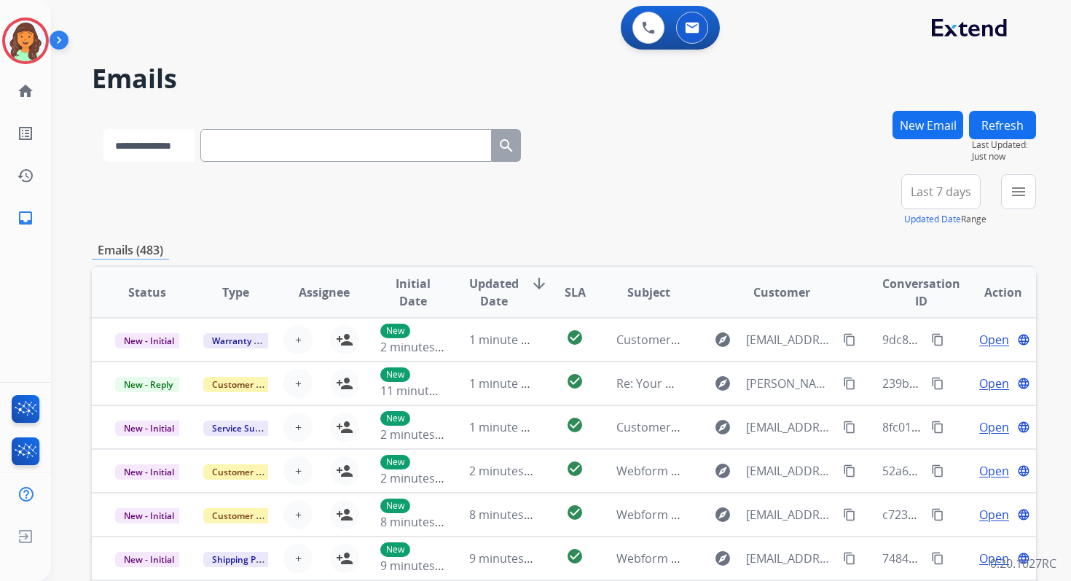
click at [181, 144] on select "**********" at bounding box center [148, 145] width 91 height 33
select select "**********"
click at [103, 129] on select "**********" at bounding box center [148, 145] width 91 height 33
click at [254, 141] on input "text" at bounding box center [348, 145] width 292 height 33
paste input "**********"
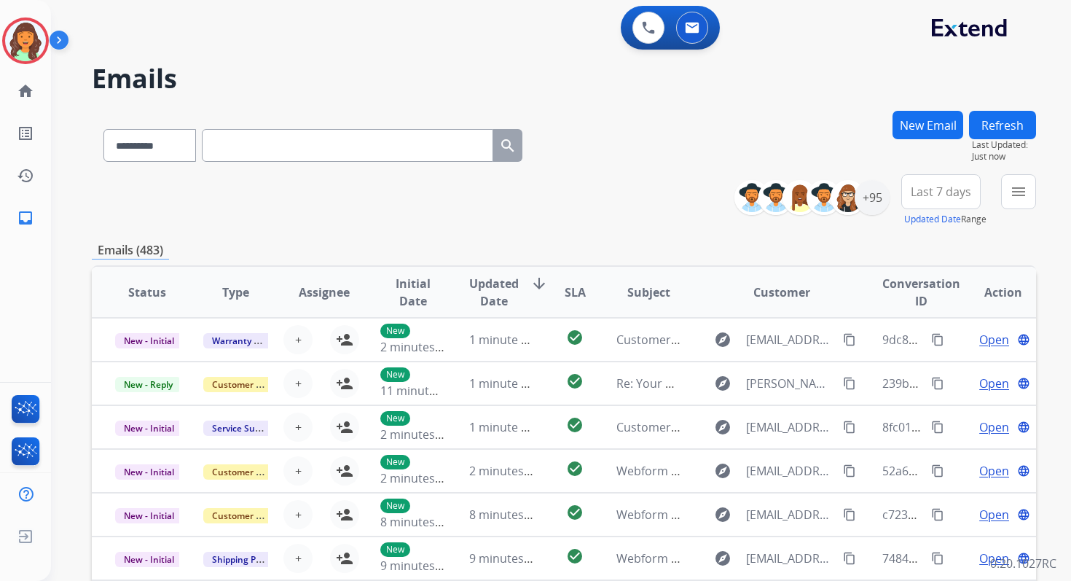
type input "**********"
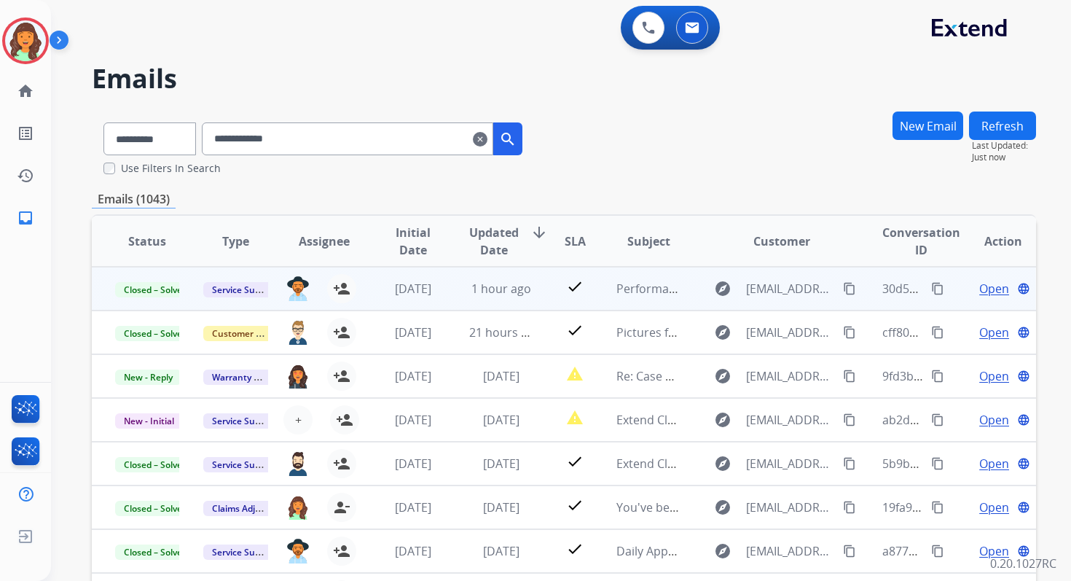
scroll to position [1, 0]
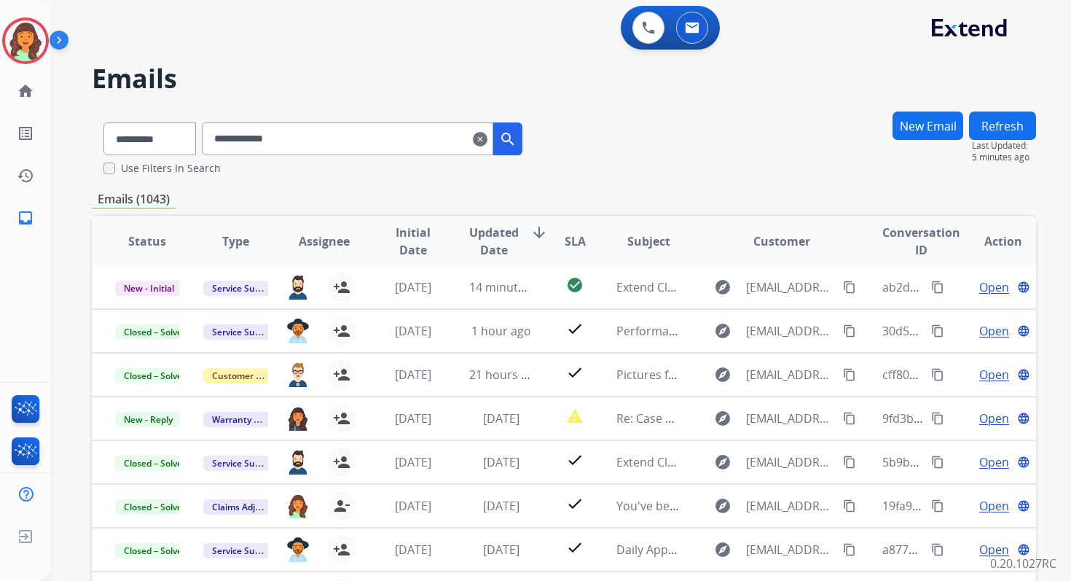
click at [488, 137] on mat-icon "clear" at bounding box center [480, 138] width 15 height 17
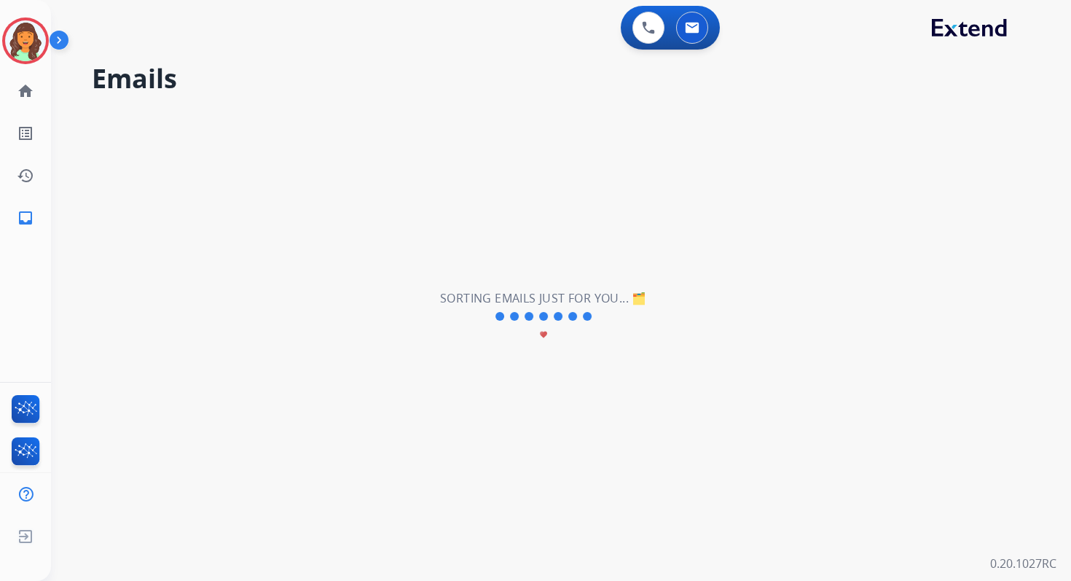
select select "**********"
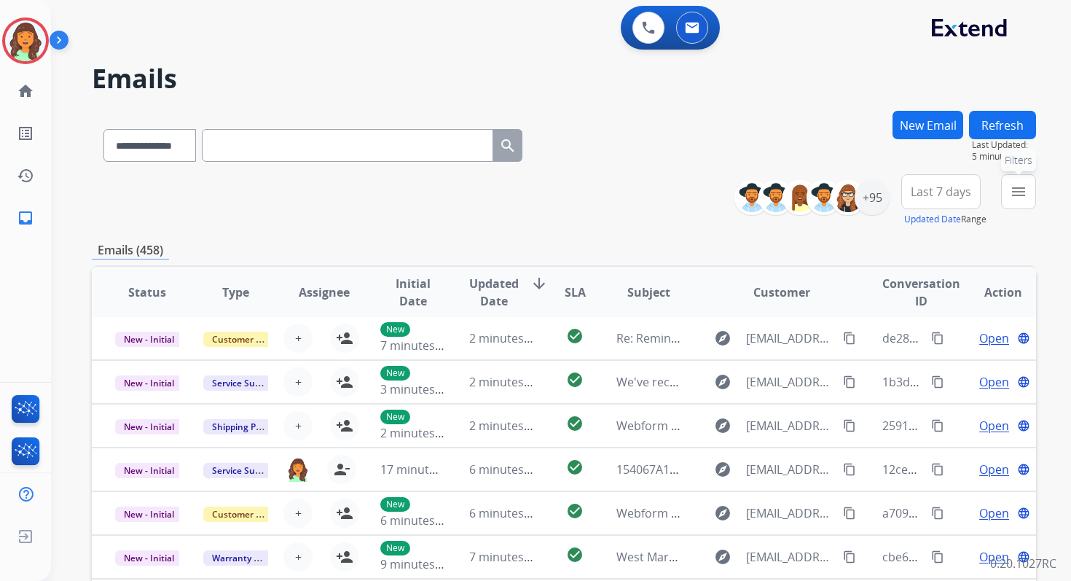
click at [1008, 203] on button "menu Filters" at bounding box center [1018, 191] width 35 height 35
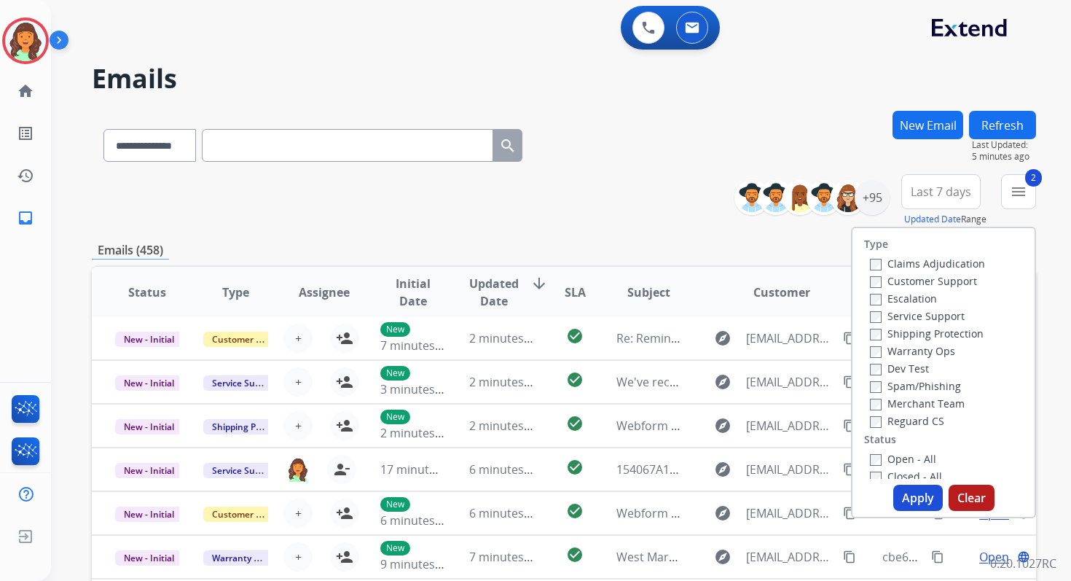
click at [916, 500] on button "Apply" at bounding box center [919, 498] width 50 height 26
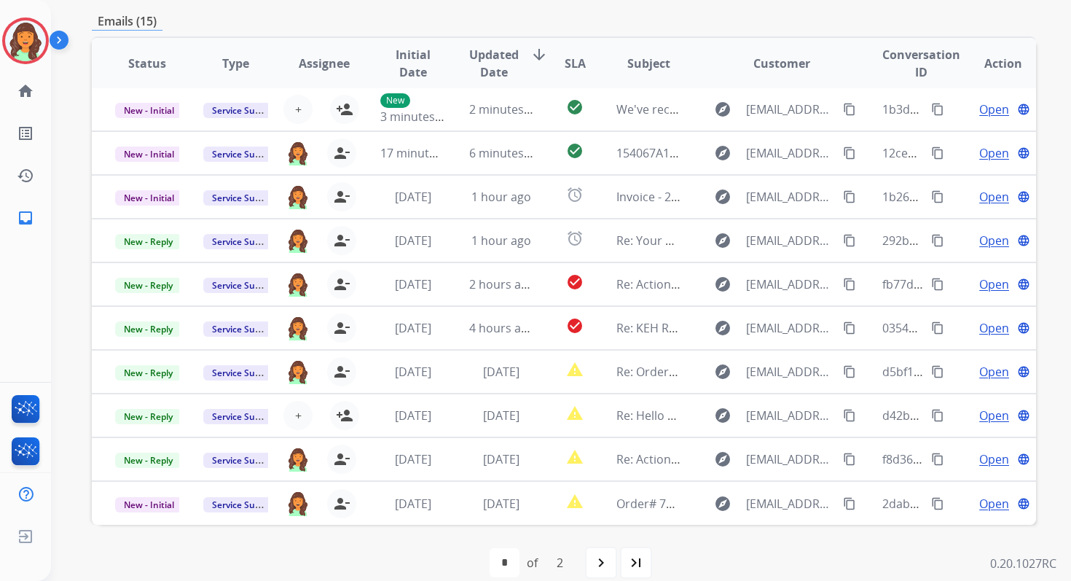
scroll to position [335, 0]
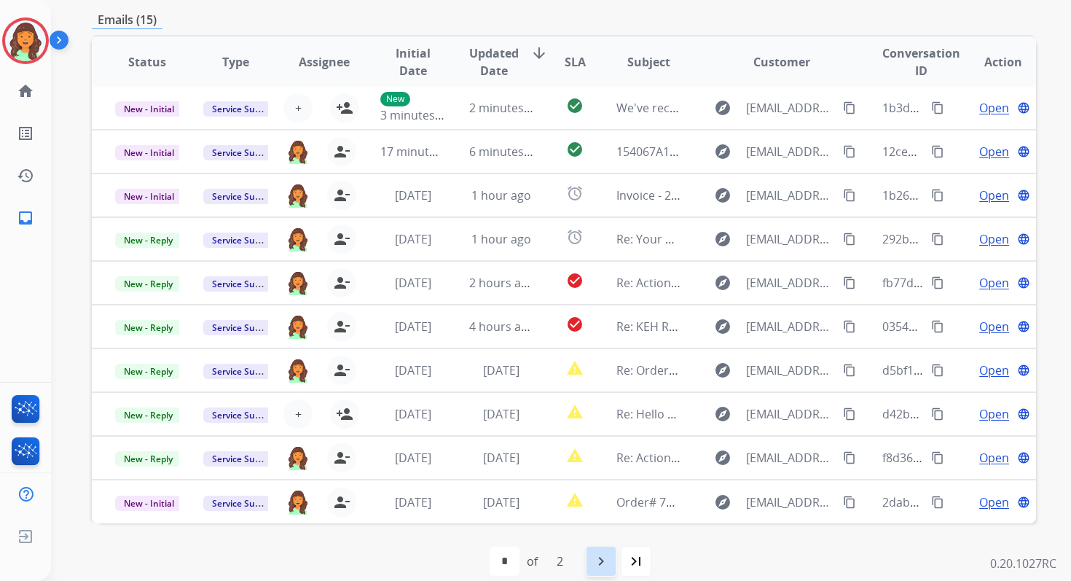
click at [599, 569] on mat-icon "navigate_next" at bounding box center [601, 560] width 17 height 17
select select "*"
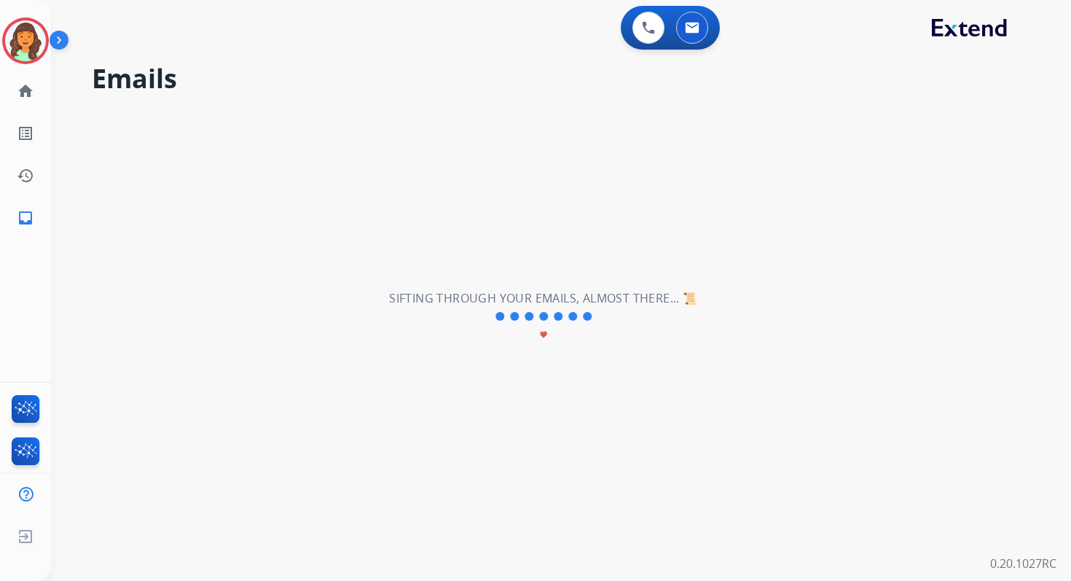
scroll to position [0, 0]
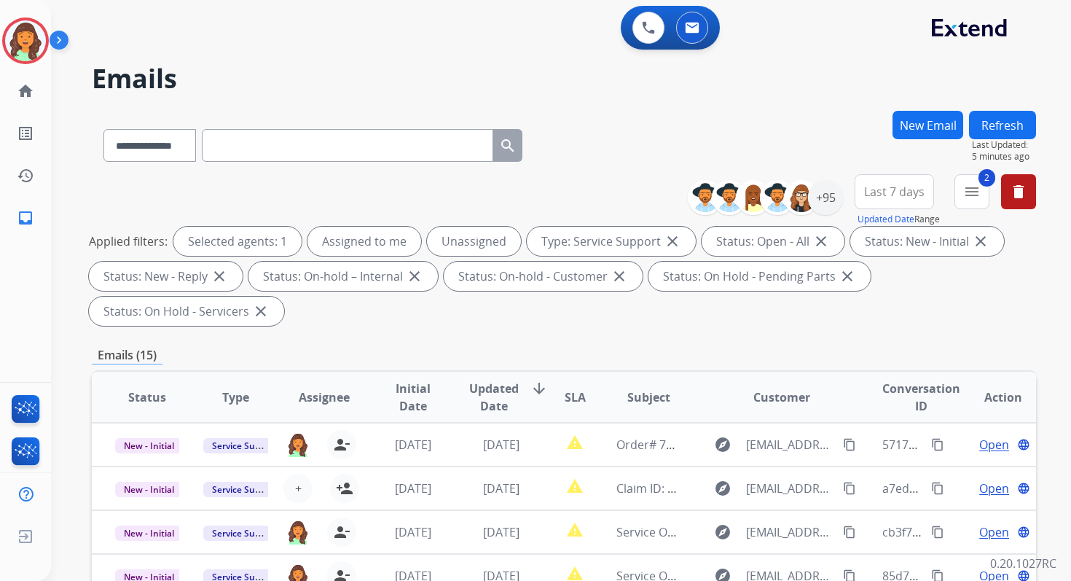
click at [263, 150] on input "text" at bounding box center [348, 145] width 292 height 33
paste input "**********"
type input "**********"
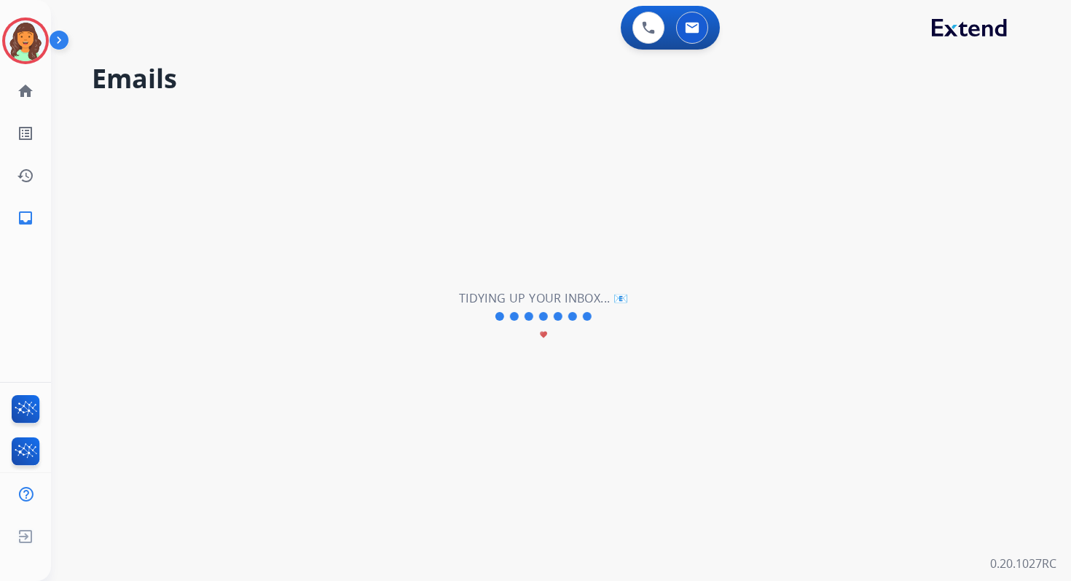
select select "*"
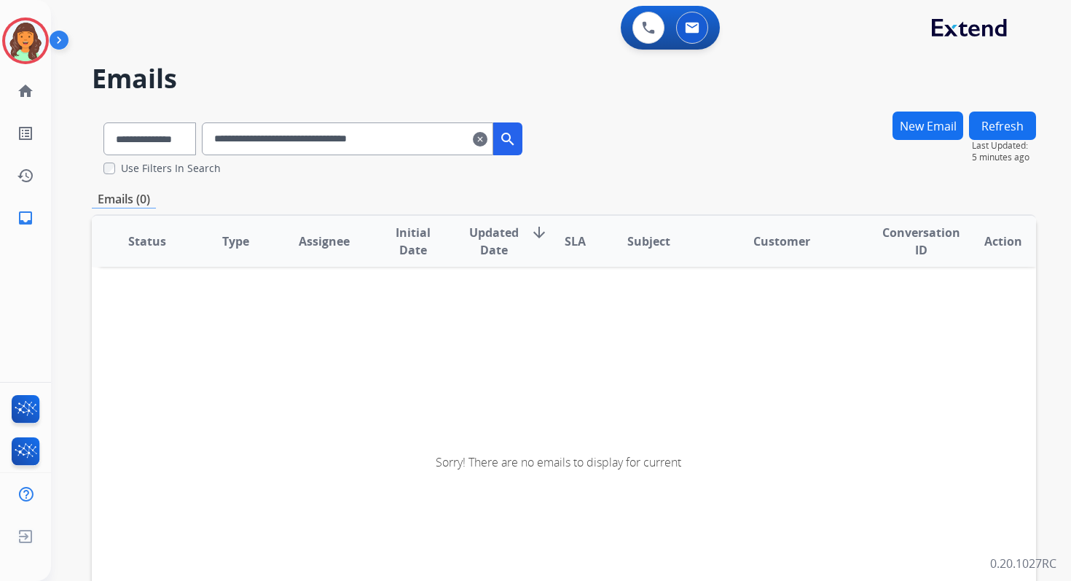
click at [235, 138] on input "**********" at bounding box center [348, 138] width 292 height 33
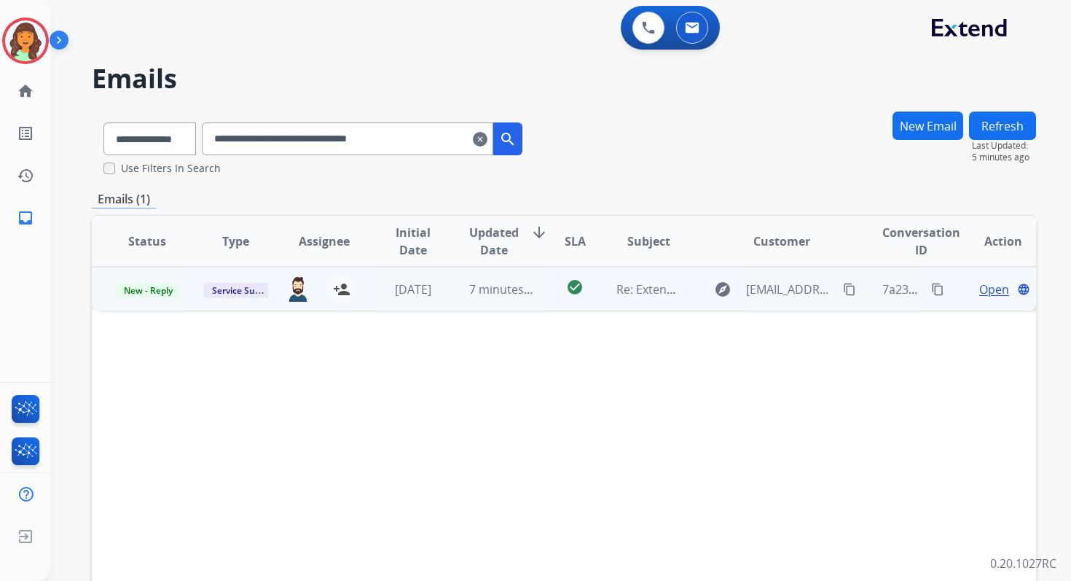
click at [983, 287] on span "Open" at bounding box center [995, 289] width 30 height 17
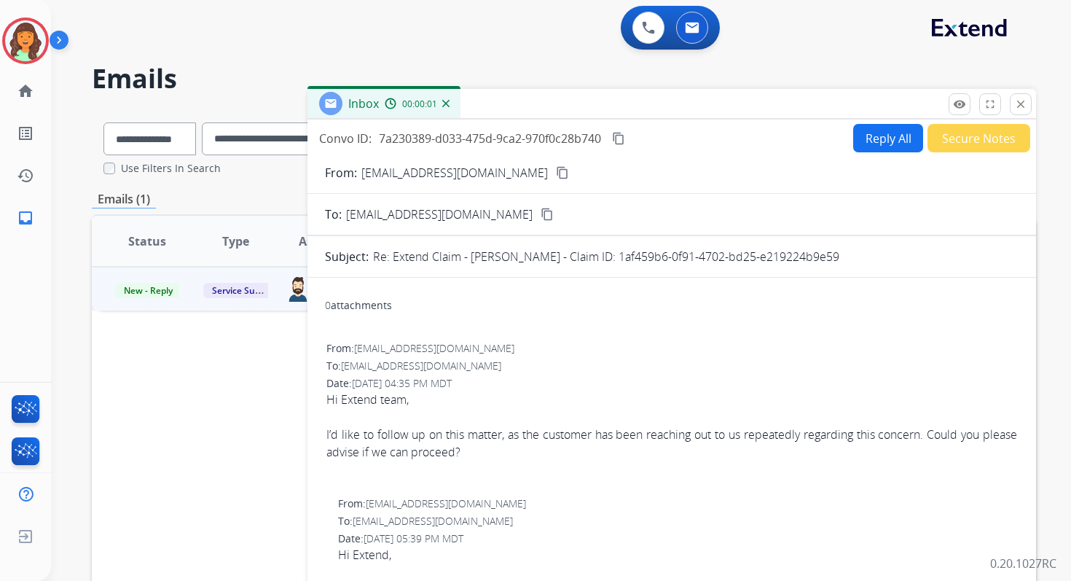
click at [857, 141] on button "Reply All" at bounding box center [888, 138] width 70 height 28
select select "**********"
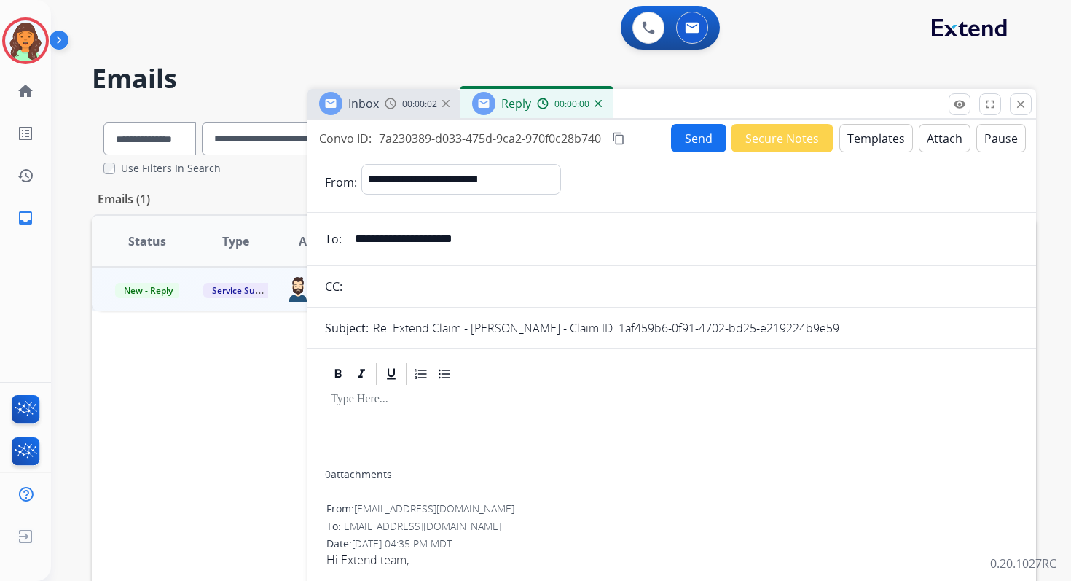
click at [857, 141] on button "Templates" at bounding box center [877, 138] width 74 height 28
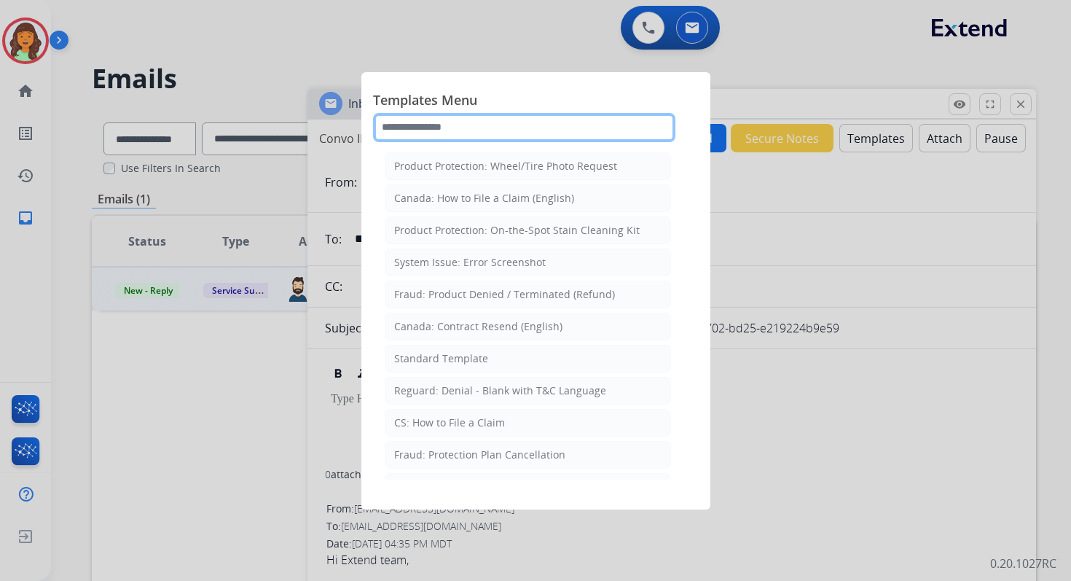
click at [467, 126] on input "text" at bounding box center [524, 127] width 302 height 29
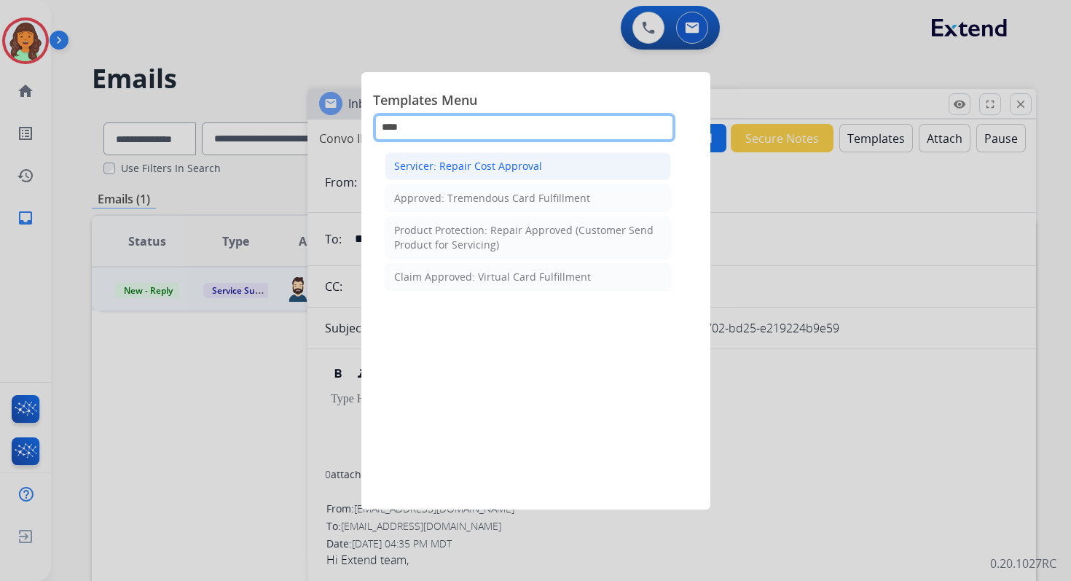
type input "****"
click at [486, 168] on div "Servicer: Repair Cost Approval" at bounding box center [468, 166] width 148 height 15
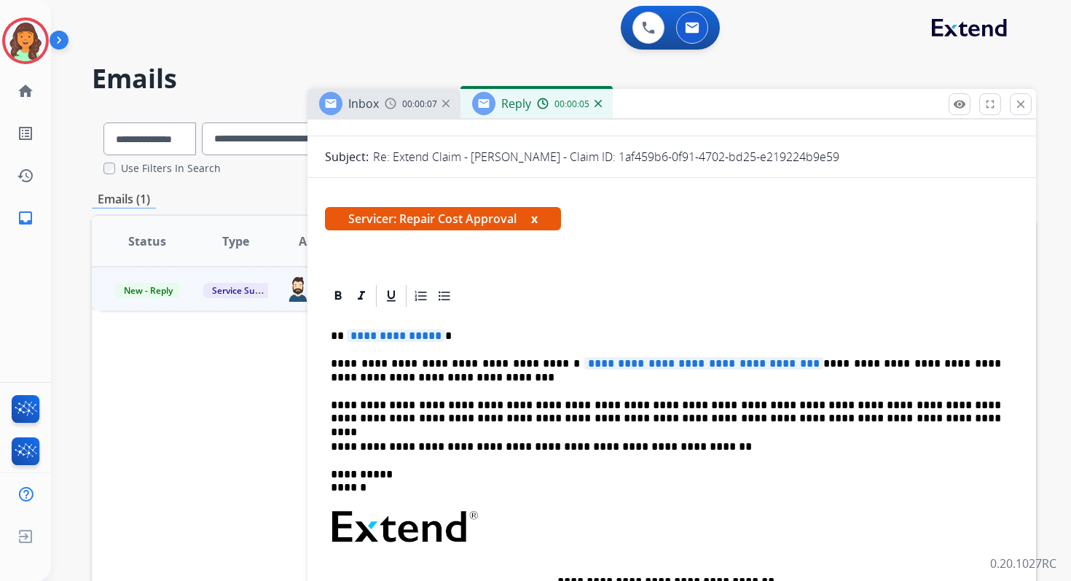
scroll to position [286, 0]
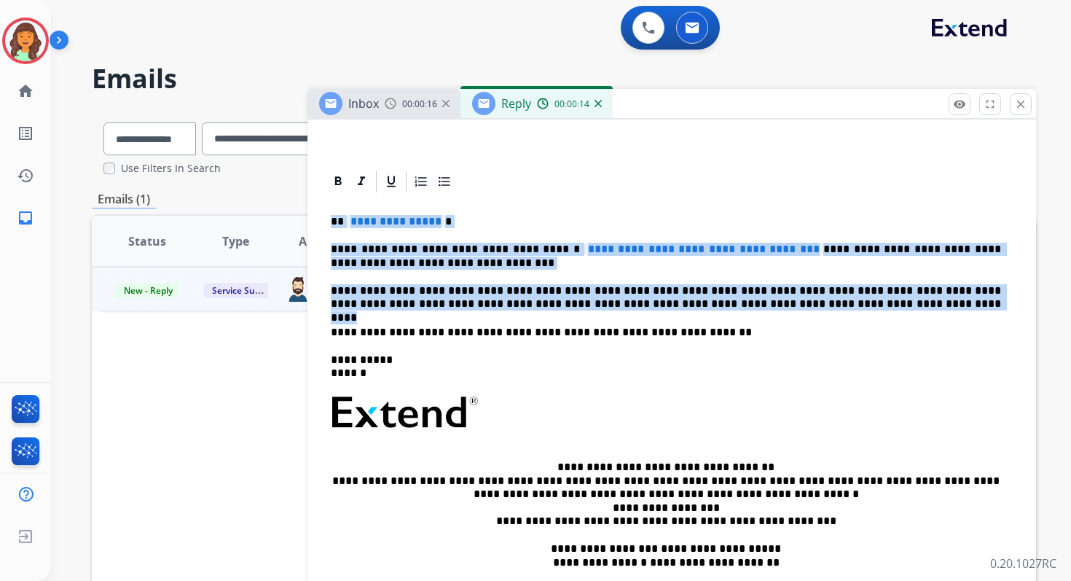
drag, startPoint x: 331, startPoint y: 222, endPoint x: 810, endPoint y: 299, distance: 485.1
click at [810, 299] on div "**********" at bounding box center [672, 414] width 694 height 439
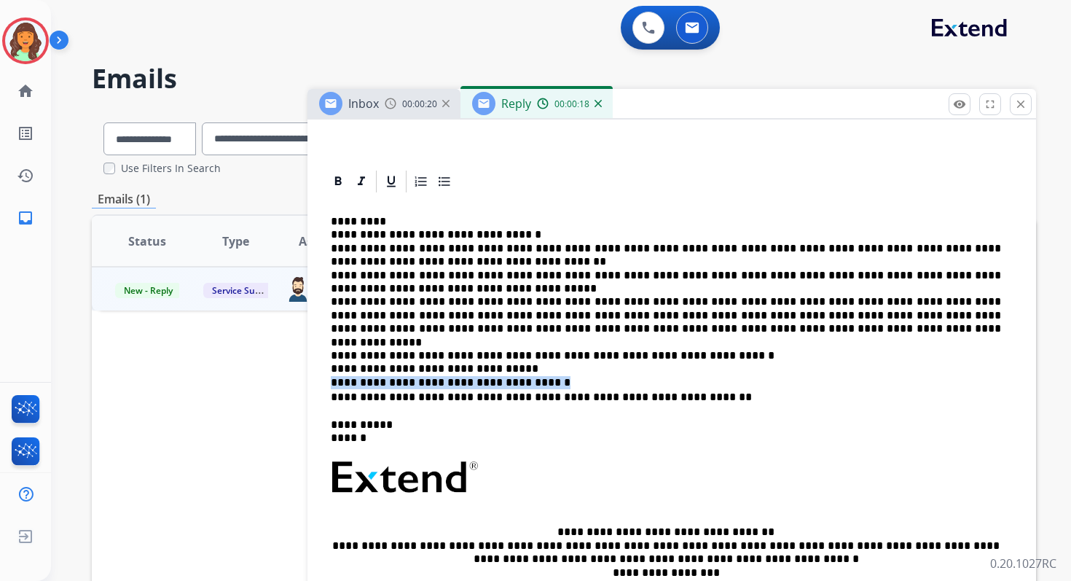
drag, startPoint x: 329, startPoint y: 367, endPoint x: 558, endPoint y: 363, distance: 229.6
click at [558, 363] on div "**********" at bounding box center [672, 447] width 694 height 504
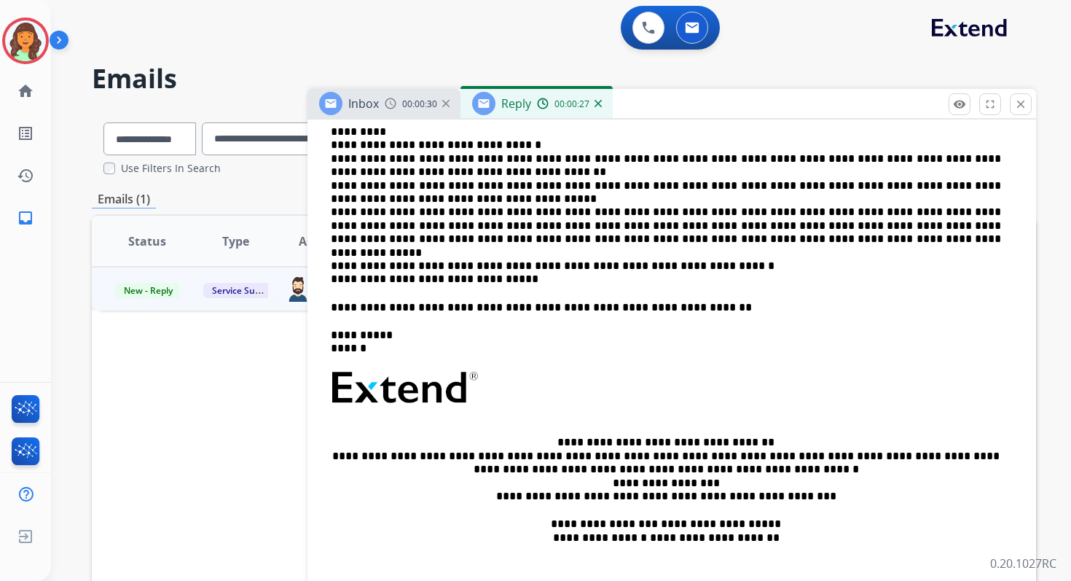
scroll to position [381, 0]
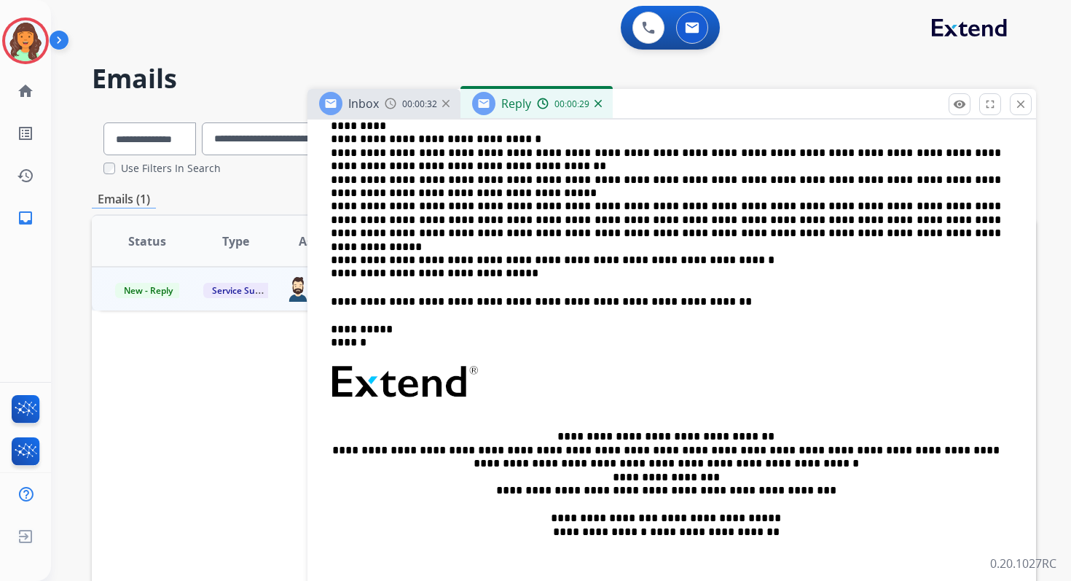
click at [418, 304] on p "**********" at bounding box center [666, 301] width 671 height 13
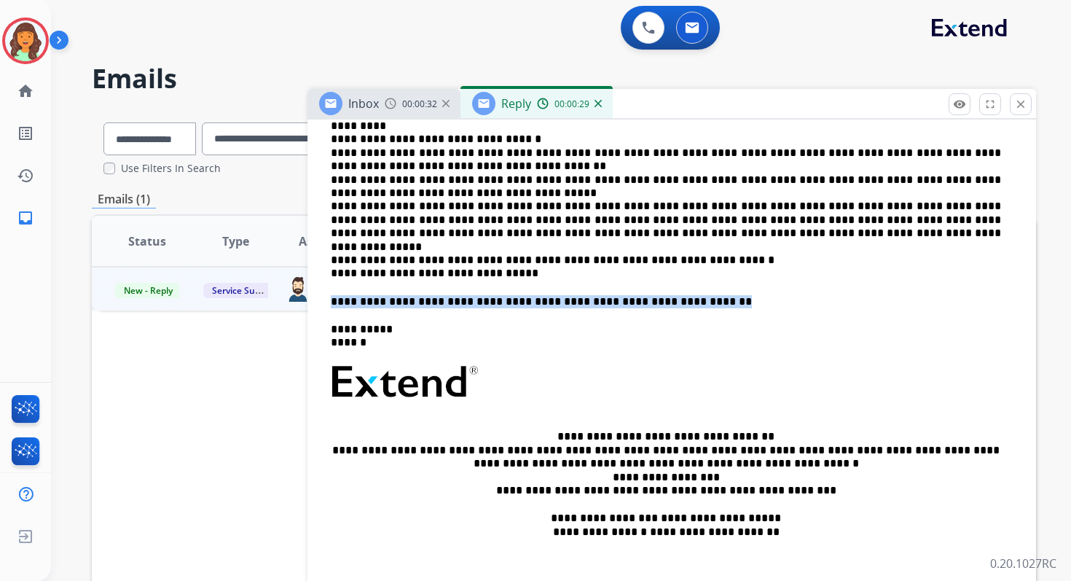
click at [418, 304] on p "**********" at bounding box center [666, 301] width 671 height 13
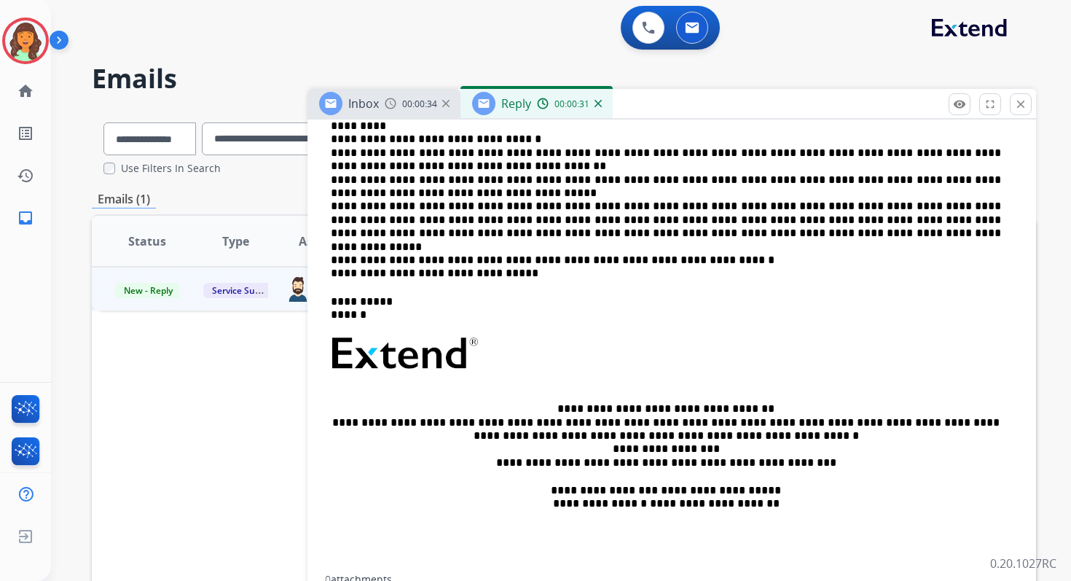
click at [332, 262] on p "**********" at bounding box center [666, 200] width 671 height 161
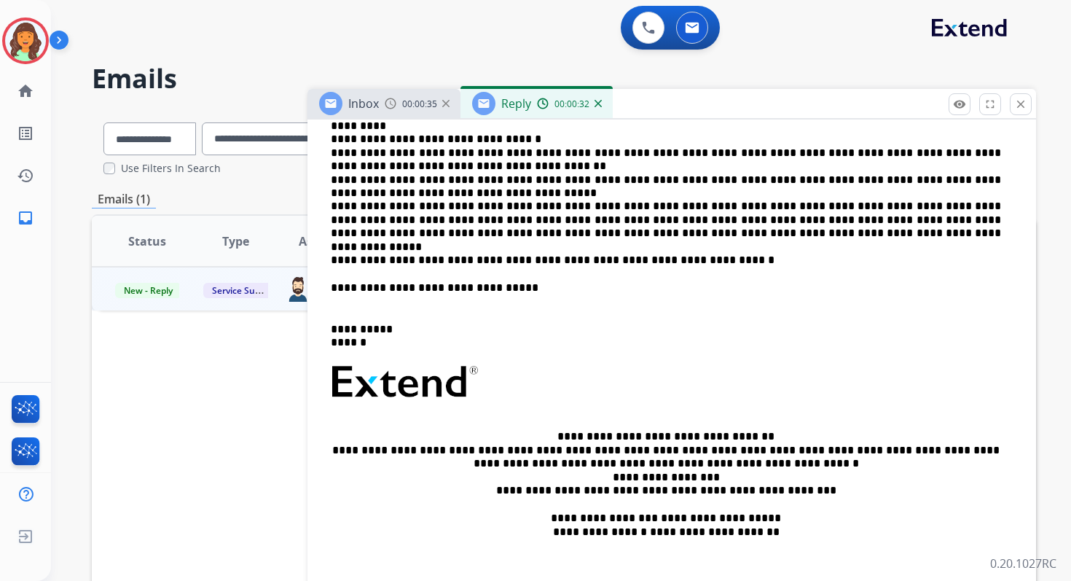
scroll to position [0, 0]
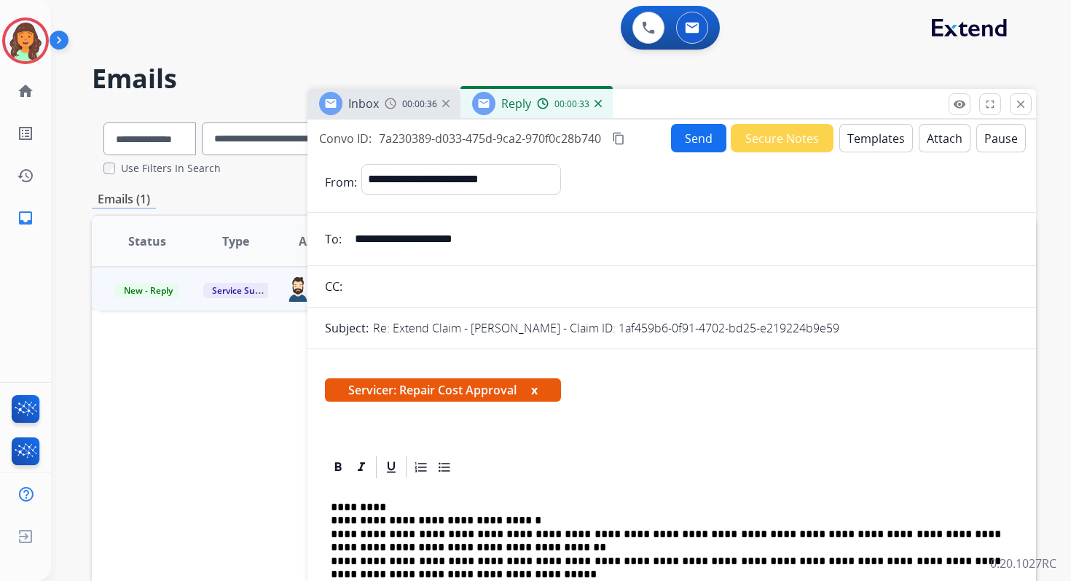
click at [678, 142] on button "Send" at bounding box center [698, 138] width 55 height 28
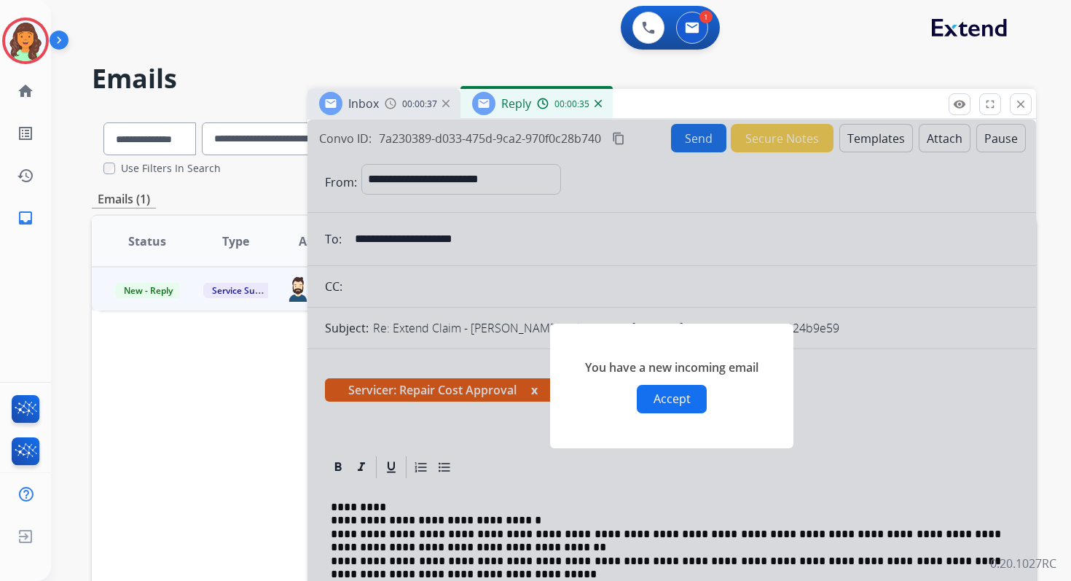
click at [677, 398] on button "Accept" at bounding box center [672, 399] width 70 height 28
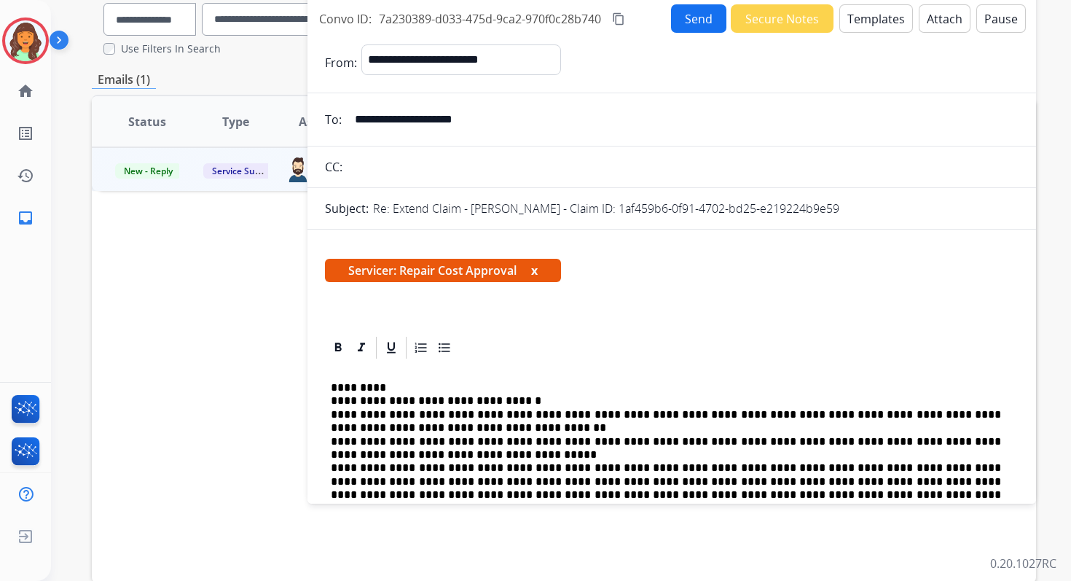
scroll to position [42, 0]
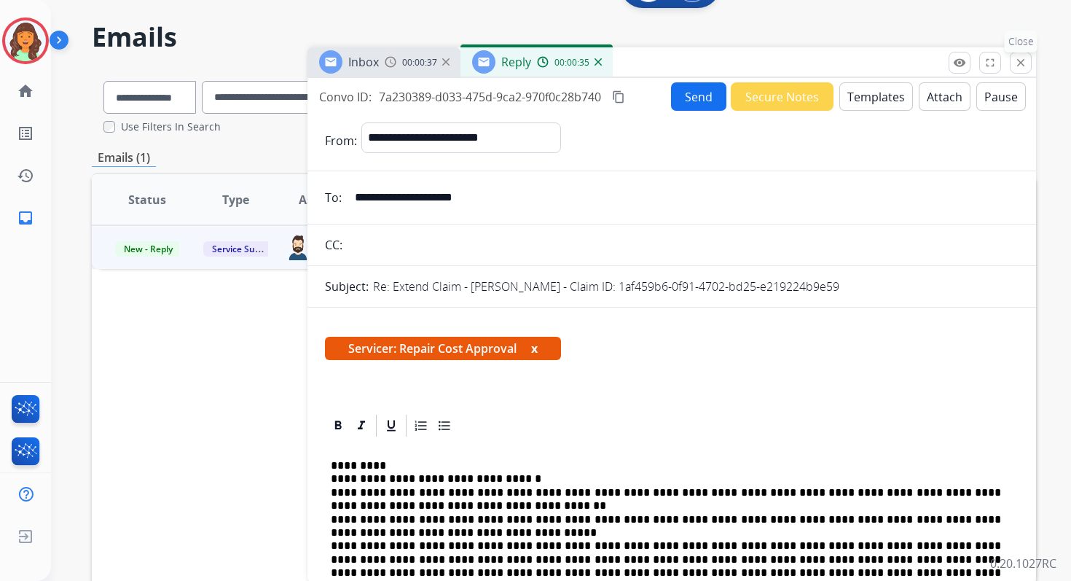
click at [1020, 59] on mat-icon "close" at bounding box center [1021, 62] width 13 height 13
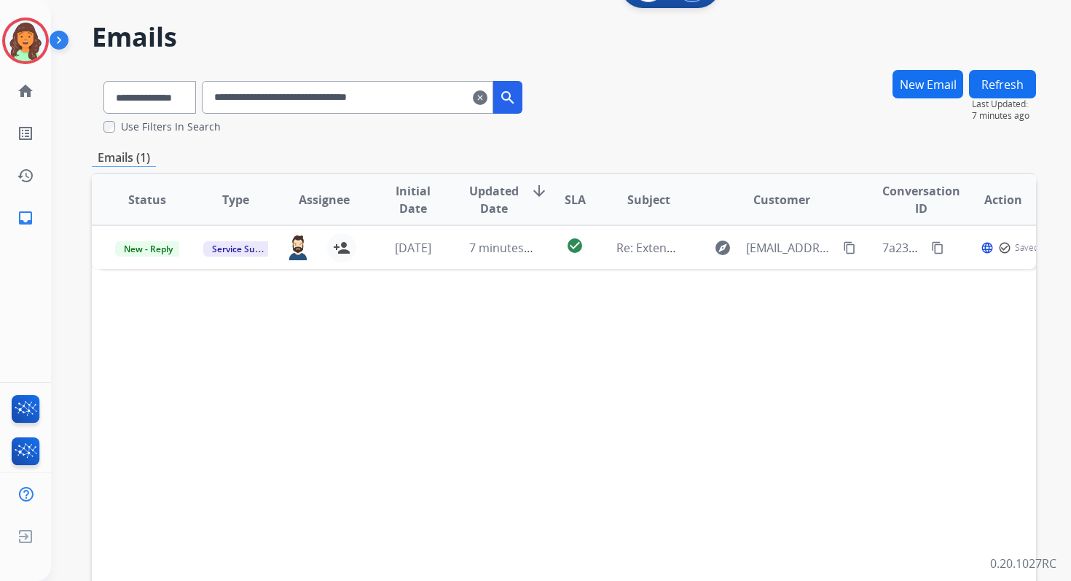
click at [235, 92] on input "**********" at bounding box center [348, 97] width 292 height 33
paste input "text"
type input "**********"
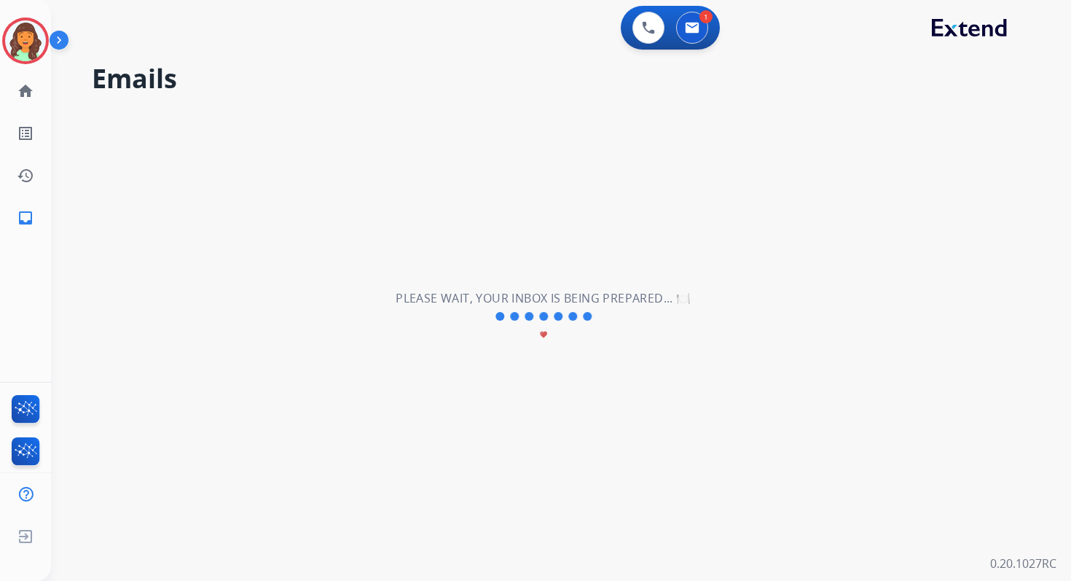
scroll to position [0, 0]
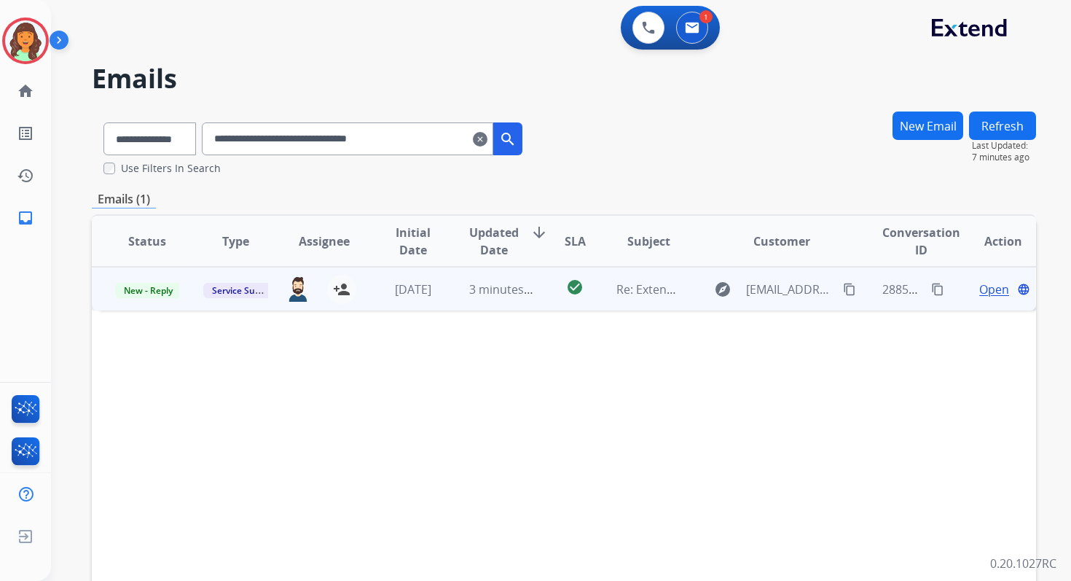
click at [993, 290] on span "Open" at bounding box center [995, 289] width 30 height 17
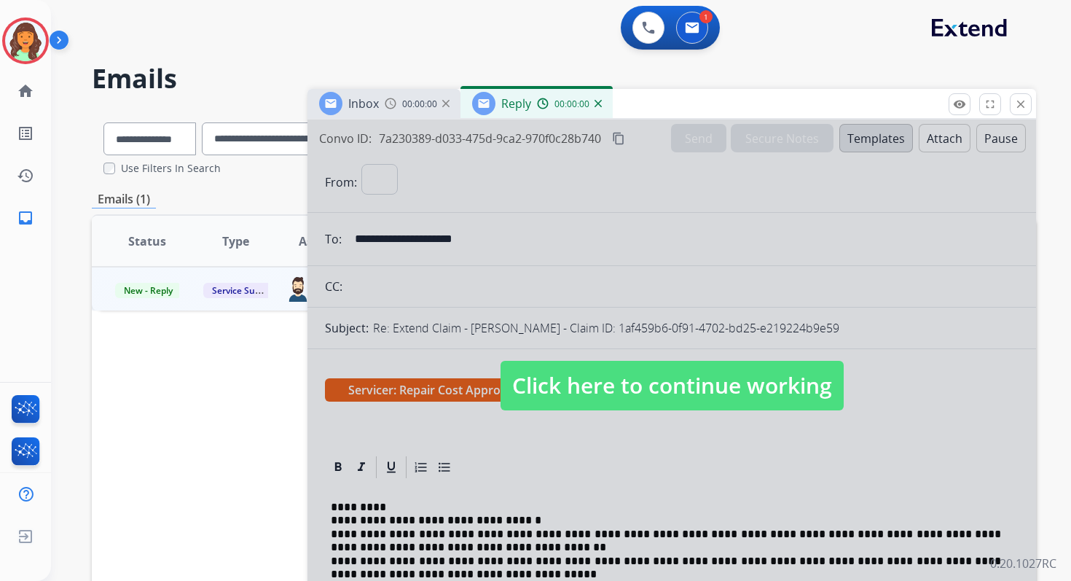
select select "**********"
click at [673, 391] on span "Click here to continue working" at bounding box center [672, 386] width 343 height 50
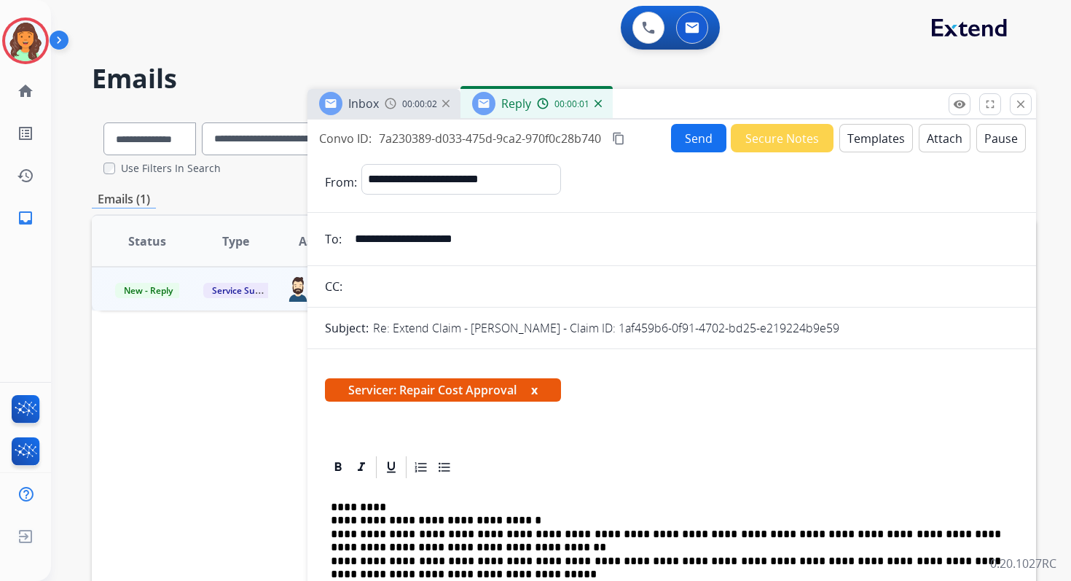
scroll to position [4, 0]
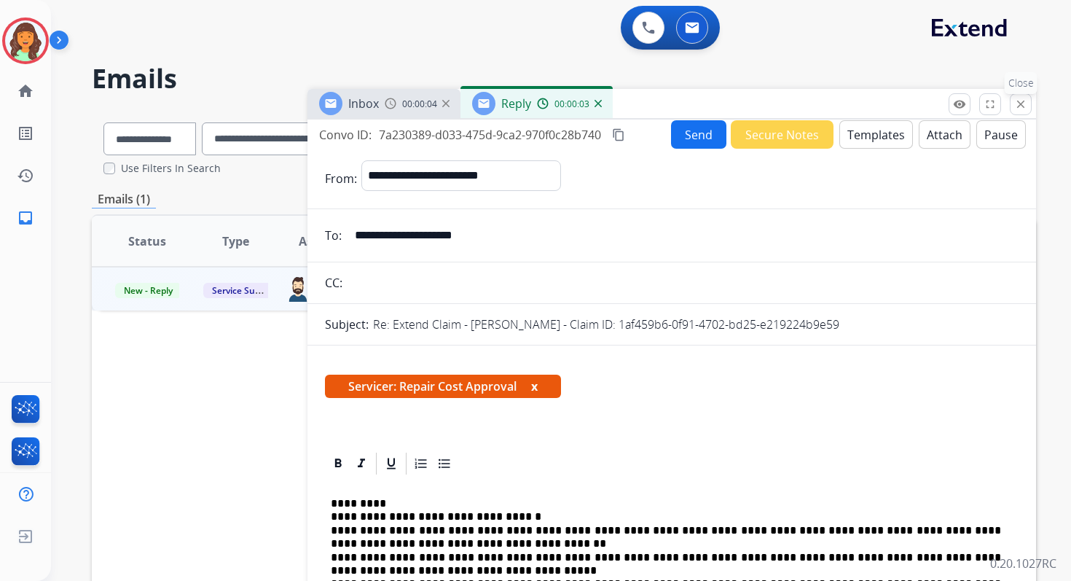
click at [1022, 111] on button "close Close" at bounding box center [1021, 104] width 22 height 22
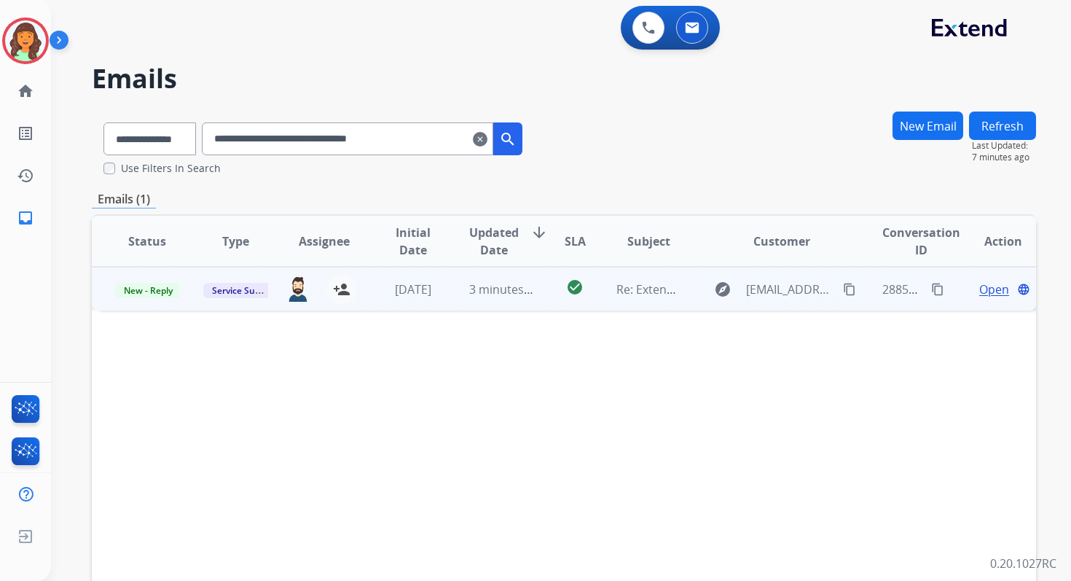
click at [988, 286] on span "Open" at bounding box center [995, 289] width 30 height 17
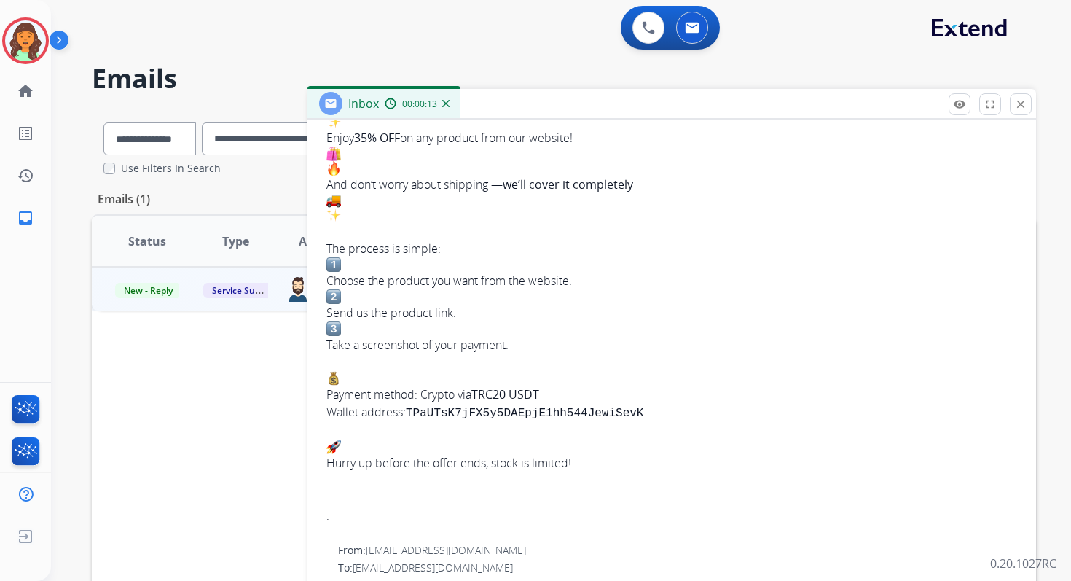
scroll to position [0, 0]
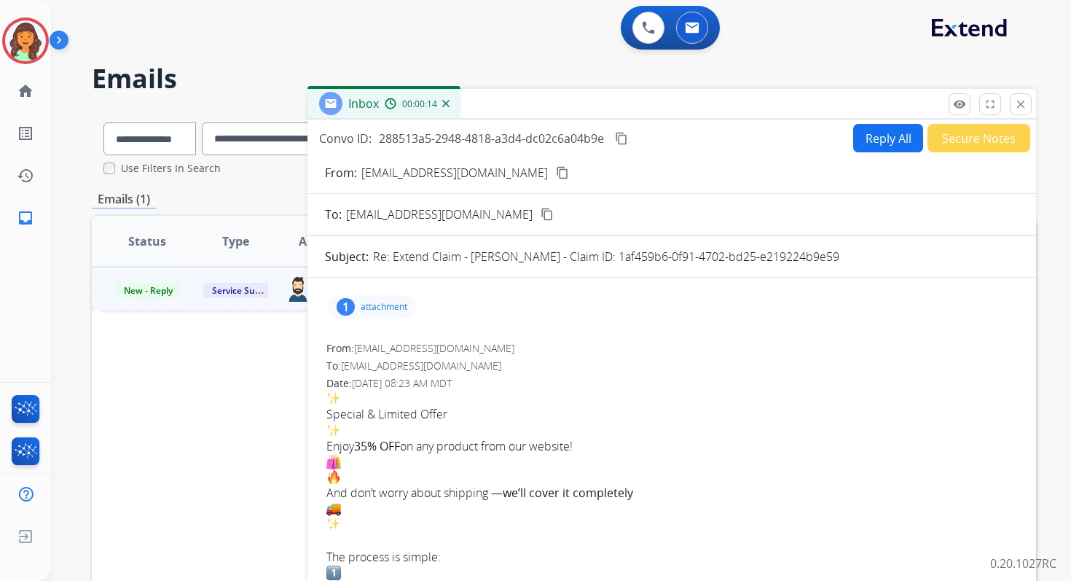
click at [908, 133] on button "Reply All" at bounding box center [888, 138] width 70 height 28
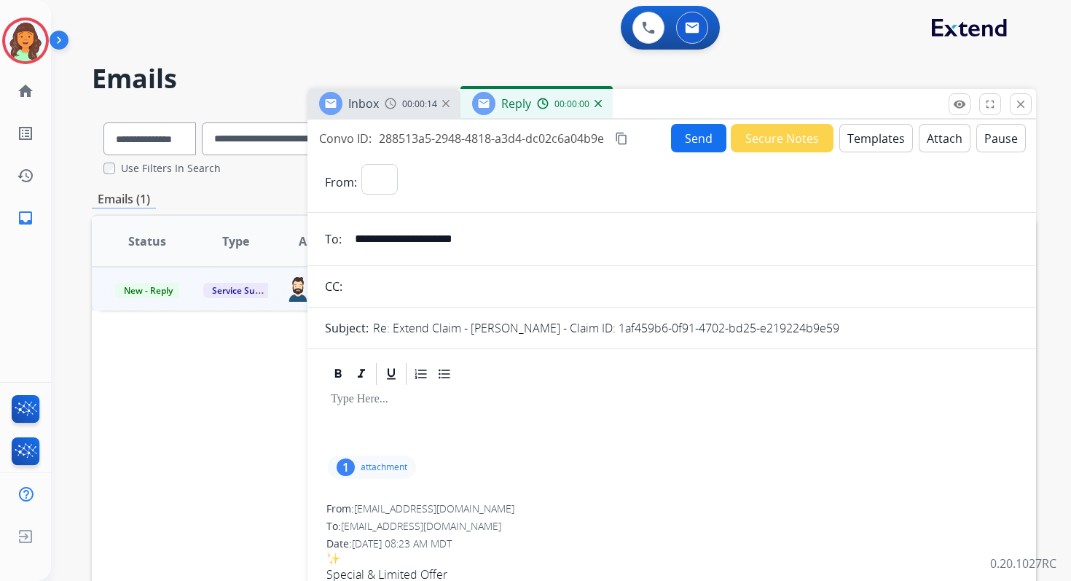
click at [872, 138] on button "Templates" at bounding box center [877, 138] width 74 height 28
select select "**********"
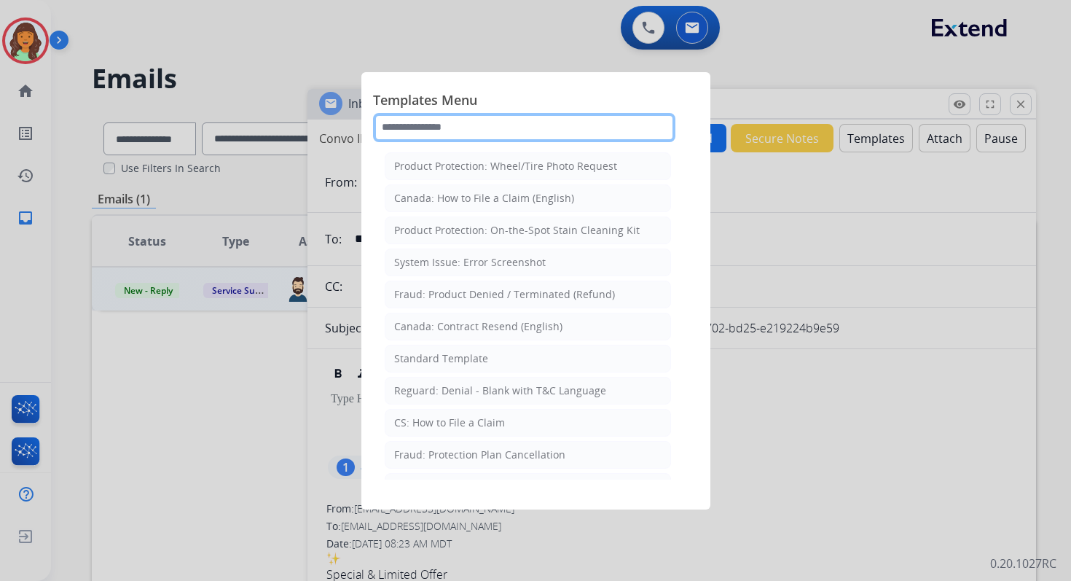
click at [478, 120] on input "text" at bounding box center [524, 127] width 302 height 29
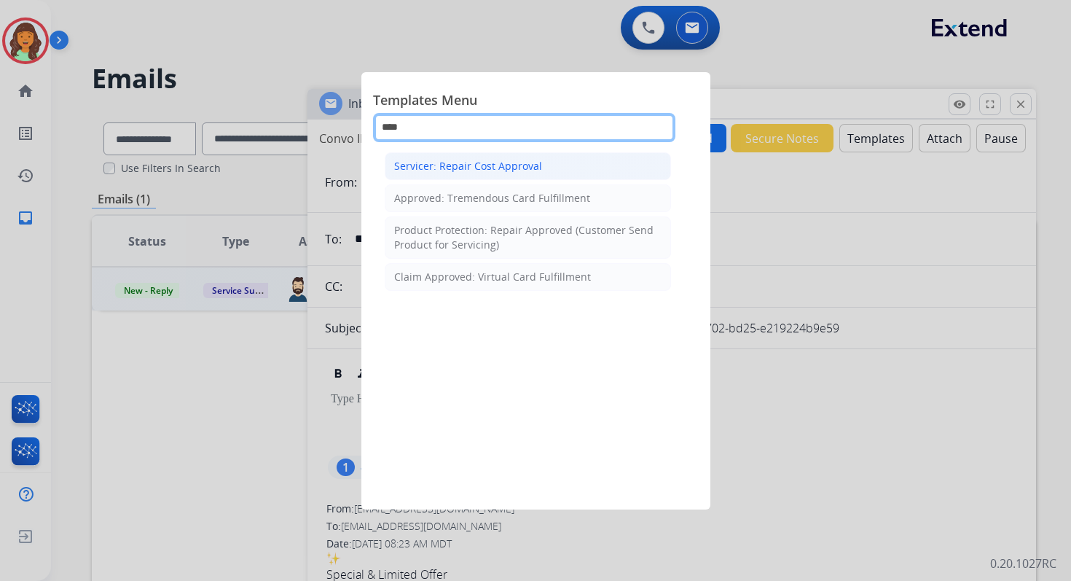
type input "****"
click at [492, 162] on div "Servicer: Repair Cost Approval" at bounding box center [468, 166] width 148 height 15
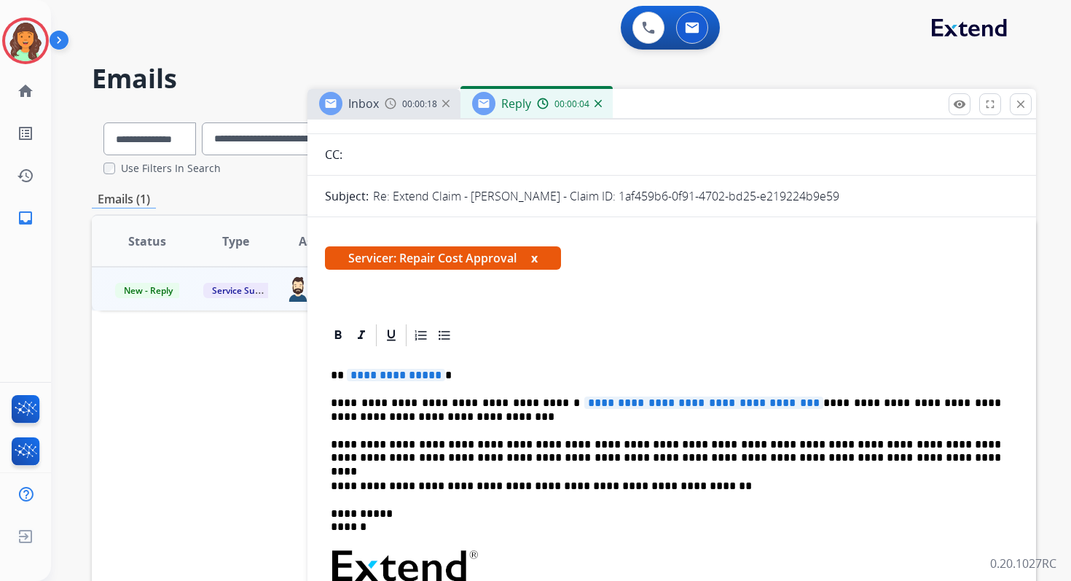
scroll to position [191, 0]
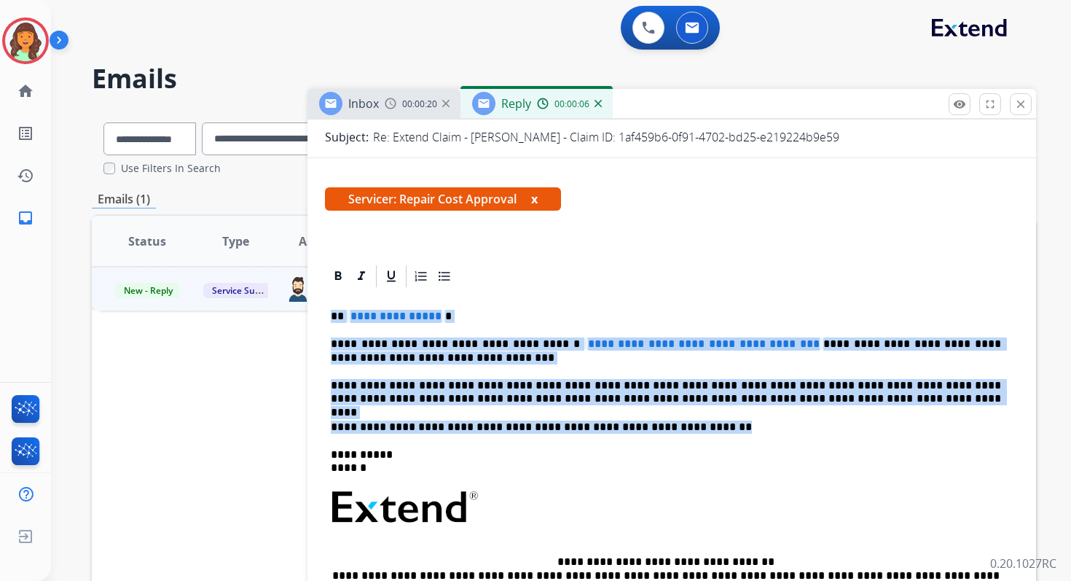
drag, startPoint x: 333, startPoint y: 317, endPoint x: 698, endPoint y: 431, distance: 382.5
click at [698, 431] on div "**********" at bounding box center [672, 499] width 694 height 421
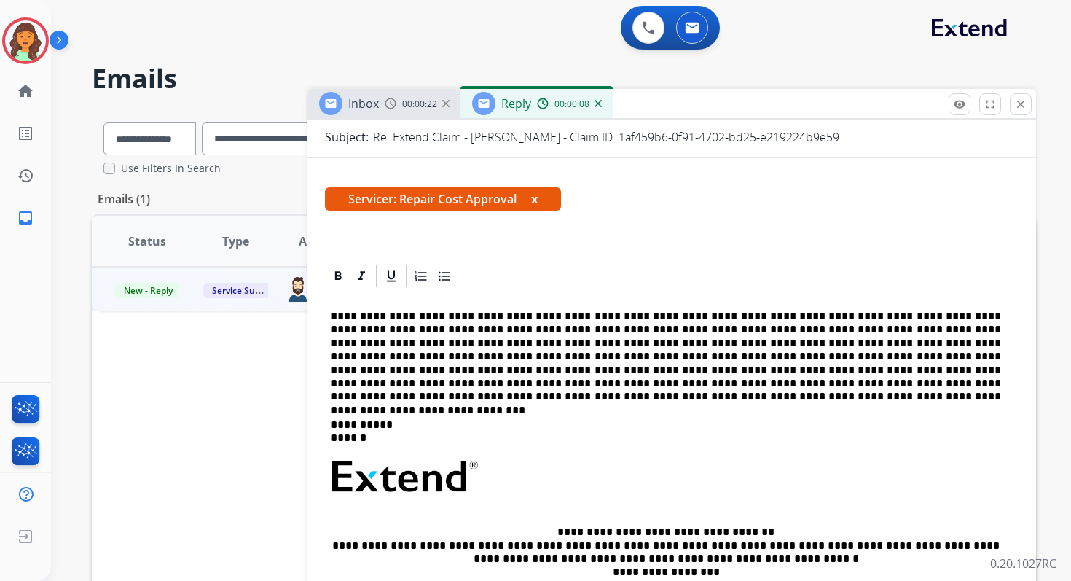
click at [382, 321] on p "**********" at bounding box center [666, 357] width 671 height 94
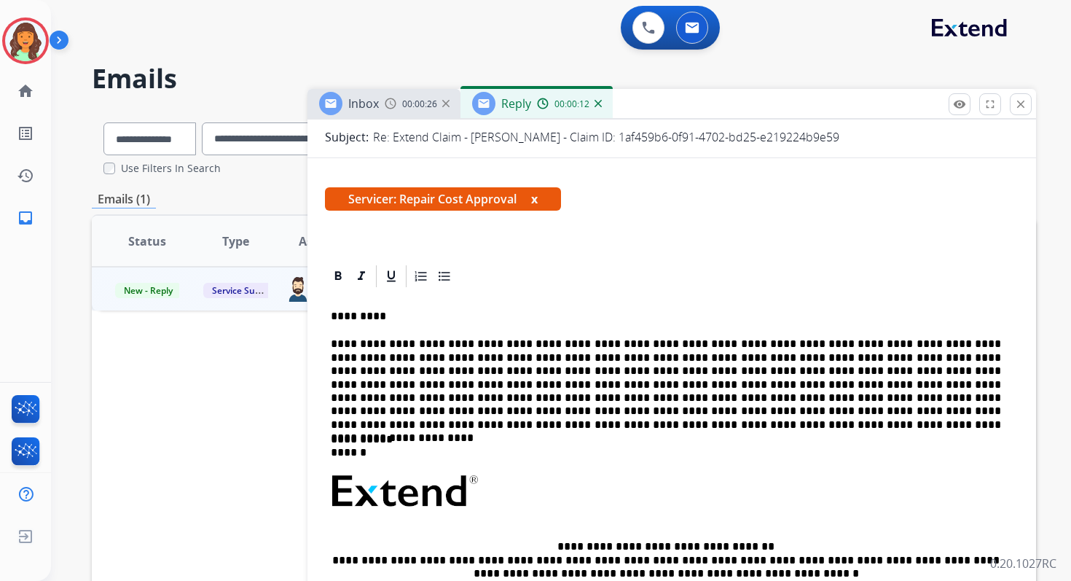
click at [673, 358] on p "**********" at bounding box center [666, 377] width 671 height 80
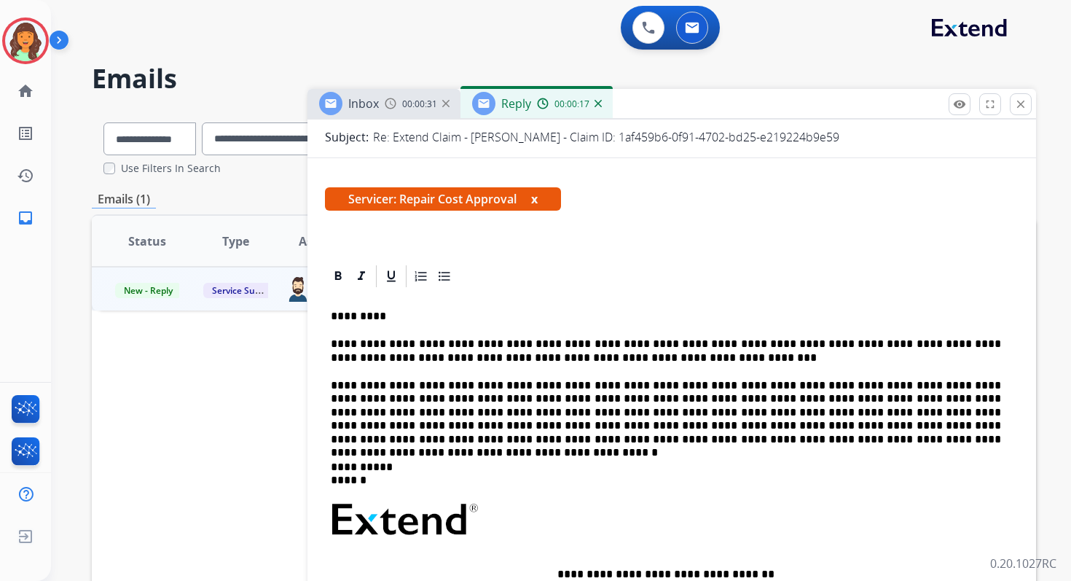
click at [765, 425] on p "**********" at bounding box center [666, 412] width 671 height 67
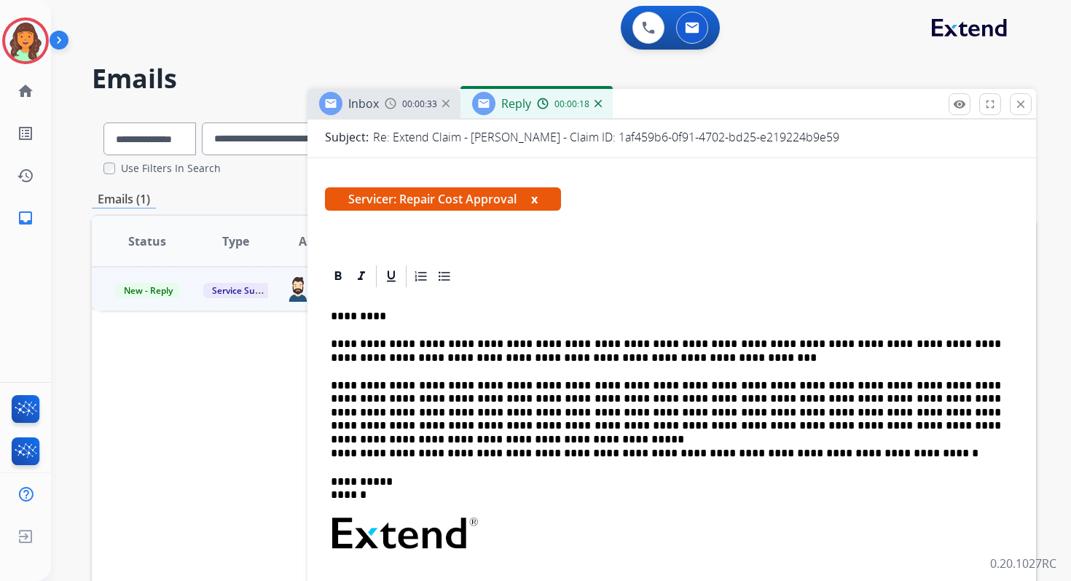
scroll to position [0, 0]
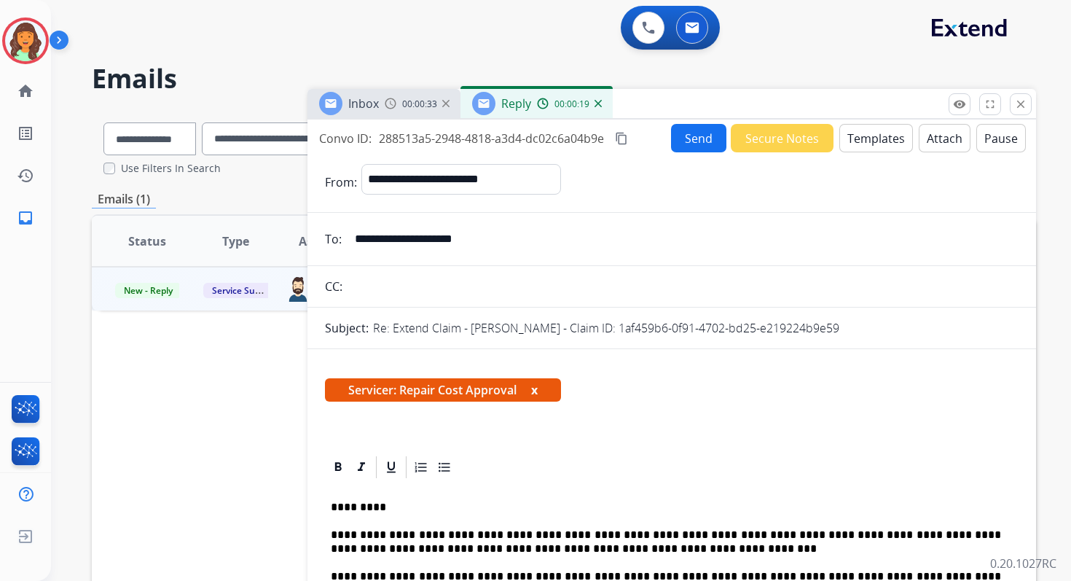
click at [694, 126] on button "Send" at bounding box center [698, 138] width 55 height 28
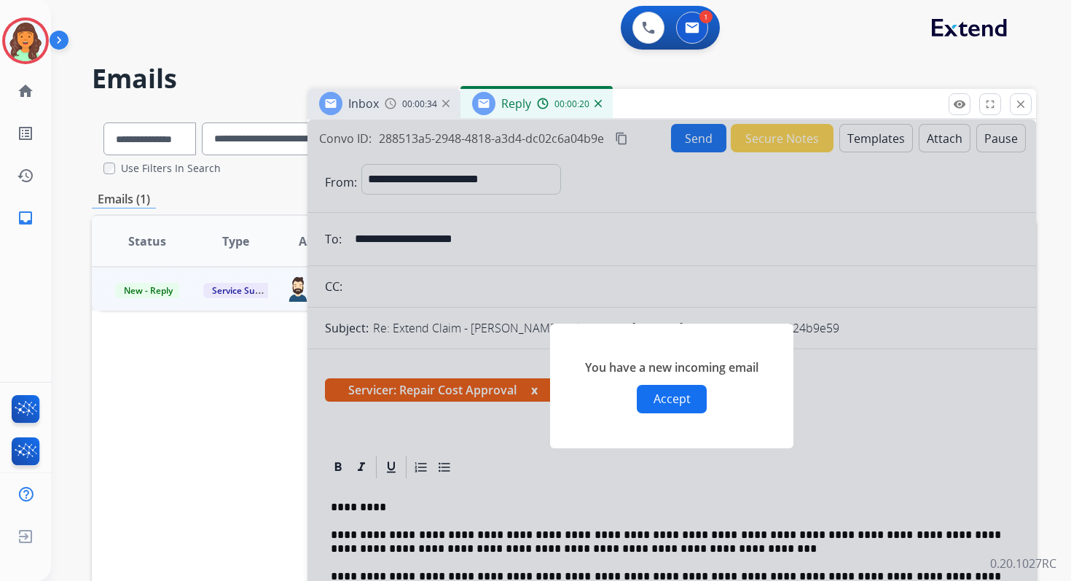
click at [1037, 106] on div "**********" at bounding box center [561, 290] width 1020 height 581
click at [1012, 102] on button "close Close" at bounding box center [1021, 104] width 22 height 22
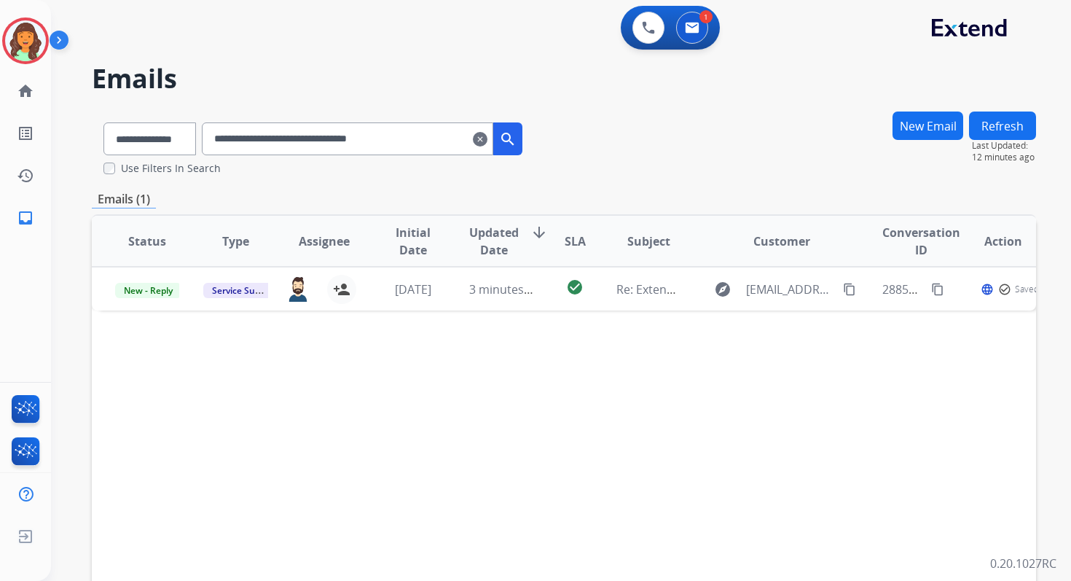
click at [488, 136] on mat-icon "clear" at bounding box center [480, 138] width 15 height 17
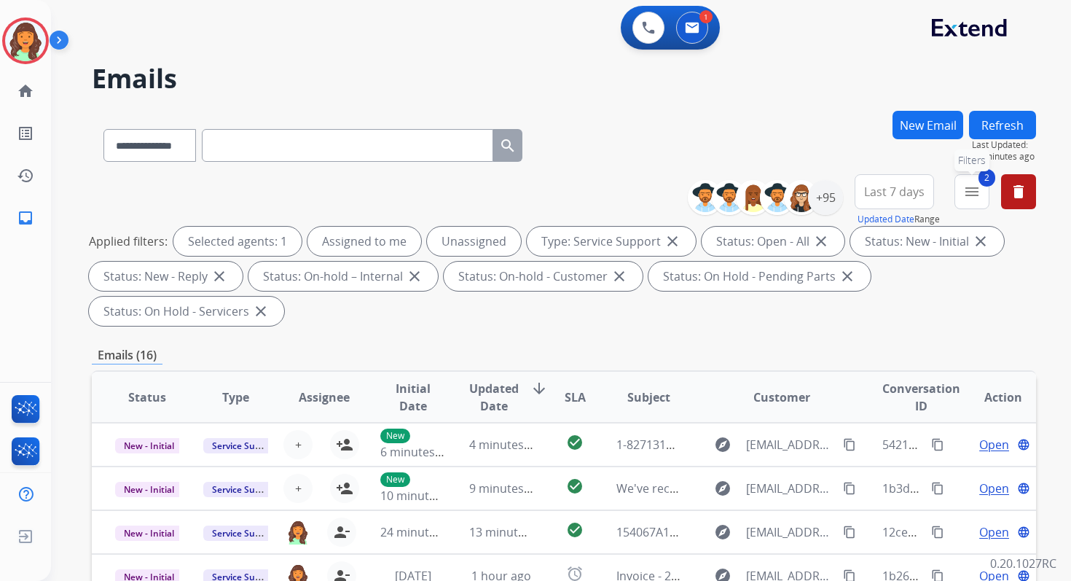
click at [968, 191] on mat-icon "menu" at bounding box center [972, 191] width 17 height 17
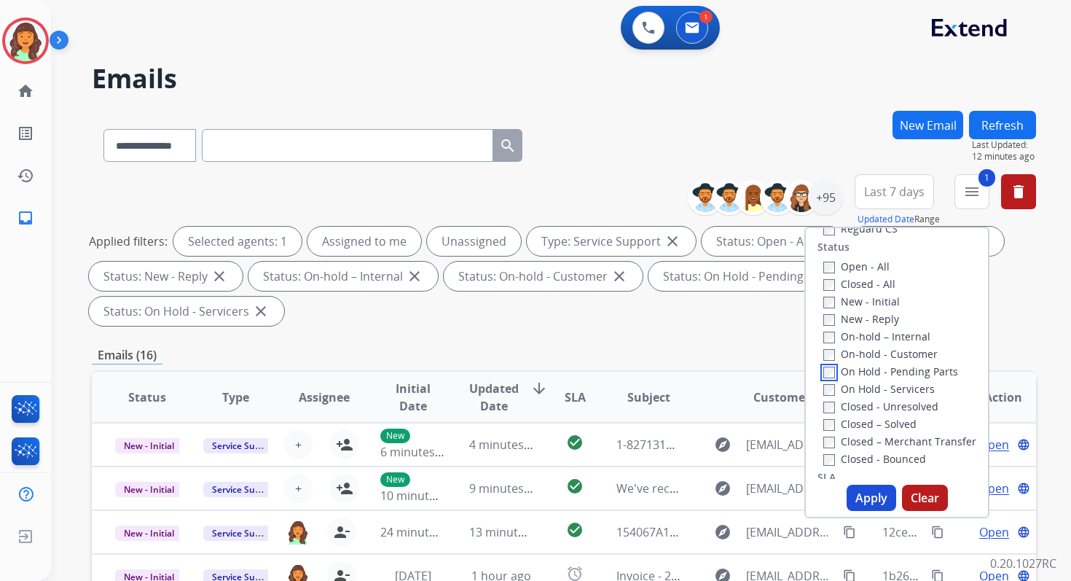
scroll to position [179, 0]
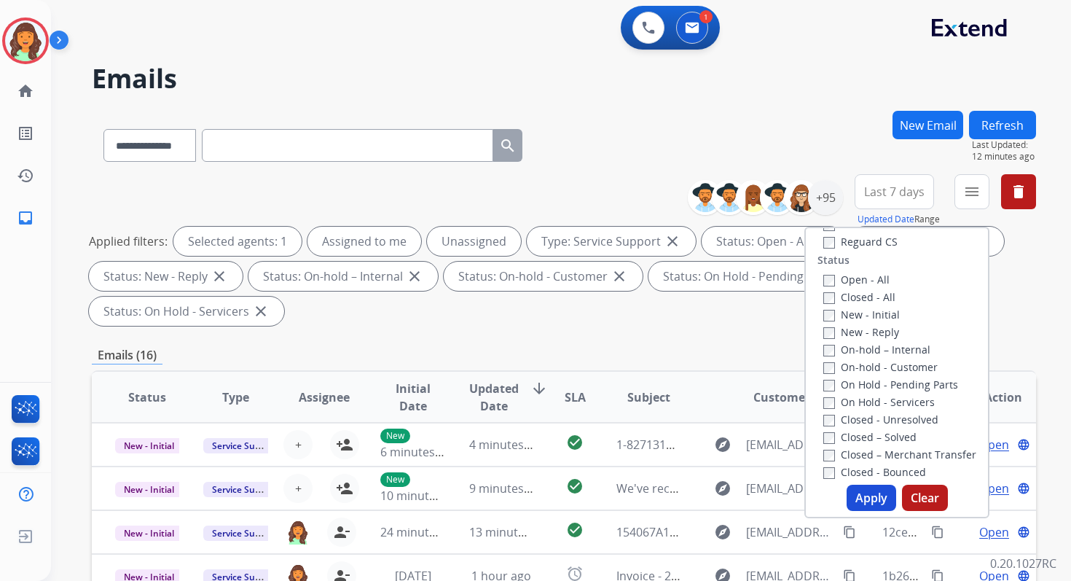
click at [866, 497] on button "Apply" at bounding box center [872, 498] width 50 height 26
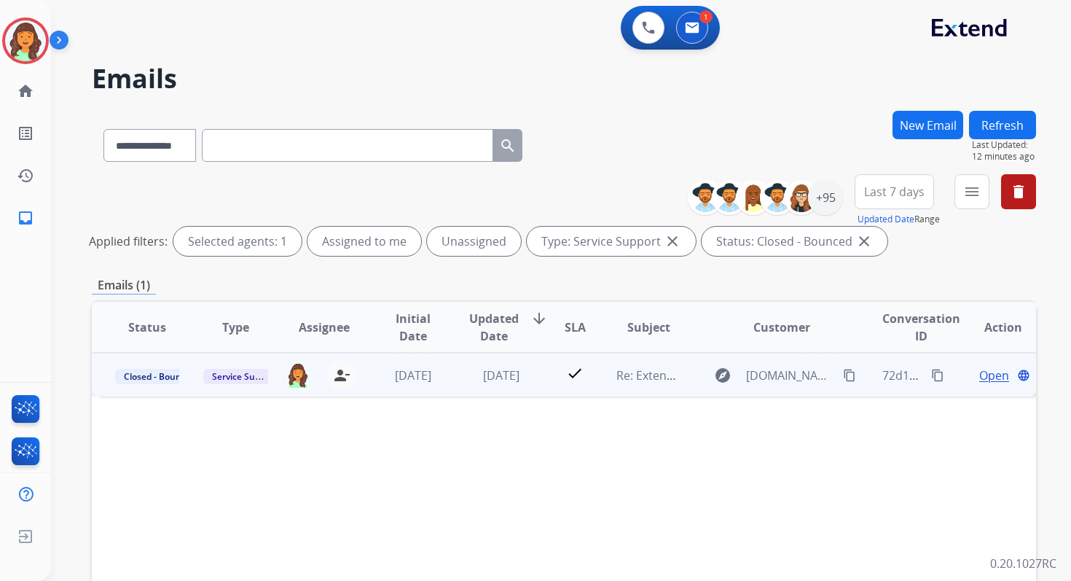
click at [987, 379] on span "Open" at bounding box center [995, 375] width 30 height 17
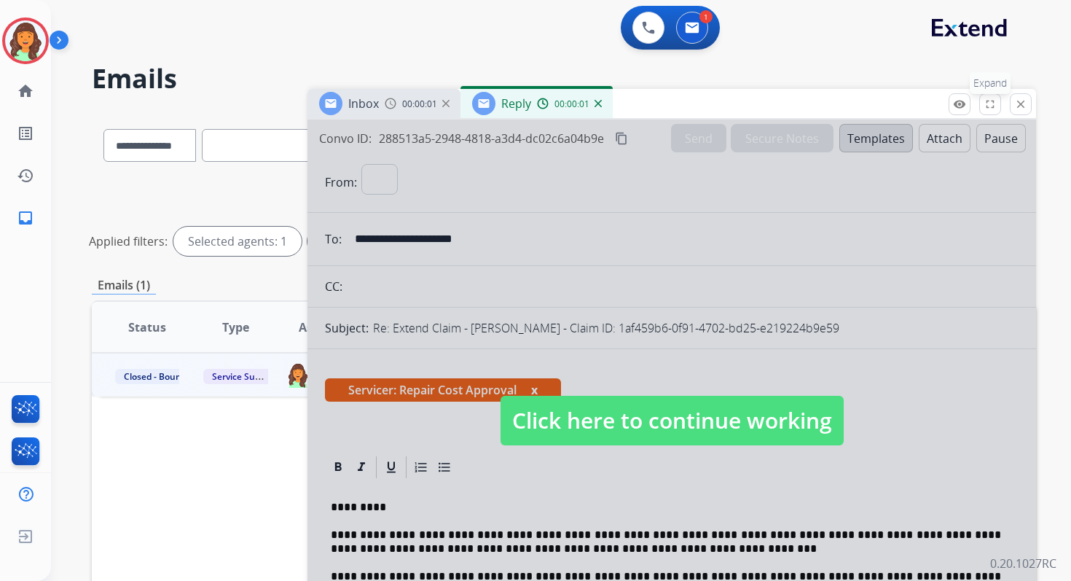
select select "**********"
click at [1024, 100] on mat-icon "close" at bounding box center [1021, 104] width 13 height 13
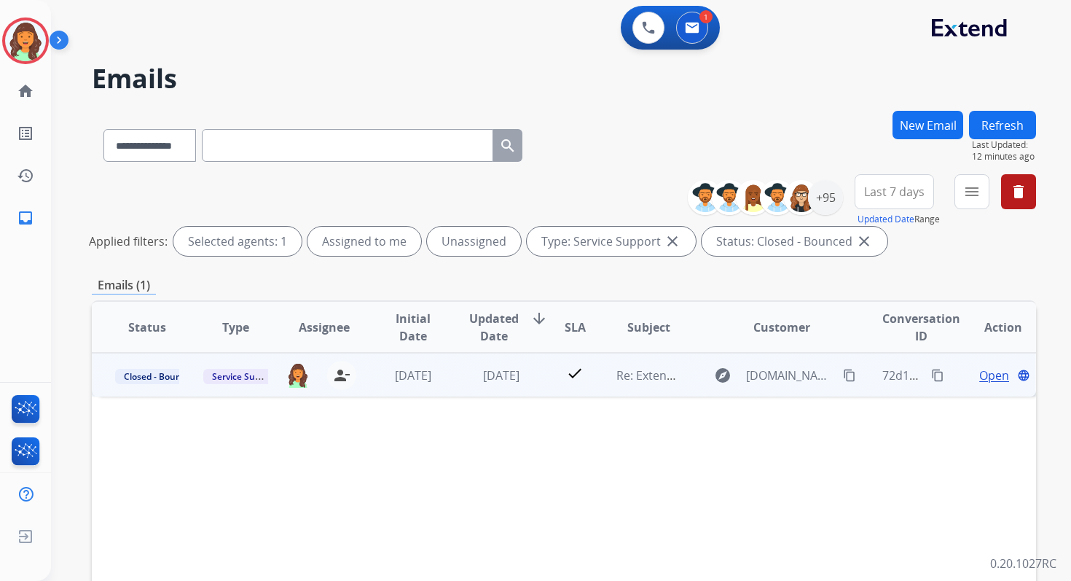
click at [982, 373] on span "Open" at bounding box center [995, 375] width 30 height 17
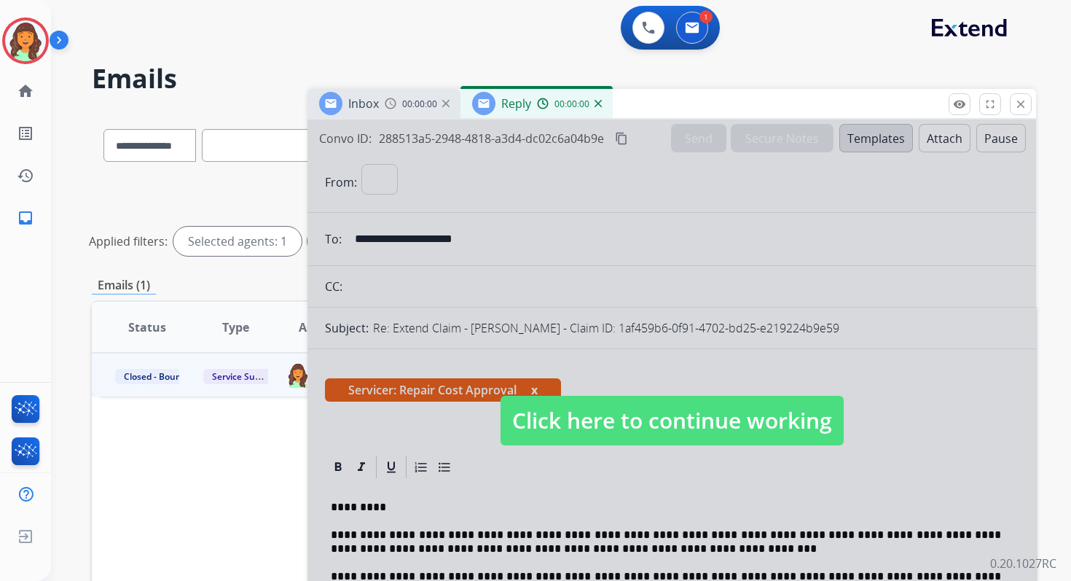
select select "**********"
click at [648, 426] on span "Click here to continue working" at bounding box center [672, 421] width 343 height 50
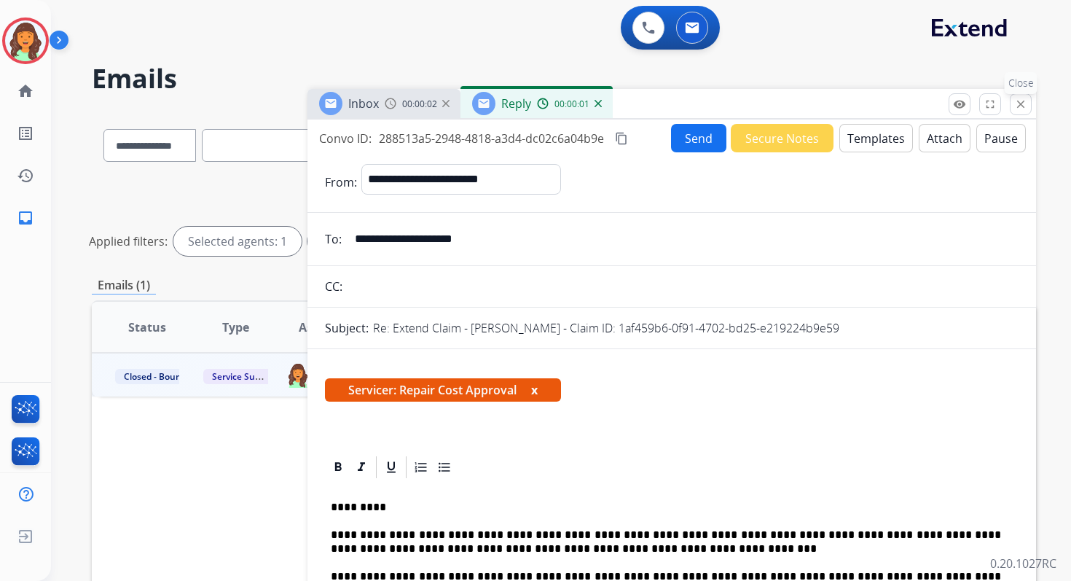
click at [1020, 101] on mat-icon "close" at bounding box center [1021, 104] width 13 height 13
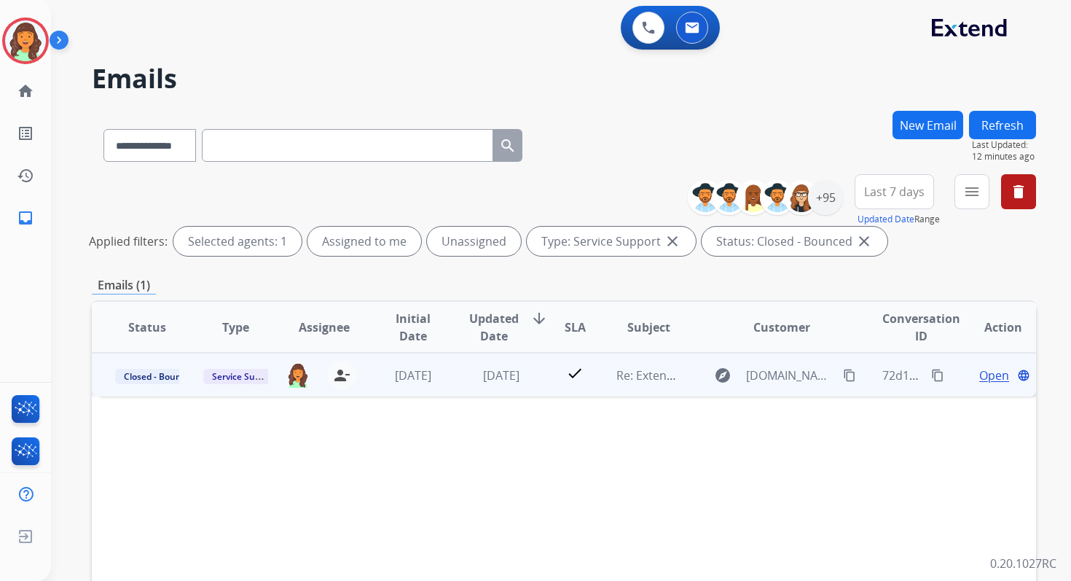
click at [987, 376] on span "Open" at bounding box center [995, 375] width 30 height 17
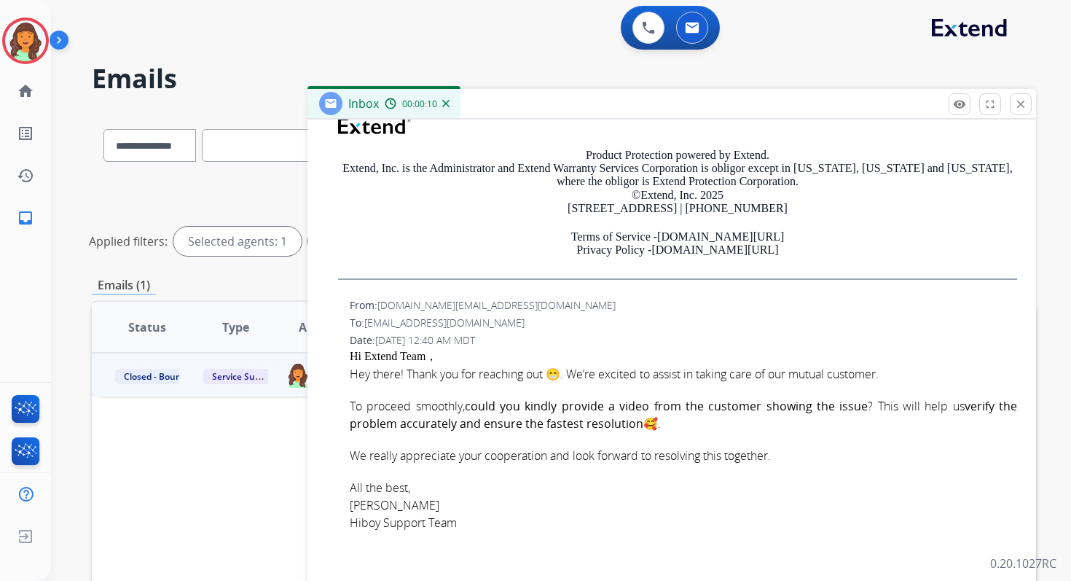
scroll to position [710, 0]
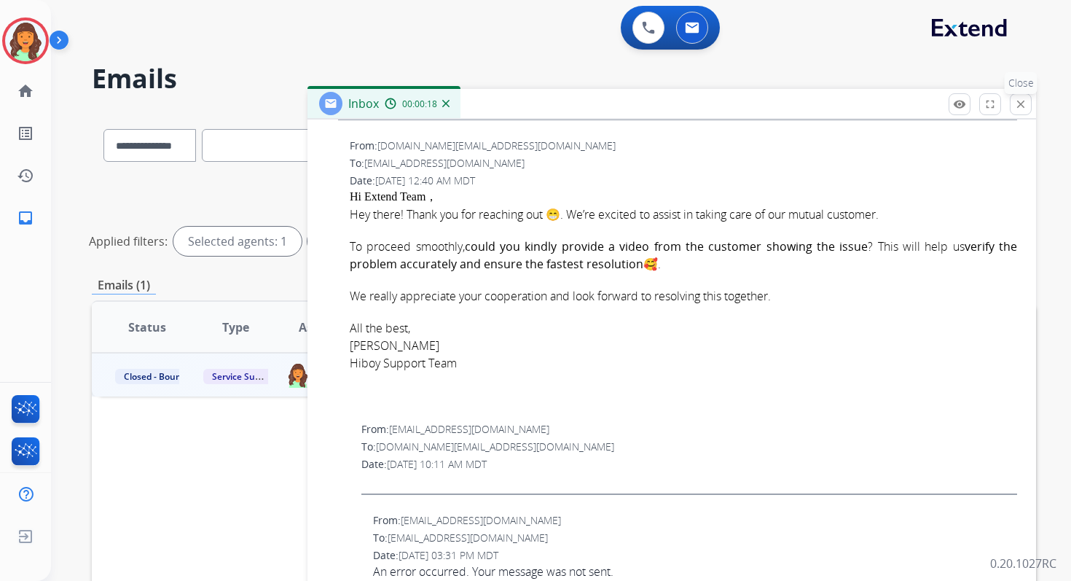
click at [1020, 107] on mat-icon "close" at bounding box center [1021, 104] width 13 height 13
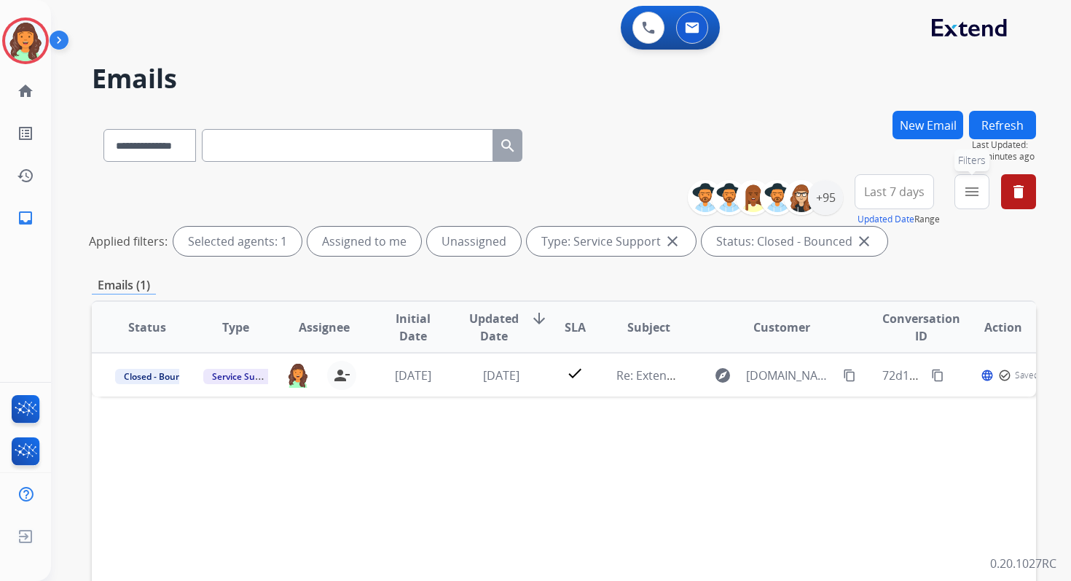
click at [968, 200] on button "menu Filters" at bounding box center [972, 191] width 35 height 35
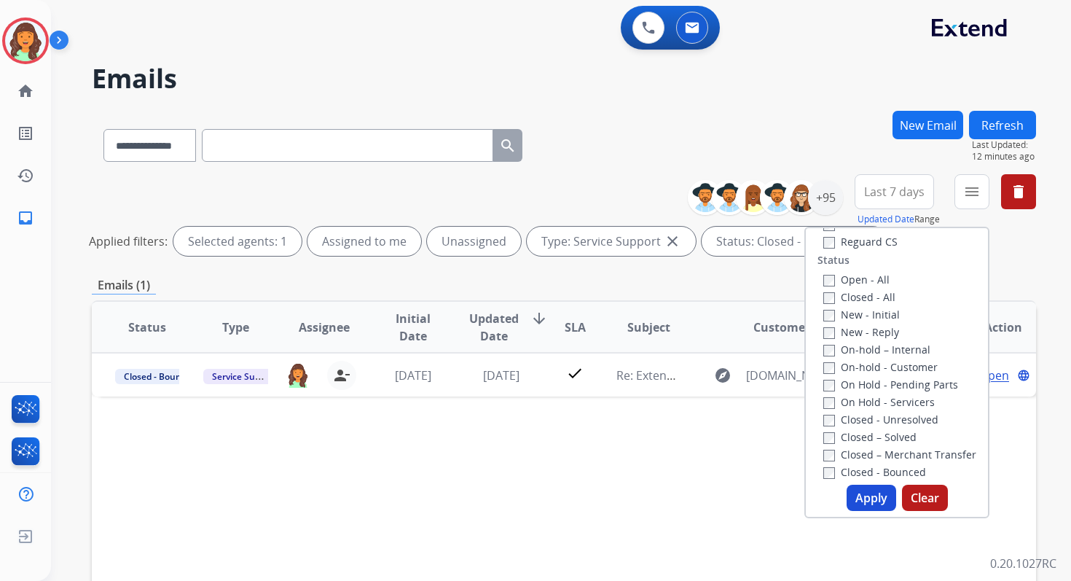
click at [642, 448] on div "Status Type Assignee Initial Date Updated Date arrow_downward SLA Subject Custo…" at bounding box center [564, 544] width 945 height 488
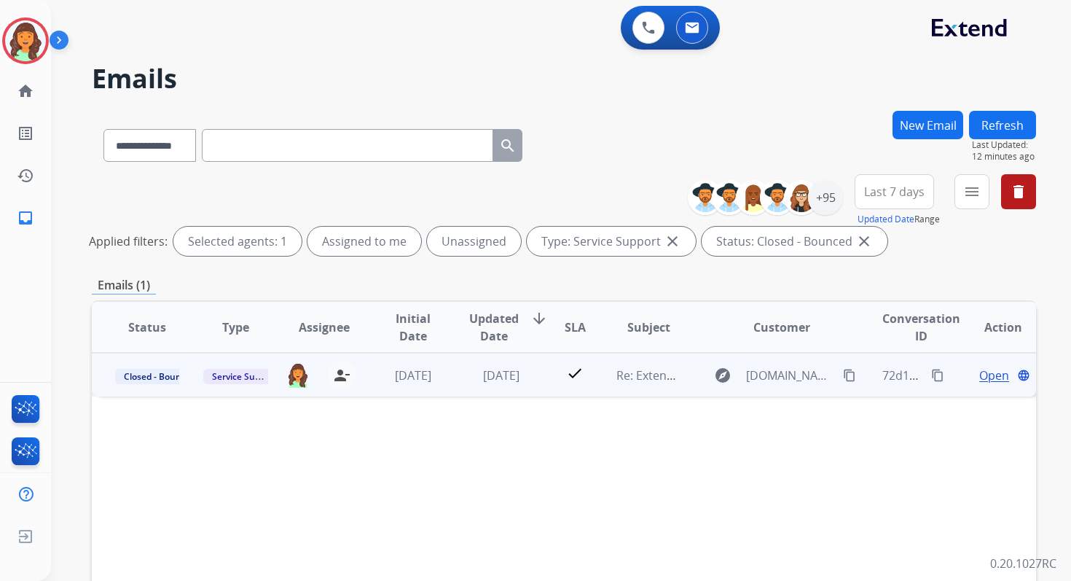
click at [992, 374] on span "Open" at bounding box center [995, 375] width 30 height 17
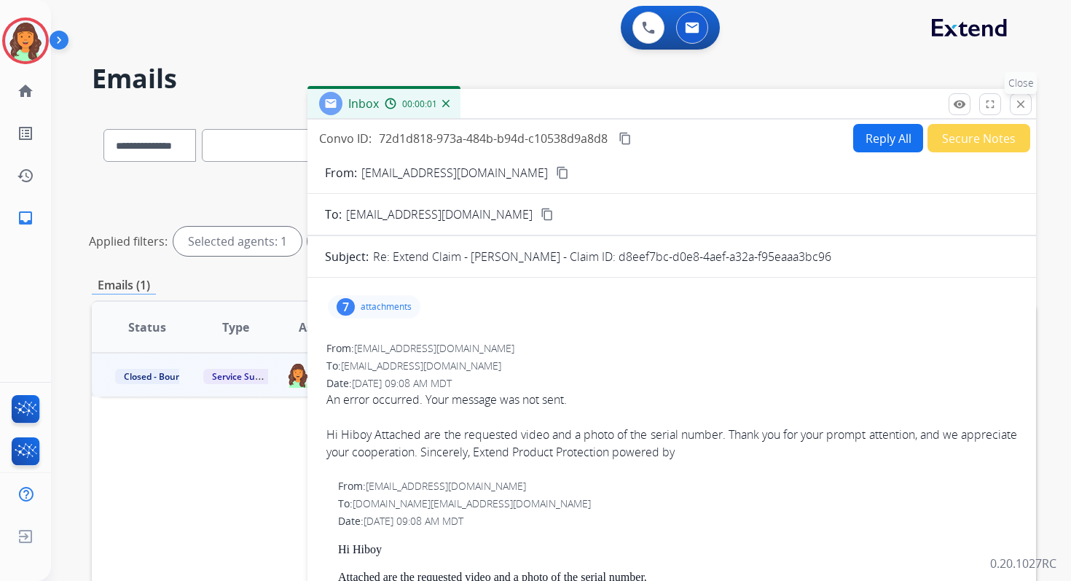
click at [1024, 98] on mat-icon "close" at bounding box center [1021, 104] width 13 height 13
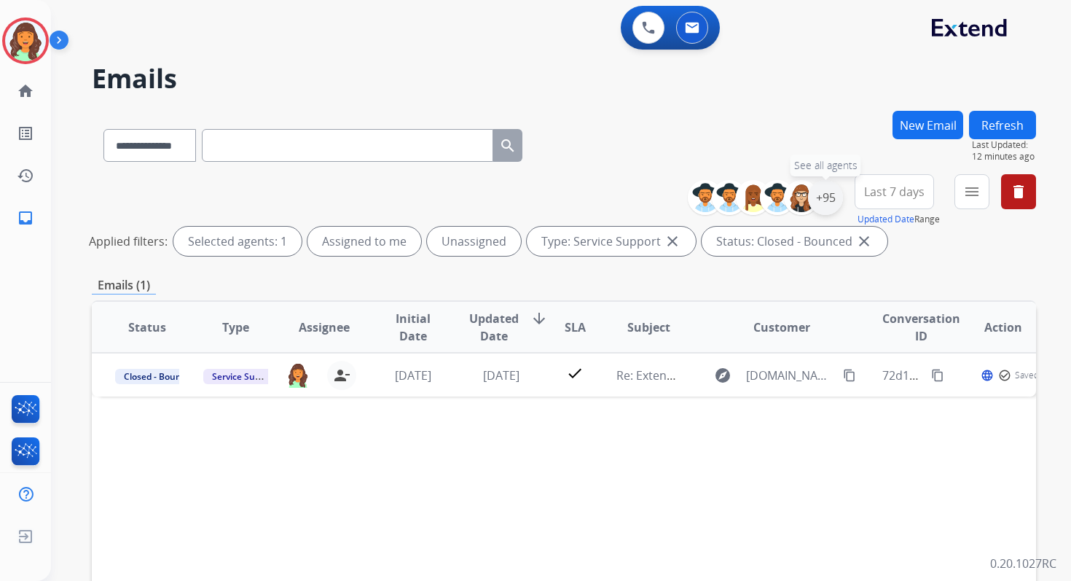
click at [827, 202] on div "+95" at bounding box center [825, 197] width 35 height 35
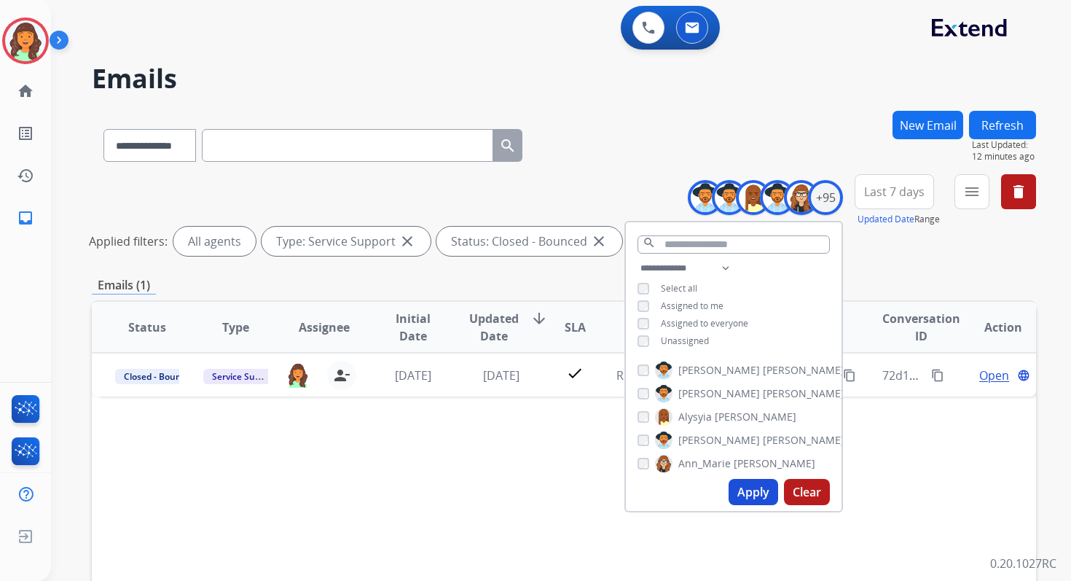
click at [741, 488] on button "Apply" at bounding box center [754, 492] width 50 height 26
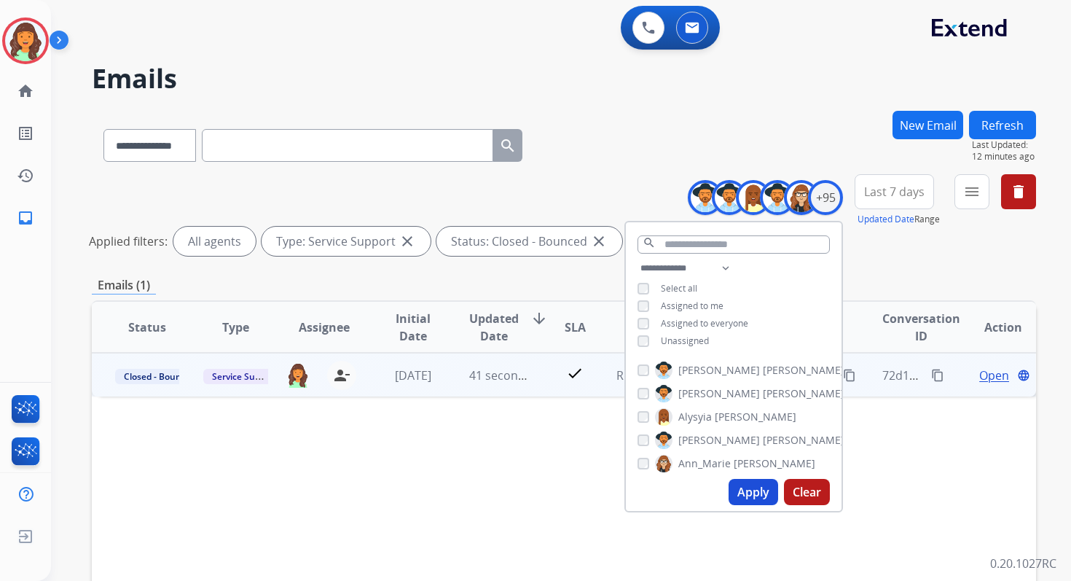
click at [980, 376] on span "Open" at bounding box center [995, 375] width 30 height 17
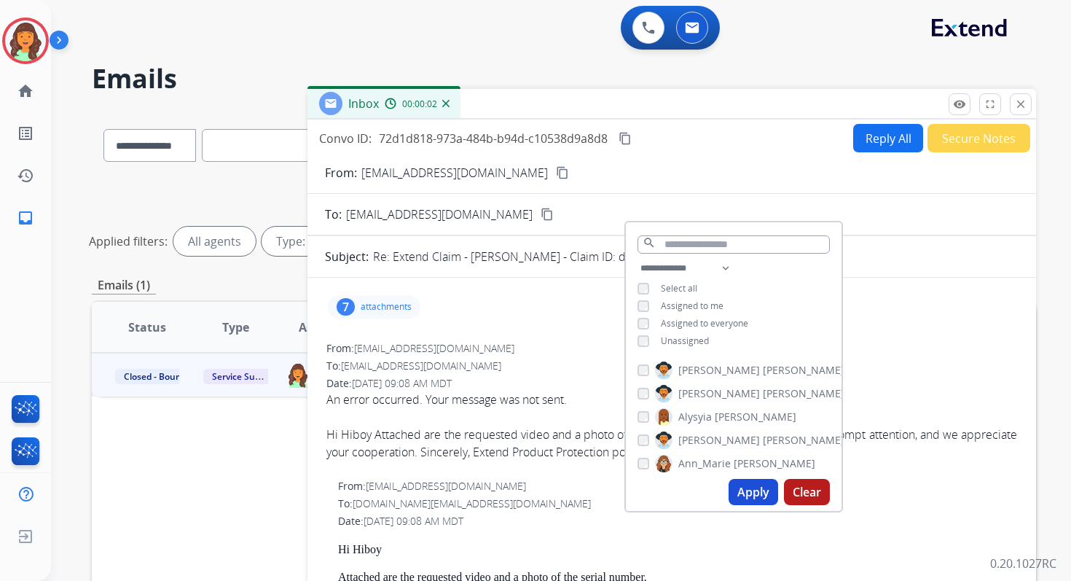
click at [869, 306] on div "7 attachments" at bounding box center [672, 306] width 694 height 35
click at [1024, 104] on mat-icon "close" at bounding box center [1021, 104] width 13 height 13
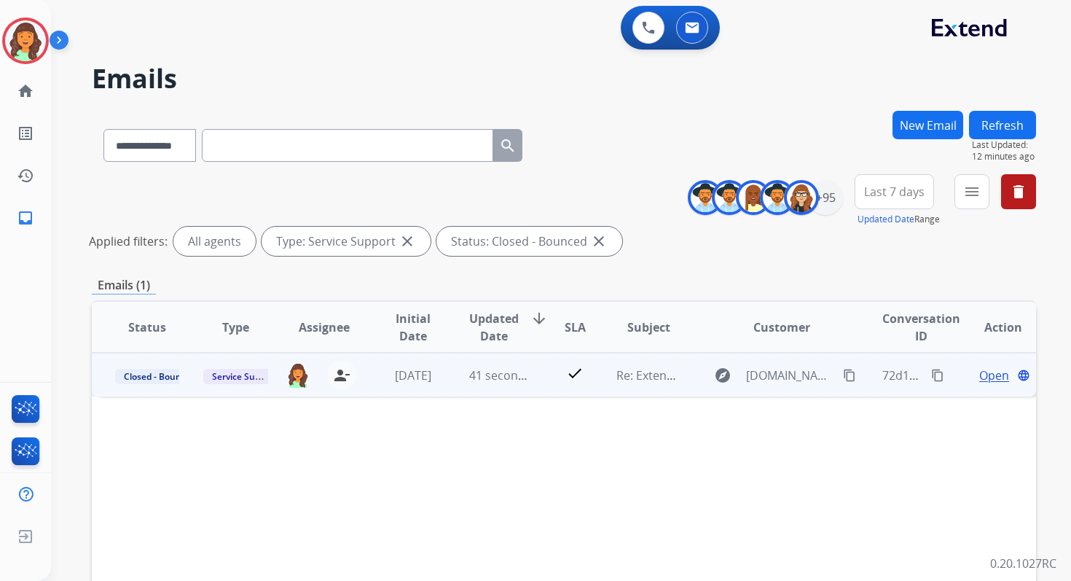
click at [980, 375] on span "Open" at bounding box center [995, 375] width 30 height 17
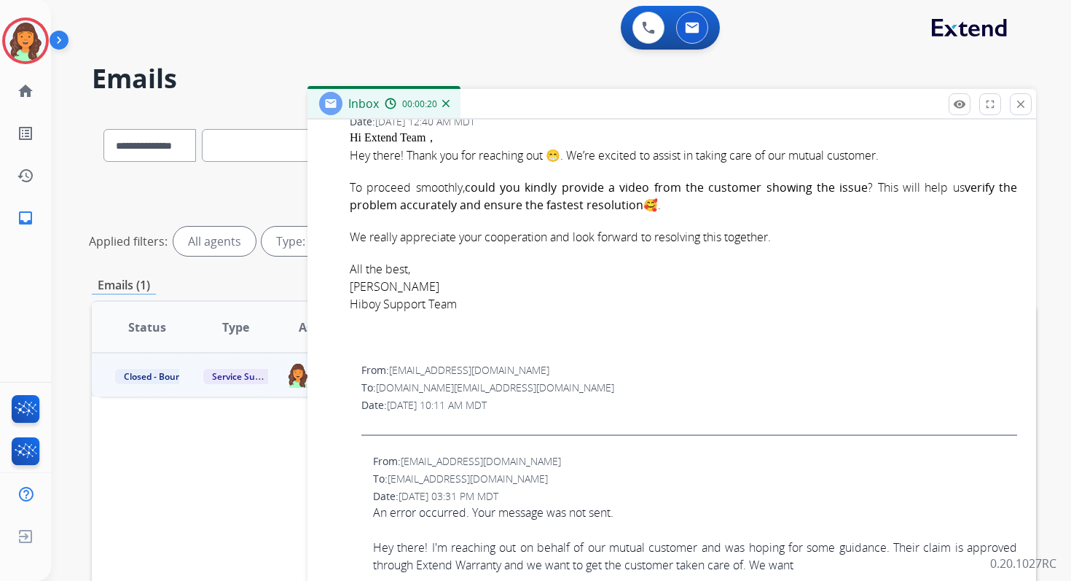
scroll to position [764, 0]
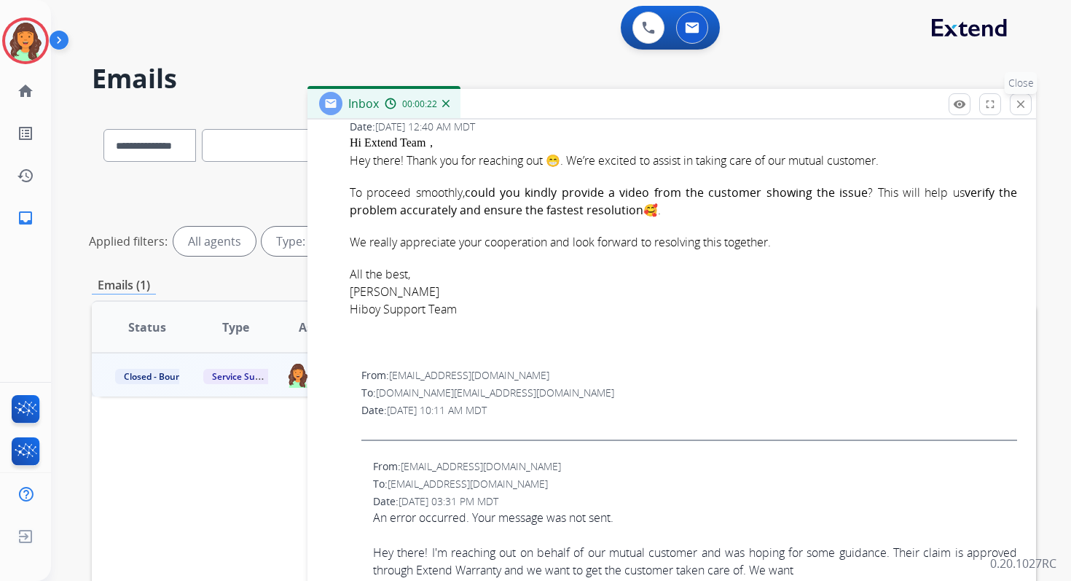
click at [1018, 104] on mat-icon "close" at bounding box center [1021, 104] width 13 height 13
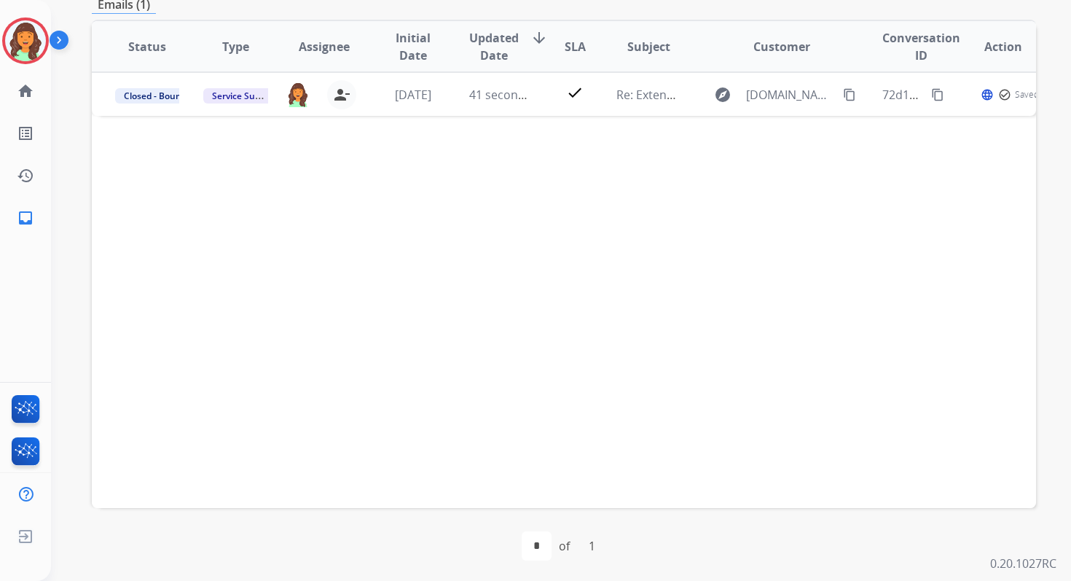
scroll to position [284, 0]
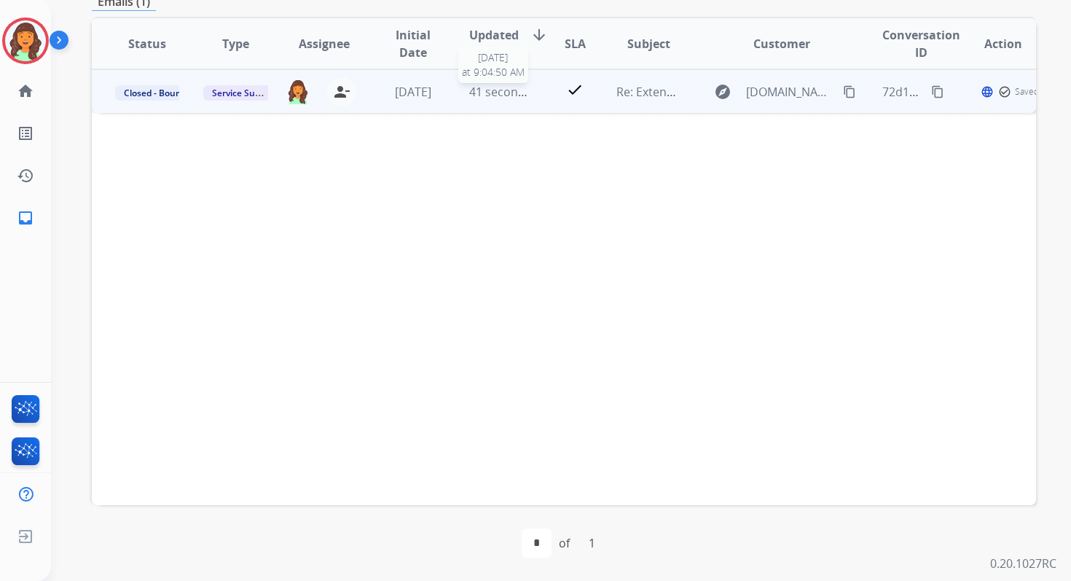
click at [524, 98] on span "41 seconds ago" at bounding box center [511, 92] width 85 height 16
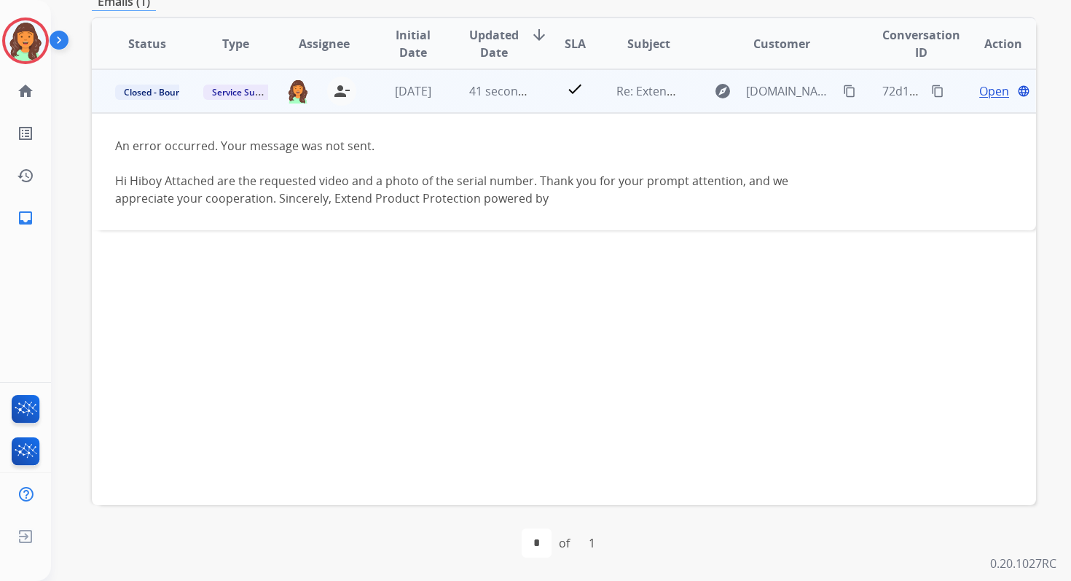
click at [980, 90] on span "Open" at bounding box center [995, 90] width 30 height 17
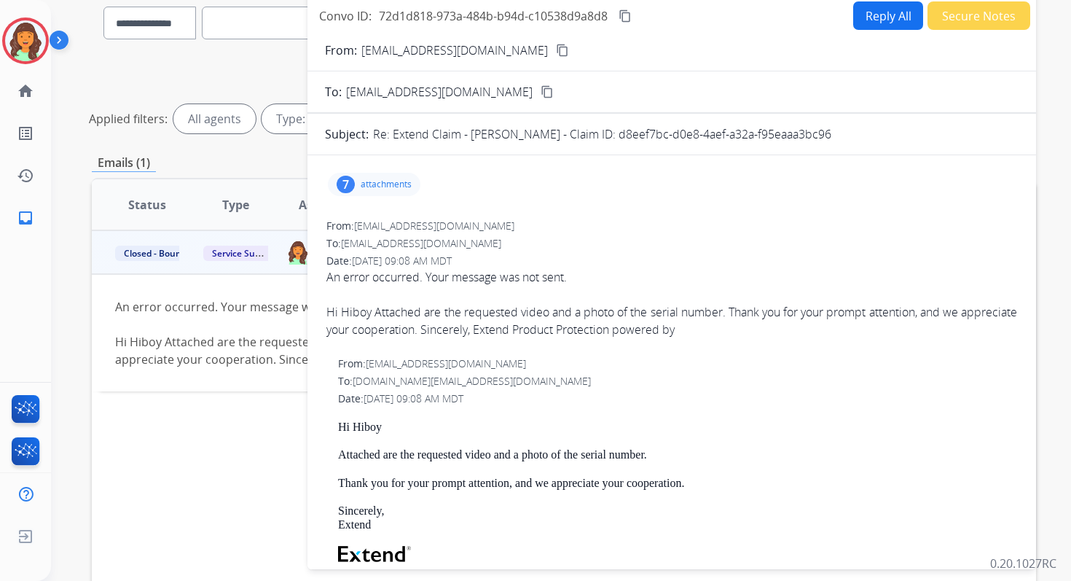
scroll to position [92, 0]
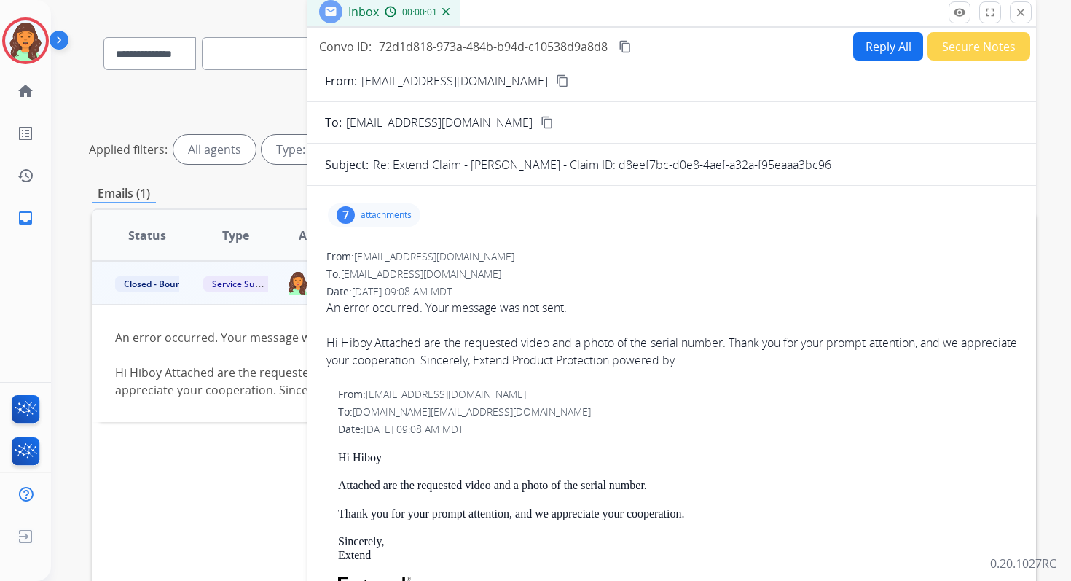
click at [385, 226] on div "7 attachments" at bounding box center [374, 214] width 93 height 23
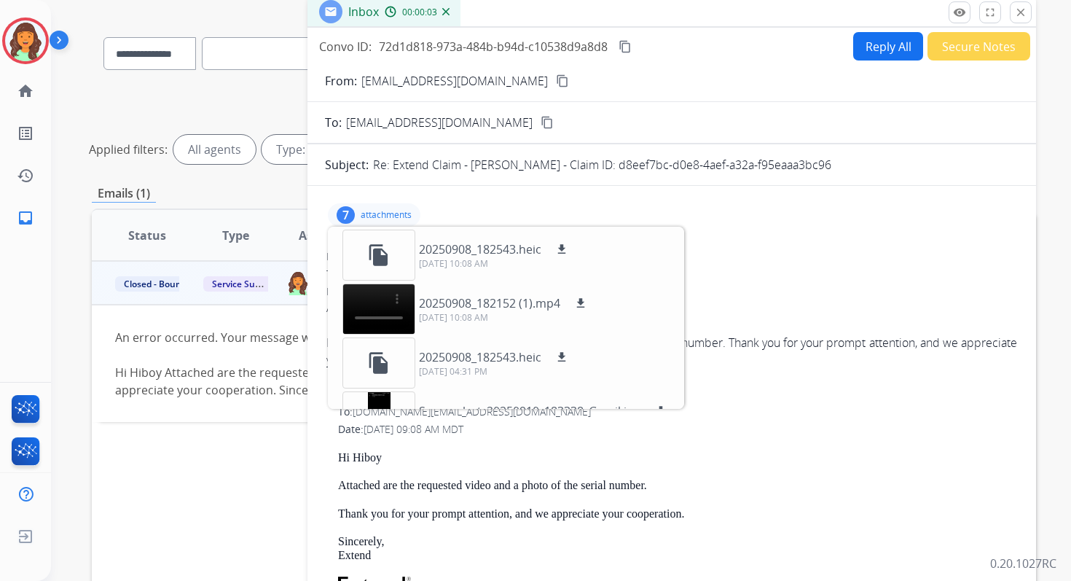
click at [401, 209] on p "attachments" at bounding box center [386, 215] width 51 height 12
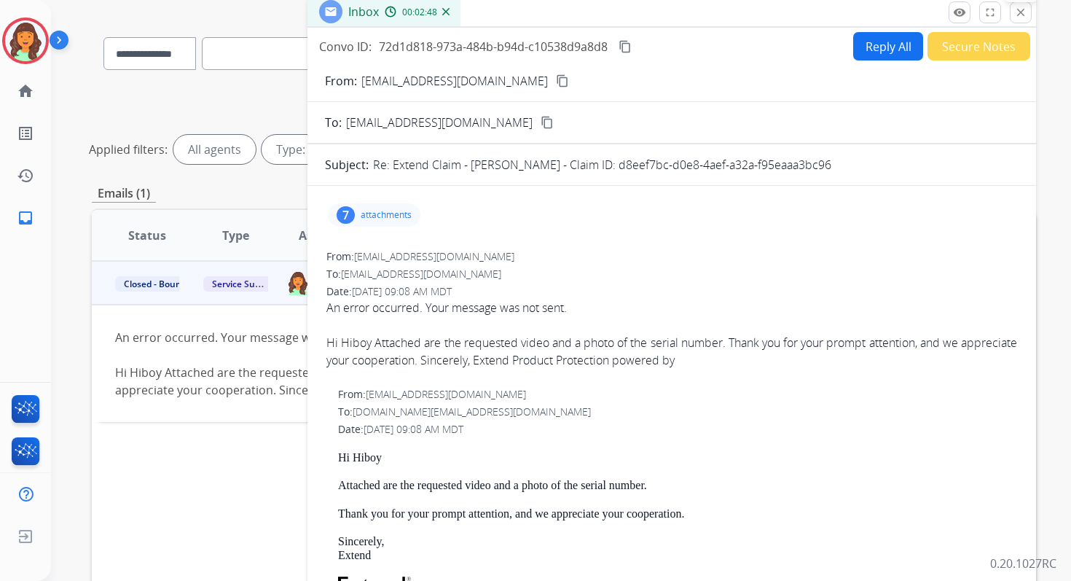
click at [1023, 2] on button "close Close" at bounding box center [1021, 12] width 22 height 22
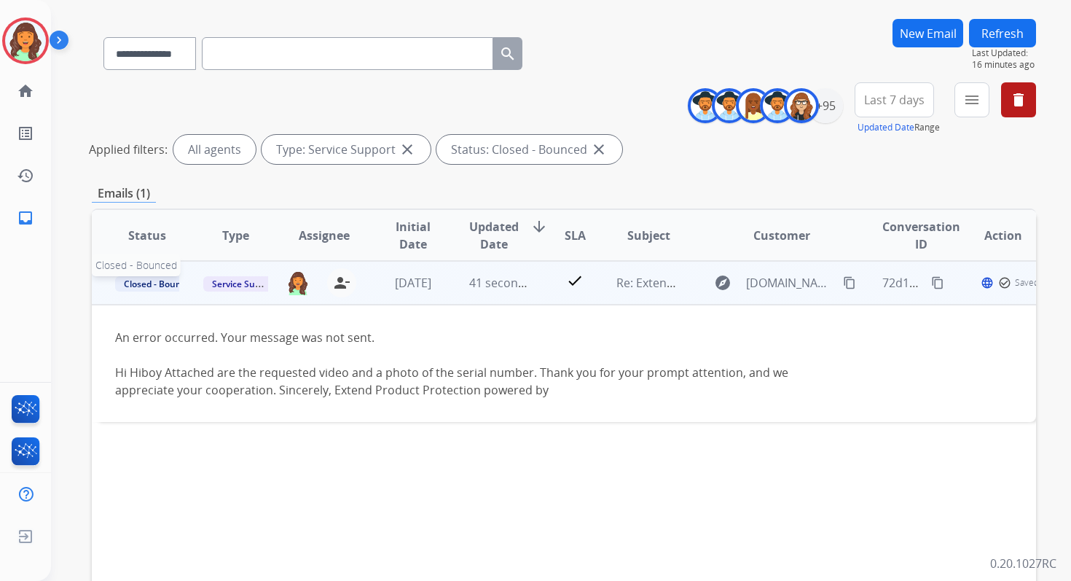
click at [163, 282] on span "Closed - Bounced" at bounding box center [160, 283] width 90 height 15
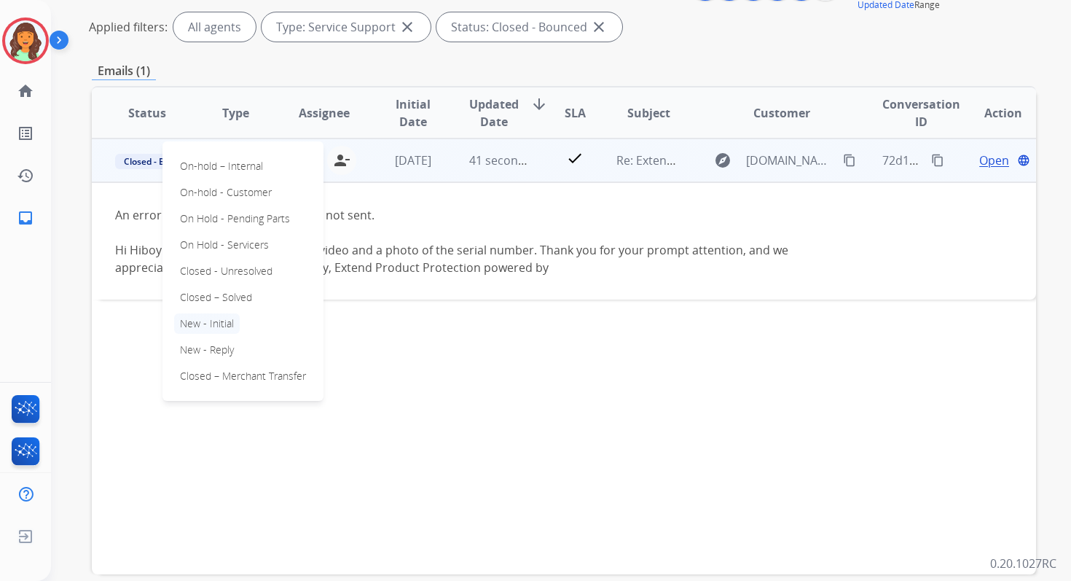
scroll to position [212, 0]
click at [220, 325] on p "New - Initial" at bounding box center [207, 326] width 66 height 20
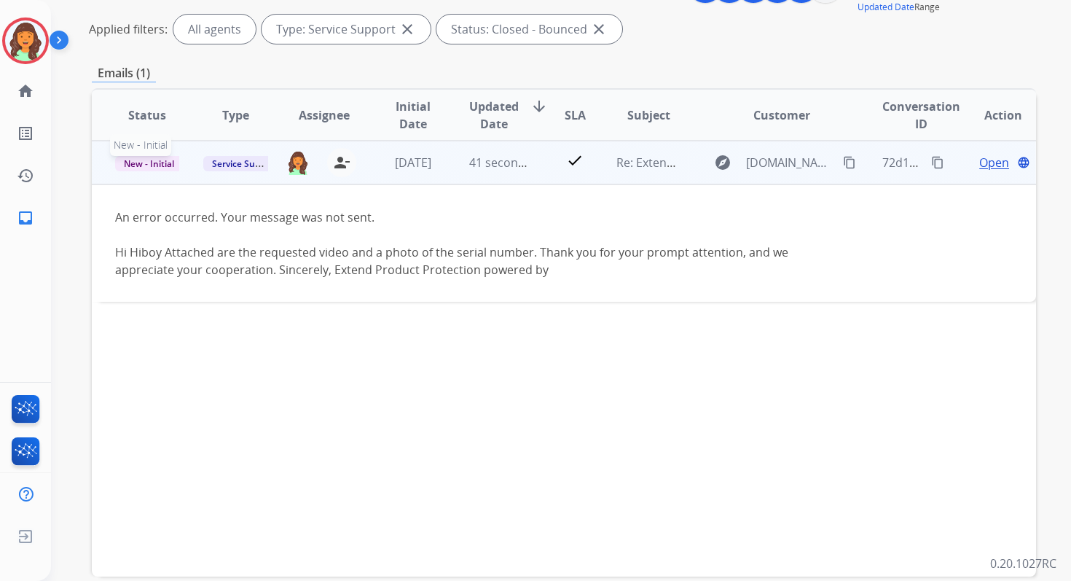
click at [163, 160] on span "New - Initial" at bounding box center [149, 163] width 68 height 15
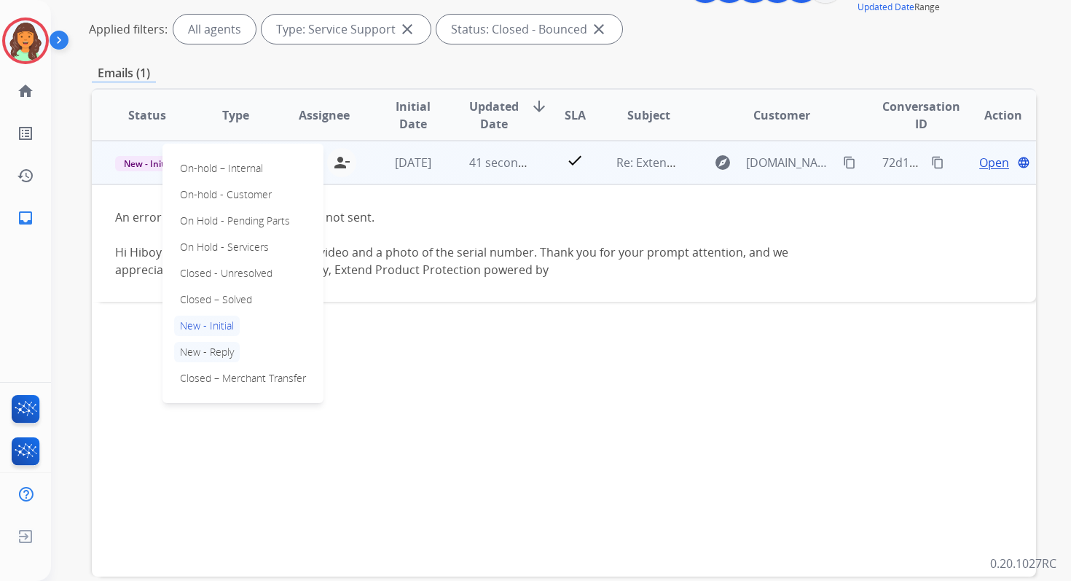
click at [215, 352] on p "New - Reply" at bounding box center [207, 352] width 66 height 20
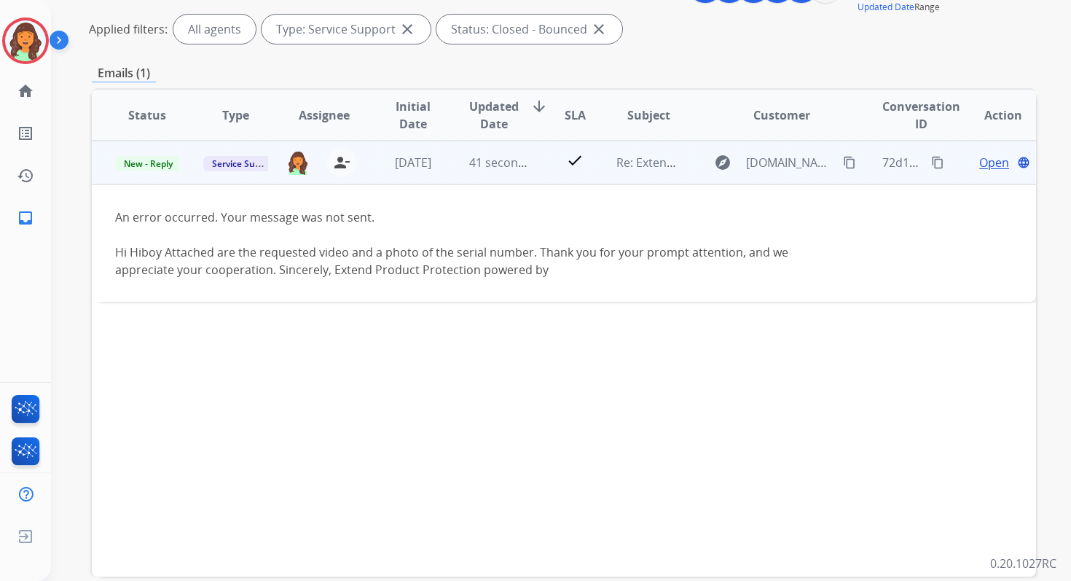
click at [492, 174] on td "41 seconds ago" at bounding box center [490, 163] width 88 height 44
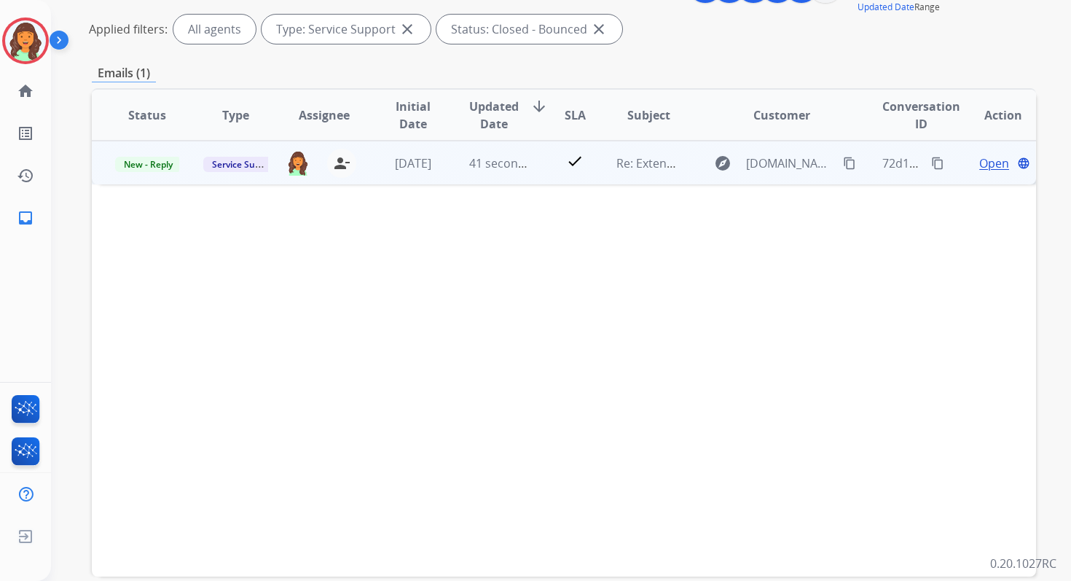
scroll to position [0, 0]
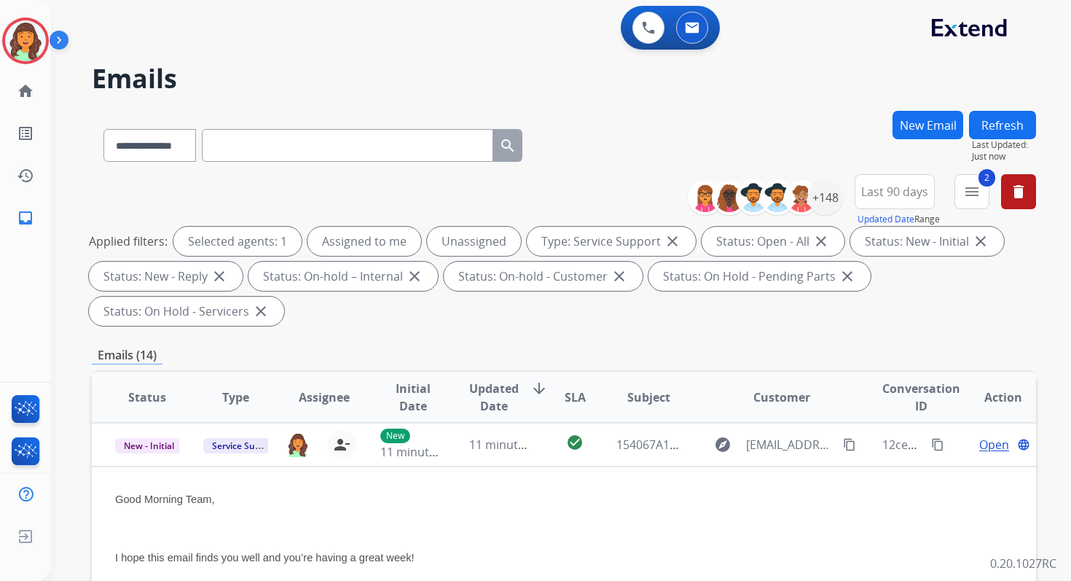
select select "**********"
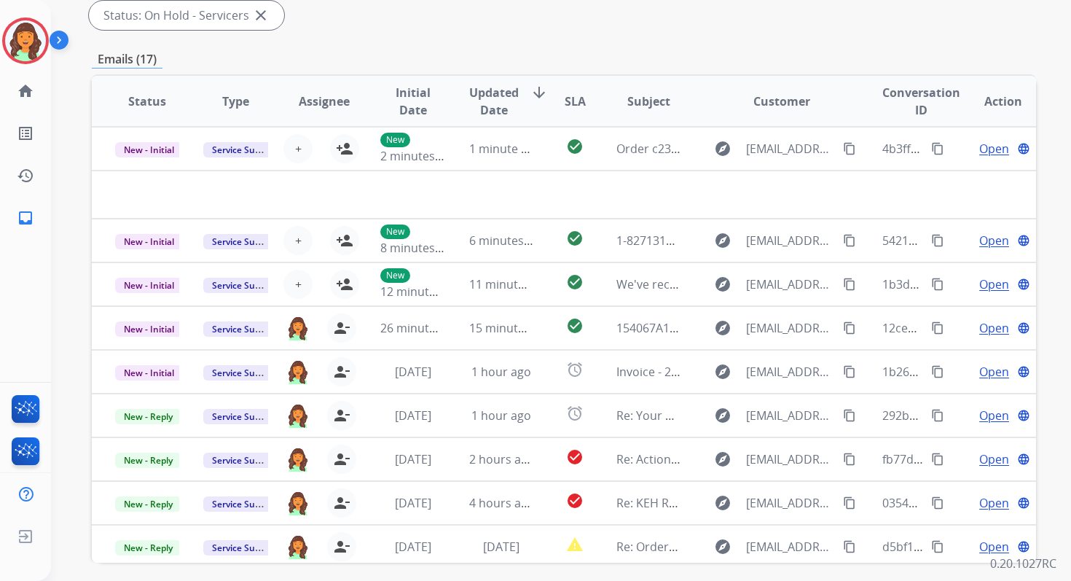
scroll to position [353, 0]
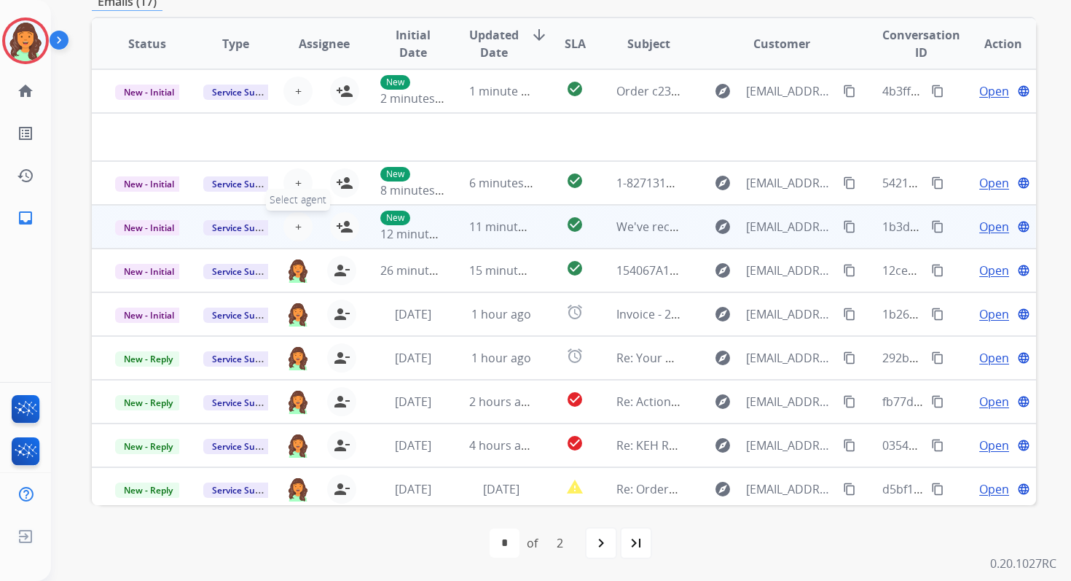
click at [296, 224] on span "+" at bounding box center [298, 226] width 7 height 17
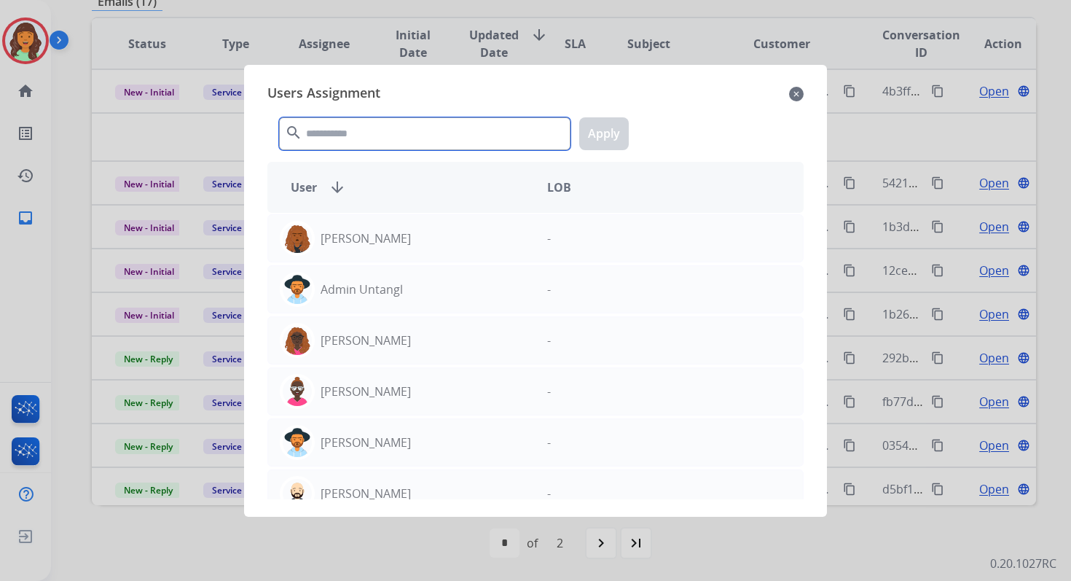
click at [351, 143] on input "text" at bounding box center [425, 133] width 292 height 33
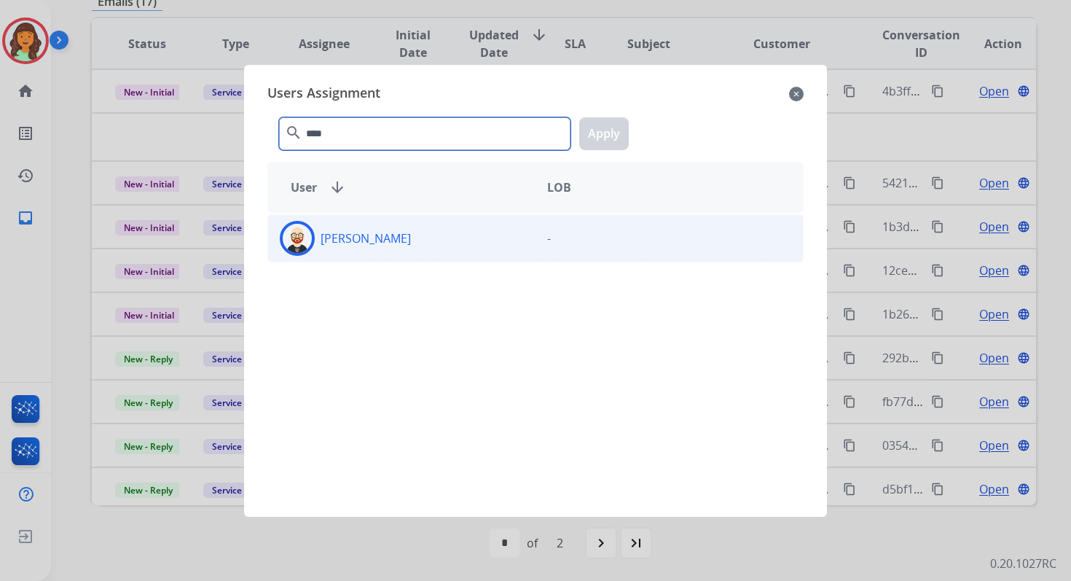
type input "****"
click at [388, 236] on div "[PERSON_NAME]" at bounding box center [401, 238] width 267 height 35
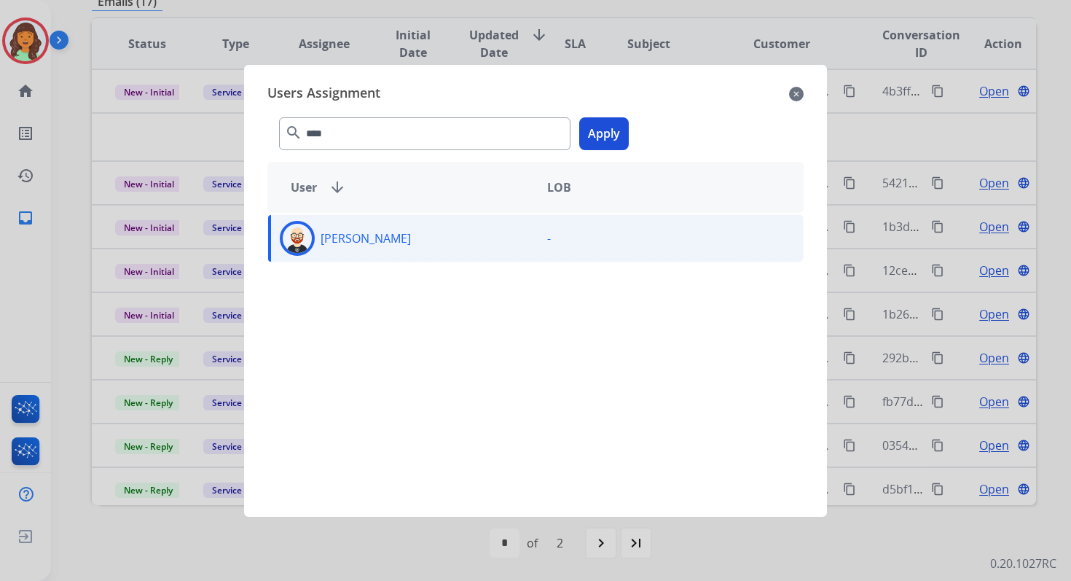
click at [610, 148] on button "Apply" at bounding box center [604, 133] width 50 height 33
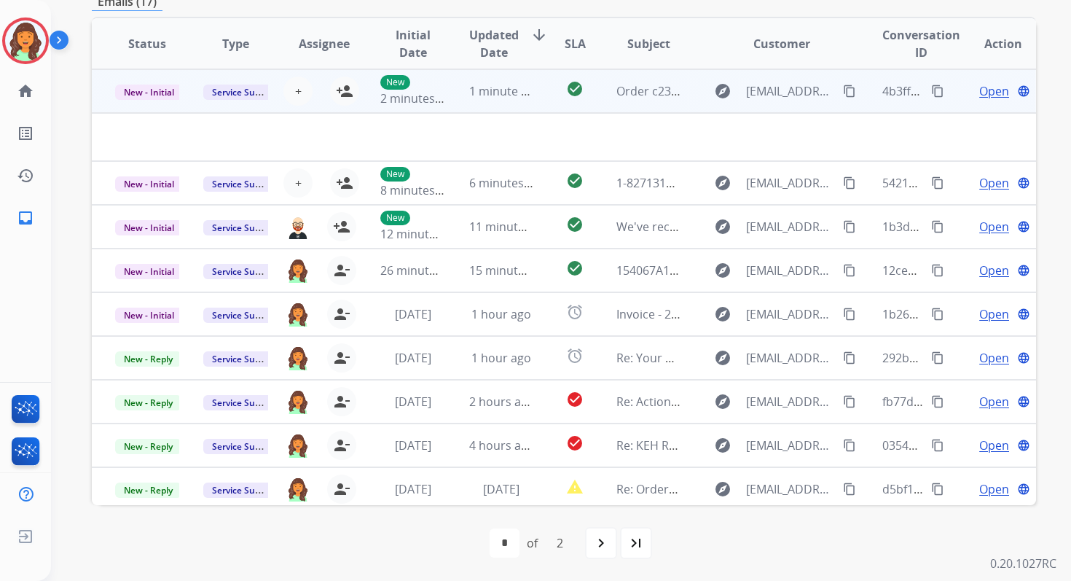
click at [488, 93] on span "1 minute ago" at bounding box center [505, 91] width 72 height 16
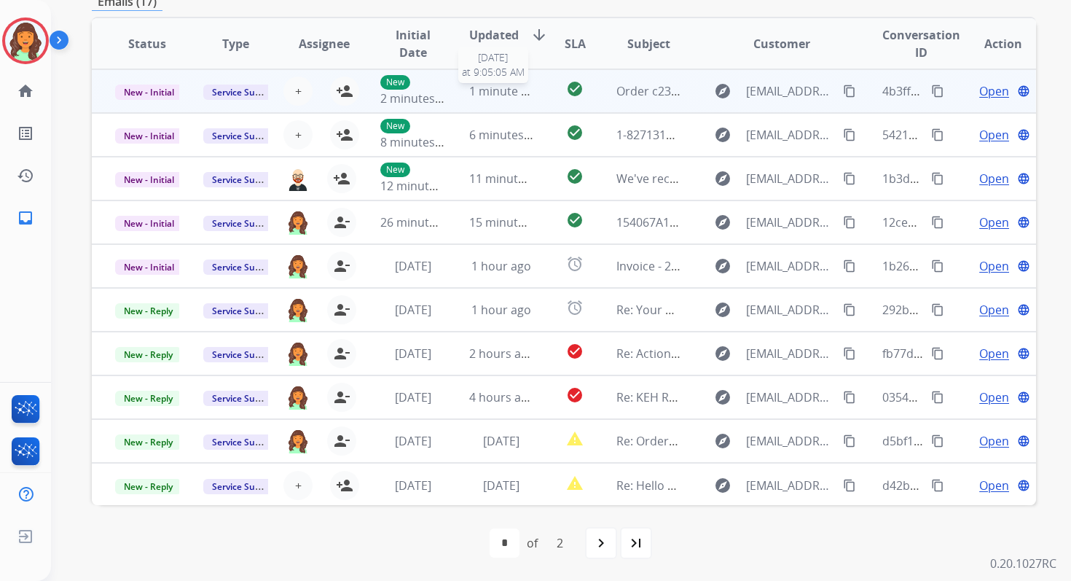
click at [488, 93] on span "1 minute ago" at bounding box center [505, 91] width 72 height 16
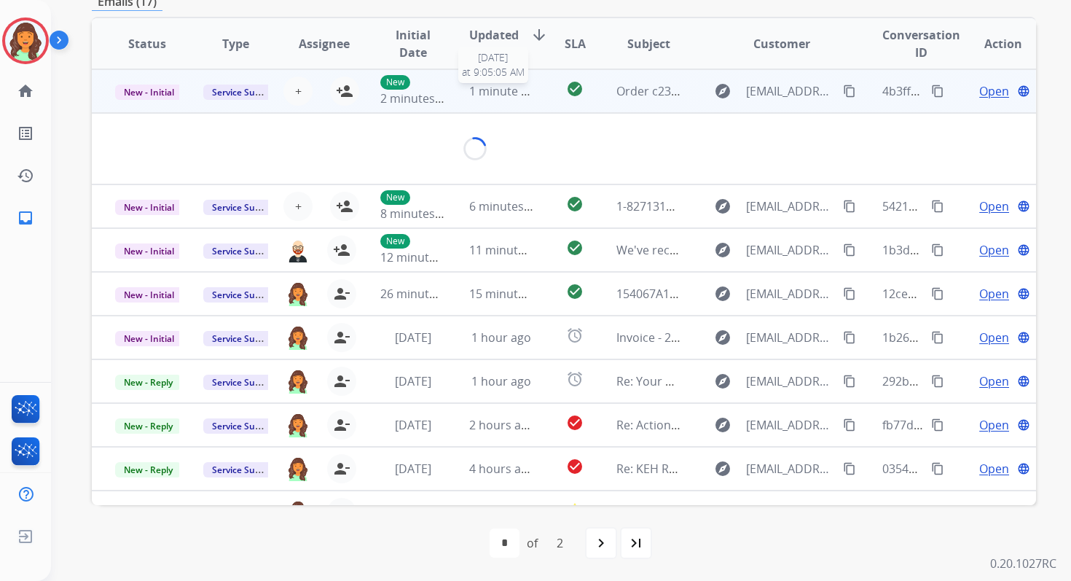
scroll to position [350, 0]
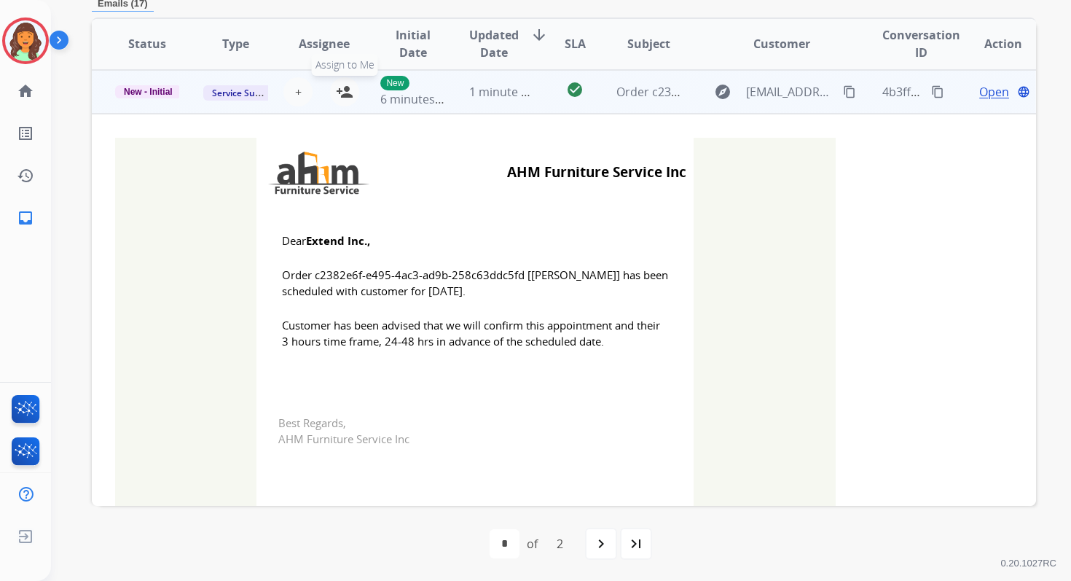
click at [340, 92] on mat-icon "person_add" at bounding box center [344, 91] width 17 height 17
click at [148, 93] on span "New - Initial" at bounding box center [148, 91] width 66 height 13
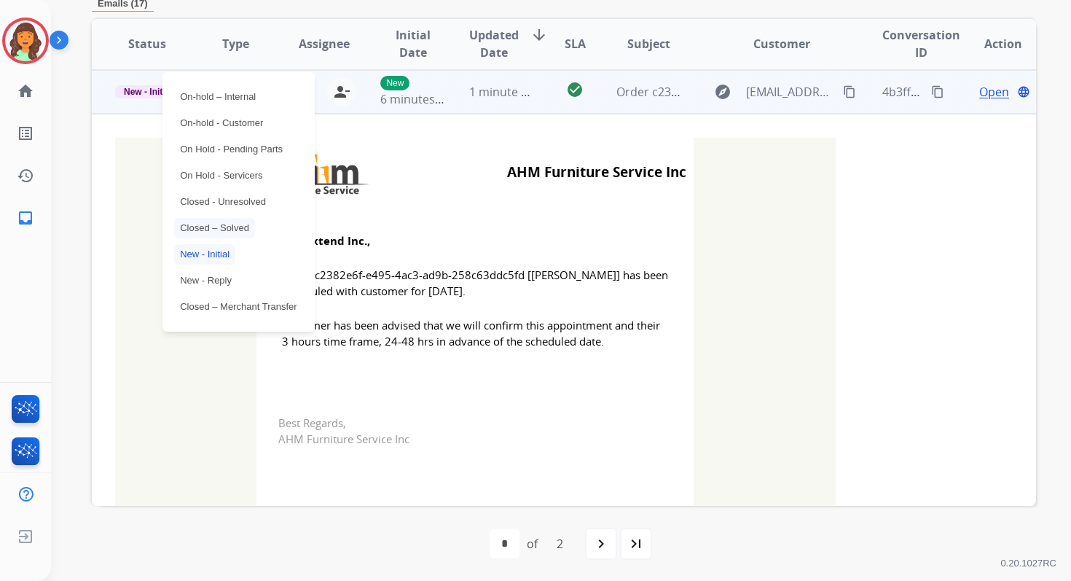
click at [212, 225] on p "Closed – Solved" at bounding box center [214, 228] width 81 height 20
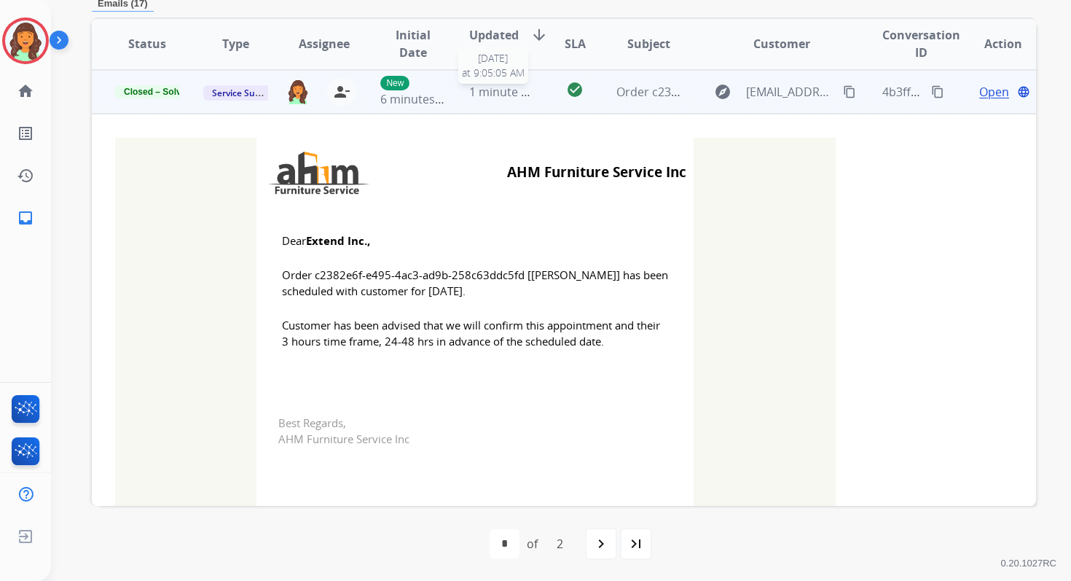
click at [499, 90] on span "1 minute ago" at bounding box center [505, 92] width 72 height 16
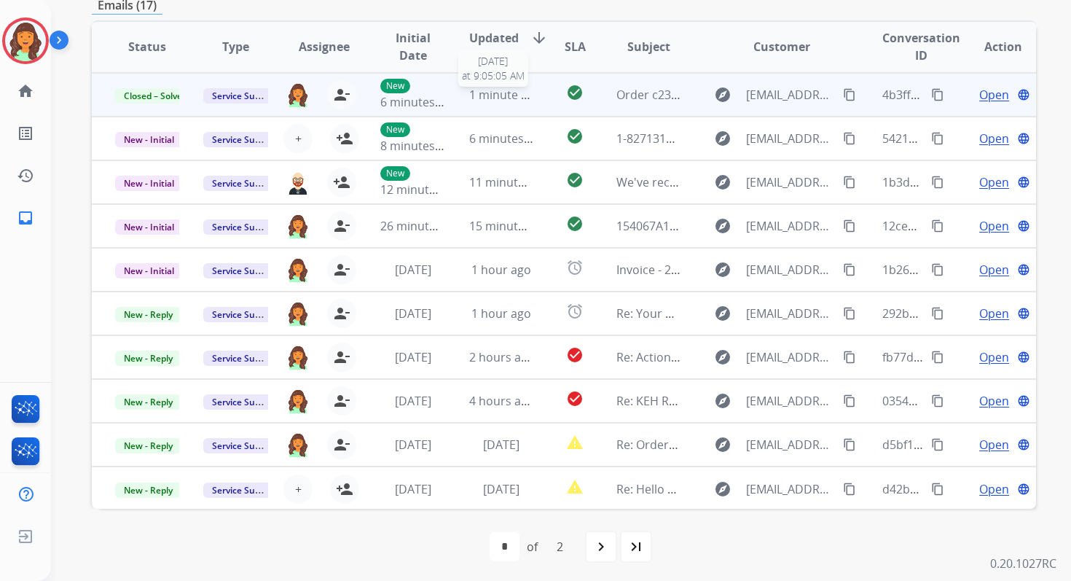
scroll to position [349, 0]
